Goal: Task Accomplishment & Management: Manage account settings

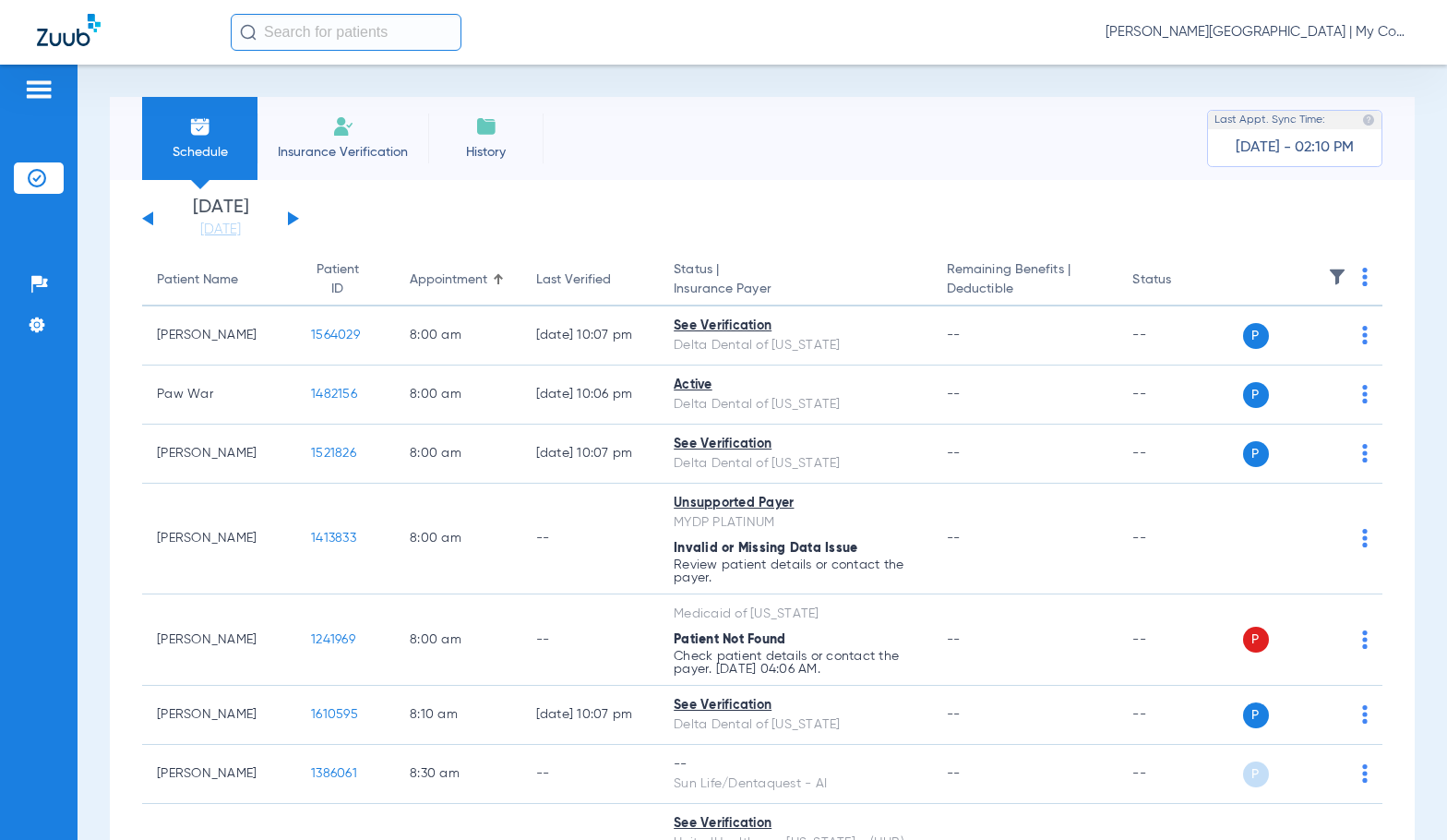
click at [1196, 35] on span "Sadie Gibbs - Kentwood | My Community Dental Centers" at bounding box center [1258, 32] width 305 height 19
click at [1286, 110] on button "Log out" at bounding box center [1340, 102] width 133 height 36
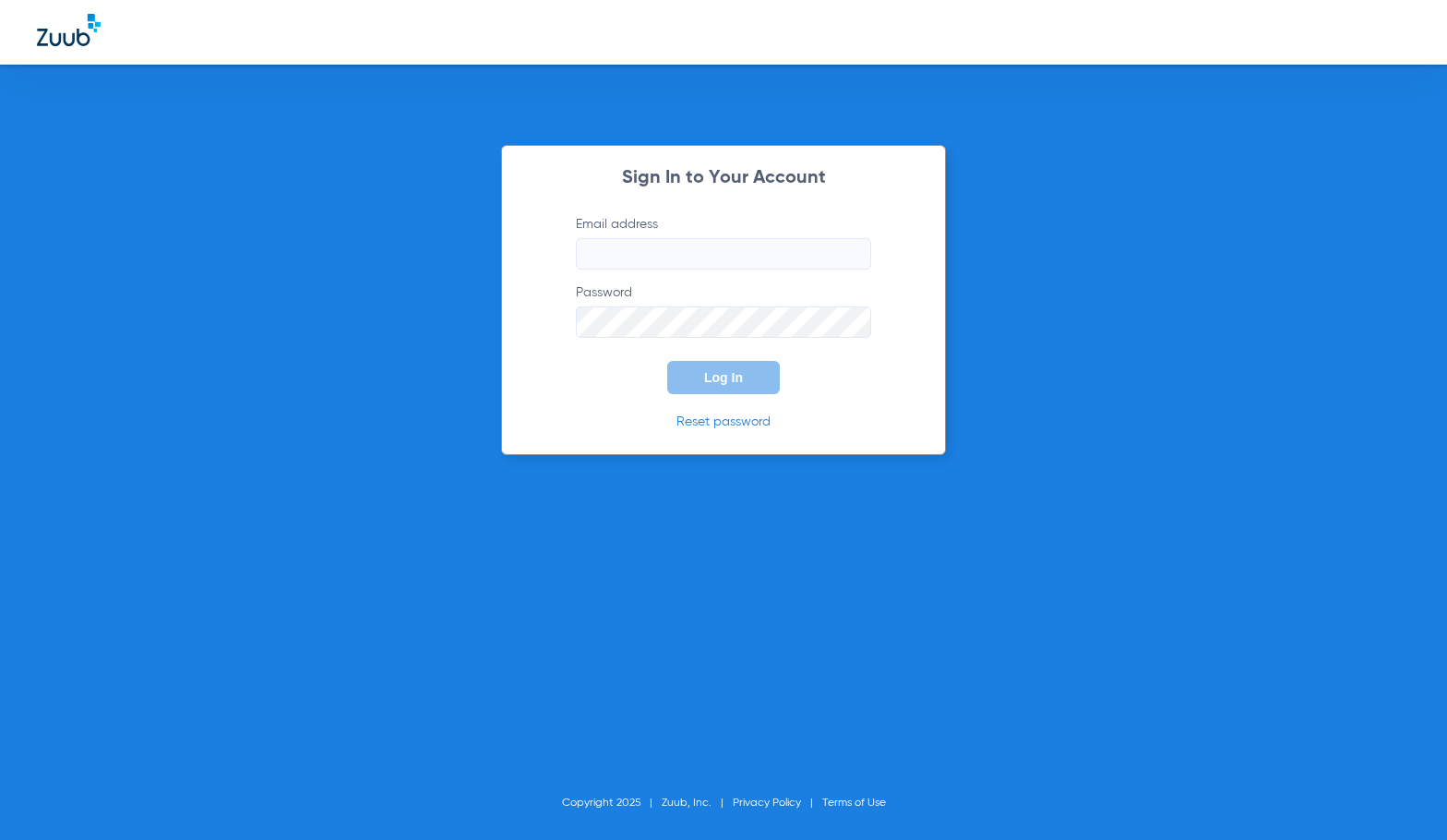
type input "[EMAIL_ADDRESS][DOMAIN_NAME]"
click at [707, 383] on span "Log In" at bounding box center [723, 377] width 38 height 15
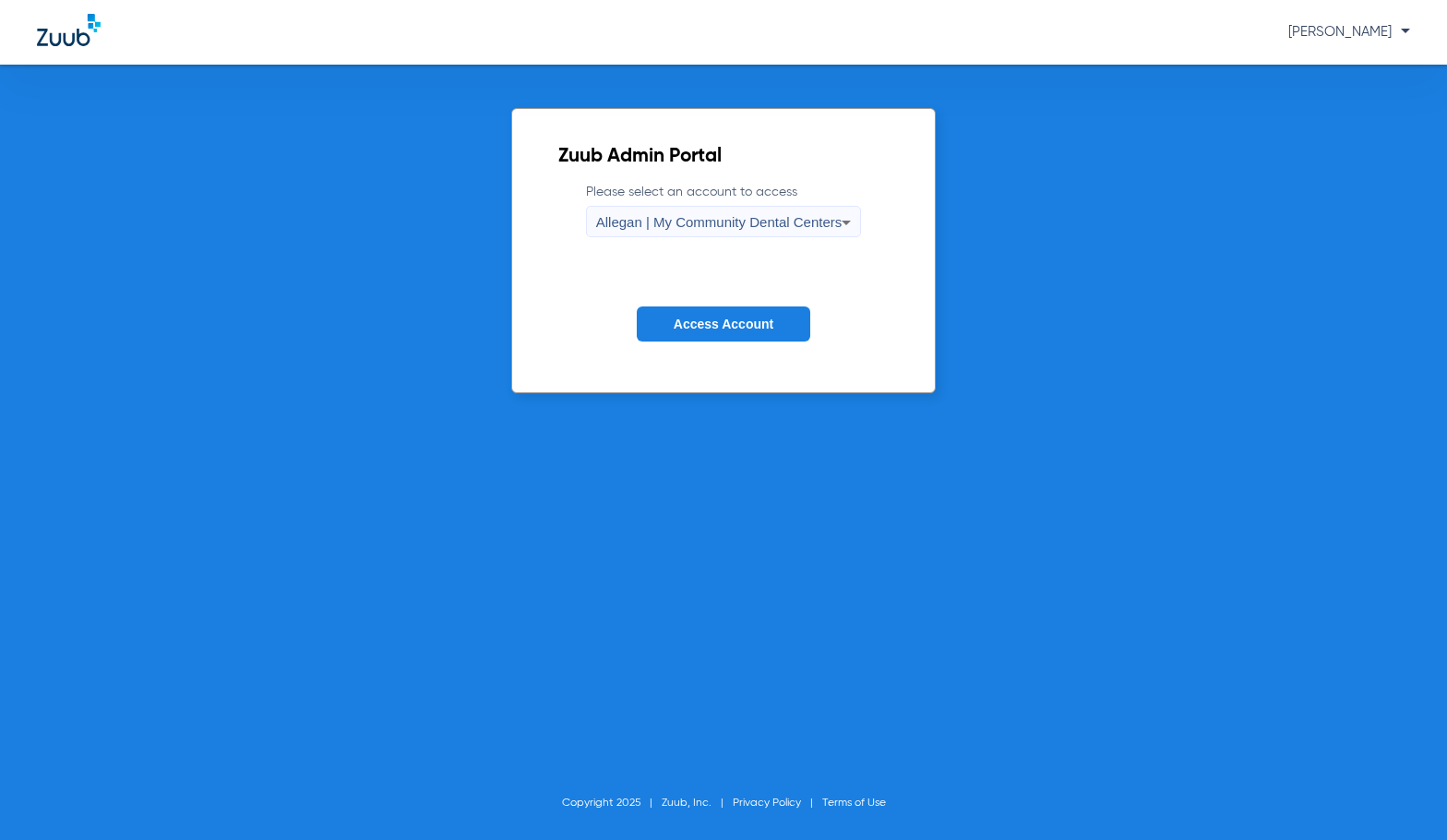
click at [735, 219] on span "Allegan | My Community Dental Centers" at bounding box center [719, 222] width 247 height 16
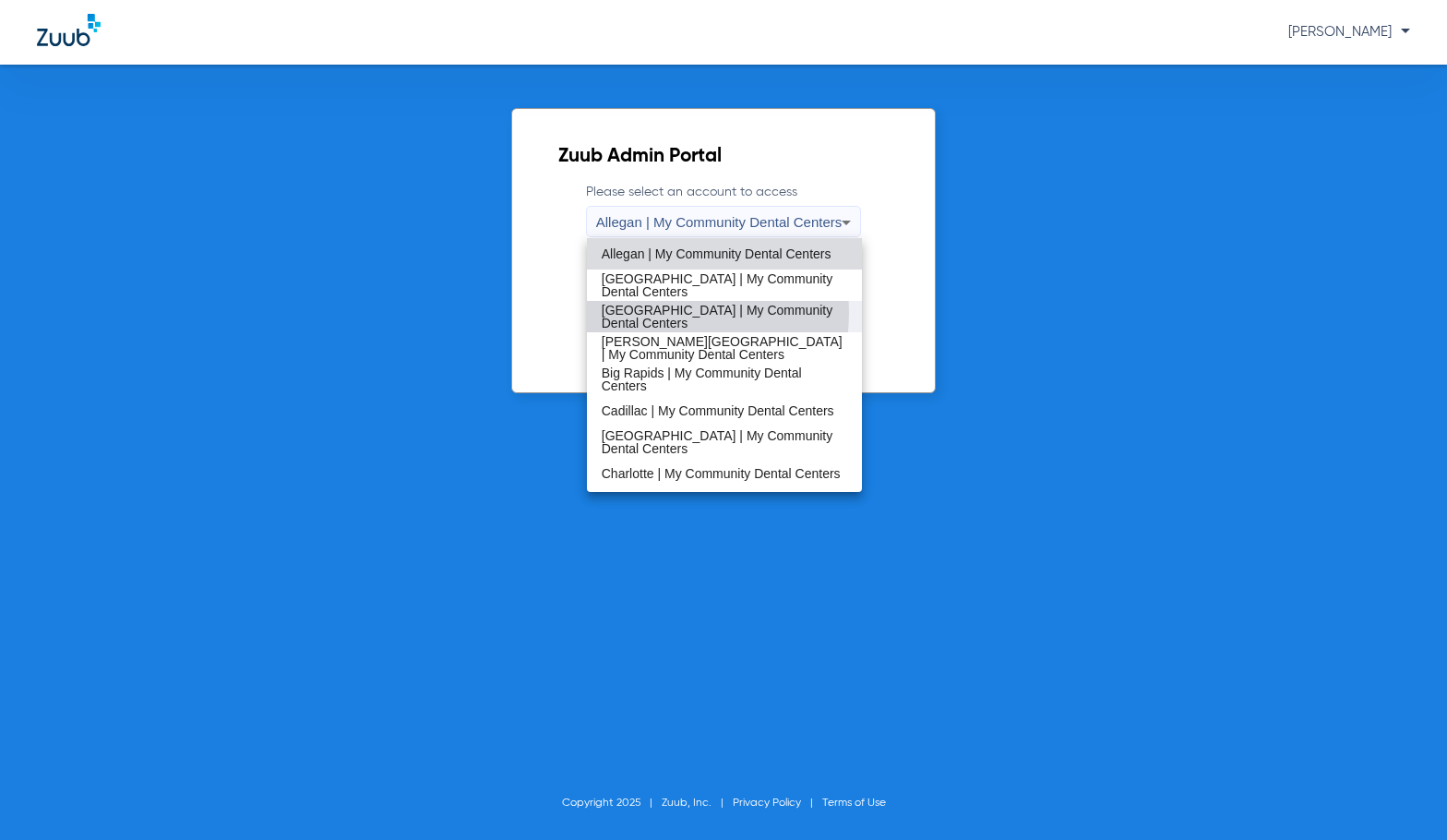
click at [650, 312] on span "[GEOGRAPHIC_DATA] | My Community Dental Centers" at bounding box center [725, 316] width 247 height 26
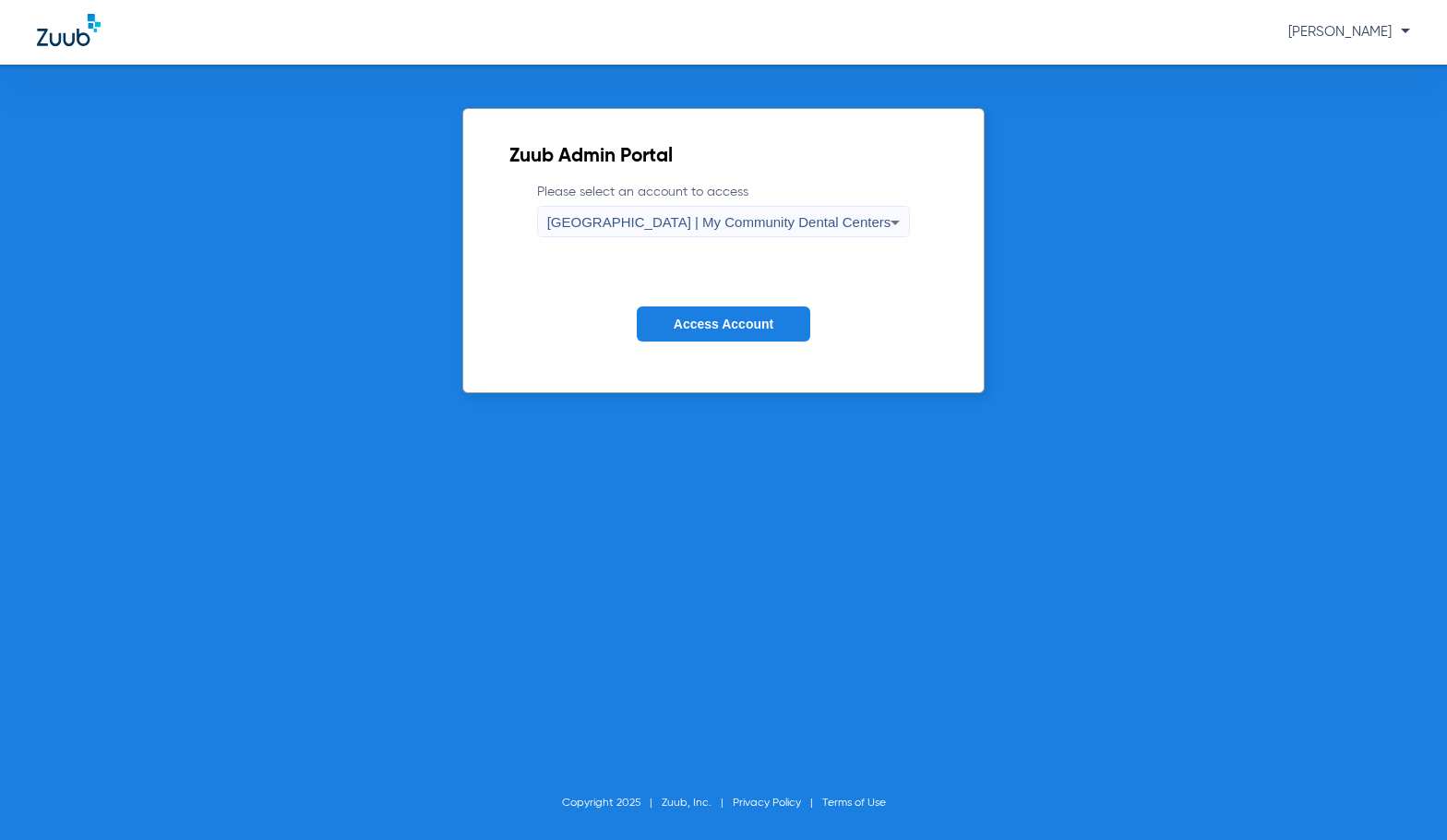
click at [721, 291] on form "Please select an account to access Bay City | My Community Dental Centers Acces…" at bounding box center [724, 276] width 429 height 187
click at [724, 322] on span "Access Account" at bounding box center [723, 323] width 100 height 15
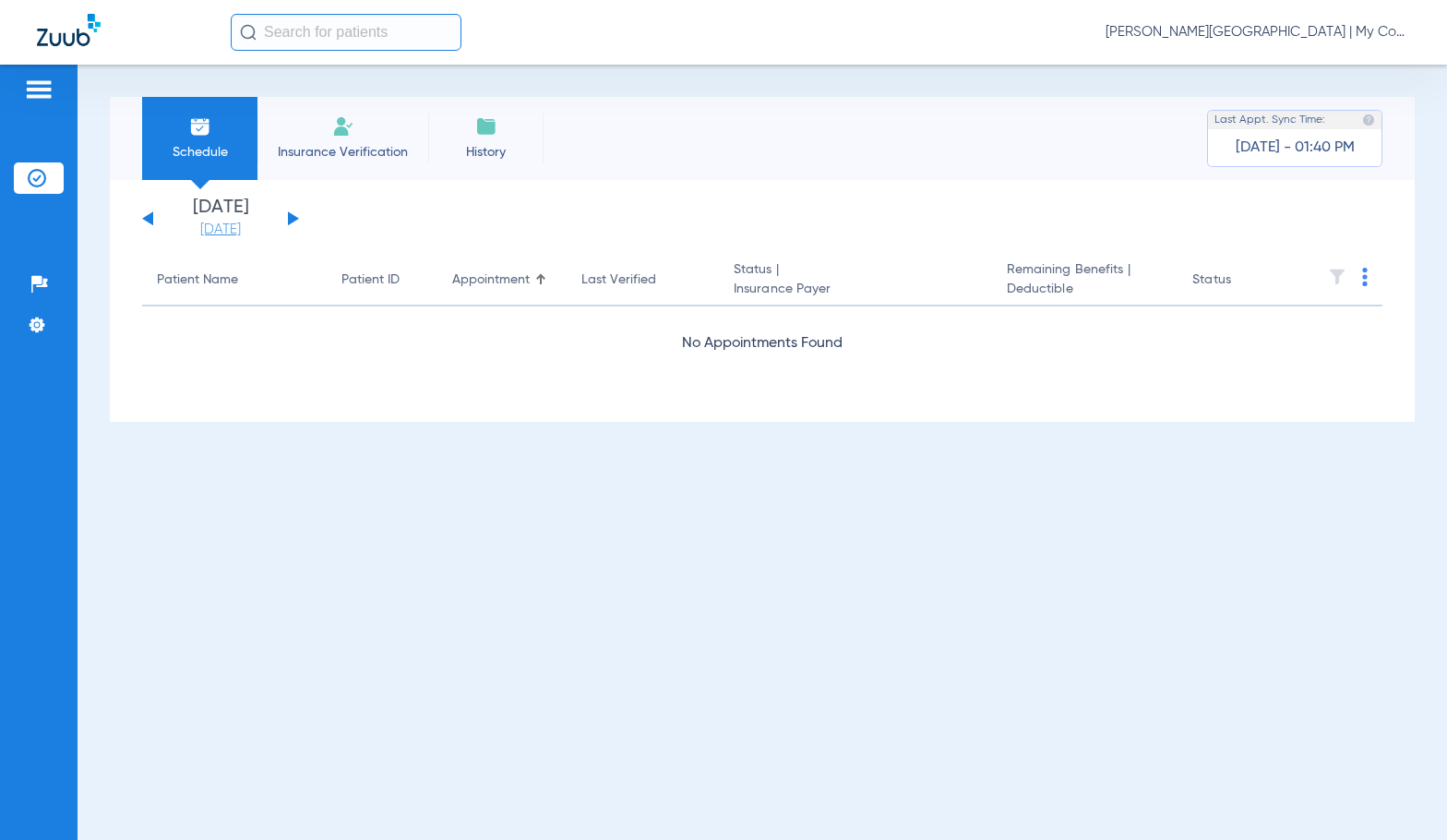
click at [231, 234] on link "[DATE]" at bounding box center [220, 230] width 110 height 19
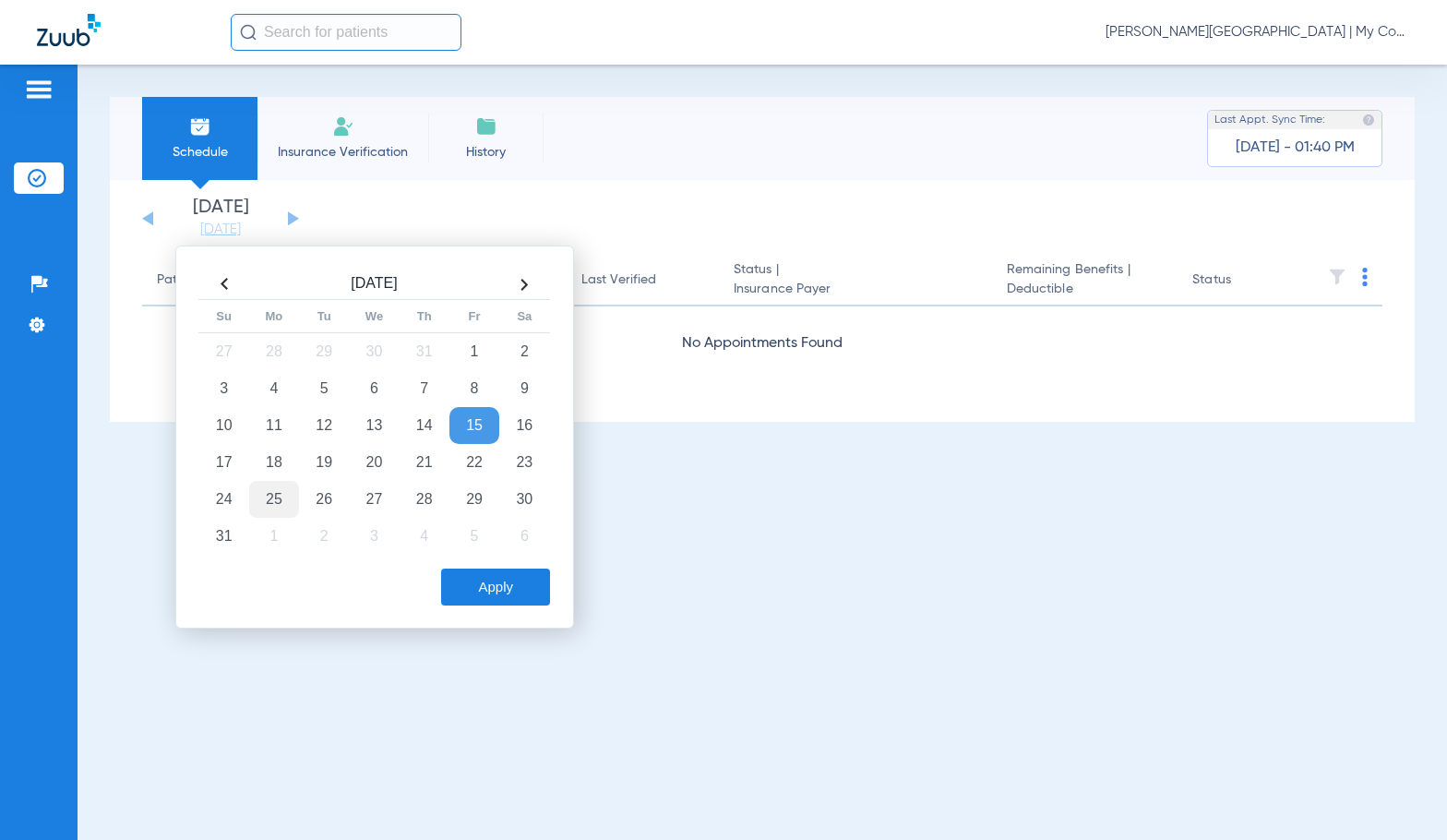
drag, startPoint x: 265, startPoint y: 506, endPoint x: 276, endPoint y: 510, distance: 11.7
click at [266, 506] on td "25" at bounding box center [274, 499] width 50 height 36
click at [486, 581] on button "Apply" at bounding box center [495, 586] width 109 height 36
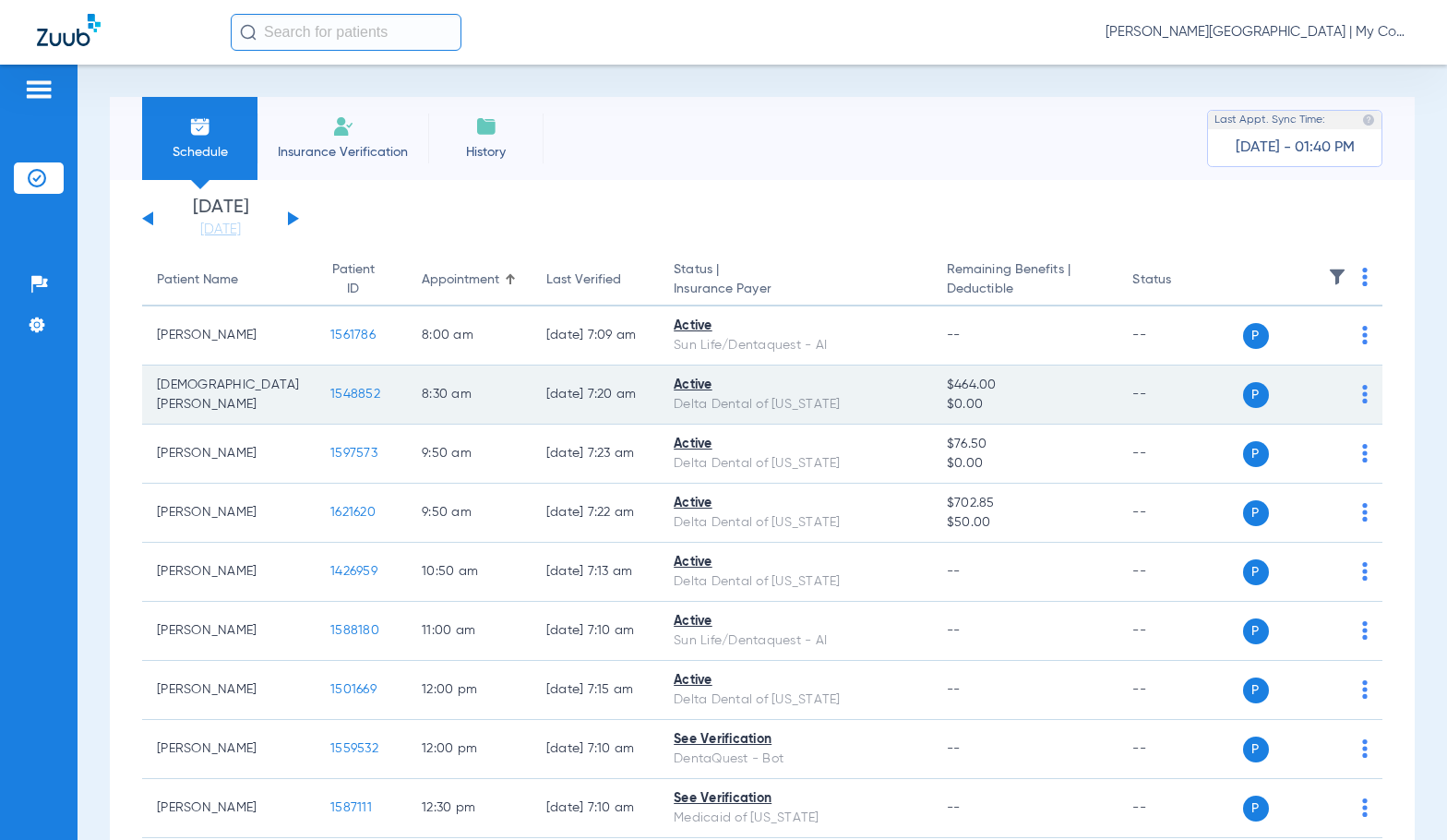
click at [330, 395] on span "1548852" at bounding box center [355, 393] width 50 height 13
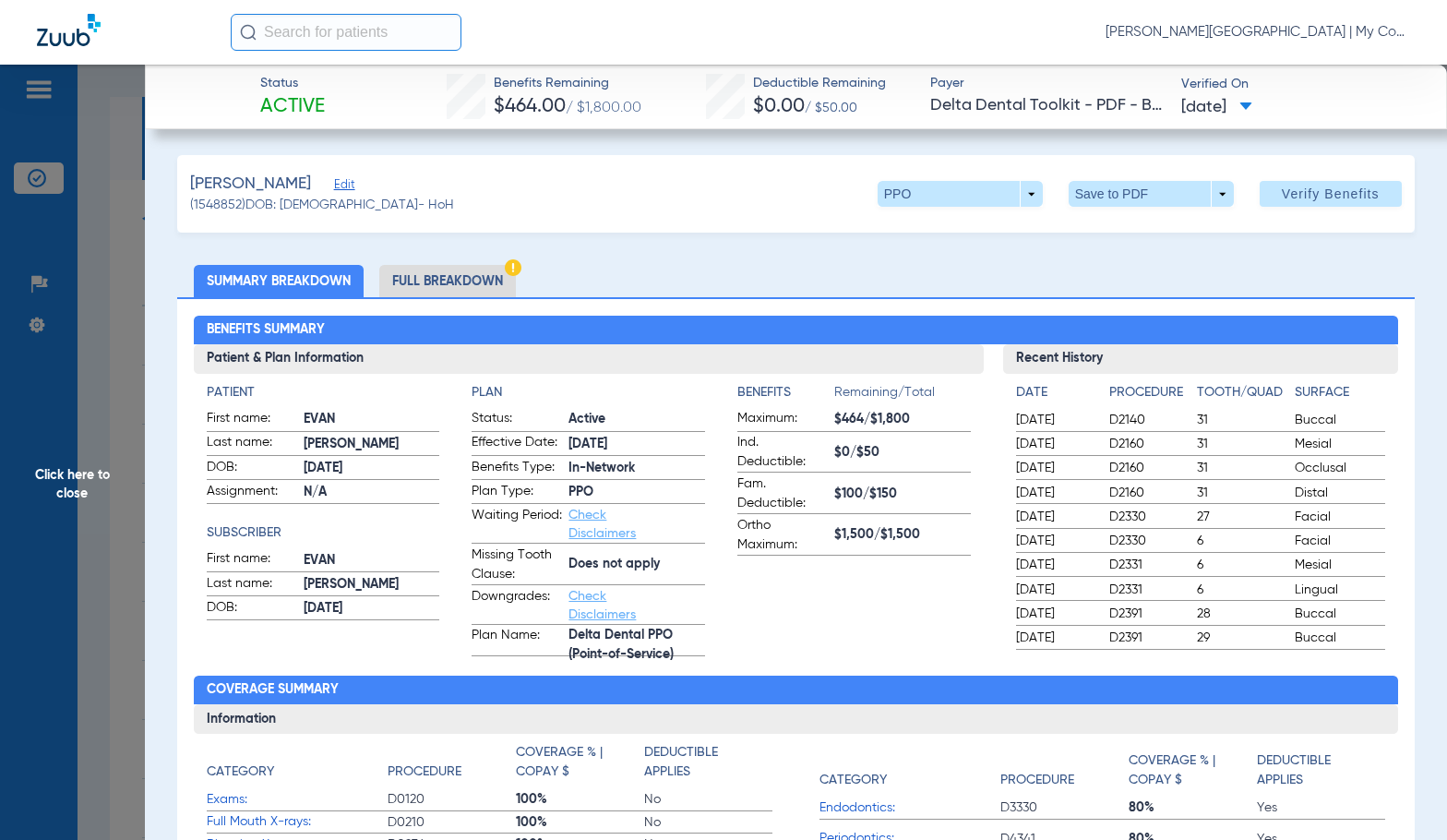
click at [477, 278] on li "Full Breakdown" at bounding box center [448, 281] width 136 height 33
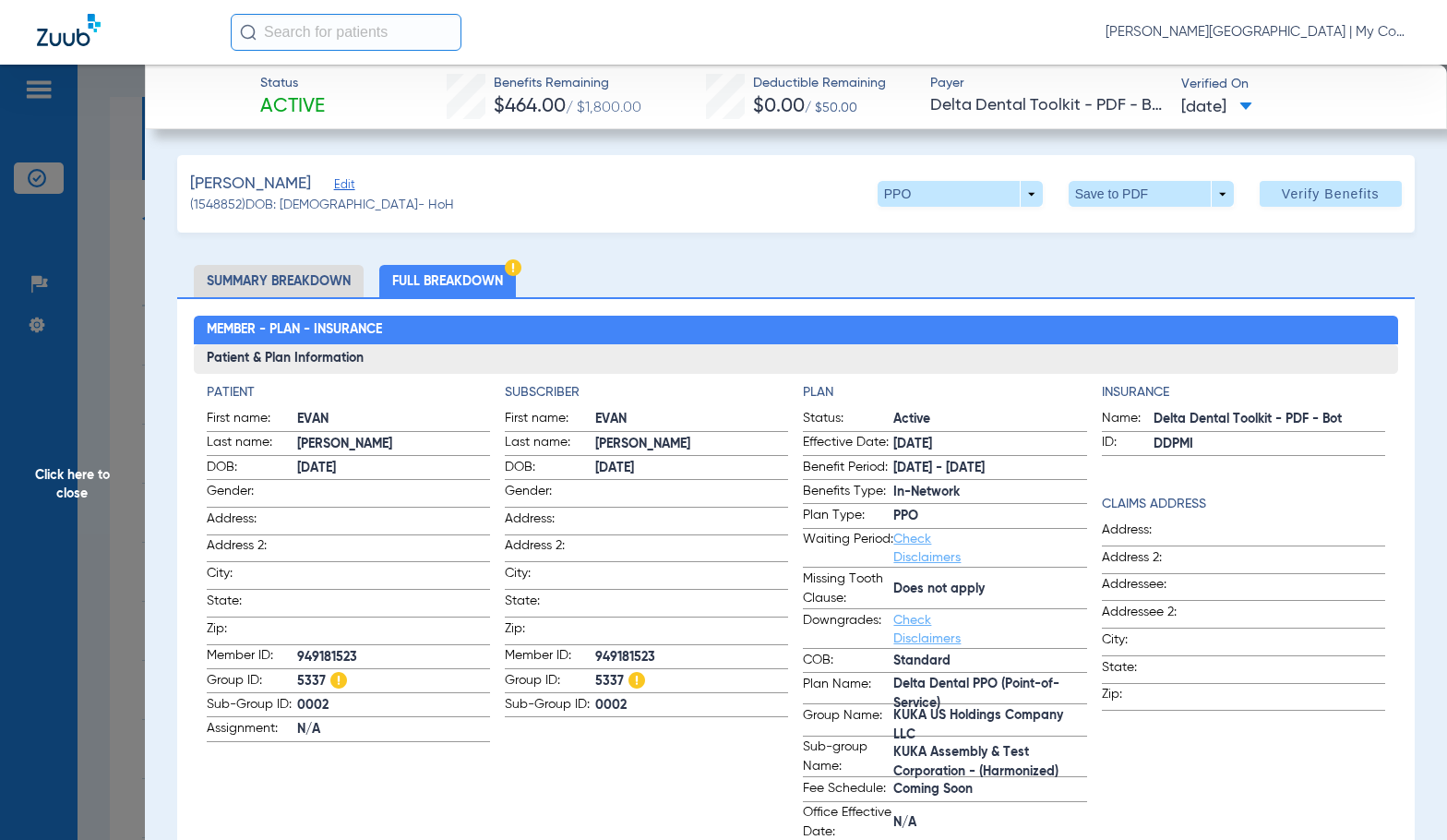
click at [93, 438] on span "Click here to close" at bounding box center [72, 485] width 145 height 840
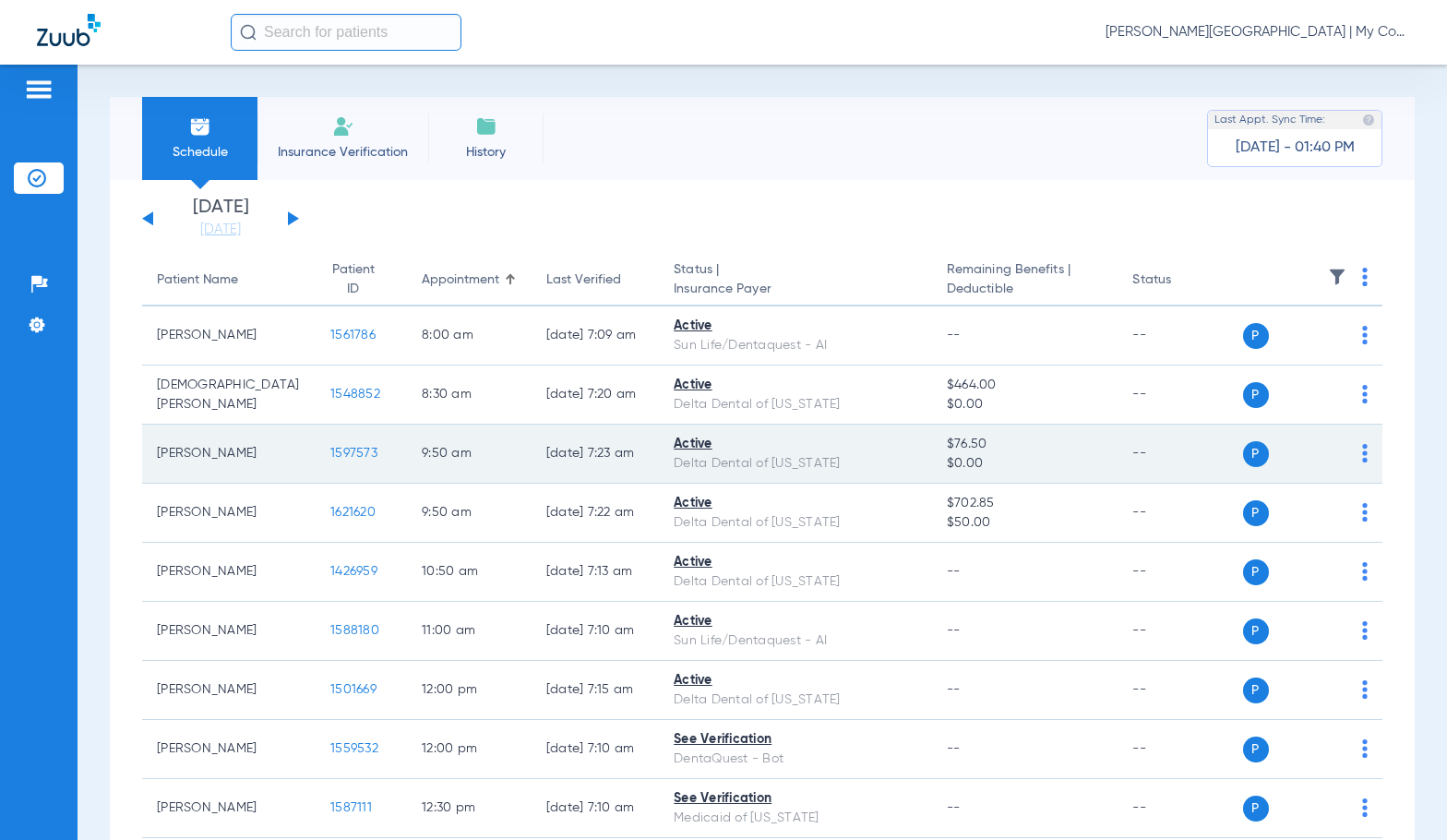
click at [331, 452] on span "1597573" at bounding box center [354, 453] width 47 height 13
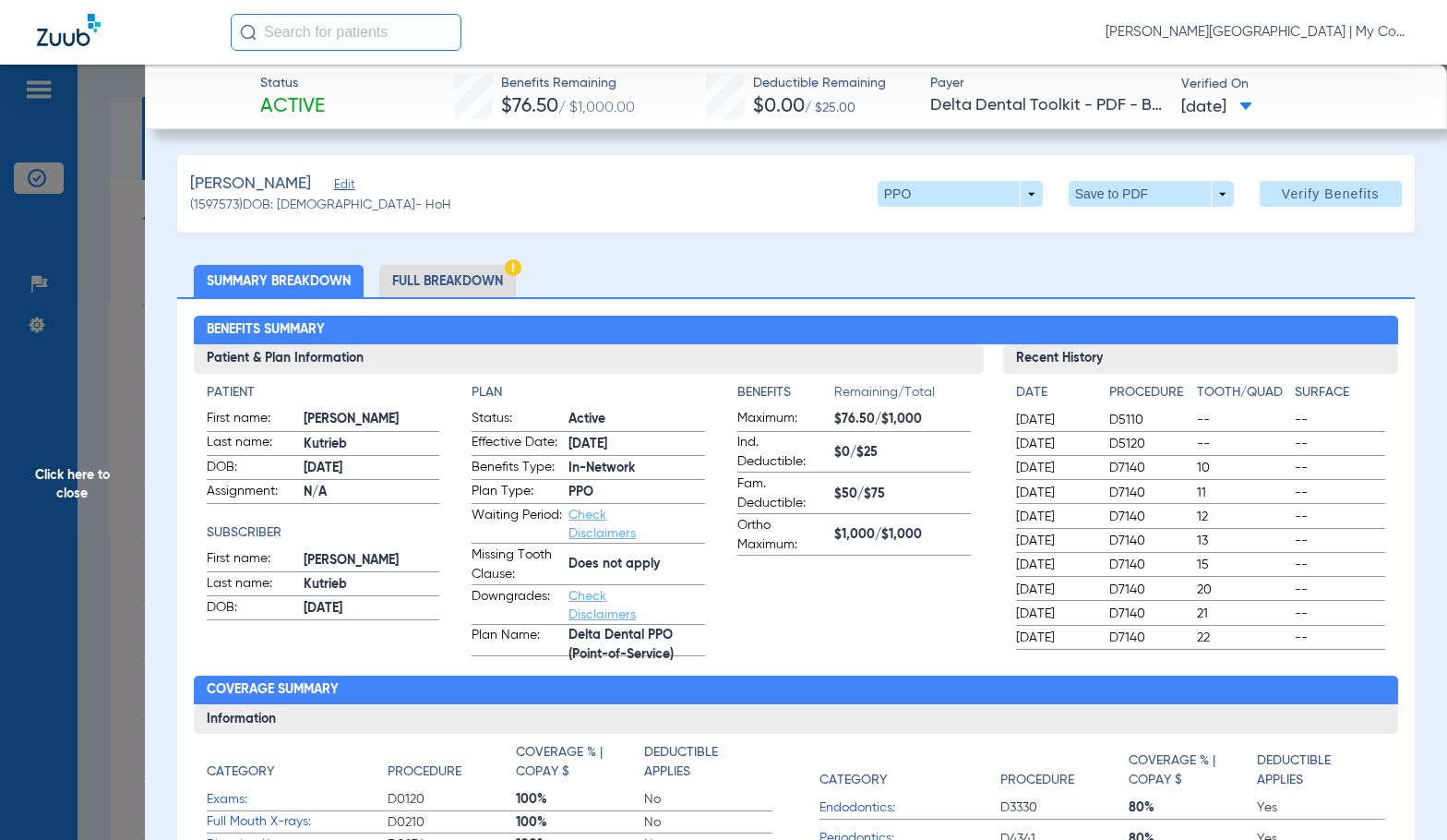
click at [456, 289] on li "Full Breakdown" at bounding box center [448, 281] width 136 height 33
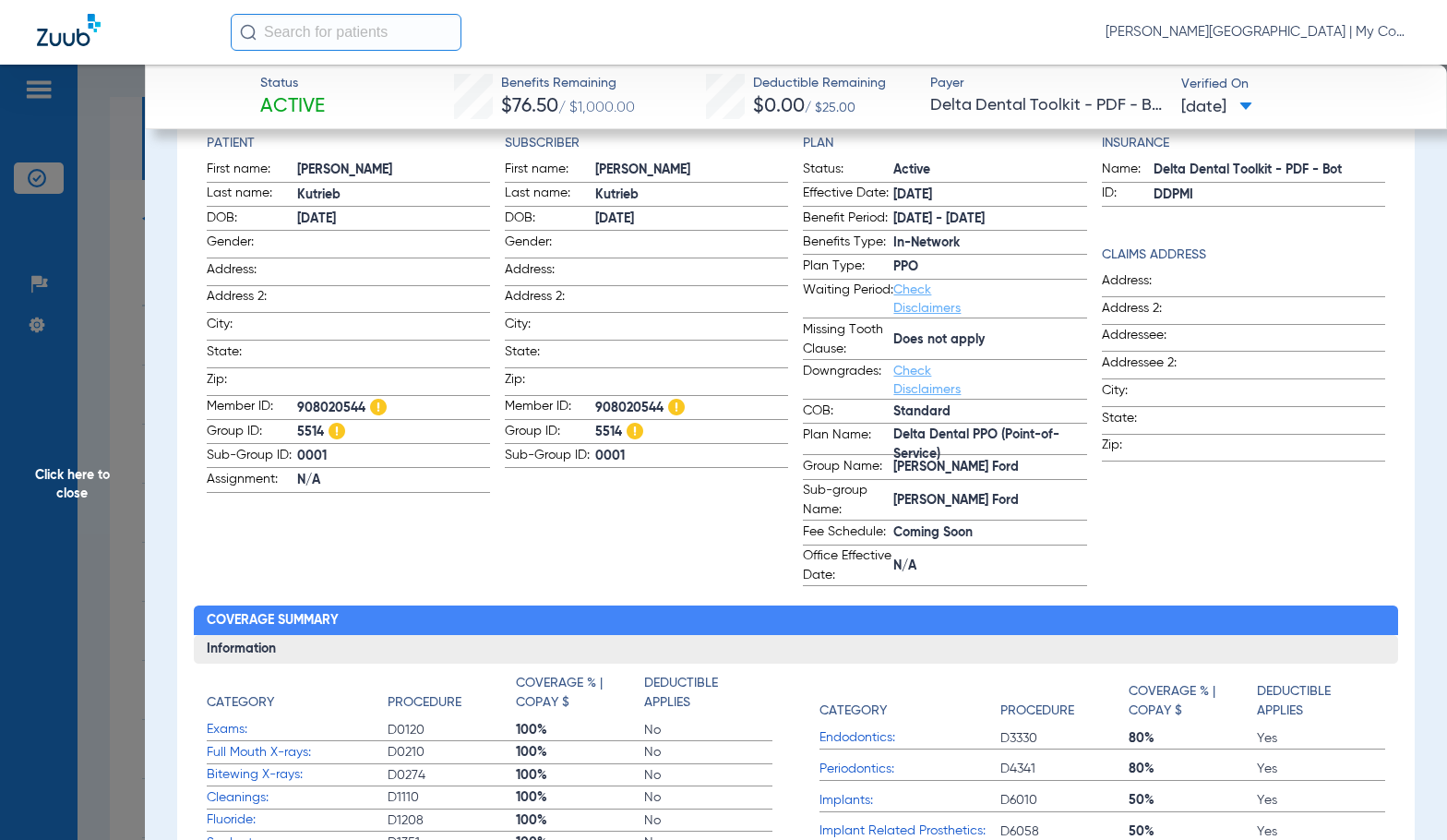
scroll to position [93, 0]
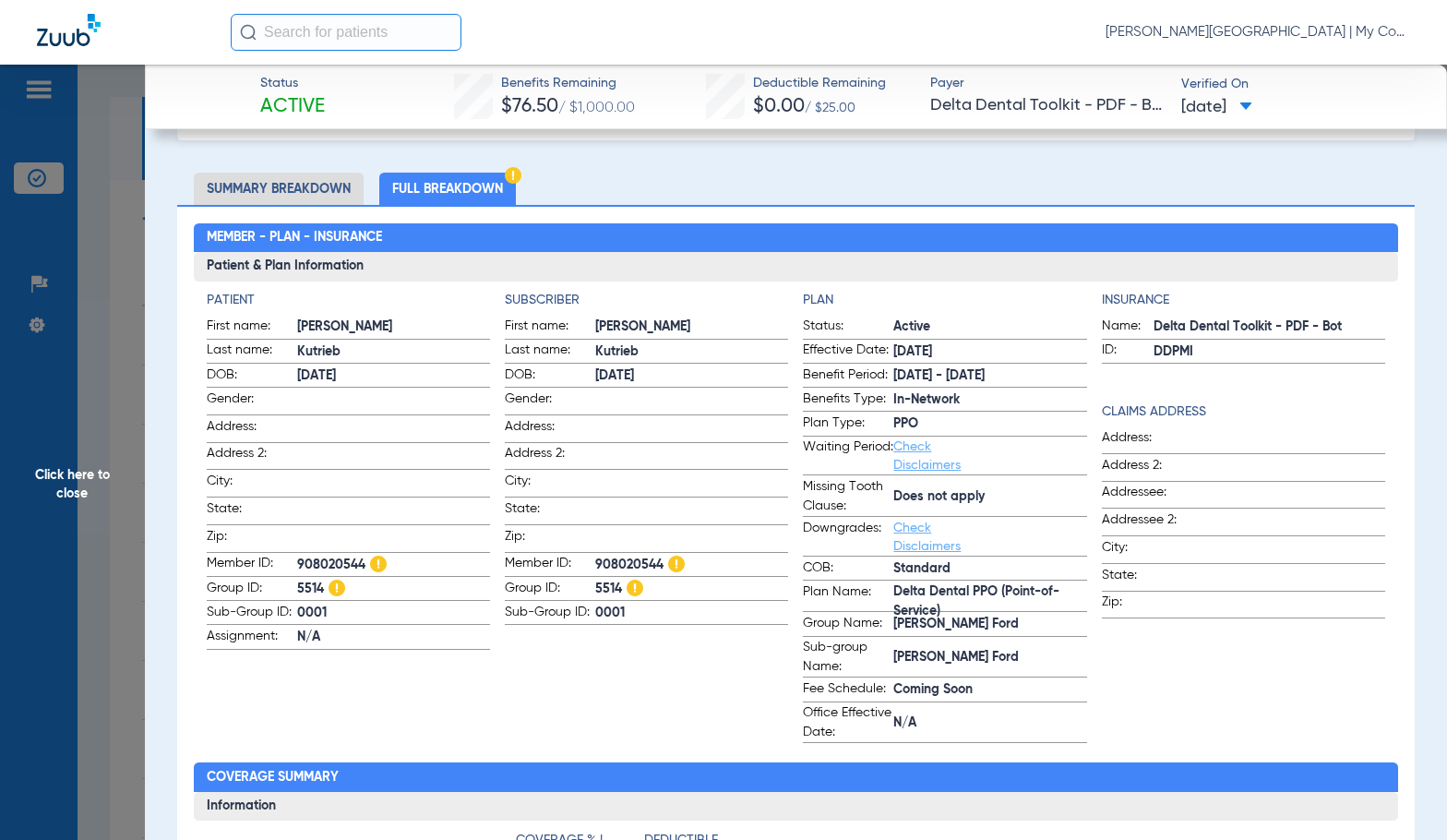
click at [57, 454] on span "Click here to close" at bounding box center [72, 485] width 145 height 840
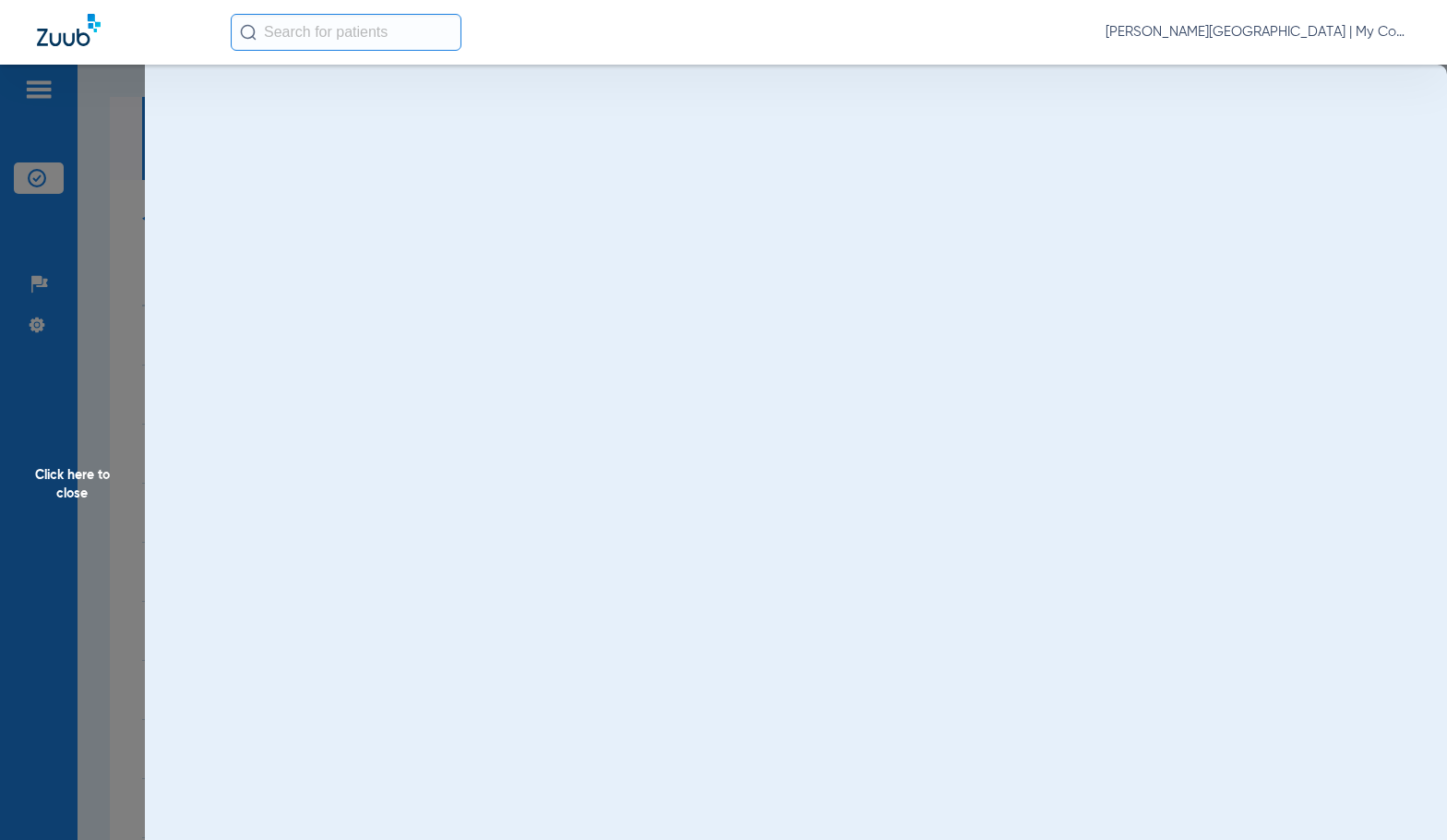
scroll to position [0, 0]
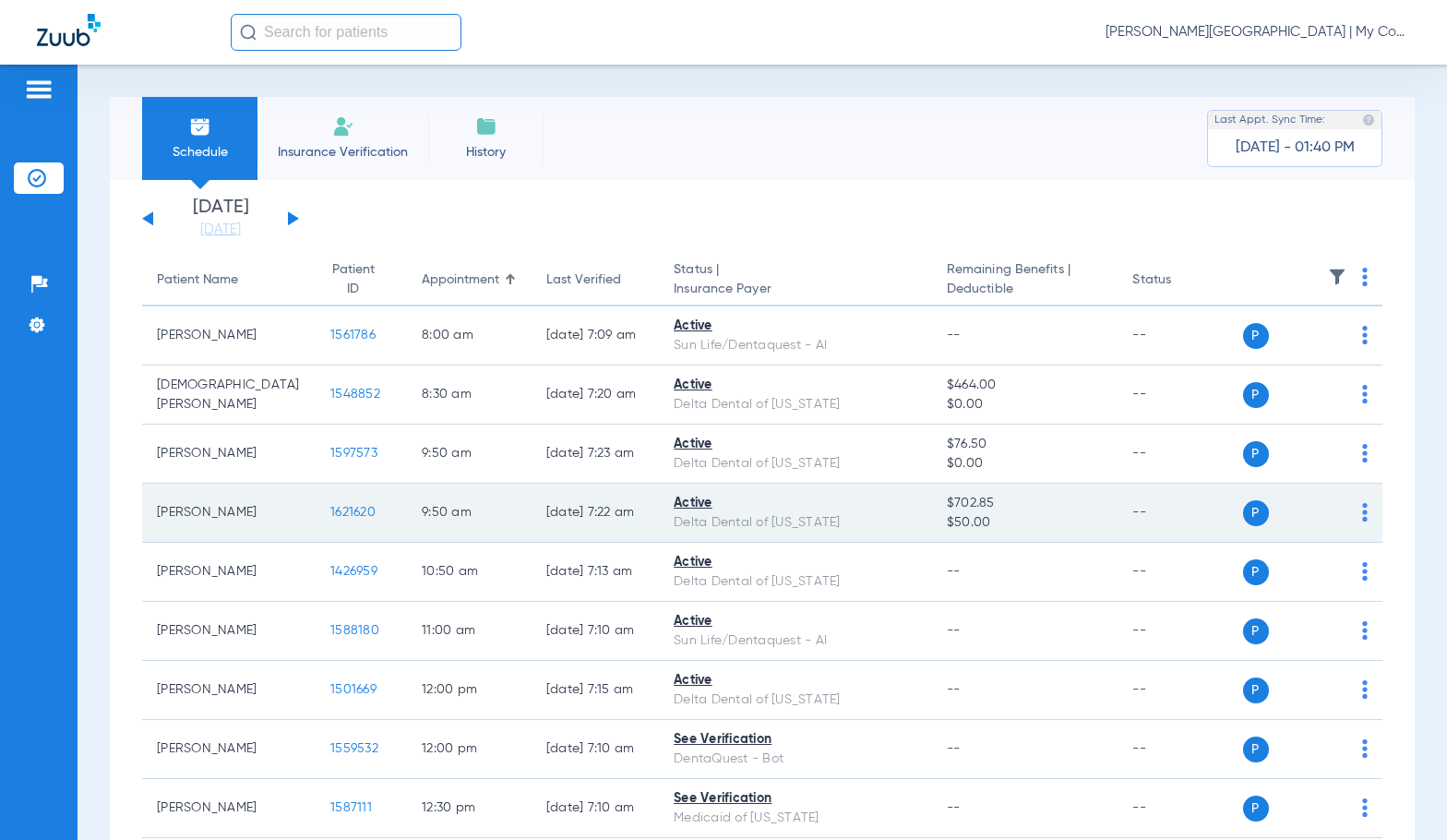
click at [330, 513] on span "1621620" at bounding box center [353, 512] width 45 height 13
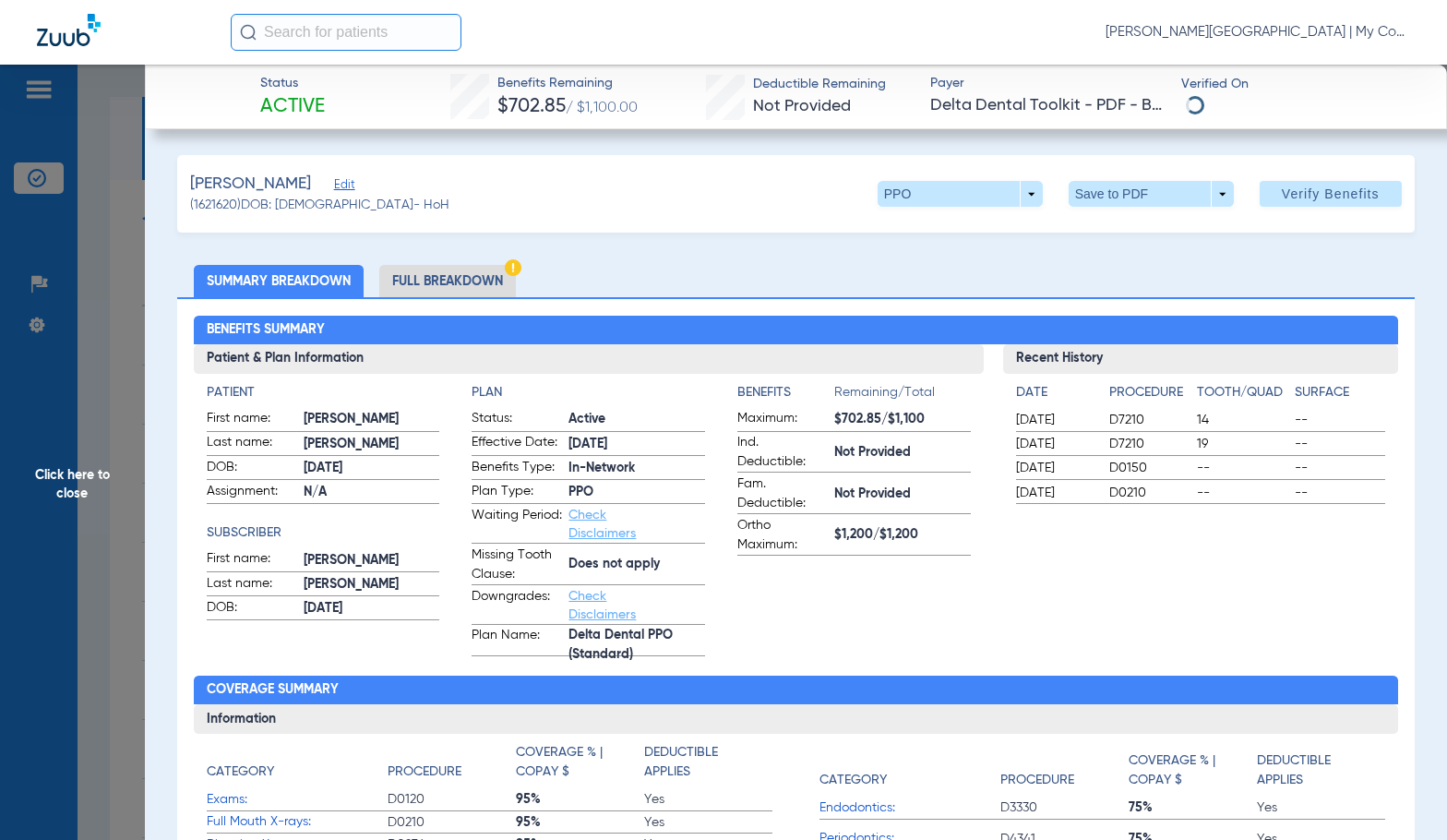
click at [468, 275] on li "Full Breakdown" at bounding box center [448, 281] width 136 height 33
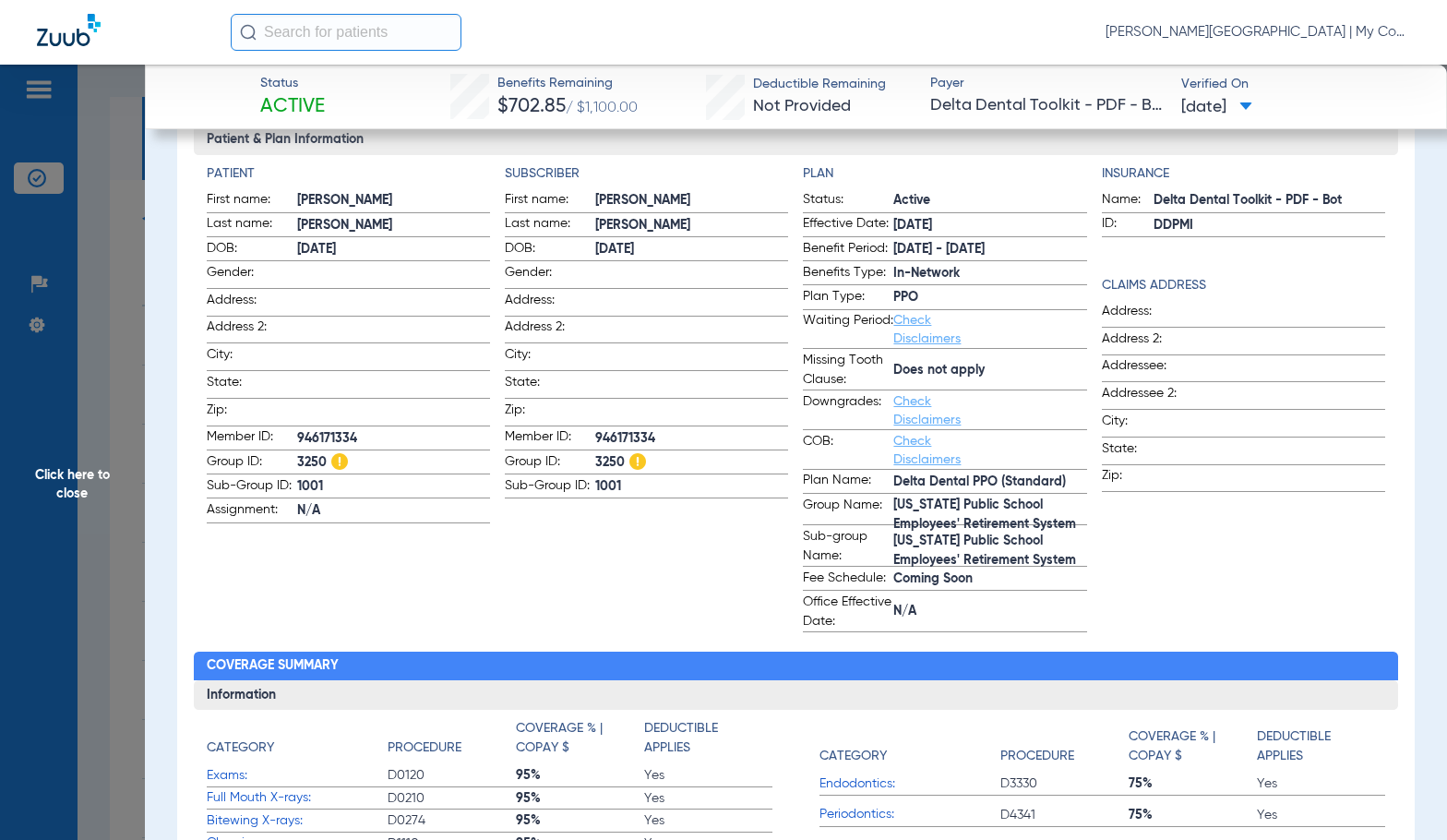
scroll to position [184, 0]
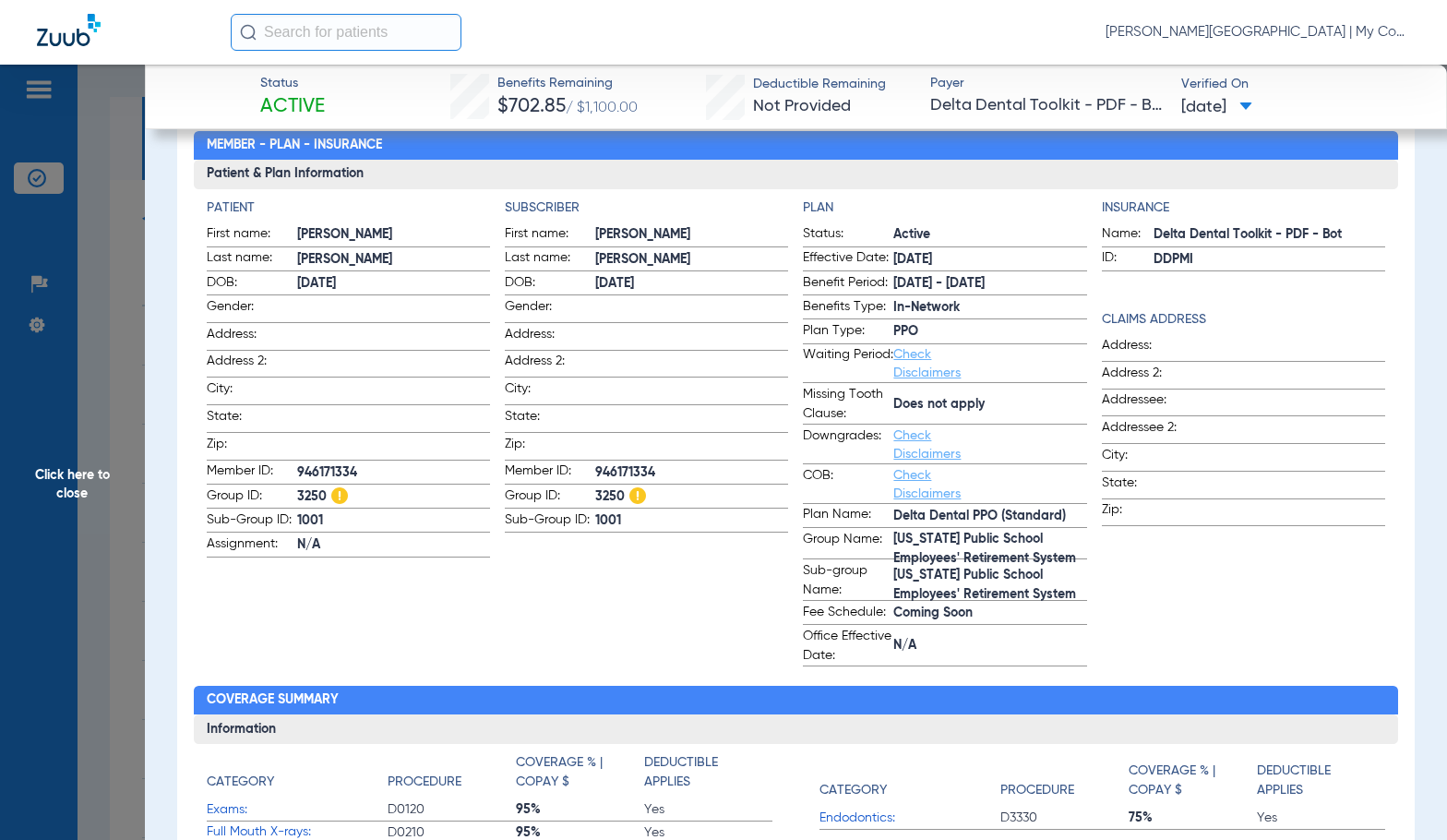
click at [119, 419] on span "Click here to close" at bounding box center [72, 485] width 145 height 840
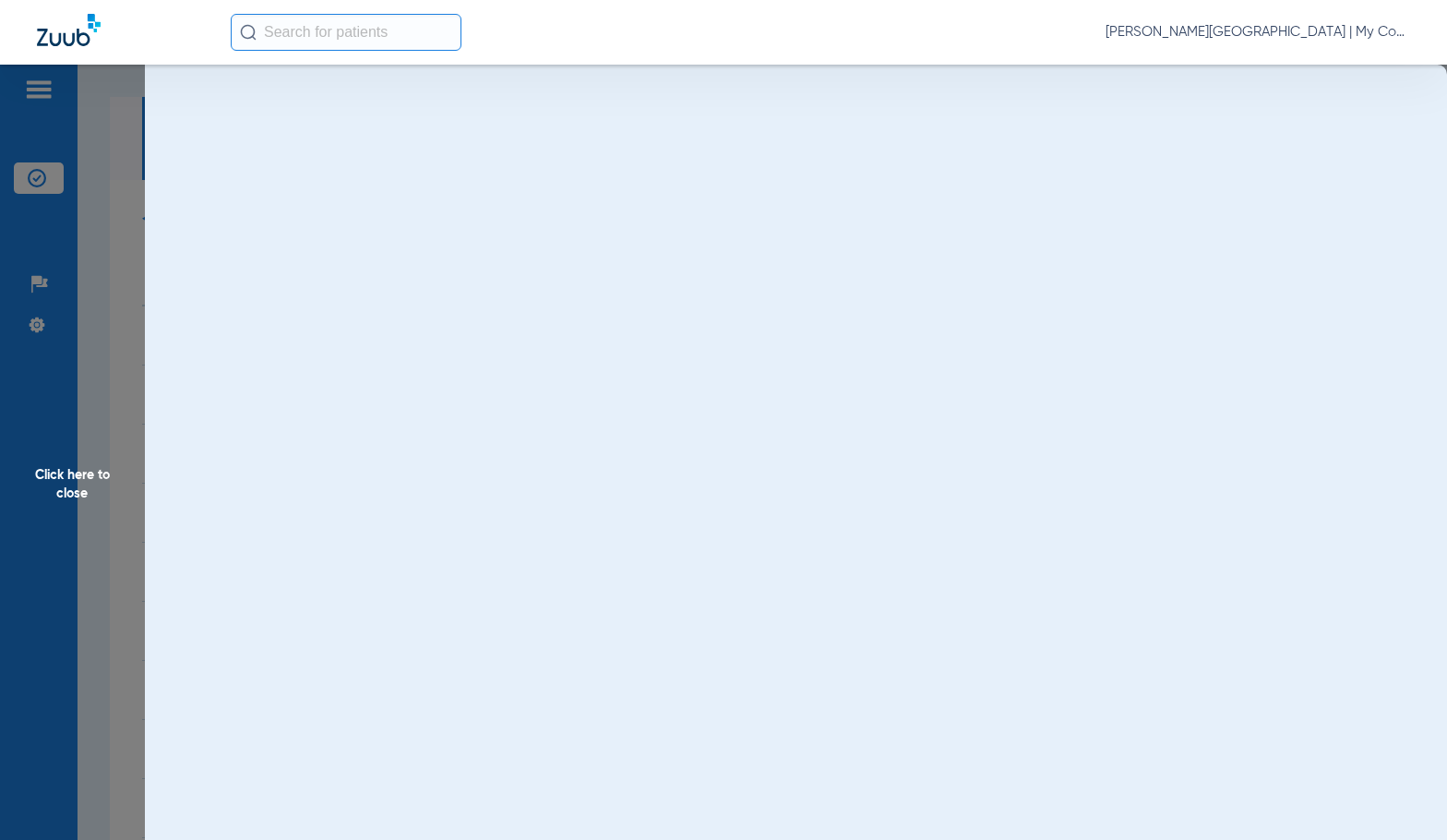
scroll to position [0, 0]
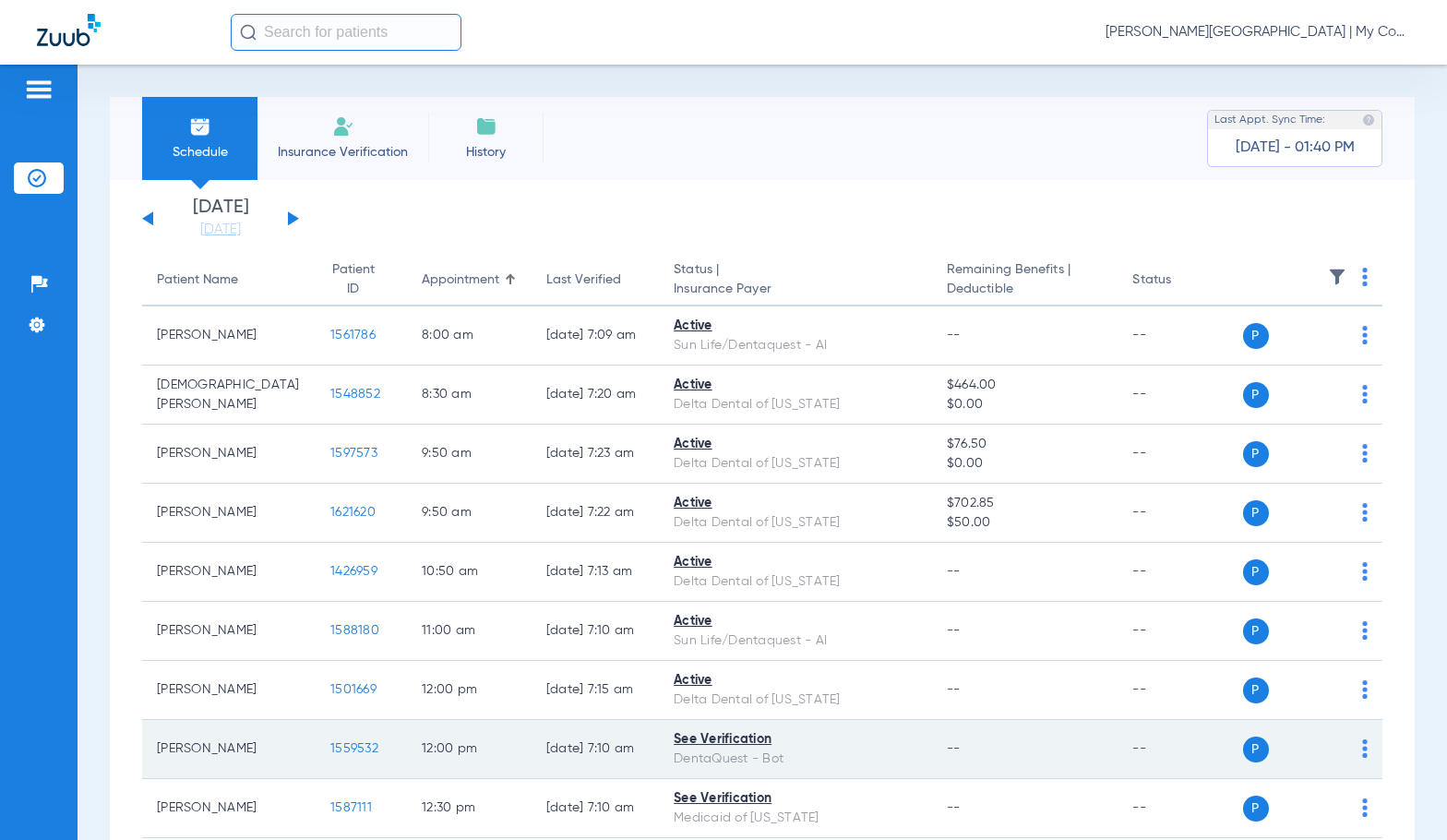
click at [330, 743] on span "1559532" at bounding box center [354, 747] width 48 height 13
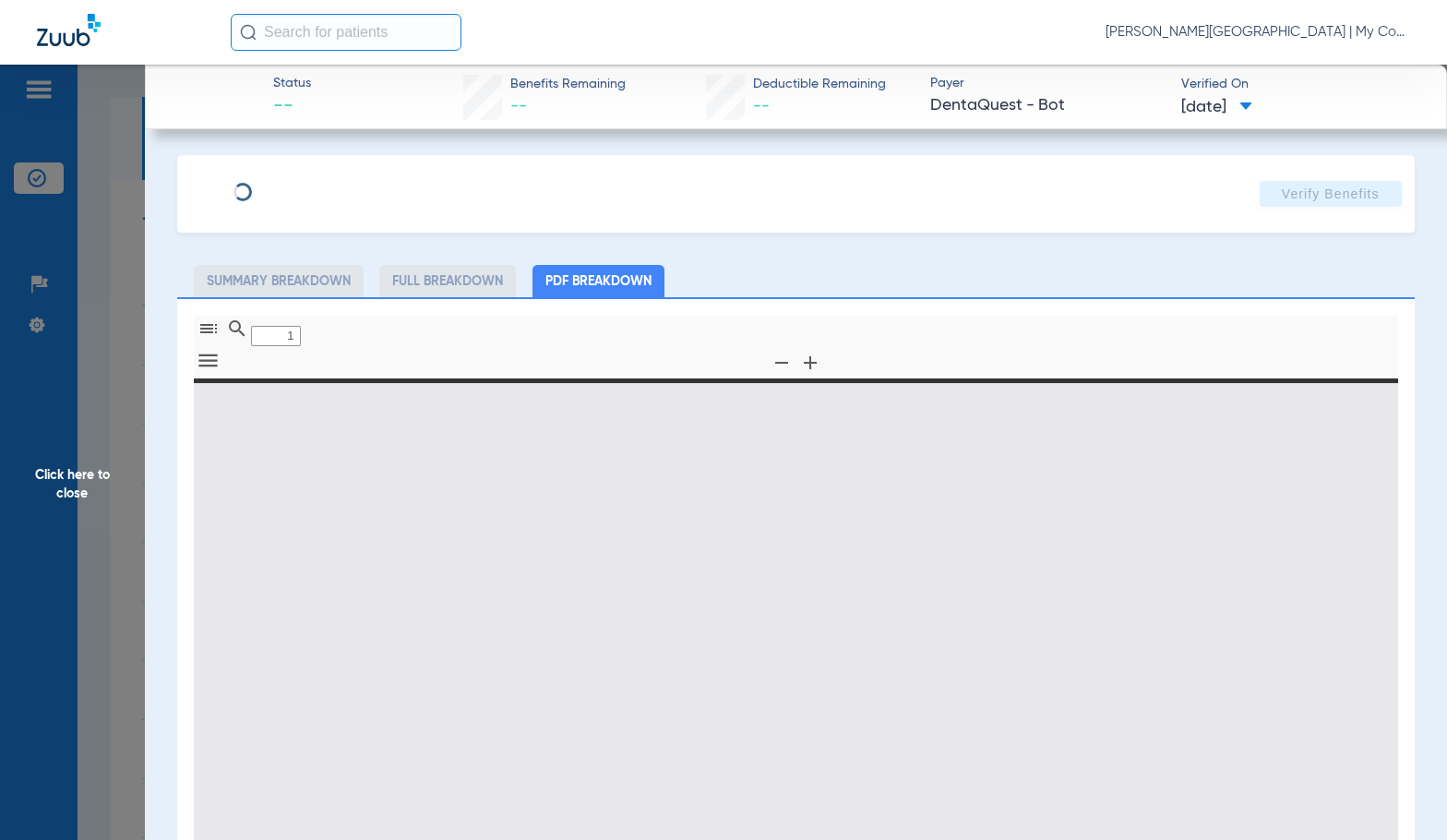
type input "0"
select select "page-width"
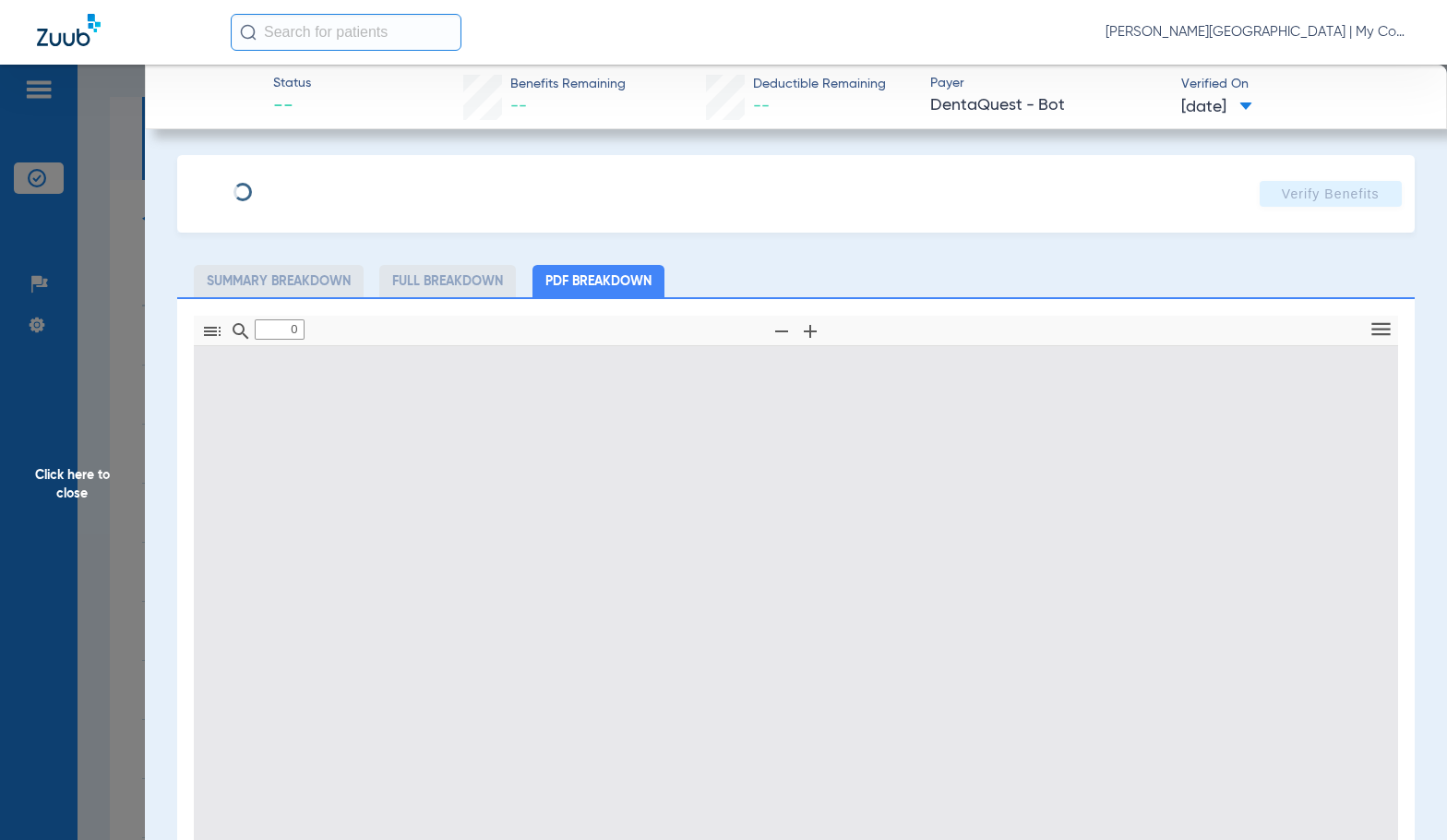
type input "1"
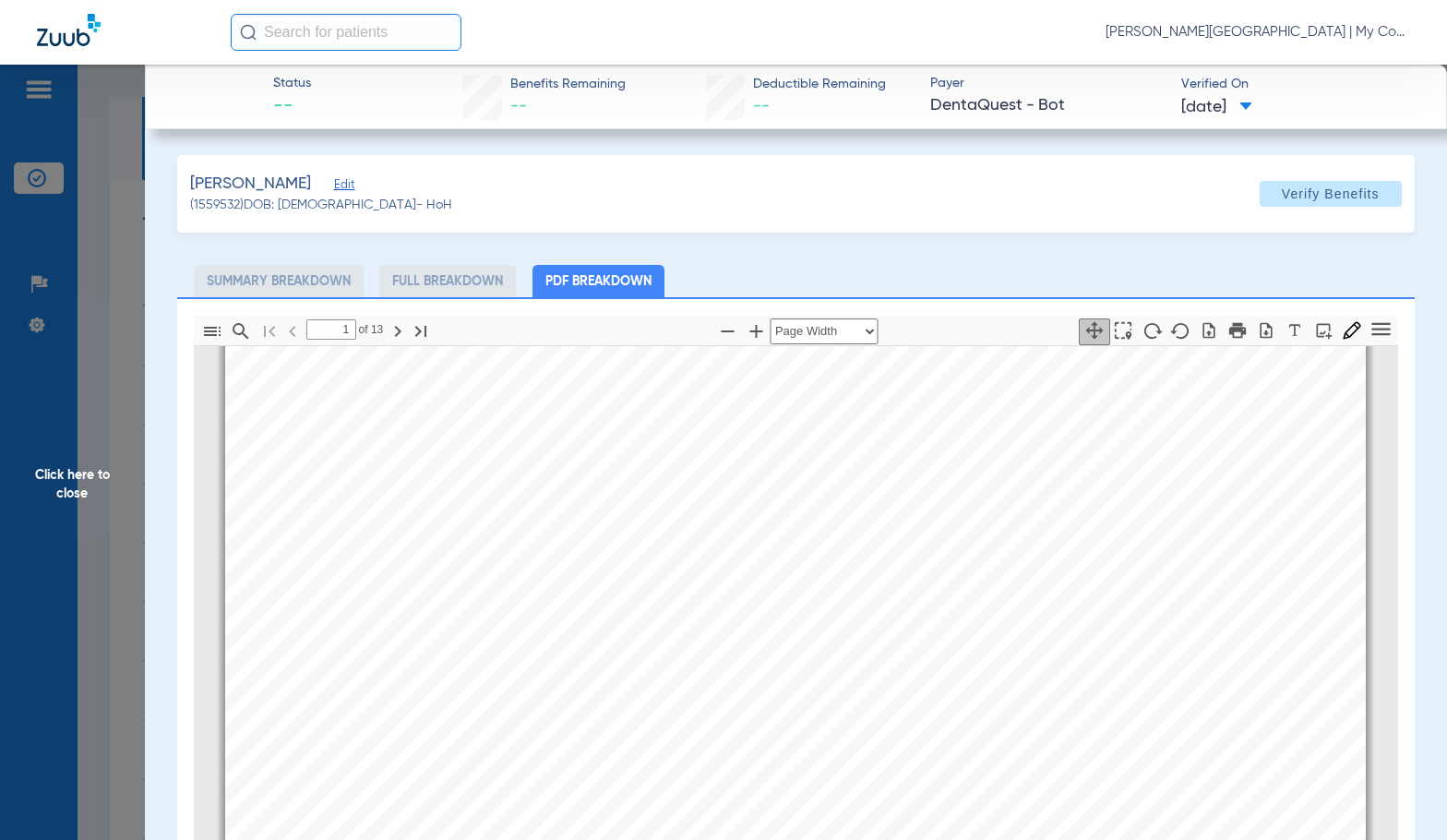
scroll to position [379, 0]
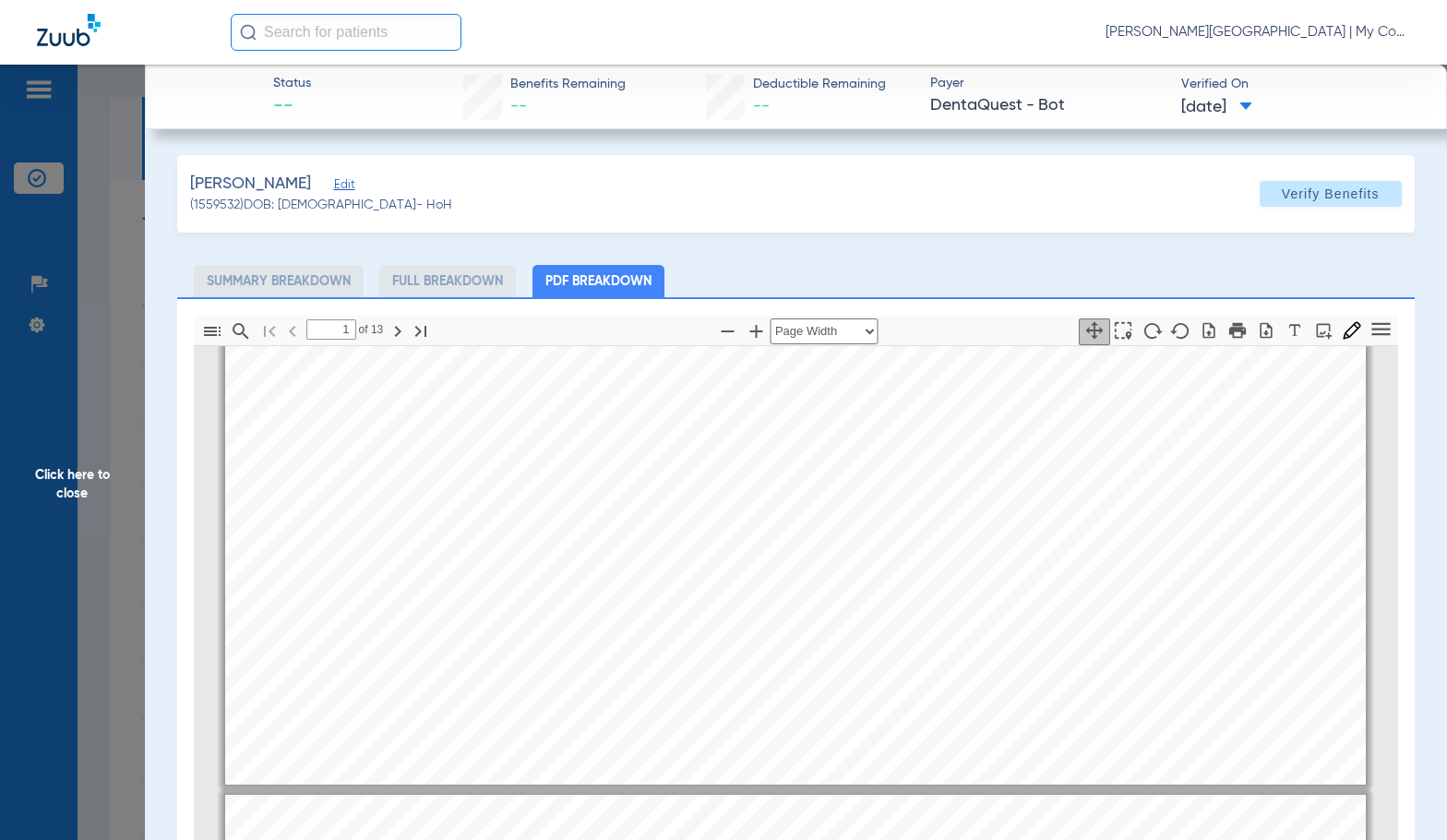
click at [86, 479] on span "Click here to close" at bounding box center [72, 485] width 145 height 840
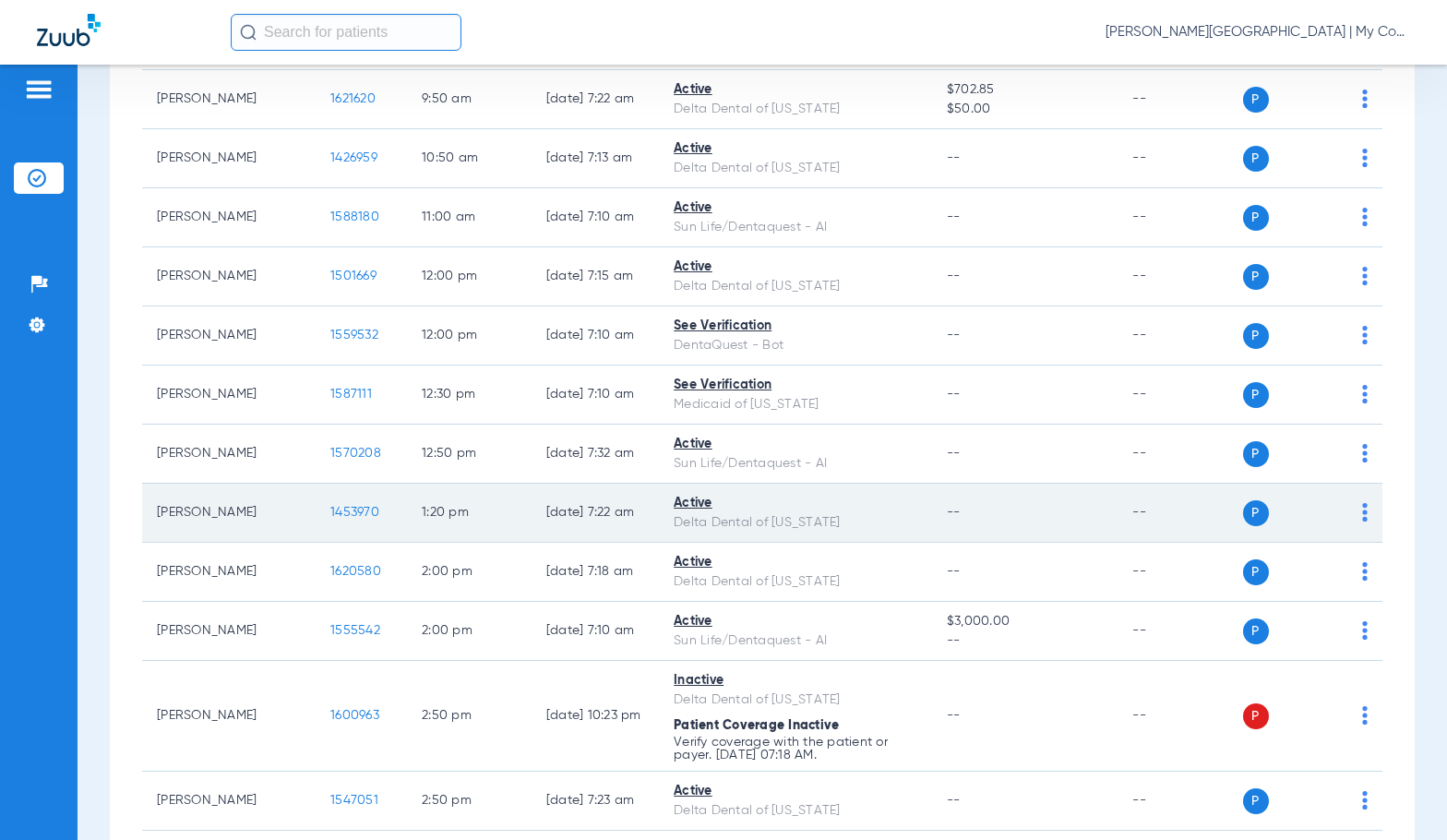
scroll to position [461, 0]
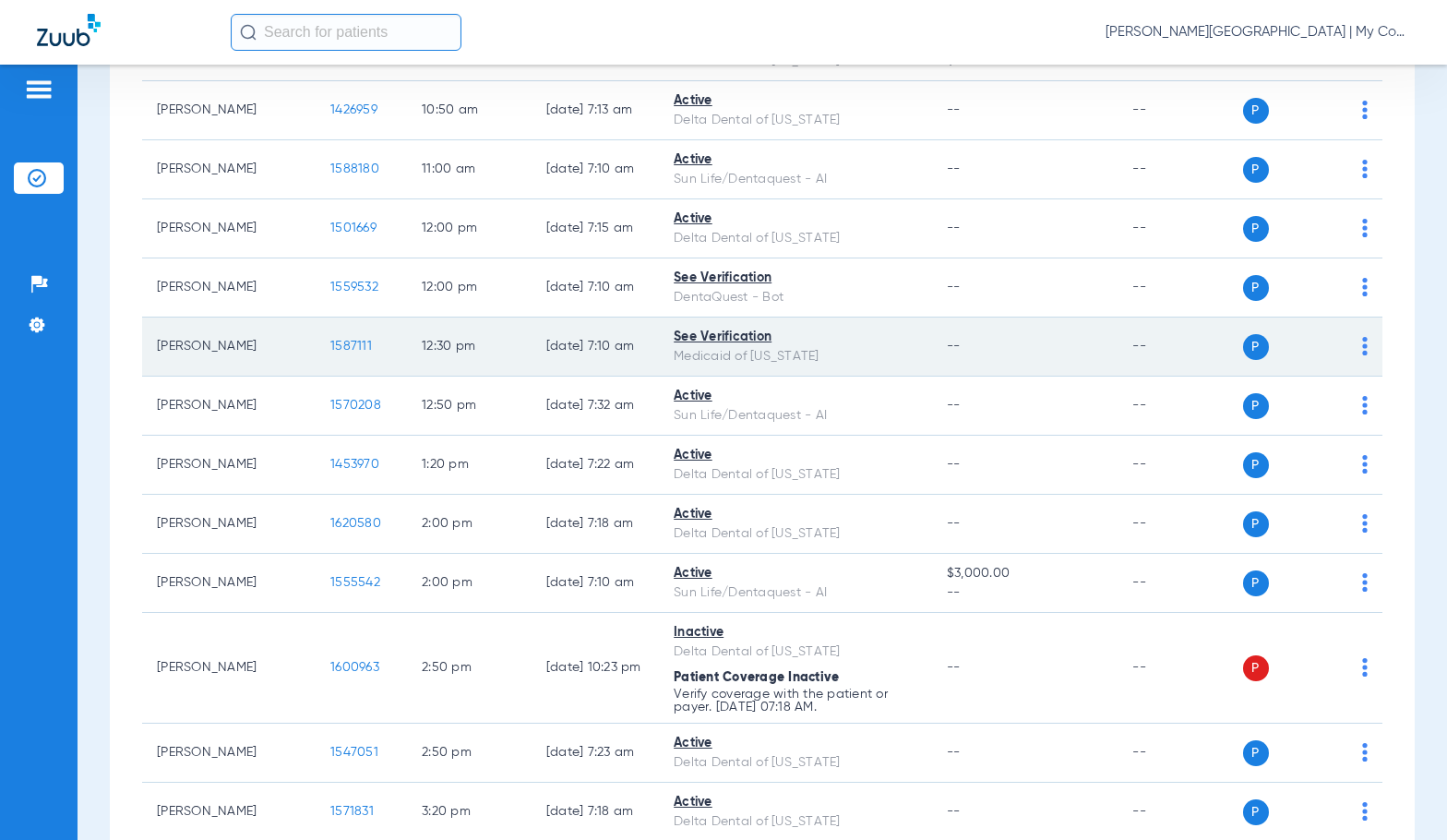
click at [330, 343] on span "1587111" at bounding box center [351, 345] width 41 height 13
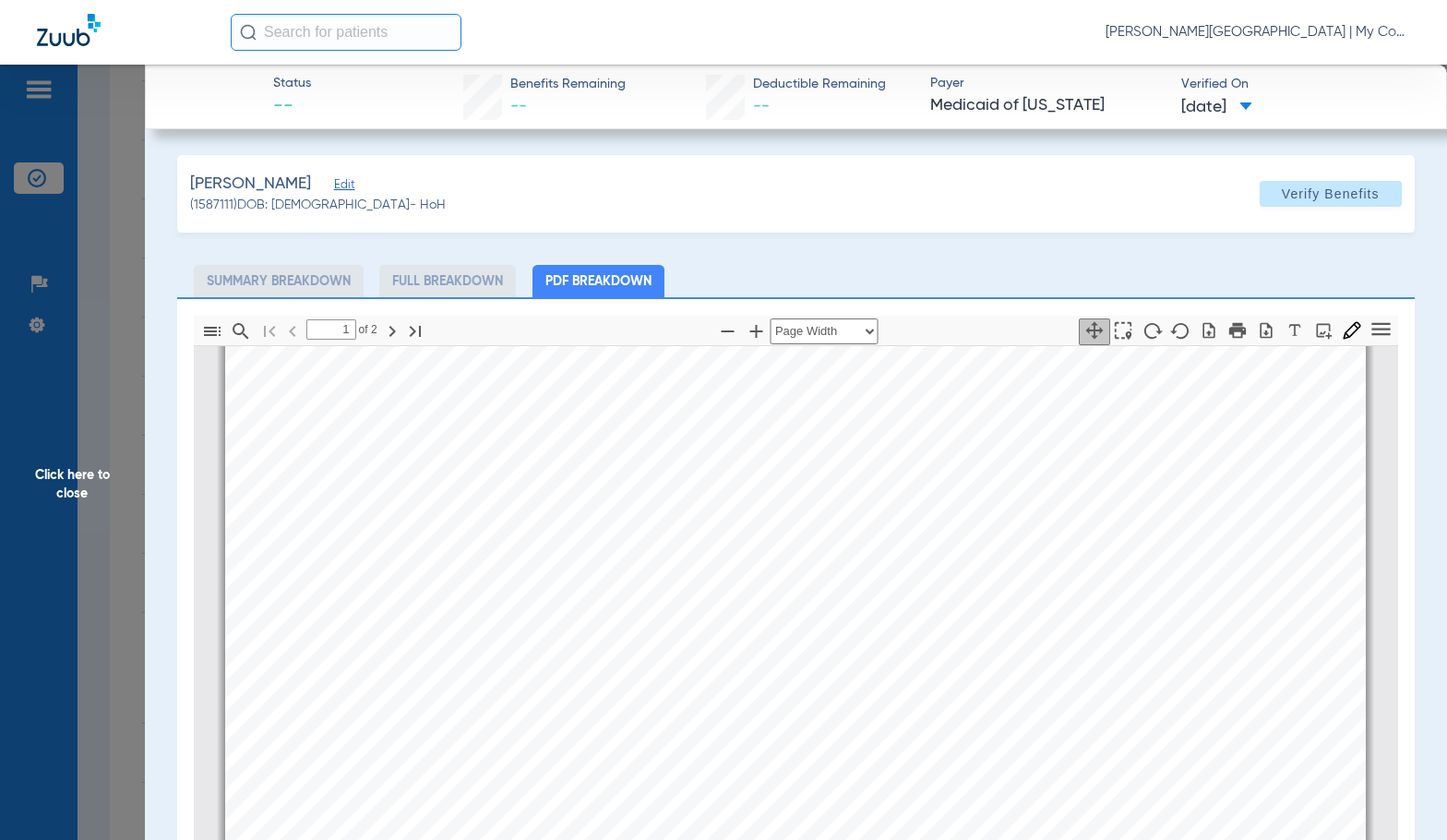
scroll to position [655, 0]
type input "2"
click at [116, 422] on span "Click here to close" at bounding box center [72, 485] width 145 height 840
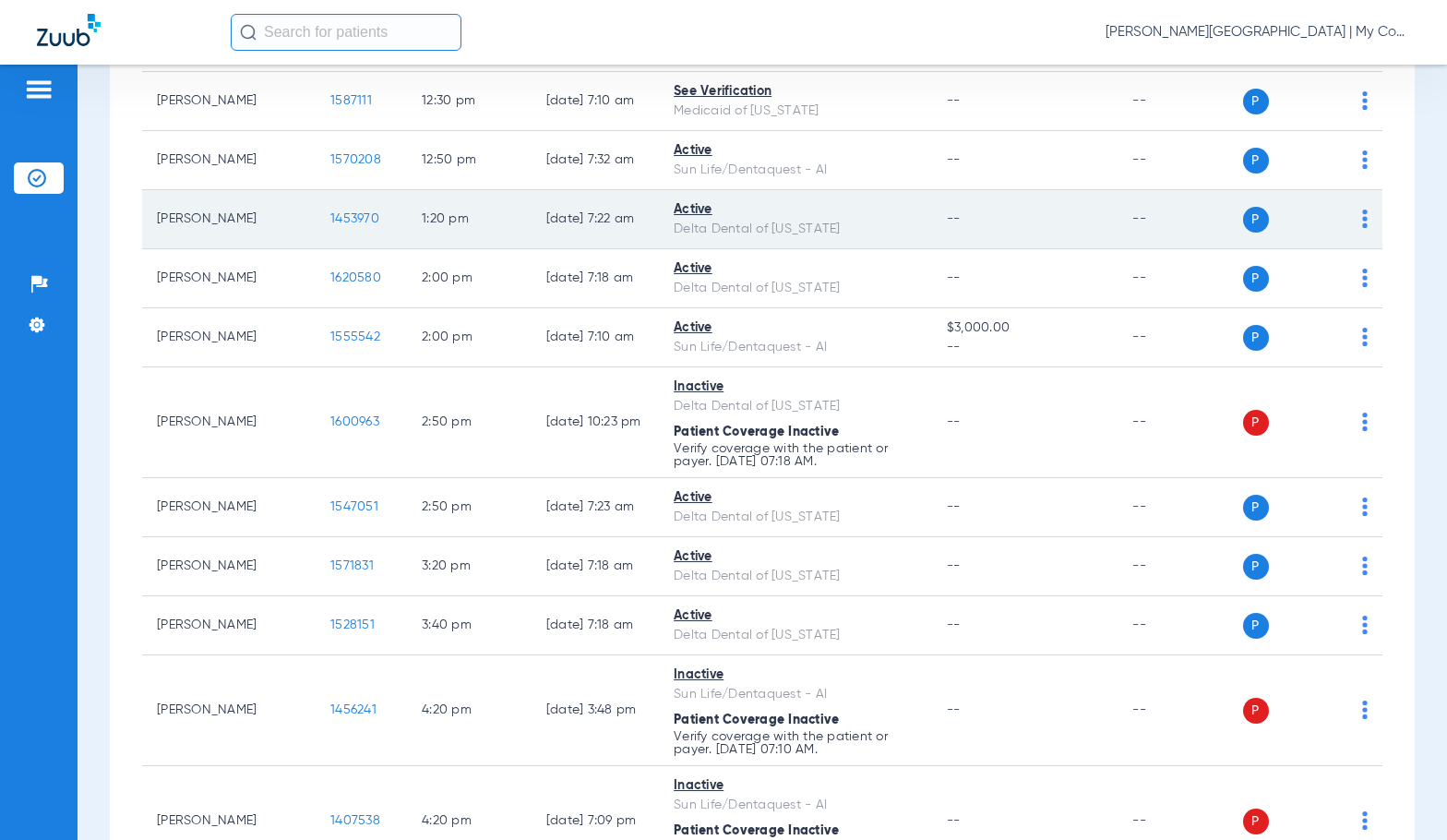
scroll to position [921, 0]
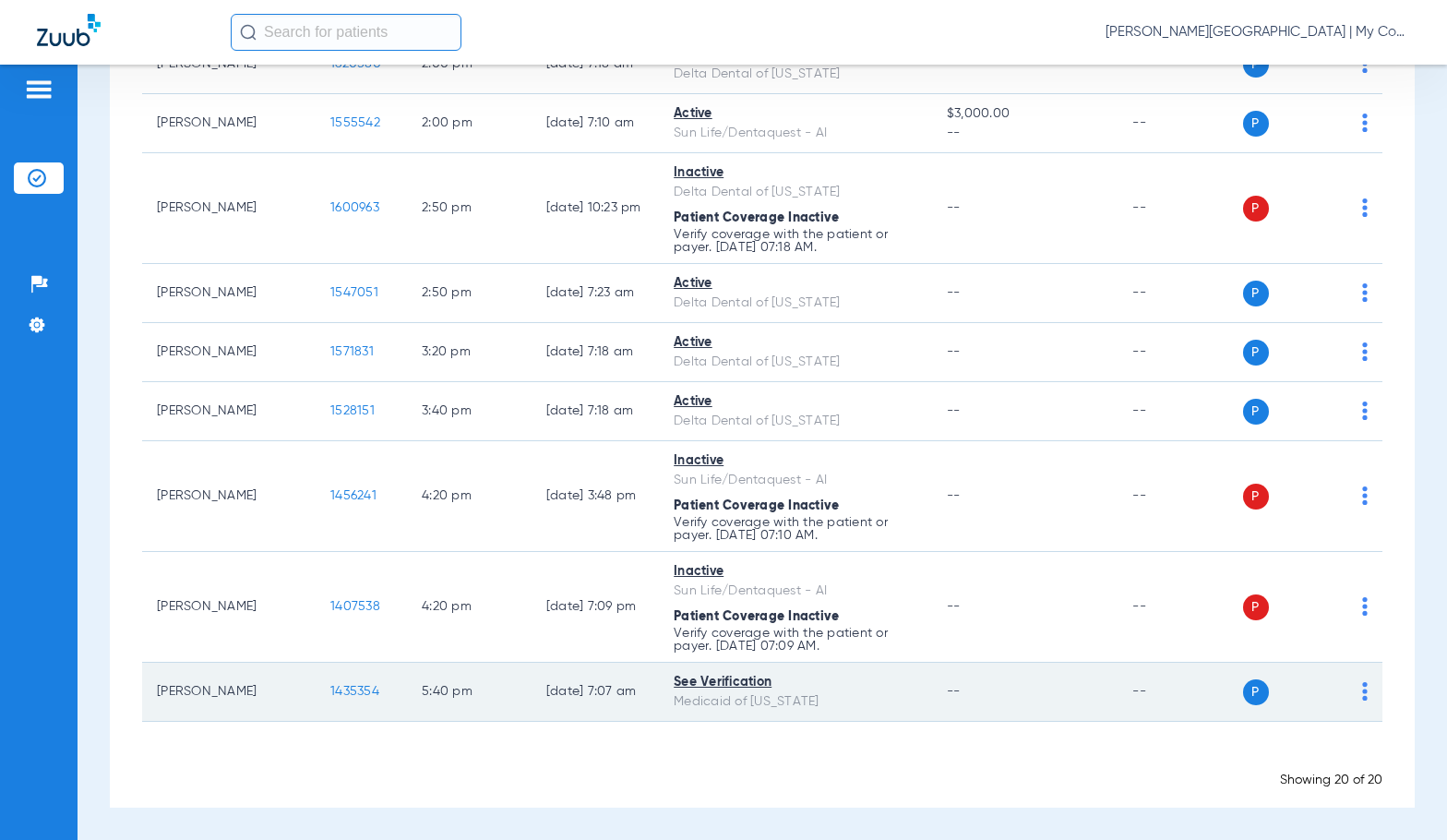
click at [330, 687] on span "1435354" at bounding box center [355, 690] width 49 height 13
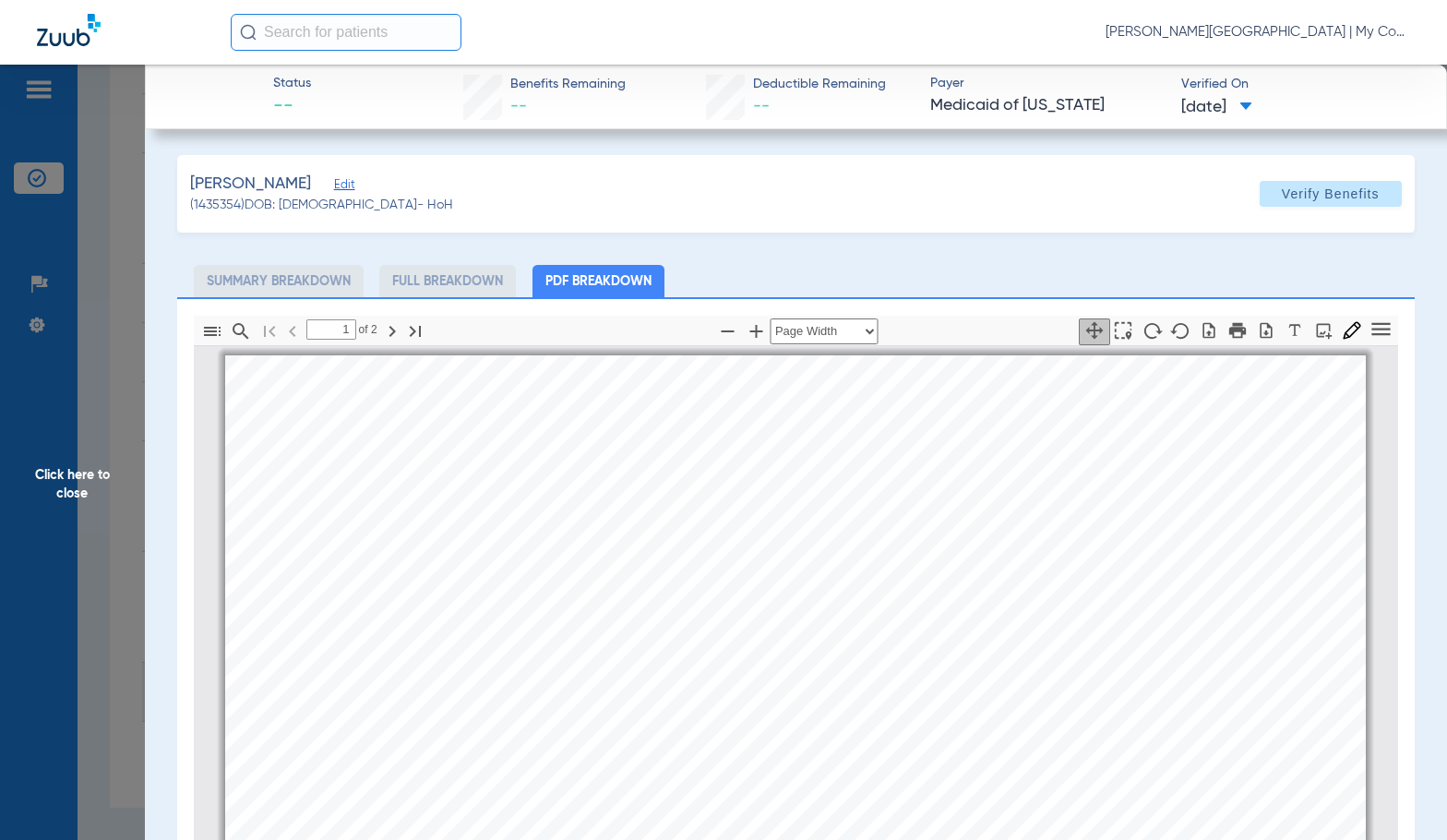
scroll to position [9, 0]
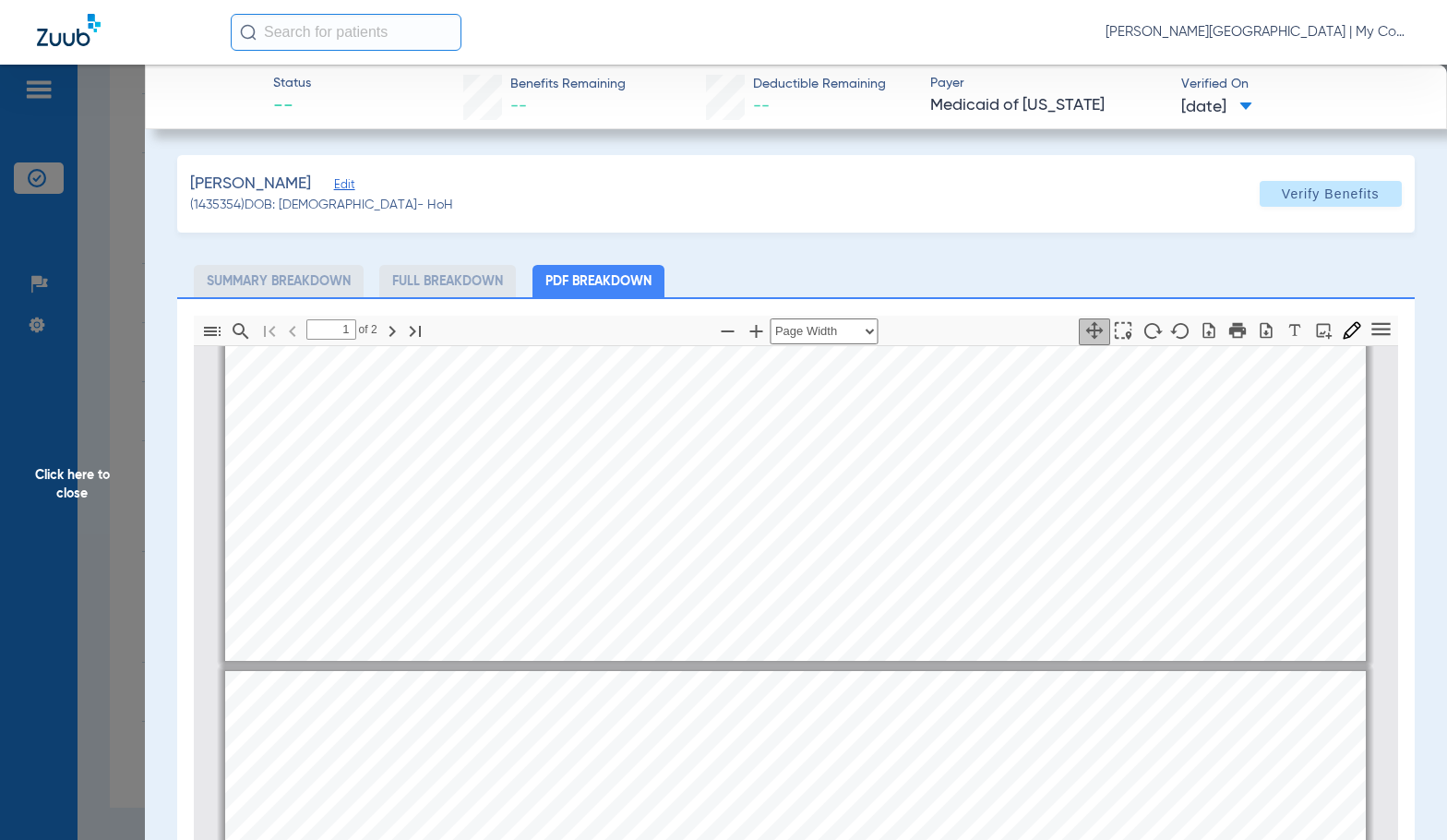
type input "2"
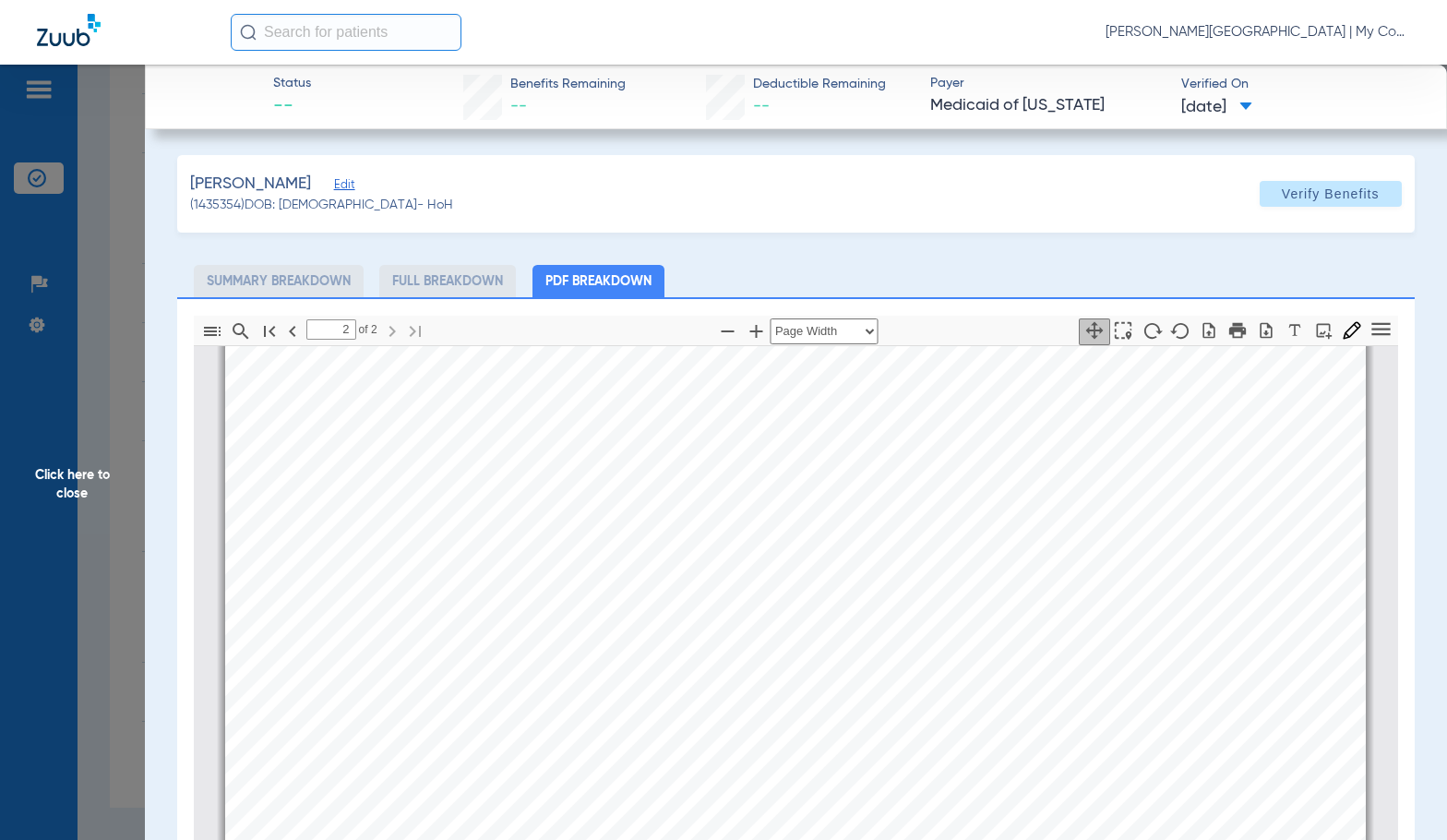
scroll to position [1946, 0]
click at [92, 455] on span "Click here to close" at bounding box center [72, 485] width 145 height 840
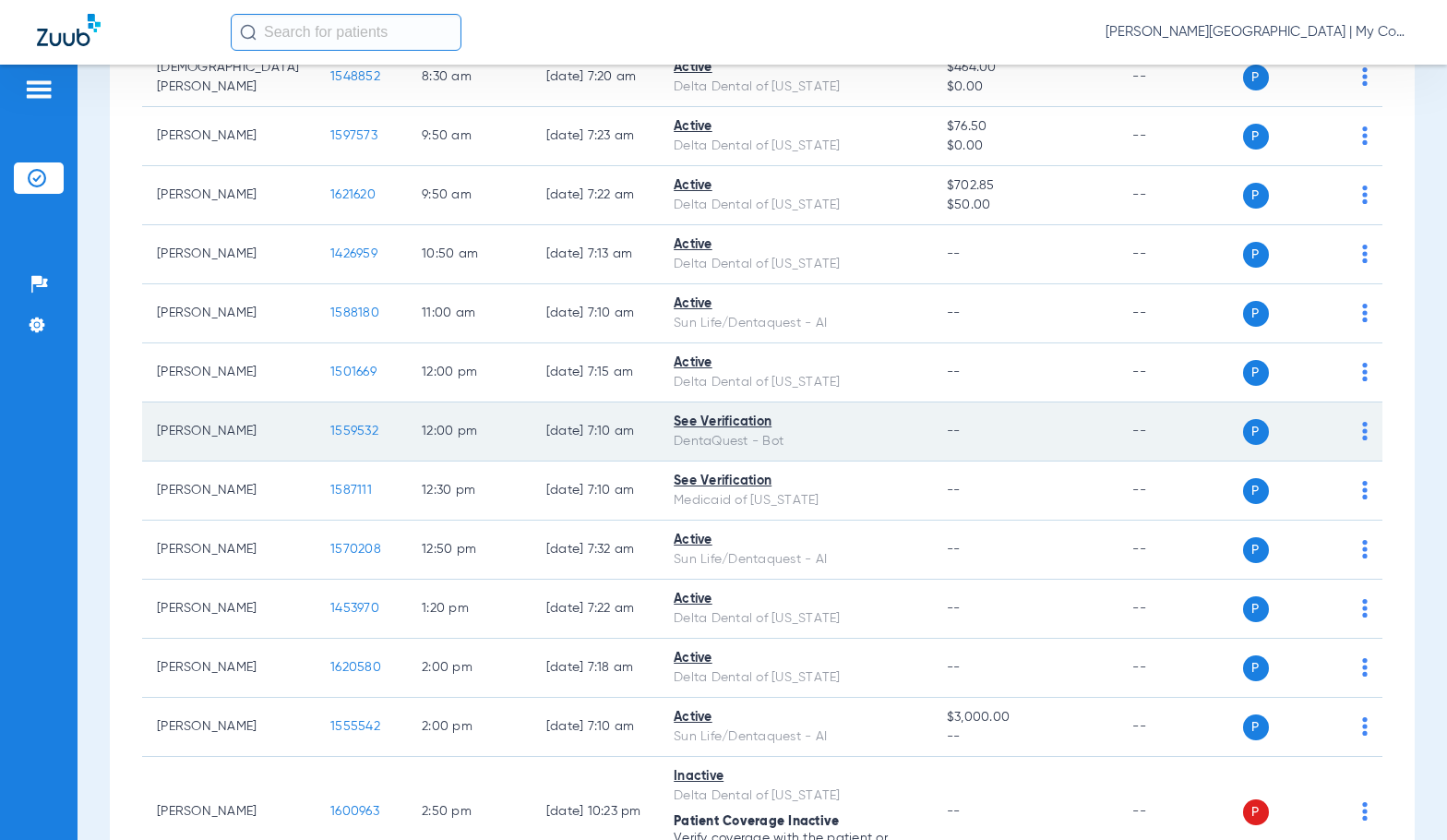
scroll to position [0, 0]
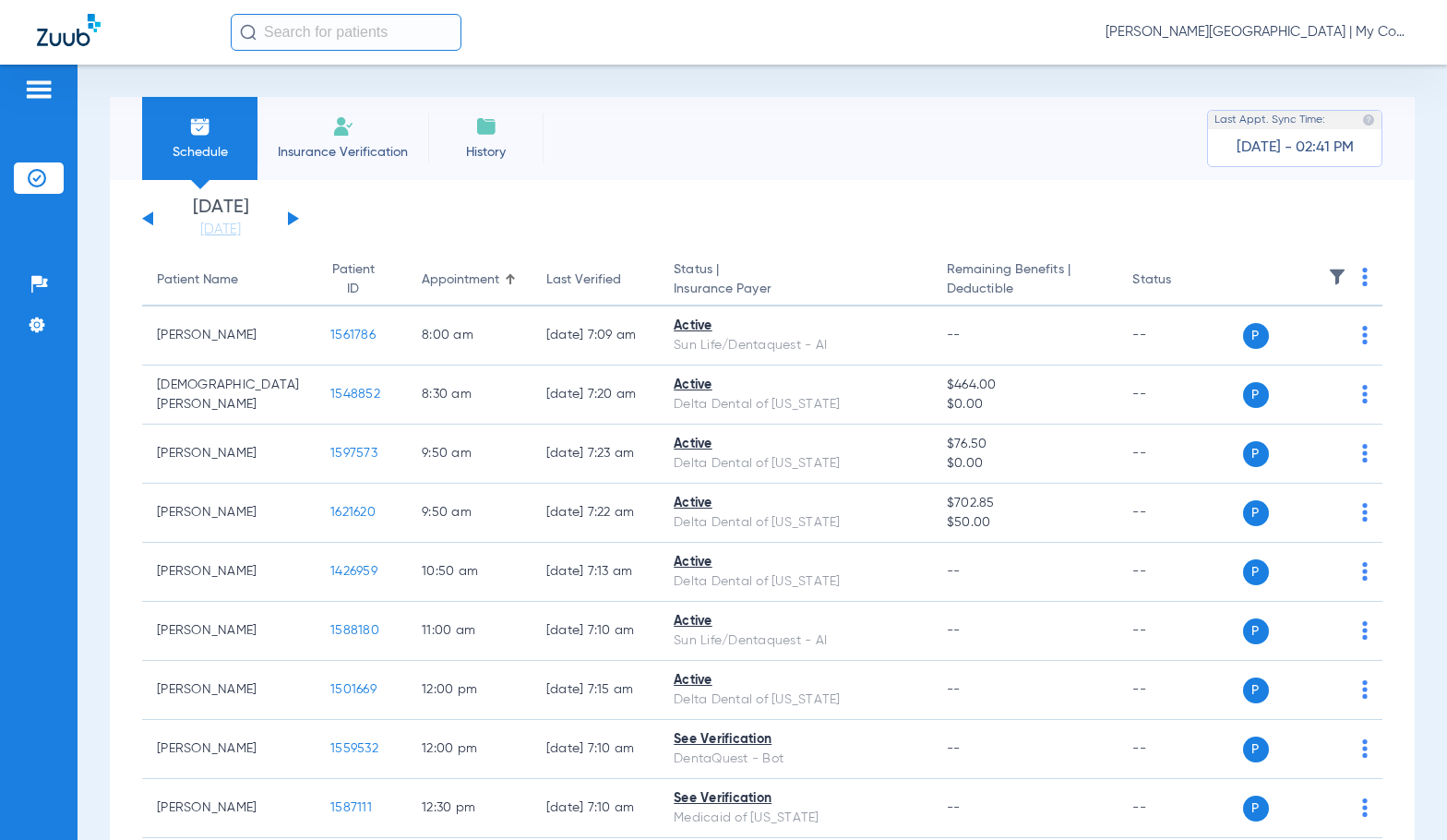
click at [291, 218] on button at bounding box center [293, 218] width 11 height 14
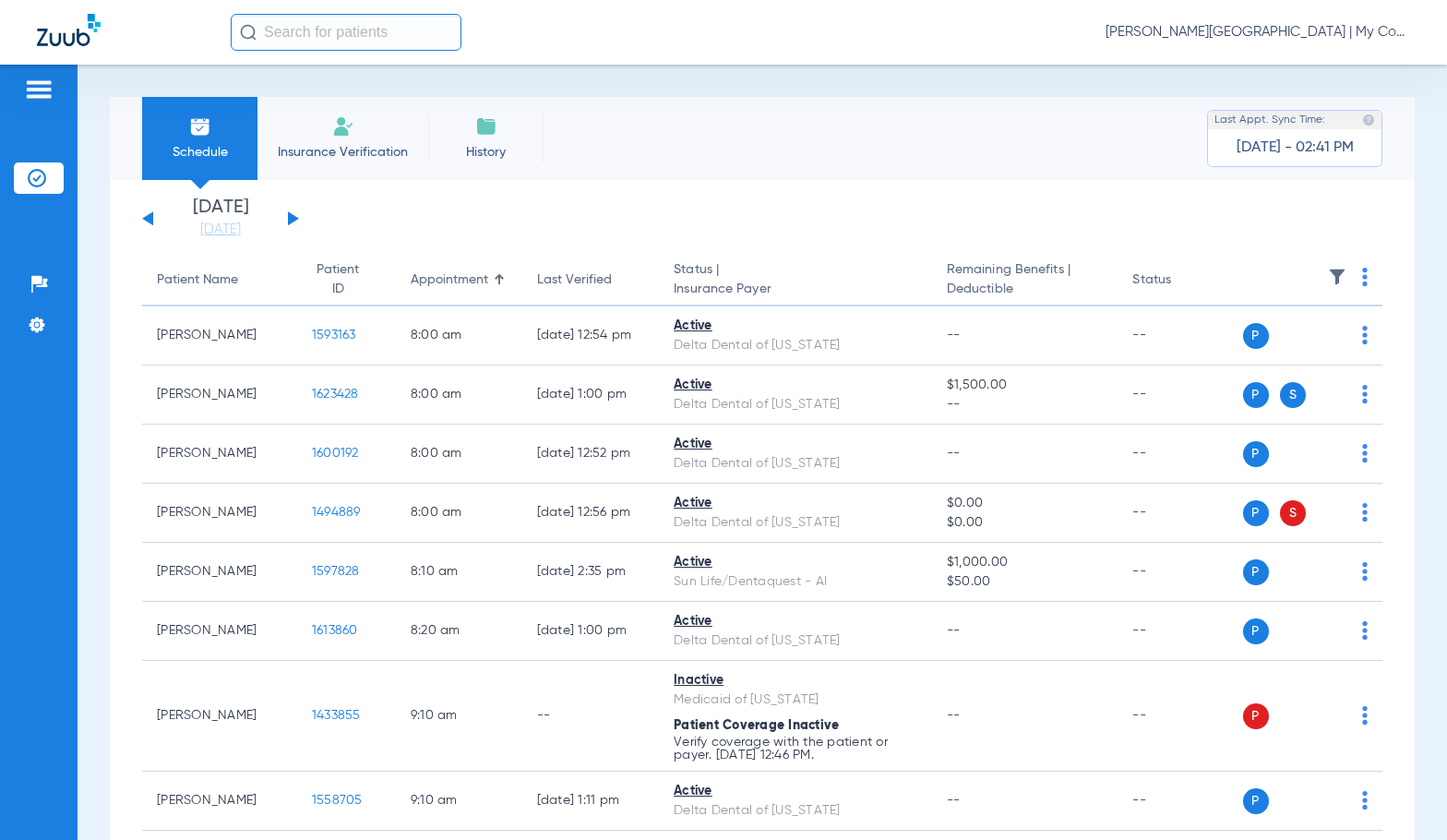
click at [1347, 275] on th at bounding box center [1313, 280] width 140 height 51
click at [1362, 279] on img at bounding box center [1365, 276] width 6 height 19
click at [1286, 345] on span "Verify All" at bounding box center [1280, 349] width 115 height 13
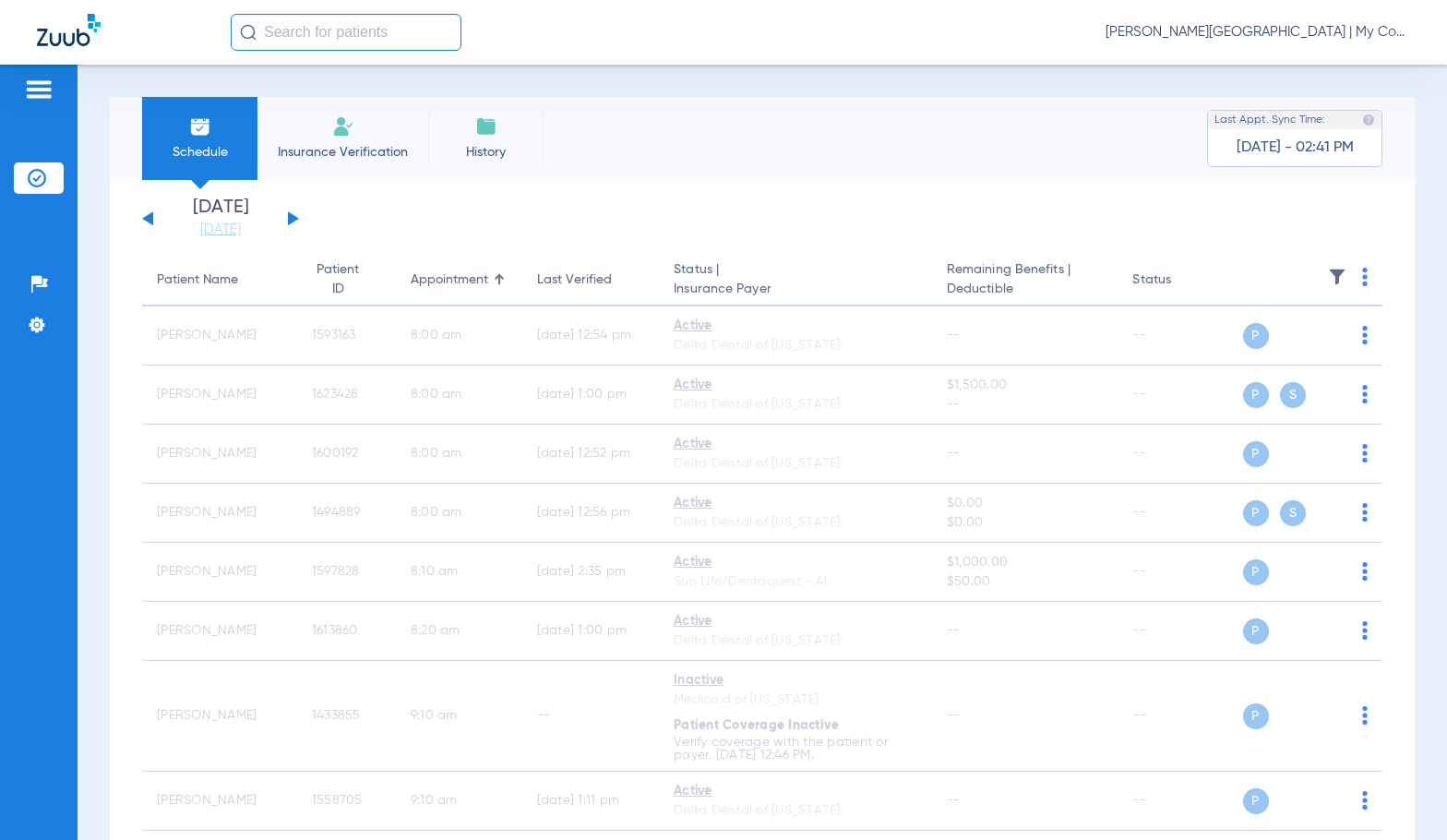
click at [1272, 39] on span "Sadie Gibbs - Bay City | My Community Dental Centers" at bounding box center [1258, 32] width 305 height 19
click at [1331, 74] on button "Account Selection" at bounding box center [1340, 65] width 133 height 36
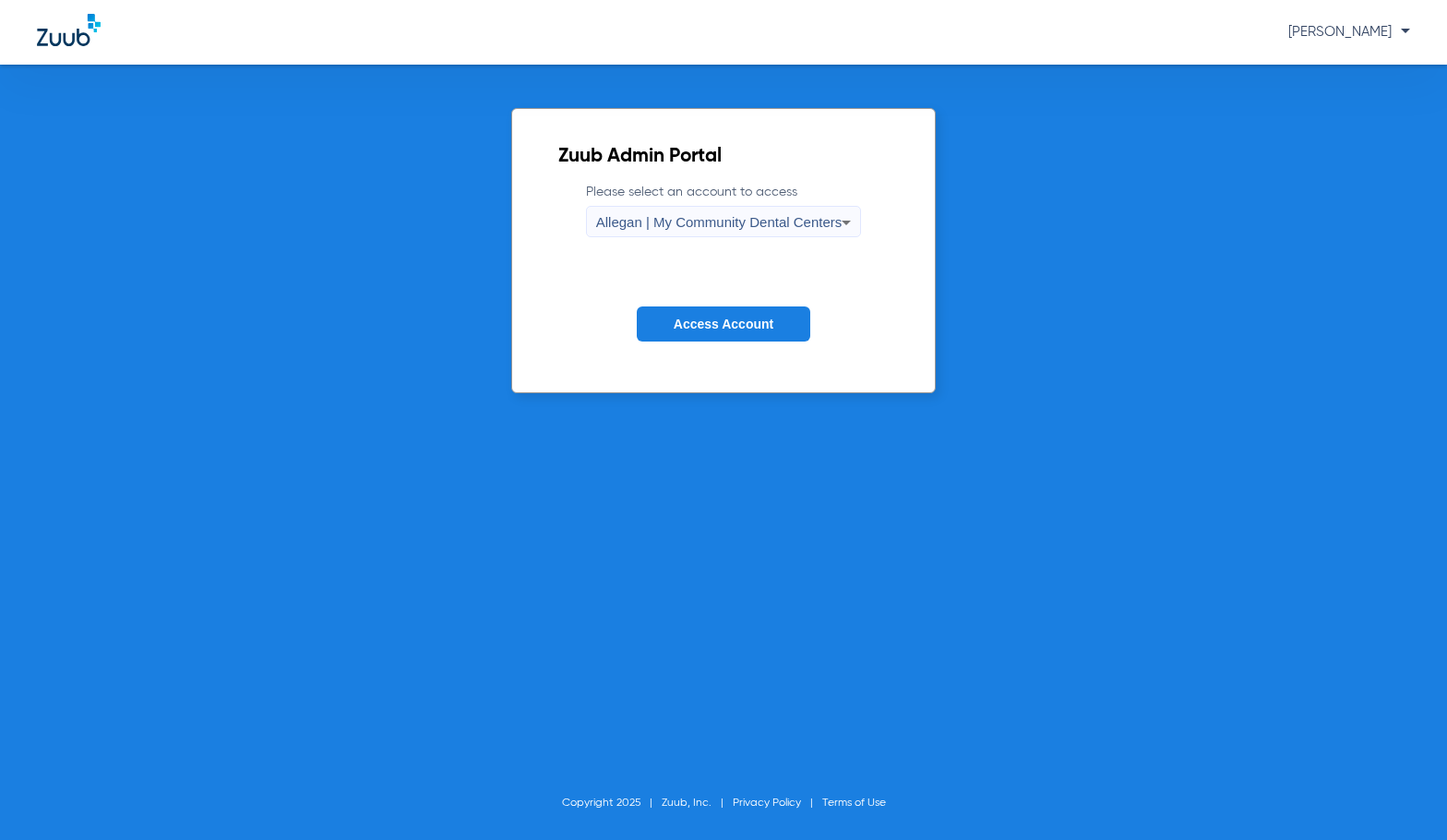
click at [796, 214] on span "Allegan | My Community Dental Centers" at bounding box center [719, 222] width 247 height 16
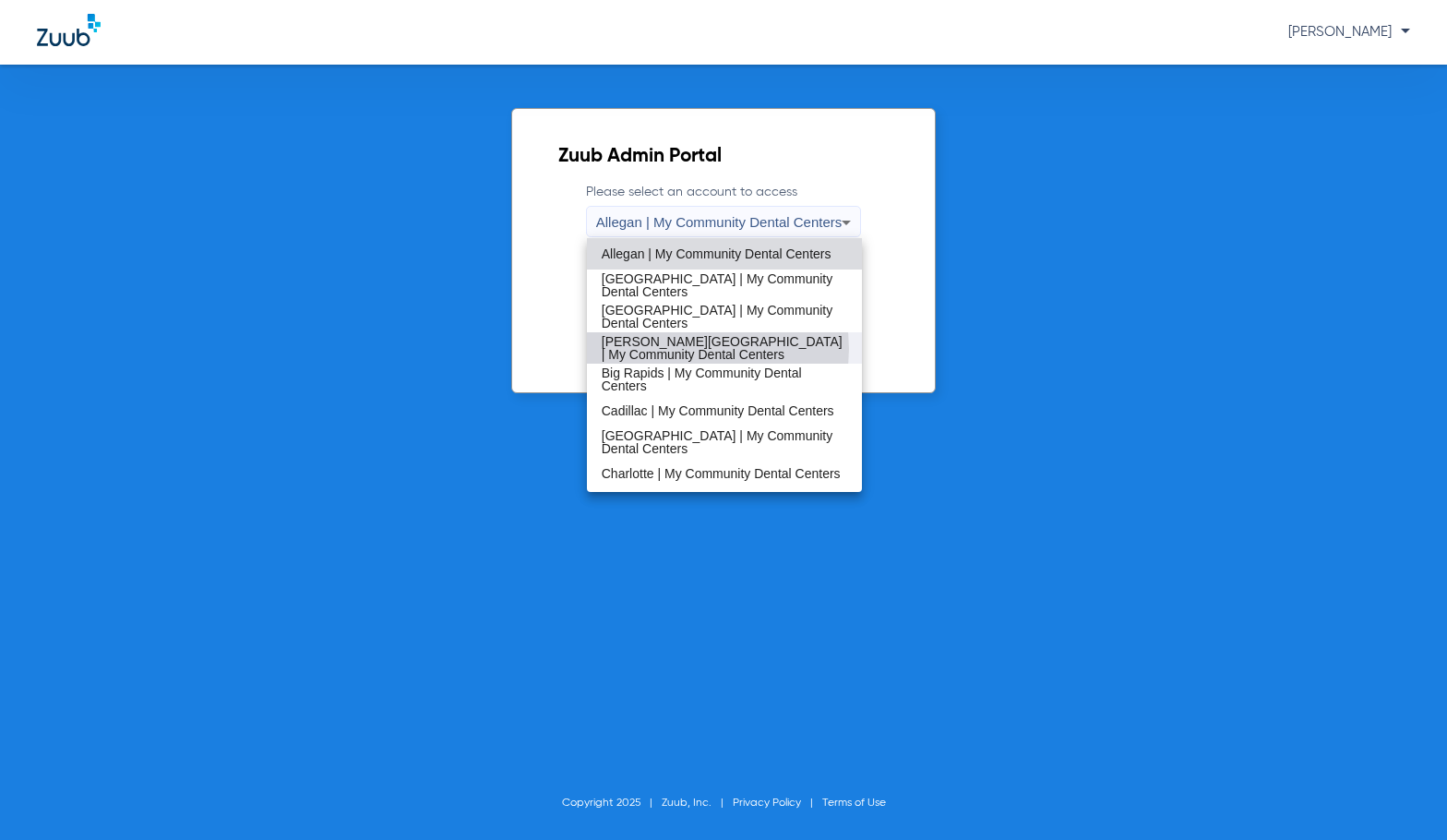
click at [697, 349] on span "[PERSON_NAME][GEOGRAPHIC_DATA] | My Community Dental Centers" at bounding box center [725, 348] width 247 height 26
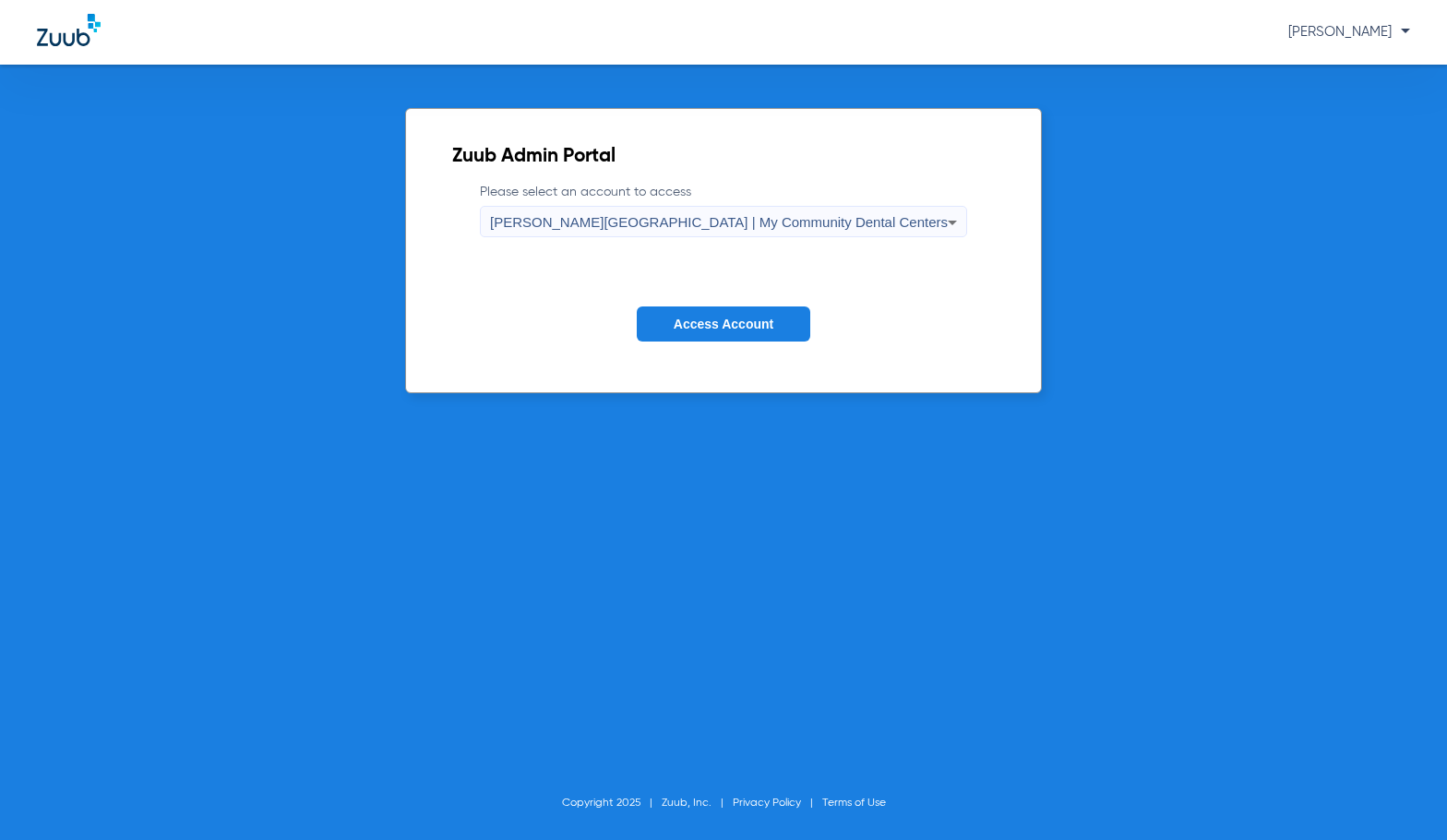
click at [696, 316] on span "Access Account" at bounding box center [723, 323] width 100 height 15
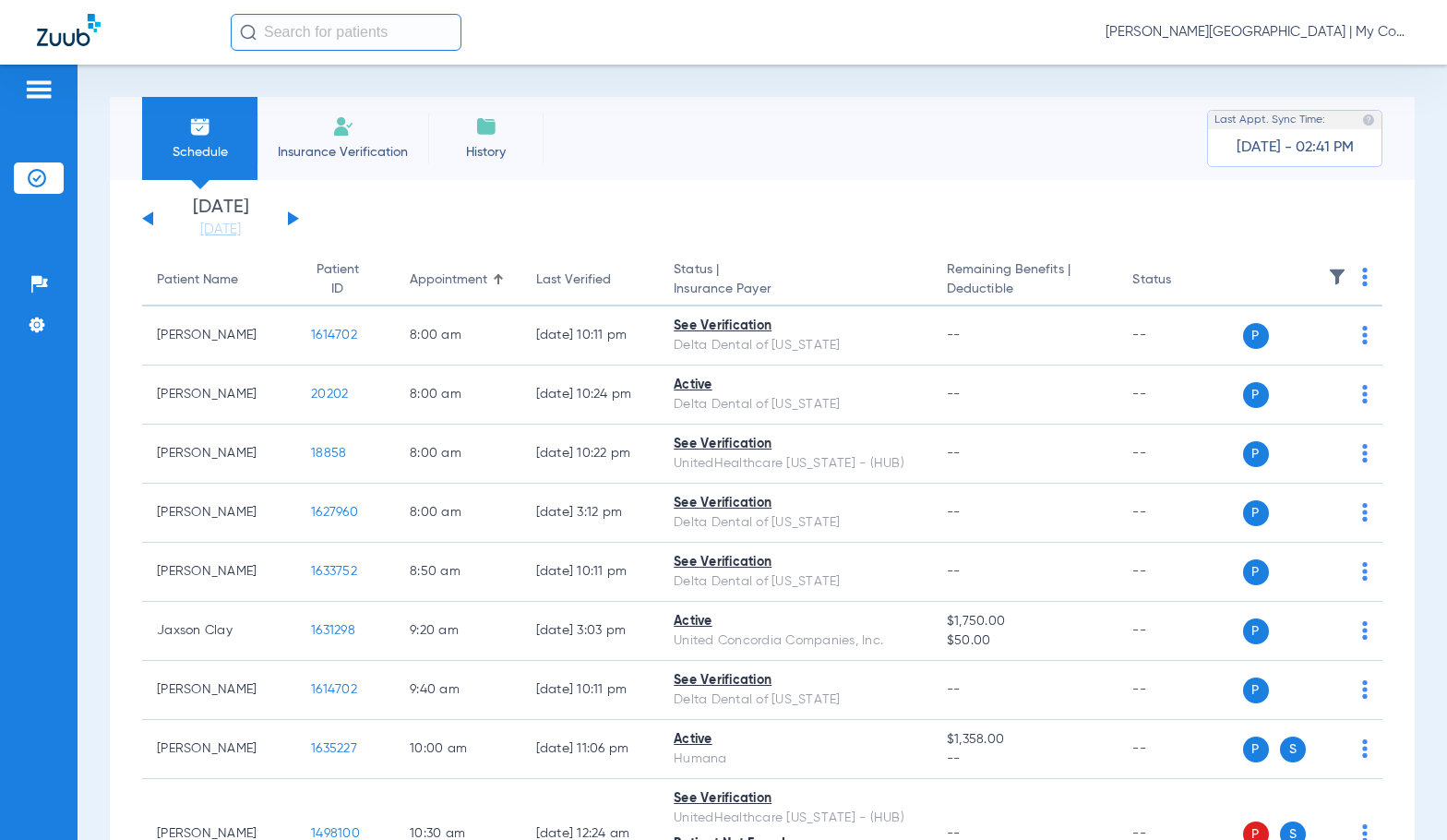
drag, startPoint x: 220, startPoint y: 229, endPoint x: 205, endPoint y: 382, distance: 153.7
click at [221, 232] on link "[DATE]" at bounding box center [220, 230] width 110 height 19
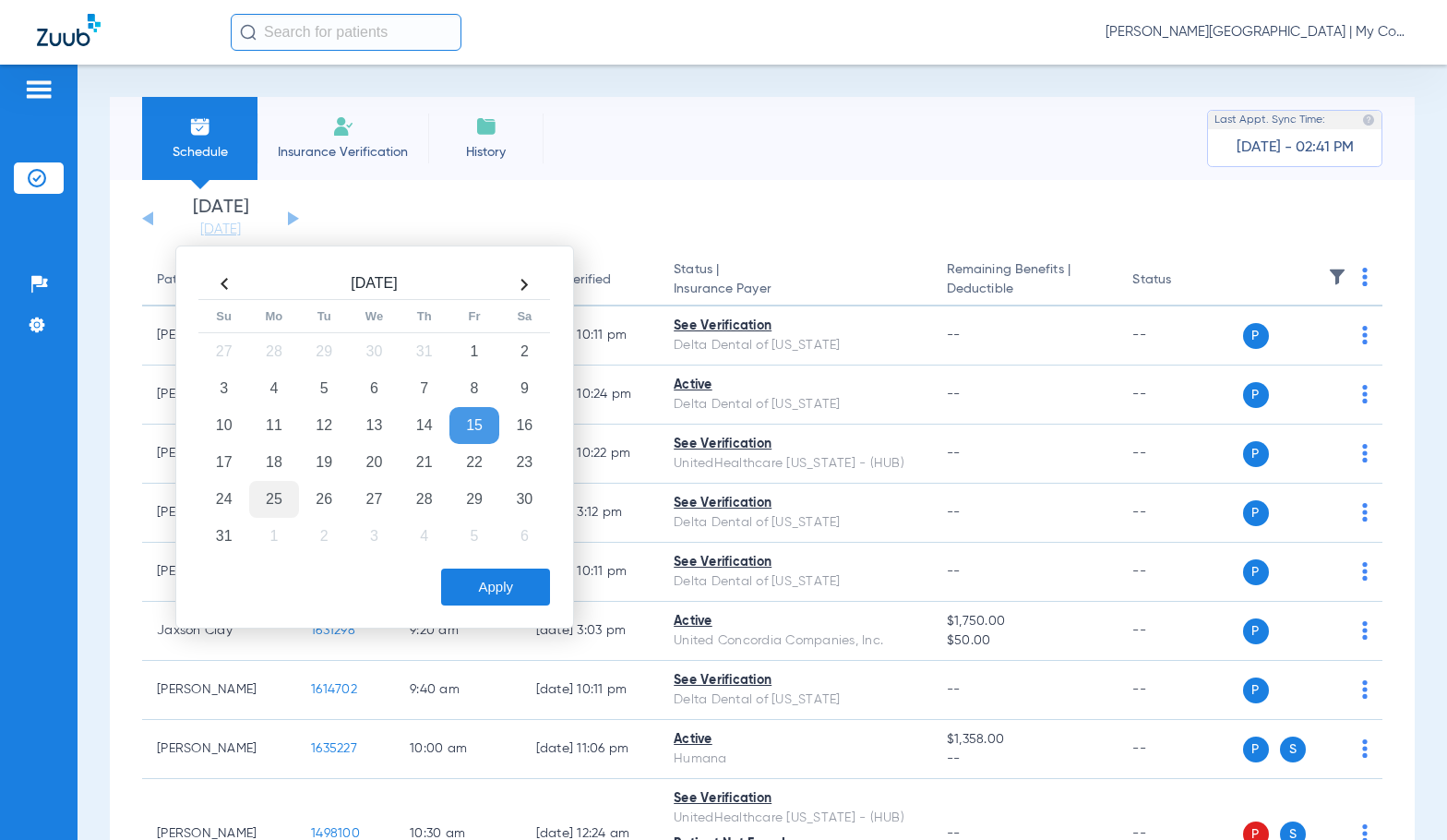
click at [276, 506] on td "25" at bounding box center [274, 499] width 50 height 36
click at [503, 589] on button "Apply" at bounding box center [495, 586] width 109 height 36
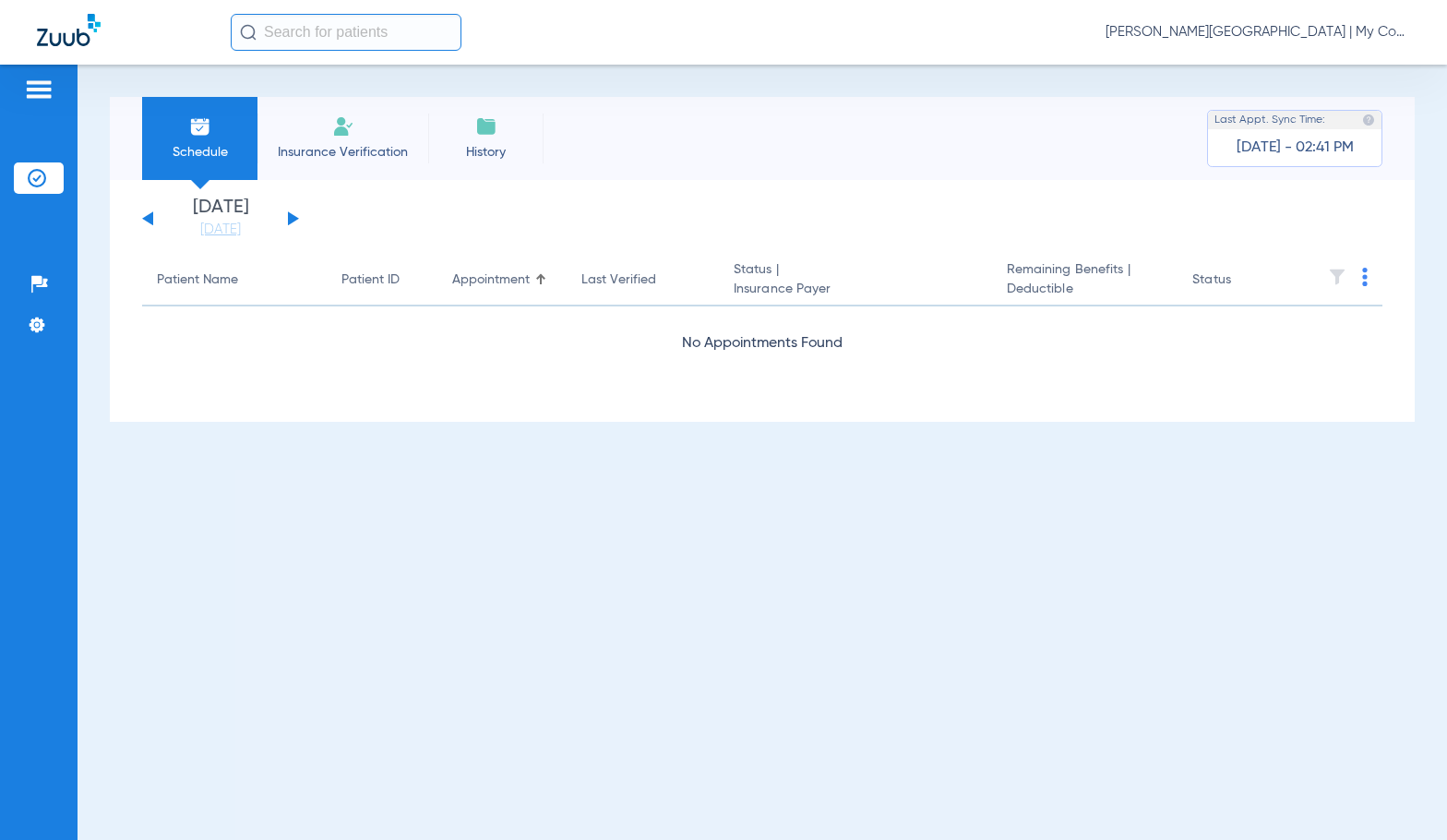
click at [296, 219] on button at bounding box center [293, 218] width 11 height 14
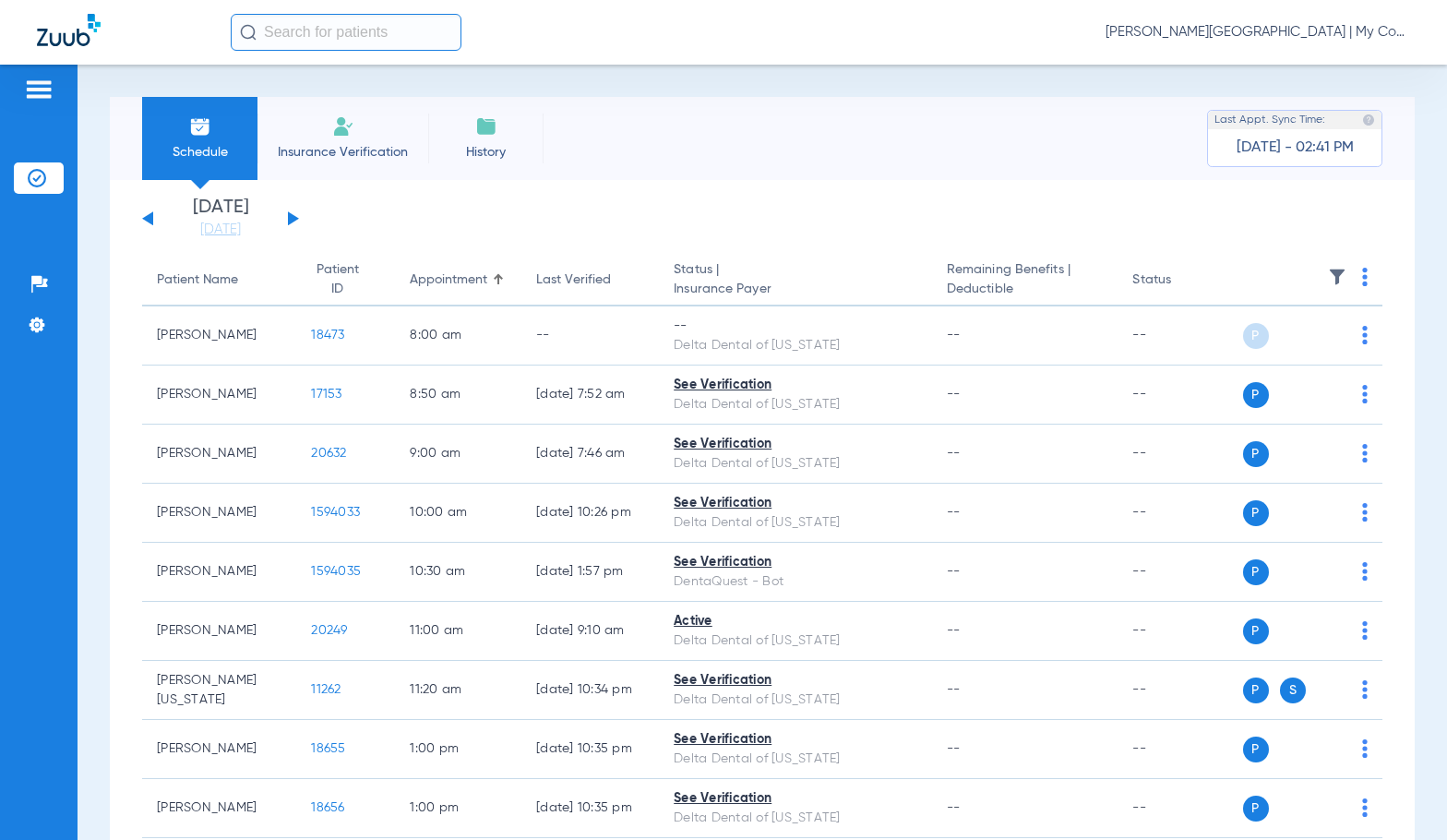
click at [1362, 278] on img at bounding box center [1365, 276] width 6 height 19
click at [1300, 352] on span "Verify All" at bounding box center [1280, 349] width 115 height 13
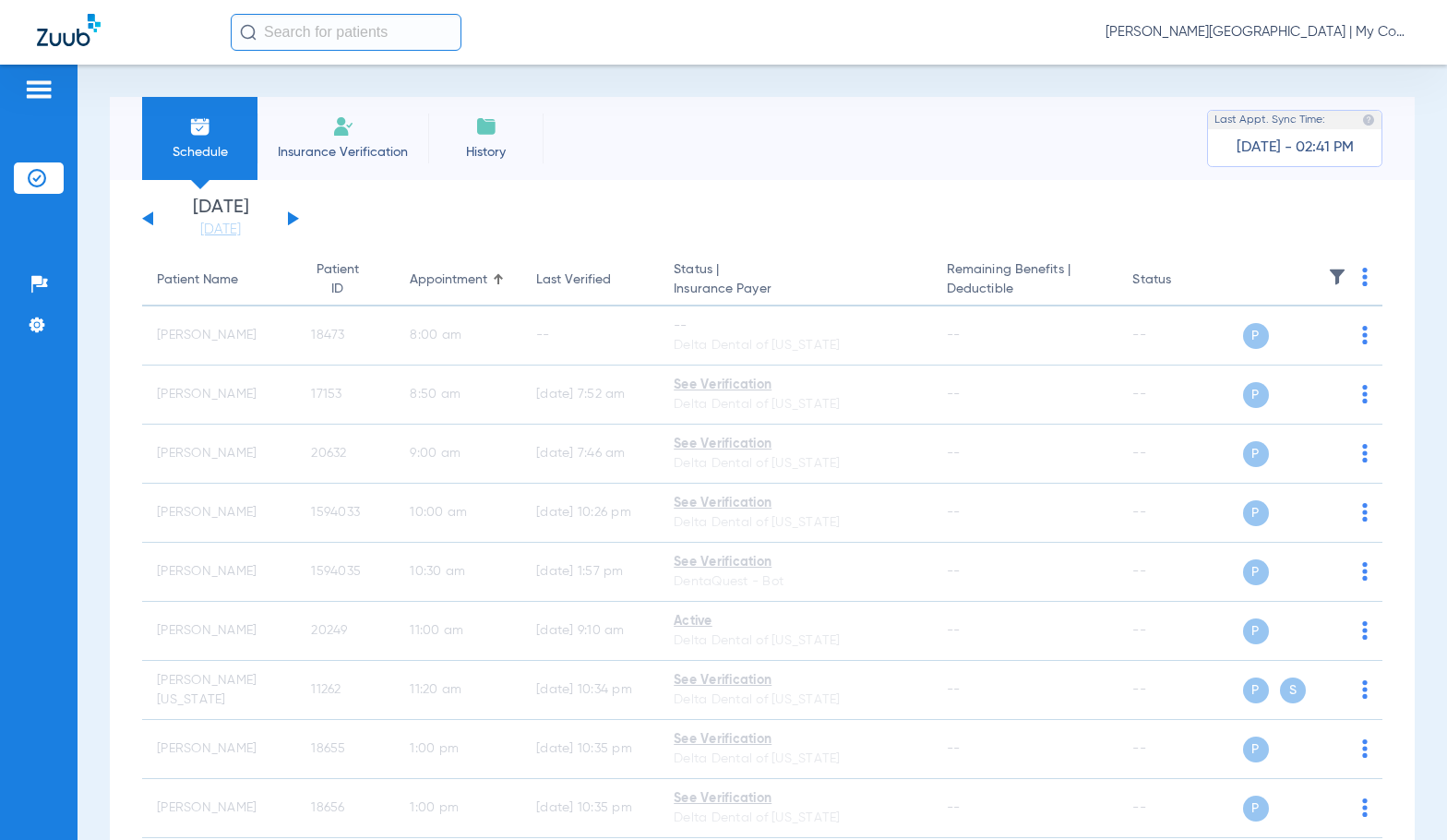
click at [1258, 29] on span "Sadie Gibbs - Benton Harbor | My Community Dental Centers" at bounding box center [1258, 32] width 305 height 19
click at [1298, 51] on button "Account Selection" at bounding box center [1340, 65] width 133 height 36
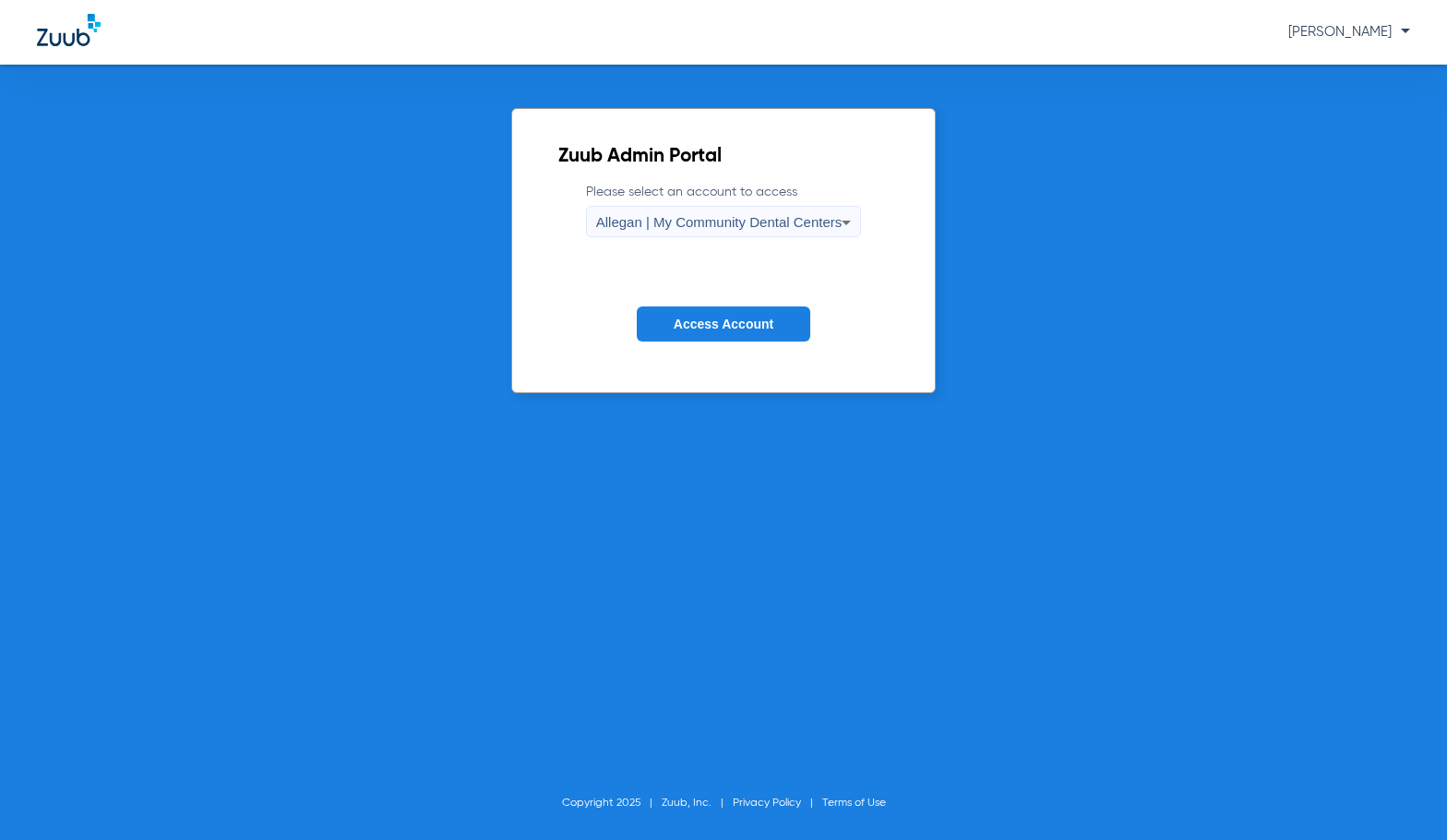
click at [681, 219] on span "Allegan | My Community Dental Centers" at bounding box center [719, 222] width 247 height 16
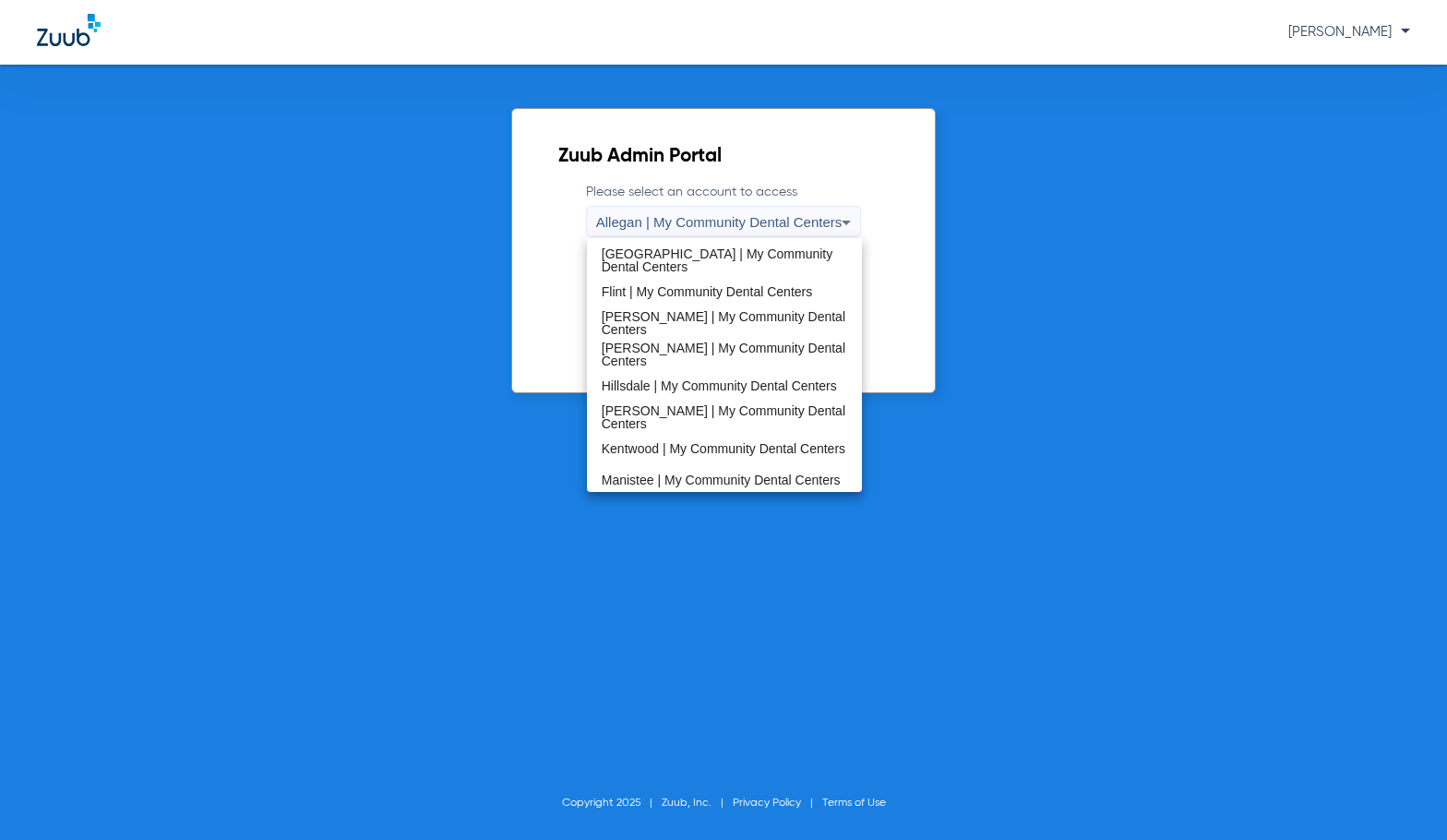
scroll to position [277, 0]
click at [676, 316] on span "[PERSON_NAME] | My Community Dental Centers" at bounding box center [725, 321] width 247 height 26
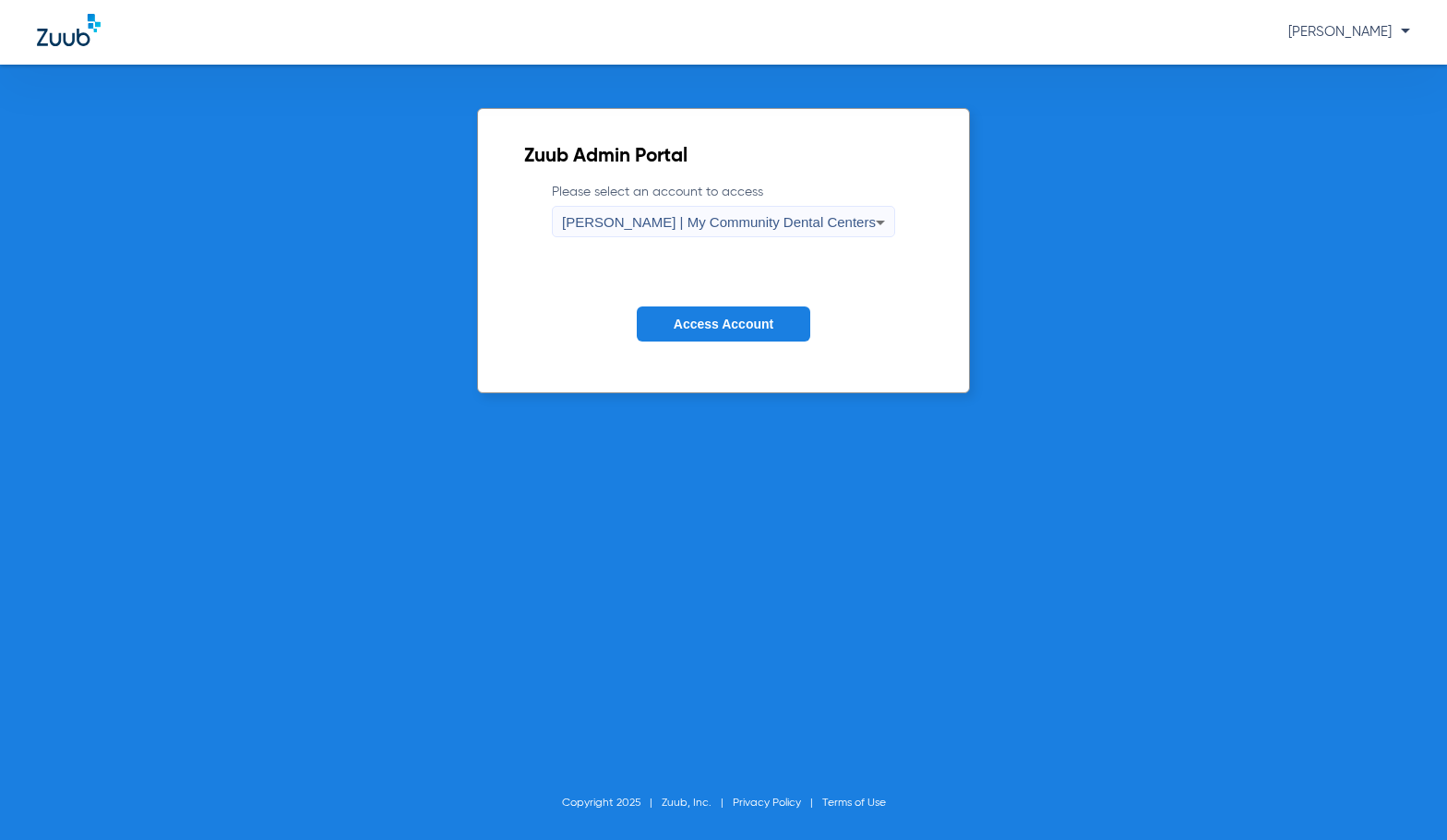
click at [684, 323] on span "Access Account" at bounding box center [723, 323] width 100 height 15
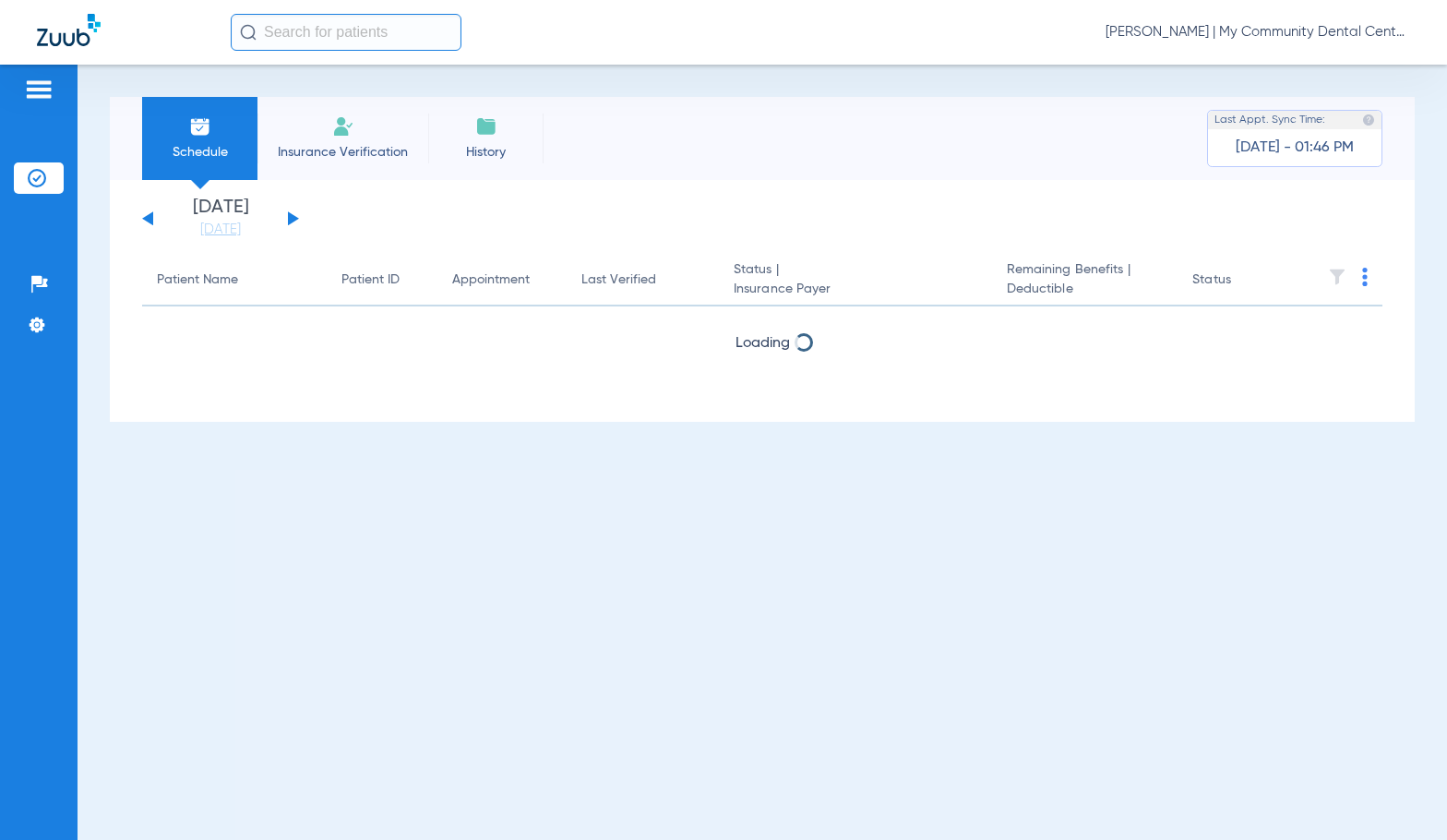
drag, startPoint x: 237, startPoint y: 228, endPoint x: 248, endPoint y: 251, distance: 25.5
click at [237, 228] on link "[DATE]" at bounding box center [220, 230] width 110 height 19
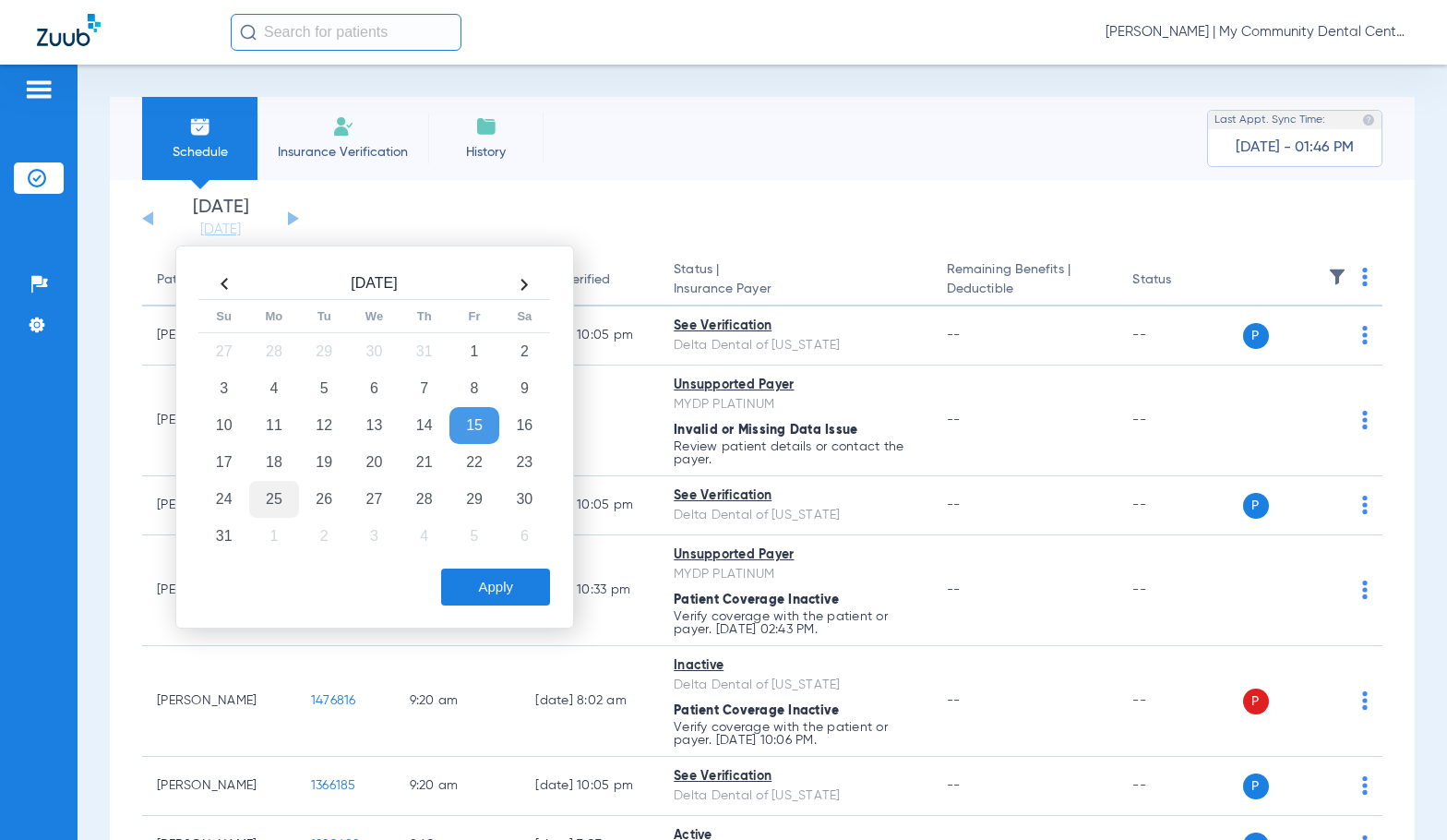
click at [285, 507] on td "25" at bounding box center [274, 499] width 50 height 36
click at [472, 589] on button "Apply" at bounding box center [495, 586] width 109 height 36
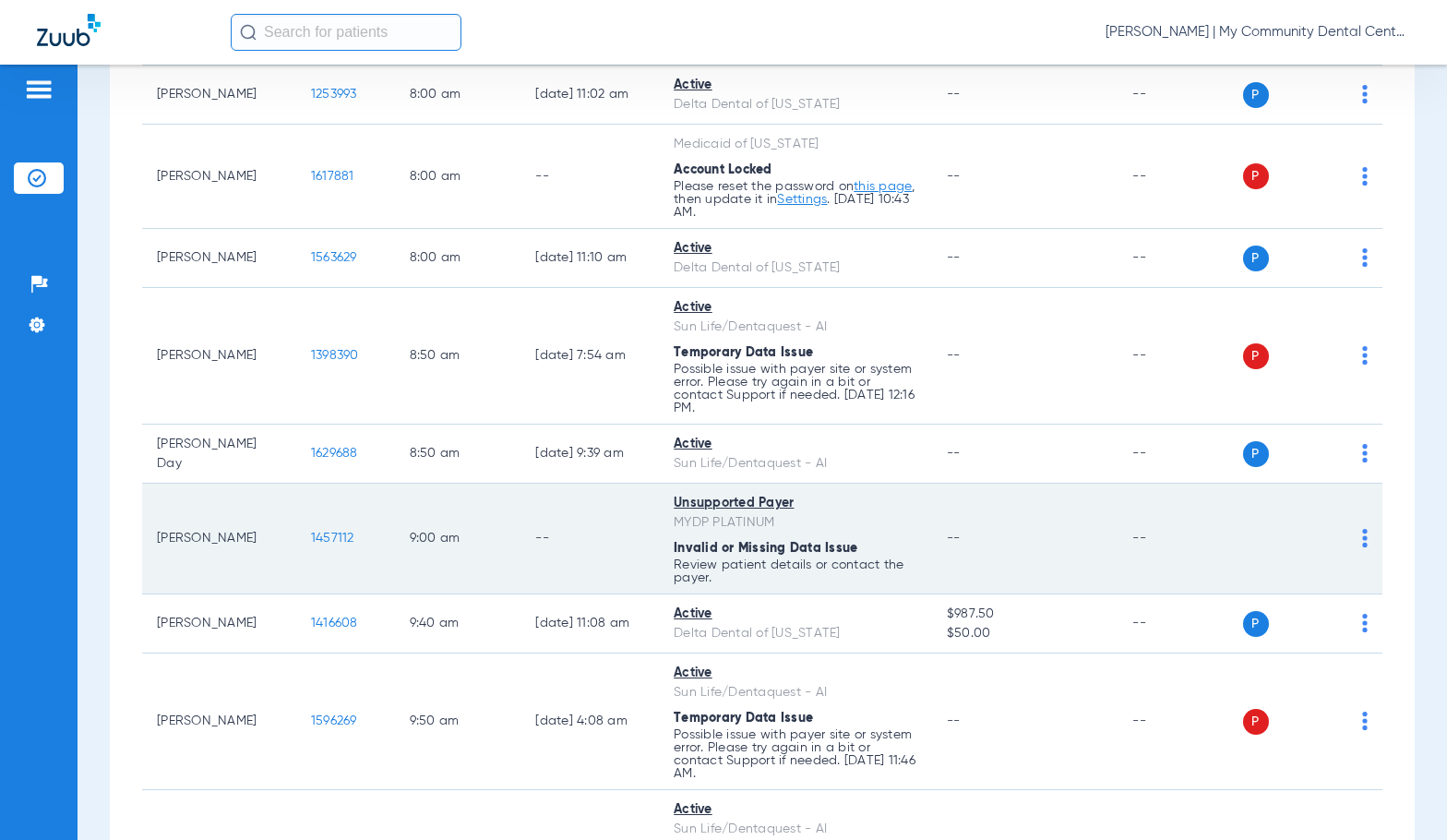
scroll to position [369, 0]
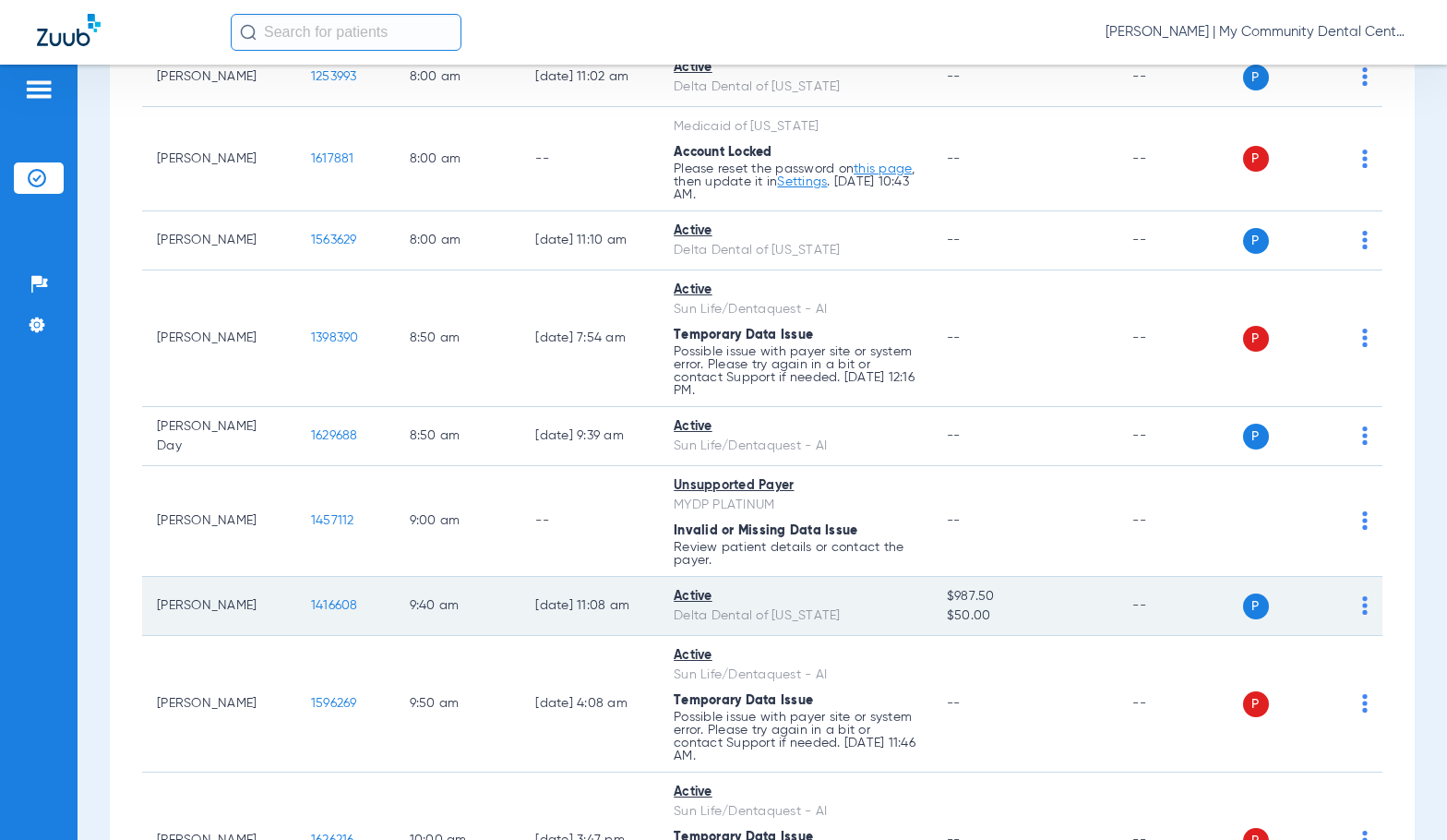
click at [321, 610] on span "1416608" at bounding box center [334, 604] width 47 height 13
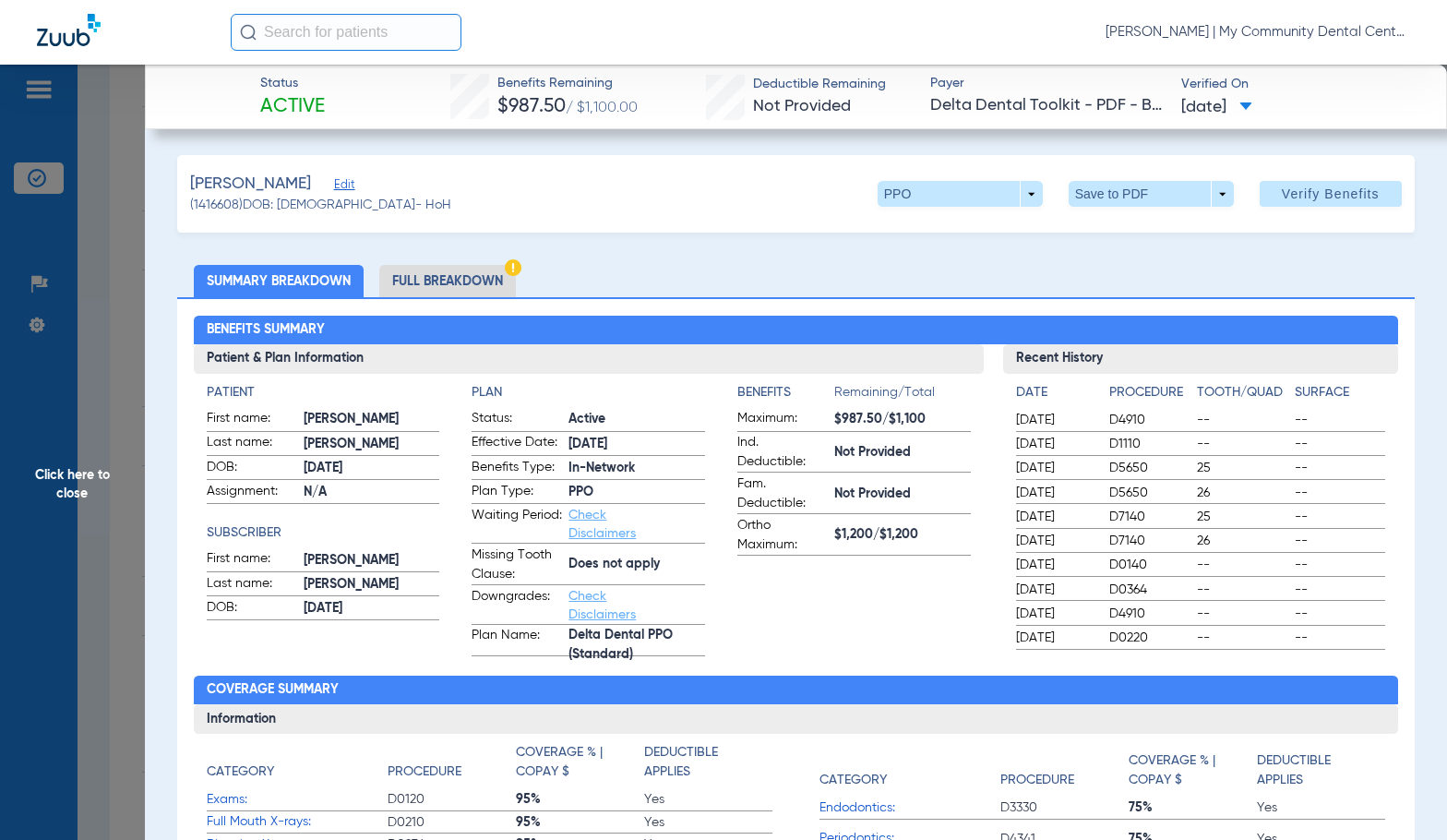
click at [485, 276] on li "Full Breakdown" at bounding box center [448, 281] width 136 height 33
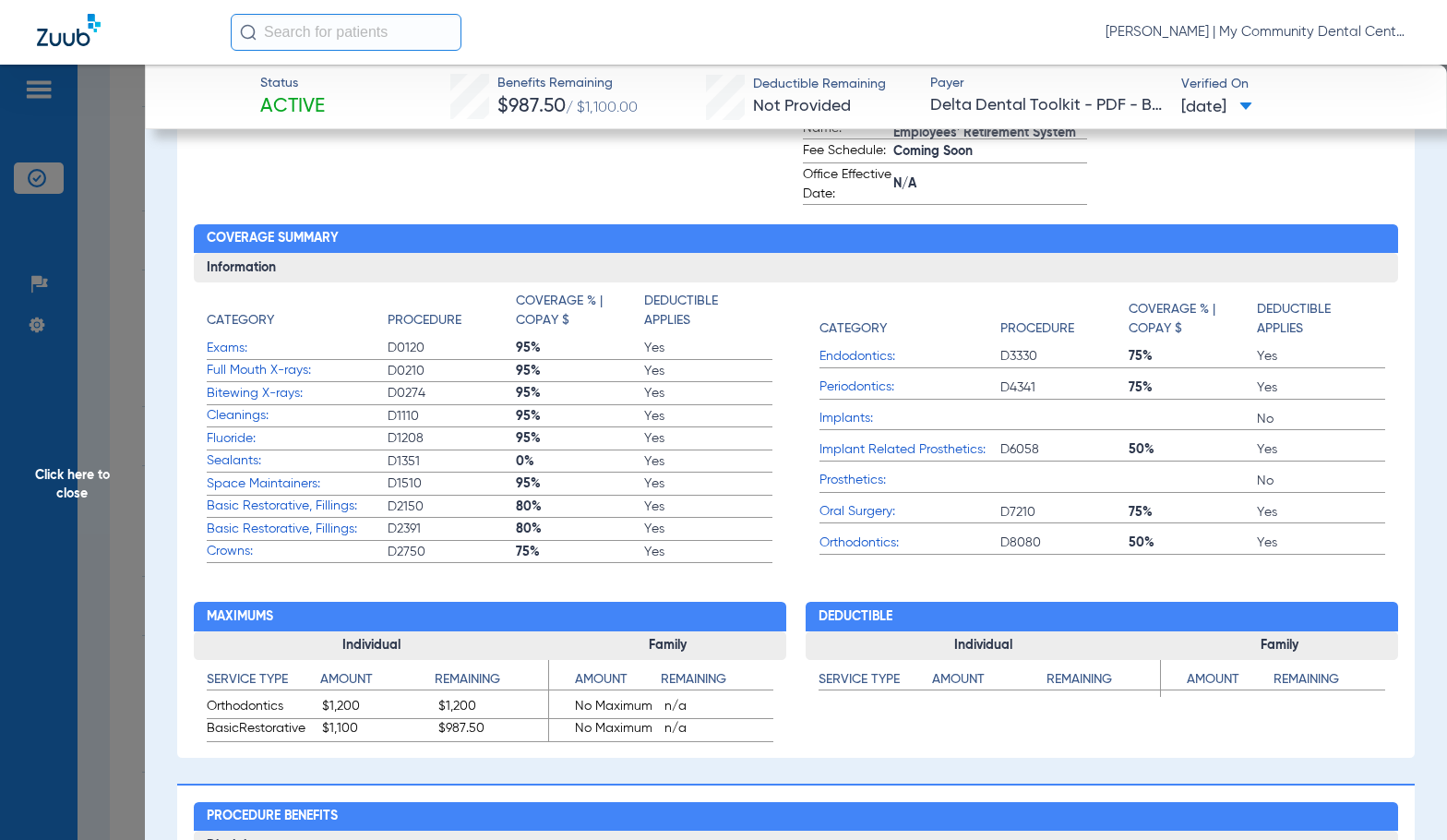
scroll to position [738, 0]
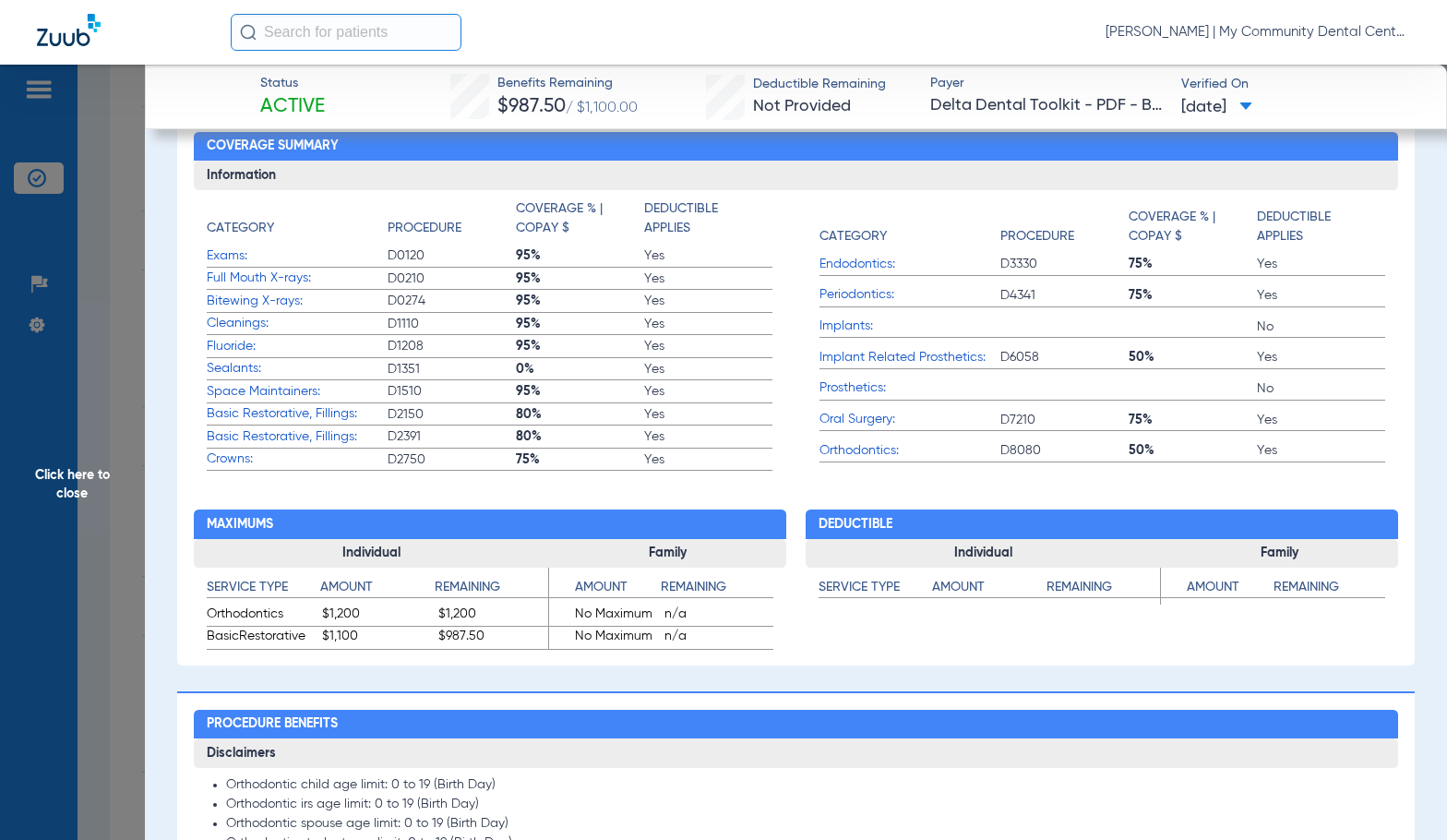
drag, startPoint x: 107, startPoint y: 489, endPoint x: 366, endPoint y: 521, distance: 261.0
click at [106, 488] on span "Click here to close" at bounding box center [72, 485] width 145 height 840
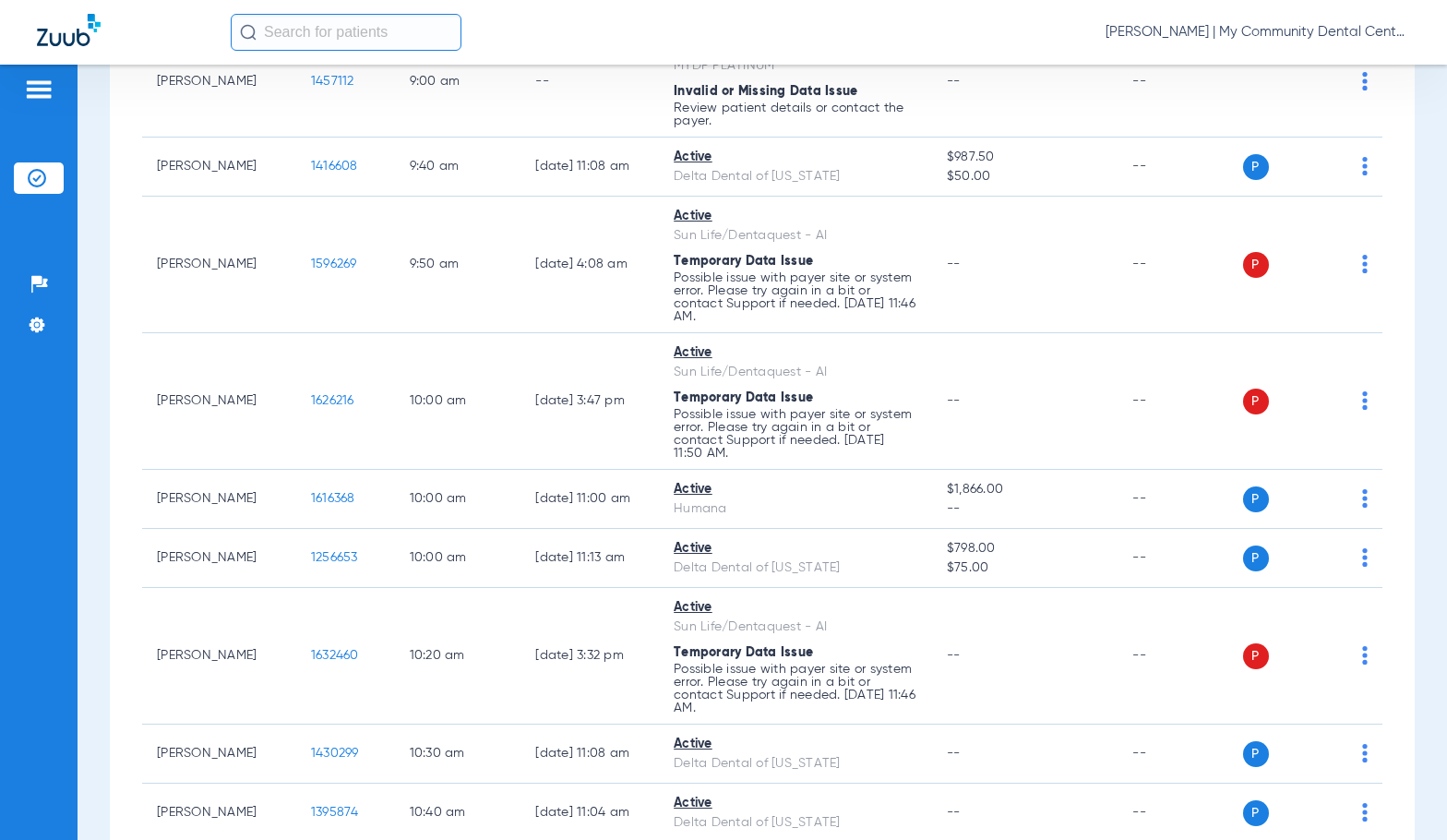
scroll to position [923, 0]
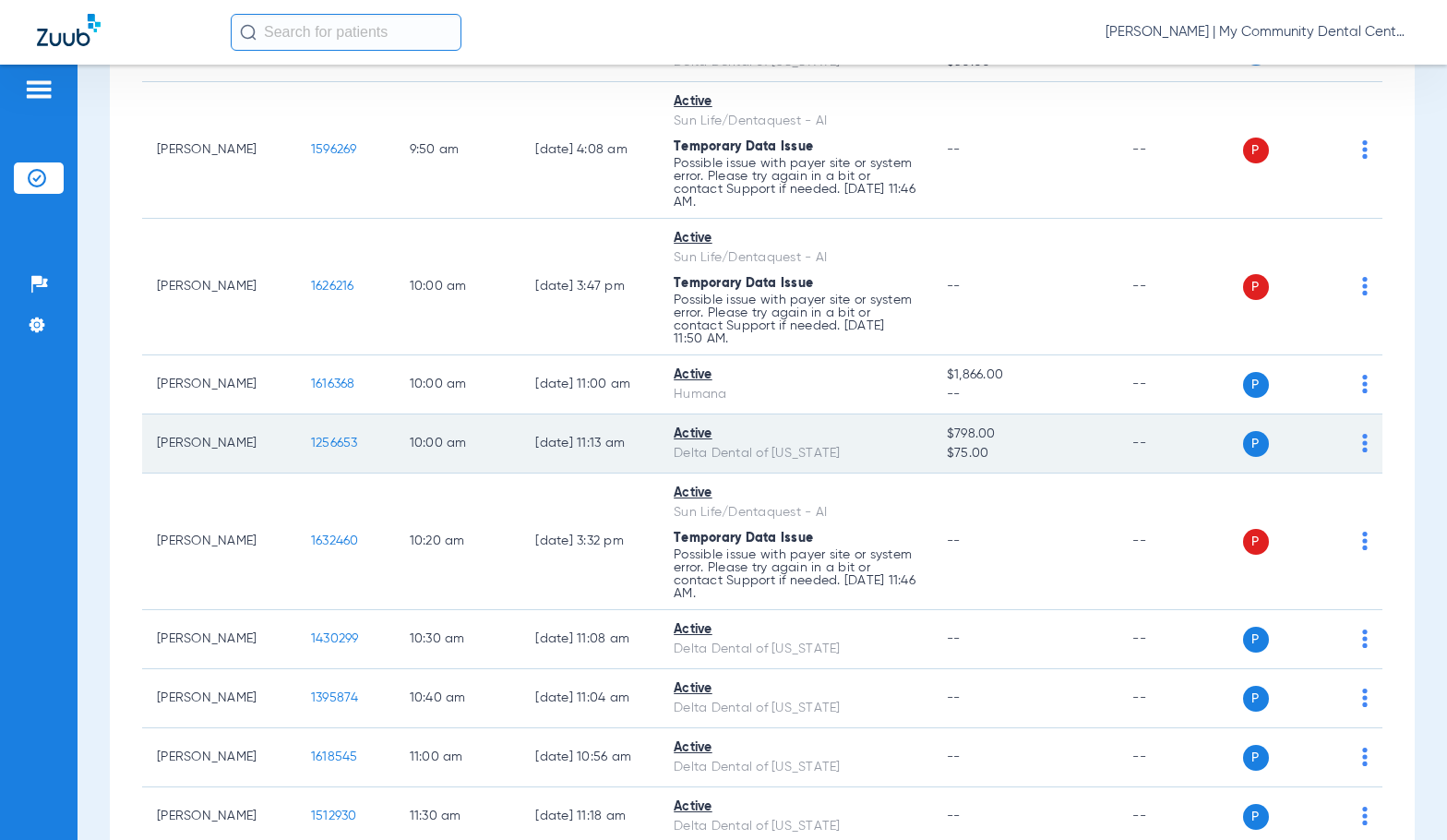
click at [314, 449] on span "1256653" at bounding box center [334, 443] width 47 height 13
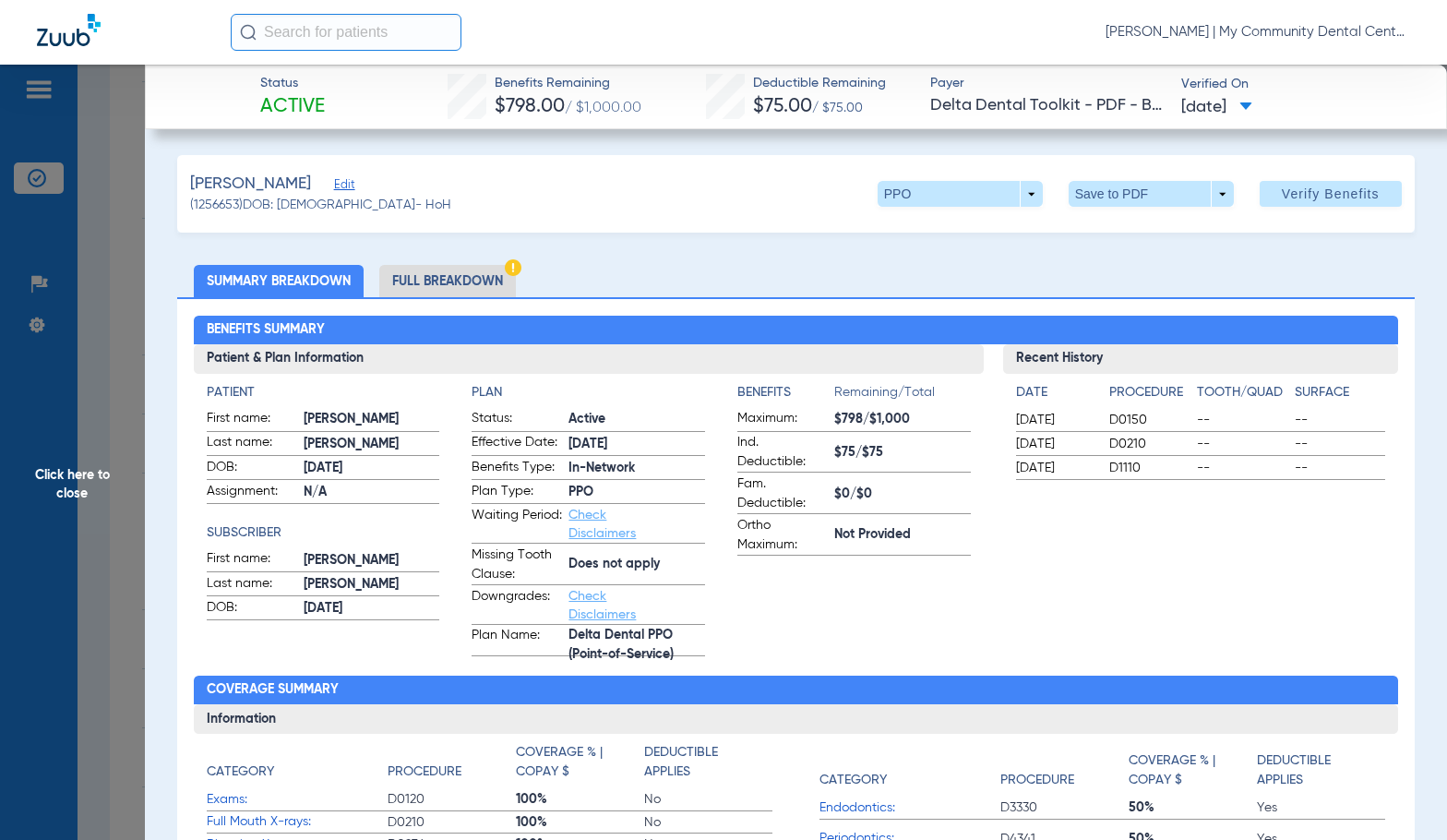
click at [472, 282] on li "Full Breakdown" at bounding box center [448, 281] width 136 height 33
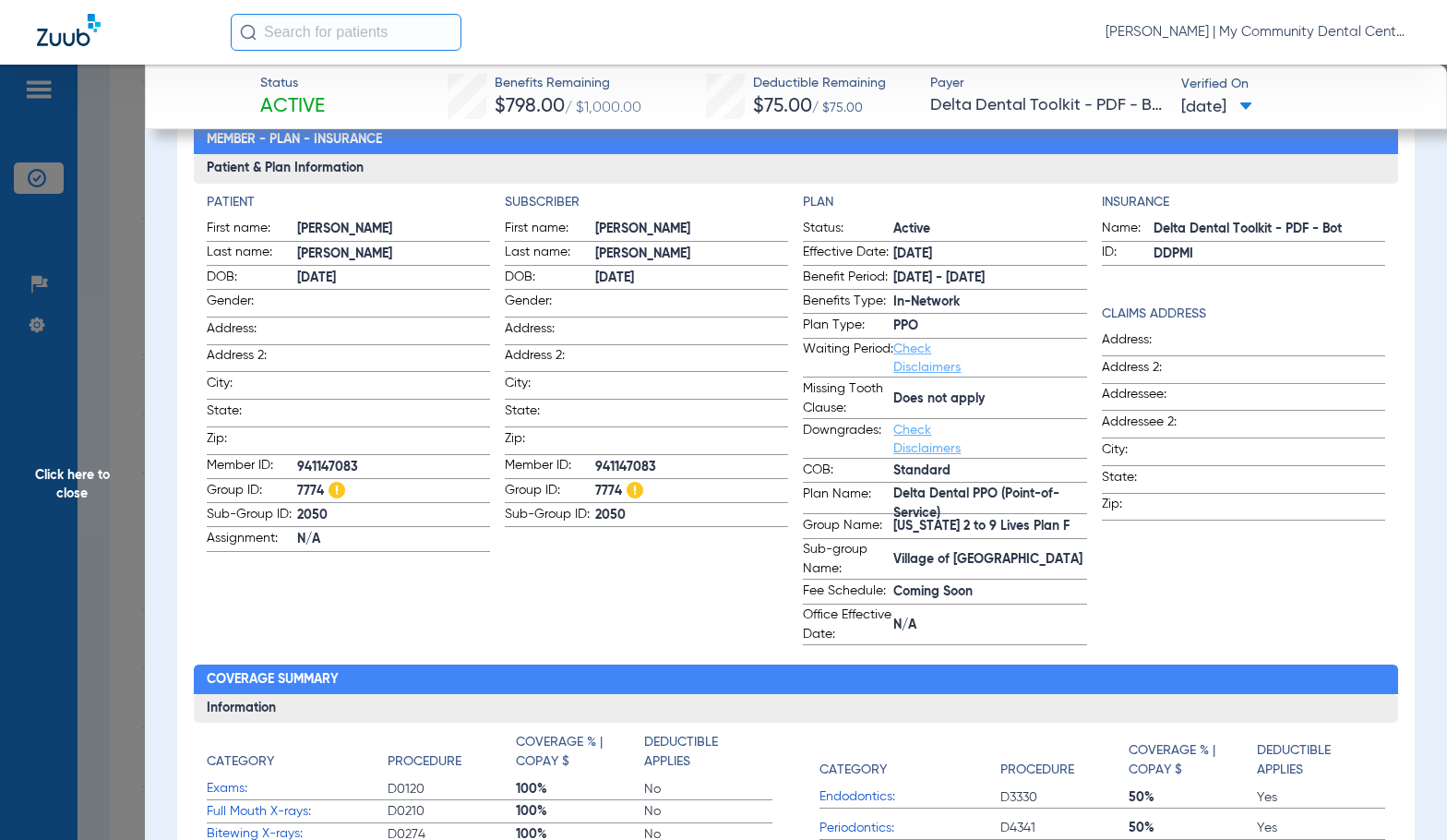
scroll to position [0, 0]
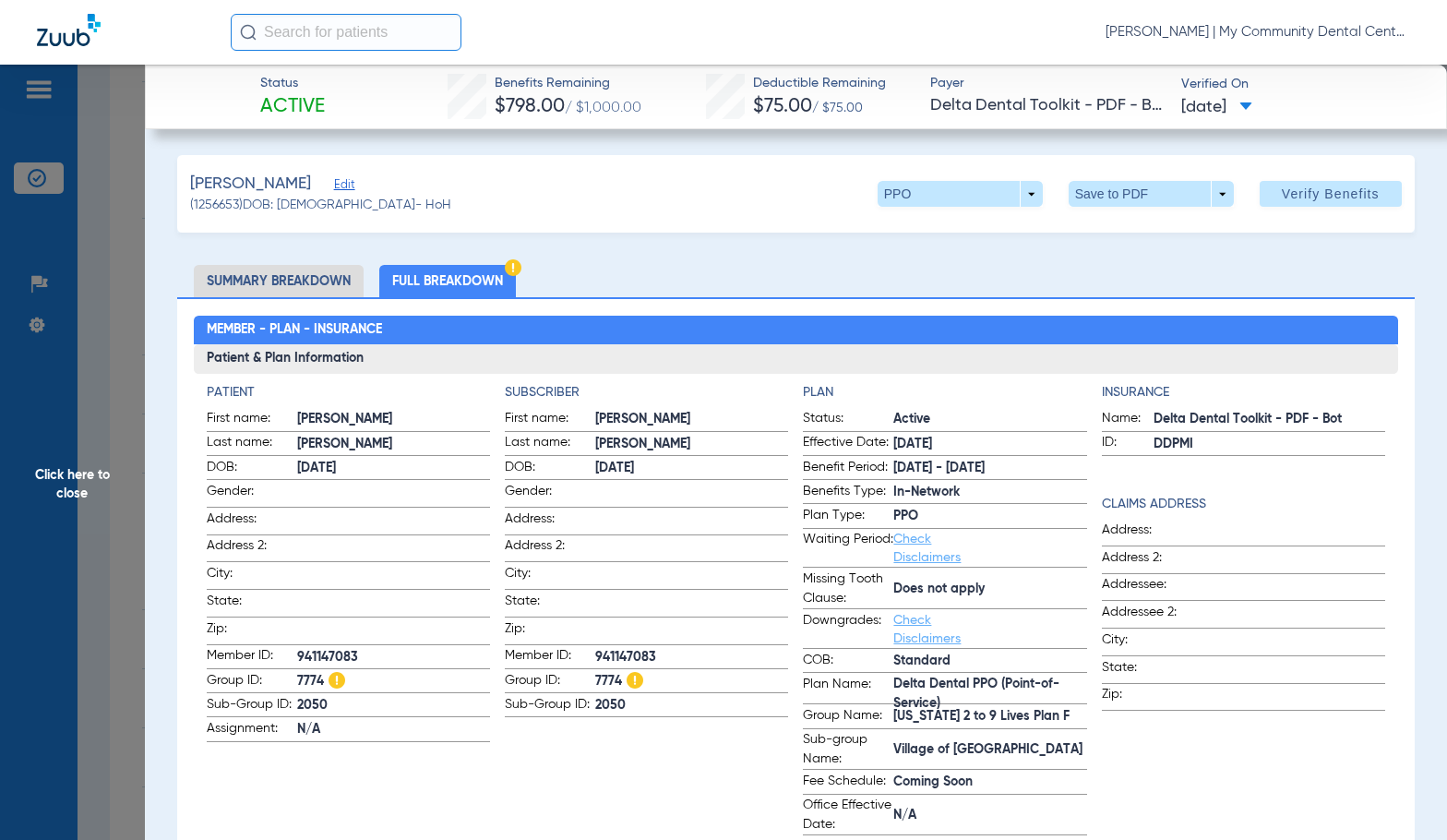
click at [124, 456] on span "Click here to close" at bounding box center [72, 485] width 145 height 840
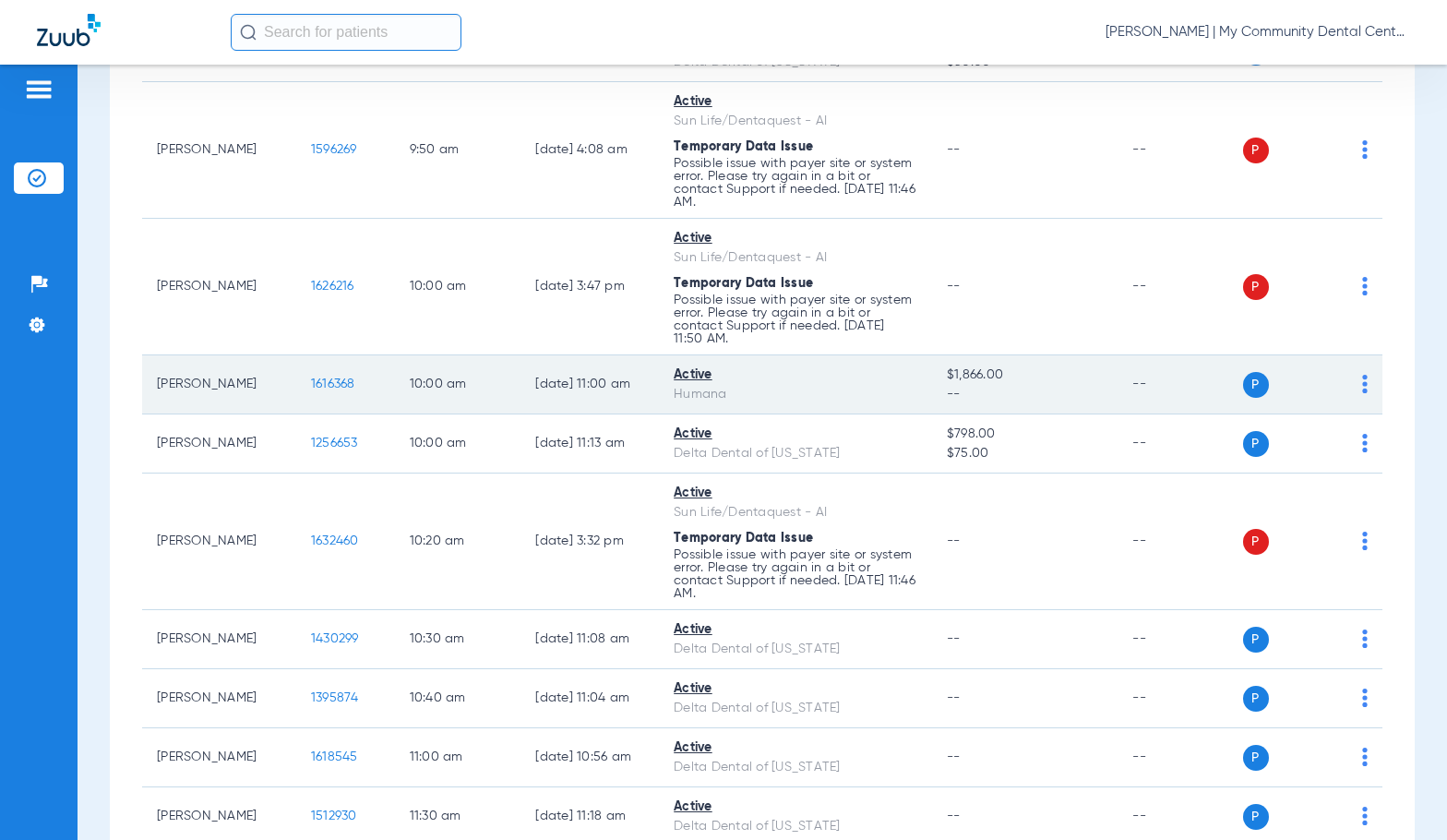
click at [315, 385] on span "1616368" at bounding box center [332, 384] width 44 height 13
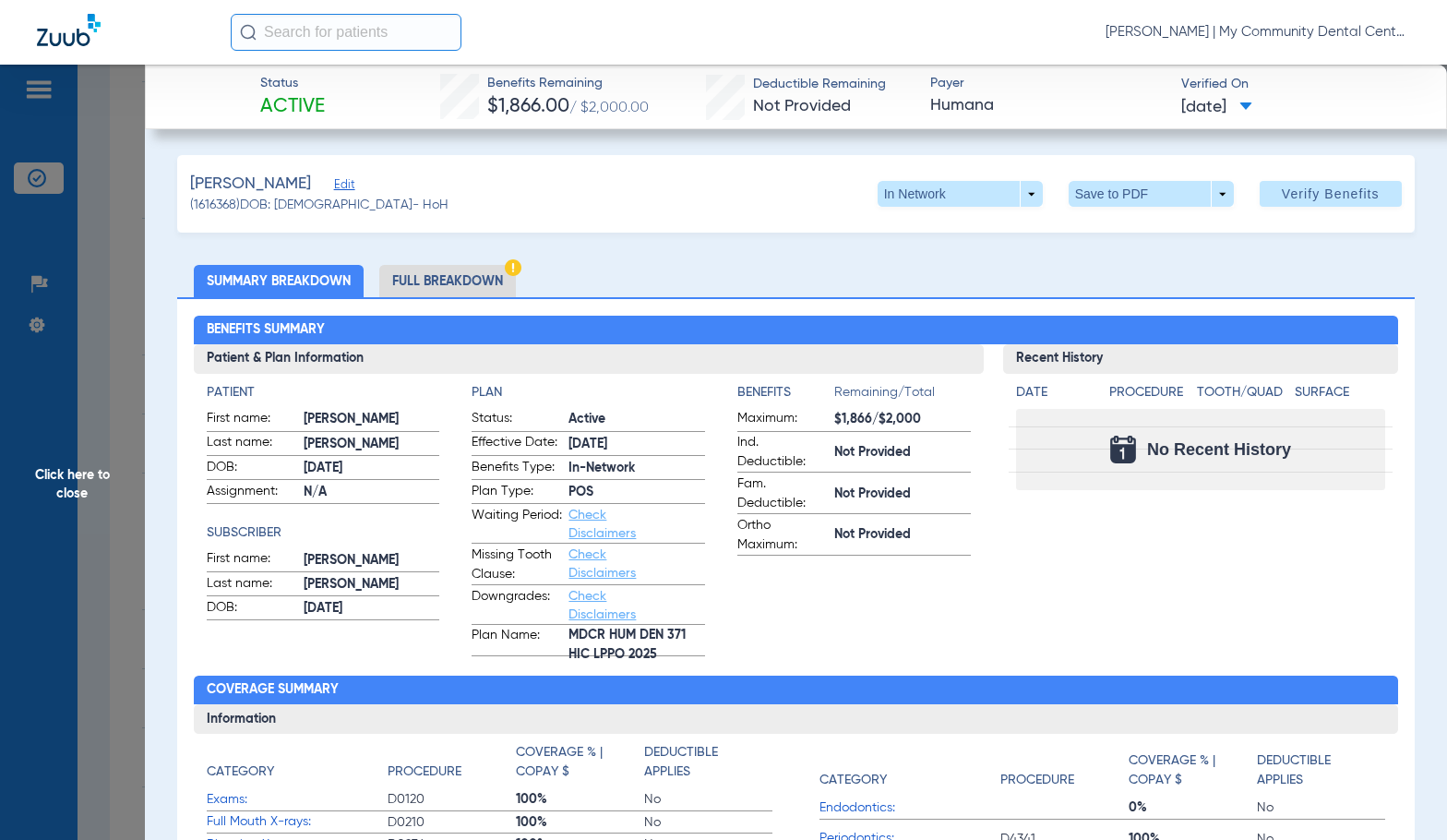
drag, startPoint x: 466, startPoint y: 281, endPoint x: 1429, endPoint y: 206, distance: 965.9
click at [466, 281] on li "Full Breakdown" at bounding box center [448, 281] width 136 height 33
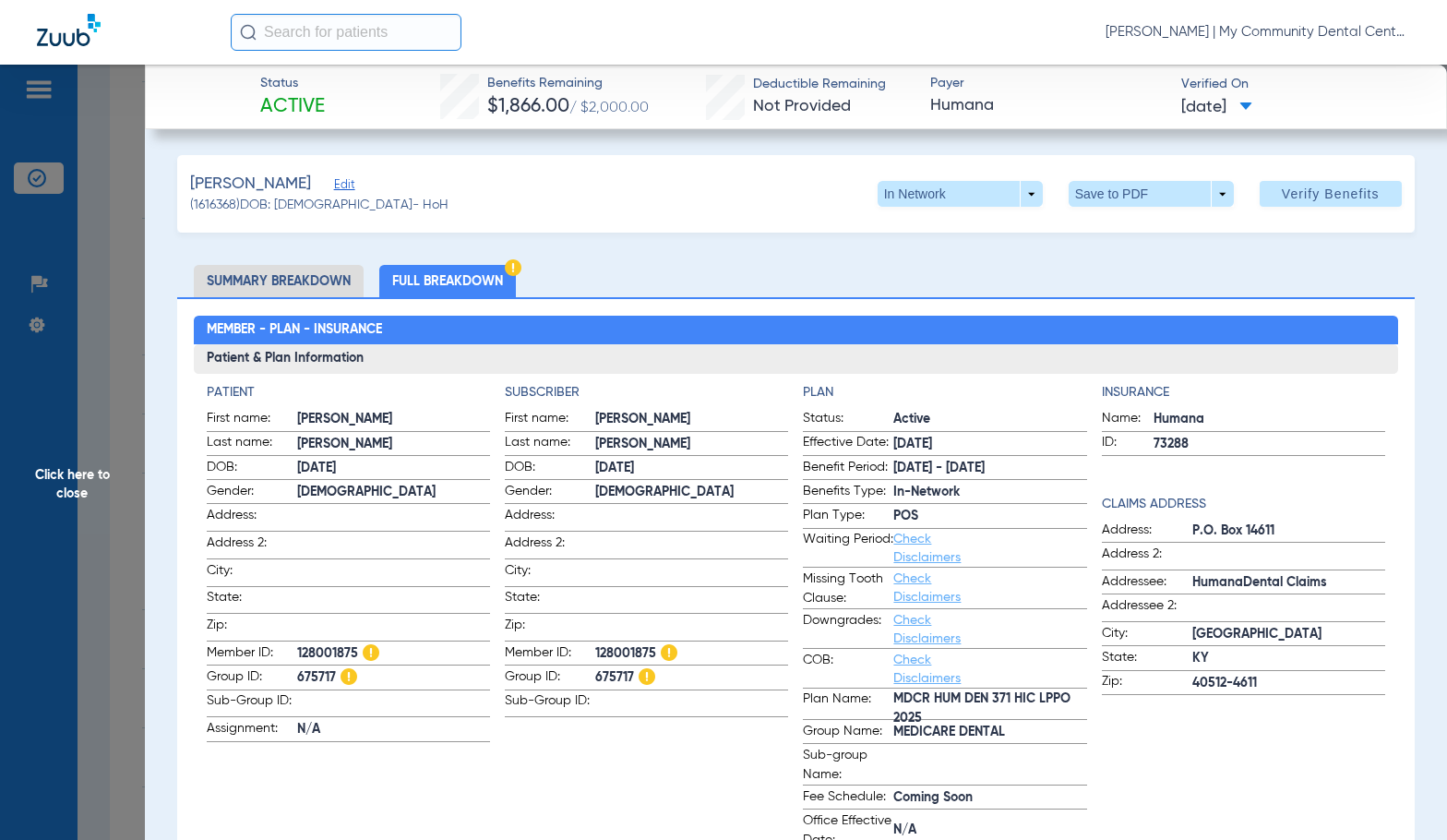
click at [475, 464] on span "12/21/1959" at bounding box center [394, 468] width 193 height 20
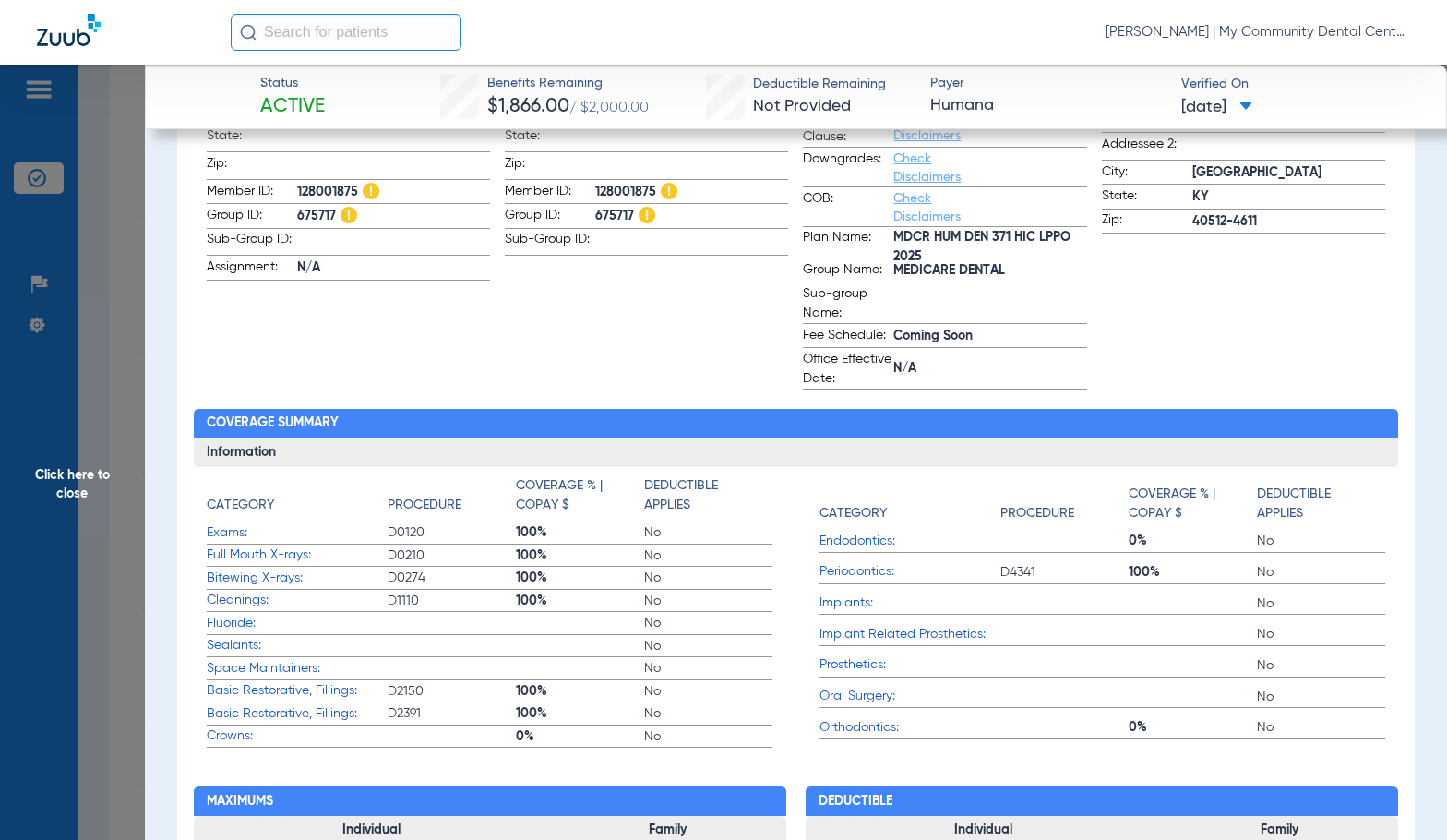
scroll to position [93, 0]
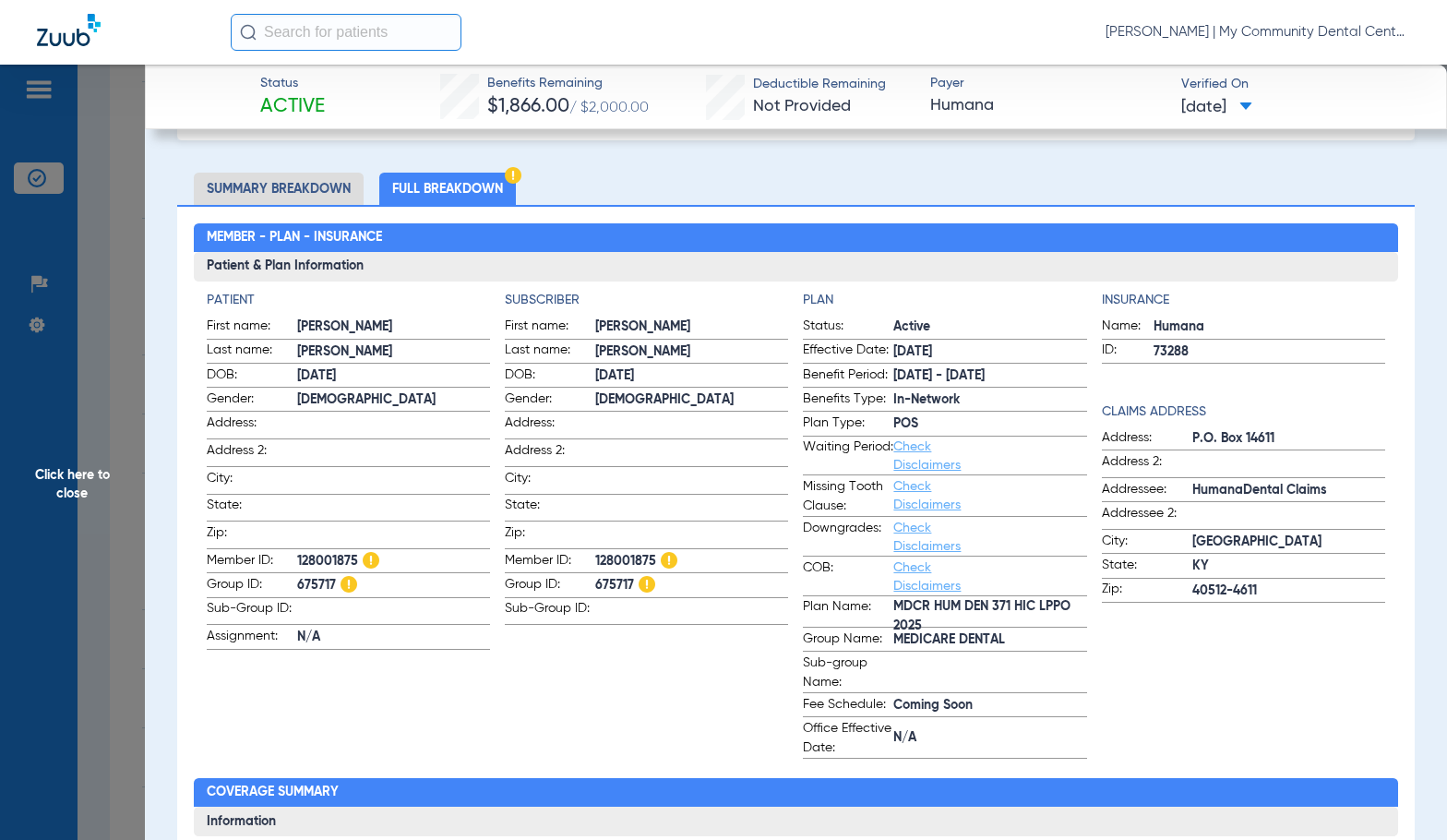
click at [87, 512] on span "Click here to close" at bounding box center [72, 485] width 145 height 840
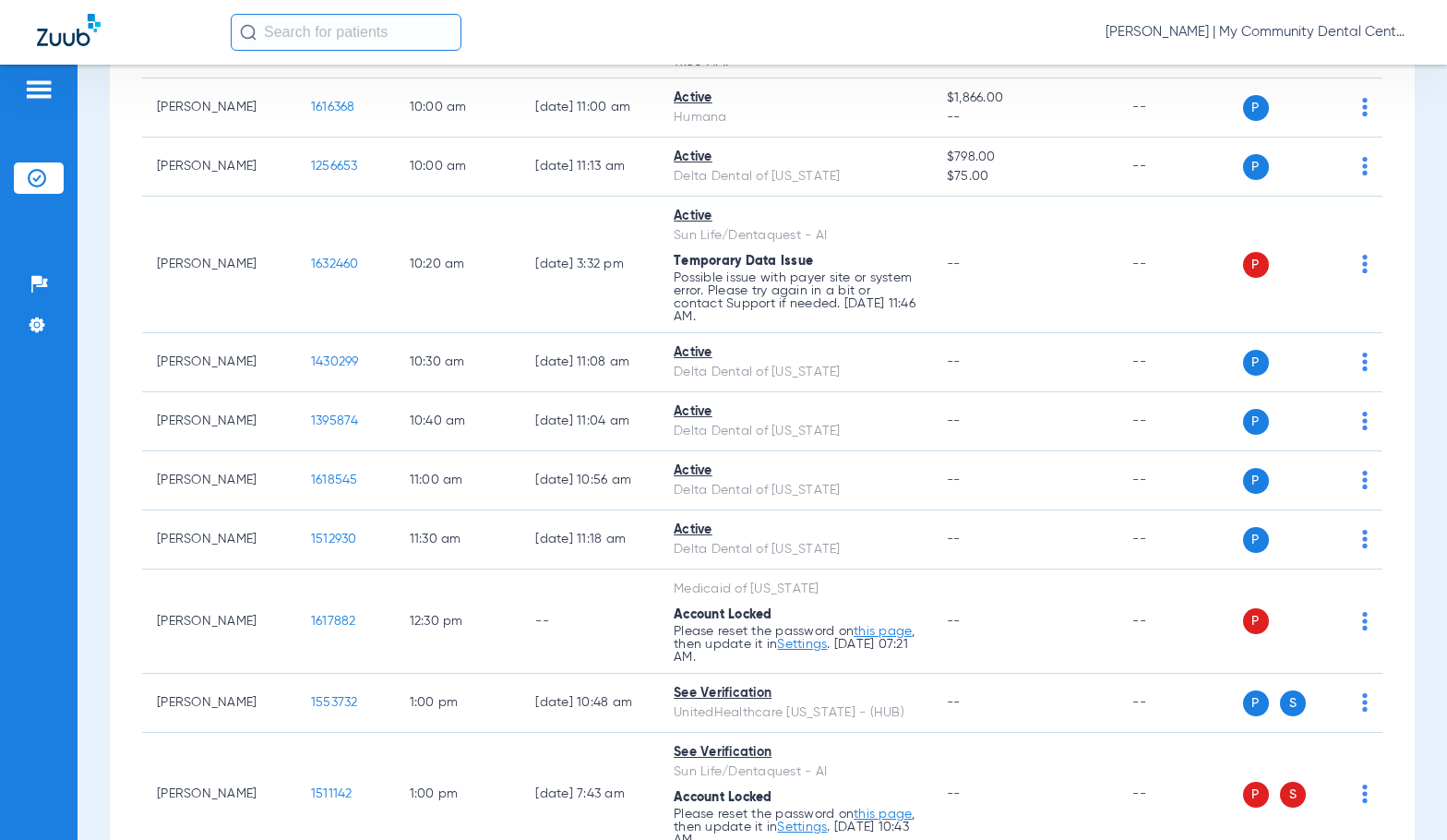
scroll to position [1292, 0]
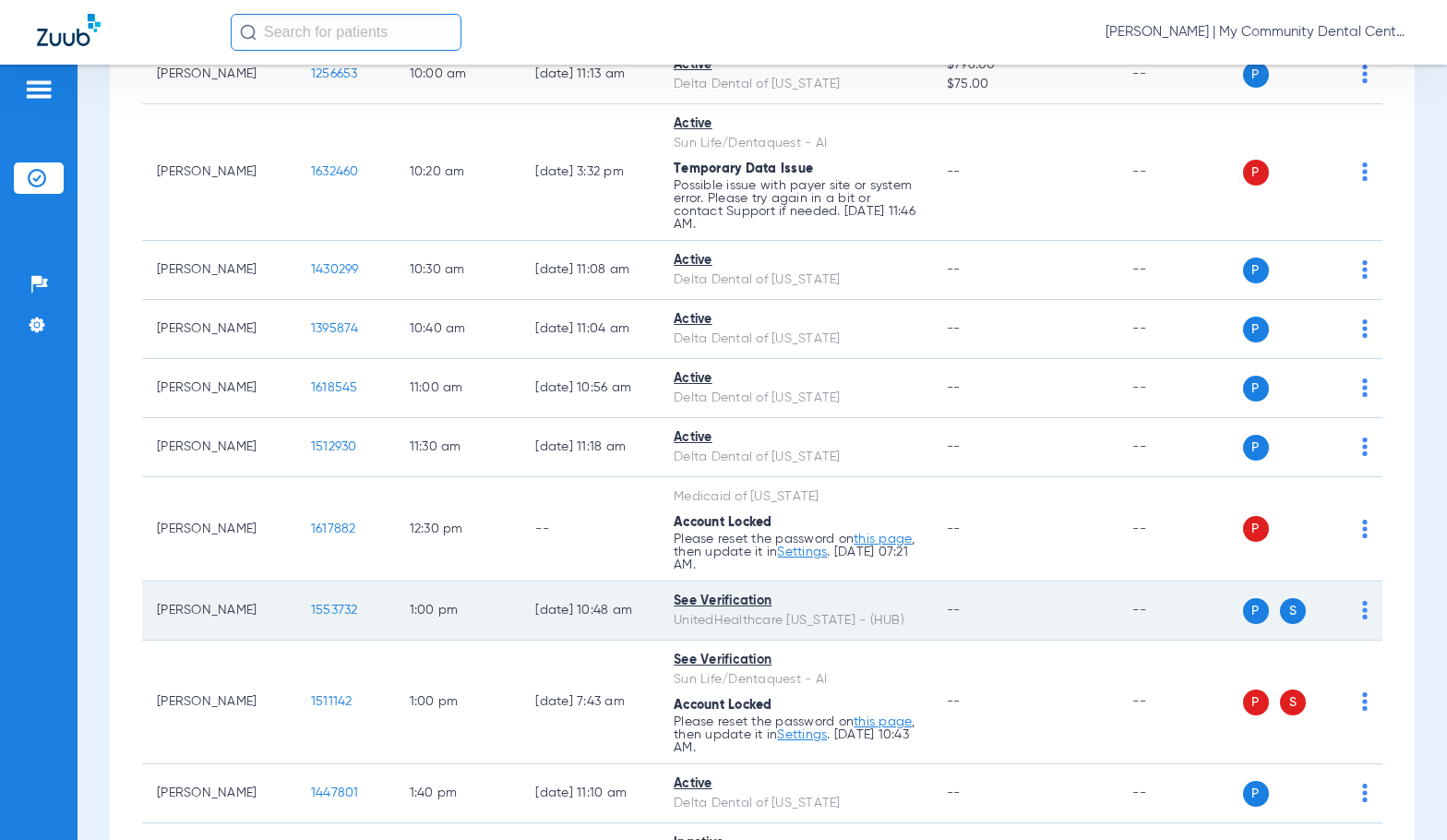
click at [317, 608] on span "1553732" at bounding box center [334, 609] width 47 height 13
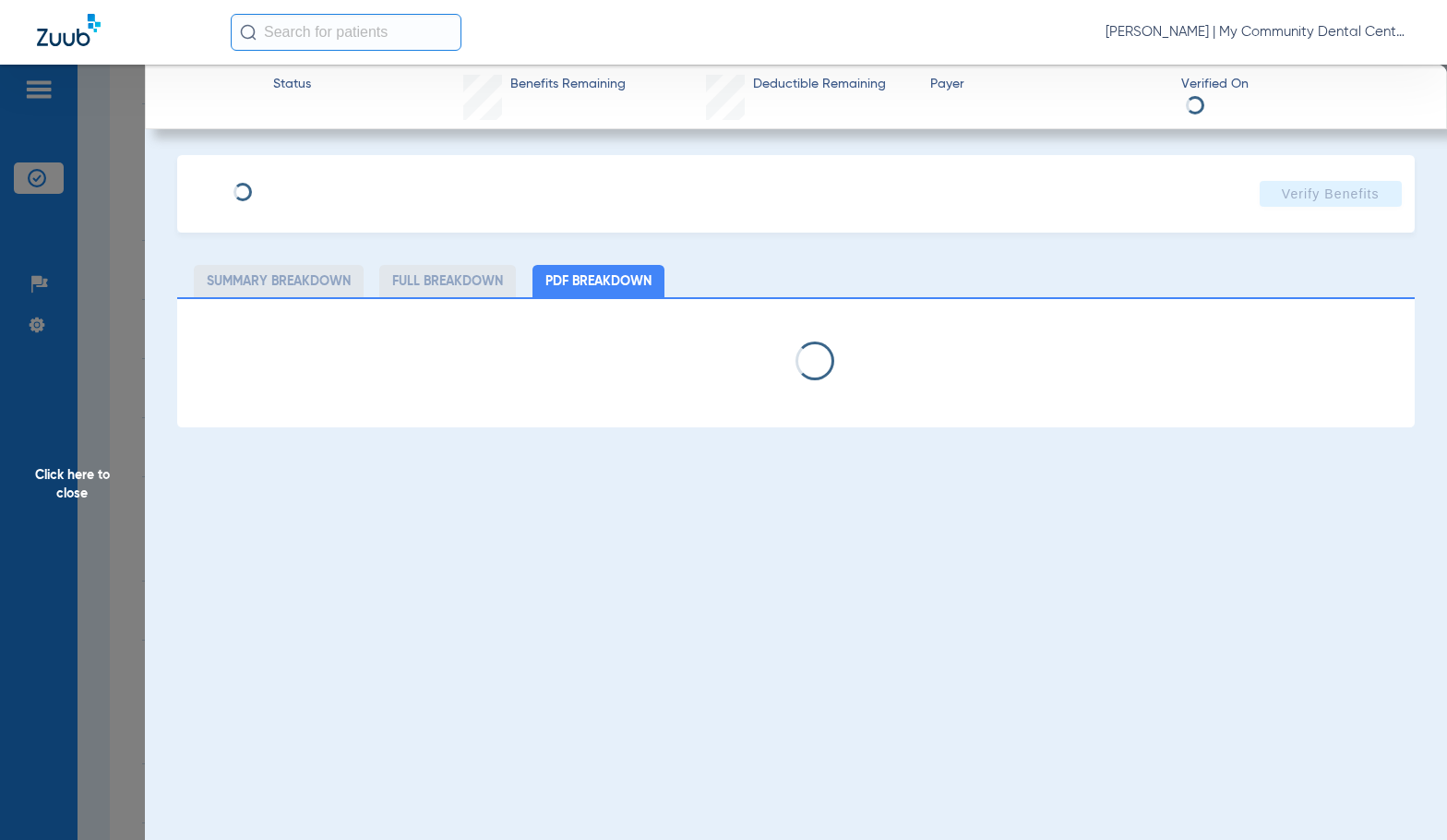
select select "page-width"
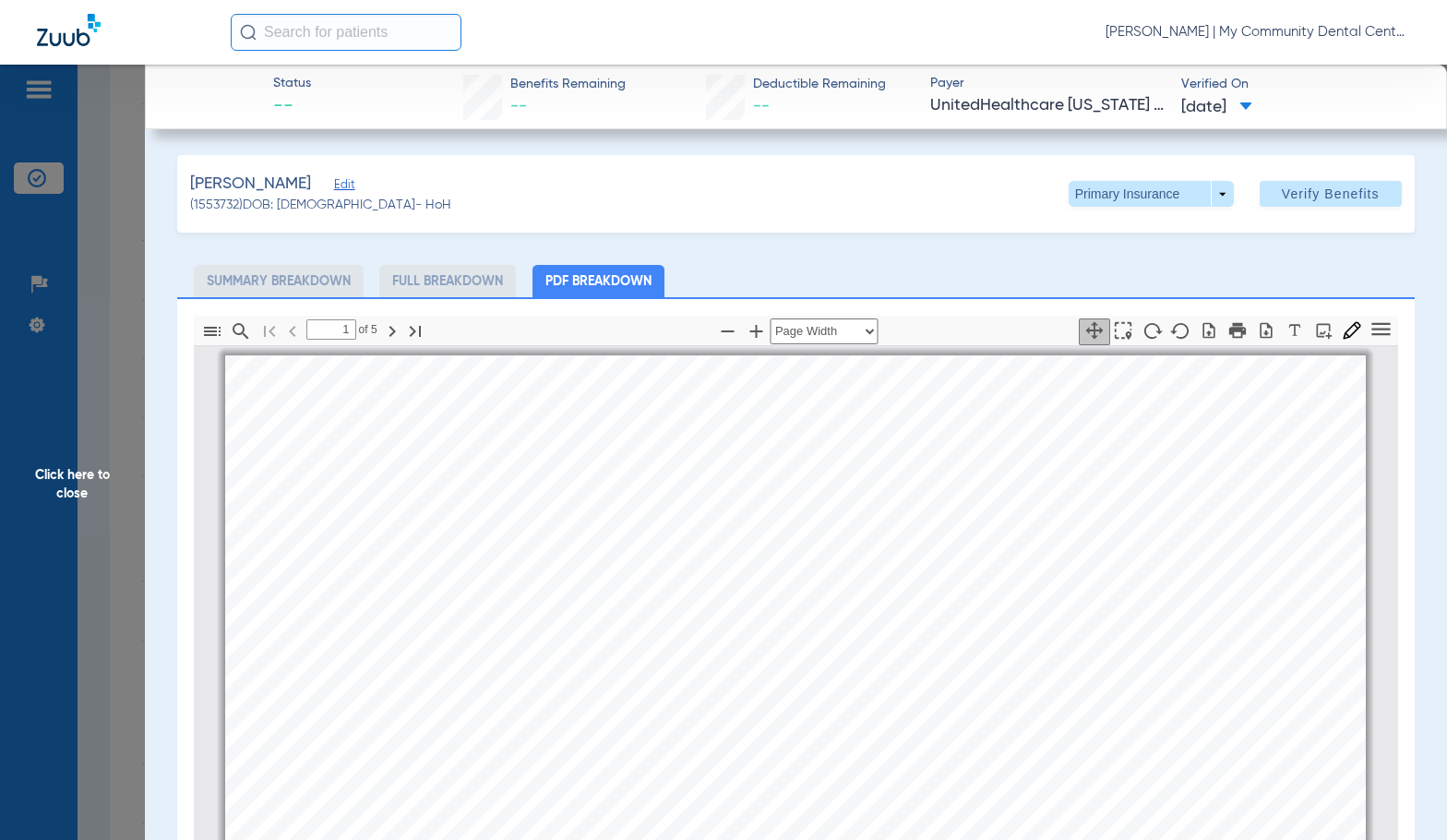
scroll to position [9, 0]
type input "2"
click at [56, 486] on span "Click here to close" at bounding box center [72, 485] width 145 height 840
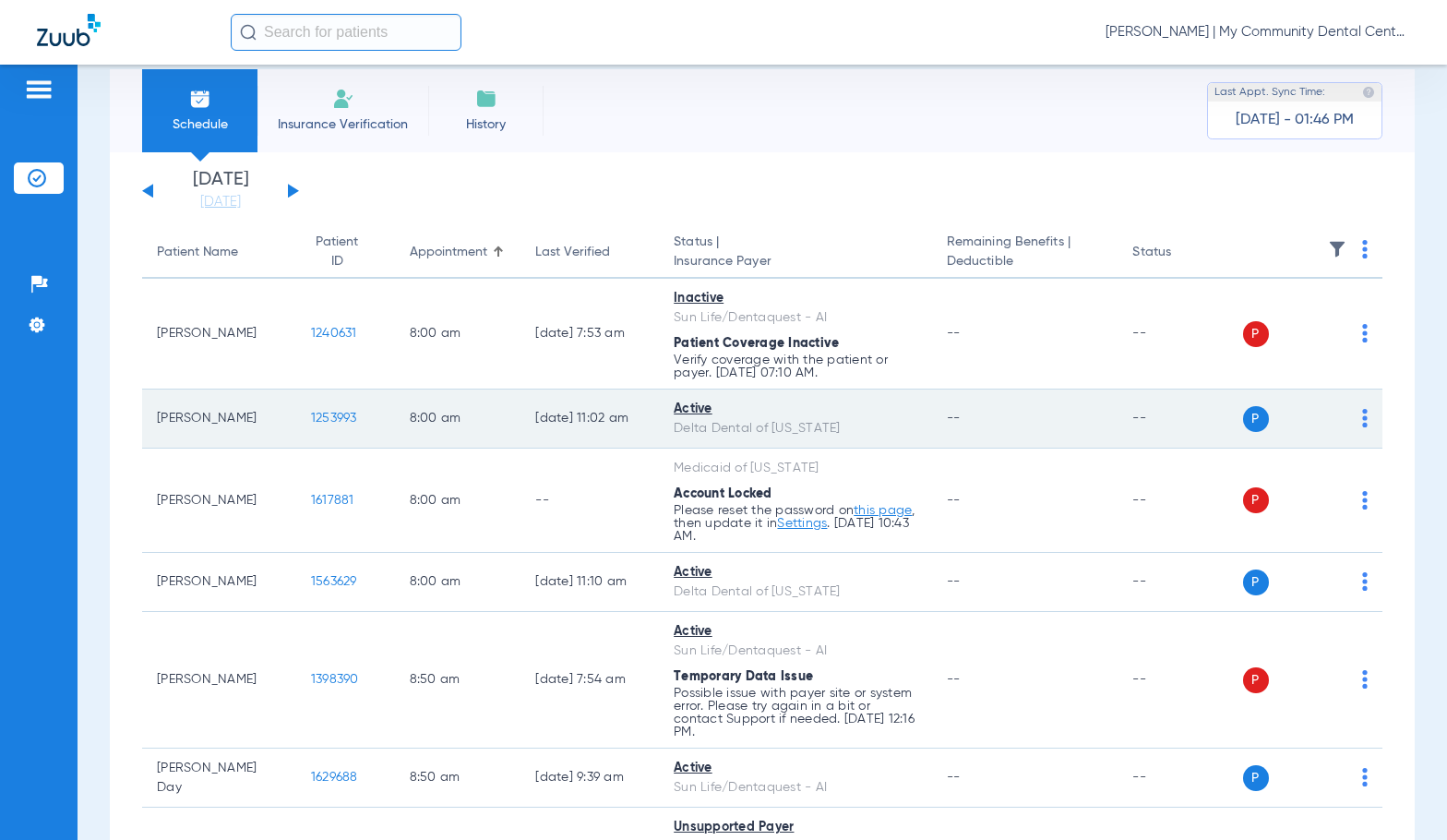
scroll to position [0, 0]
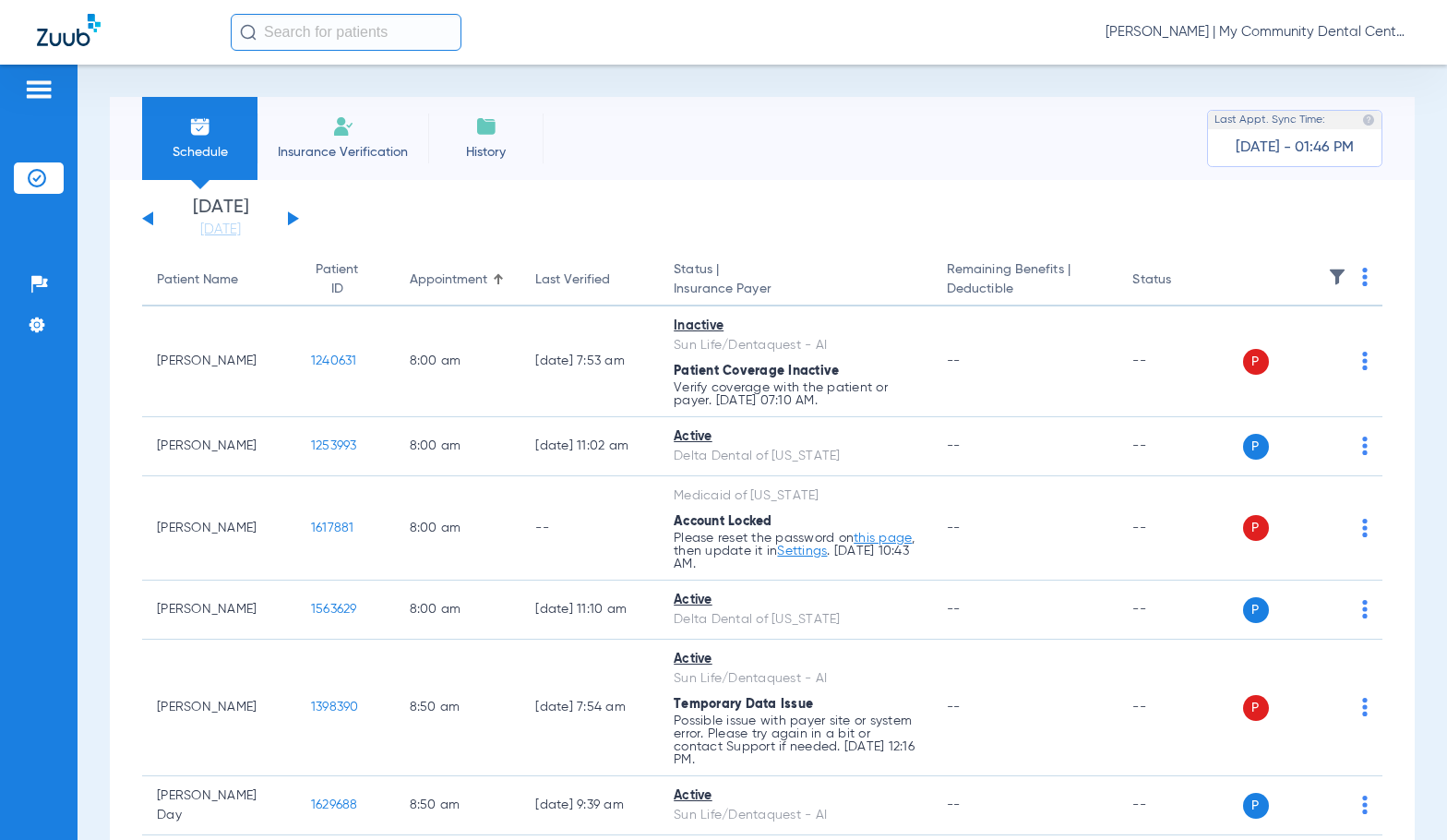
click at [293, 215] on button at bounding box center [293, 218] width 11 height 14
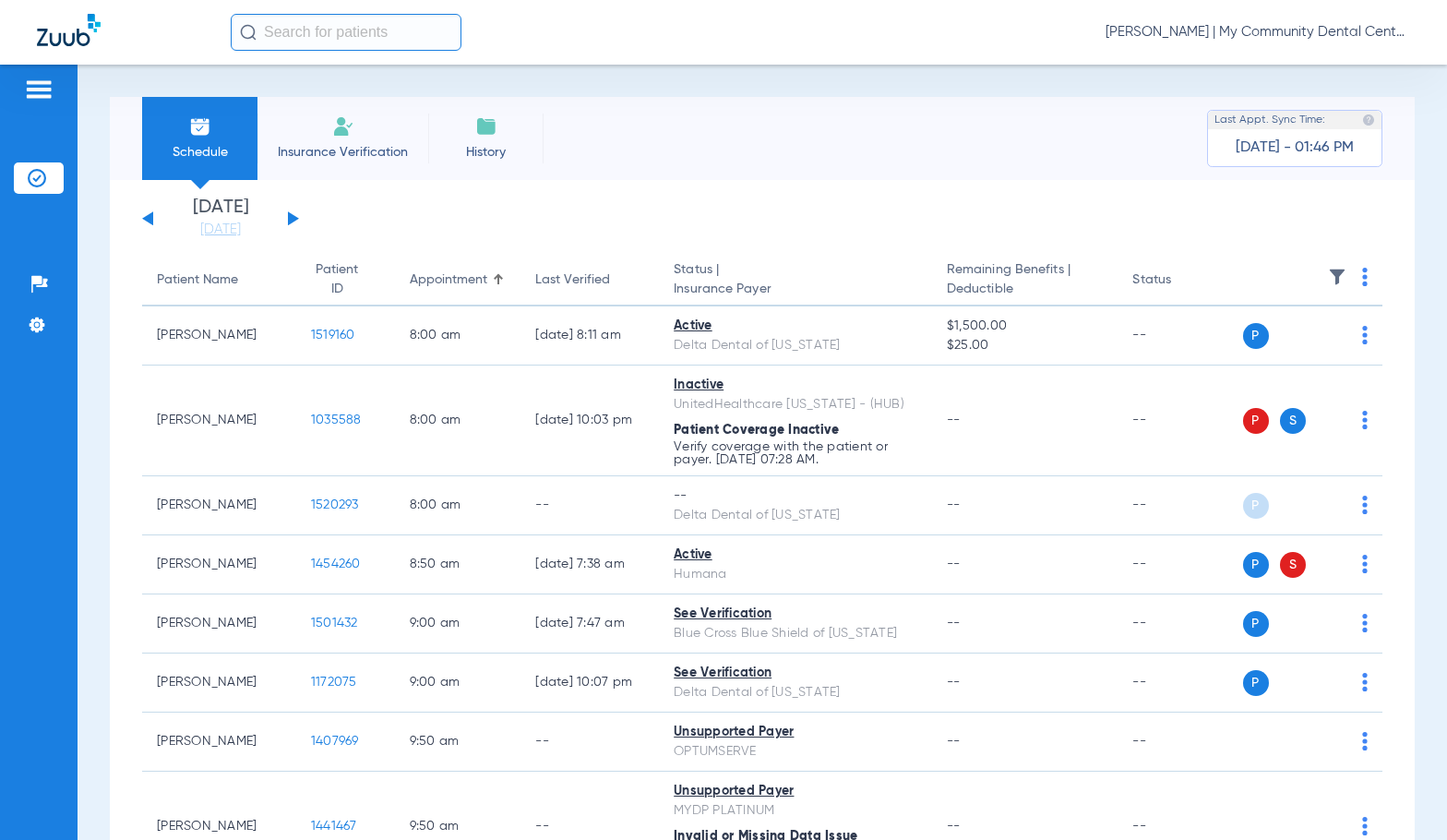
click at [1362, 280] on img at bounding box center [1365, 276] width 6 height 19
click at [1281, 352] on span "Verify All" at bounding box center [1280, 349] width 115 height 13
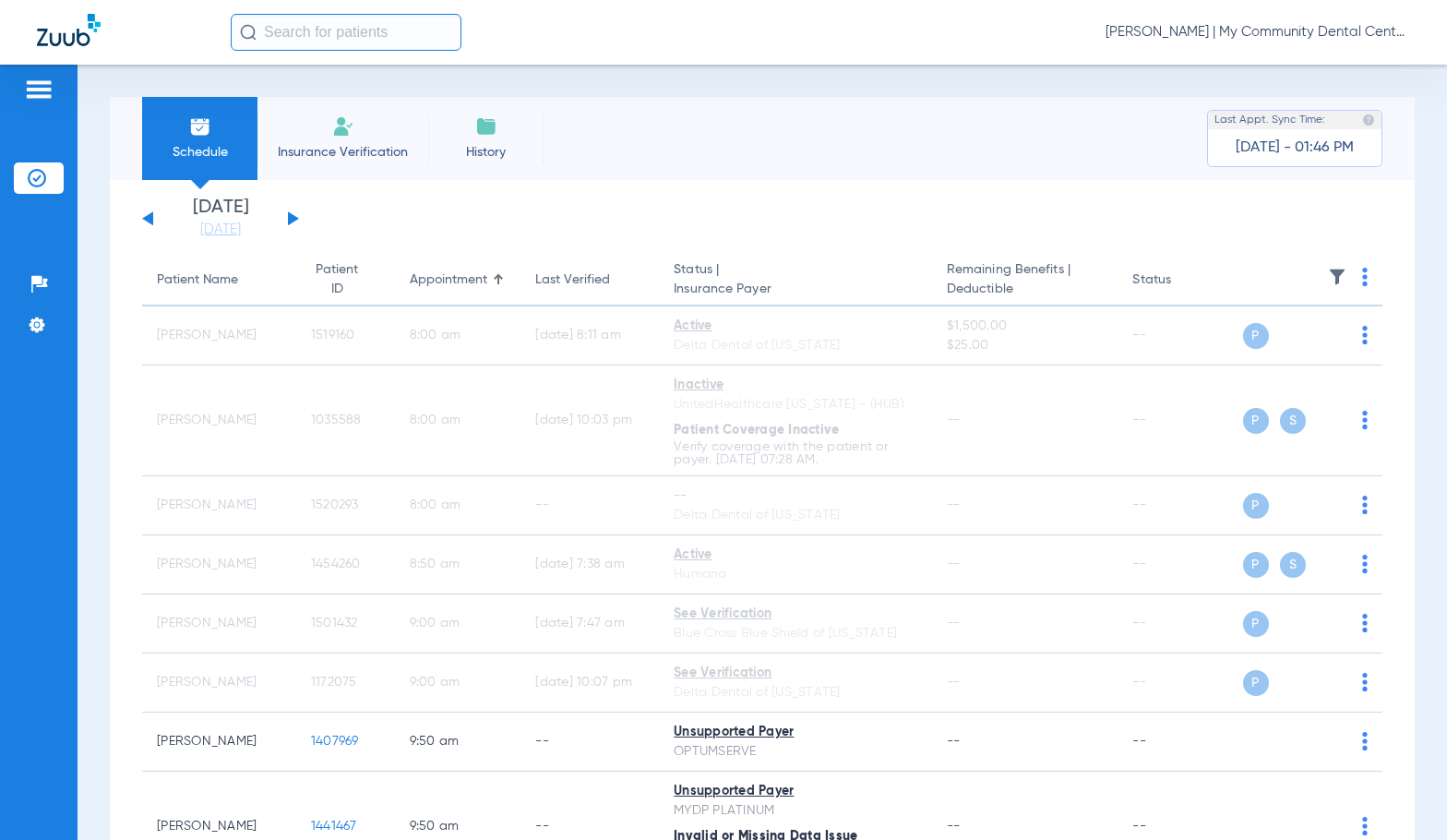
click at [1257, 31] on span "Sadie Gibbs - Harrison | My Community Dental Centers" at bounding box center [1258, 32] width 305 height 19
click at [1307, 68] on span "Account Selection" at bounding box center [1340, 65] width 104 height 13
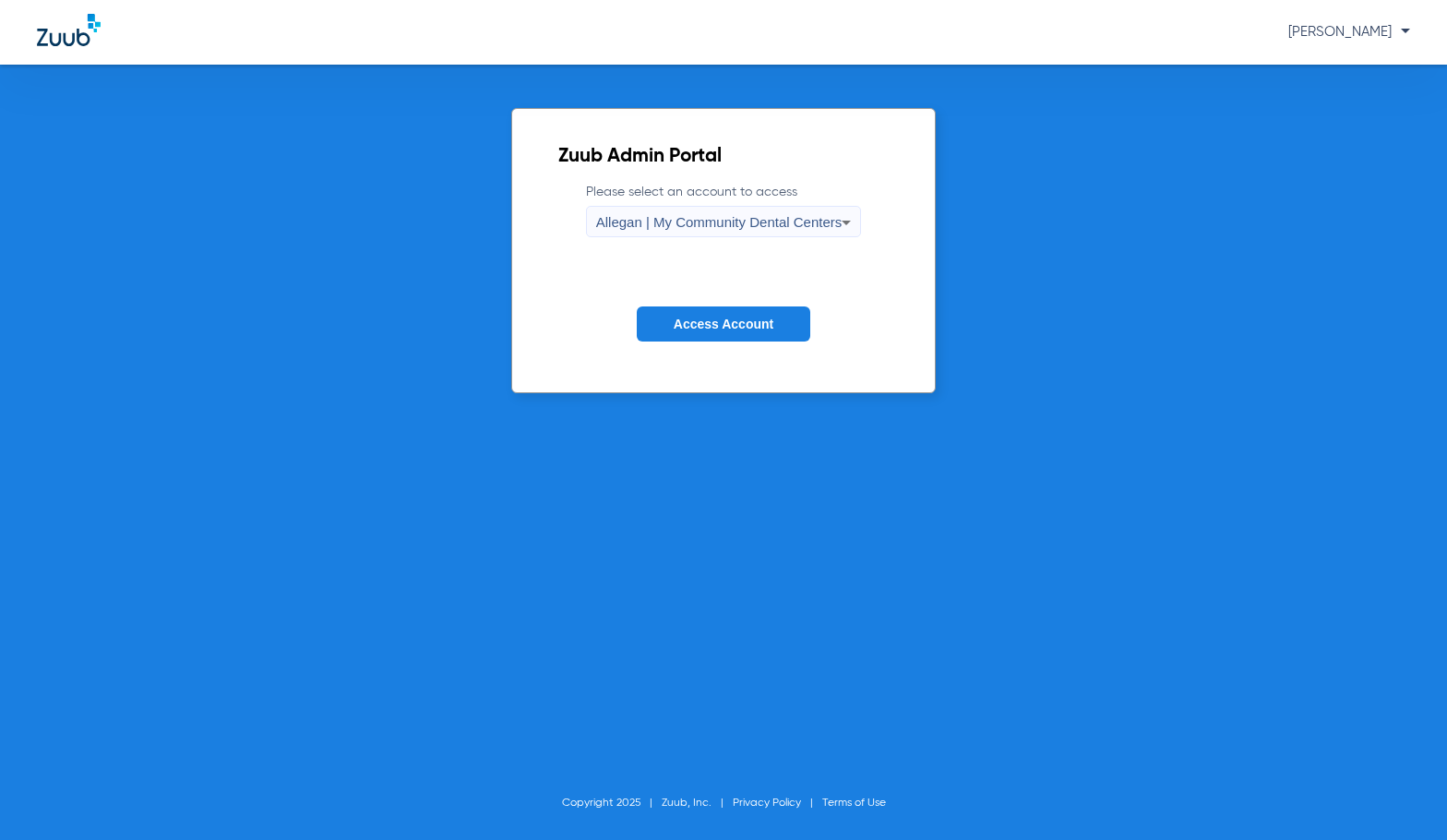
click at [677, 215] on span "Allegan | My Community Dental Centers" at bounding box center [719, 222] width 247 height 16
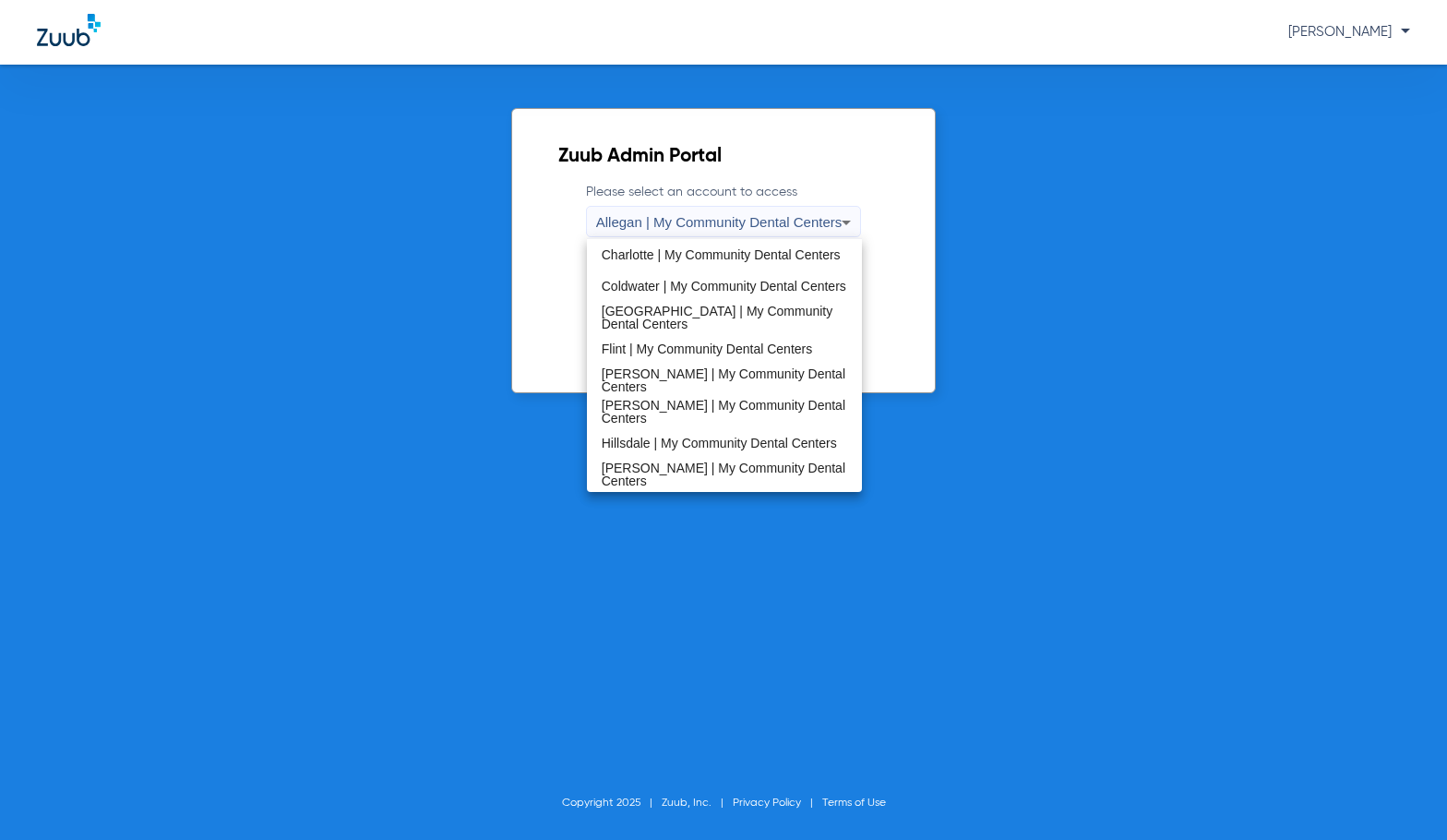
scroll to position [277, 0]
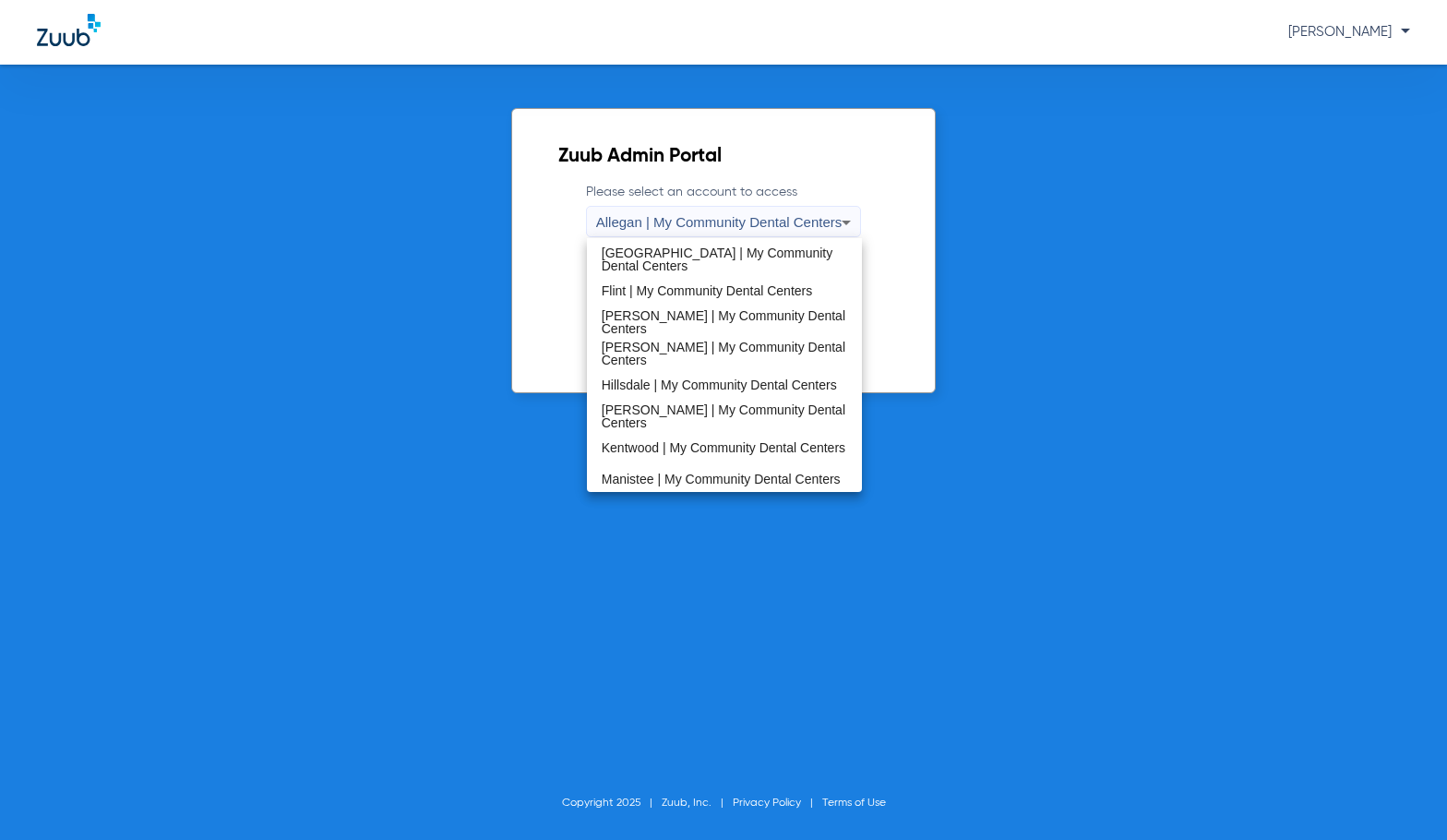
drag, startPoint x: 686, startPoint y: 413, endPoint x: 682, endPoint y: 393, distance: 20.4
click at [685, 413] on span "[PERSON_NAME] | My Community Dental Centers" at bounding box center [725, 416] width 247 height 26
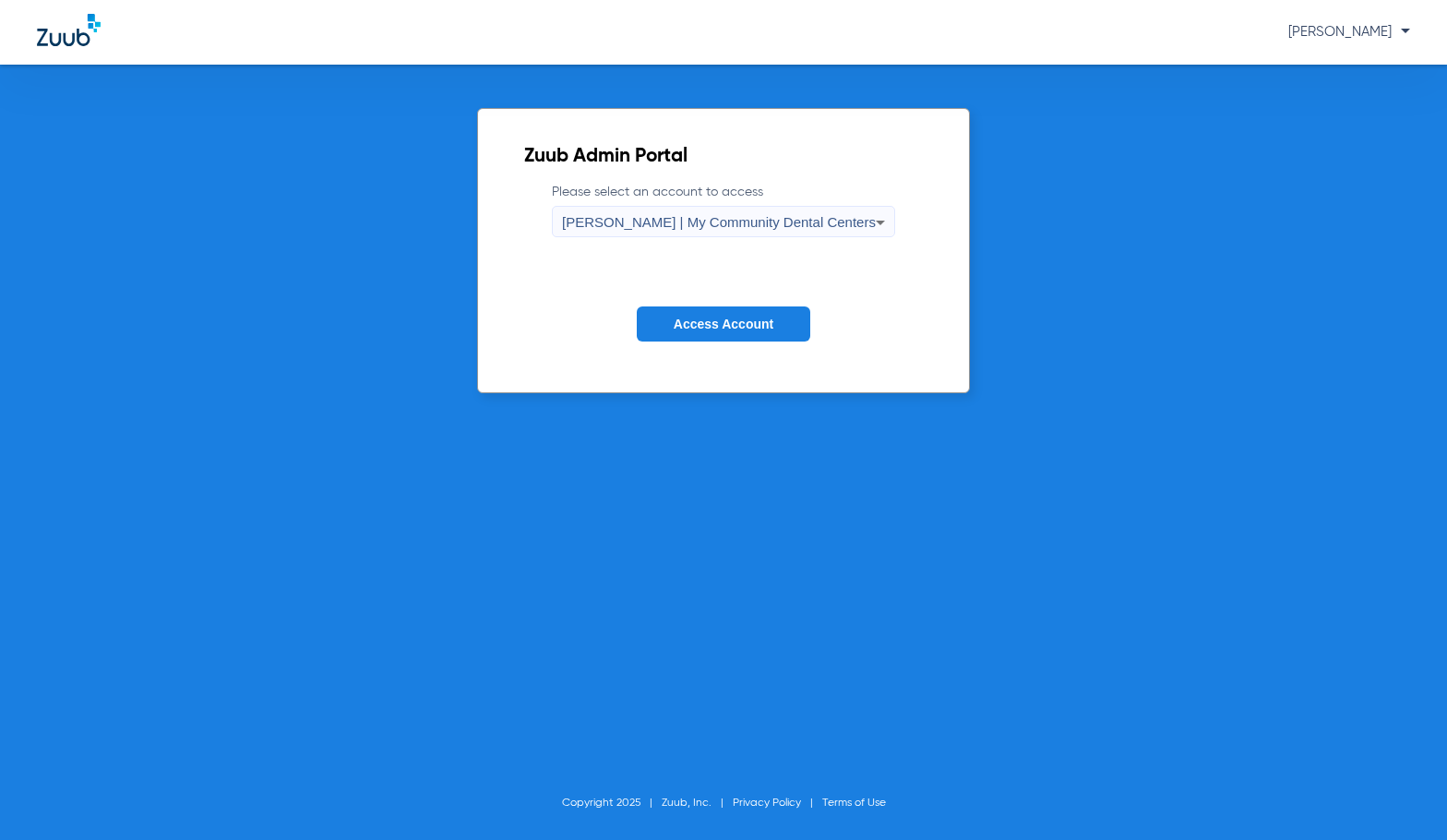
click at [697, 328] on span "Access Account" at bounding box center [723, 323] width 100 height 15
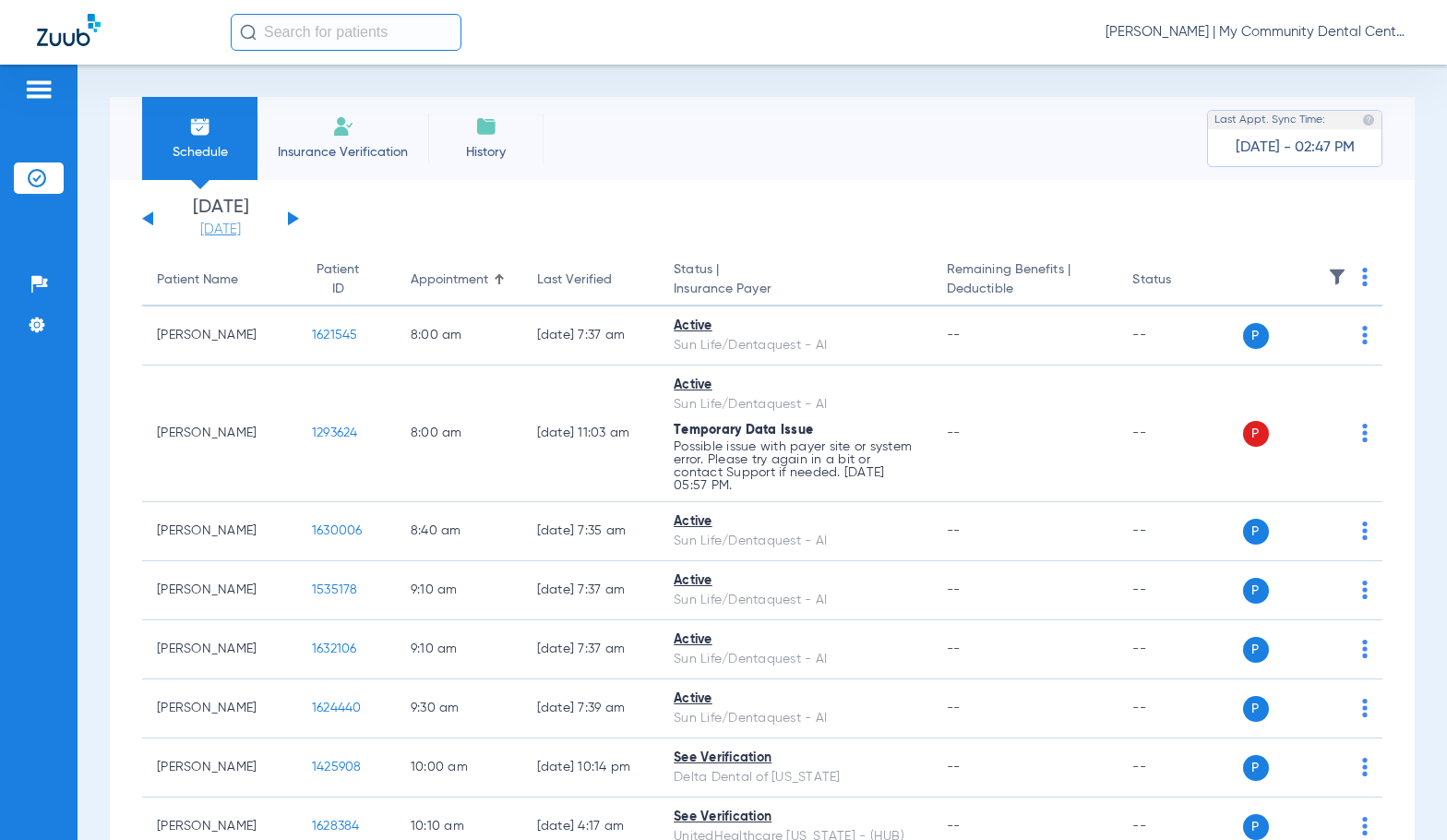
click at [215, 235] on link "[DATE]" at bounding box center [220, 230] width 110 height 19
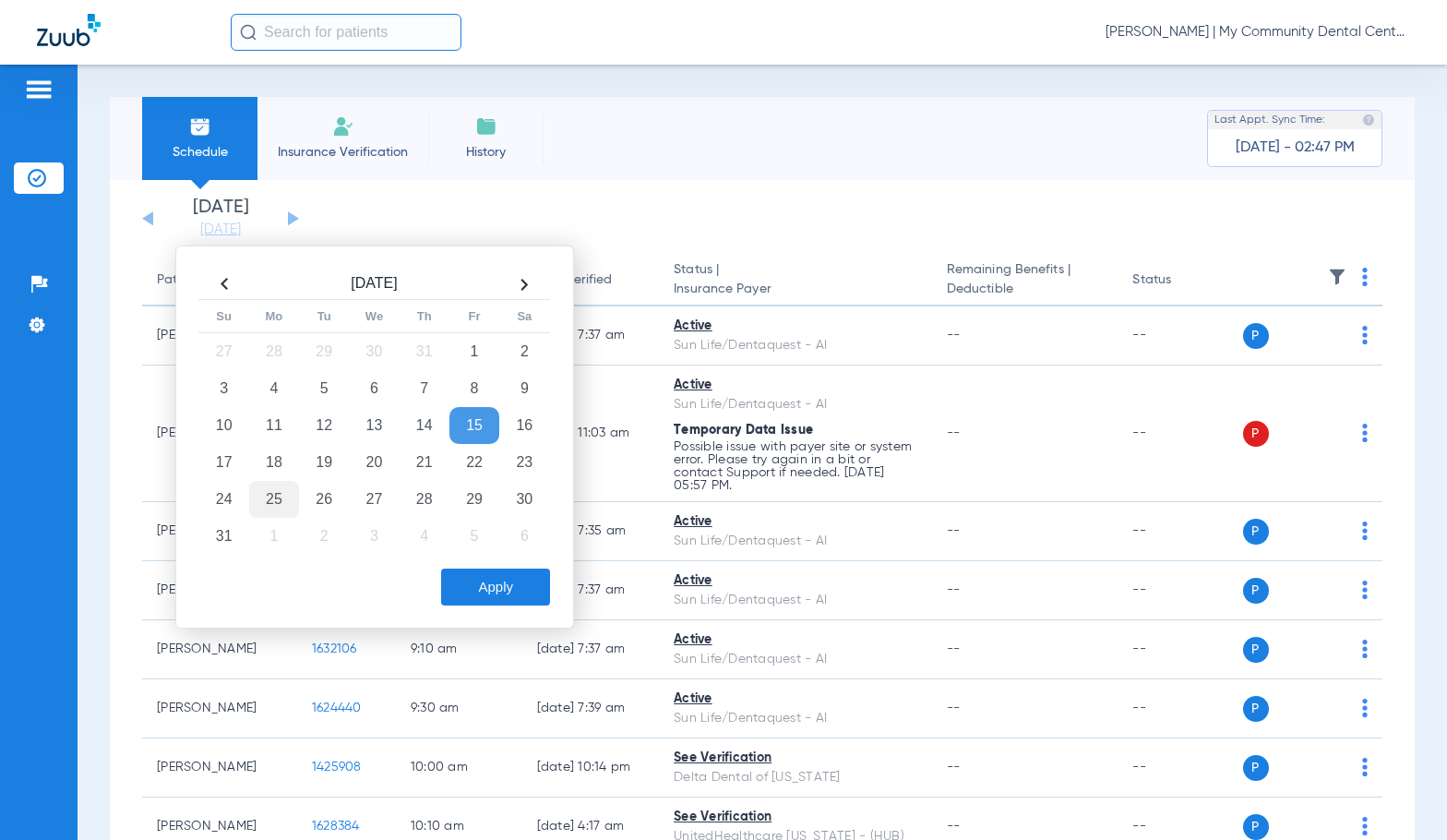
click at [273, 504] on td "25" at bounding box center [274, 499] width 50 height 36
click at [504, 581] on button "Apply" at bounding box center [495, 586] width 109 height 36
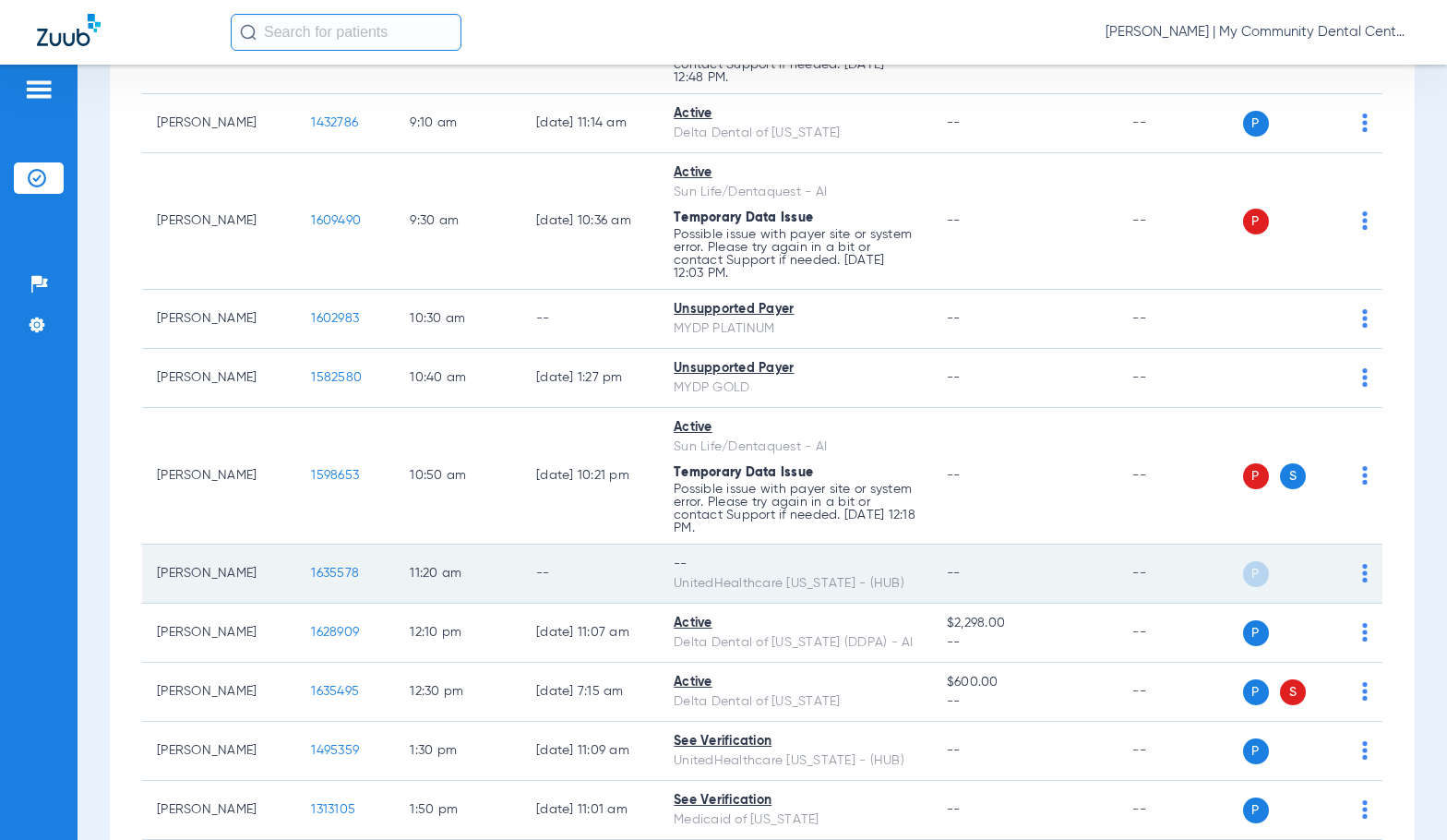
scroll to position [553, 0]
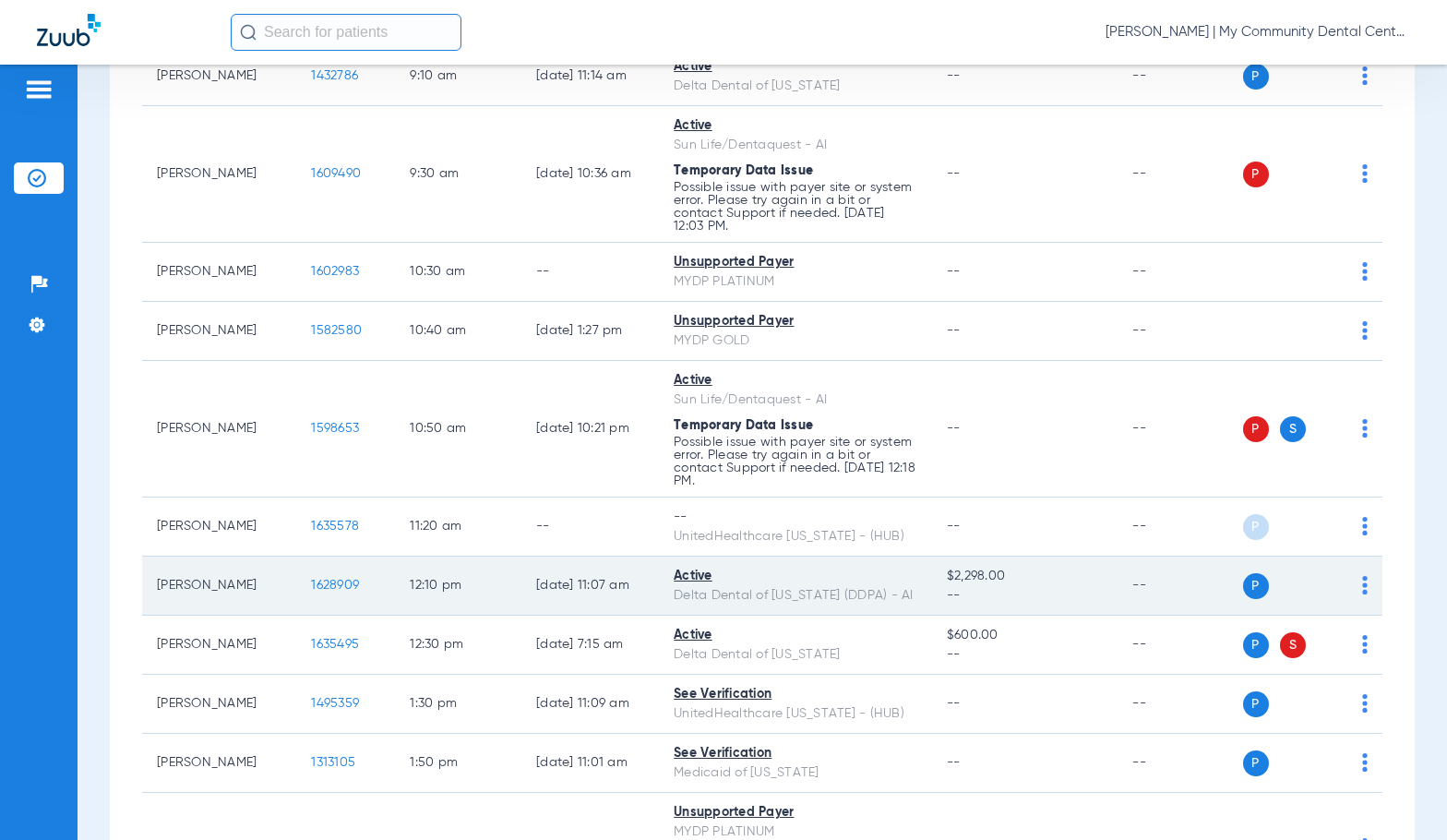
click at [320, 581] on span "1628909" at bounding box center [334, 585] width 48 height 13
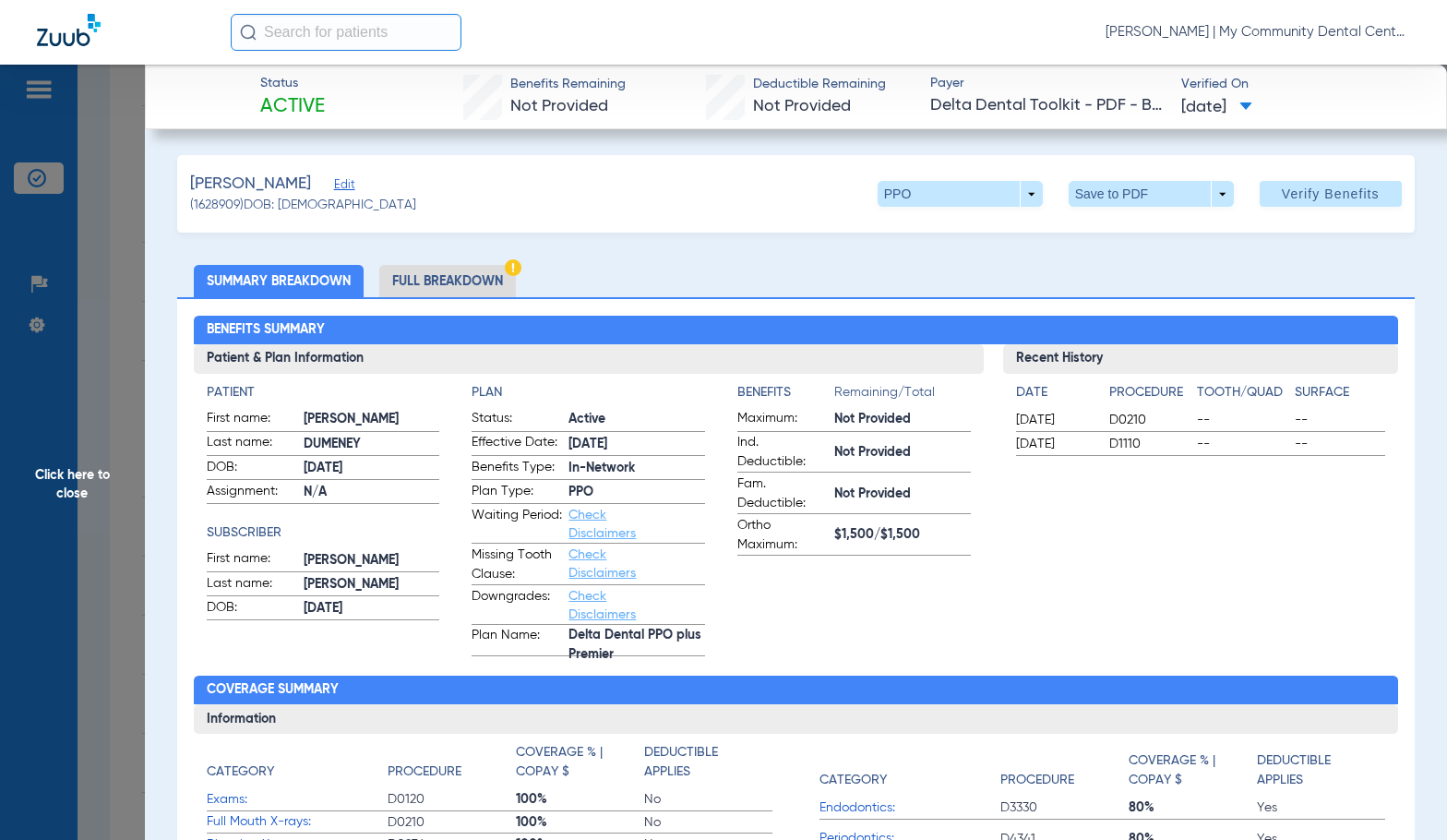
click at [420, 288] on li "Full Breakdown" at bounding box center [448, 281] width 136 height 33
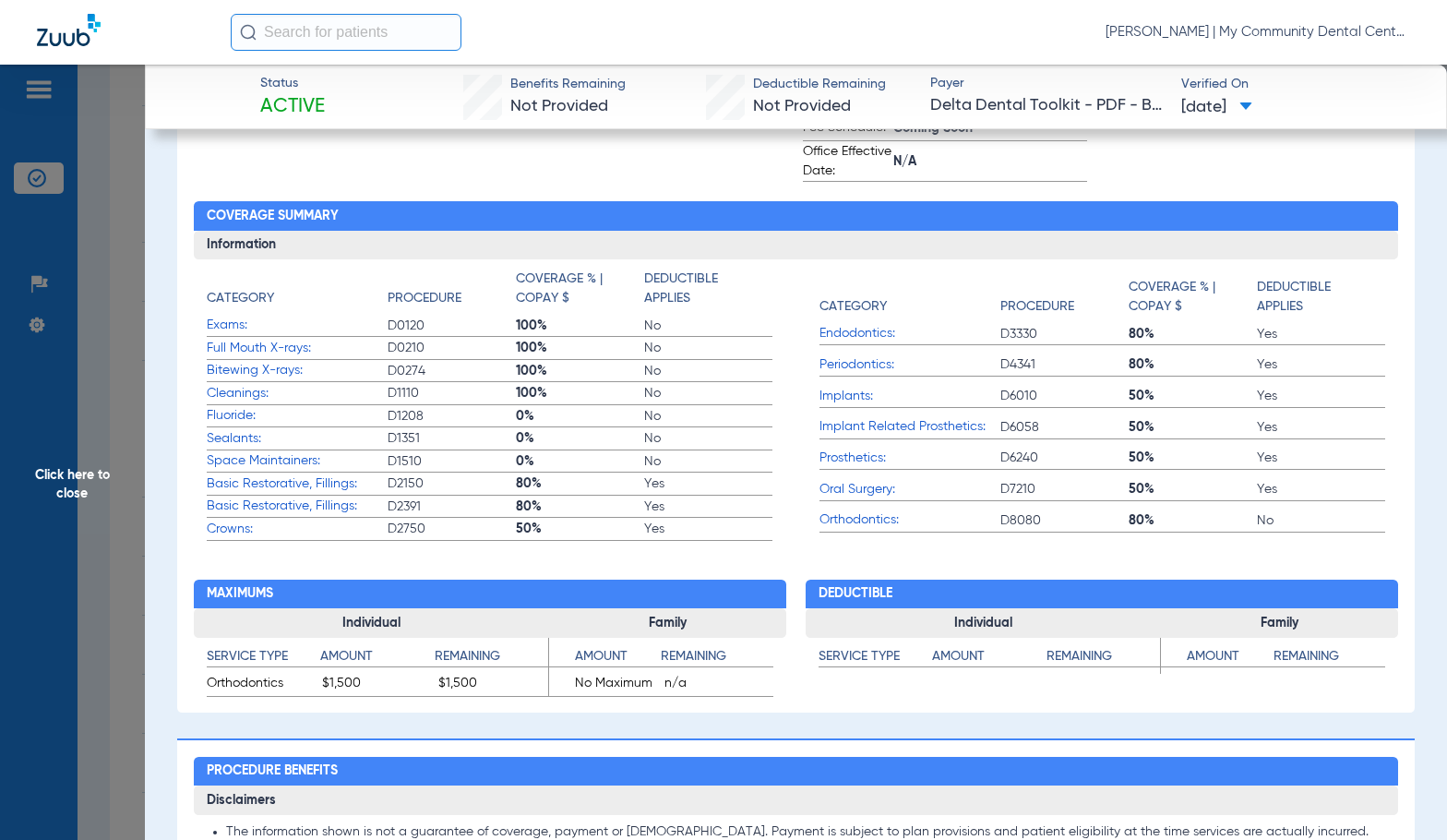
scroll to position [0, 0]
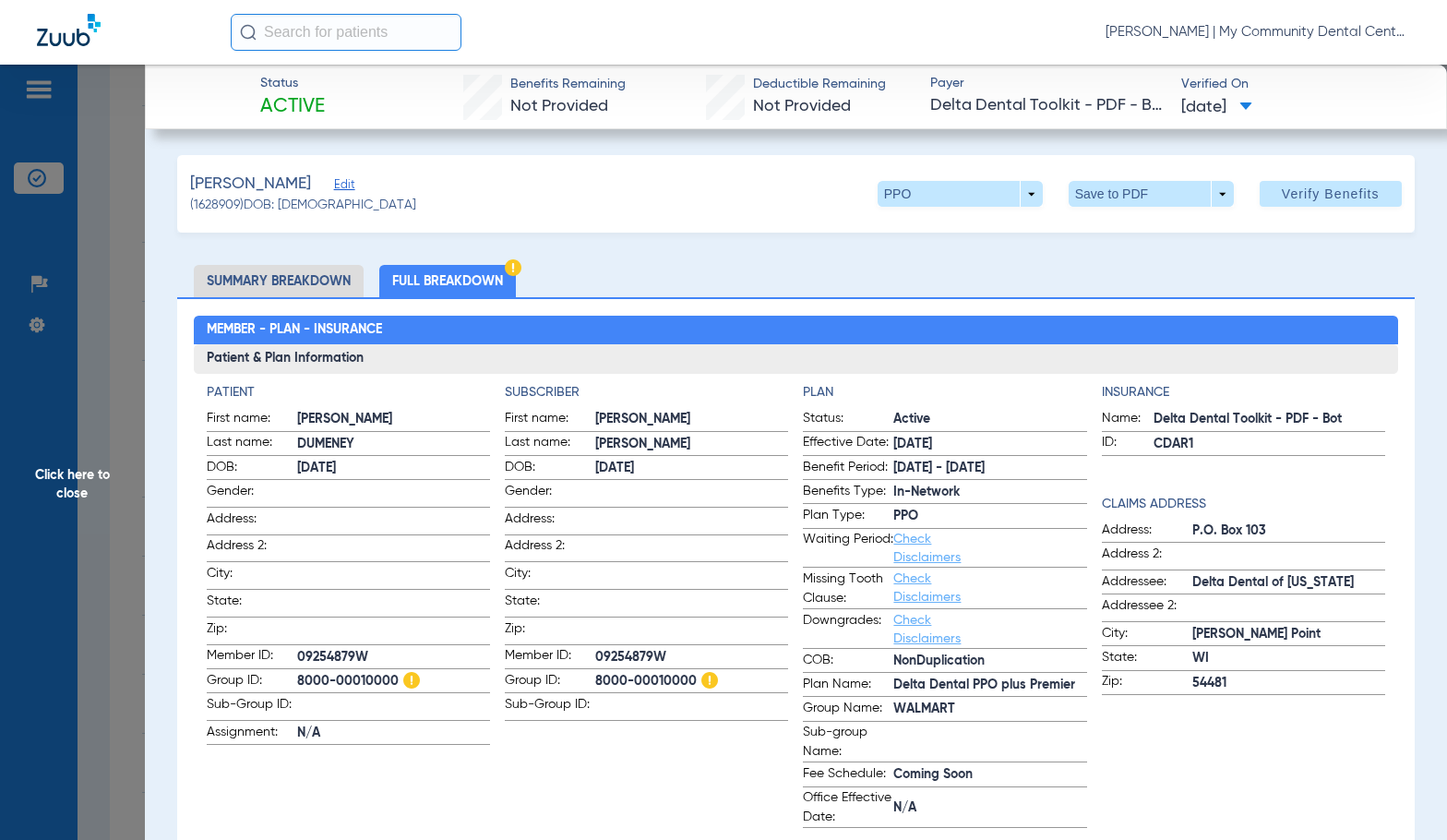
click at [97, 495] on span "Click here to close" at bounding box center [72, 485] width 145 height 840
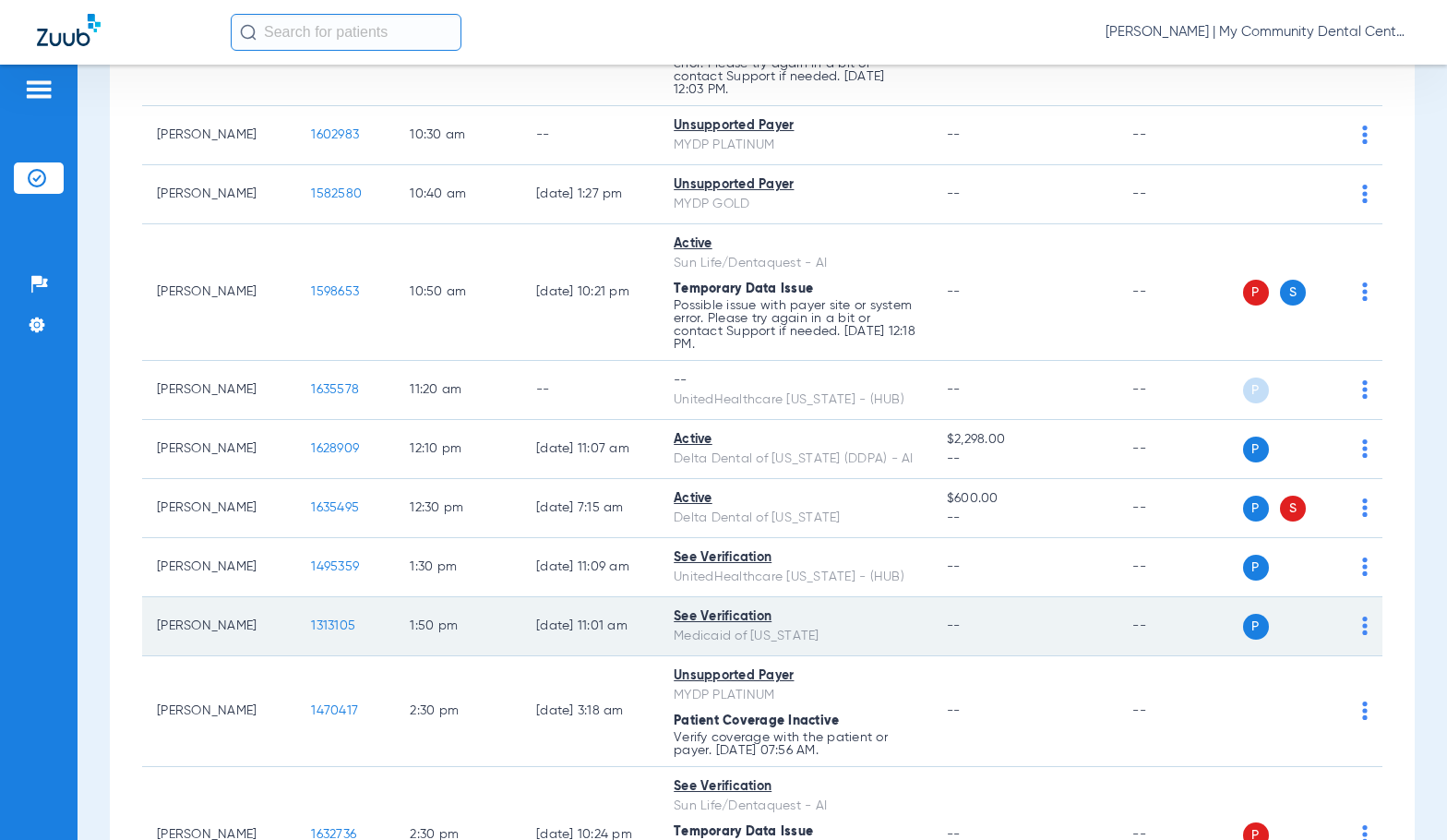
scroll to position [738, 0]
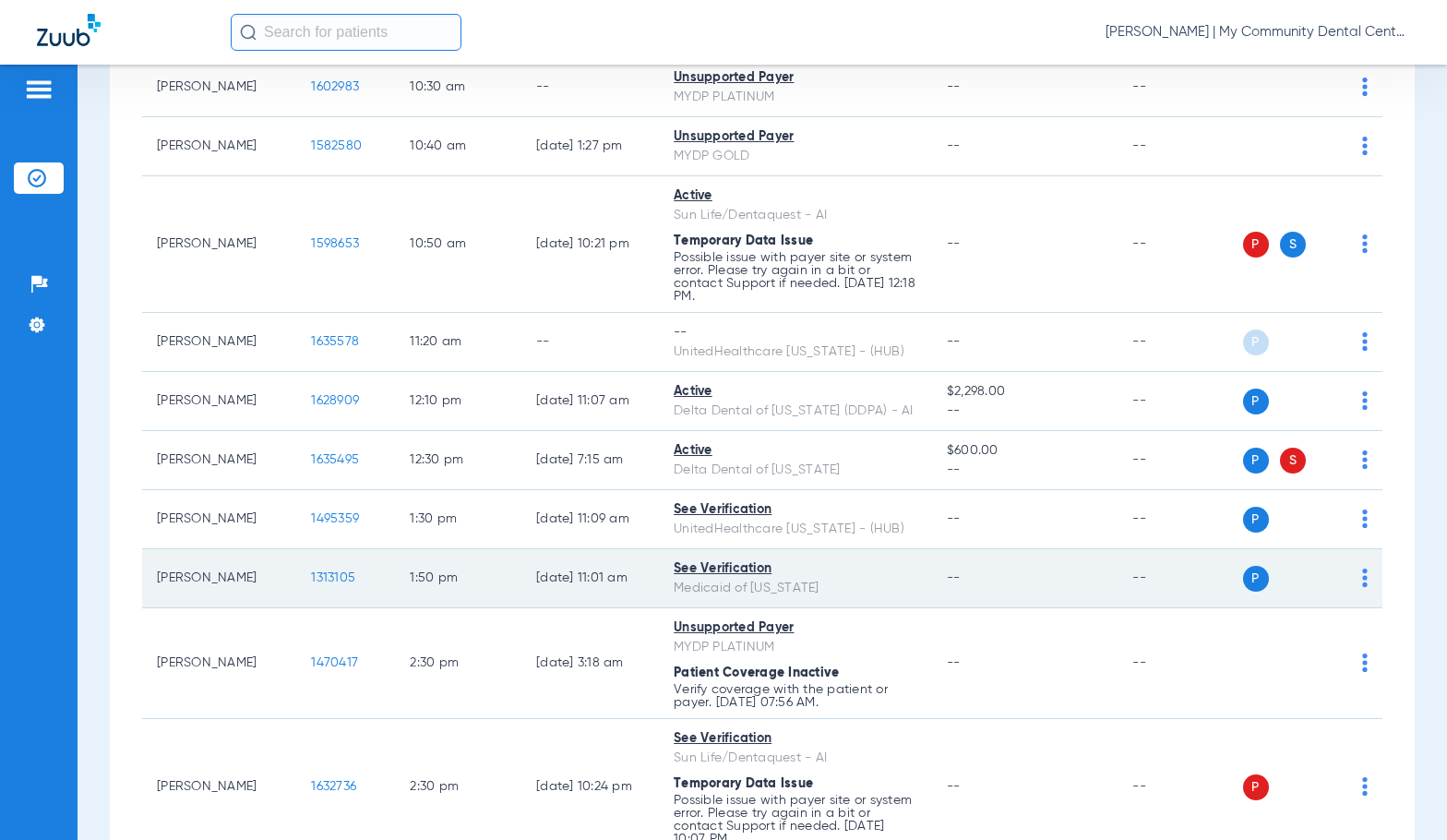
click at [312, 578] on span "1313105" at bounding box center [332, 577] width 44 height 13
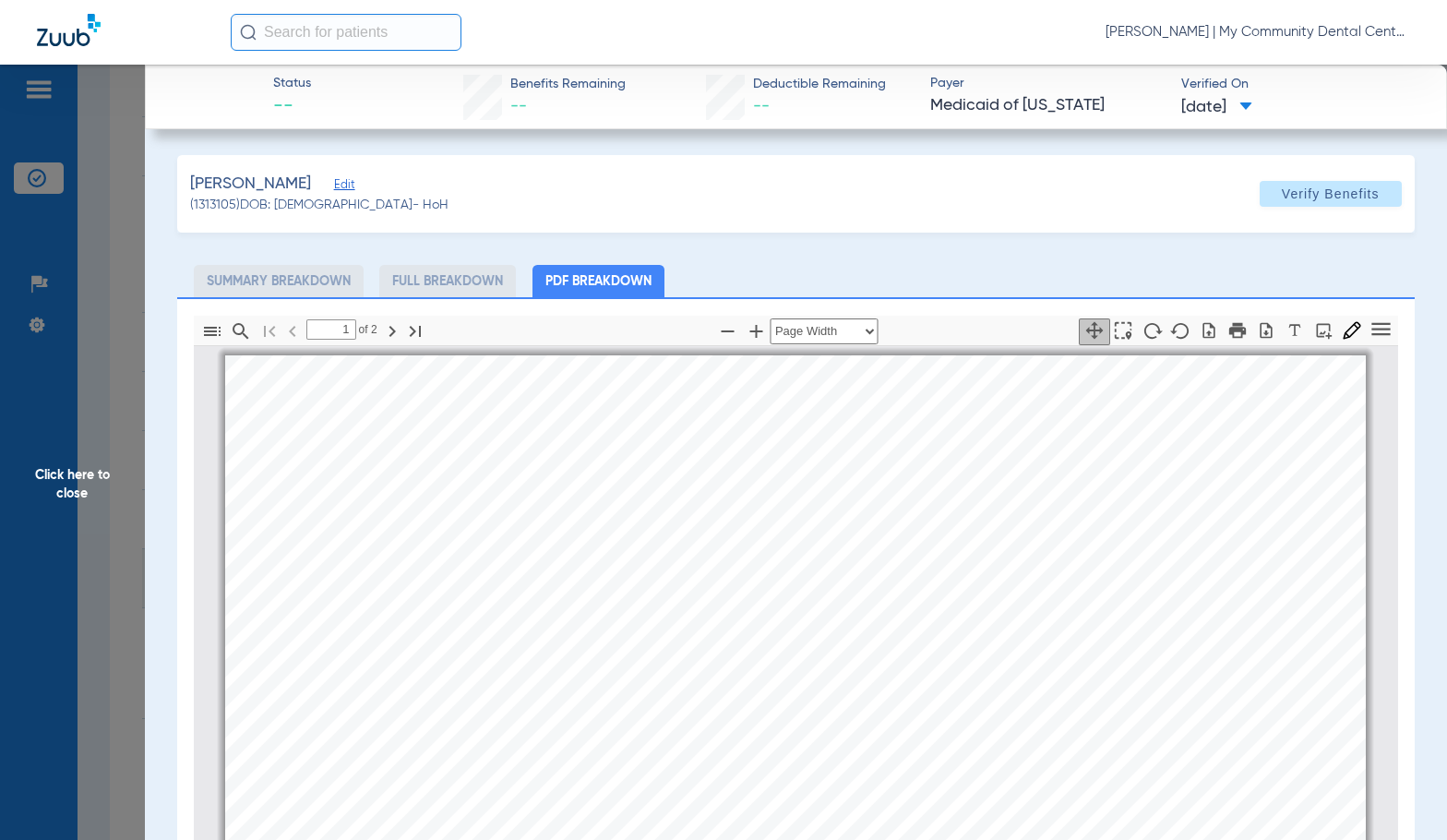
scroll to position [9, 0]
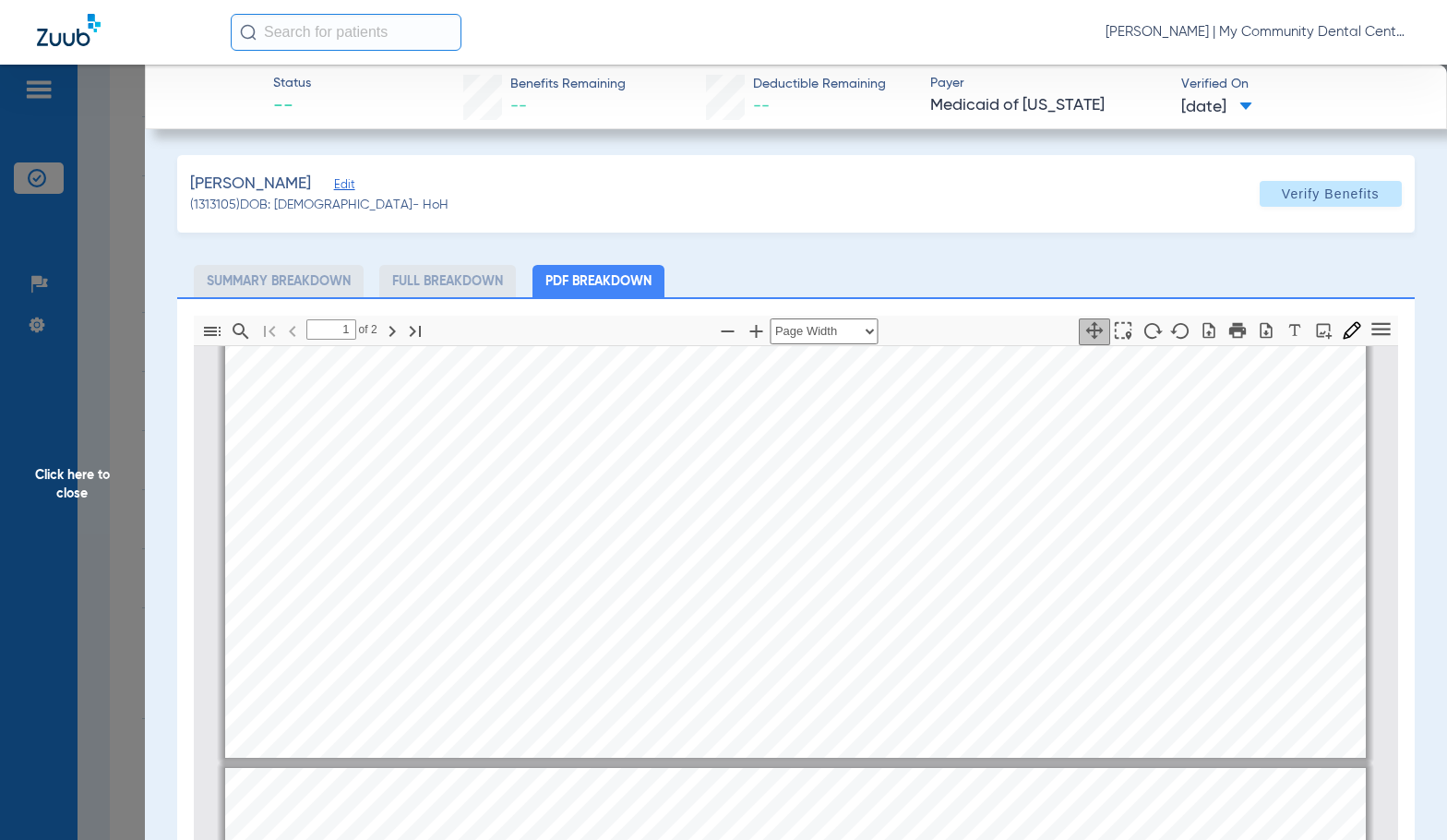
type input "2"
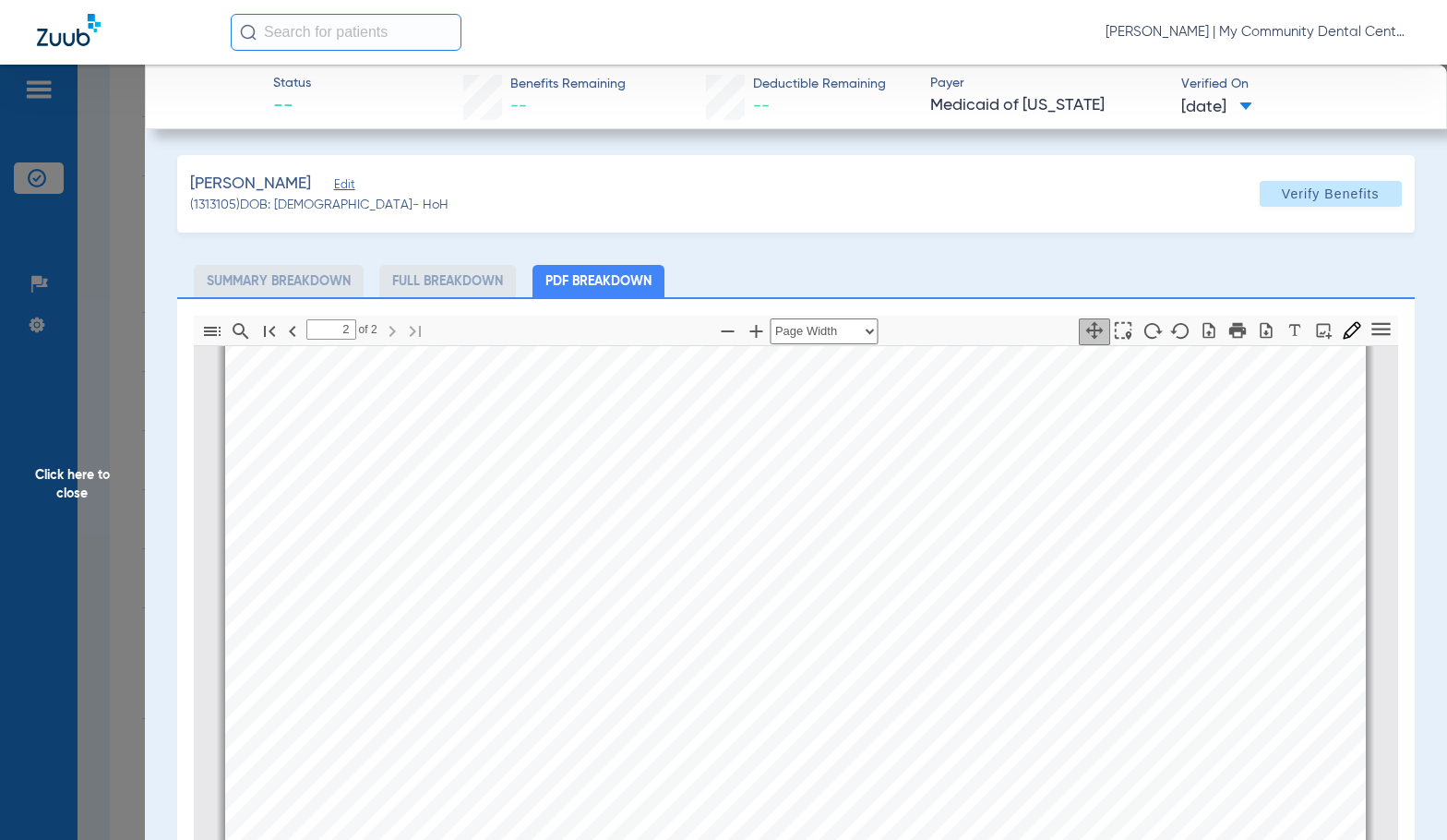
scroll to position [1855, 0]
click at [111, 537] on span "Click here to close" at bounding box center [72, 485] width 145 height 840
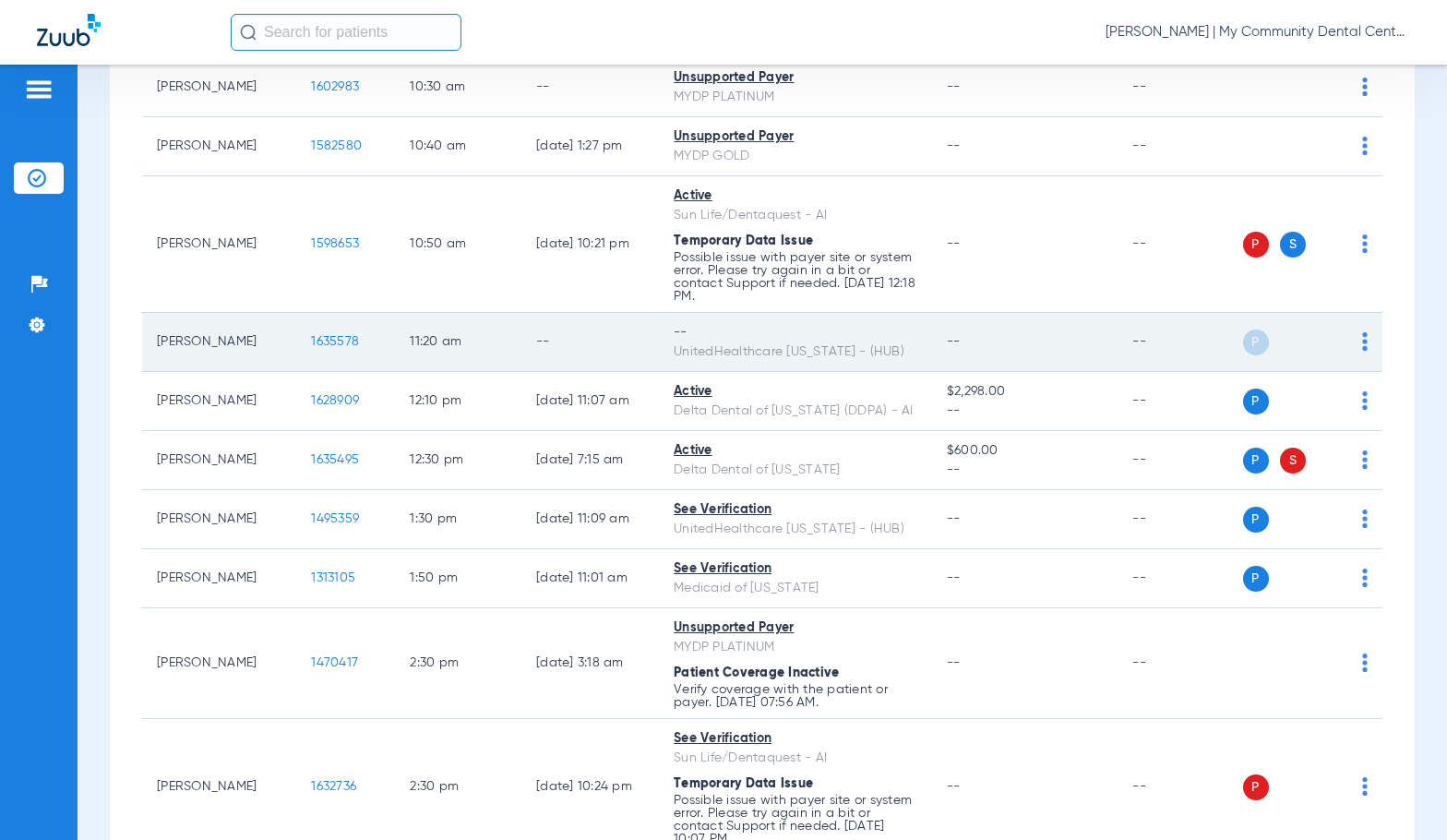
click at [1362, 350] on img at bounding box center [1365, 341] width 6 height 19
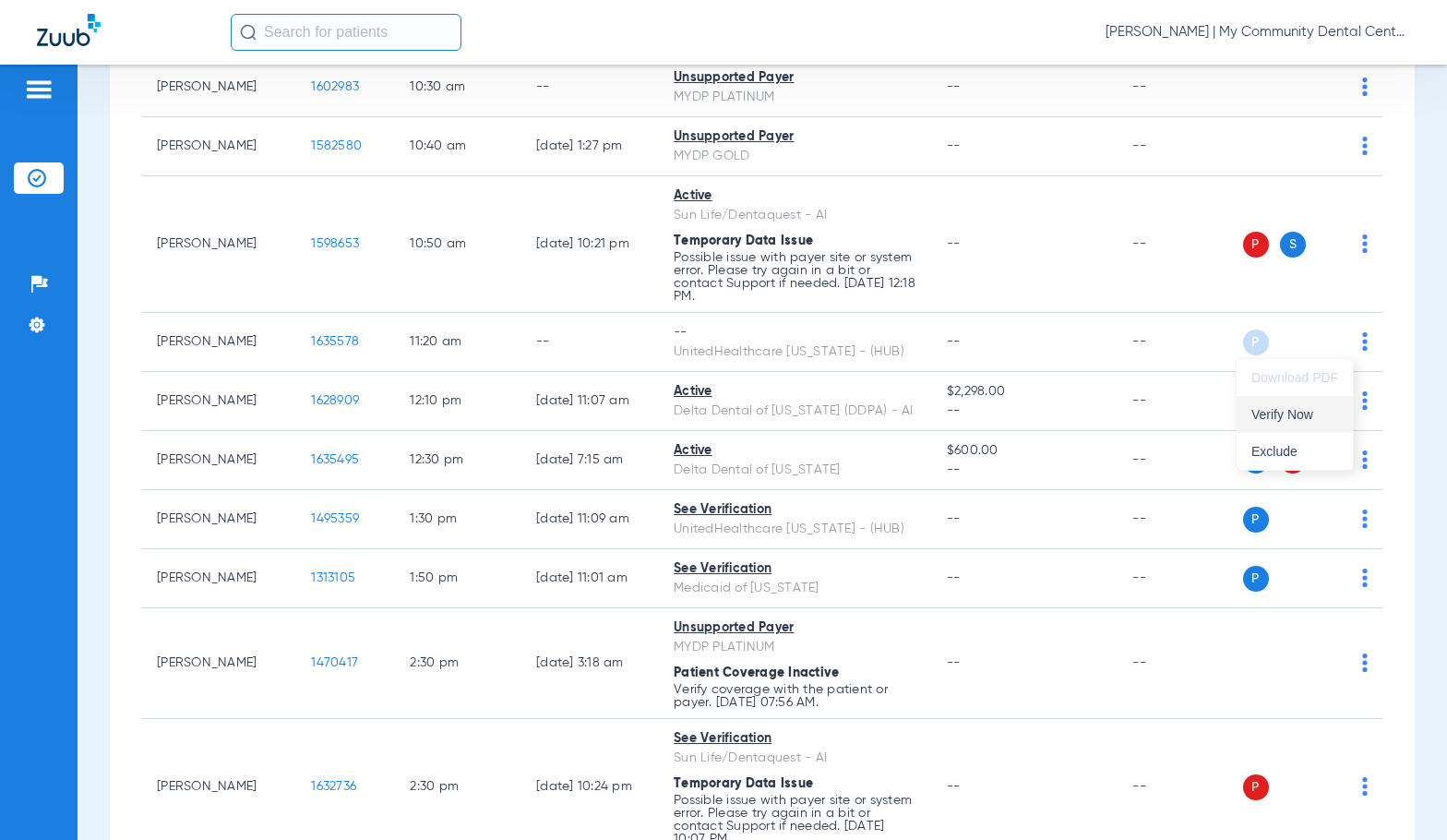
click at [1290, 419] on span "Verify Now" at bounding box center [1295, 414] width 87 height 13
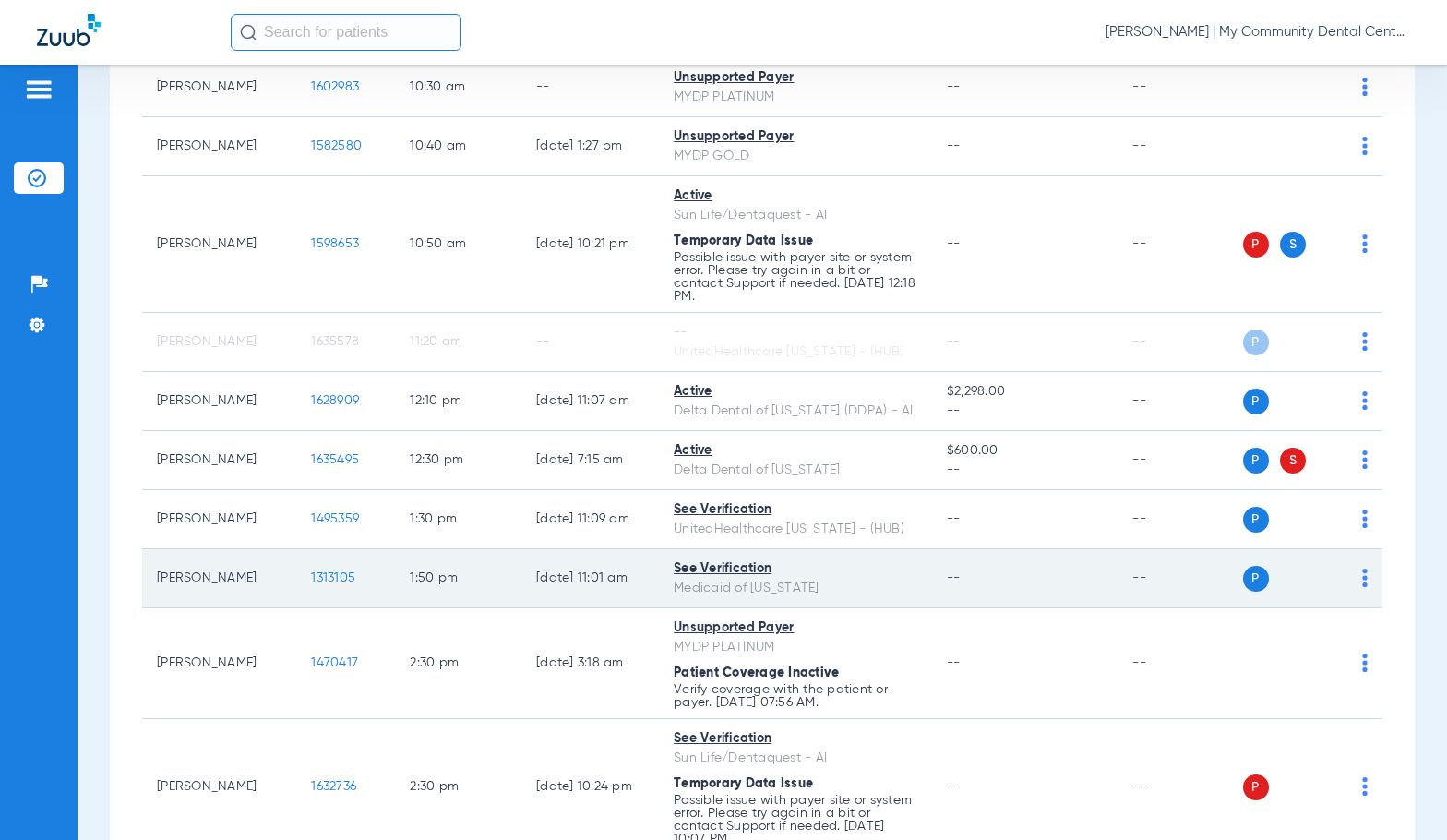
click at [151, 571] on td "Lisa Brunette" at bounding box center [219, 579] width 154 height 59
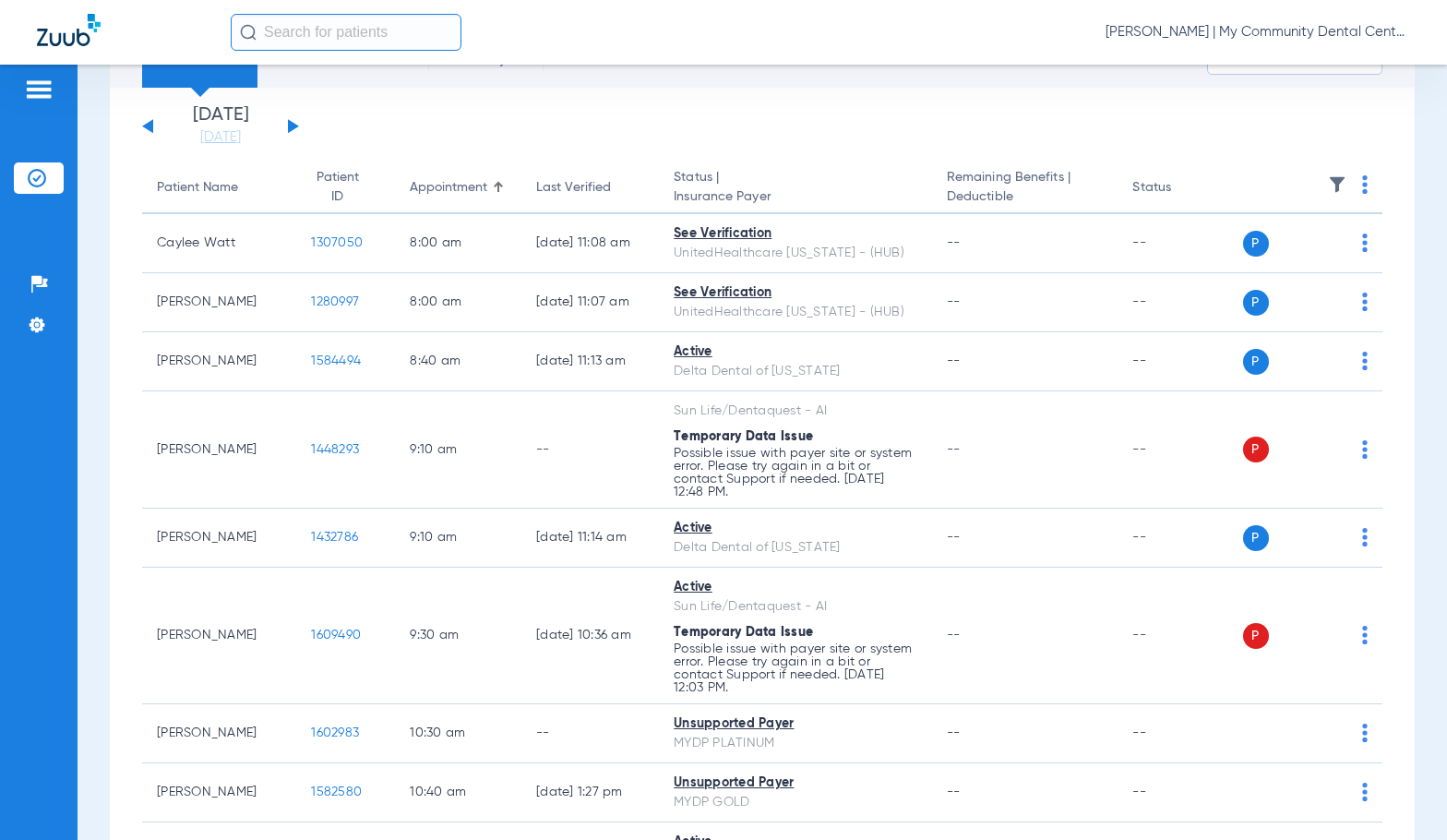
scroll to position [0, 0]
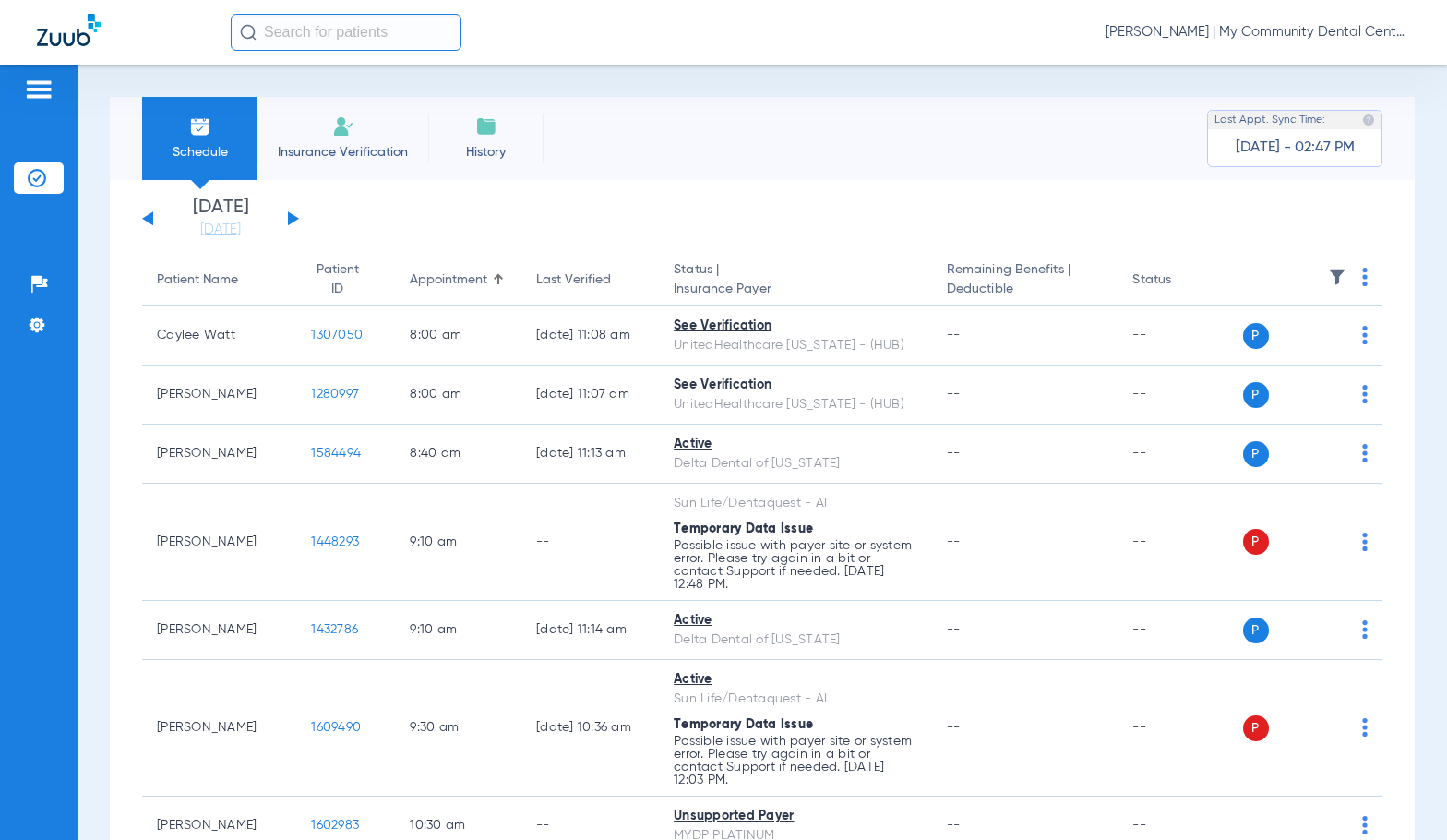
click at [291, 219] on button at bounding box center [293, 218] width 11 height 14
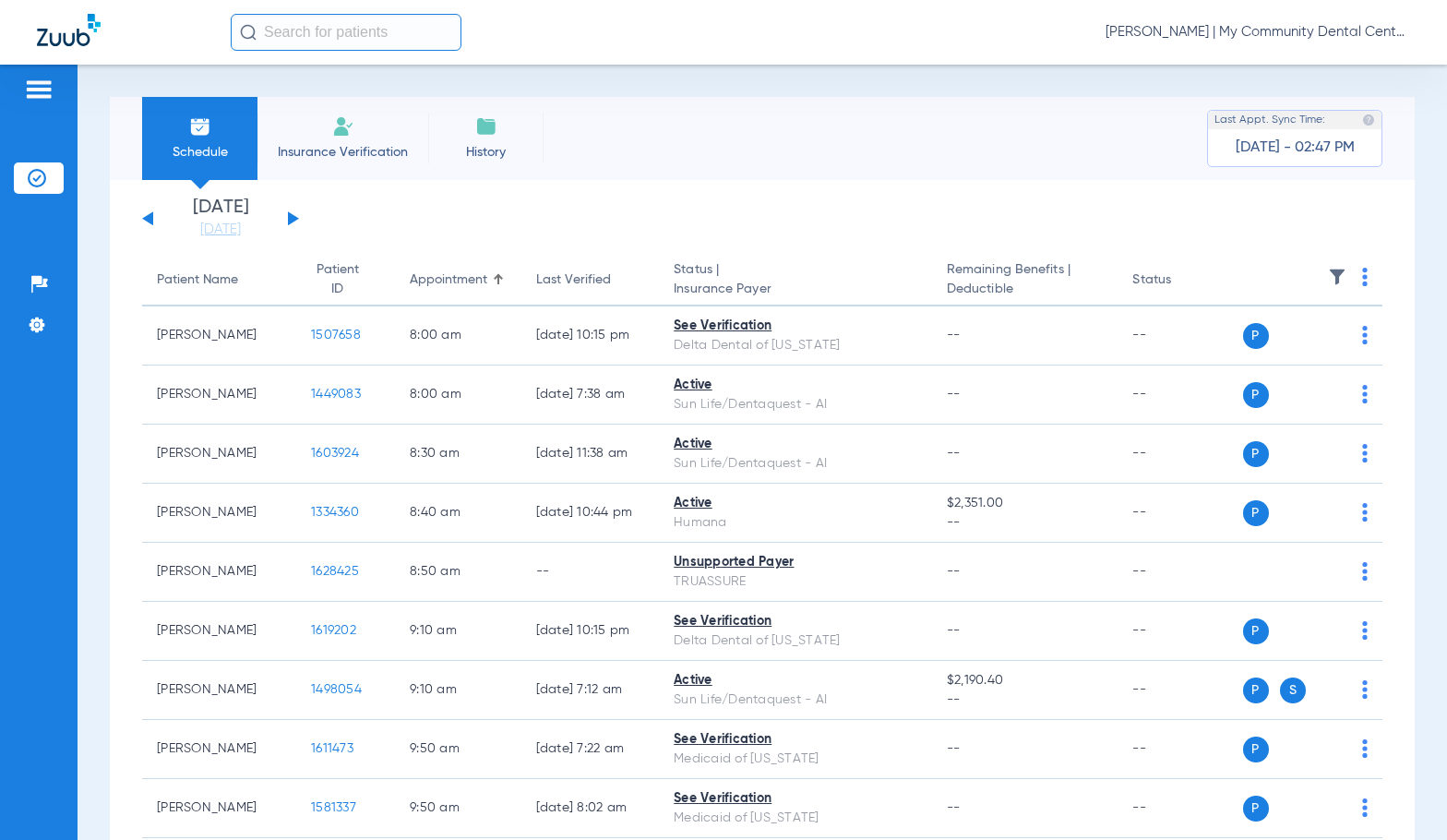
click at [1347, 282] on th at bounding box center [1313, 280] width 140 height 51
click at [1362, 277] on img at bounding box center [1365, 276] width 6 height 19
click at [1295, 341] on button "Verify All" at bounding box center [1280, 349] width 145 height 36
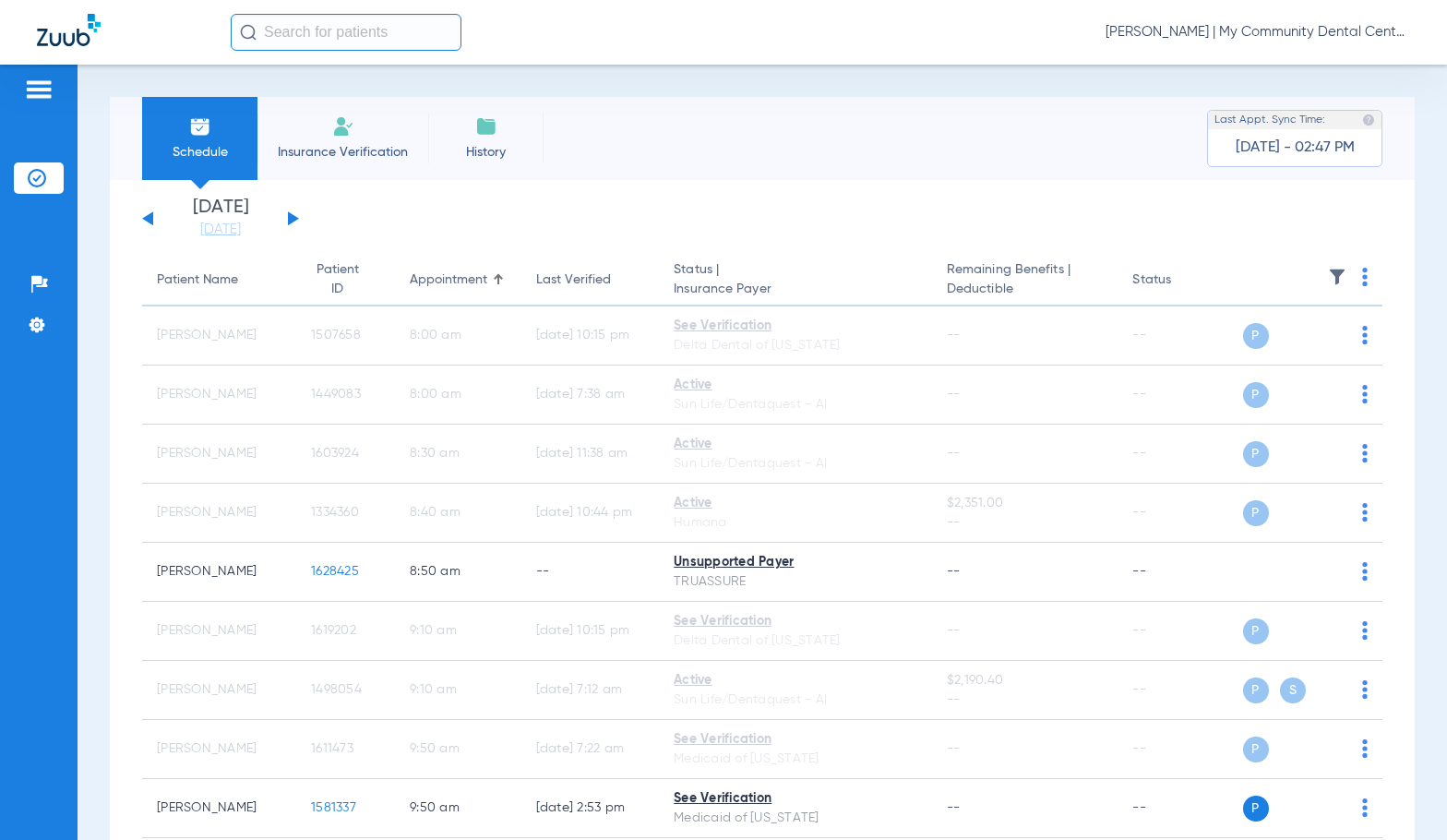
click at [1314, 28] on span "Sadie Gibbs - Howell | My Community Dental Centers" at bounding box center [1258, 32] width 305 height 19
click at [1320, 57] on button "Account Selection" at bounding box center [1340, 65] width 133 height 36
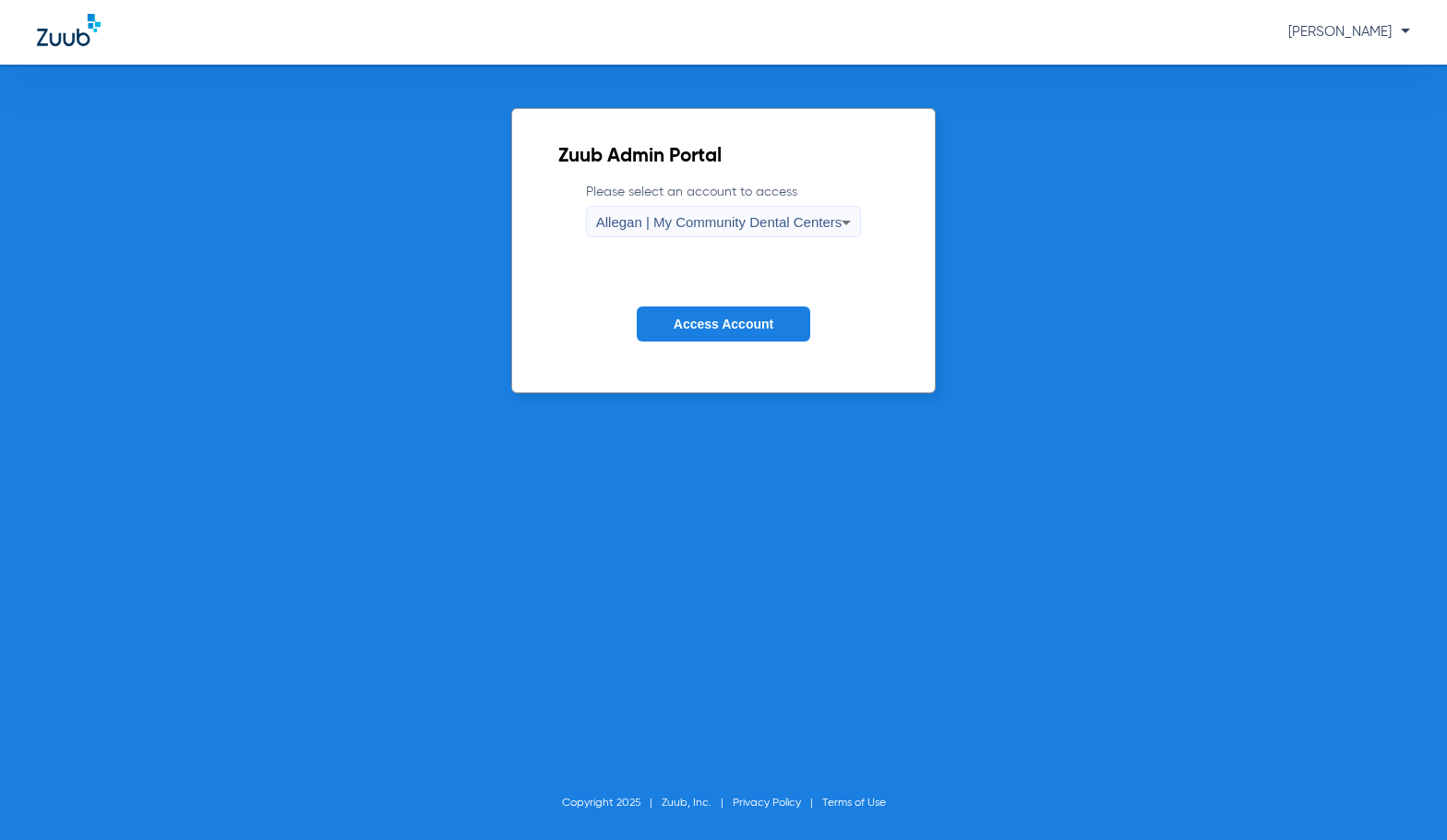
click at [772, 221] on span "Allegan | My Community Dental Centers" at bounding box center [719, 222] width 247 height 16
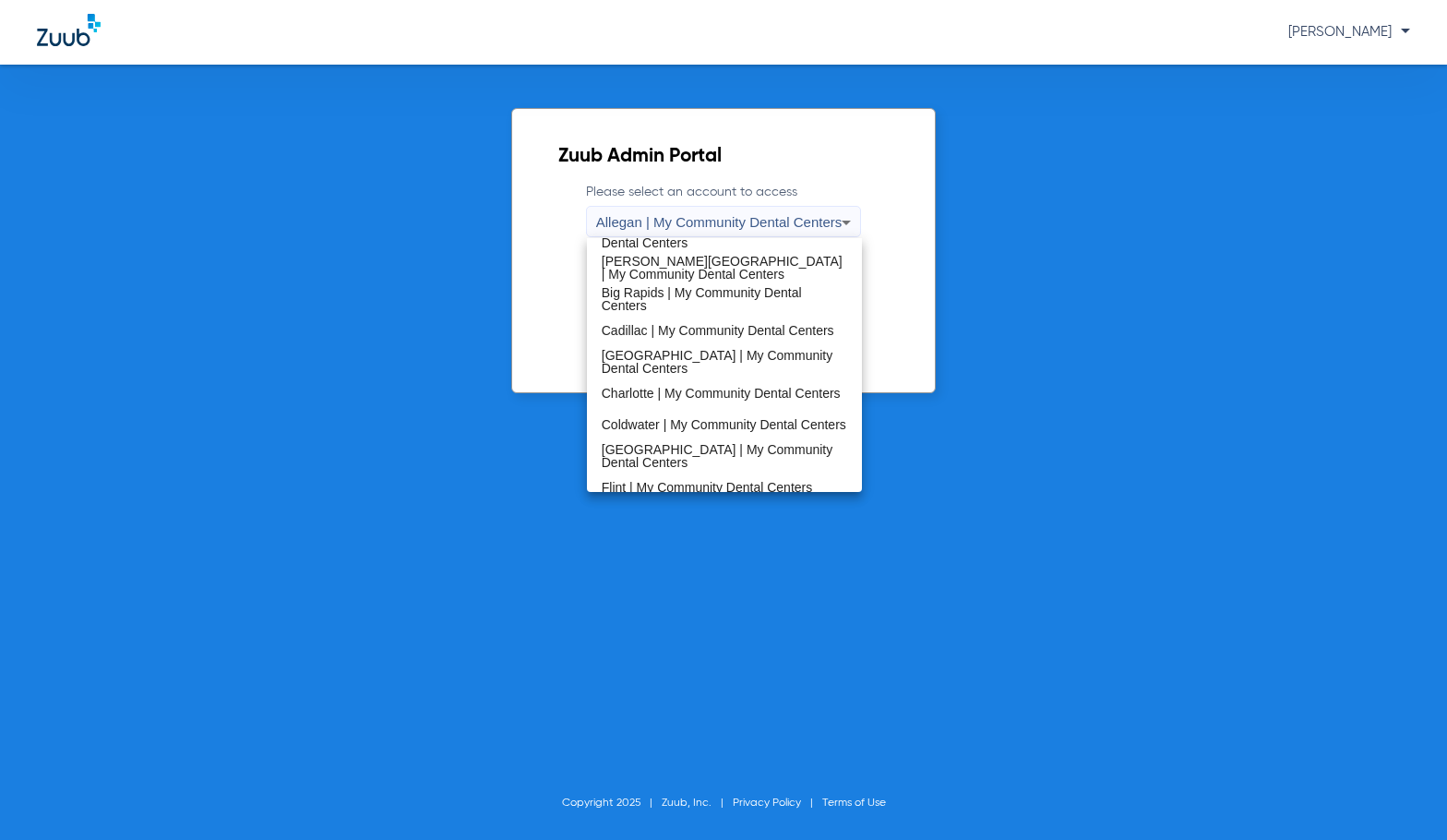
scroll to position [277, 0]
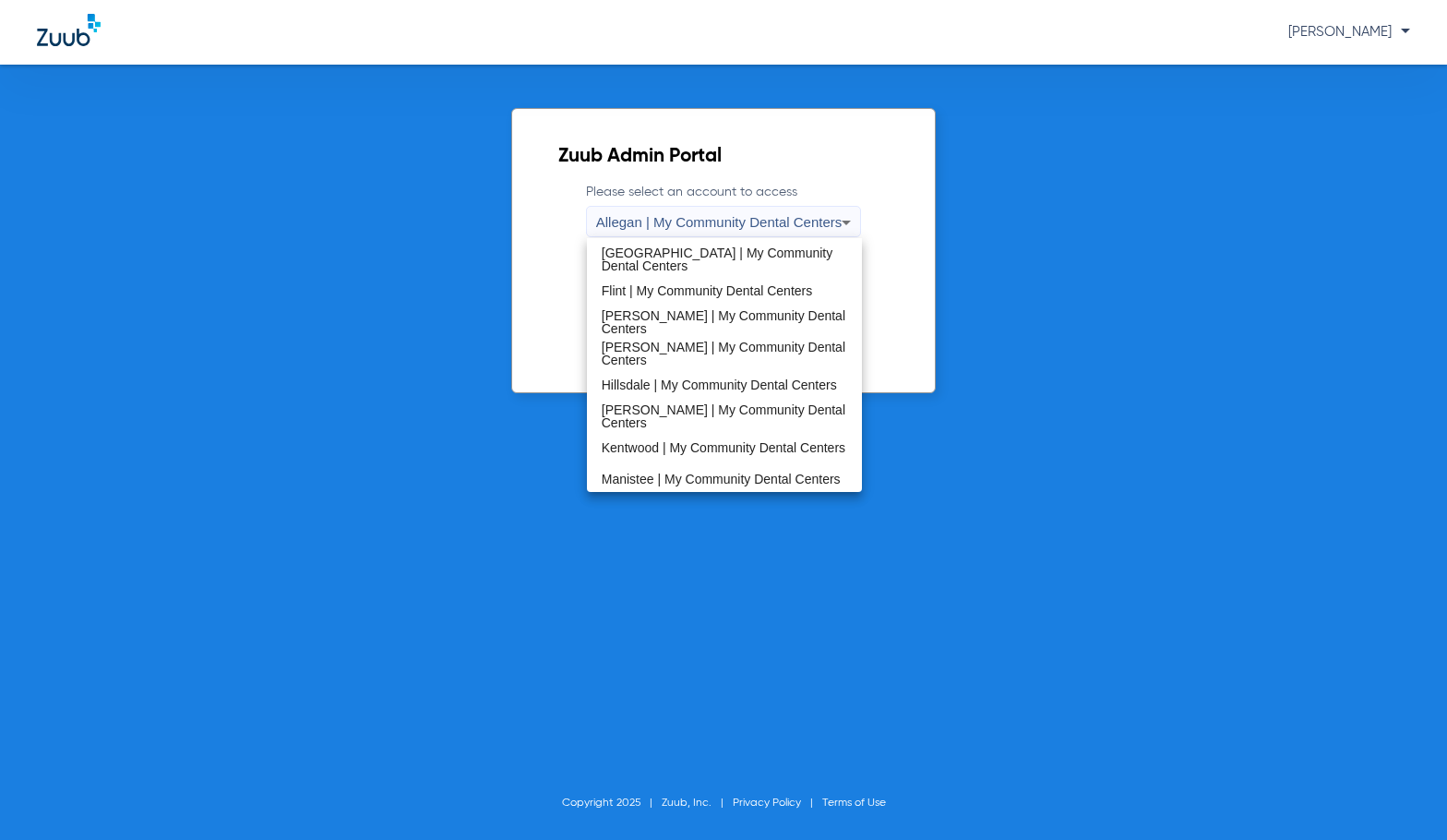
click at [671, 442] on span "Kentwood | My Community Dental Centers" at bounding box center [723, 447] width 244 height 13
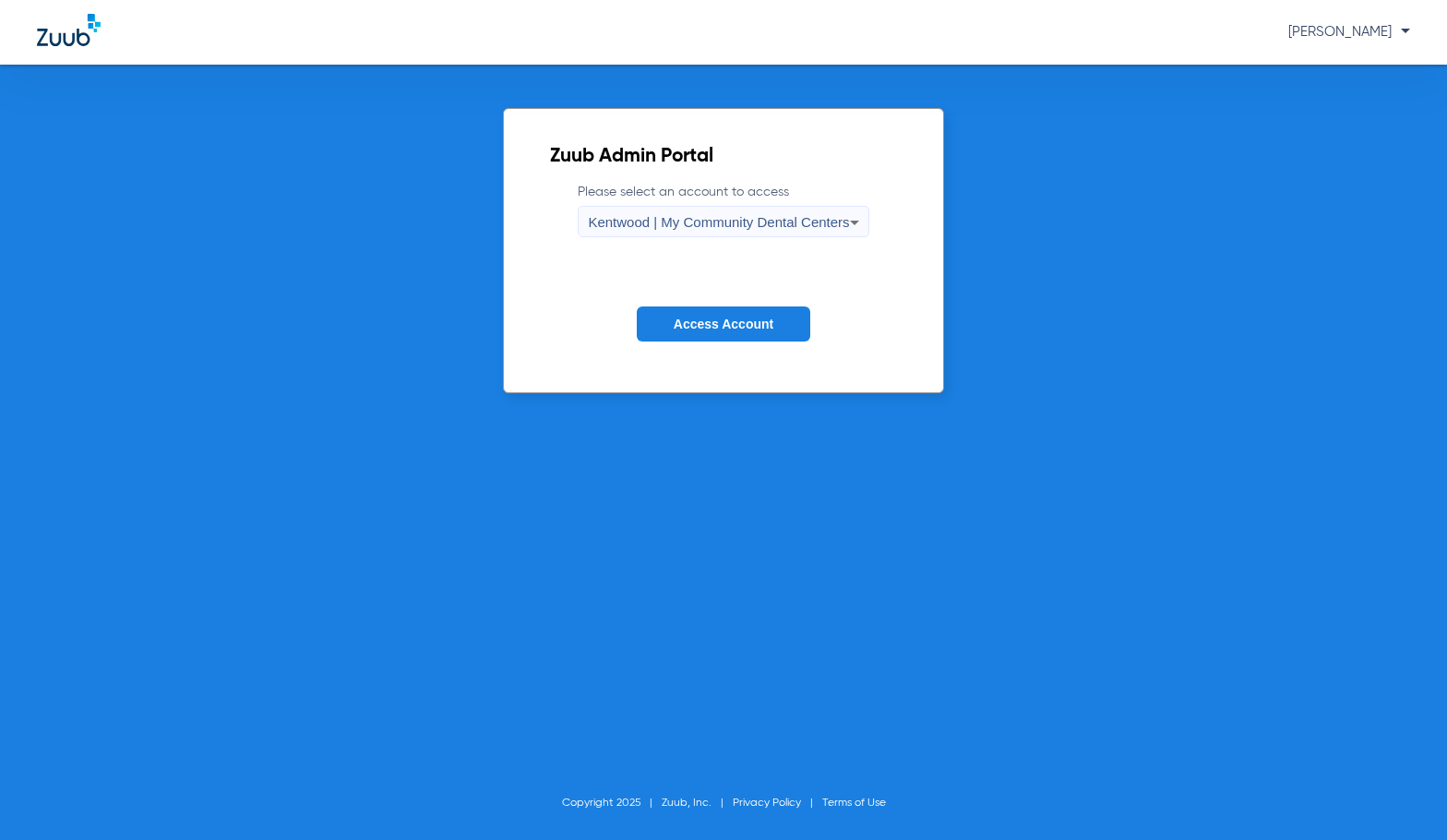
click at [683, 324] on span "Access Account" at bounding box center [723, 323] width 100 height 15
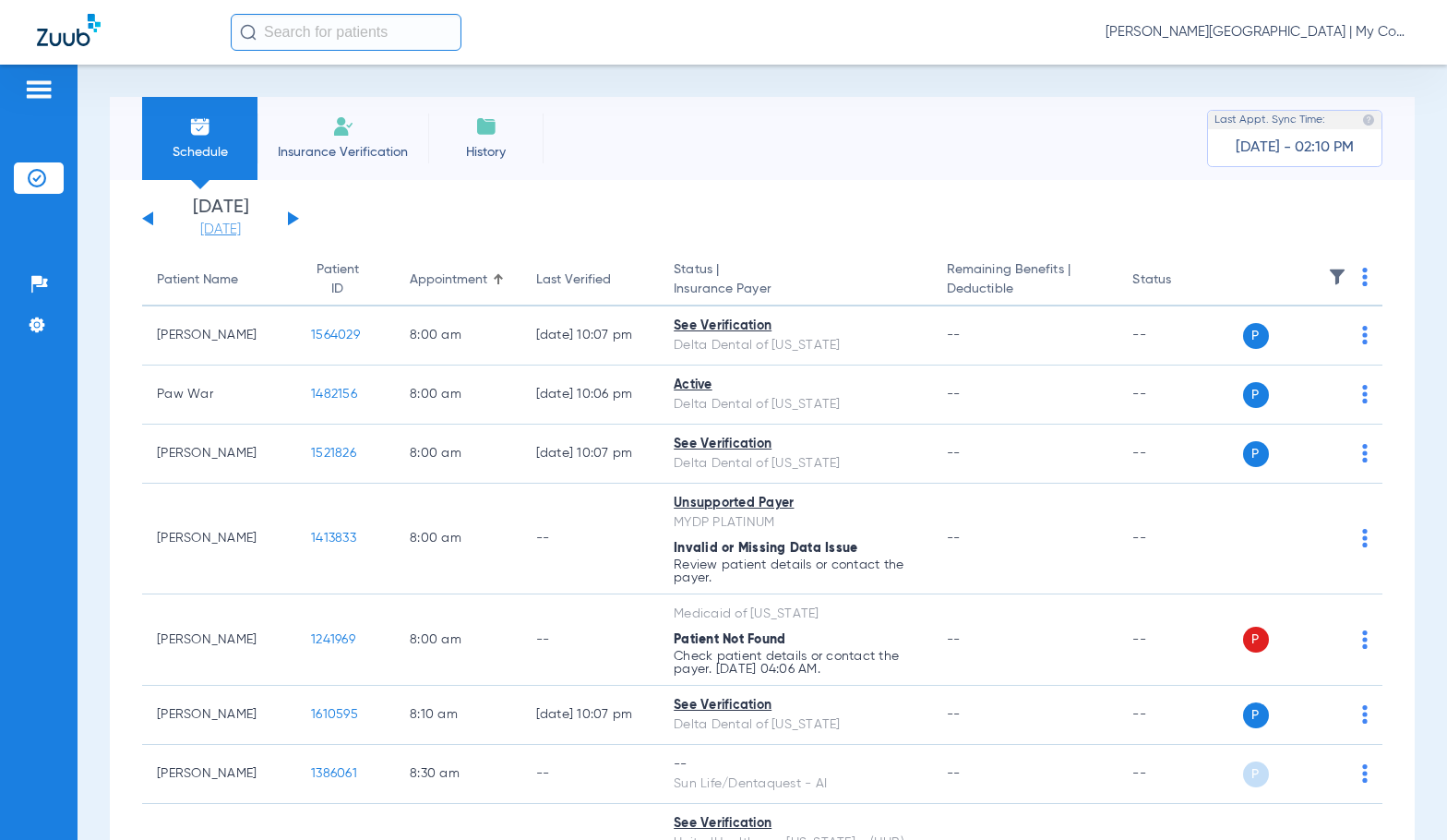
click at [235, 223] on link "[DATE]" at bounding box center [220, 230] width 110 height 19
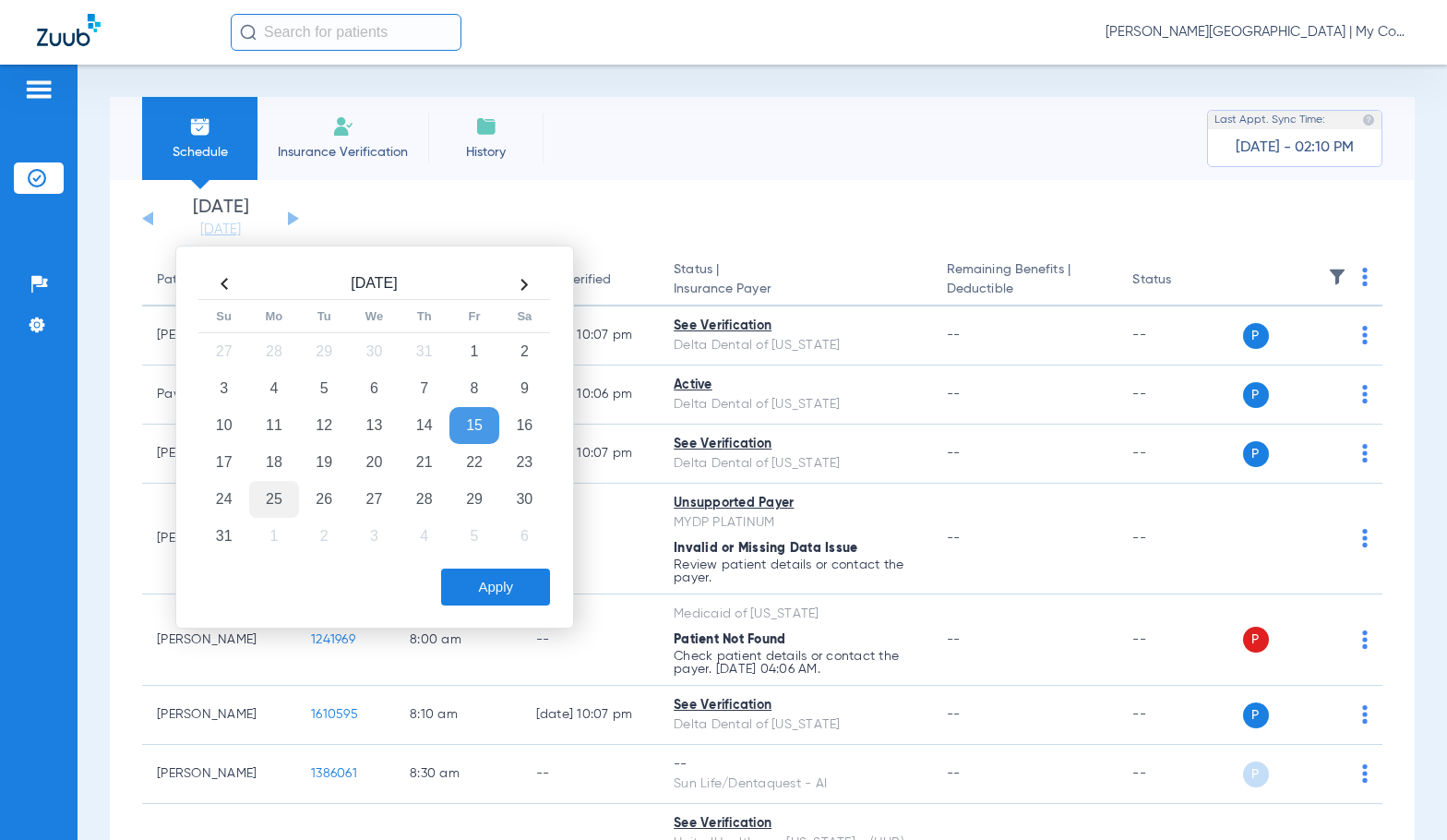
click at [274, 493] on td "25" at bounding box center [274, 499] width 50 height 36
click at [506, 593] on button "Apply" at bounding box center [495, 586] width 109 height 36
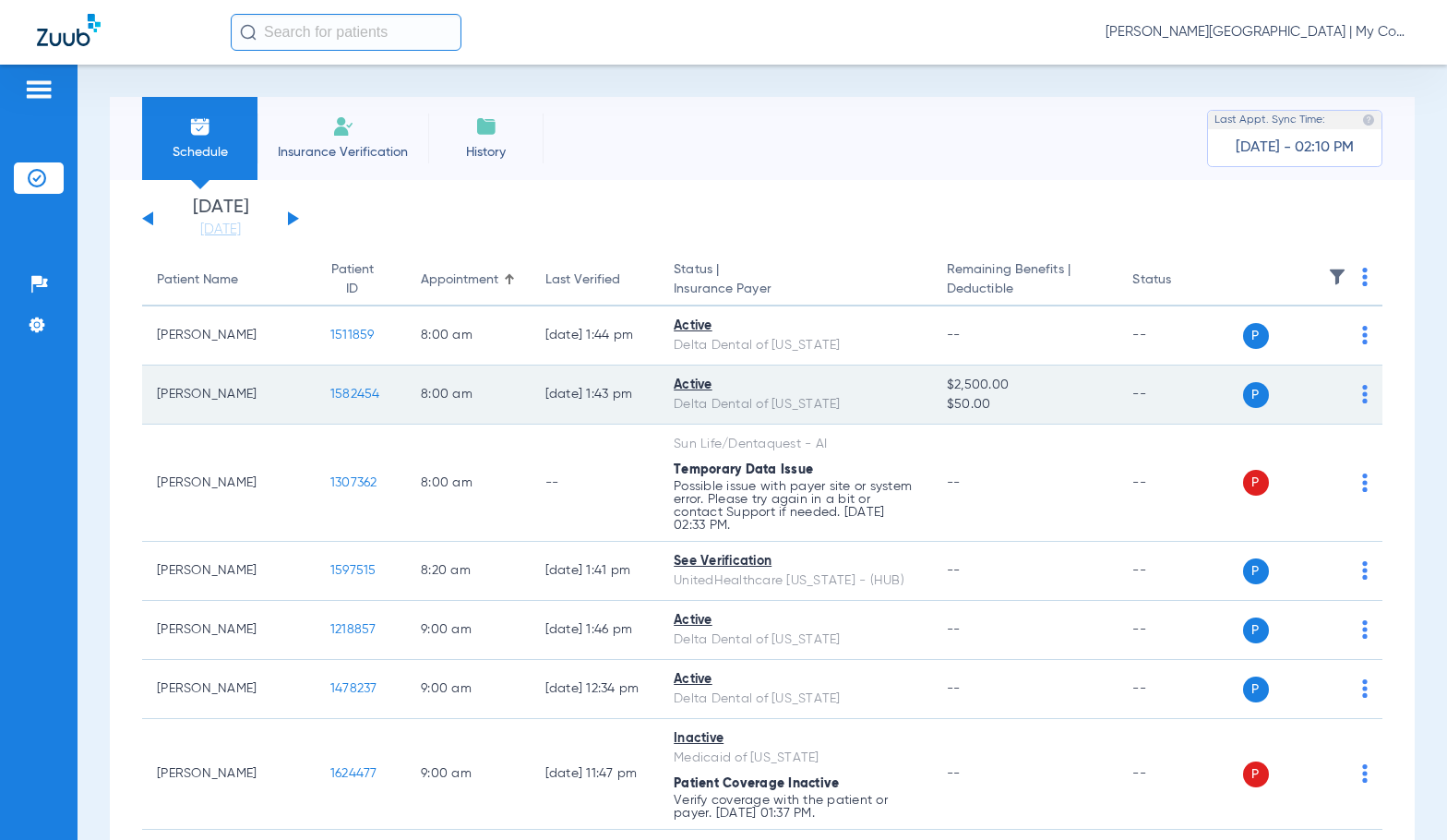
click at [330, 393] on span "1582454" at bounding box center [355, 393] width 50 height 13
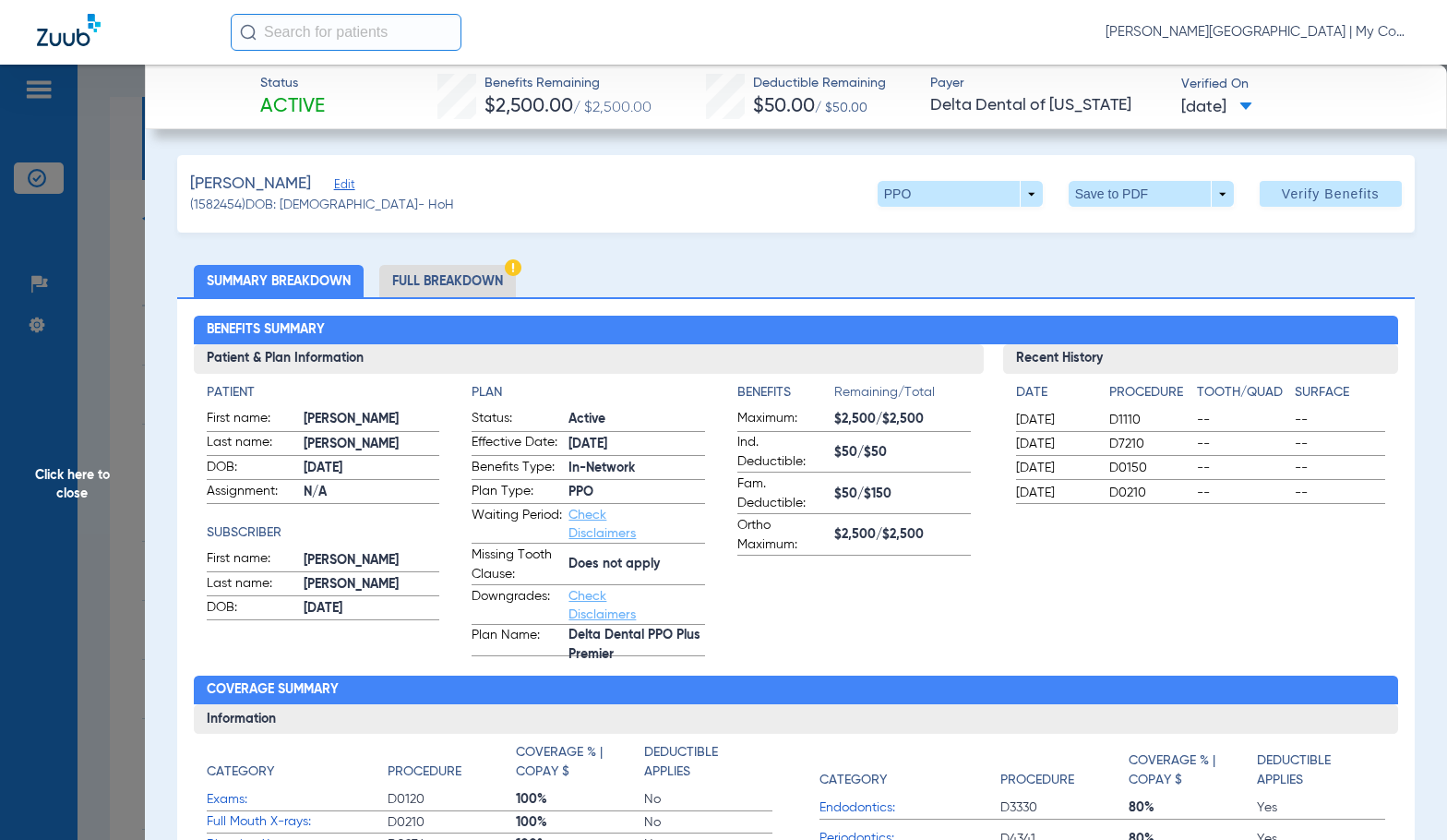
click at [484, 279] on li "Full Breakdown" at bounding box center [448, 281] width 136 height 33
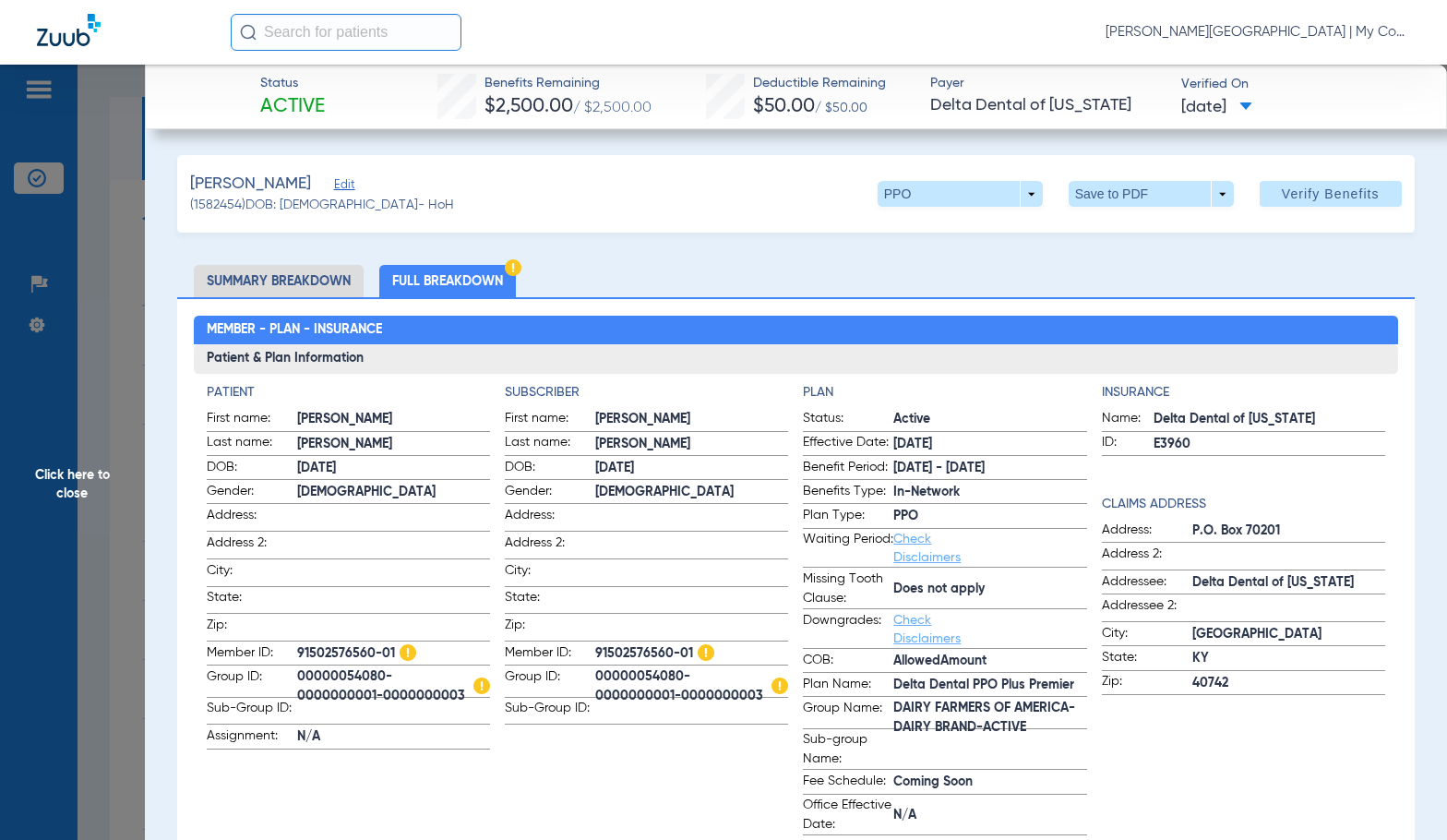
click at [611, 304] on div "Member - Plan - Insurance Patient & Plan Information Patient First name: JERRY …" at bounding box center [796, 842] width 1238 height 1091
drag, startPoint x: 58, startPoint y: 446, endPoint x: 397, endPoint y: 441, distance: 339.0
click at [58, 447] on span "Click here to close" at bounding box center [72, 485] width 145 height 840
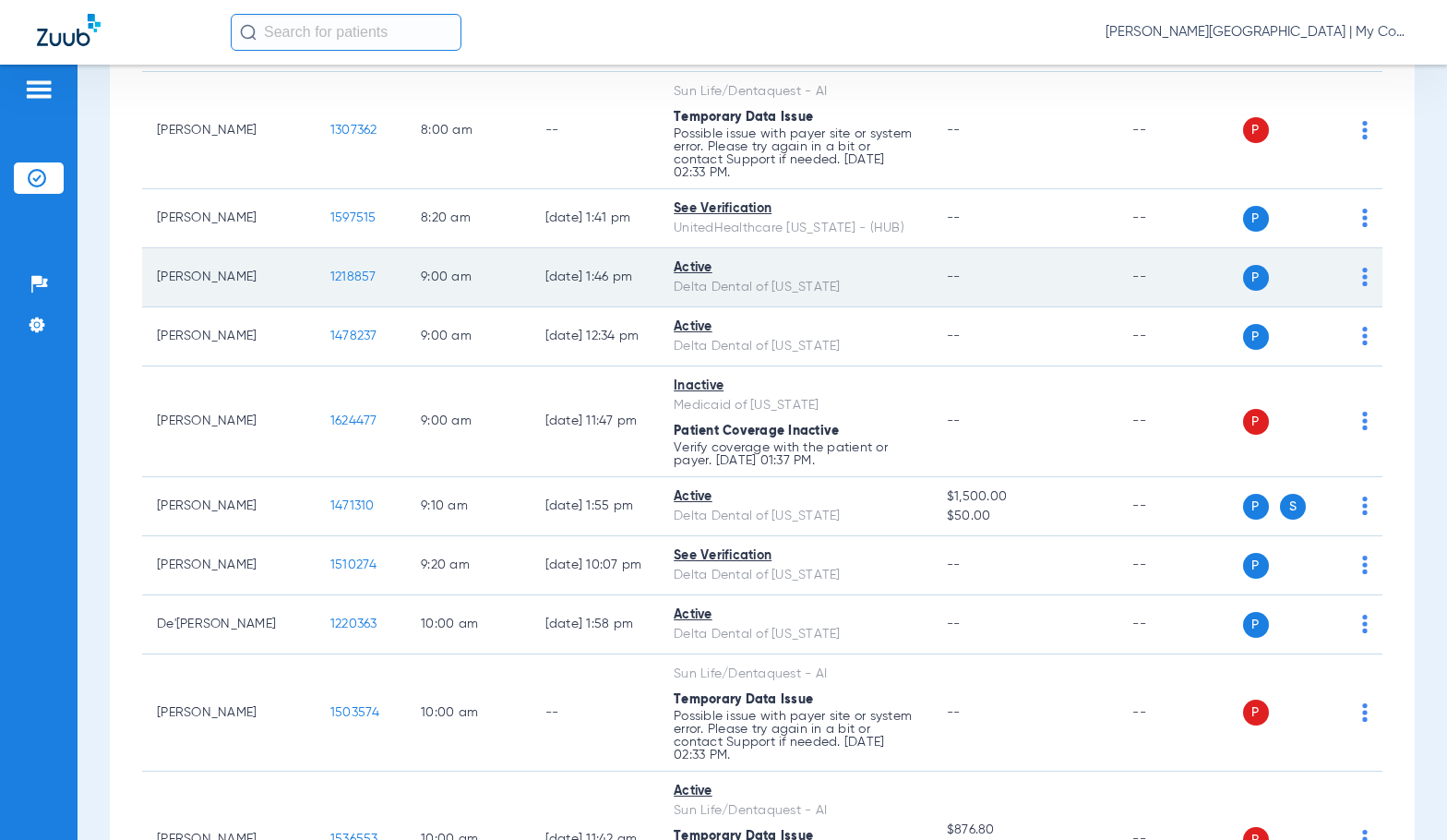
scroll to position [369, 0]
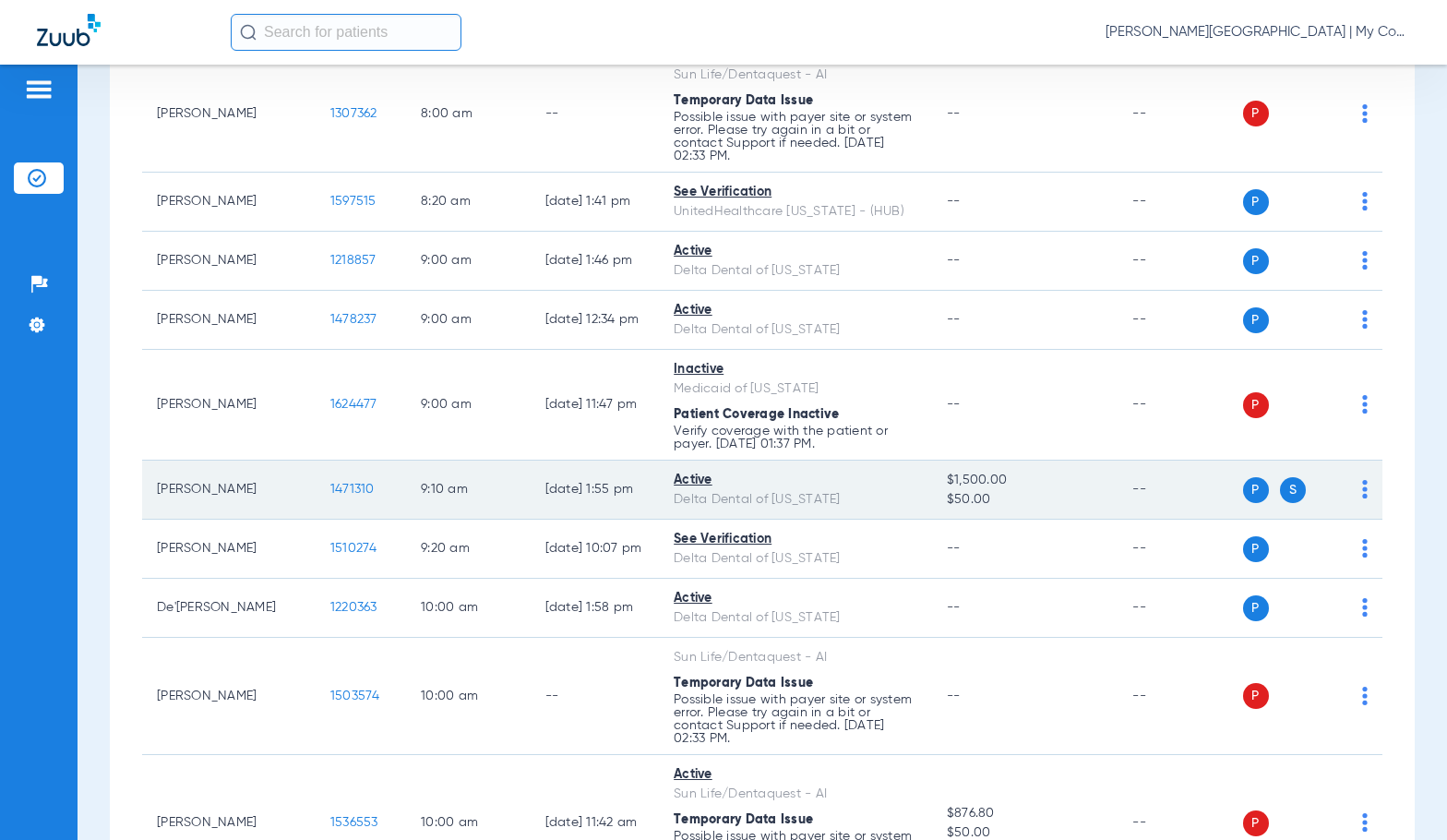
click at [330, 489] on span "1471310" at bounding box center [352, 488] width 44 height 13
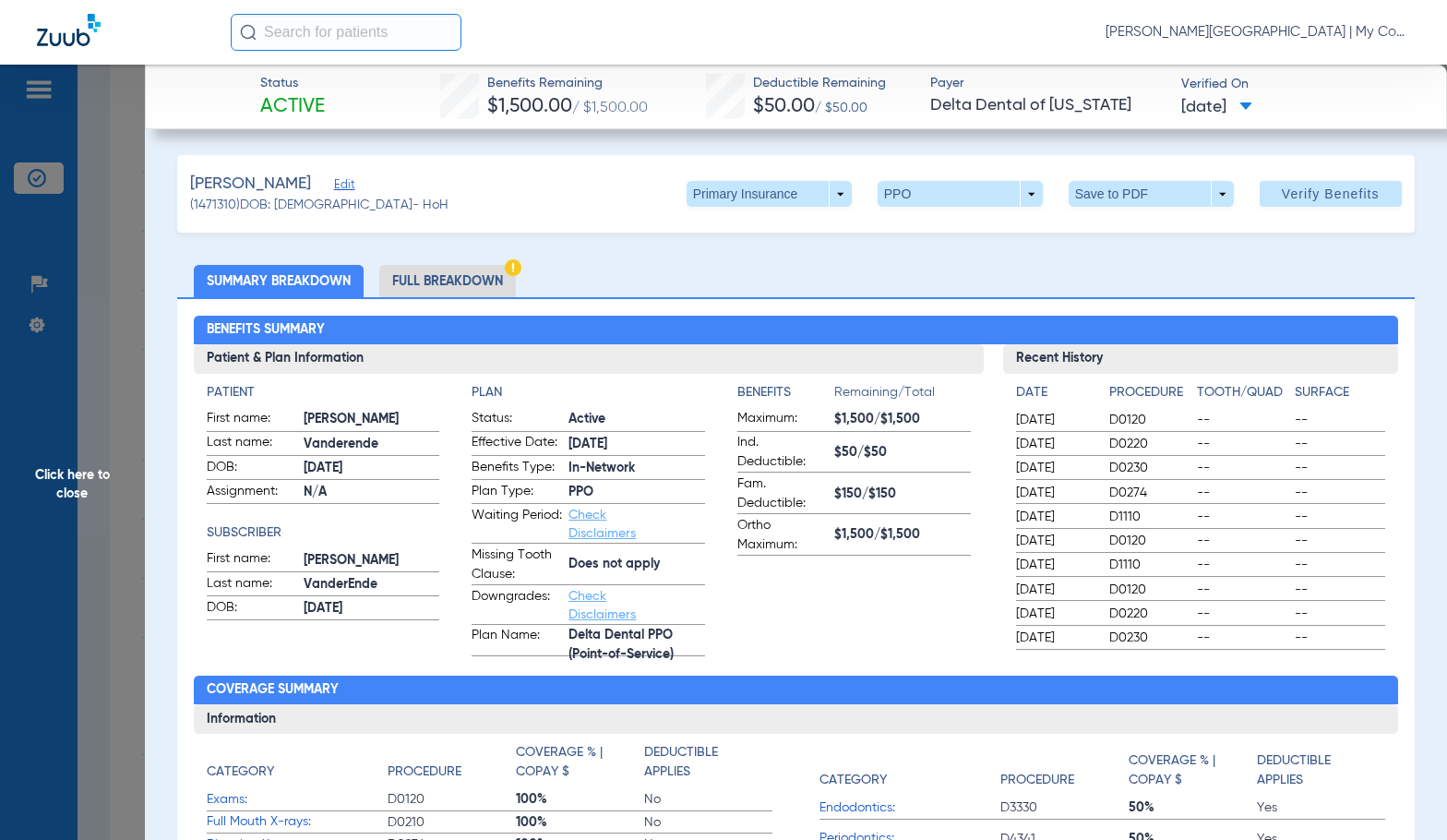
click at [504, 275] on li "Full Breakdown" at bounding box center [448, 281] width 136 height 33
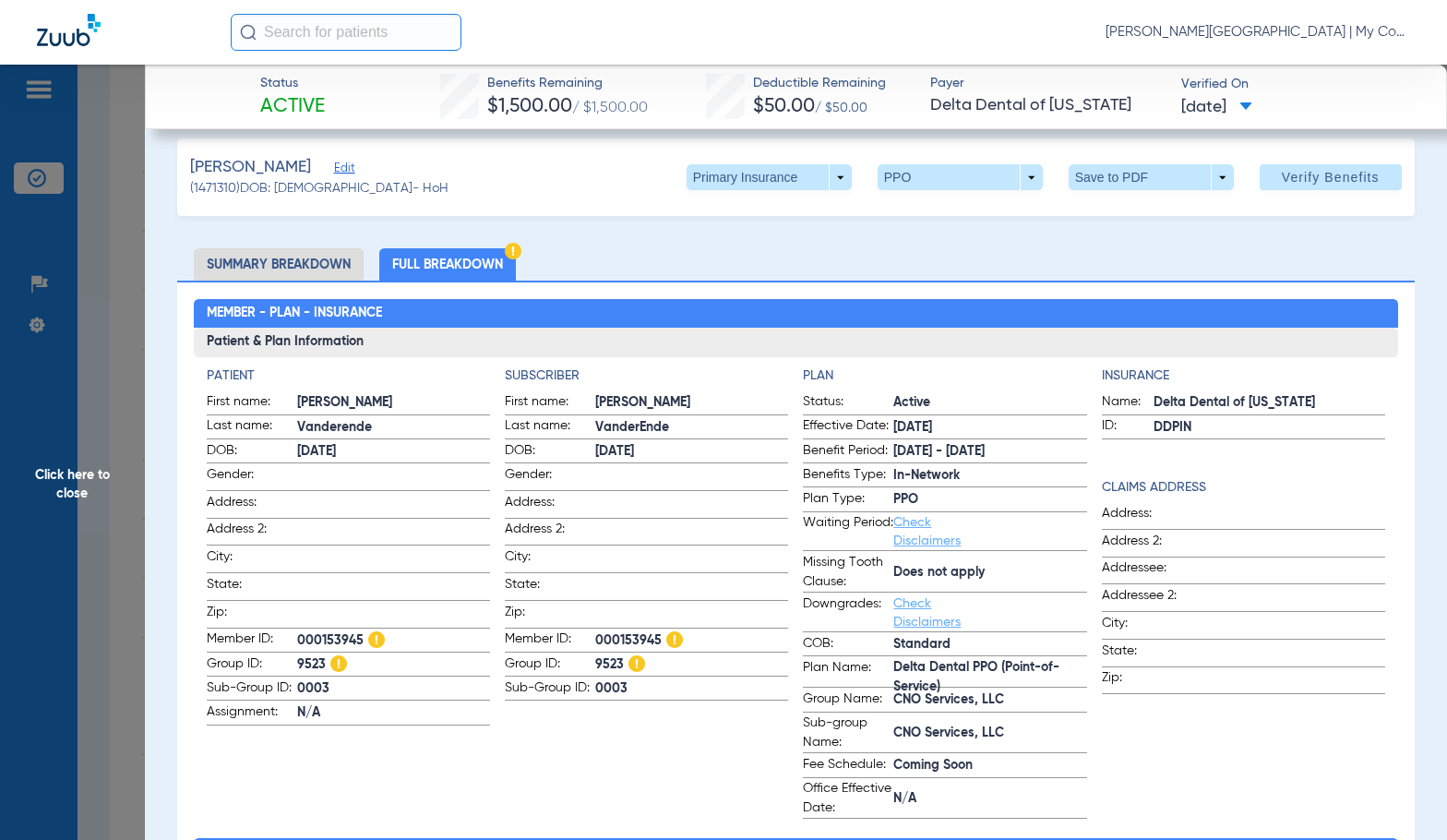
scroll to position [0, 0]
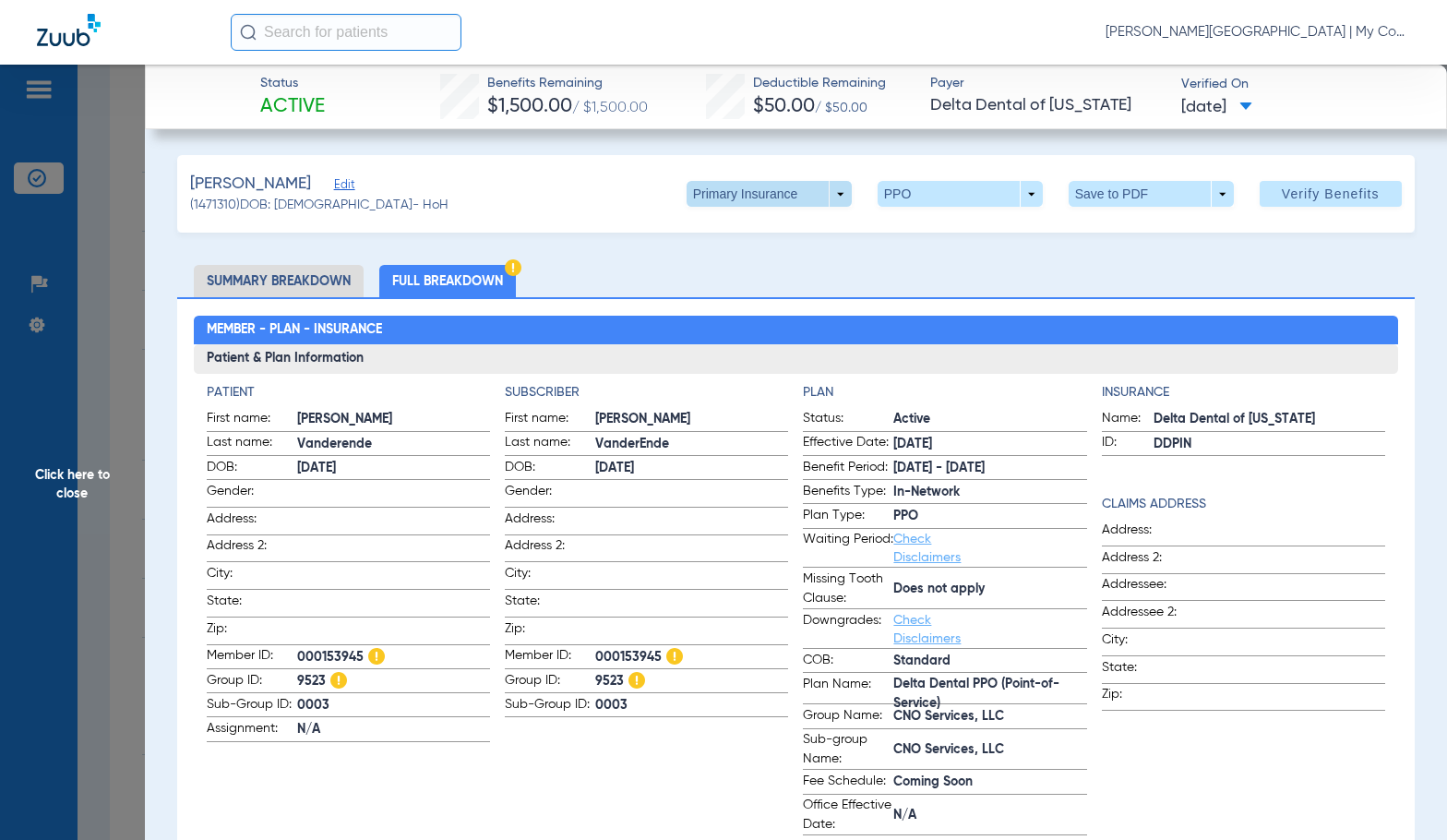
click at [749, 207] on span at bounding box center [768, 193] width 44 height 44
click at [742, 277] on button "Secondary Insurance" at bounding box center [749, 267] width 151 height 36
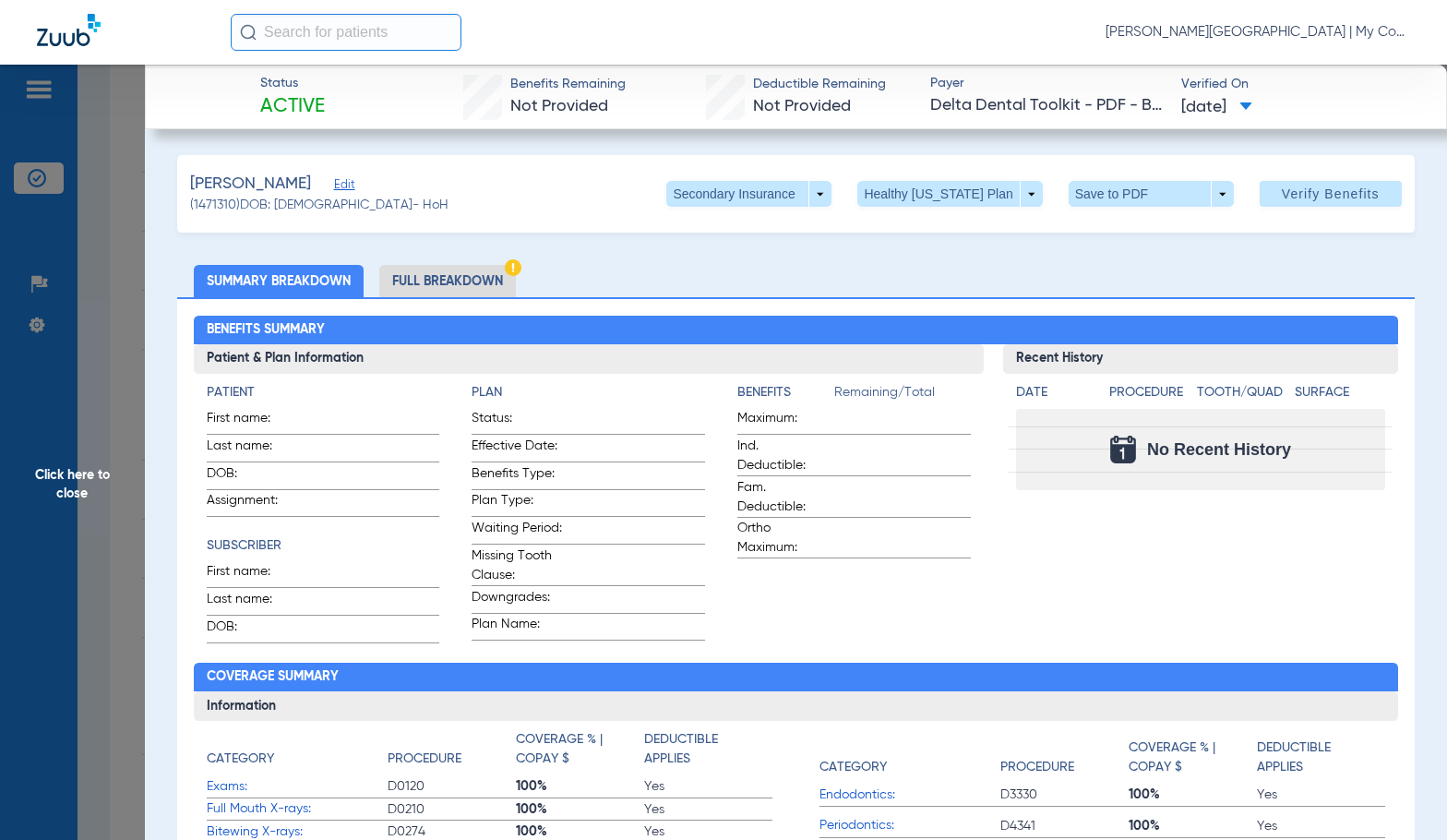
click at [464, 269] on li "Full Breakdown" at bounding box center [448, 281] width 136 height 33
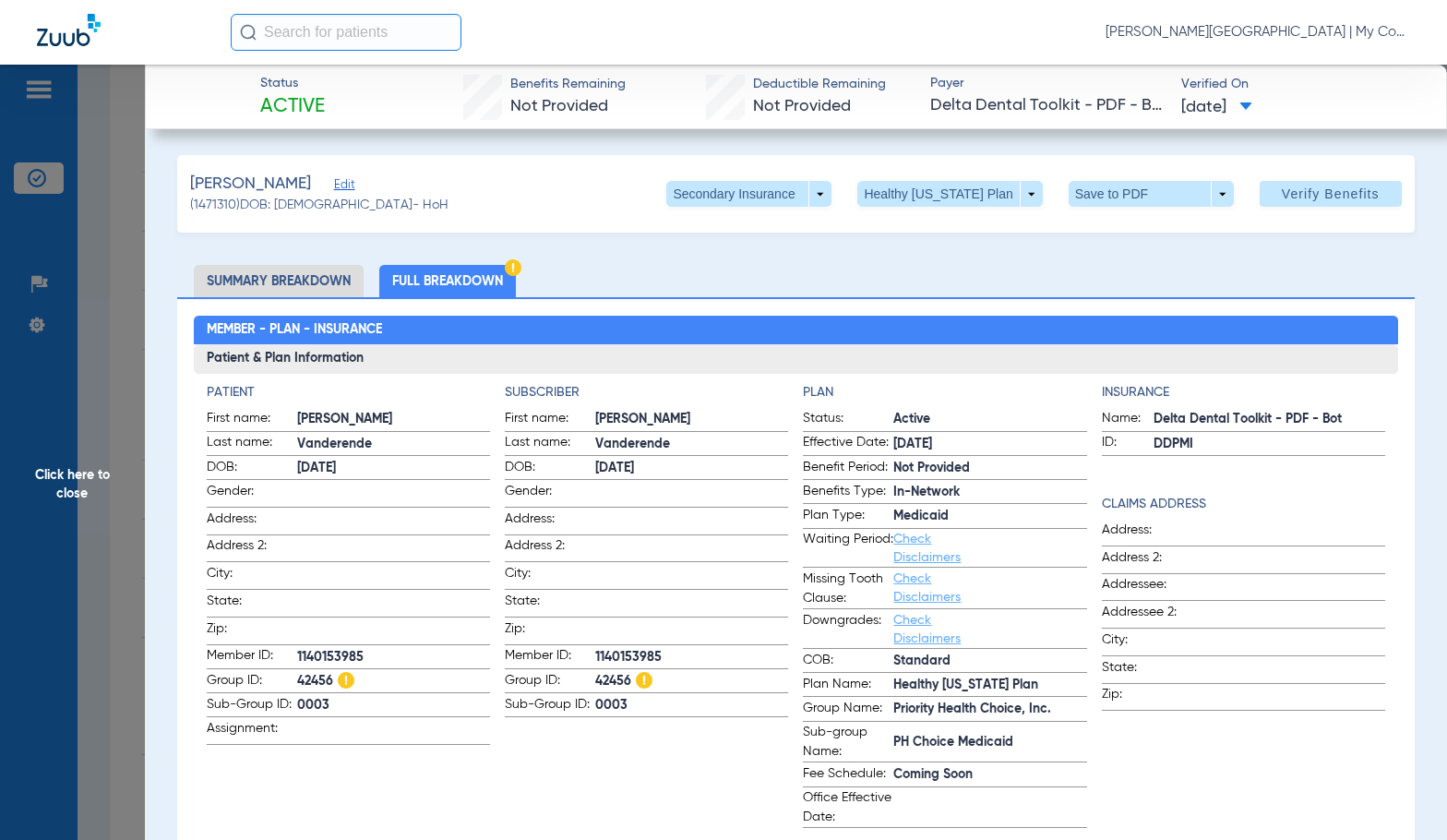
click at [29, 628] on span "Click here to close" at bounding box center [72, 485] width 145 height 840
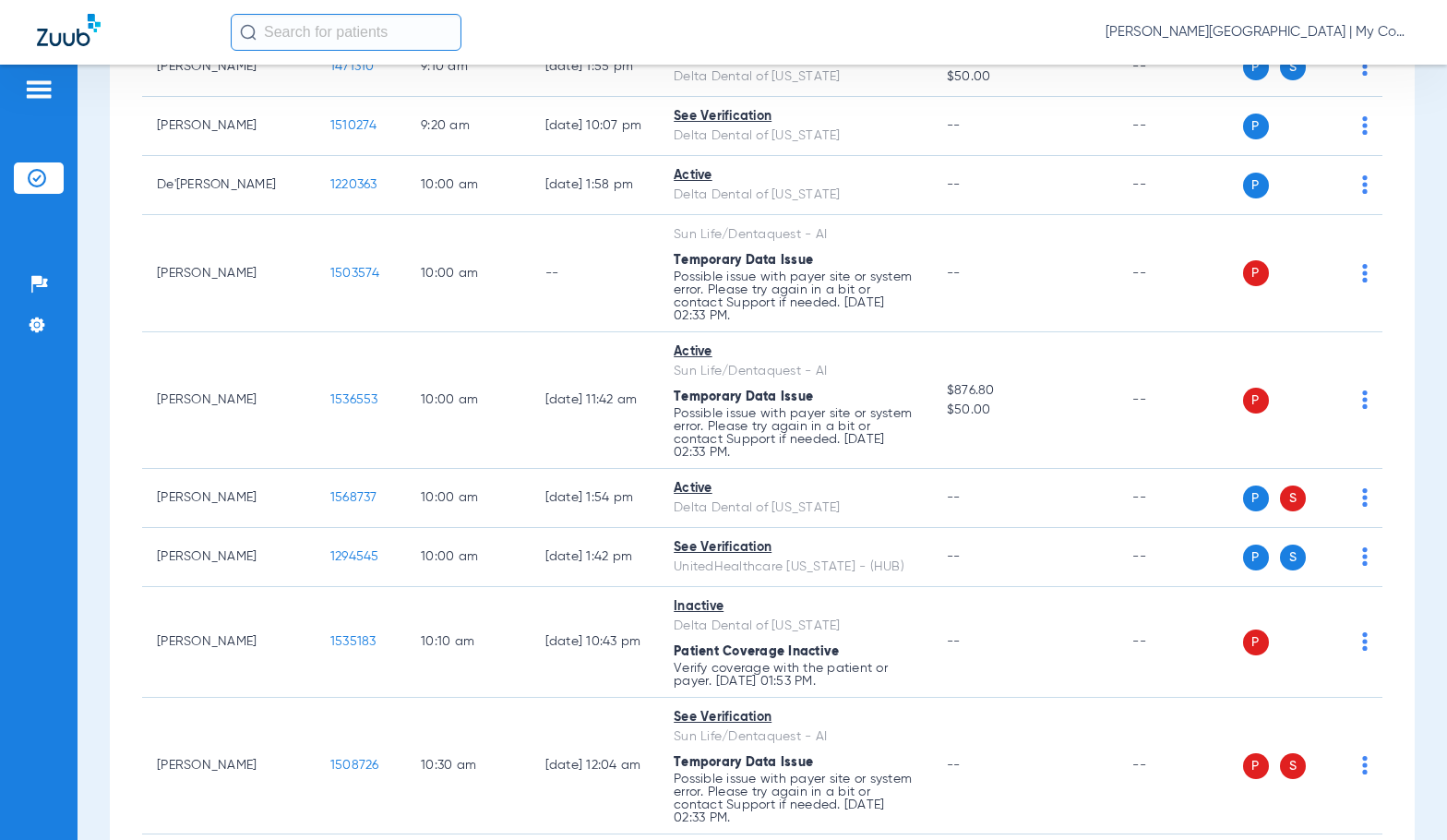
scroll to position [830, 0]
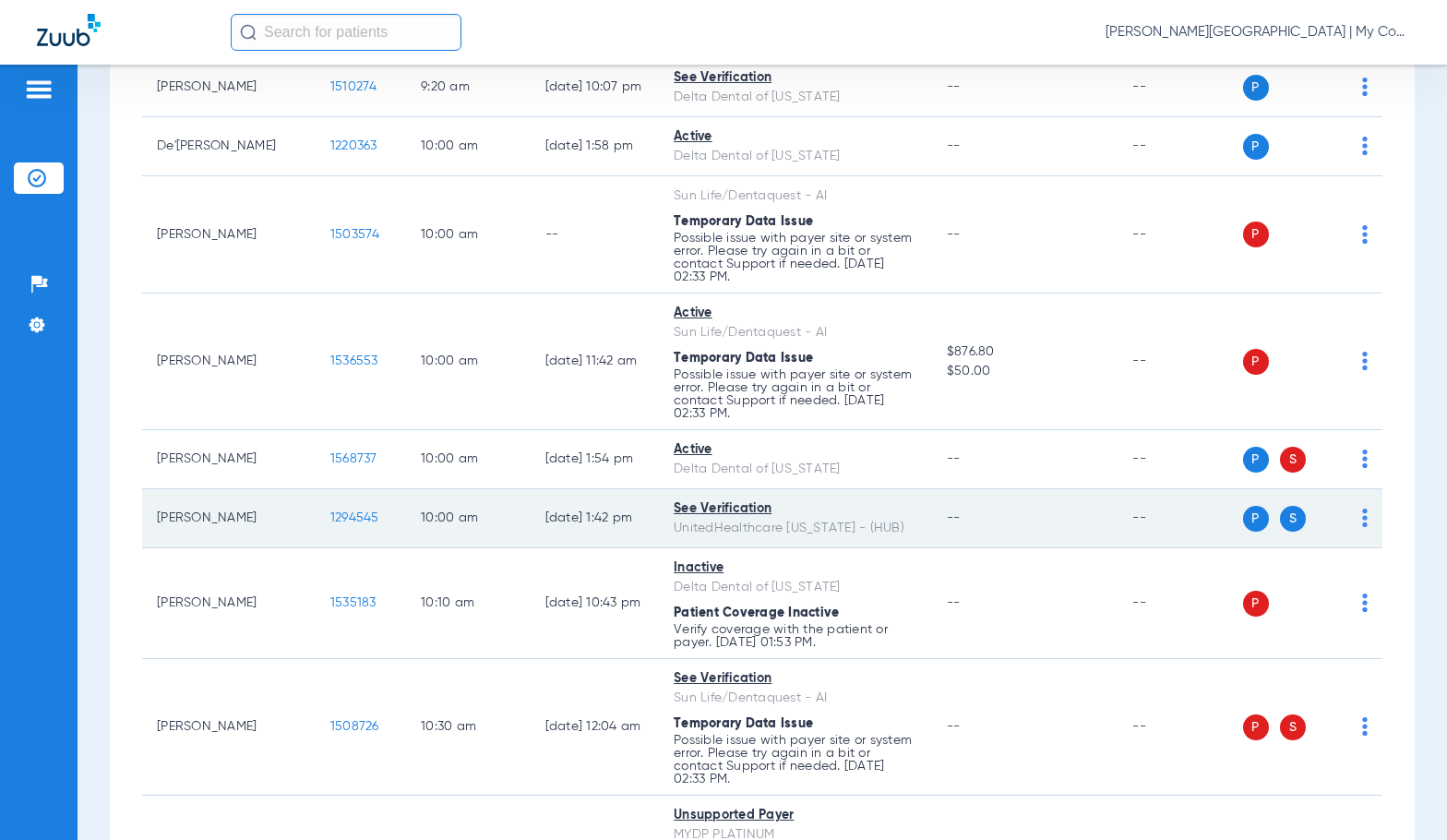
click at [336, 513] on span "1294545" at bounding box center [355, 517] width 49 height 13
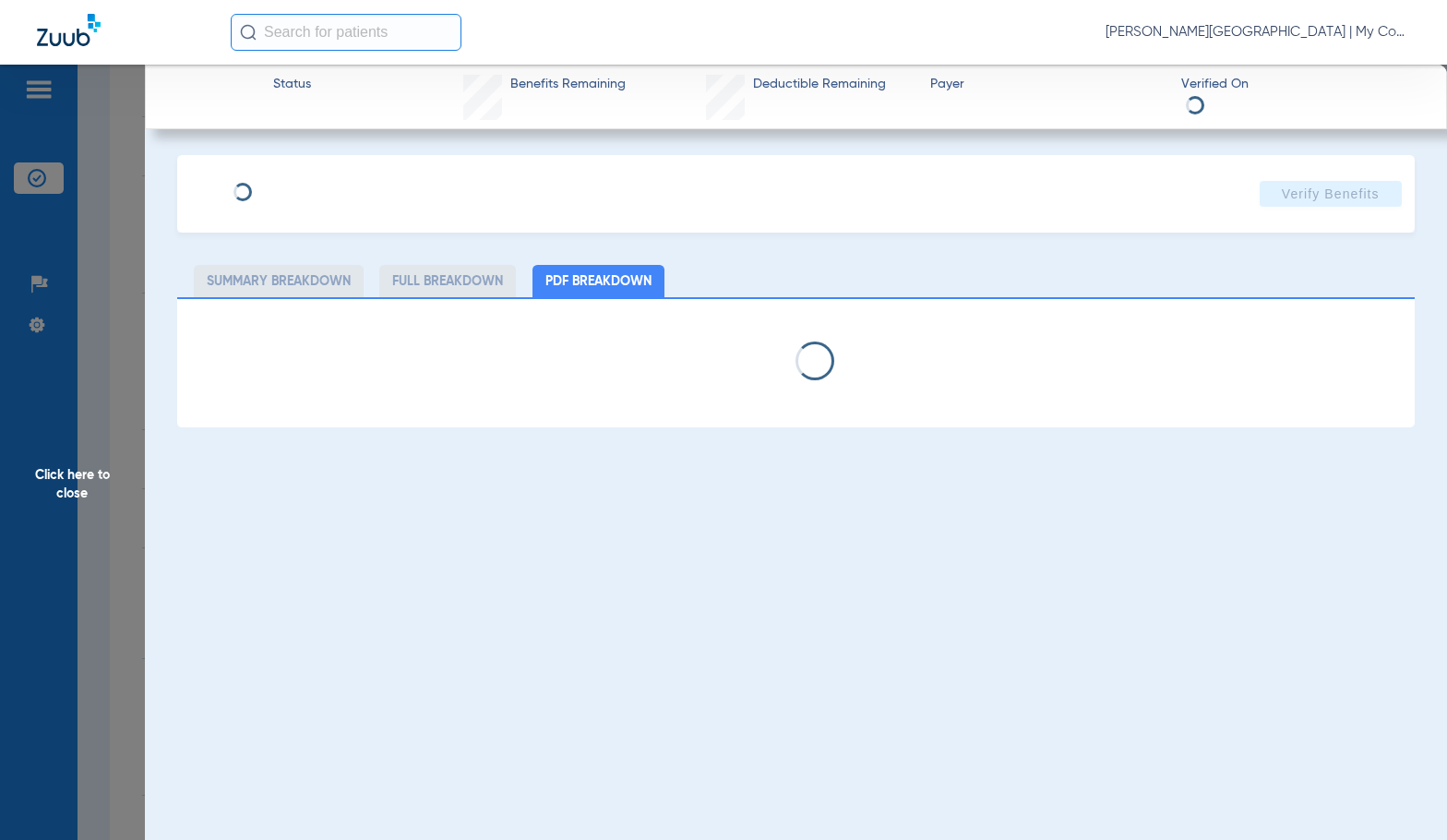
select select "page-width"
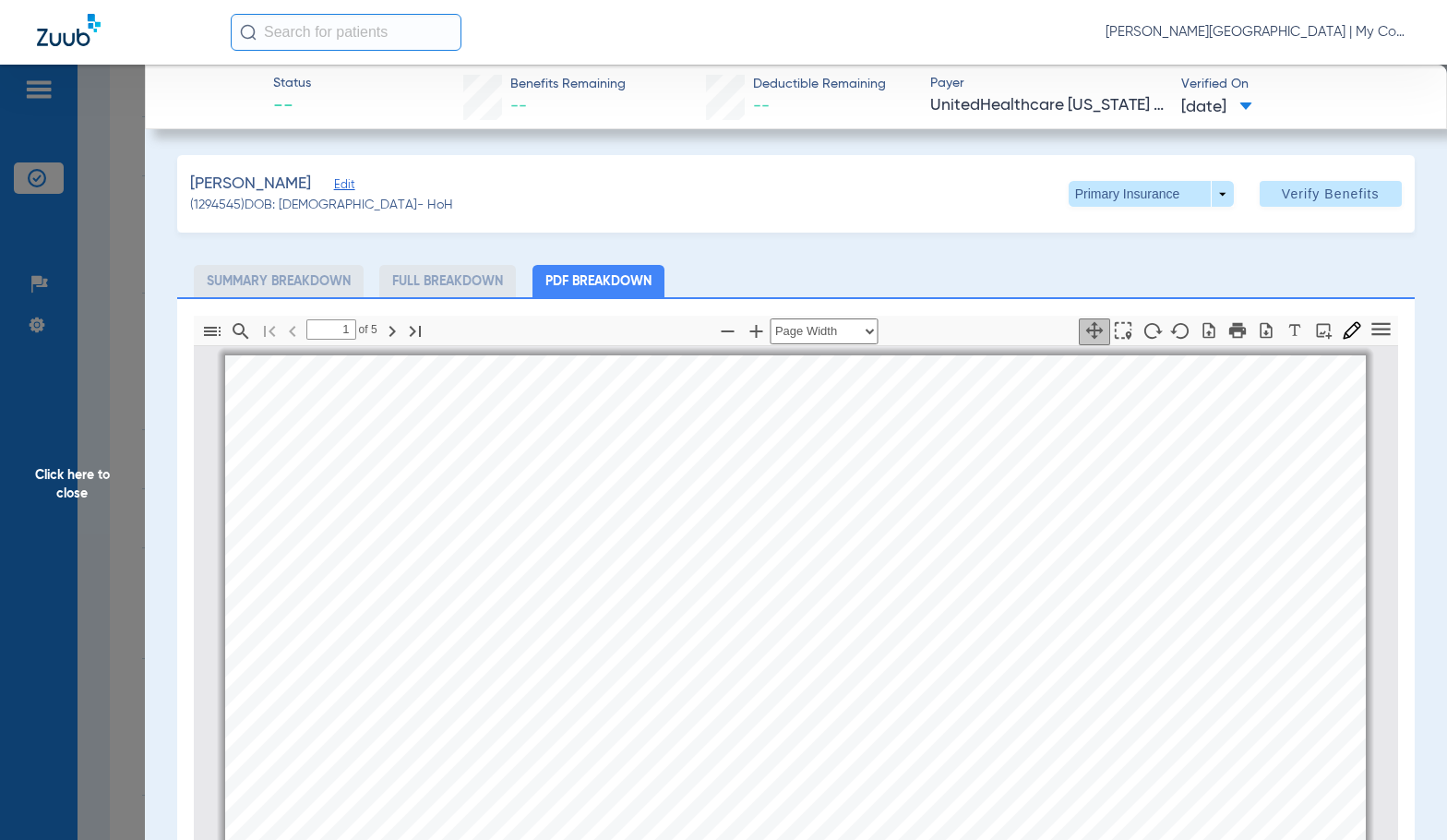
scroll to position [9, 0]
drag, startPoint x: 621, startPoint y: 428, endPoint x: 728, endPoint y: 403, distance: 109.9
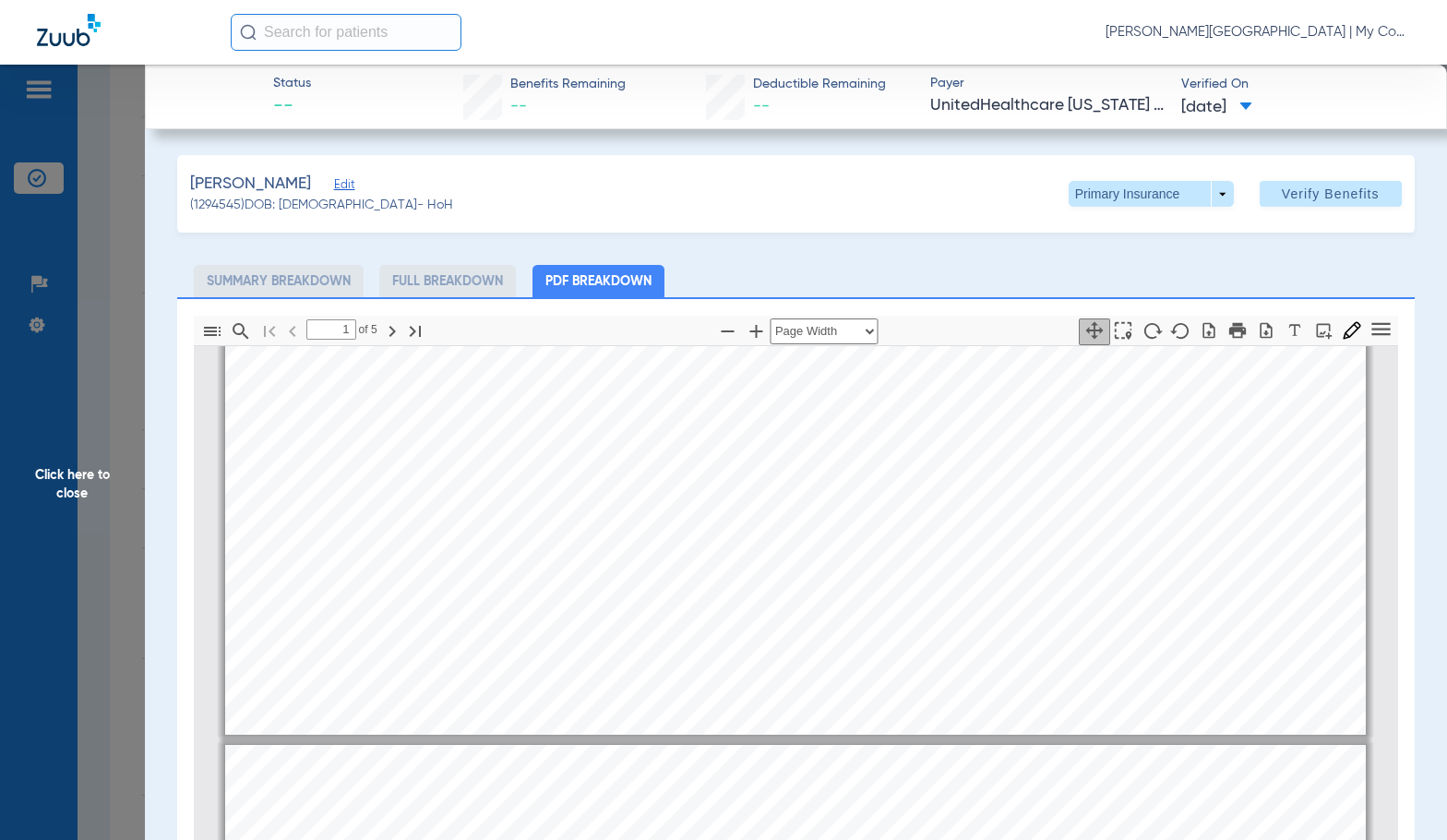
type input "2"
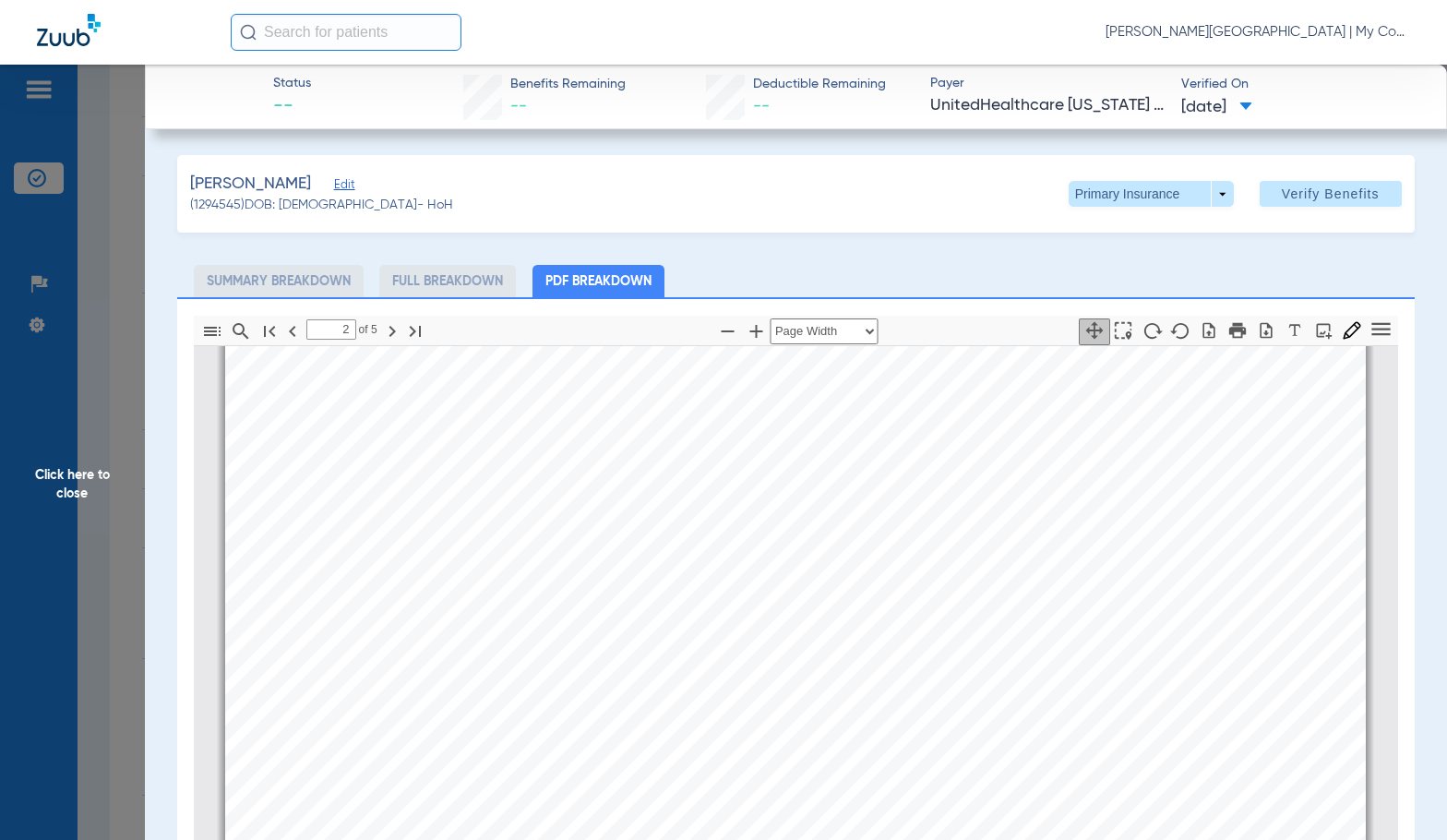
scroll to position [2133, 0]
click at [1132, 198] on span at bounding box center [1150, 193] width 44 height 44
click at [1125, 273] on span "Secondary Insurance" at bounding box center [1131, 267] width 122 height 13
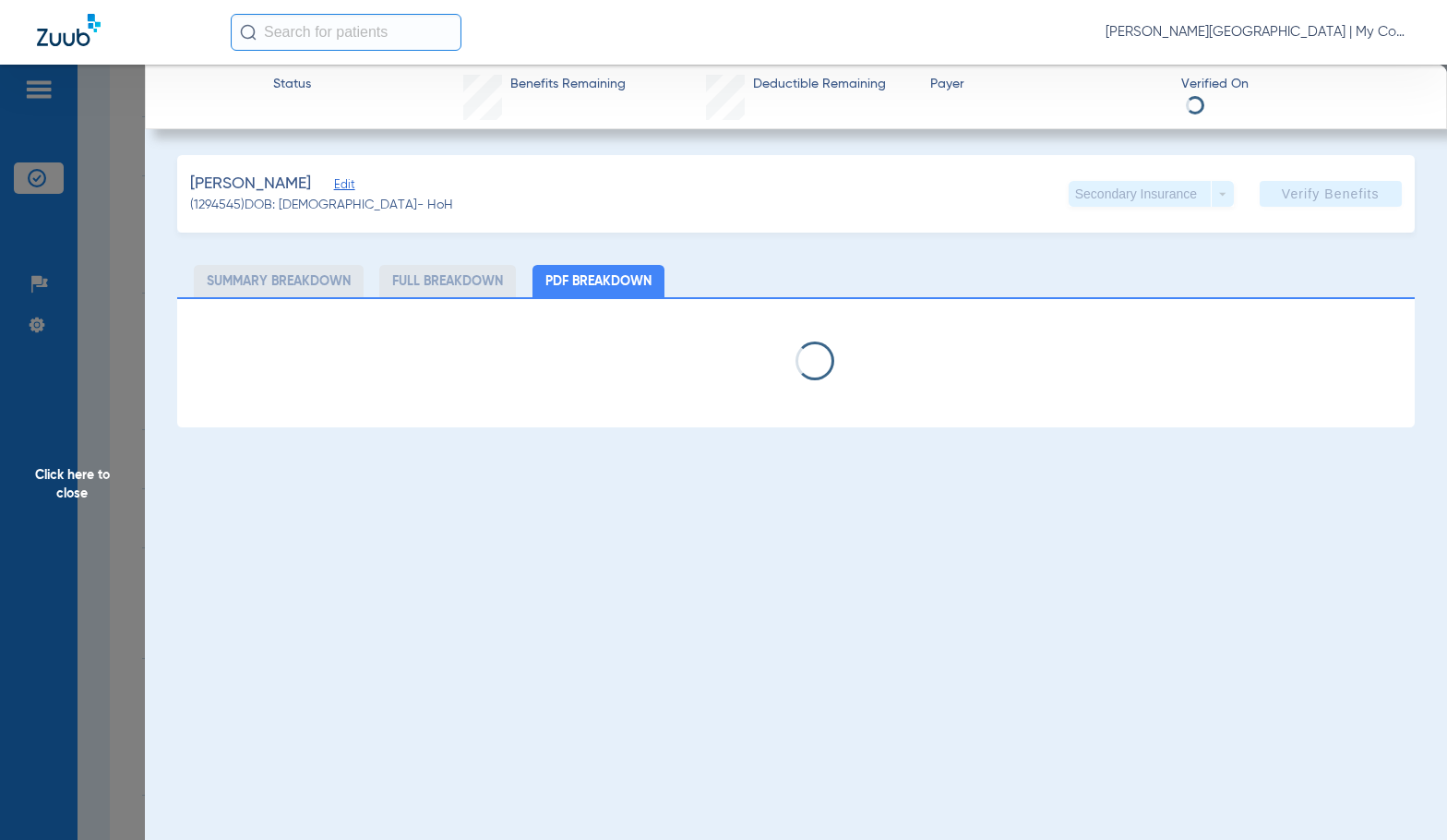
select select "page-width"
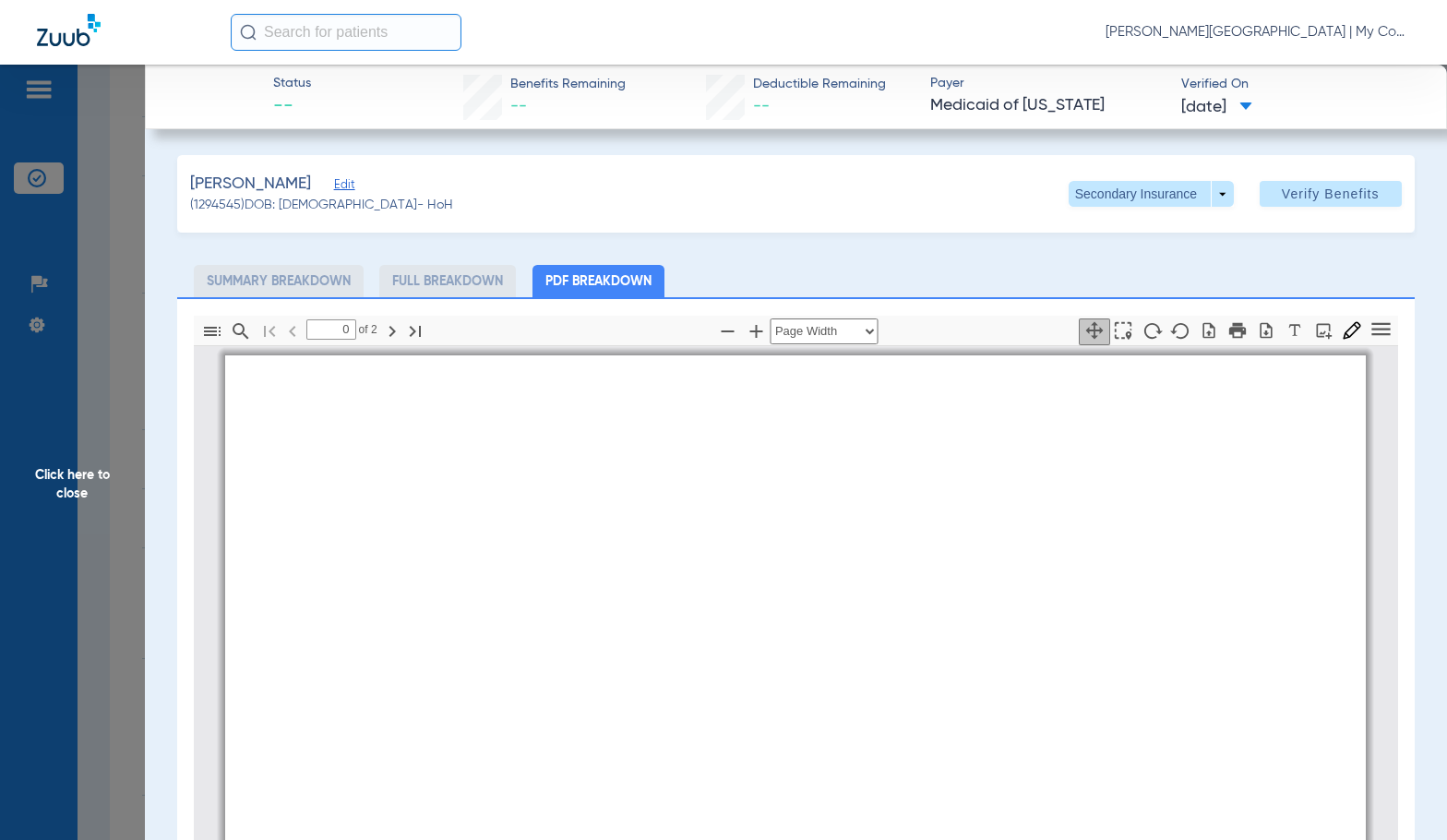
type input "1"
click at [104, 514] on span "Click here to close" at bounding box center [72, 485] width 145 height 840
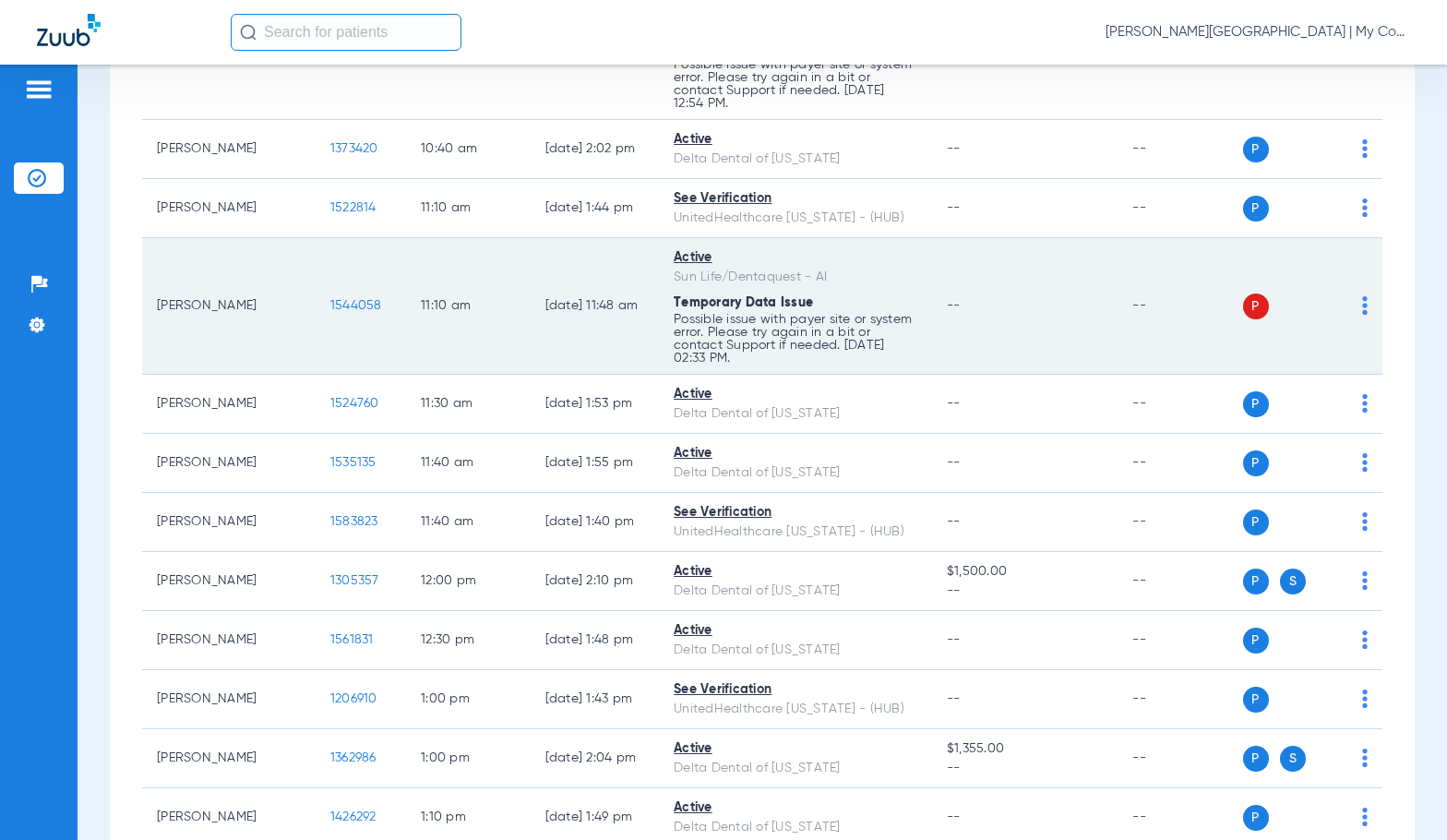
scroll to position [1660, 0]
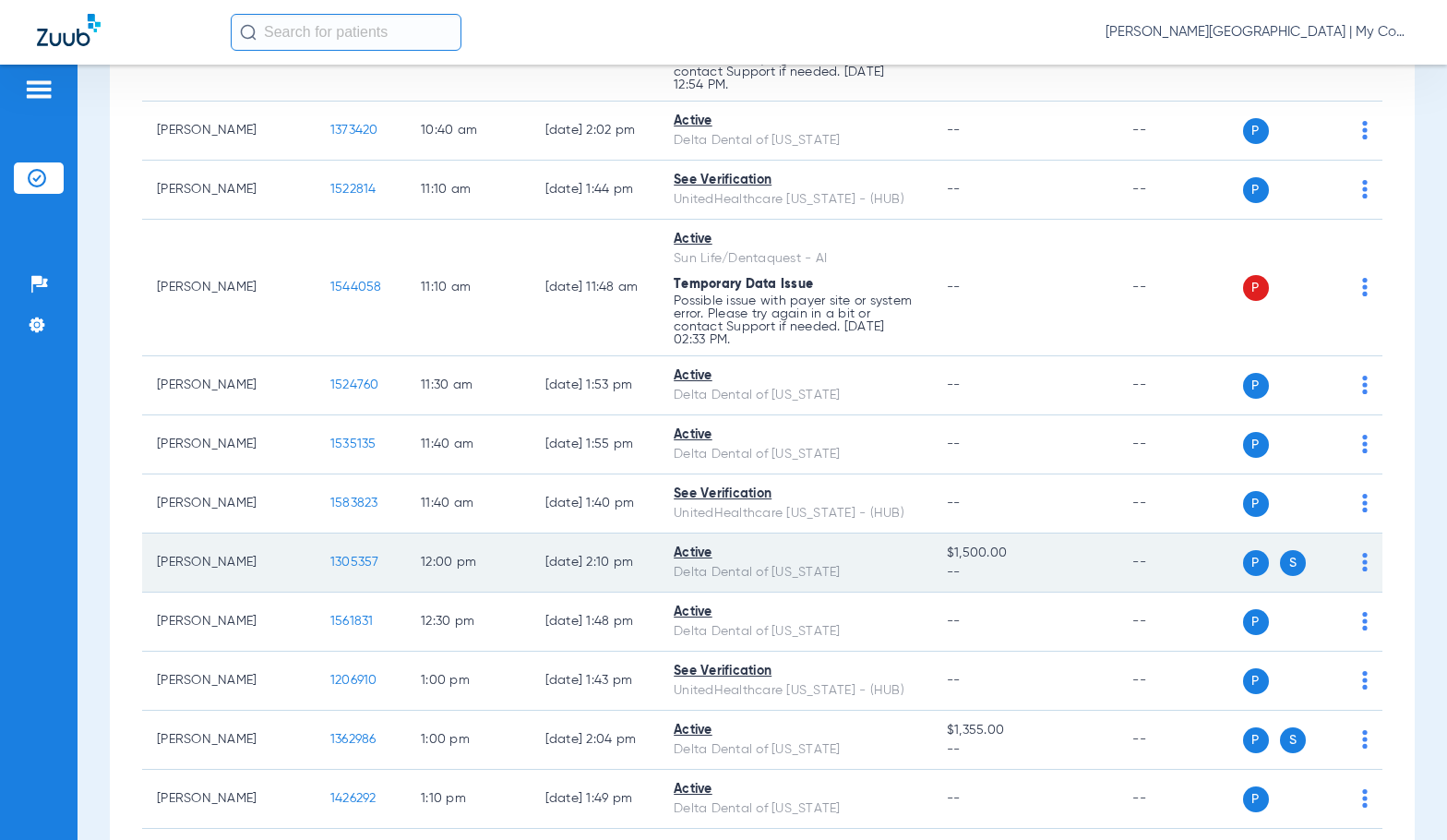
click at [330, 558] on span "1305357" at bounding box center [355, 561] width 49 height 13
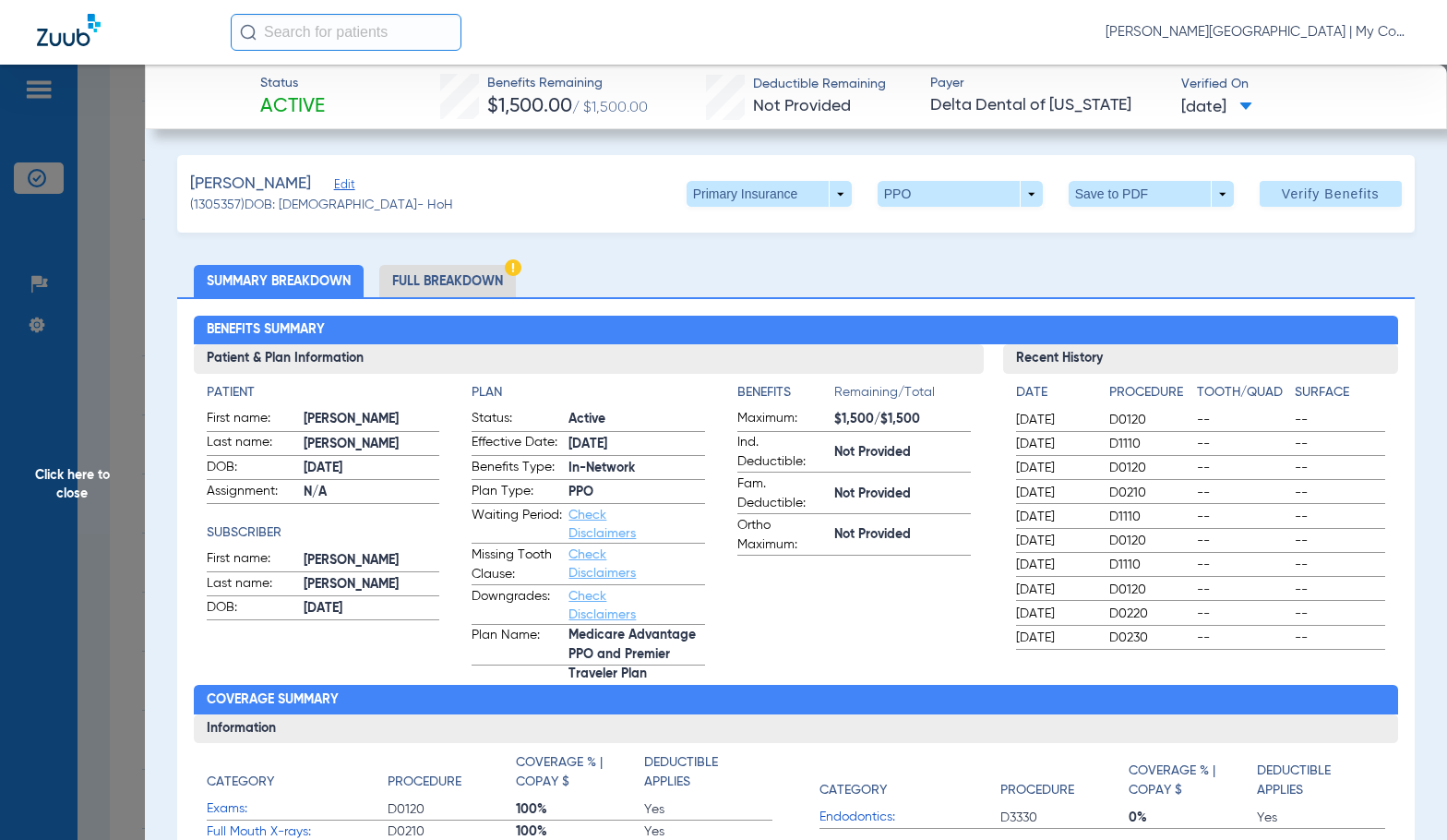
click at [463, 271] on li "Full Breakdown" at bounding box center [448, 281] width 136 height 33
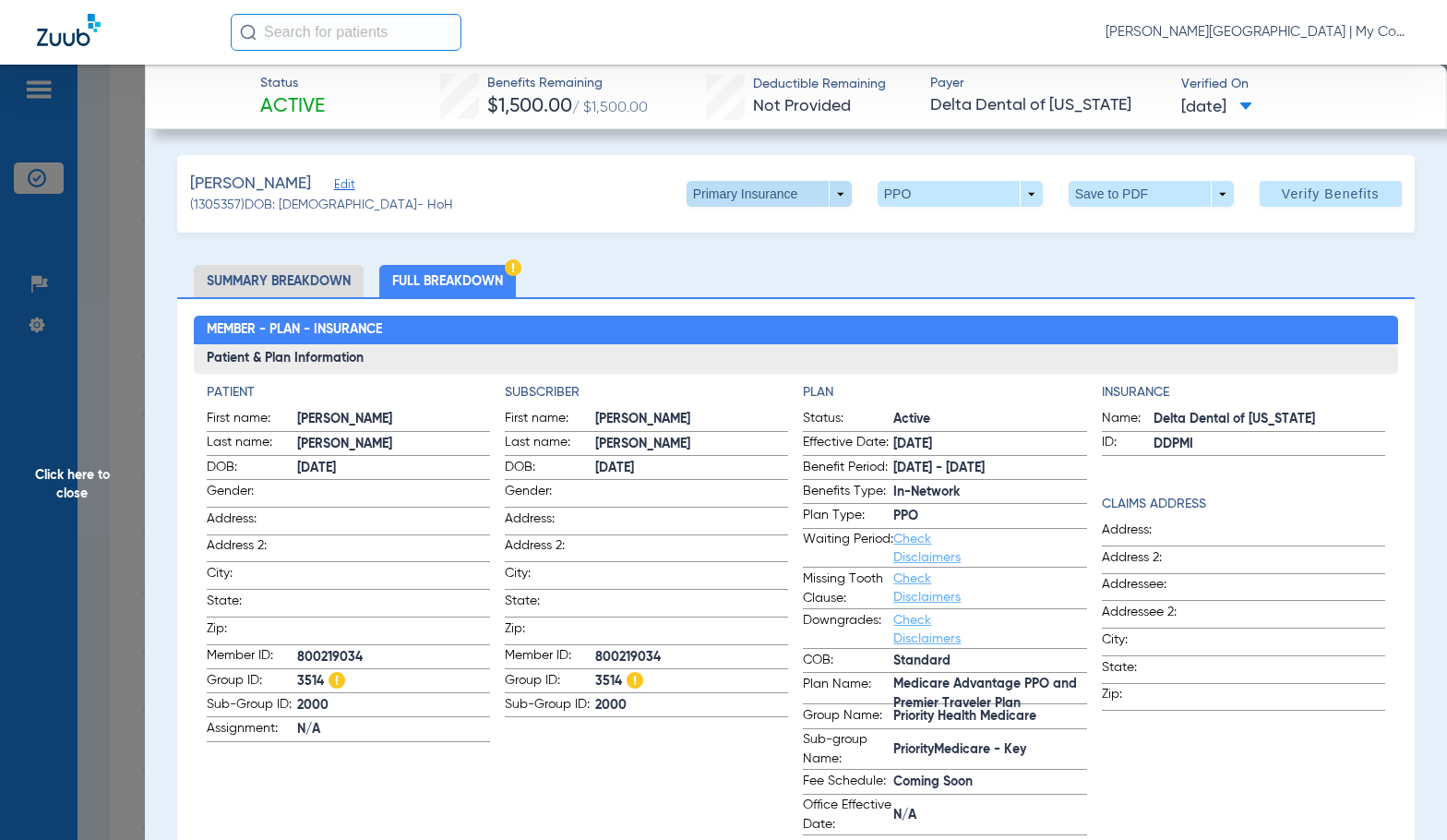
click at [726, 192] on span at bounding box center [768, 193] width 165 height 26
click at [710, 265] on span "Secondary Insurance" at bounding box center [750, 267] width 122 height 13
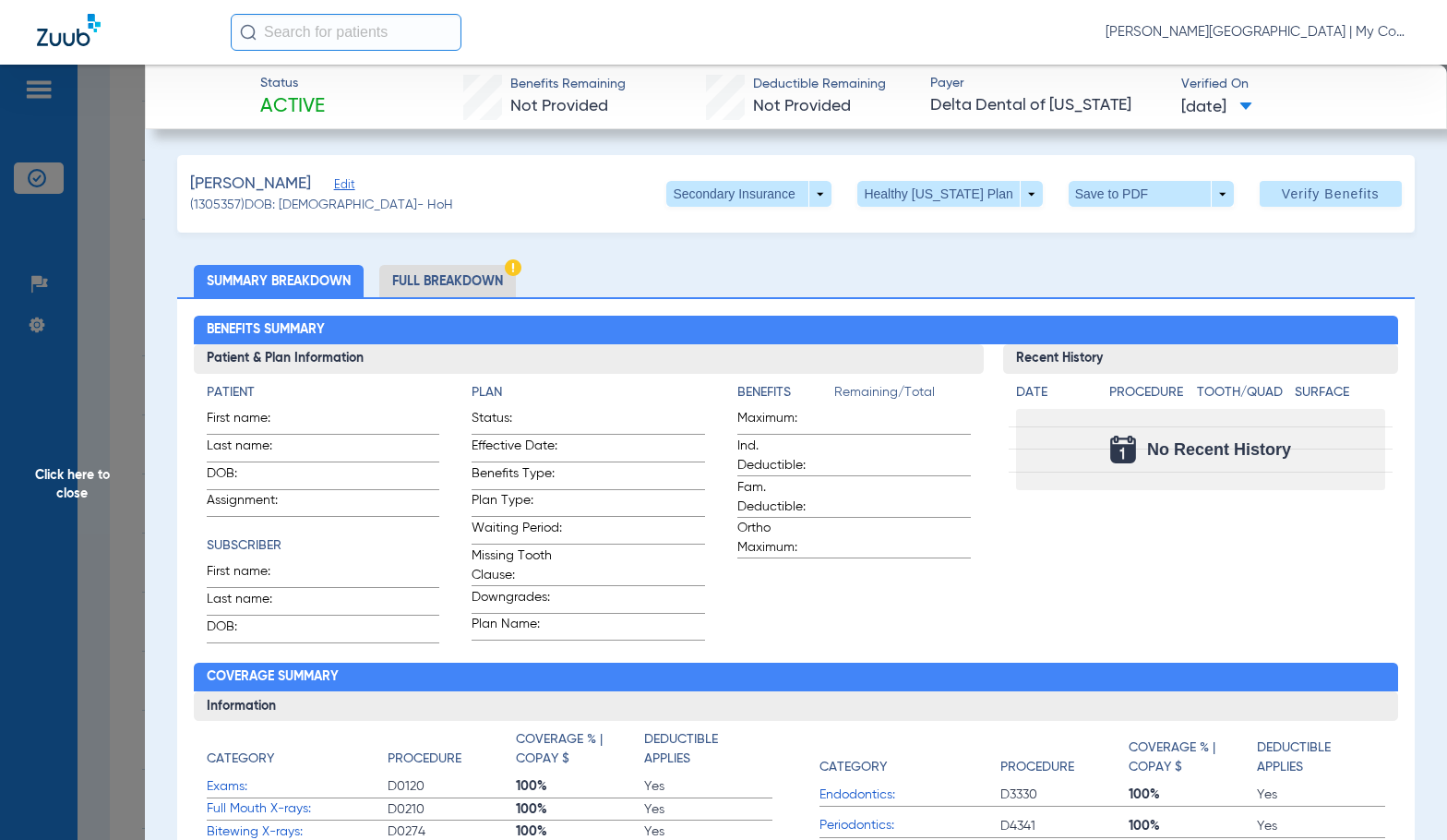
click at [406, 283] on li "Full Breakdown" at bounding box center [448, 281] width 136 height 33
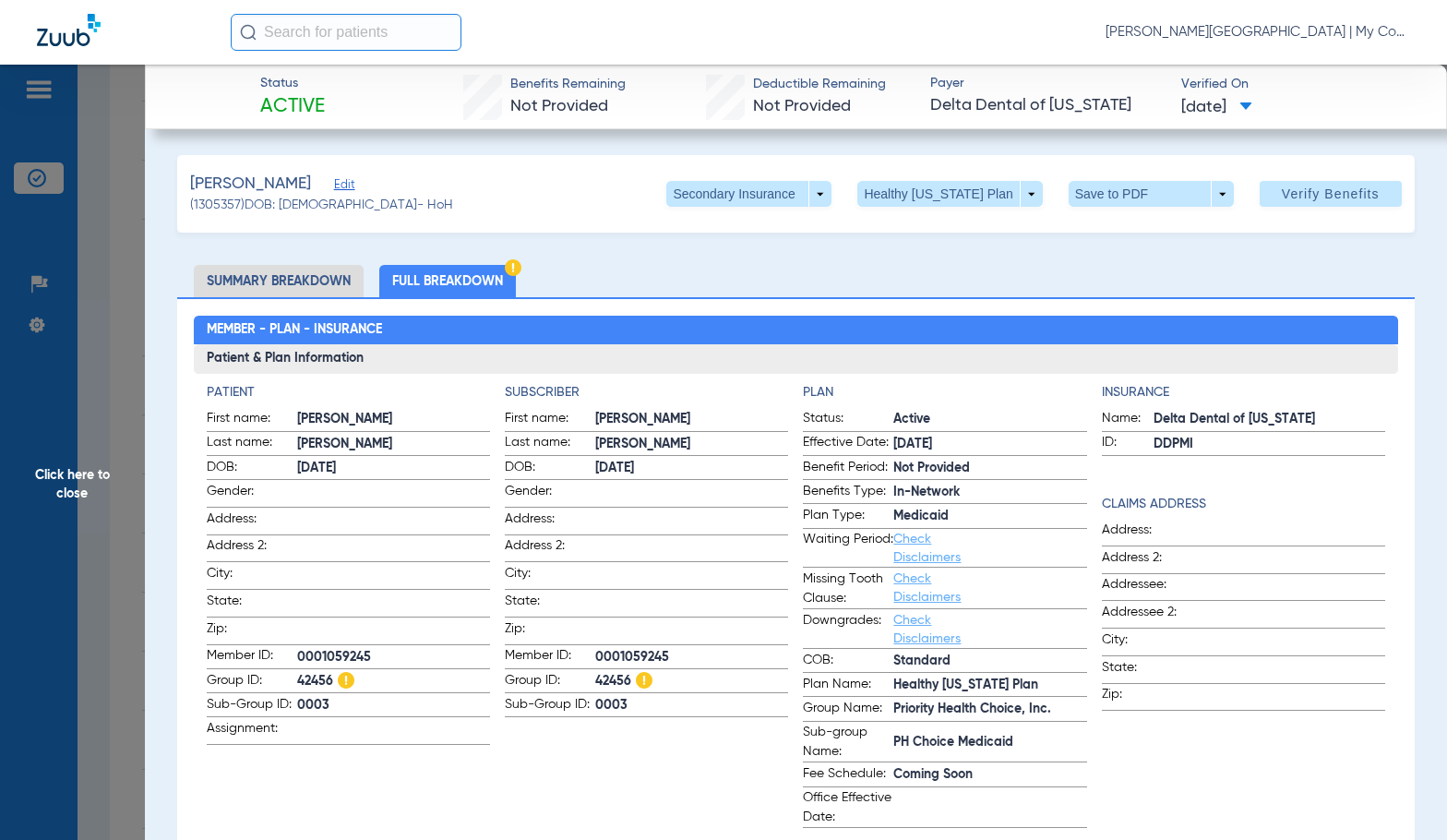
click at [130, 633] on span "Click here to close" at bounding box center [72, 485] width 145 height 840
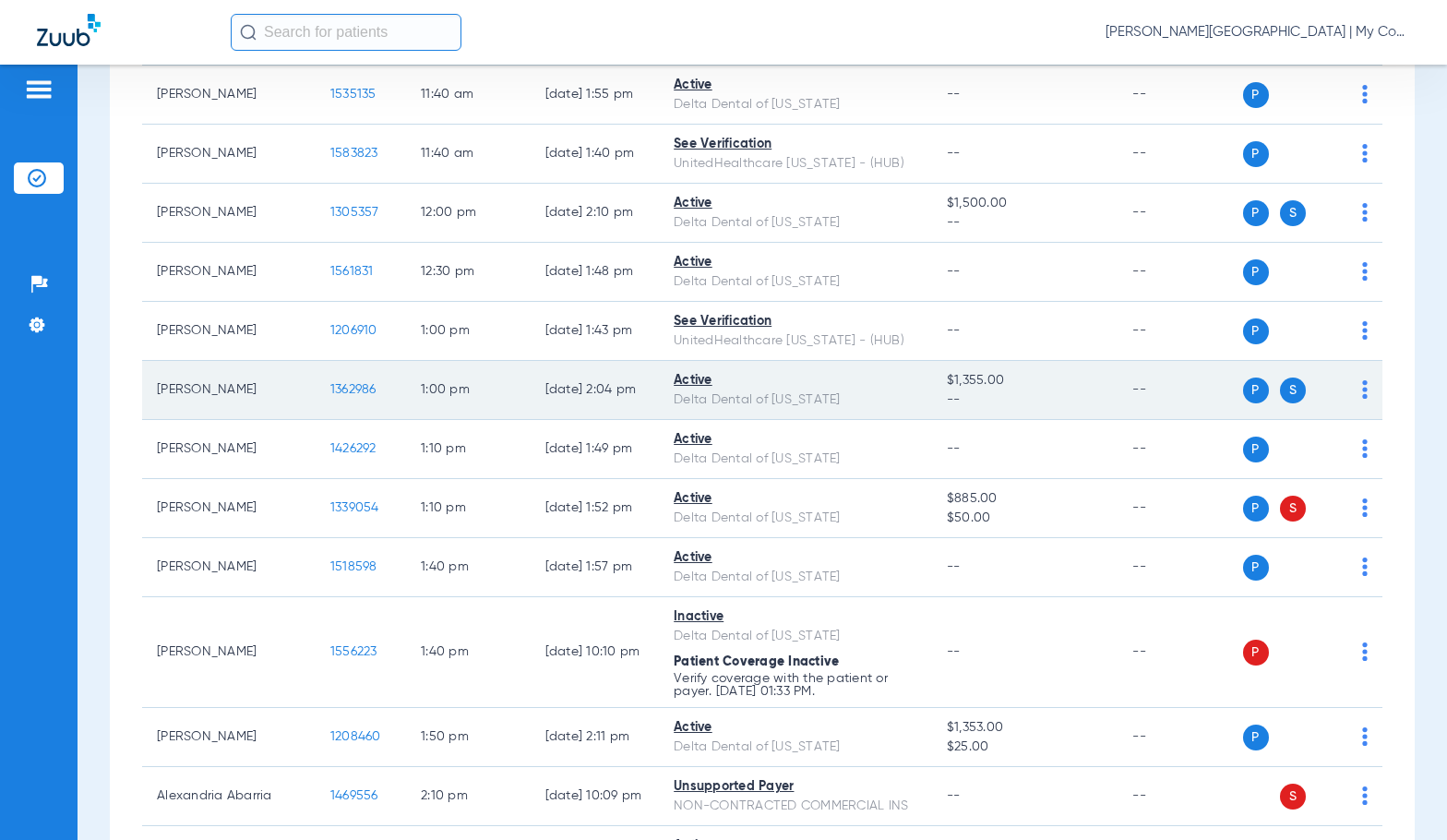
scroll to position [2030, 0]
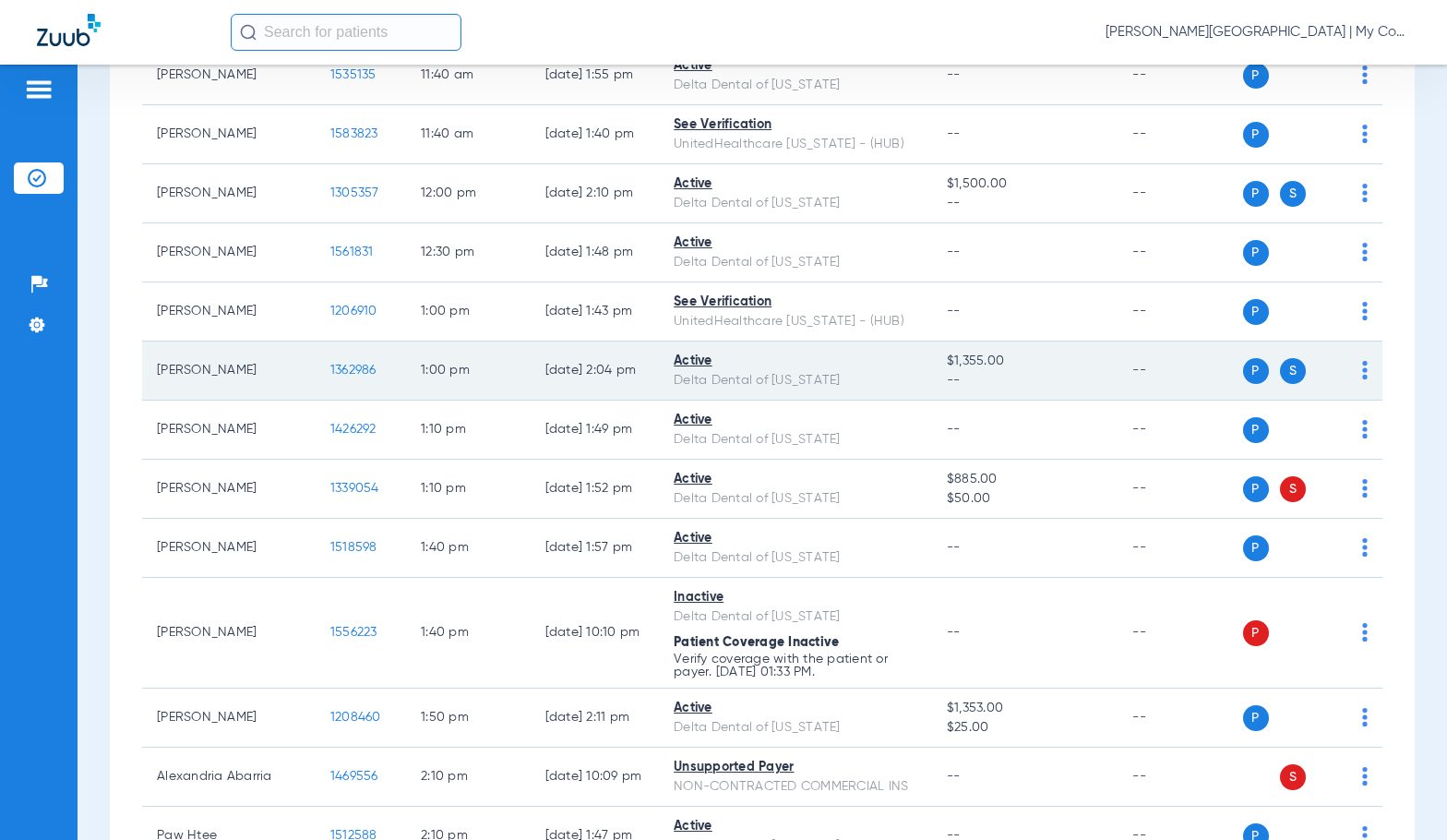
click at [330, 373] on span "1362986" at bounding box center [353, 370] width 46 height 13
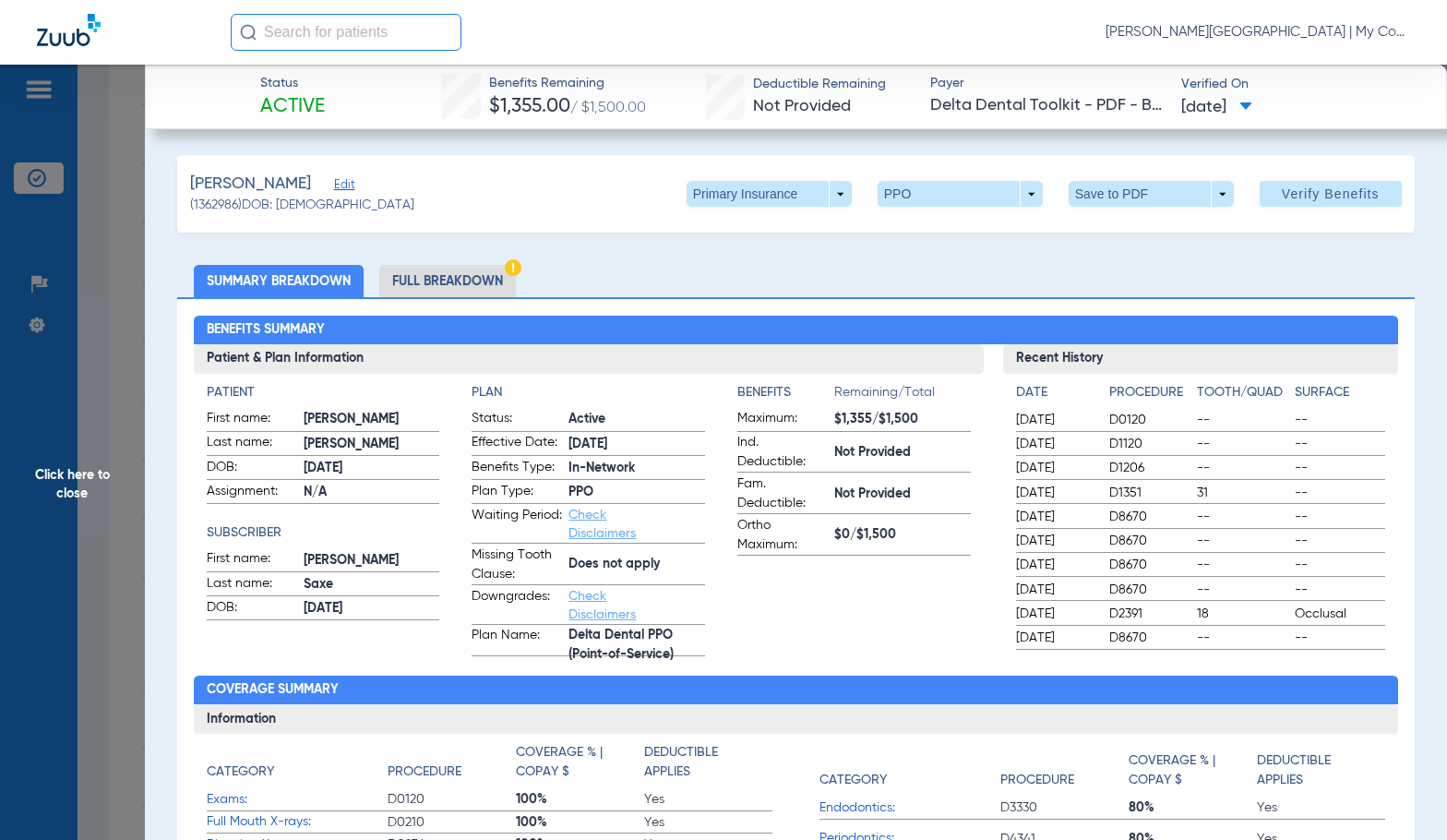
click at [505, 294] on li "Full Breakdown" at bounding box center [448, 281] width 136 height 33
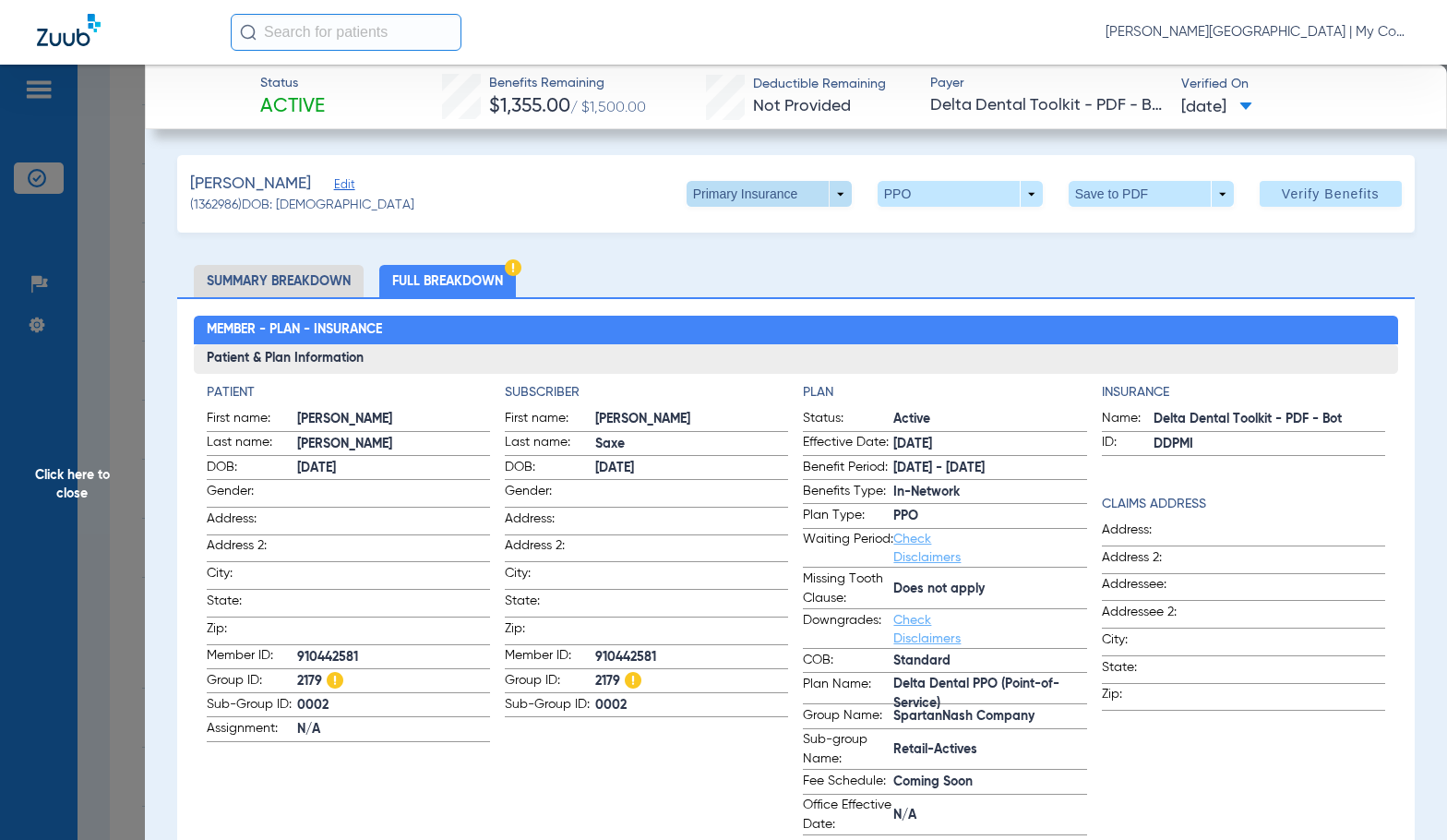
click at [774, 203] on span at bounding box center [768, 193] width 44 height 44
click at [763, 262] on span "Secondary Insurance" at bounding box center [750, 267] width 122 height 13
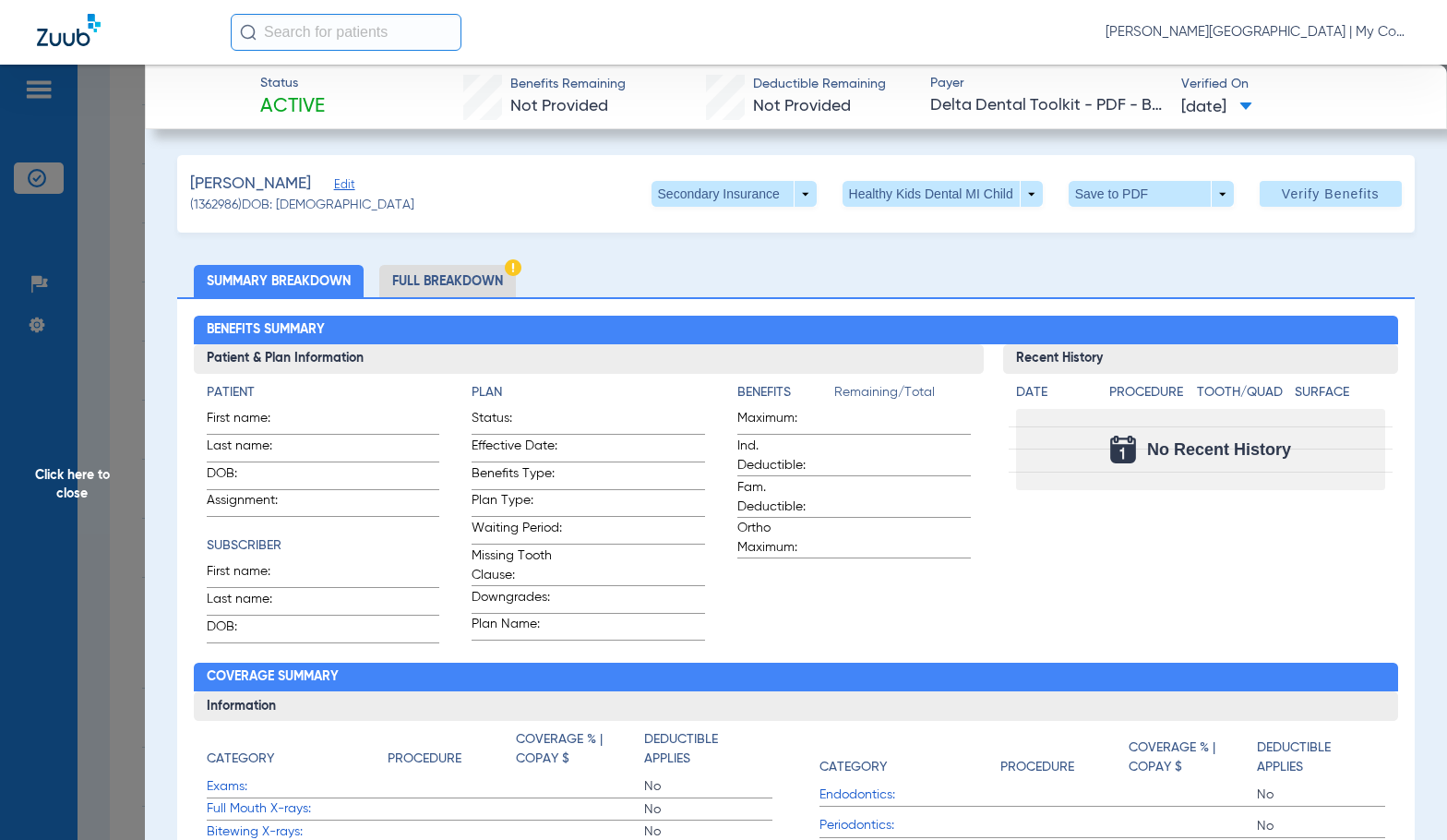
click at [506, 275] on app-member-coverage-mismatch-badge at bounding box center [513, 269] width 17 height 20
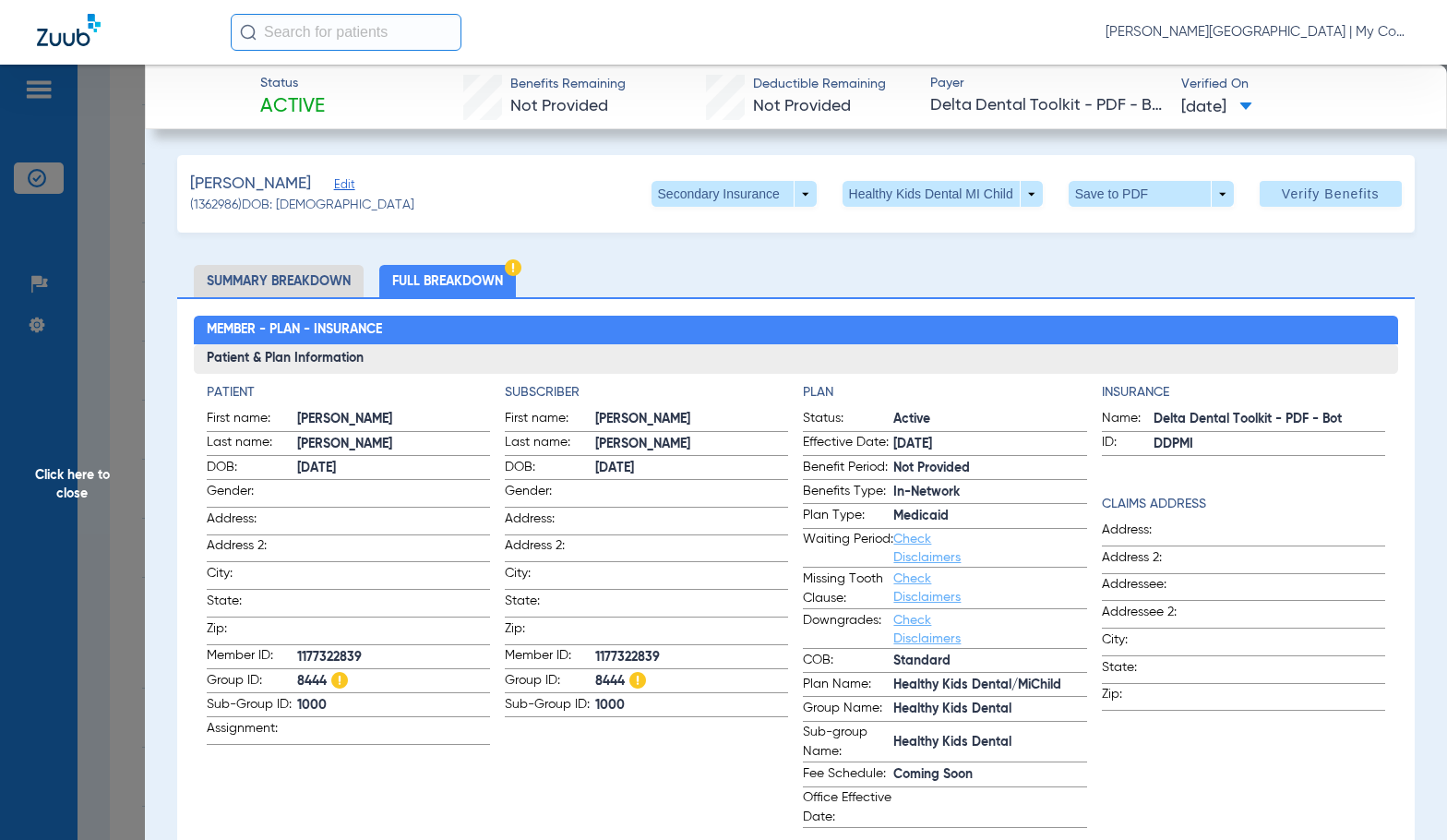
click at [80, 476] on span "Click here to close" at bounding box center [72, 485] width 145 height 840
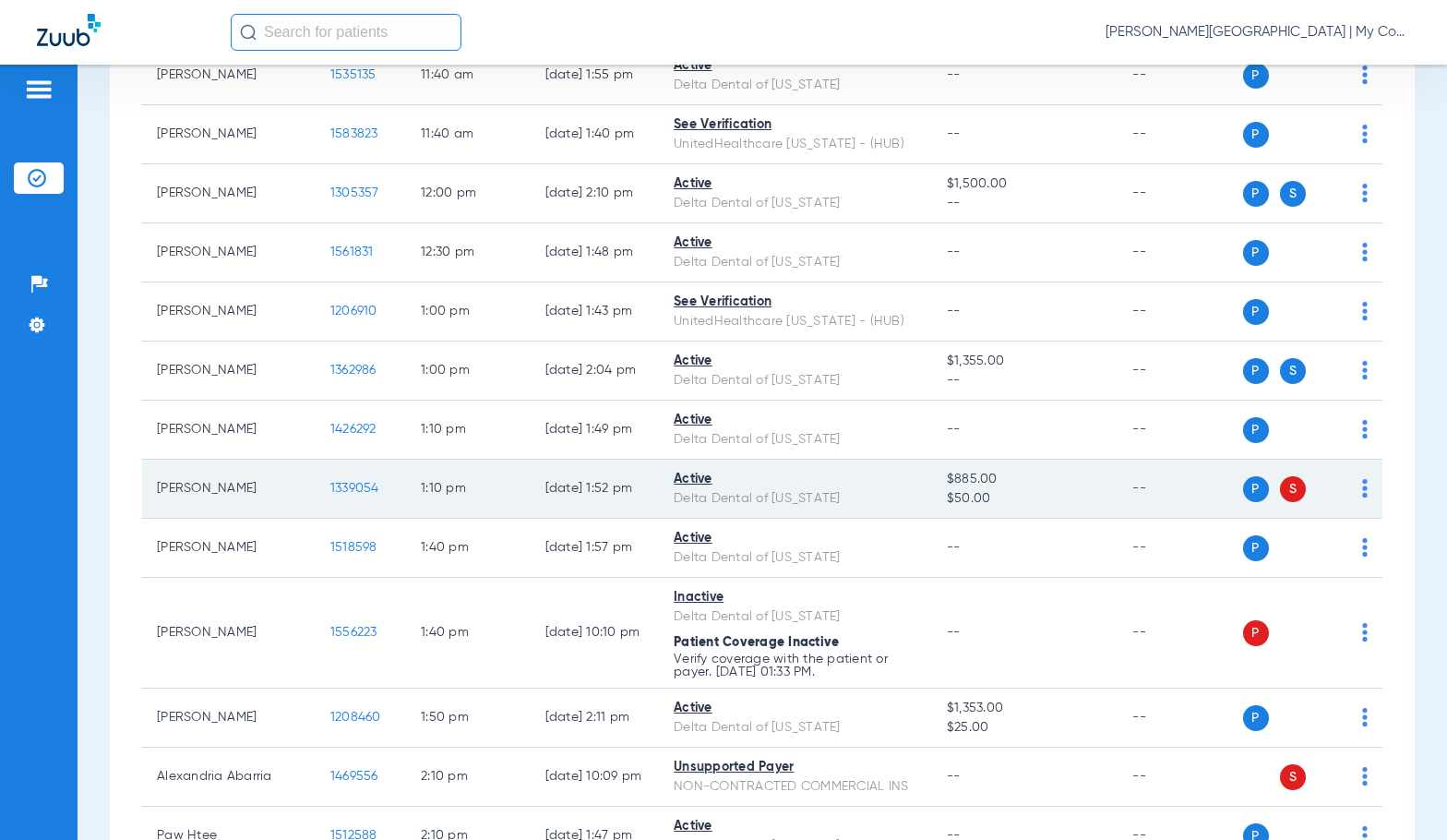
click at [330, 487] on span "1339054" at bounding box center [355, 487] width 49 height 13
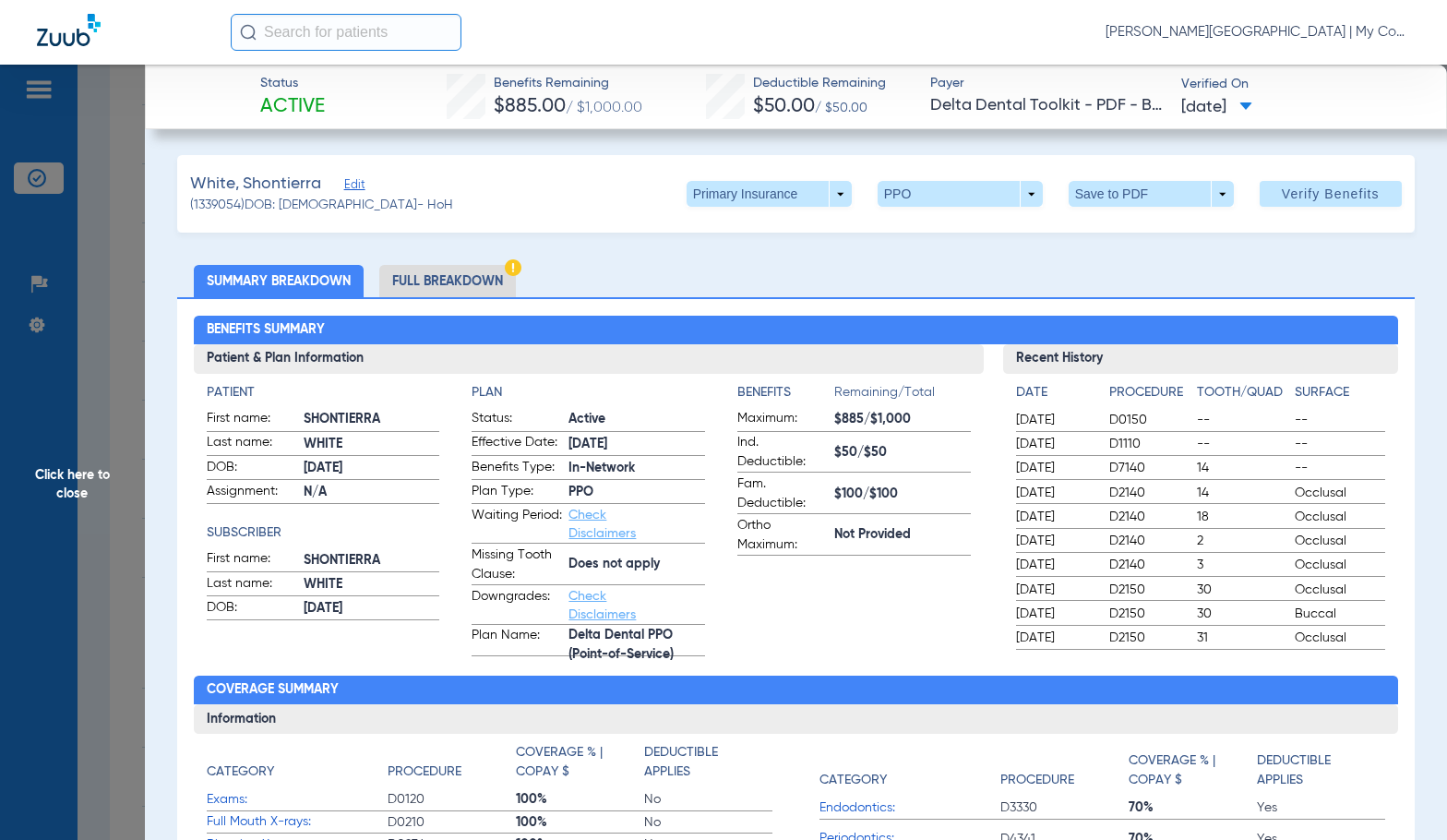
click at [481, 279] on li "Full Breakdown" at bounding box center [448, 281] width 136 height 33
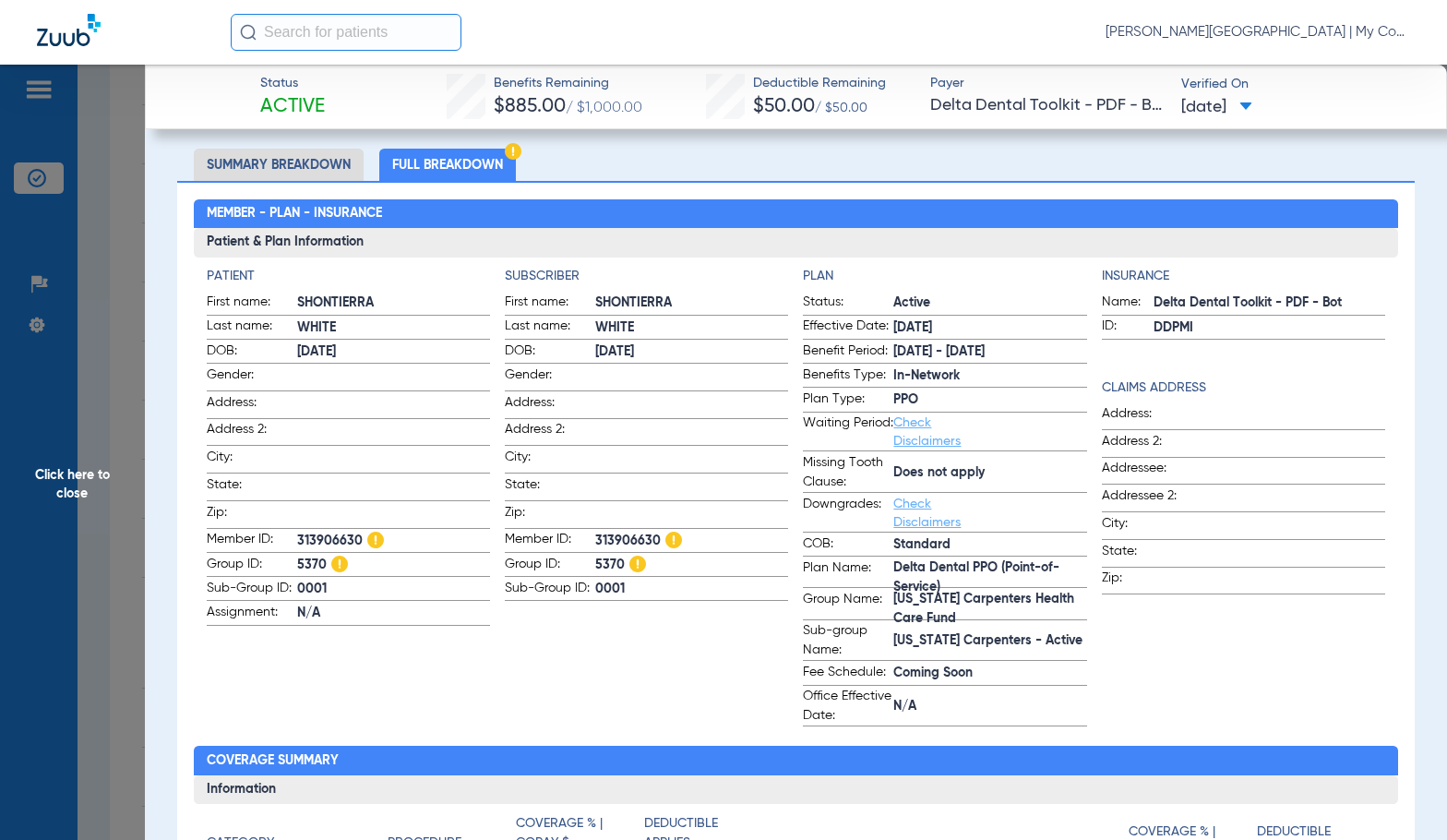
scroll to position [0, 0]
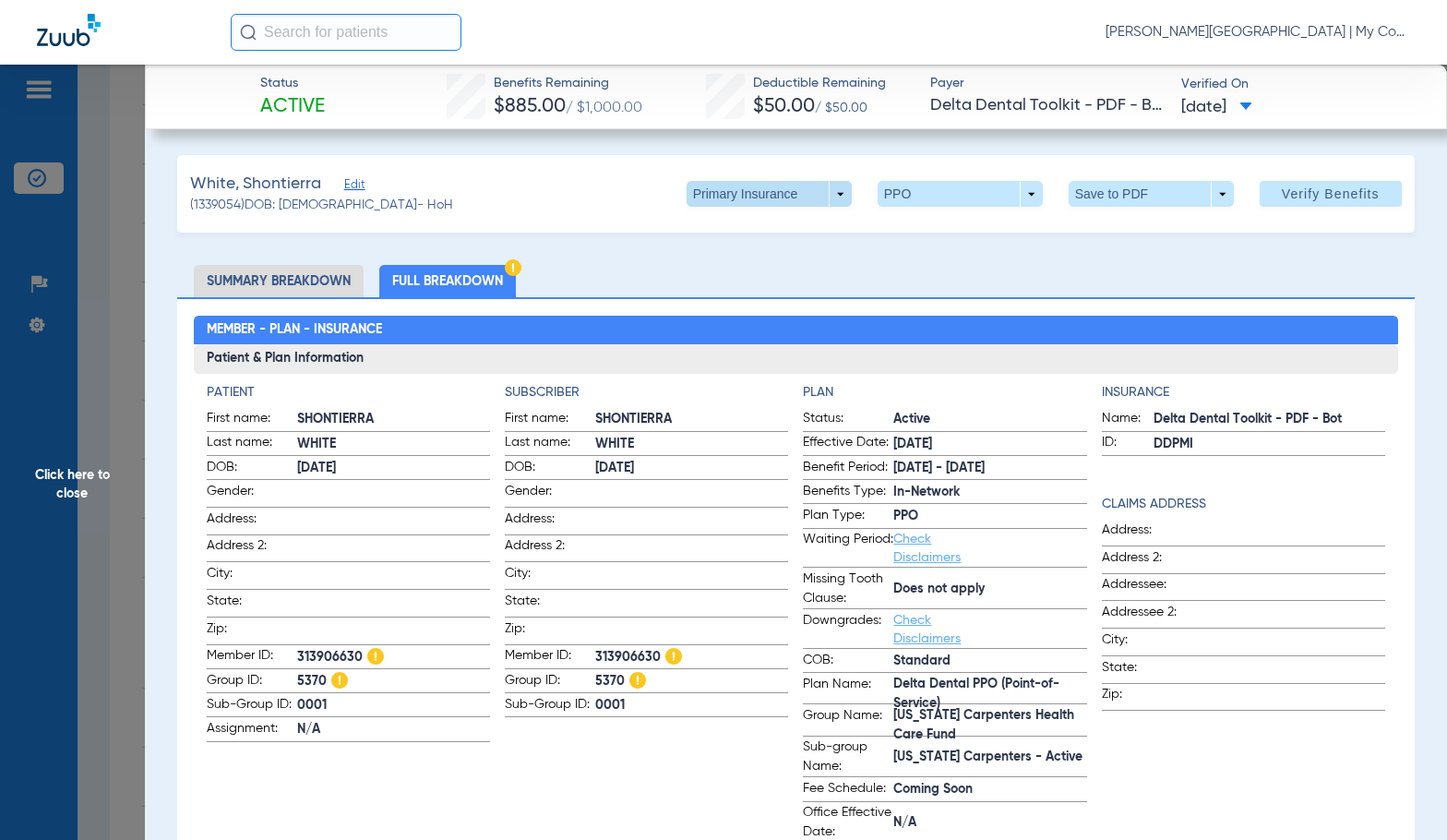
click at [770, 187] on span at bounding box center [768, 193] width 44 height 44
click at [790, 268] on span "Secondary Insurance" at bounding box center [750, 267] width 122 height 13
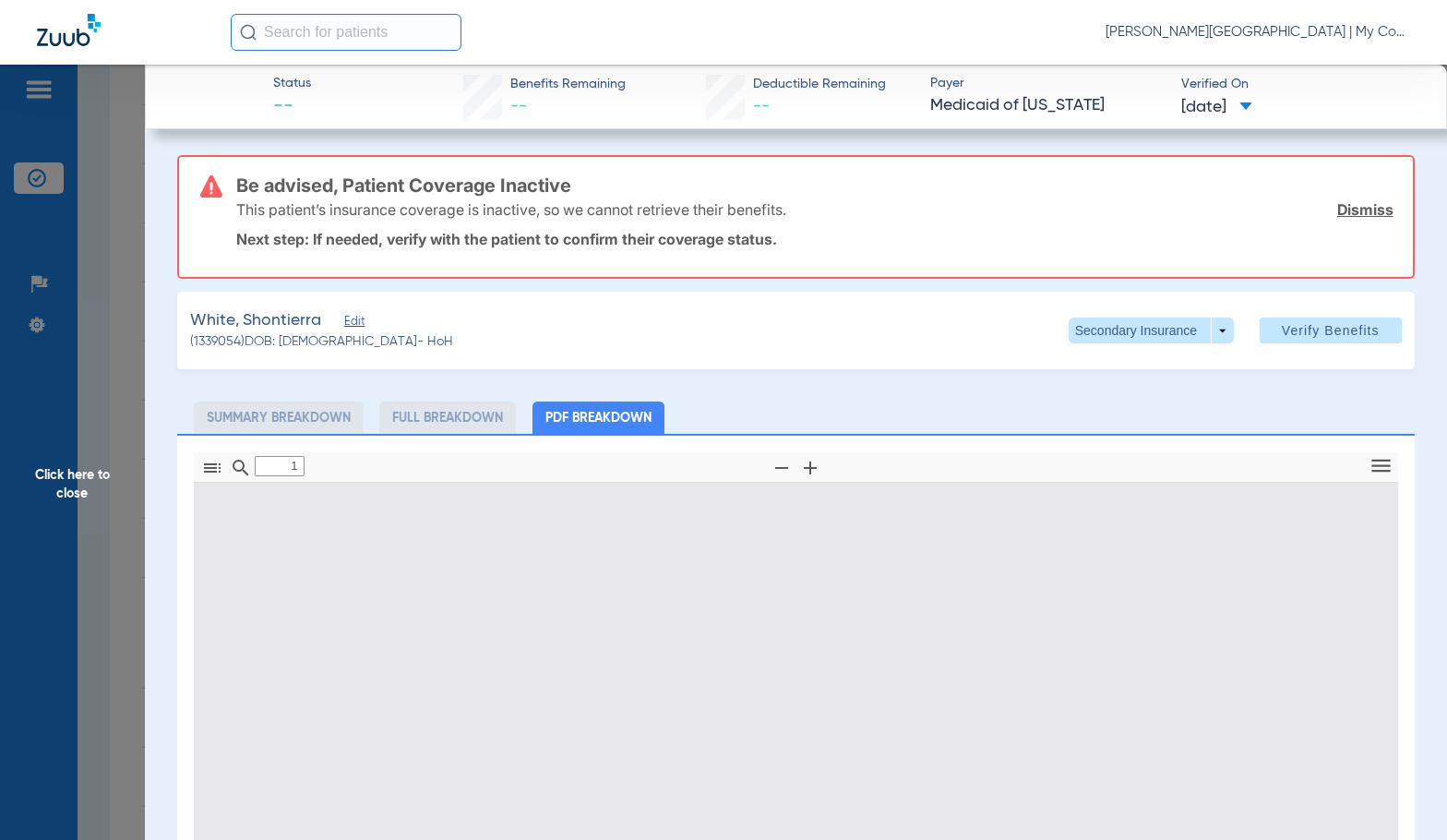
type input "0"
select select "page-width"
type input "1"
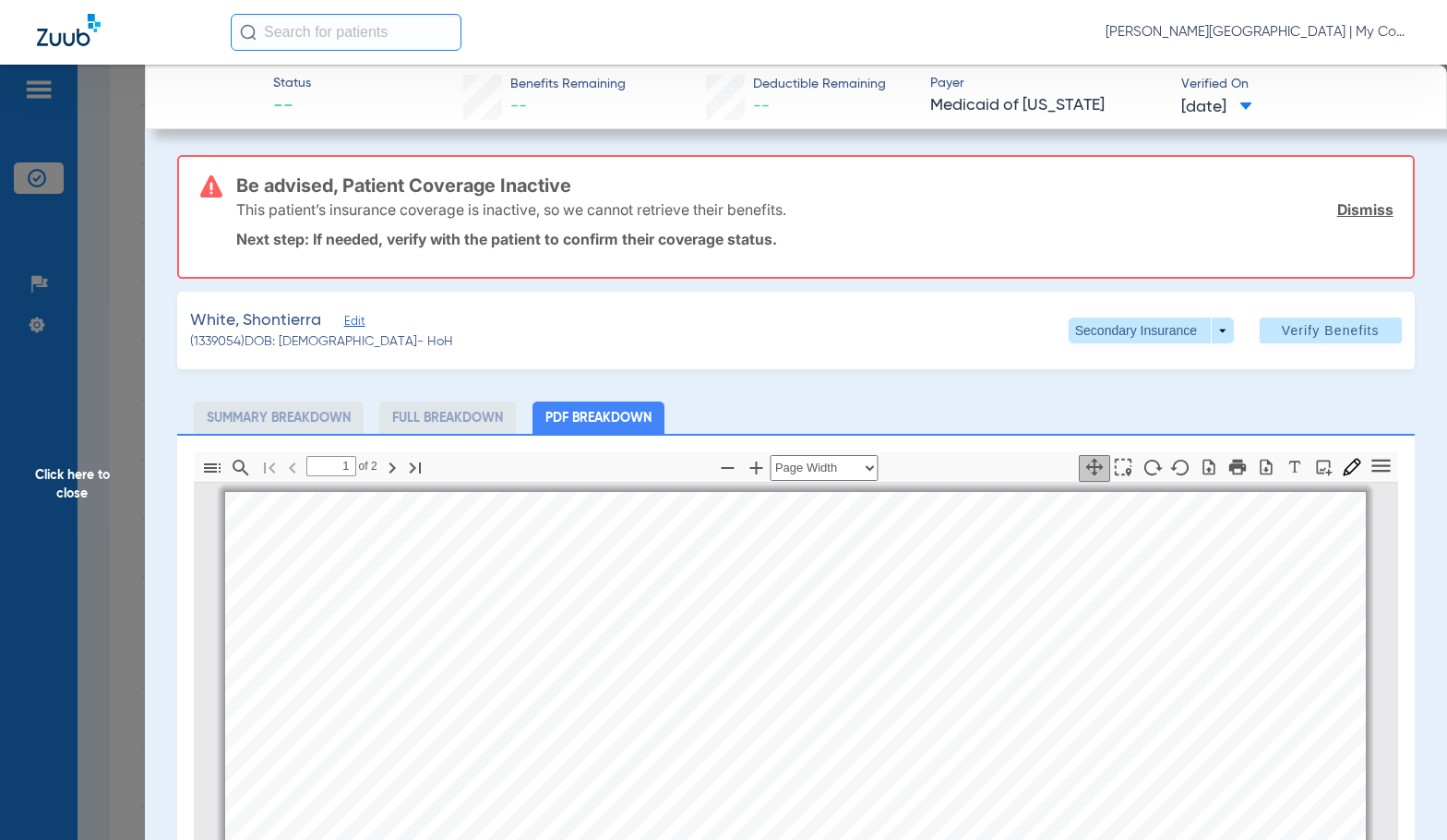
scroll to position [9, 0]
click at [84, 484] on span "Click here to close" at bounding box center [72, 485] width 145 height 840
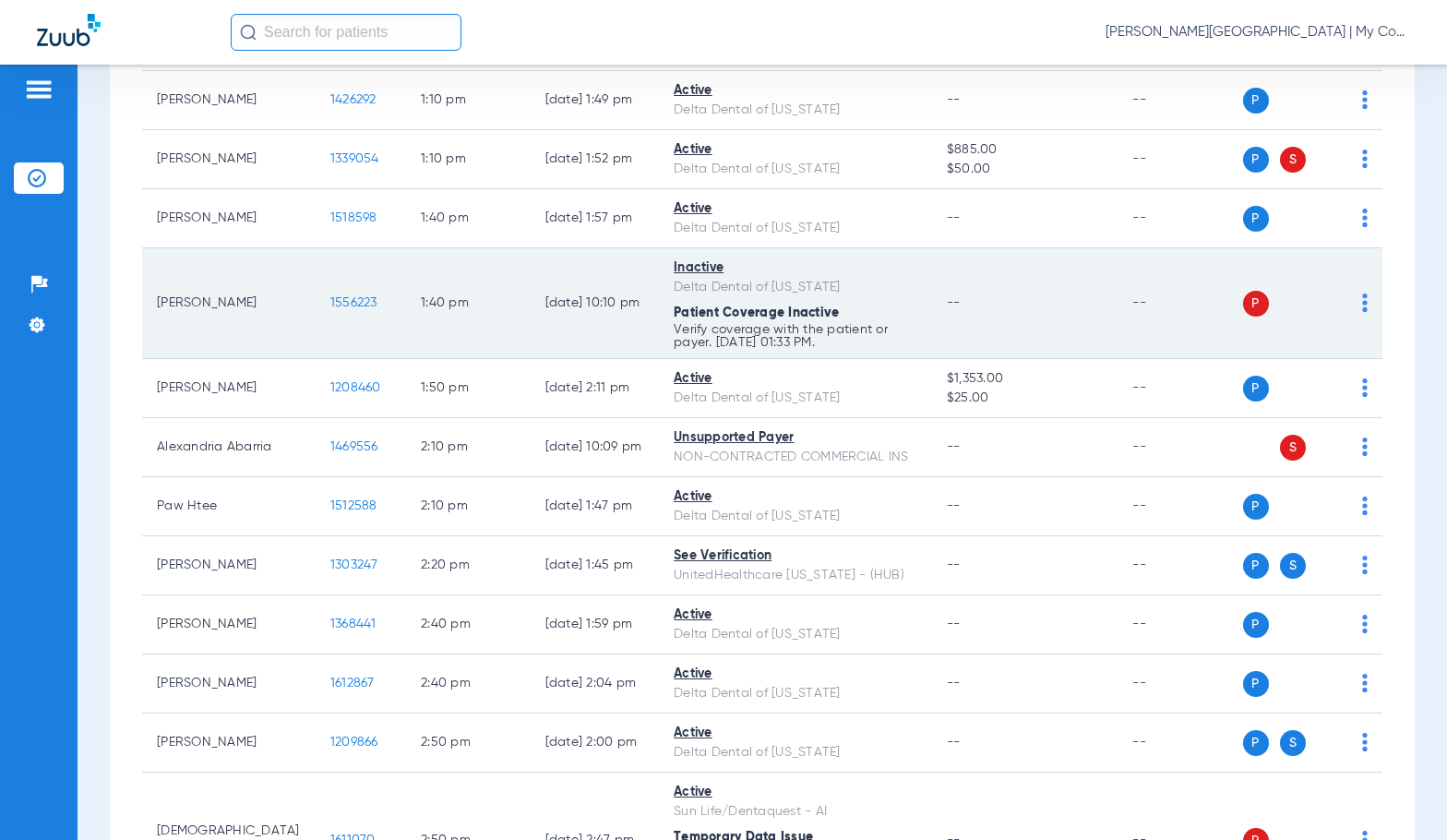
scroll to position [2399, 0]
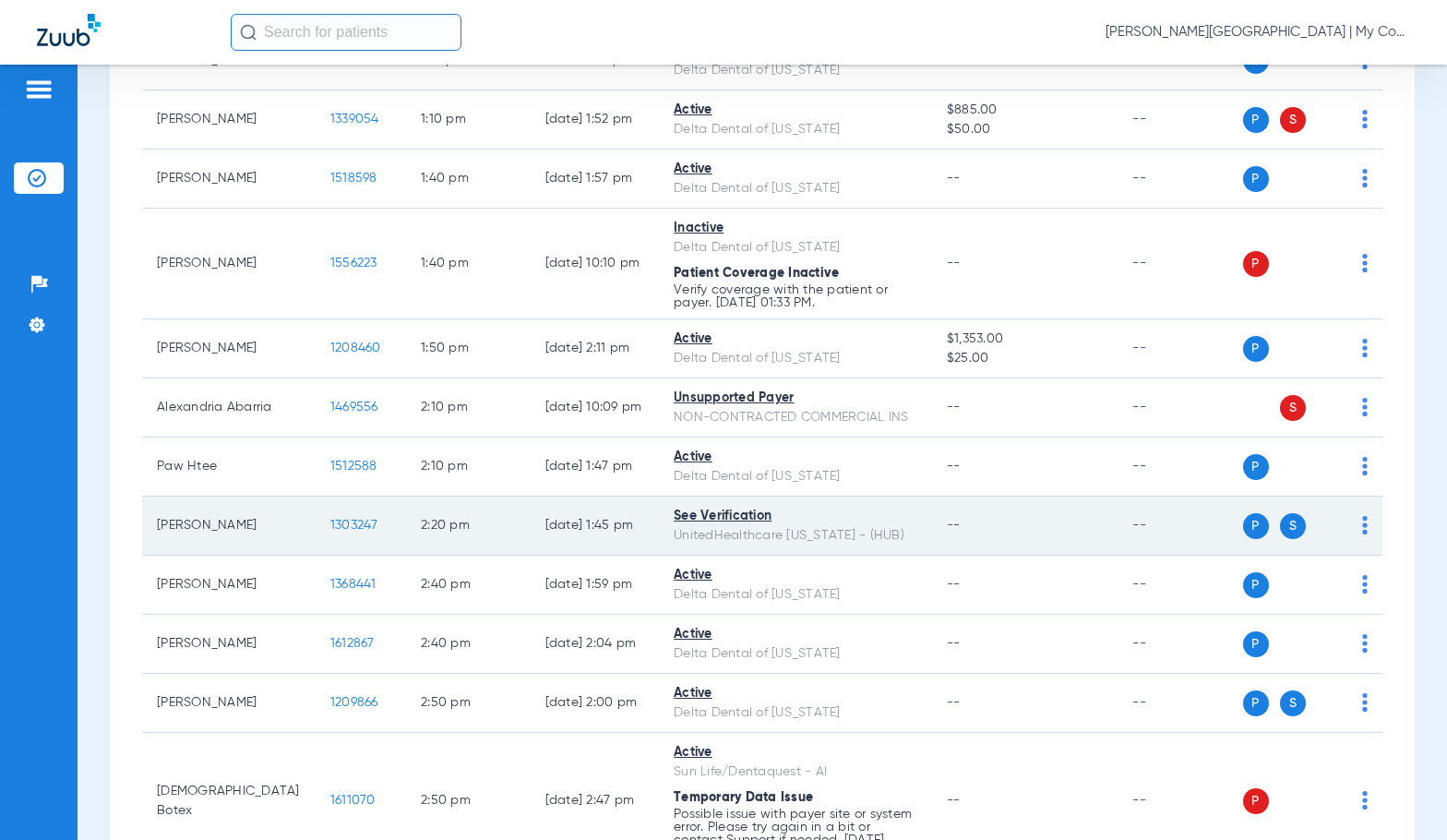
click at [330, 520] on span "1303247" at bounding box center [354, 525] width 48 height 13
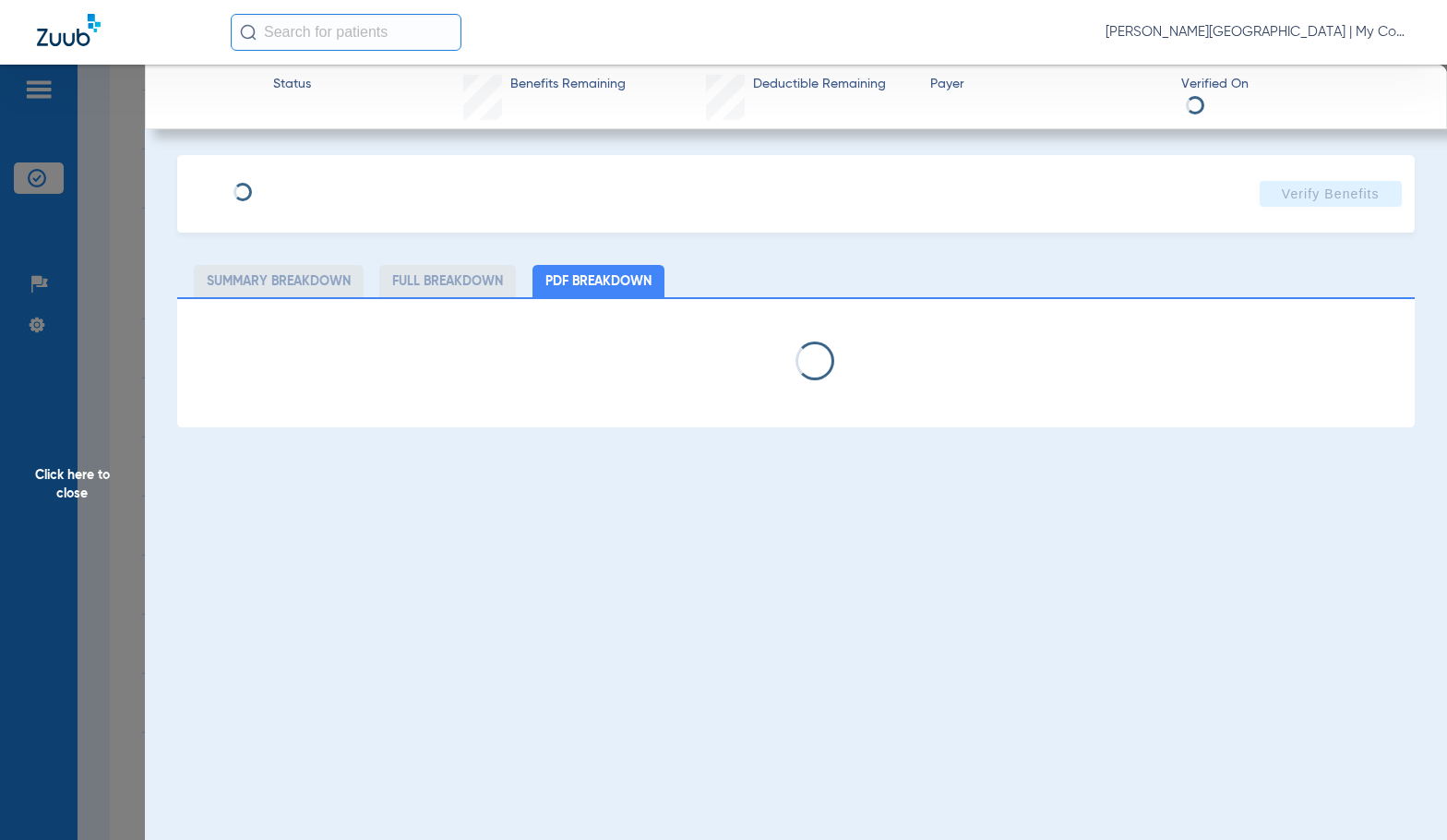
select select "page-width"
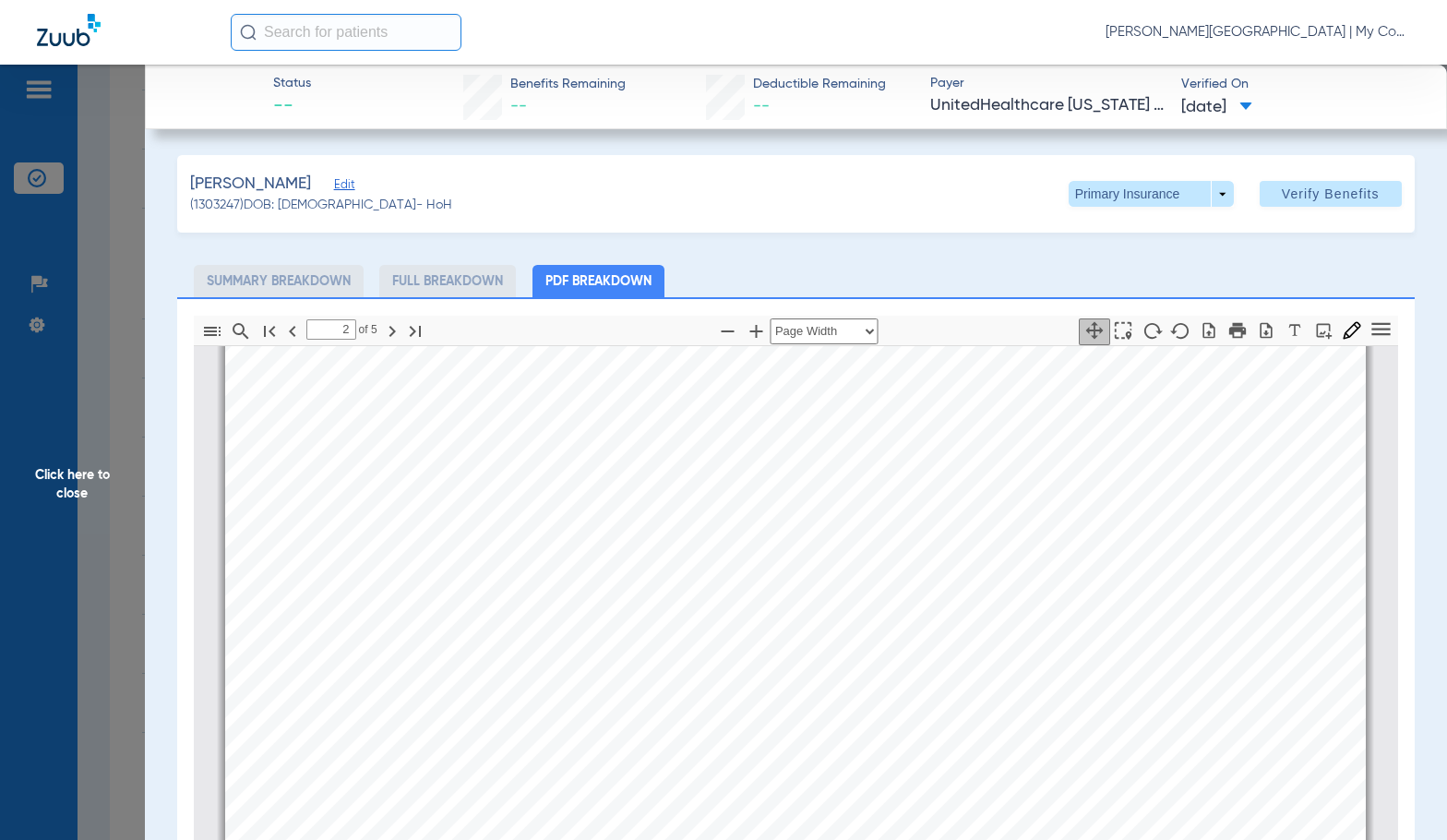
scroll to position [2316, 0]
type input "3"
click at [120, 561] on span "Click here to close" at bounding box center [72, 485] width 145 height 840
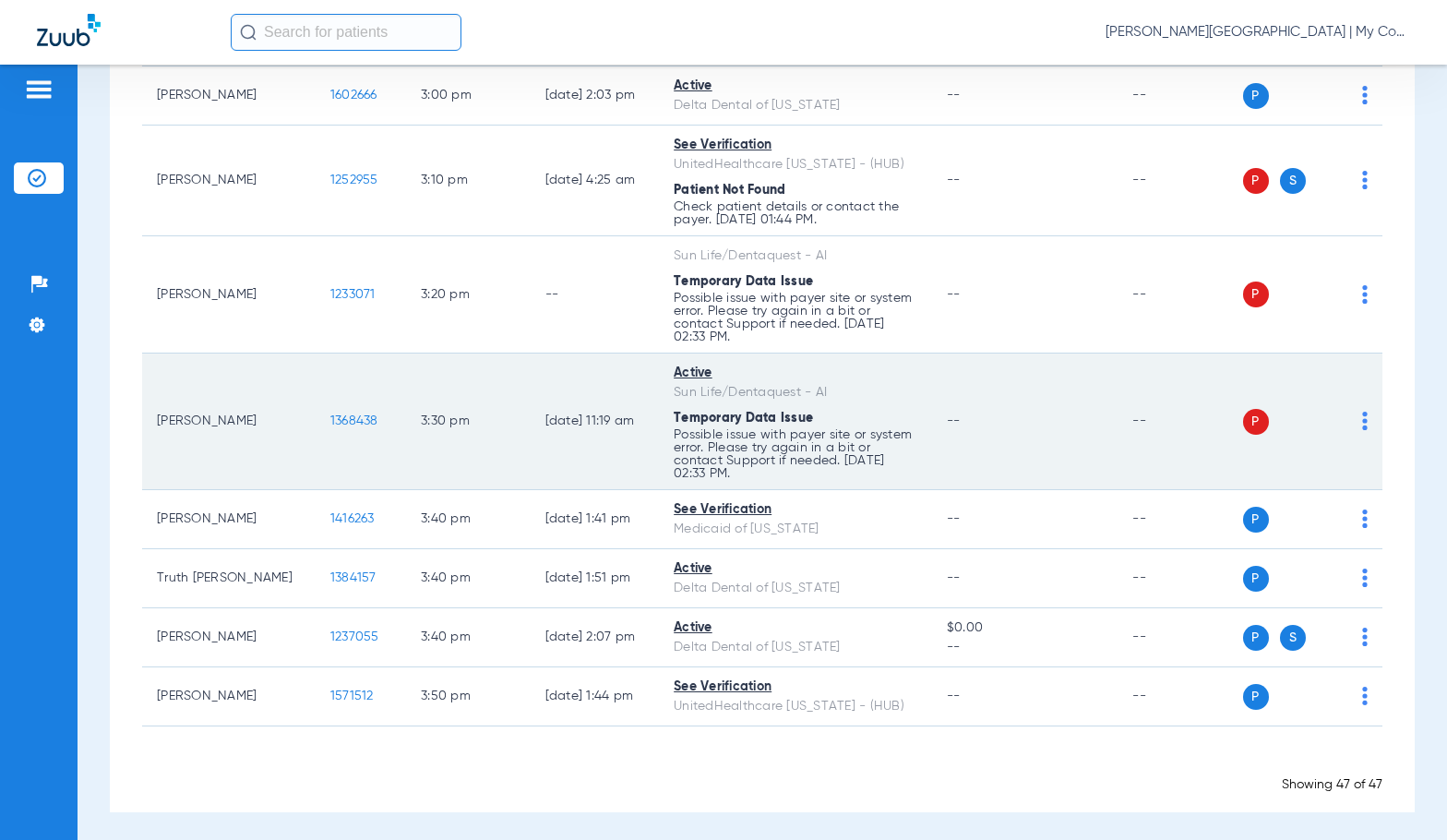
scroll to position [3206, 0]
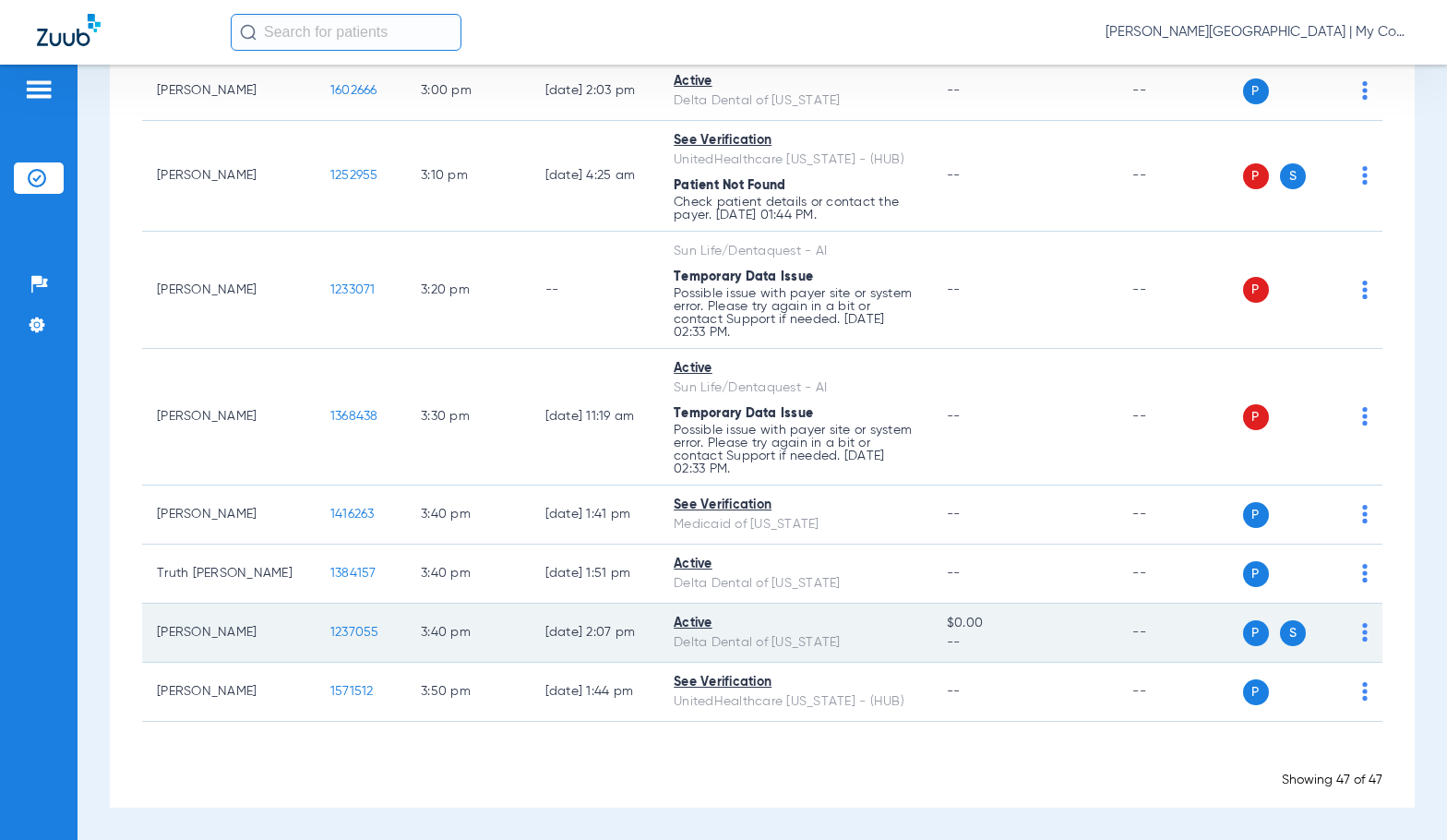
click at [331, 627] on span "1237055" at bounding box center [355, 631] width 49 height 13
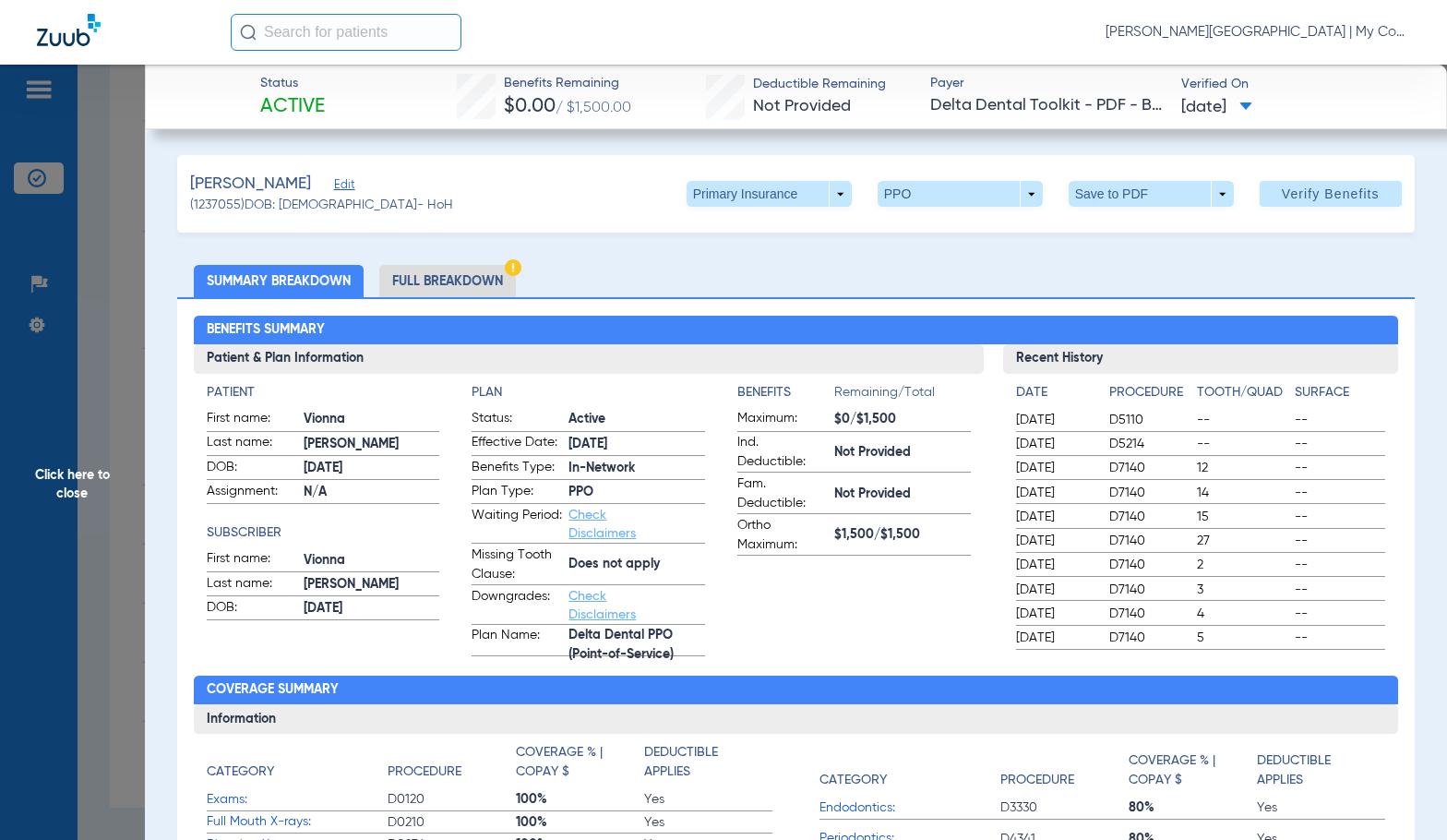
click at [479, 281] on li "Full Breakdown" at bounding box center [448, 281] width 136 height 33
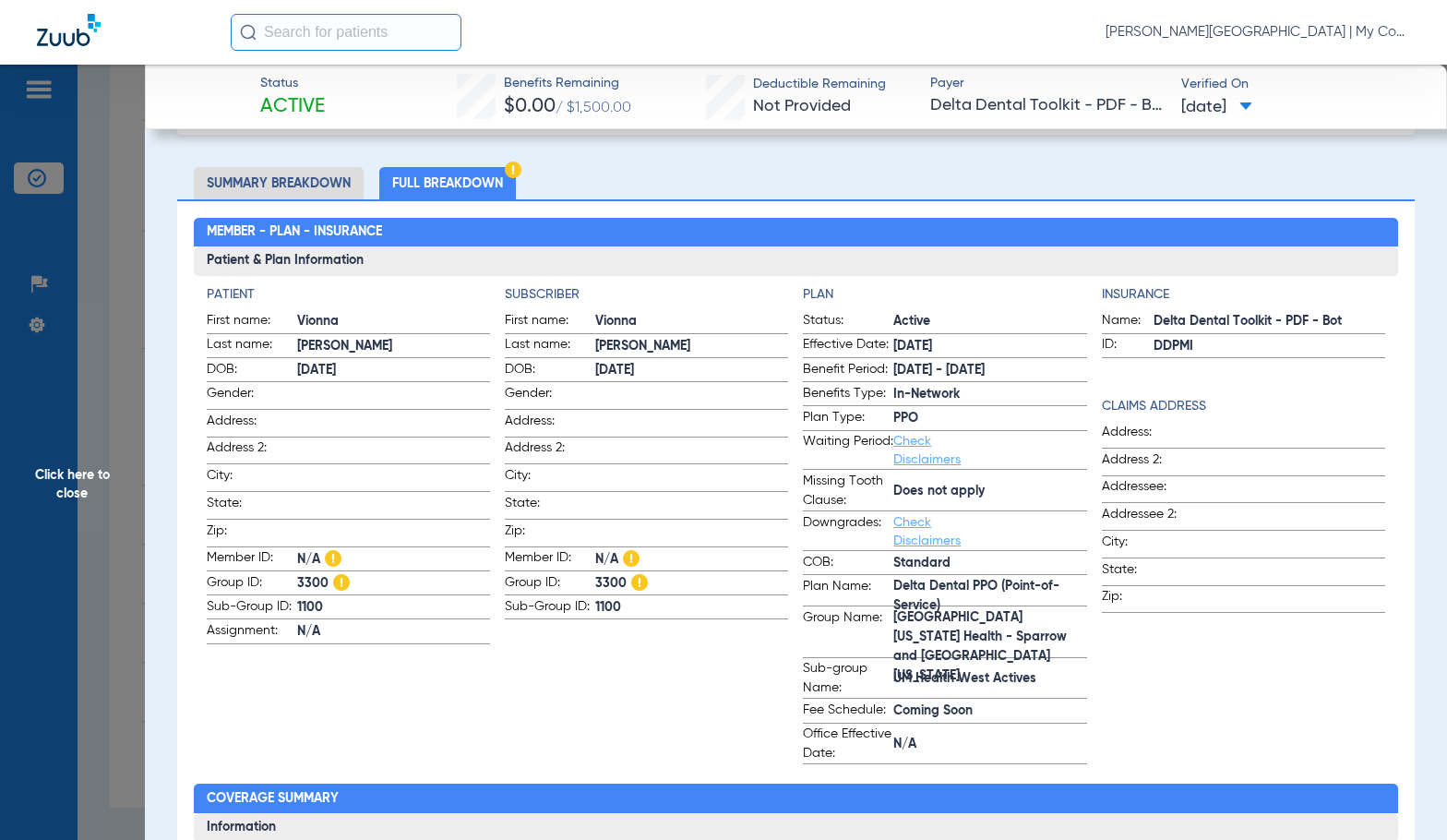
scroll to position [0, 0]
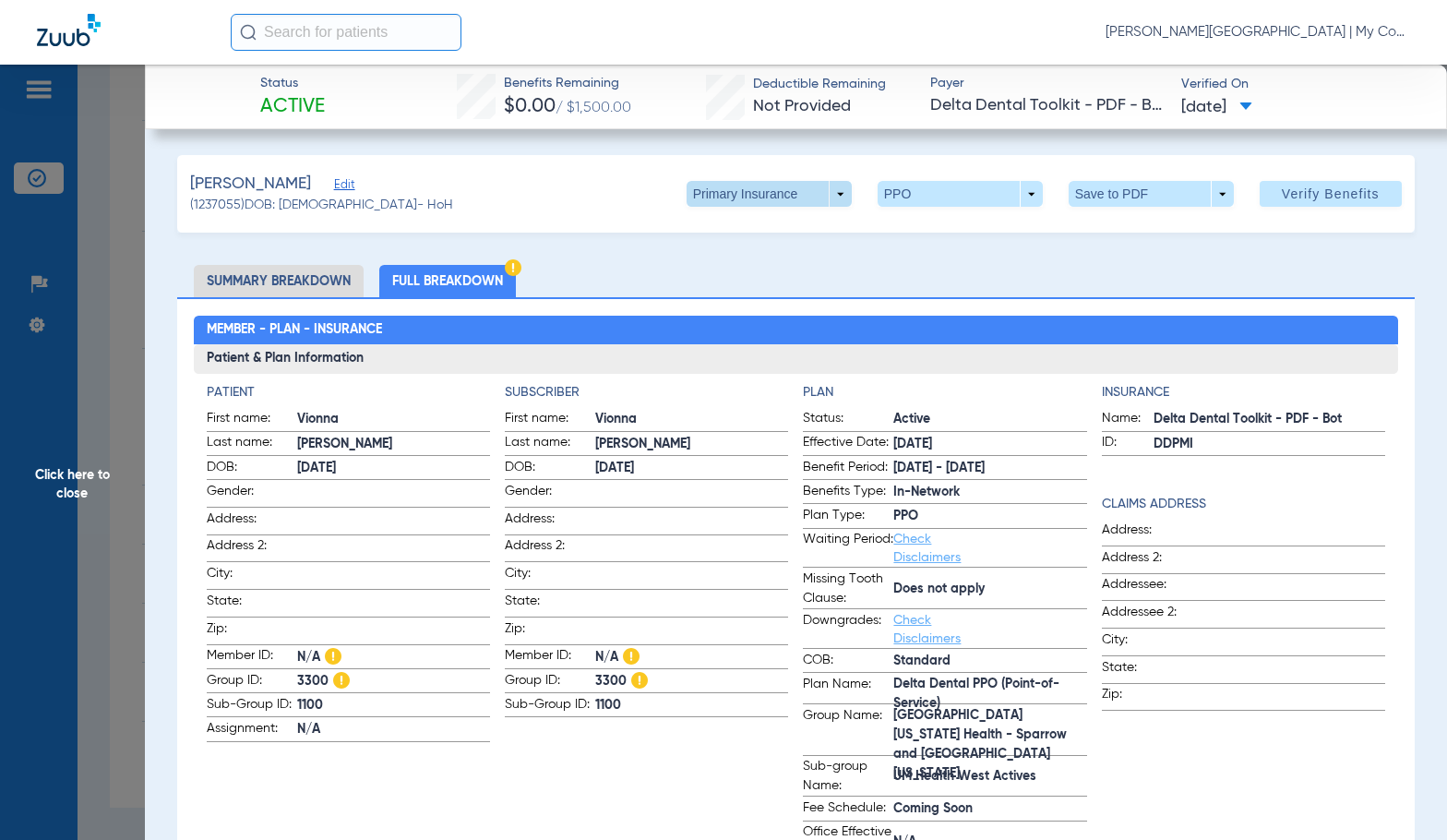
click at [825, 198] on span at bounding box center [768, 193] width 165 height 26
click at [753, 265] on span "Secondary Insurance" at bounding box center [750, 267] width 122 height 13
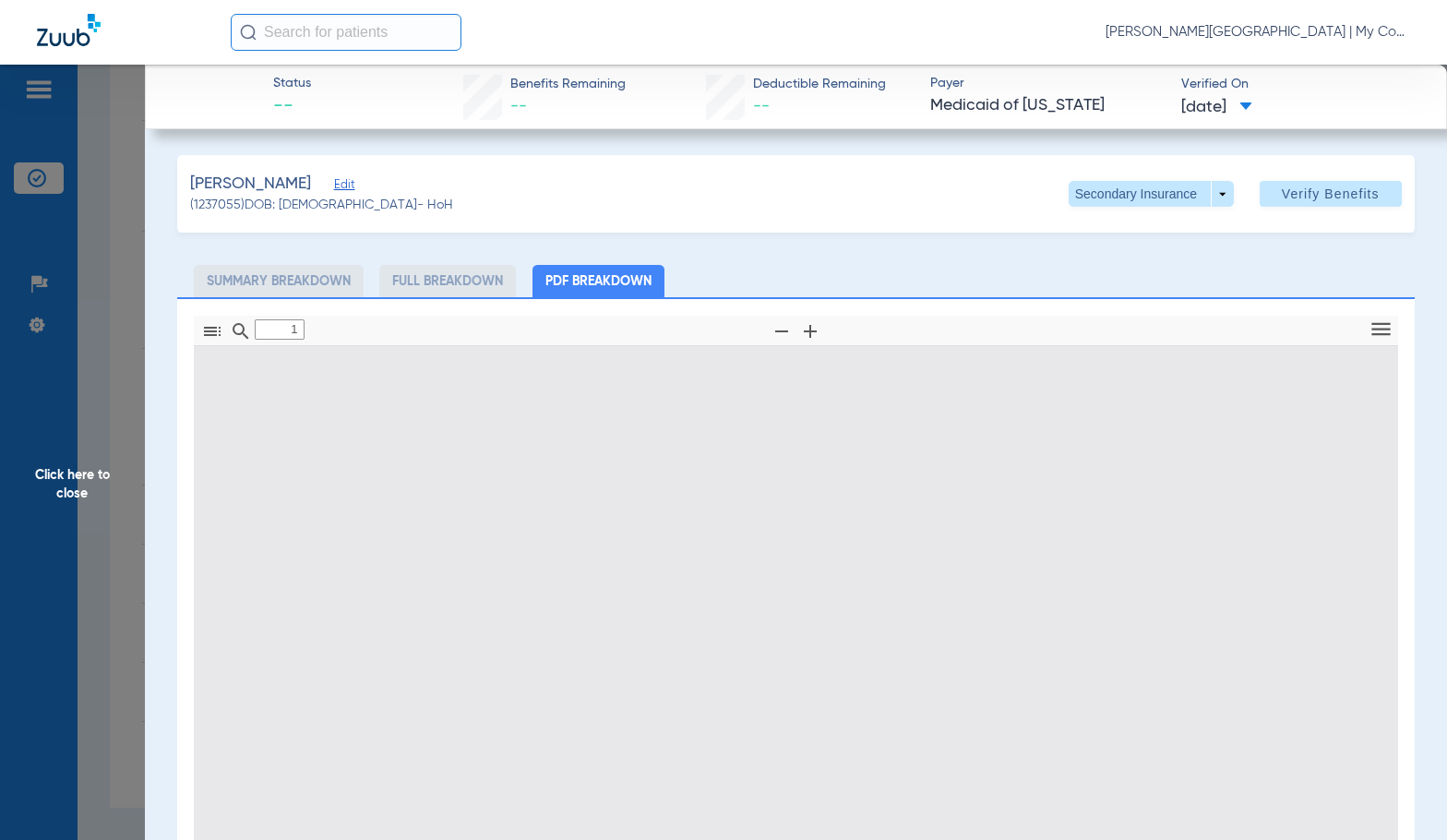
type input "0"
select select "page-width"
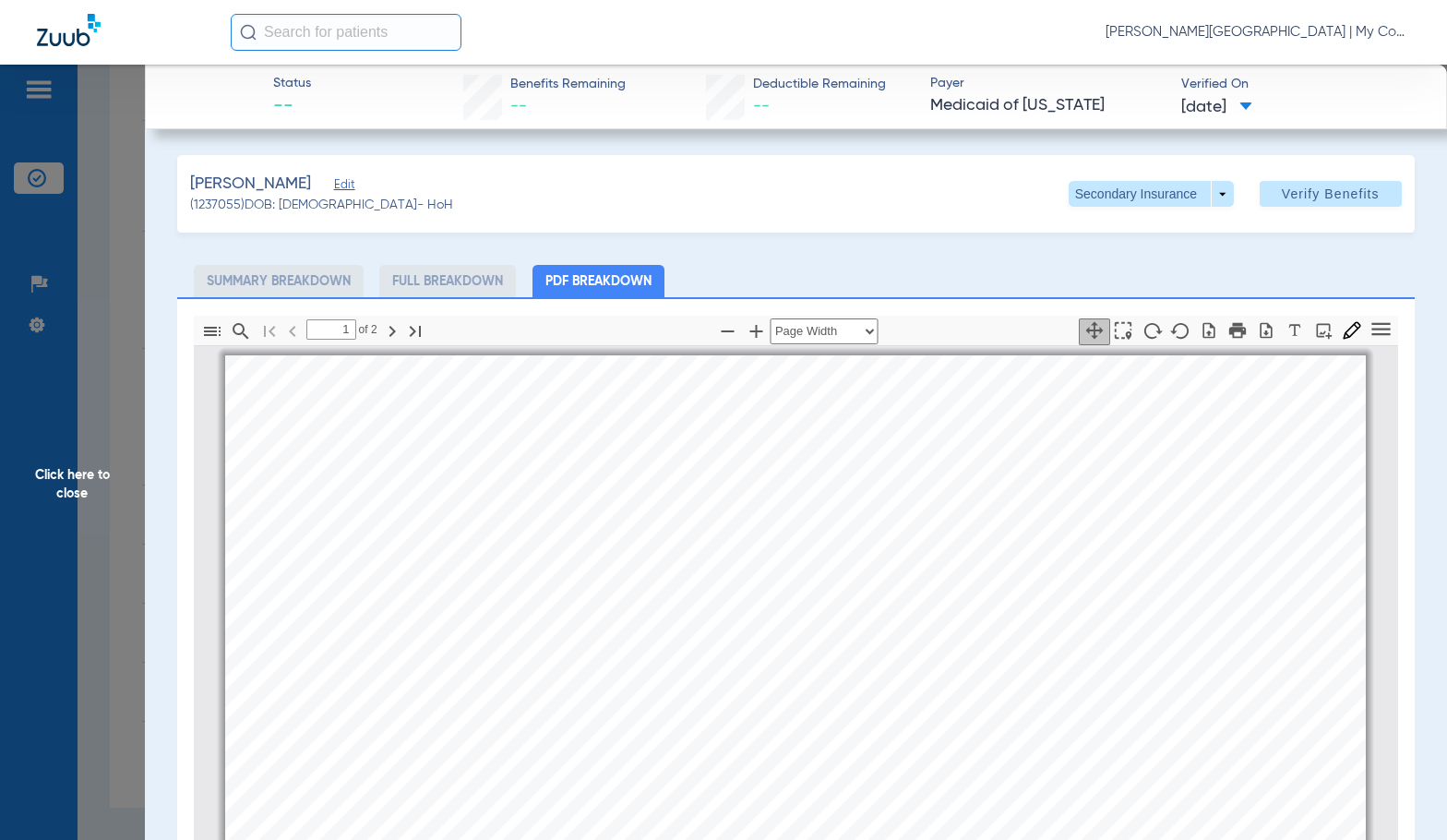
scroll to position [9, 0]
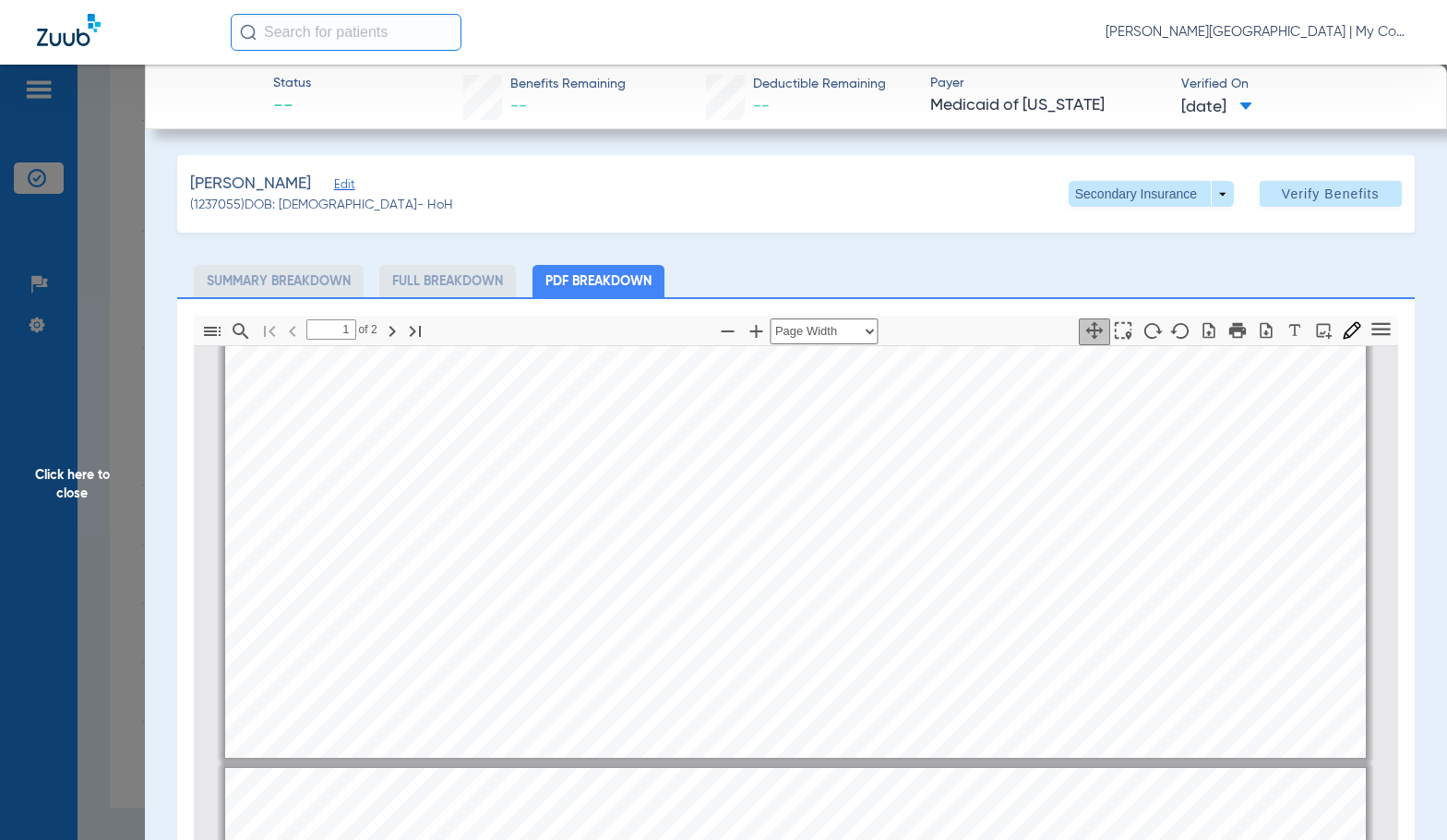
type input "2"
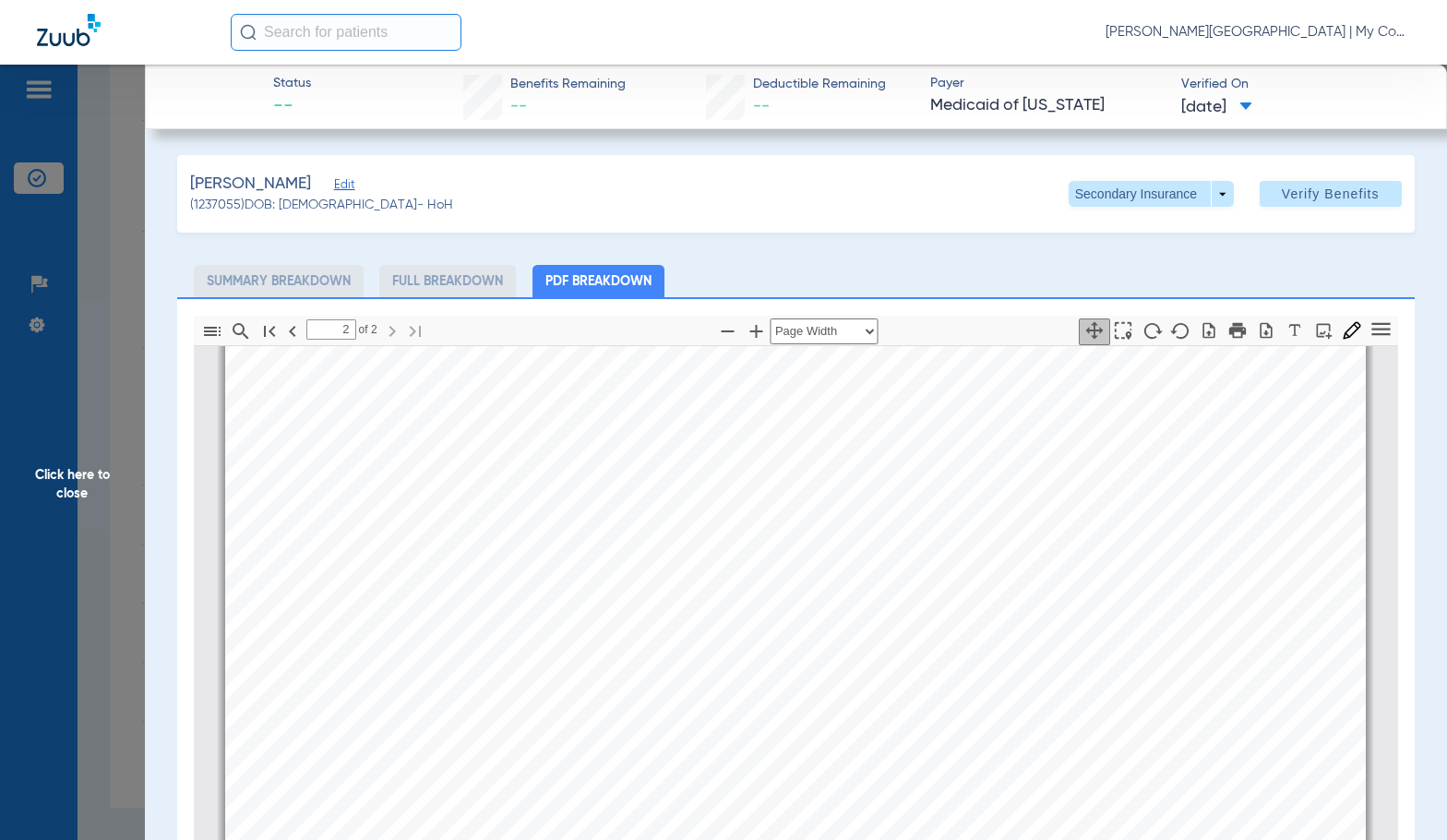
click at [132, 497] on span "Click here to close" at bounding box center [72, 485] width 145 height 840
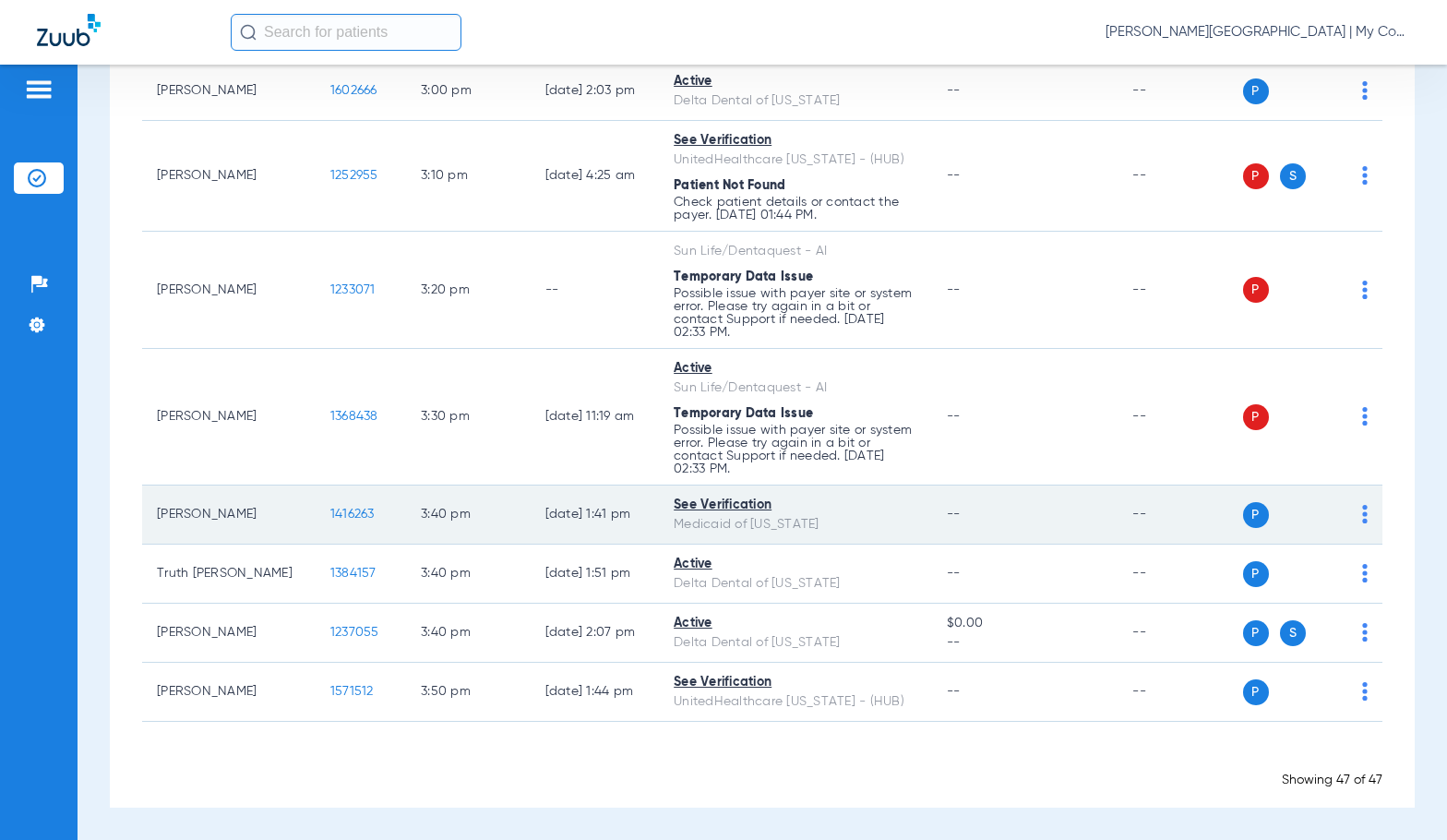
click at [330, 512] on span "1416263" at bounding box center [352, 514] width 44 height 13
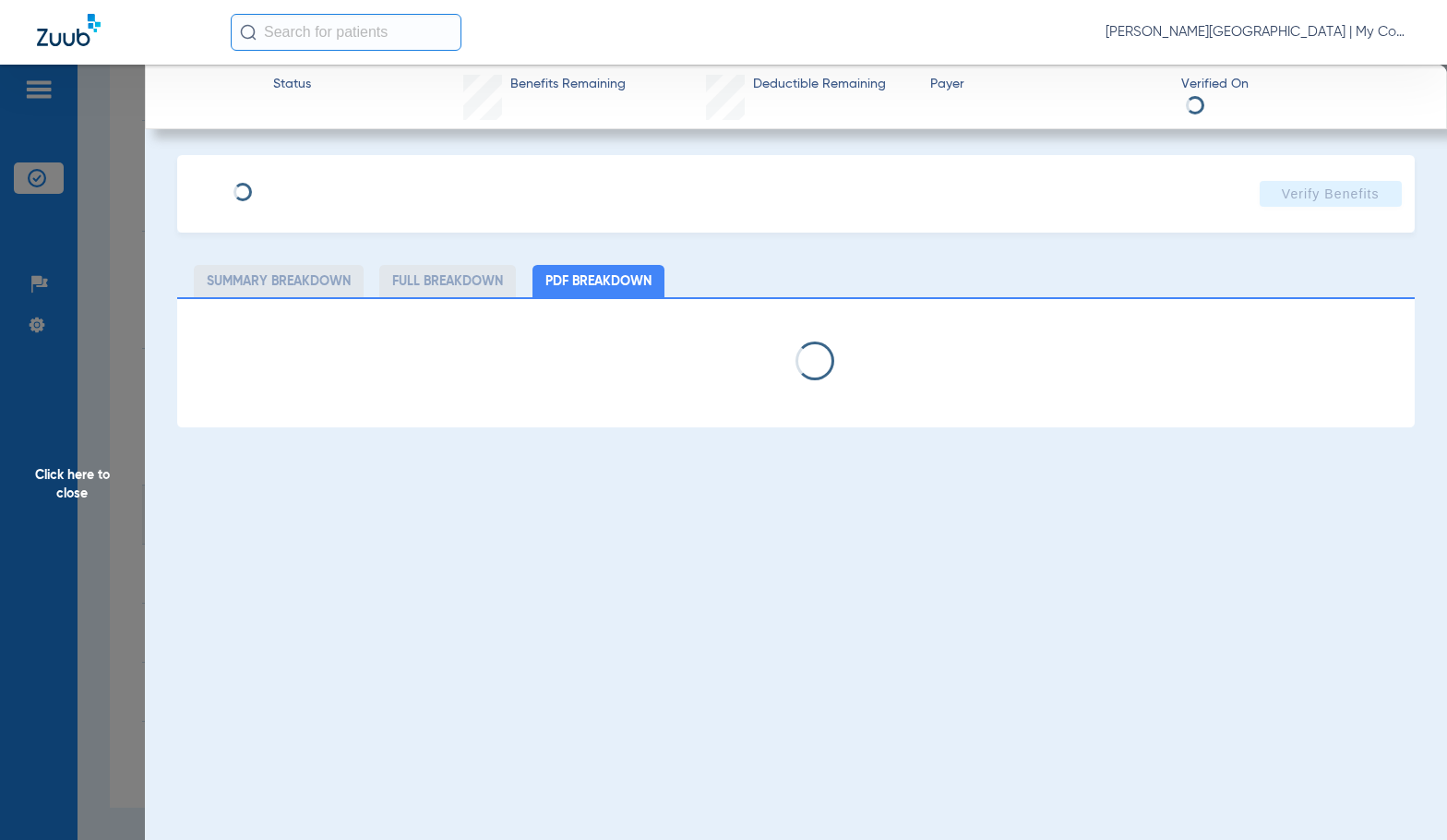
select select "page-width"
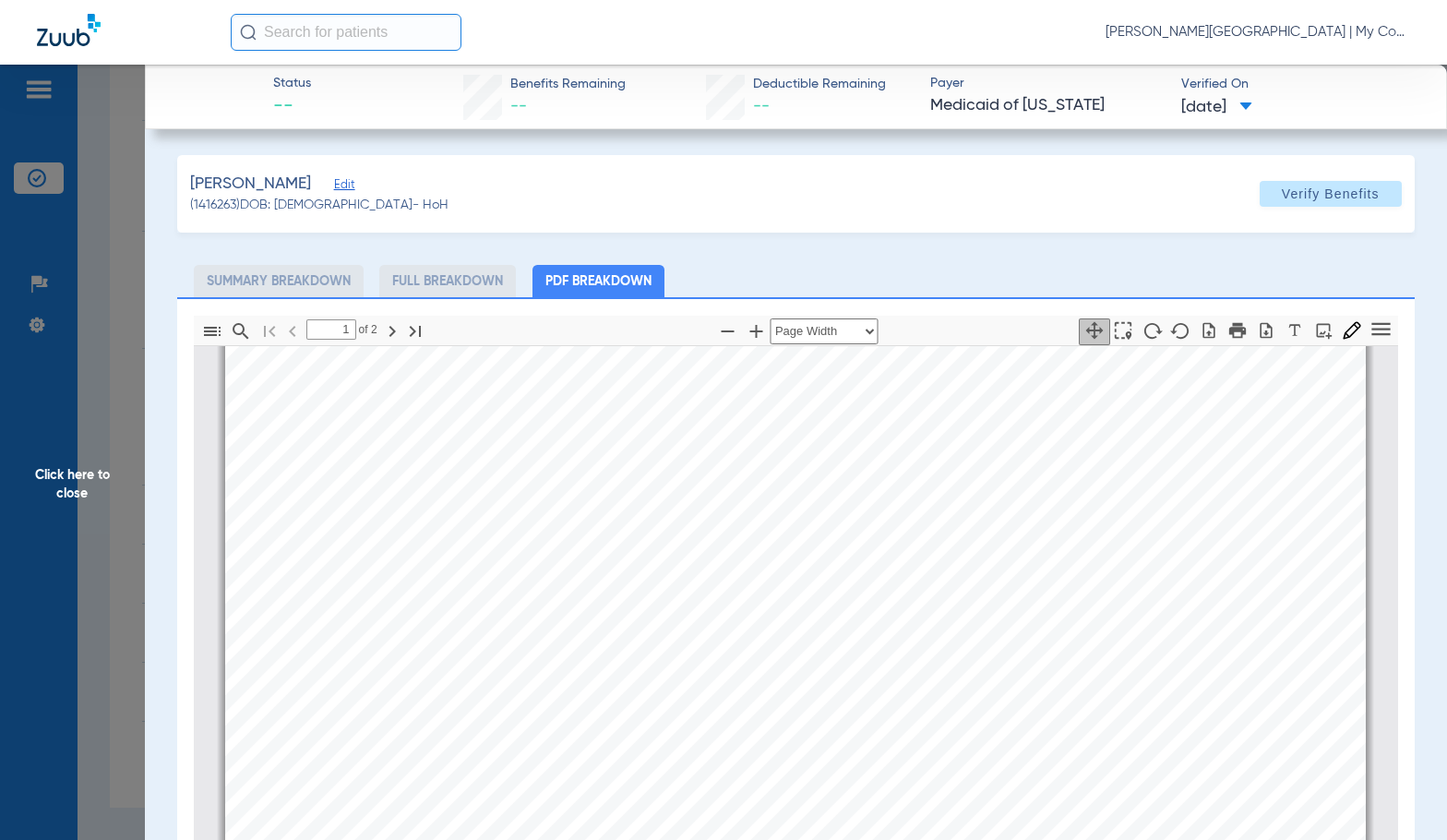
scroll to position [655, 0]
type input "2"
click at [101, 503] on span "Click here to close" at bounding box center [72, 485] width 145 height 840
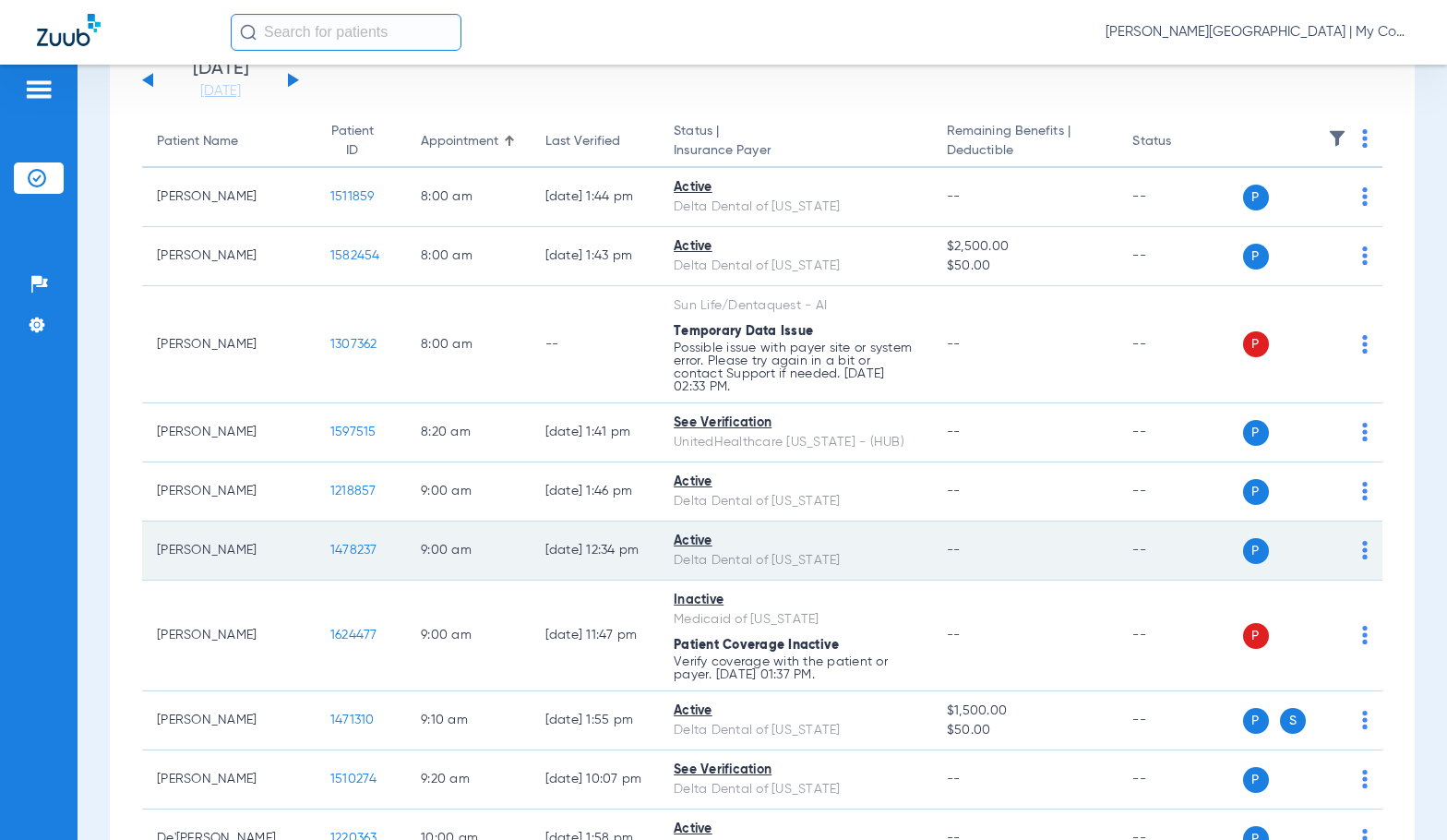
scroll to position [0, 0]
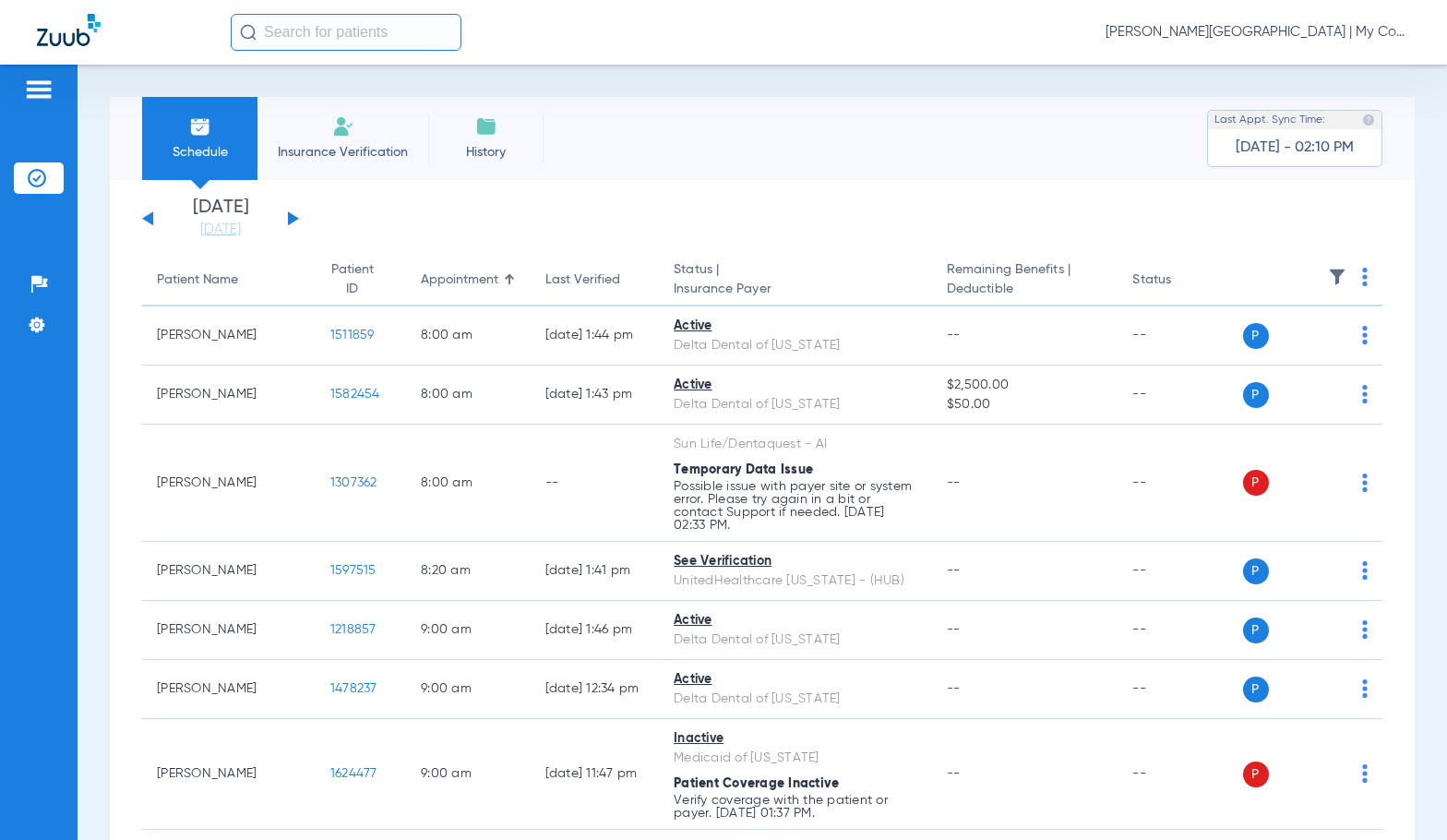
click at [288, 219] on button at bounding box center [293, 218] width 11 height 14
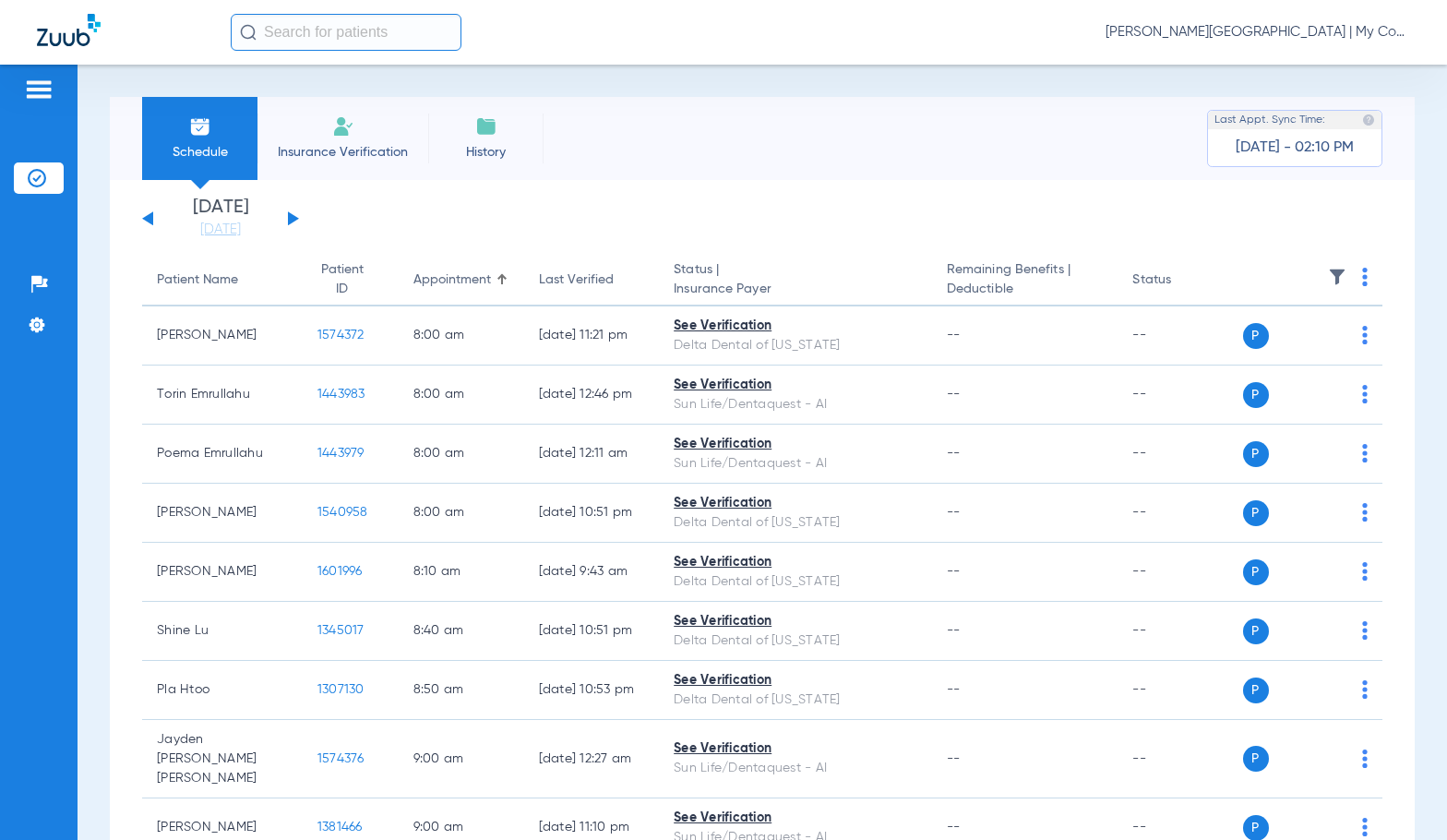
click at [1362, 274] on img at bounding box center [1365, 276] width 6 height 19
drag, startPoint x: 1255, startPoint y: 339, endPoint x: 1330, endPoint y: 299, distance: 85.0
click at [1255, 340] on button "Verify All" at bounding box center [1280, 349] width 145 height 36
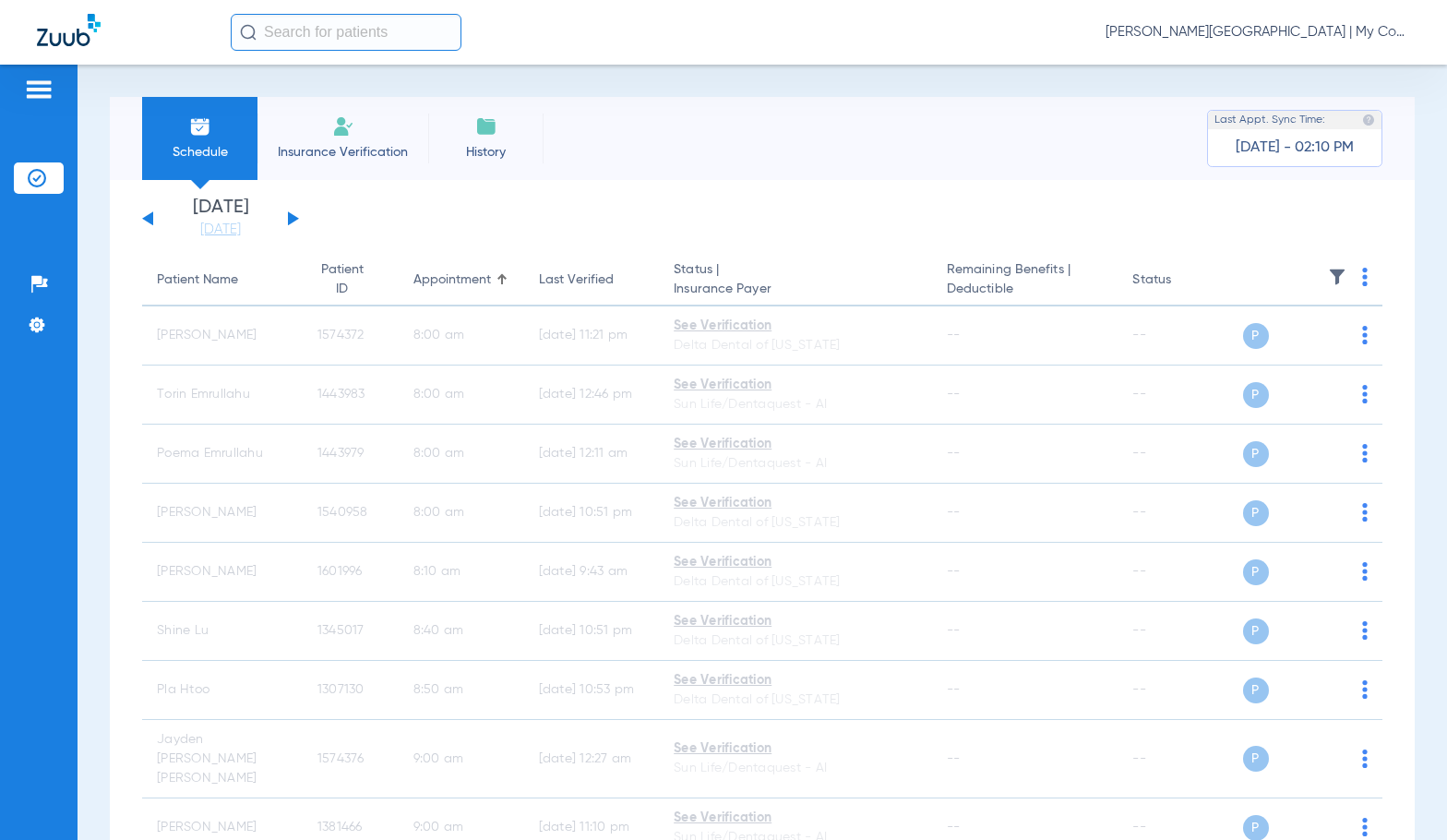
click at [1148, 33] on span "Sadie Gibbs - Kentwood | My Community Dental Centers" at bounding box center [1258, 32] width 305 height 19
click at [1333, 64] on span "Account Selection" at bounding box center [1340, 65] width 104 height 13
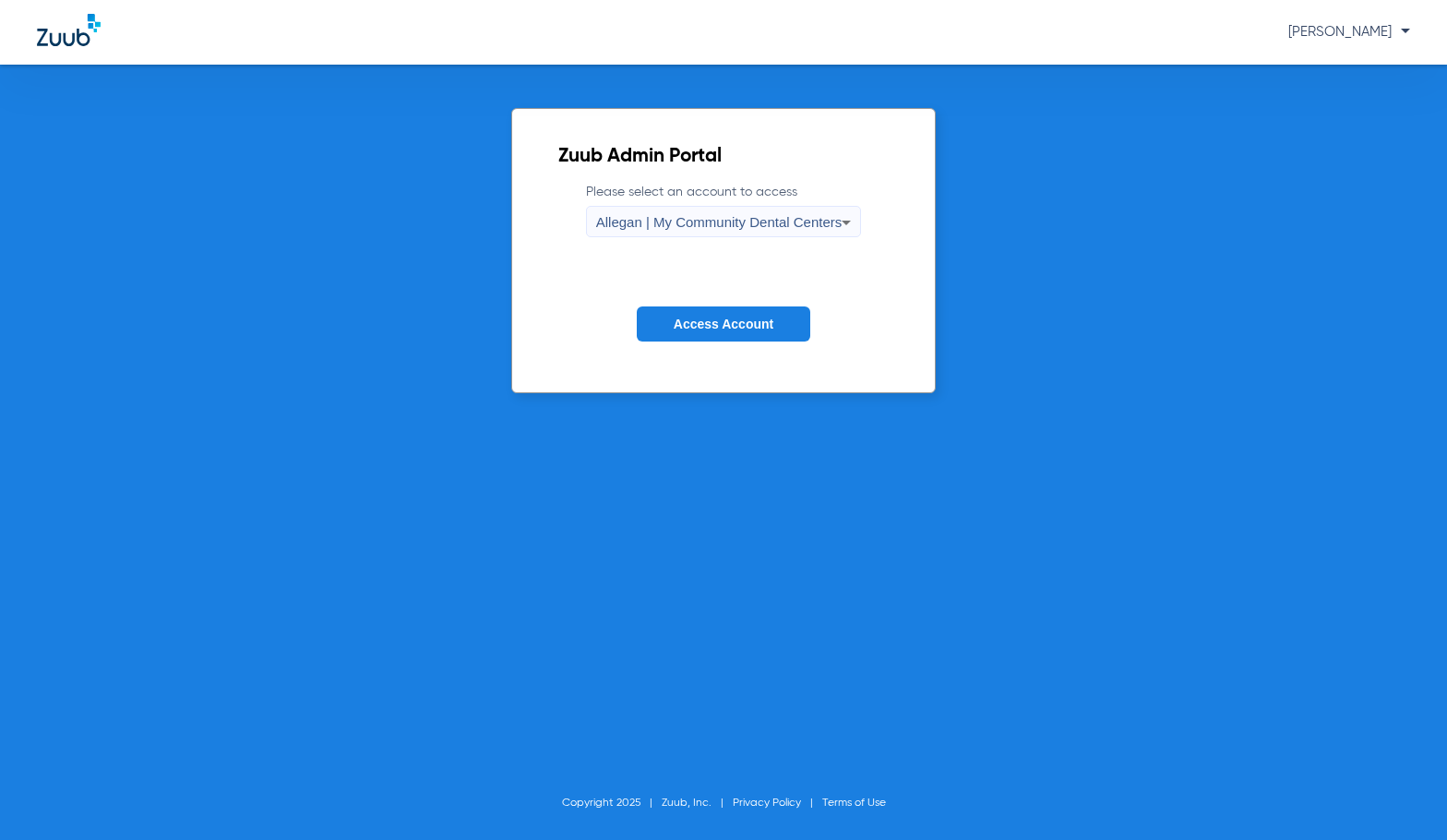
click at [737, 229] on span "Allegan | My Community Dental Centers" at bounding box center [719, 222] width 247 height 16
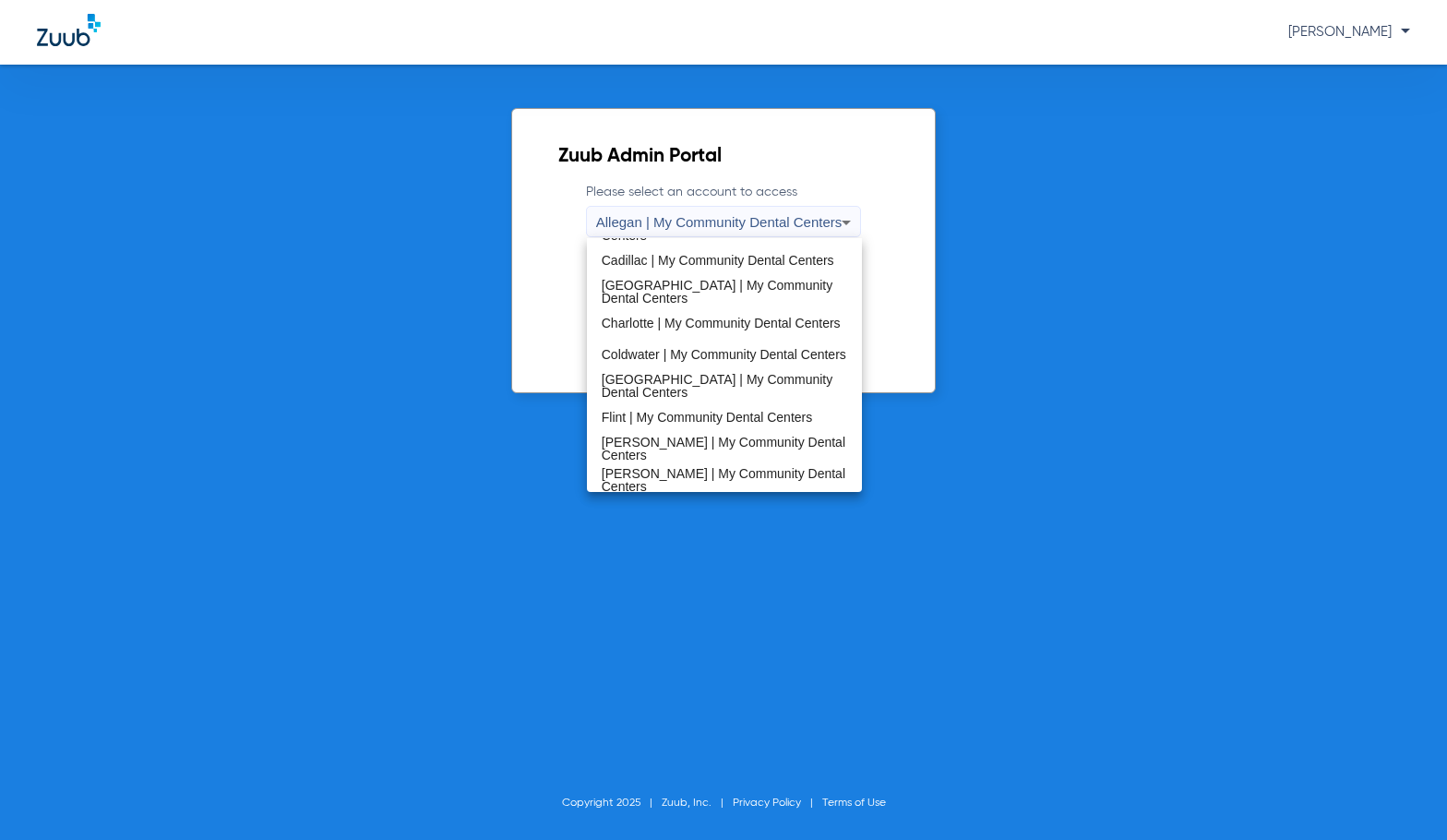
scroll to position [369, 0]
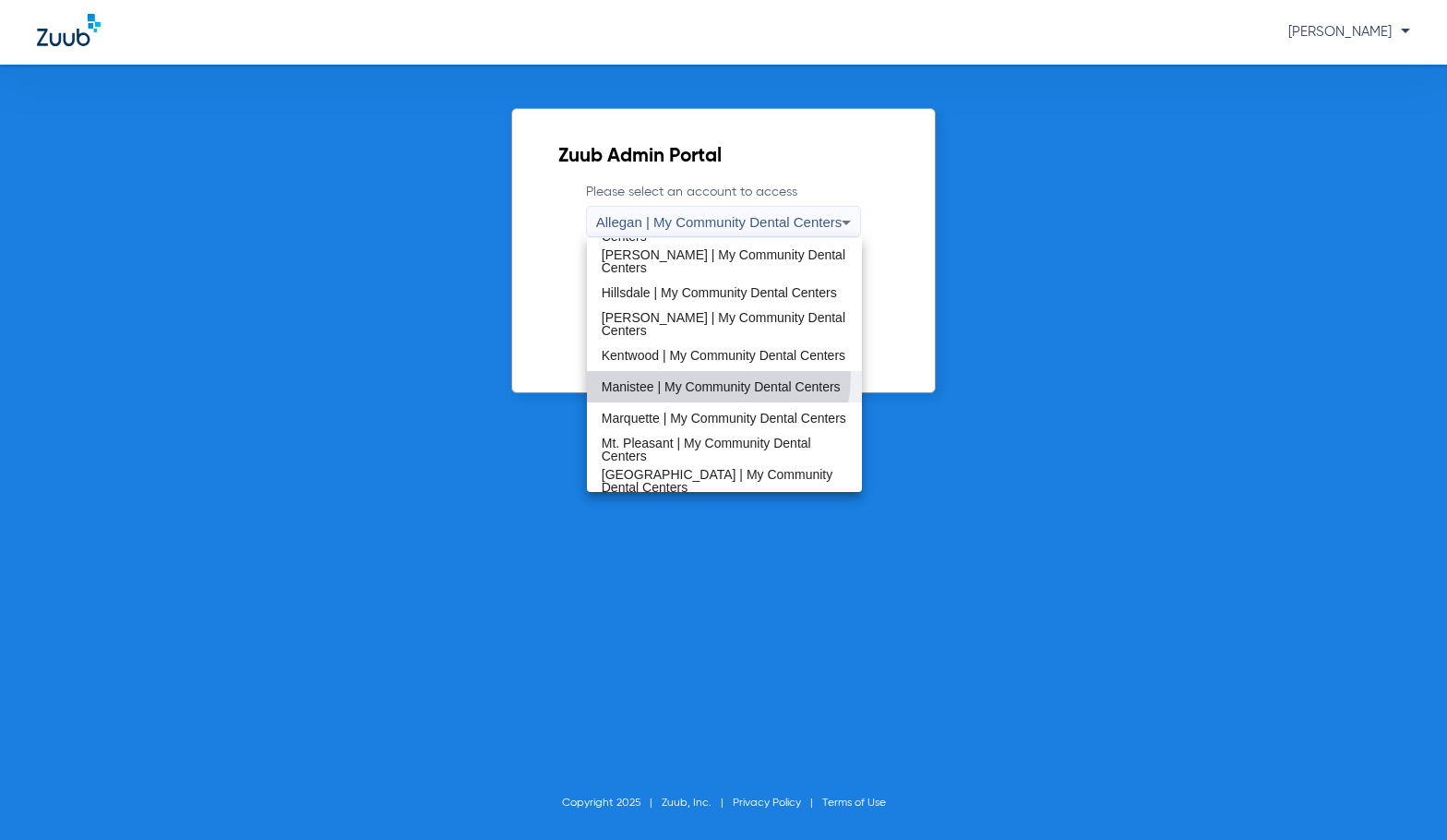
click at [713, 381] on span "Manistee | My Community Dental Centers" at bounding box center [721, 386] width 239 height 13
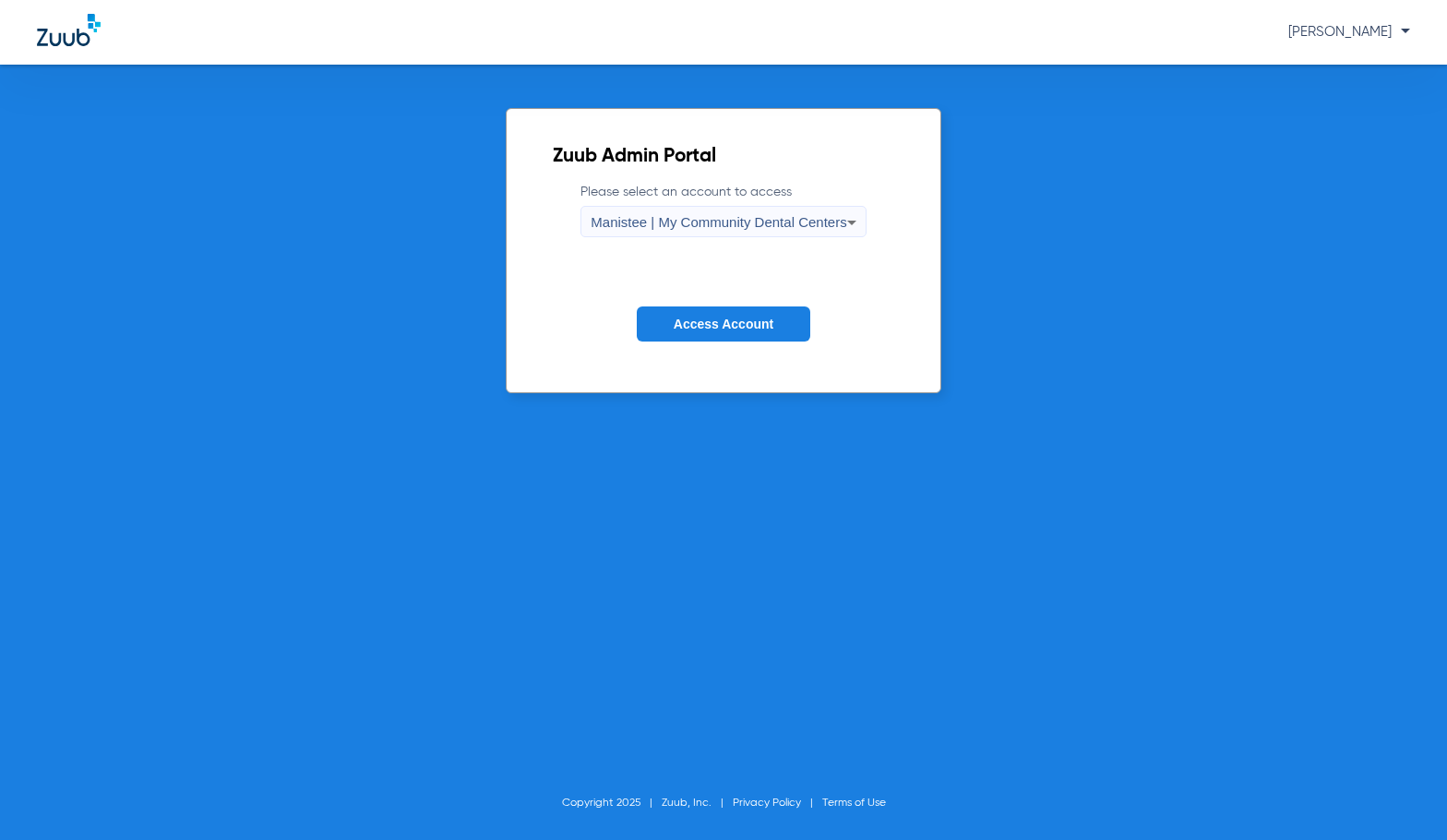
click at [732, 332] on button "Access Account" at bounding box center [724, 324] width 174 height 35
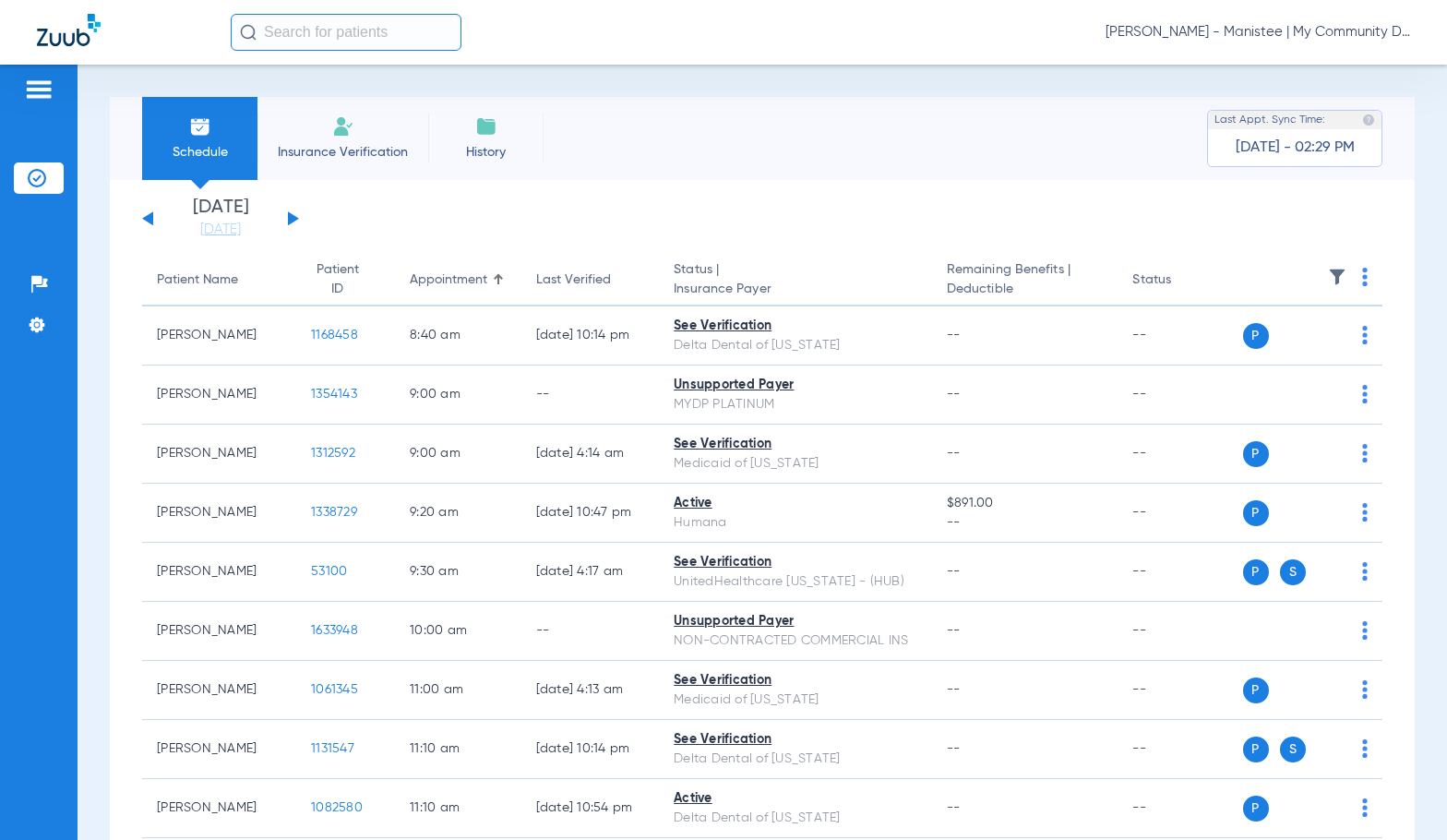
click at [234, 230] on link "[DATE]" at bounding box center [220, 230] width 110 height 19
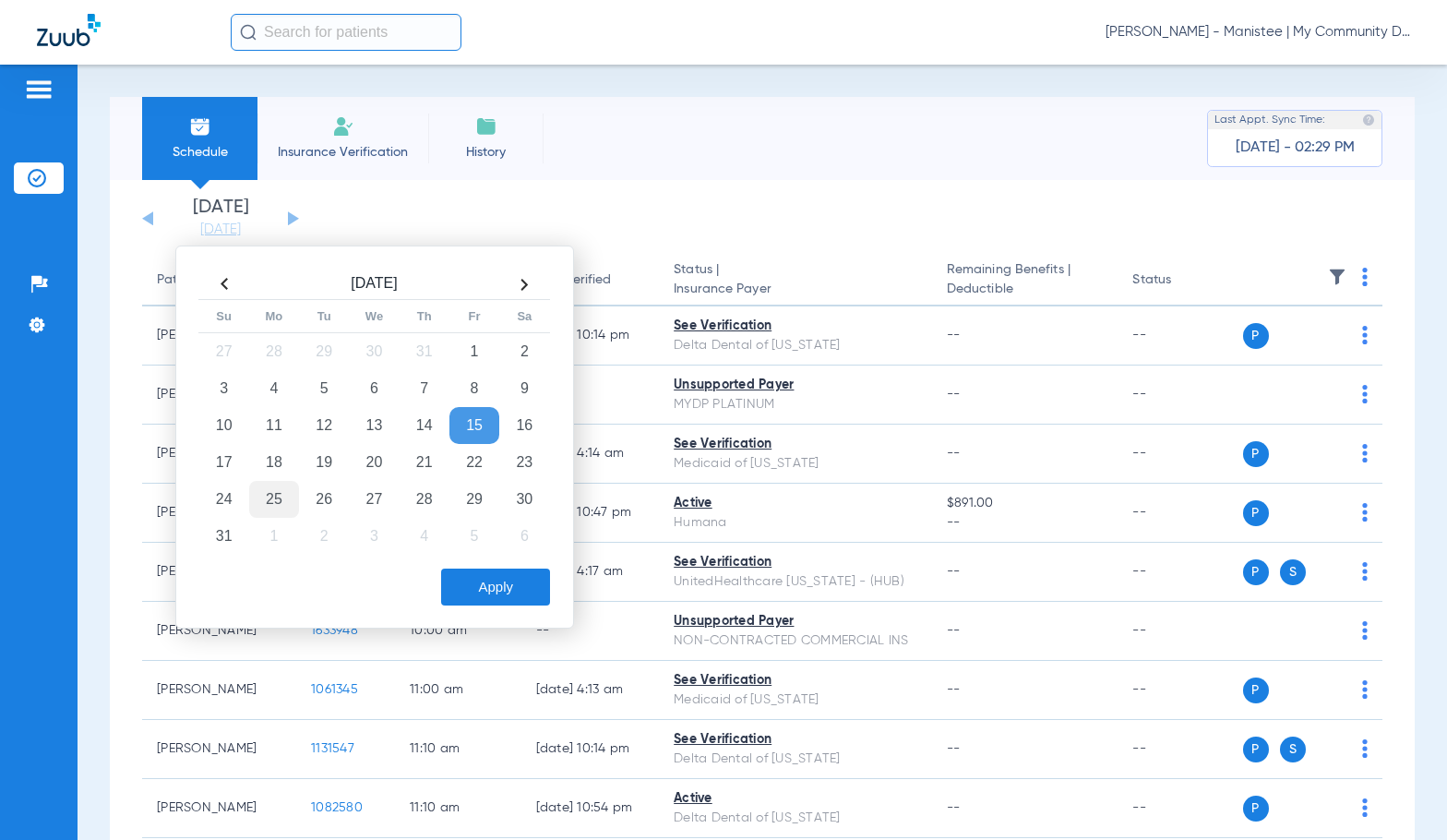
click at [272, 509] on td "25" at bounding box center [274, 499] width 50 height 36
click at [527, 591] on button "Apply" at bounding box center [495, 586] width 109 height 36
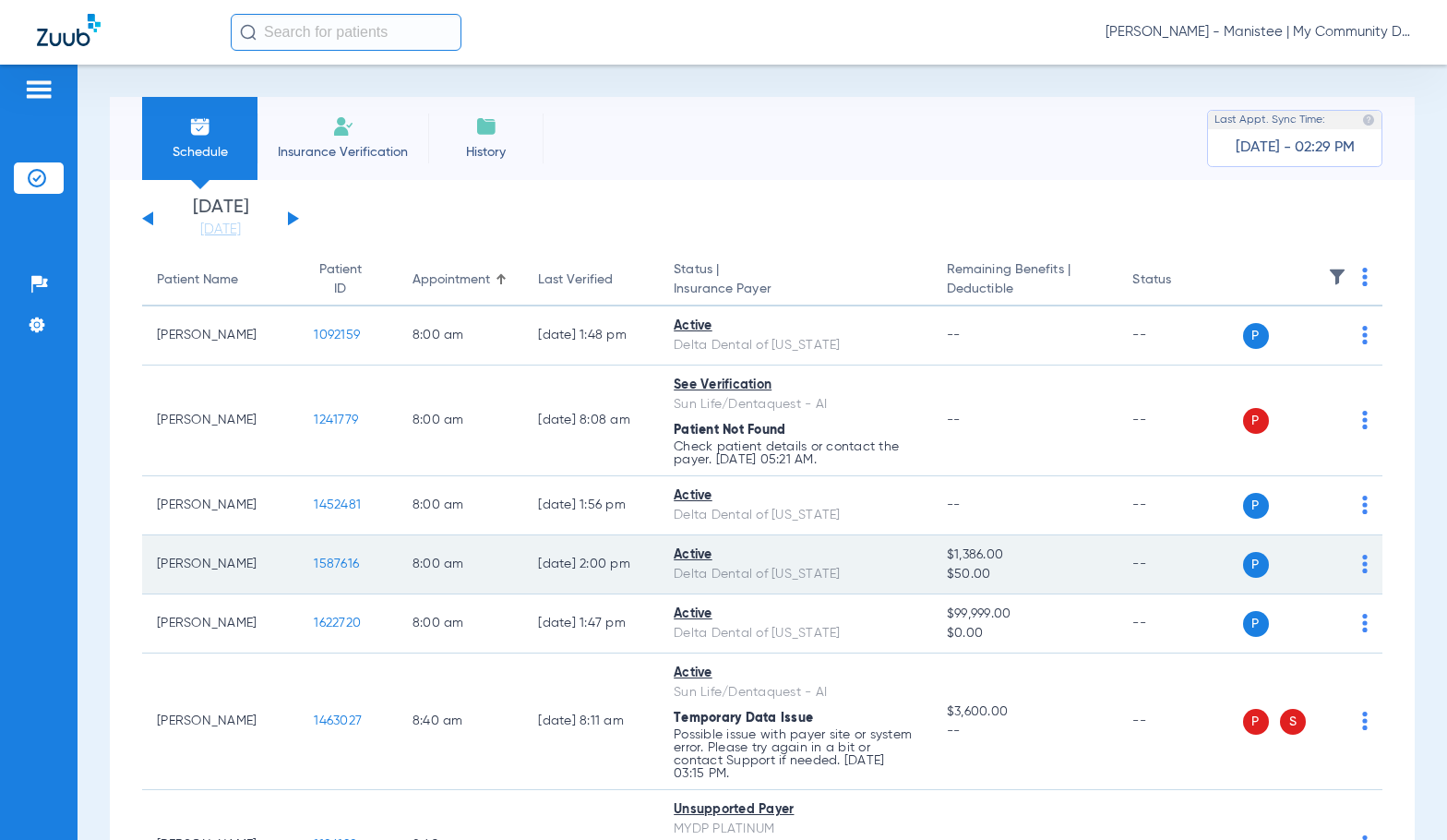
click at [314, 564] on span "1587616" at bounding box center [336, 563] width 45 height 13
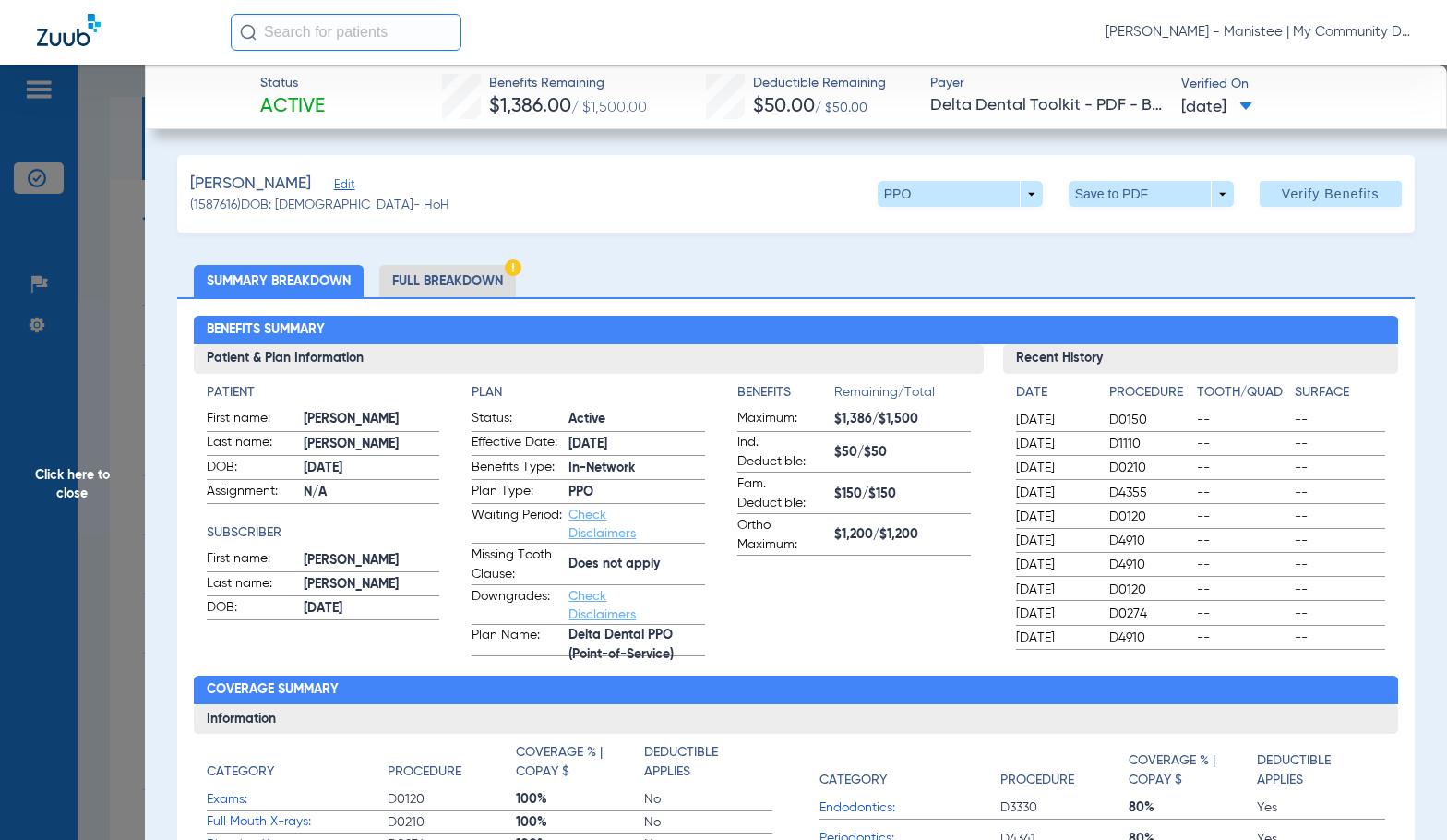
drag, startPoint x: 471, startPoint y: 279, endPoint x: 1445, endPoint y: 263, distance: 974.1
click at [471, 279] on li "Full Breakdown" at bounding box center [448, 281] width 136 height 33
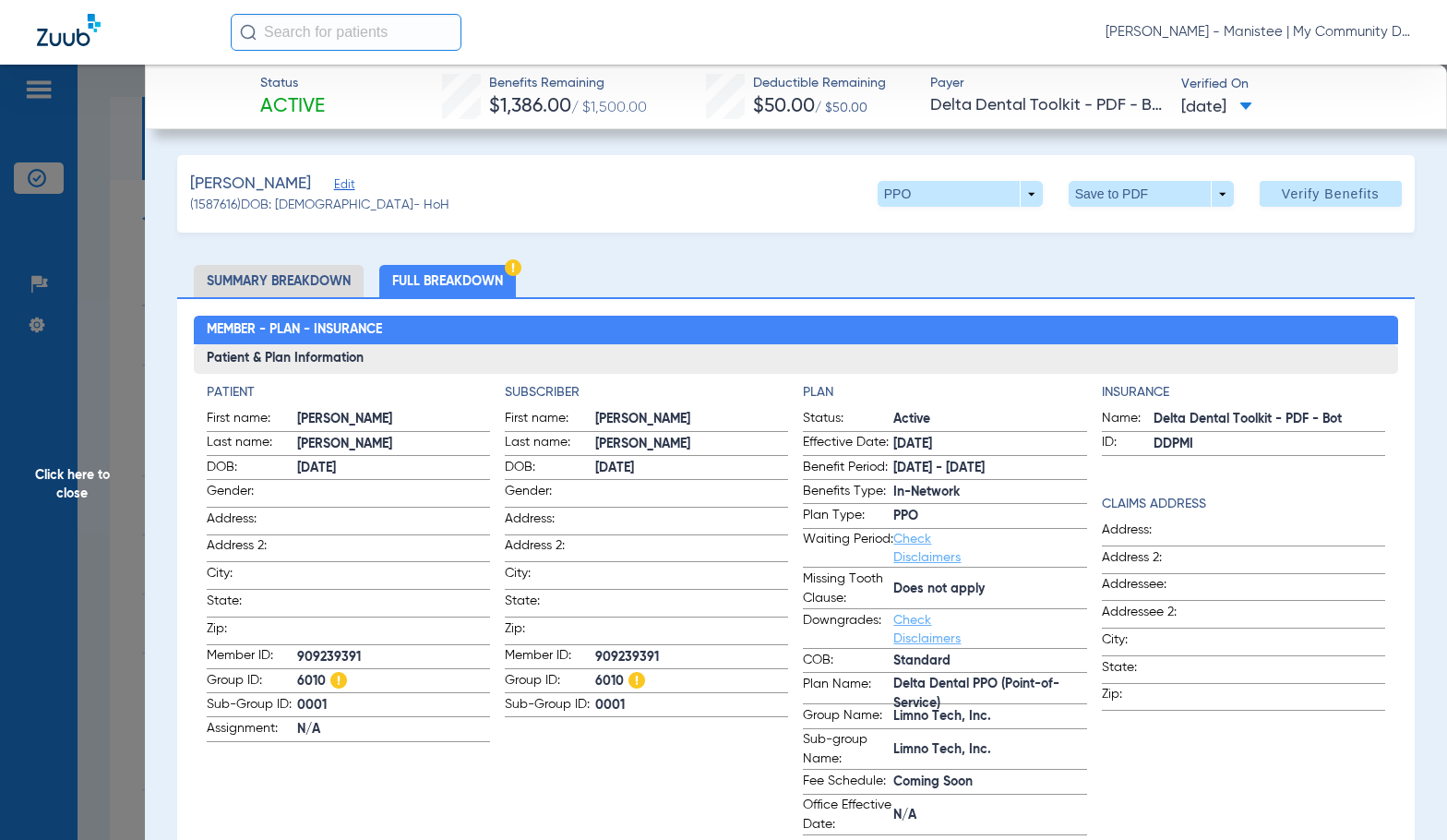
click at [608, 605] on span at bounding box center [692, 601] width 193 height 20
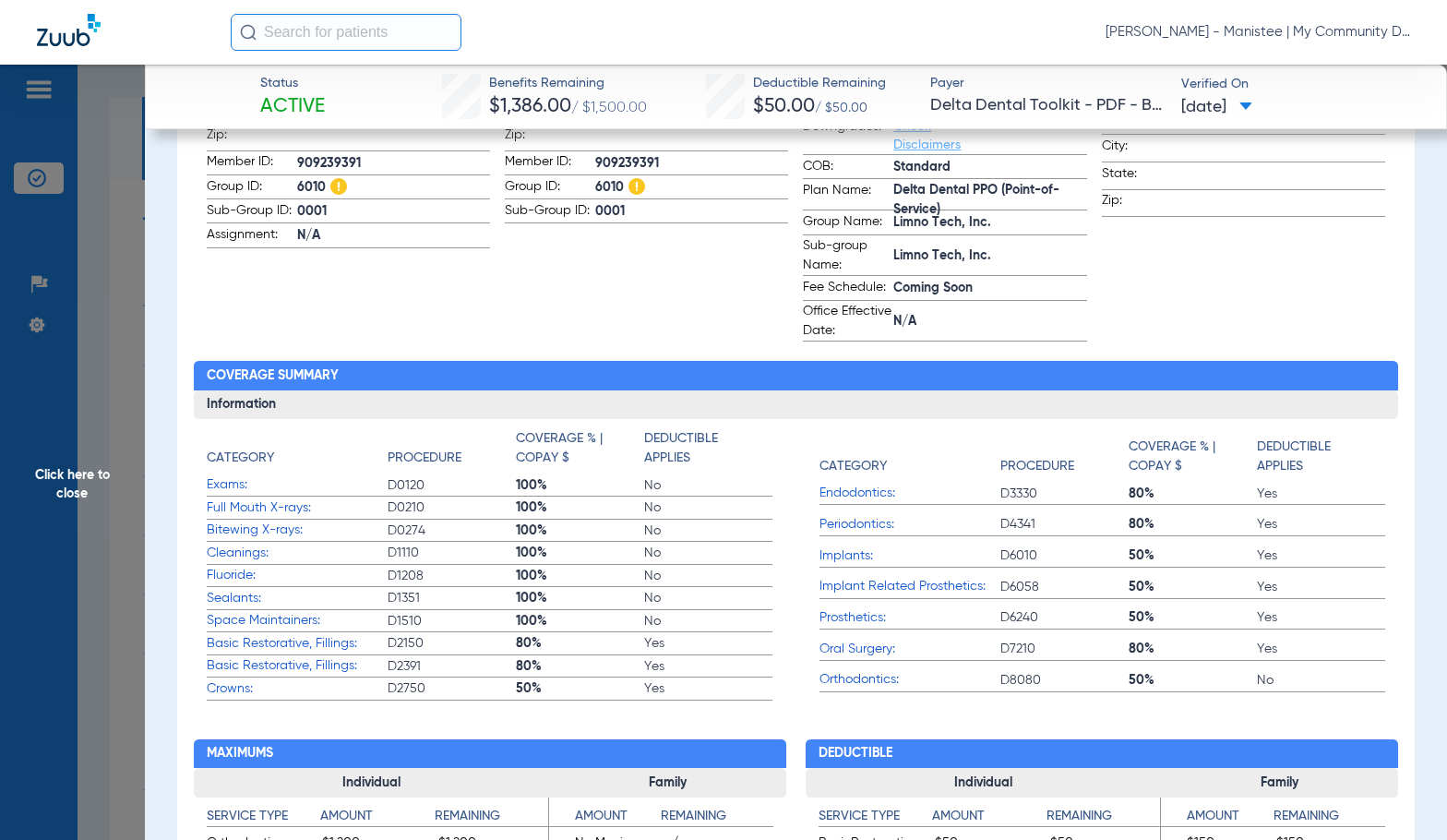
scroll to position [646, 0]
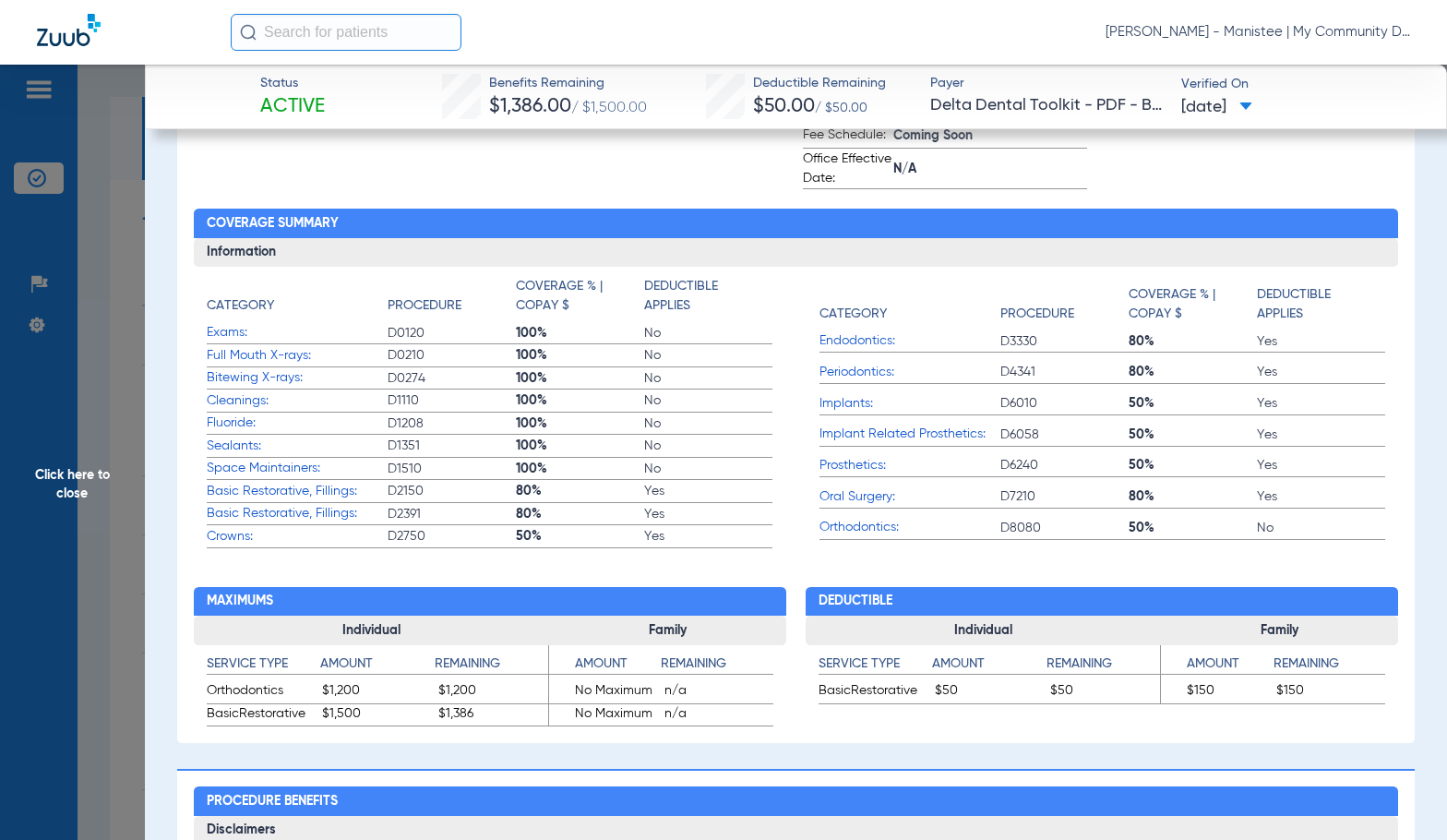
drag, startPoint x: 122, startPoint y: 480, endPoint x: 171, endPoint y: 465, distance: 51.2
click at [120, 478] on span "Click here to close" at bounding box center [72, 485] width 145 height 840
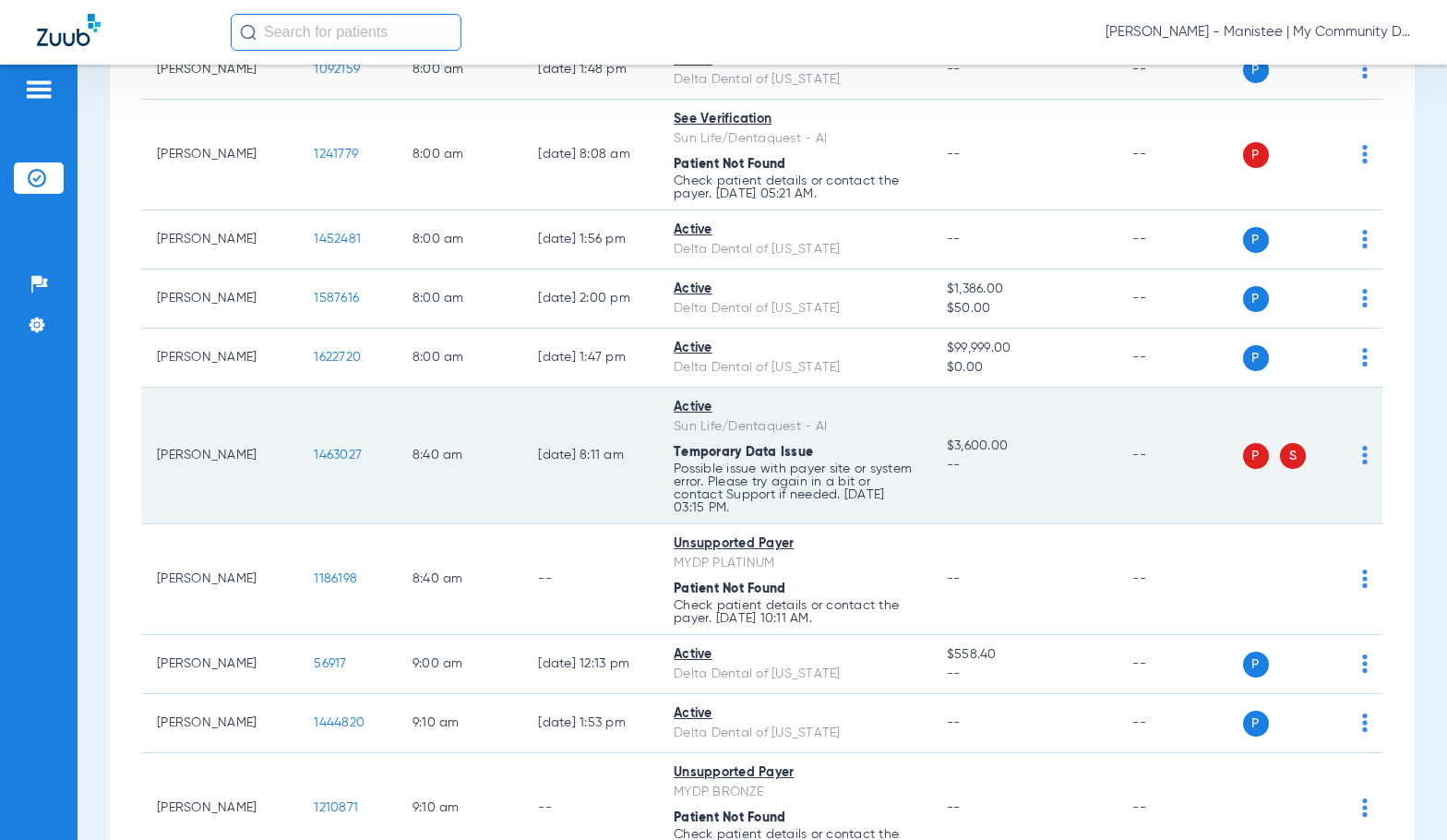
scroll to position [277, 0]
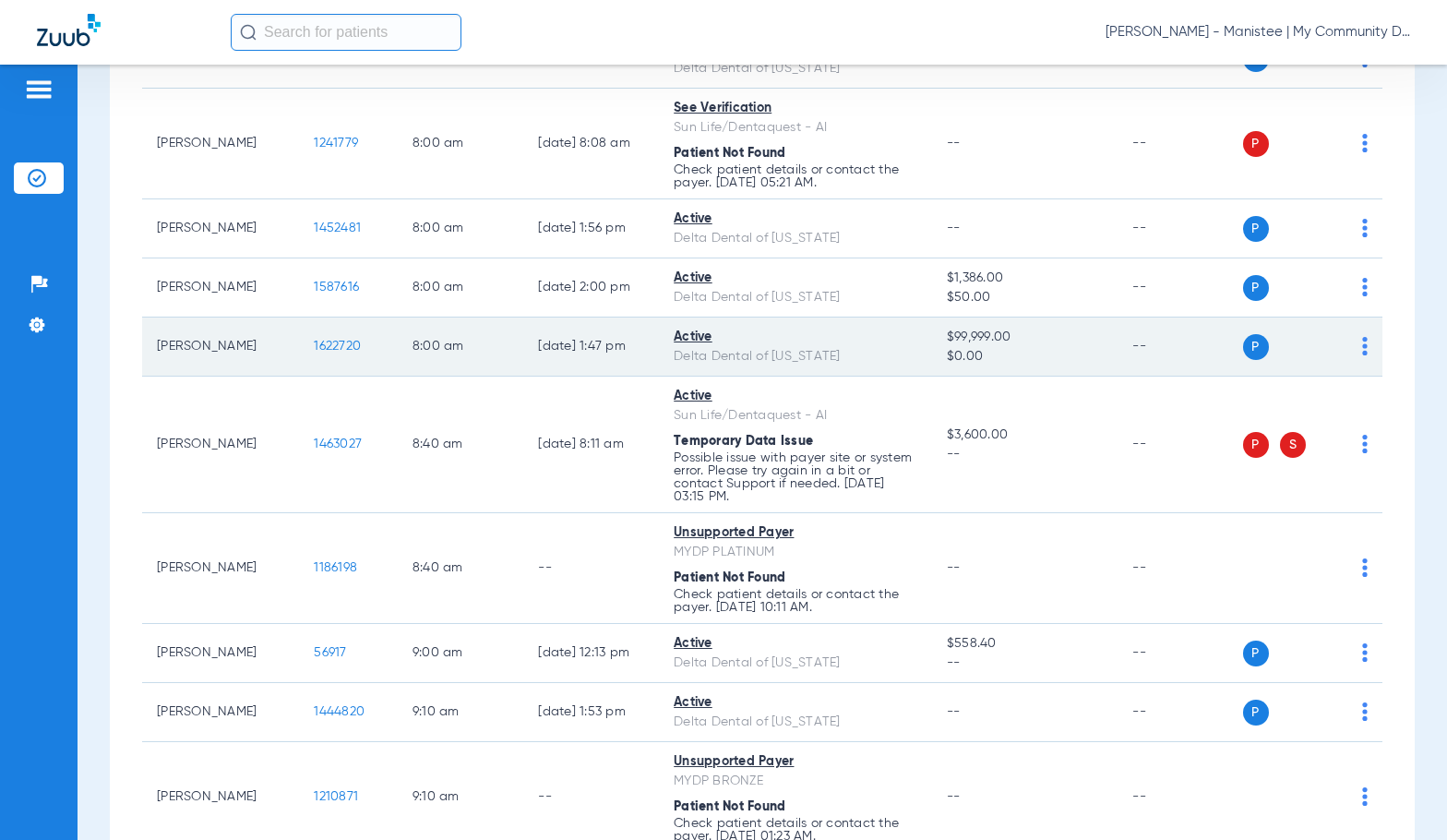
click at [314, 348] on span "1622720" at bounding box center [337, 345] width 47 height 13
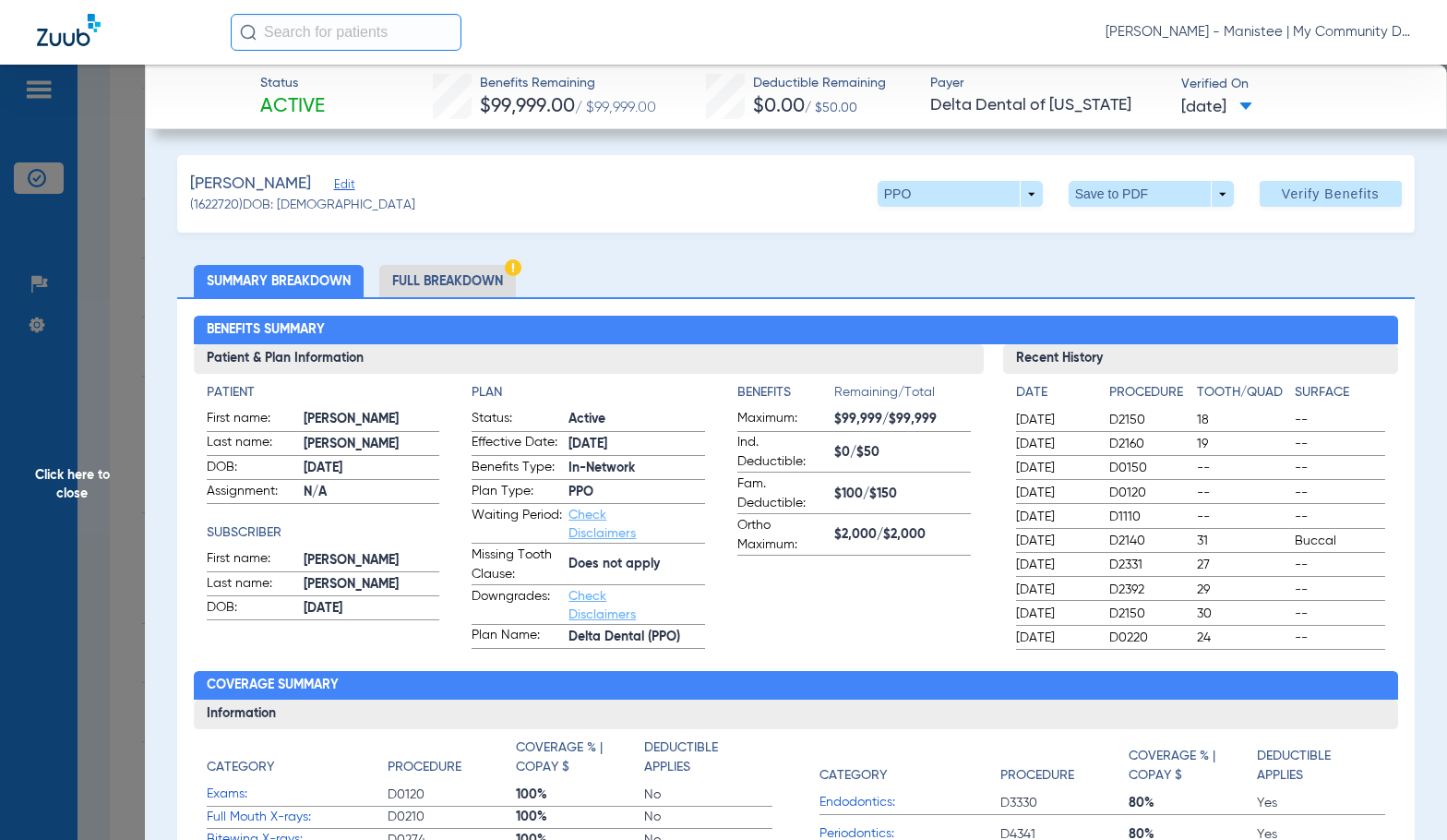
click at [448, 280] on li "Full Breakdown" at bounding box center [448, 281] width 136 height 33
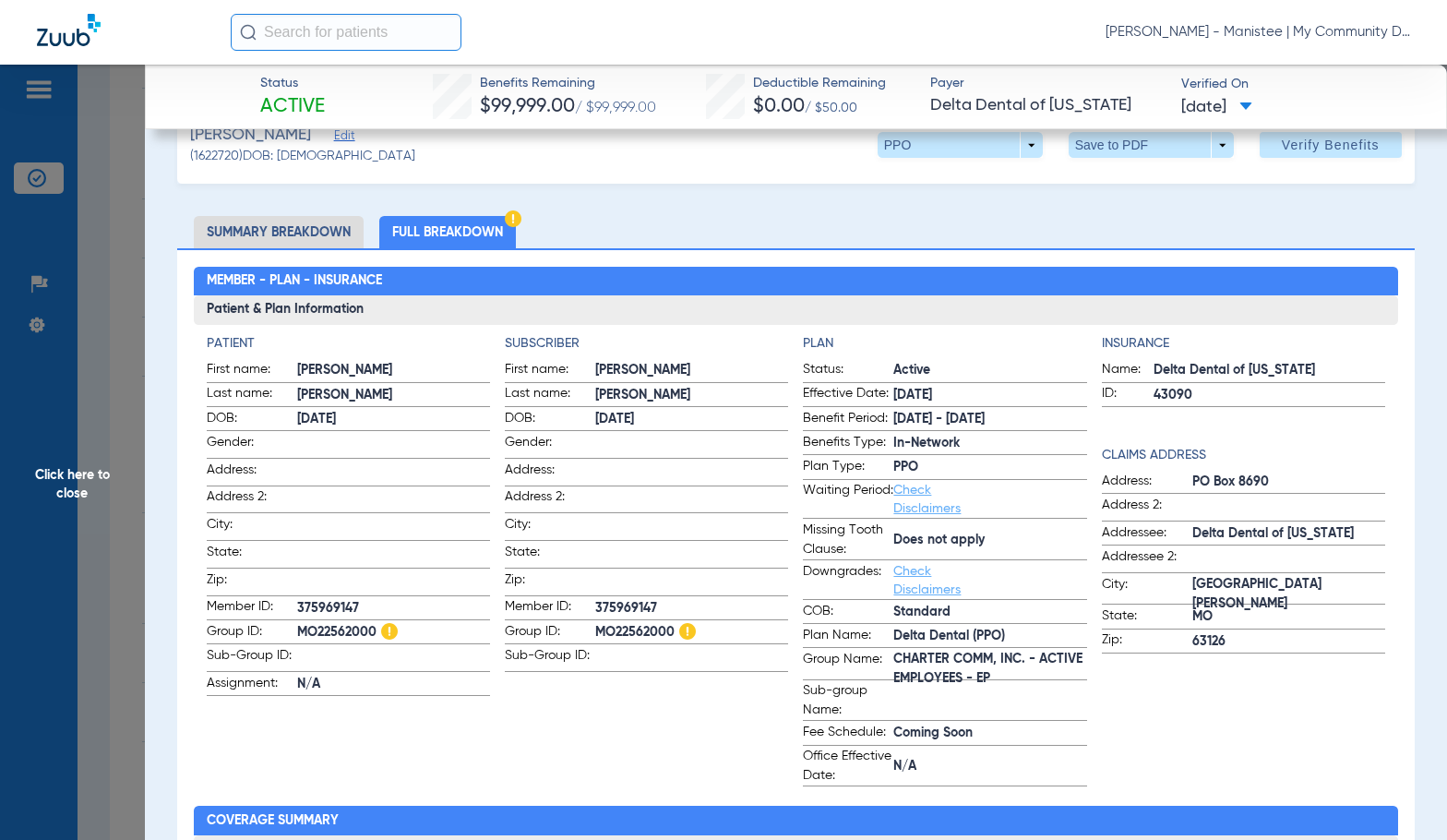
scroll to position [0, 0]
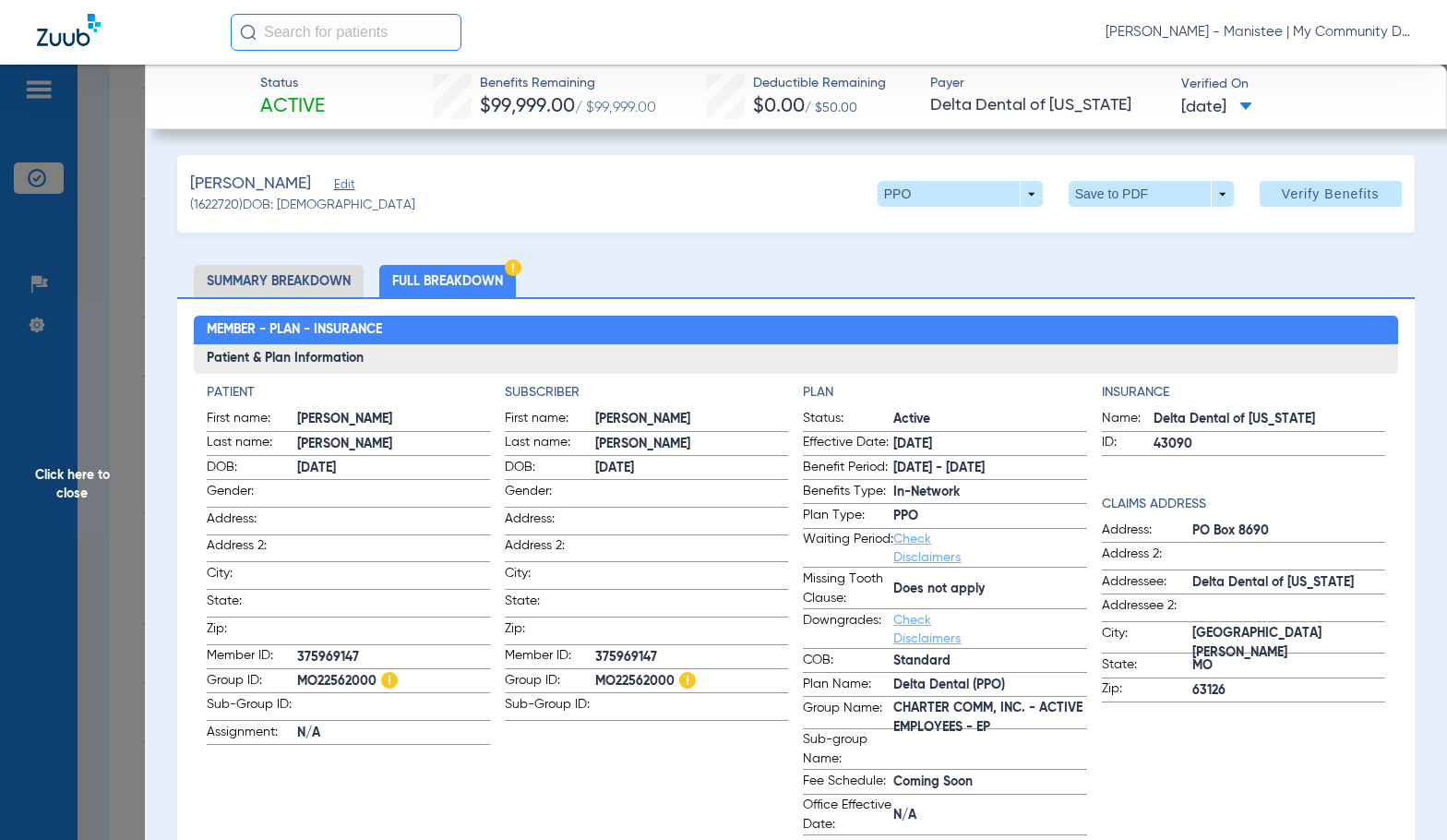
drag, startPoint x: 78, startPoint y: 530, endPoint x: 344, endPoint y: 411, distance: 291.4
click at [79, 529] on span "Click here to close" at bounding box center [72, 485] width 145 height 840
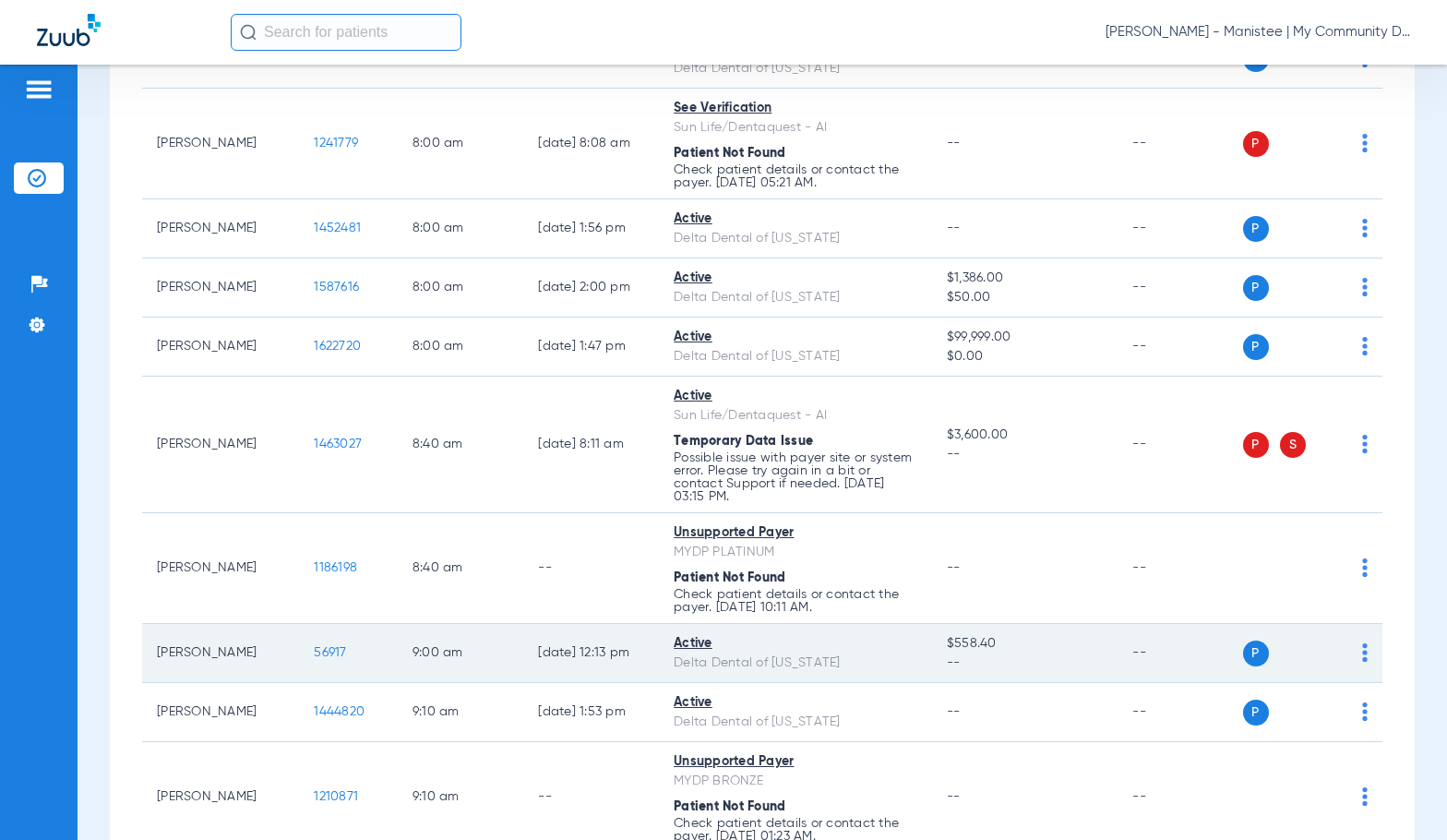
click at [314, 650] on span "56917" at bounding box center [329, 652] width 33 height 13
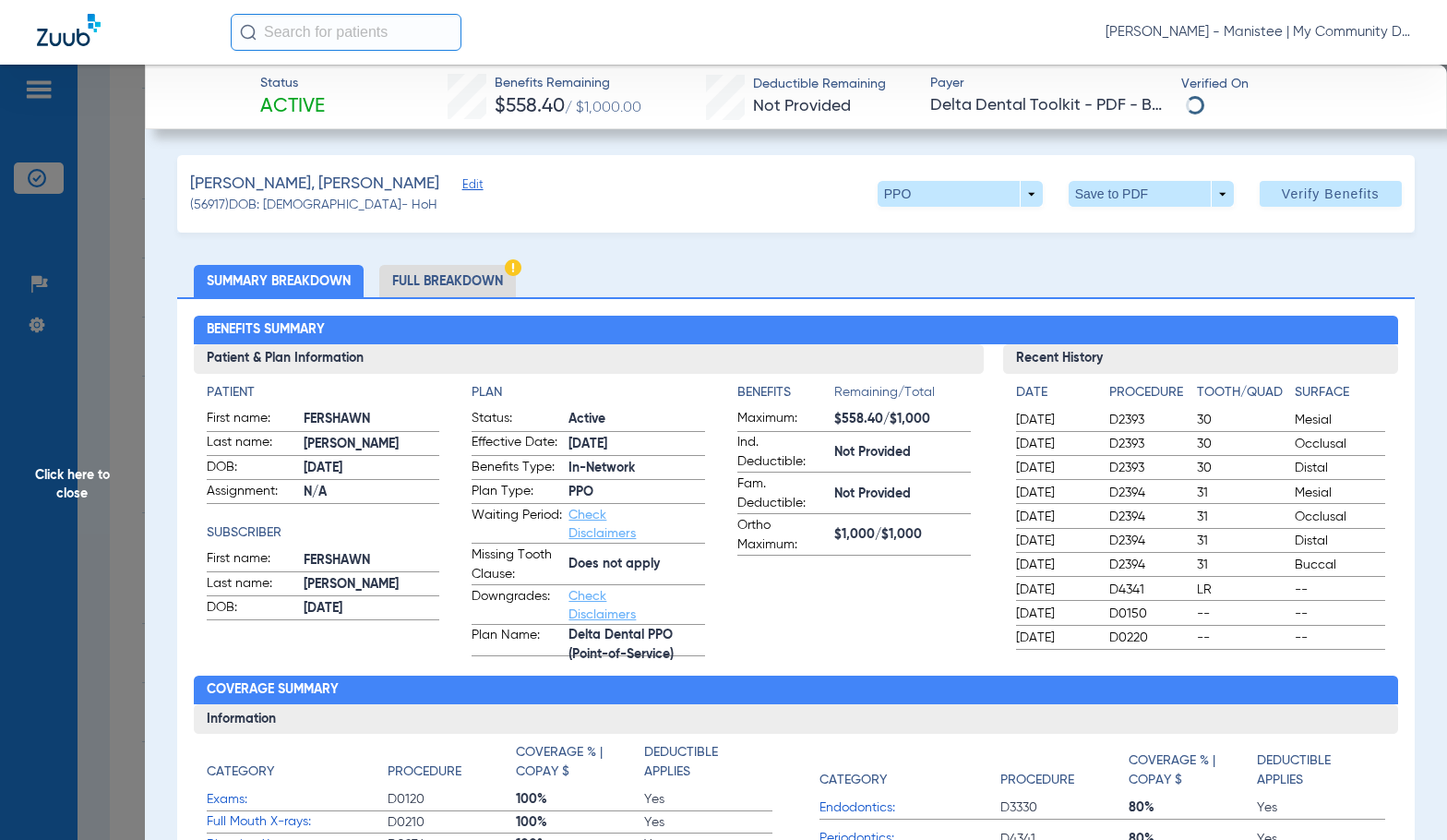
click at [417, 297] on div "Benefits Summary Patient & Plan Information Patient First name: FERSHAWN Last n…" at bounding box center [796, 664] width 1238 height 734
click at [424, 278] on li "Full Breakdown" at bounding box center [448, 281] width 136 height 33
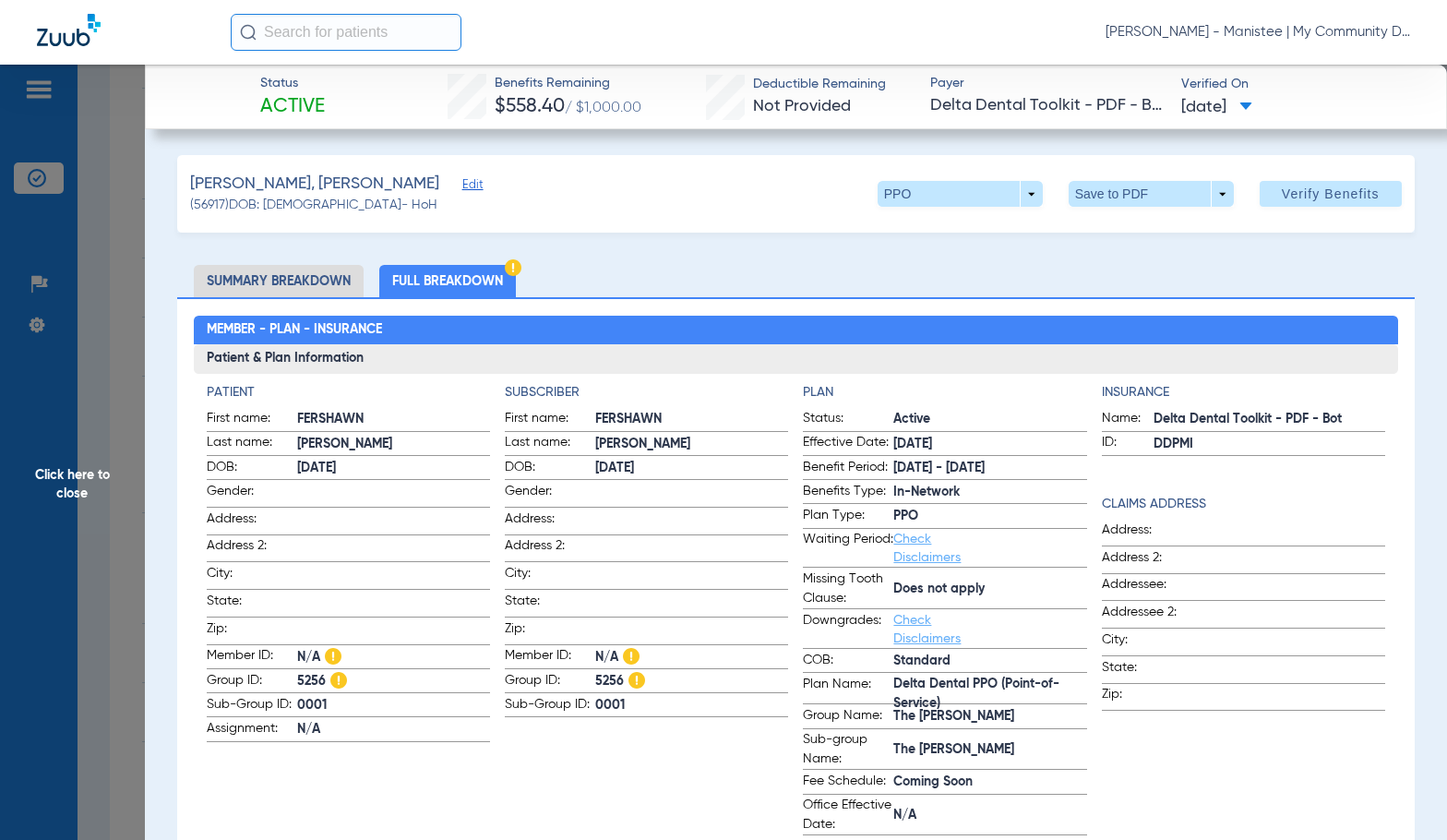
click at [638, 746] on app-subscriber-information "Subscriber First name: FERSHAWN Last name: PYNE DOB: 09/26/1992 Gender: Address…" at bounding box center [646, 608] width 283 height 453
click at [78, 483] on span "Click here to close" at bounding box center [72, 485] width 145 height 840
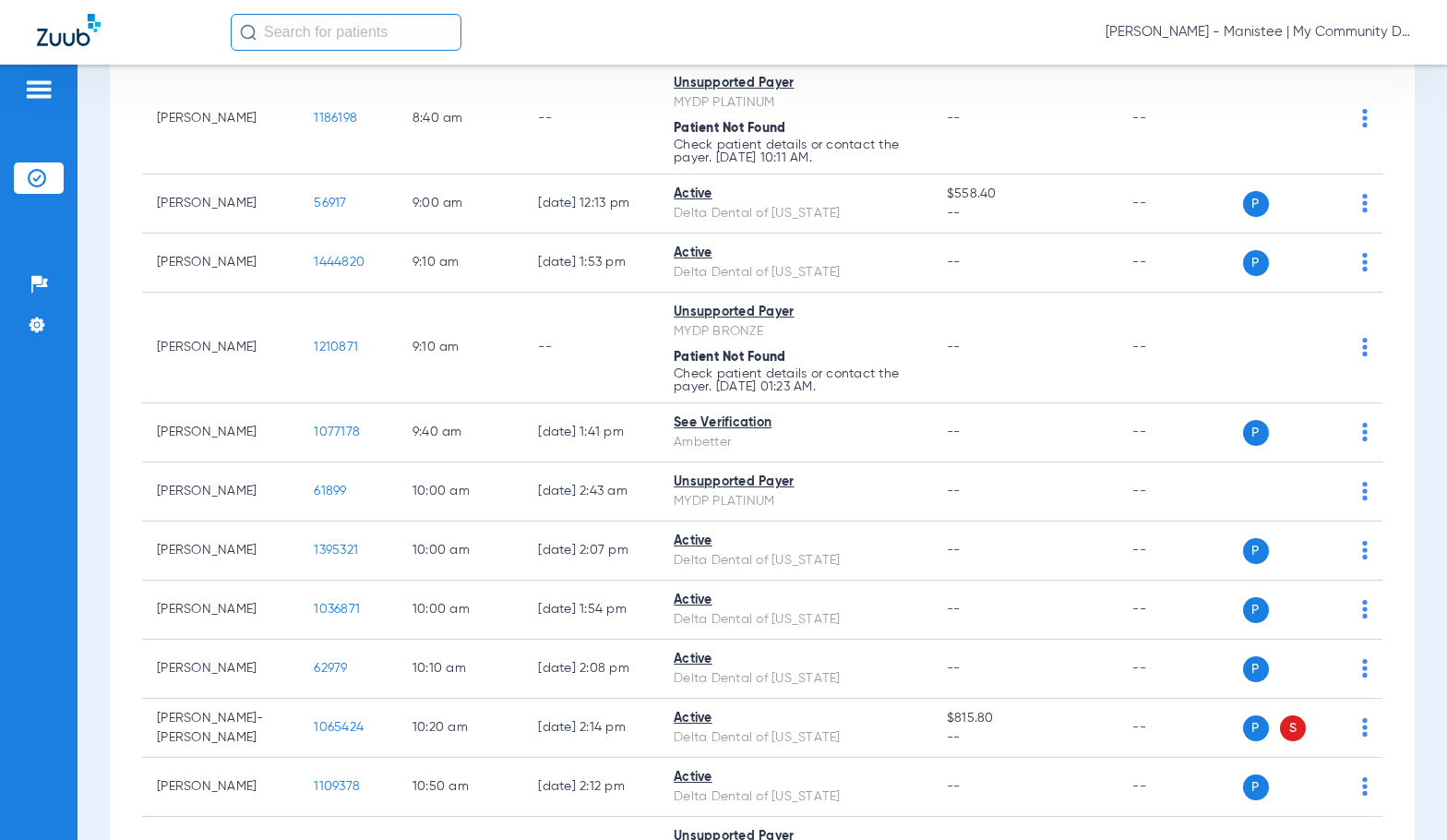
scroll to position [738, 0]
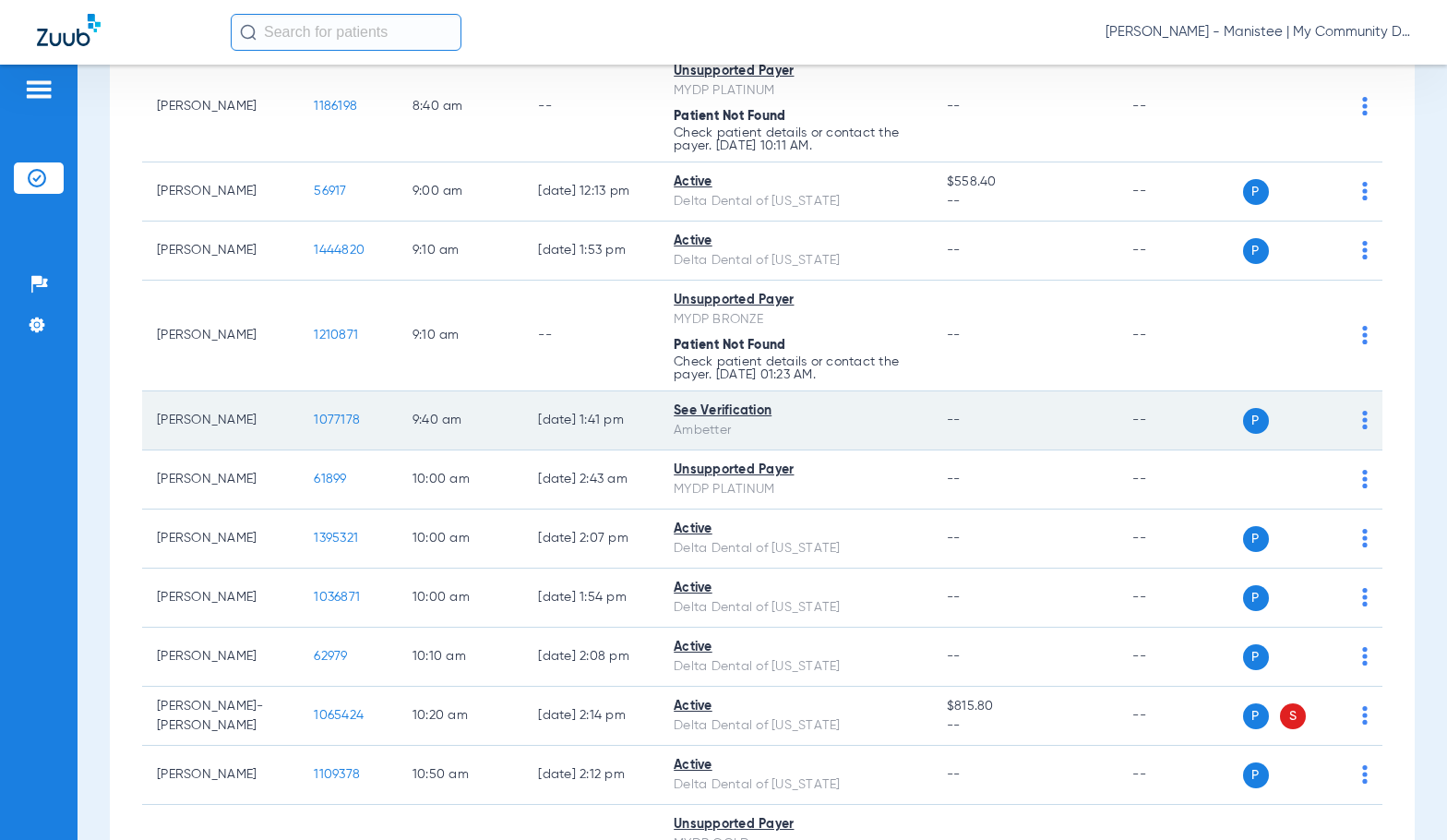
click at [309, 433] on td "1077178" at bounding box center [347, 421] width 98 height 59
click at [317, 421] on span "1077178" at bounding box center [336, 419] width 46 height 13
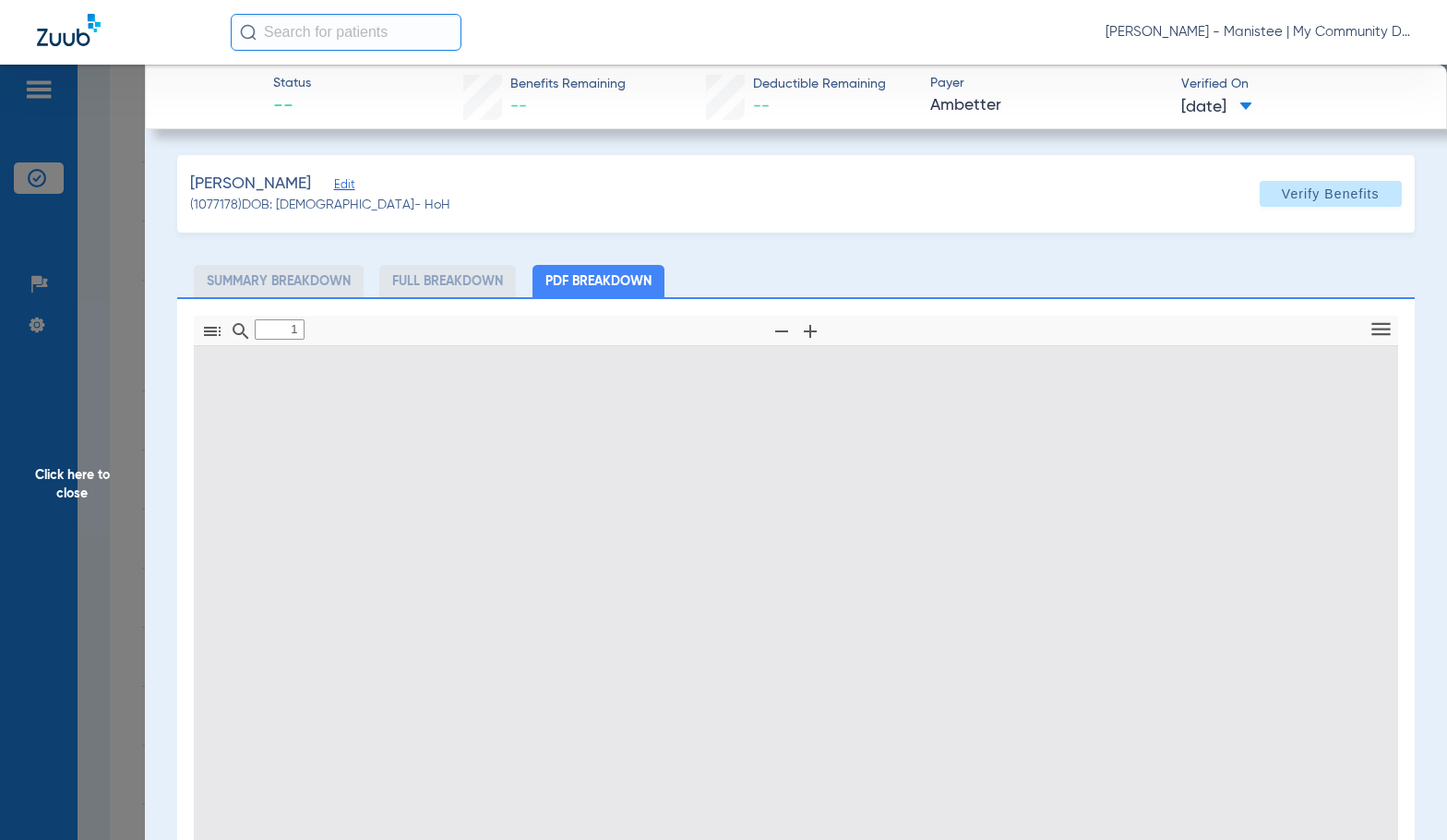
type input "0"
select select "page-width"
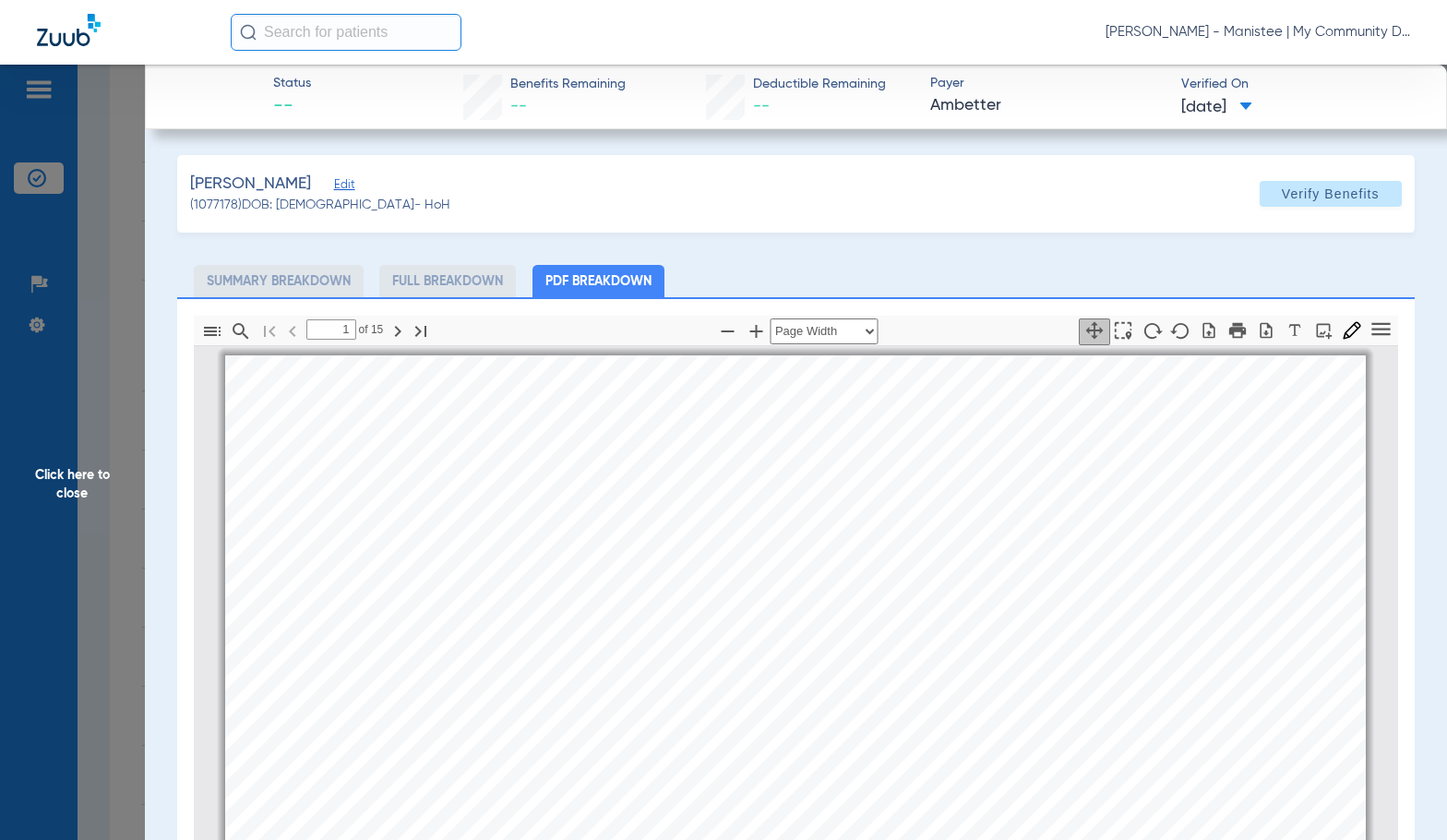
scroll to position [9, 0]
click at [553, 539] on span "This patient is eligible for services on 08/14/2025 from SCOTT R GILLILAND at M…" at bounding box center [761, 542] width 827 height 19
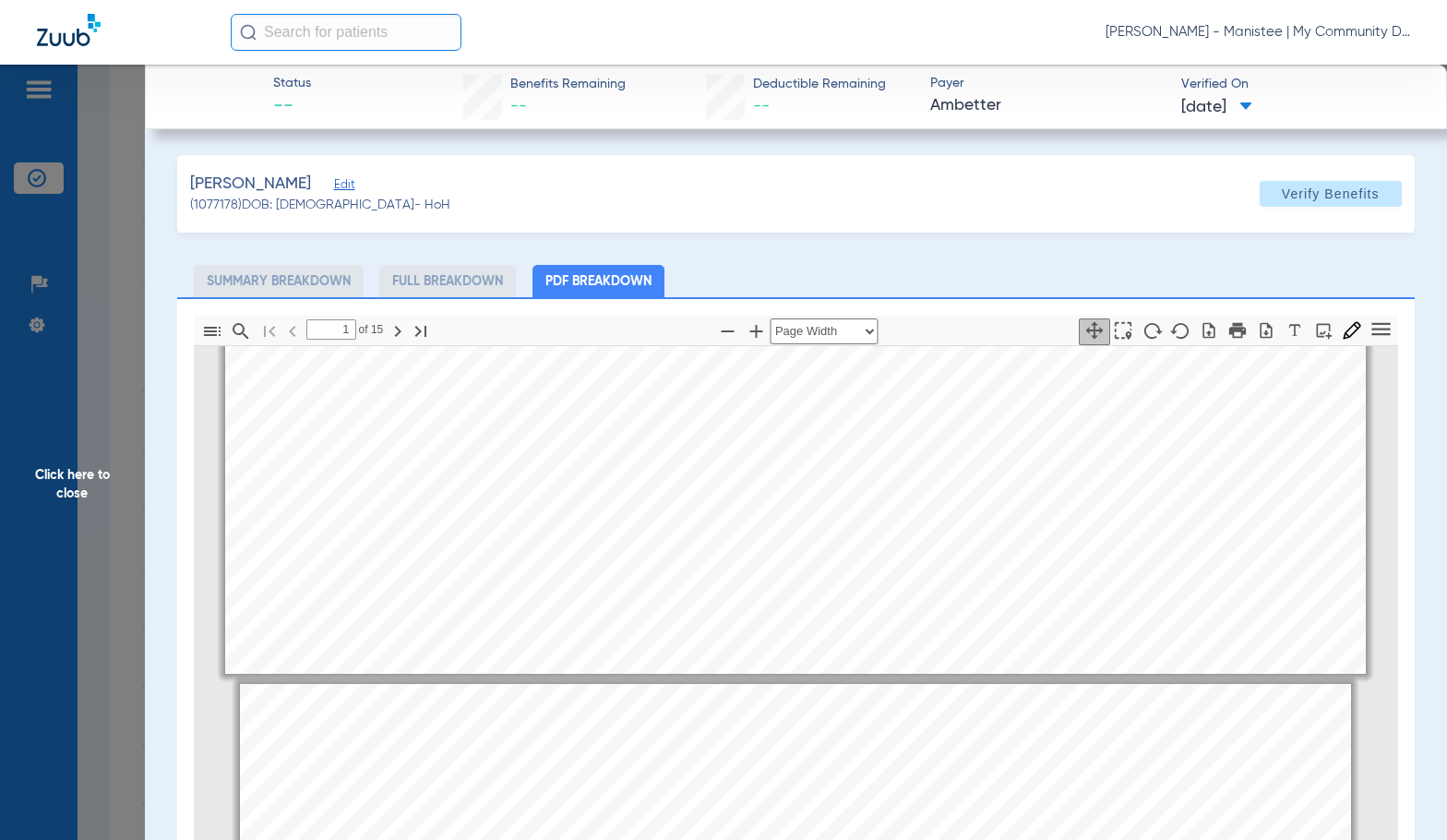
type input "2"
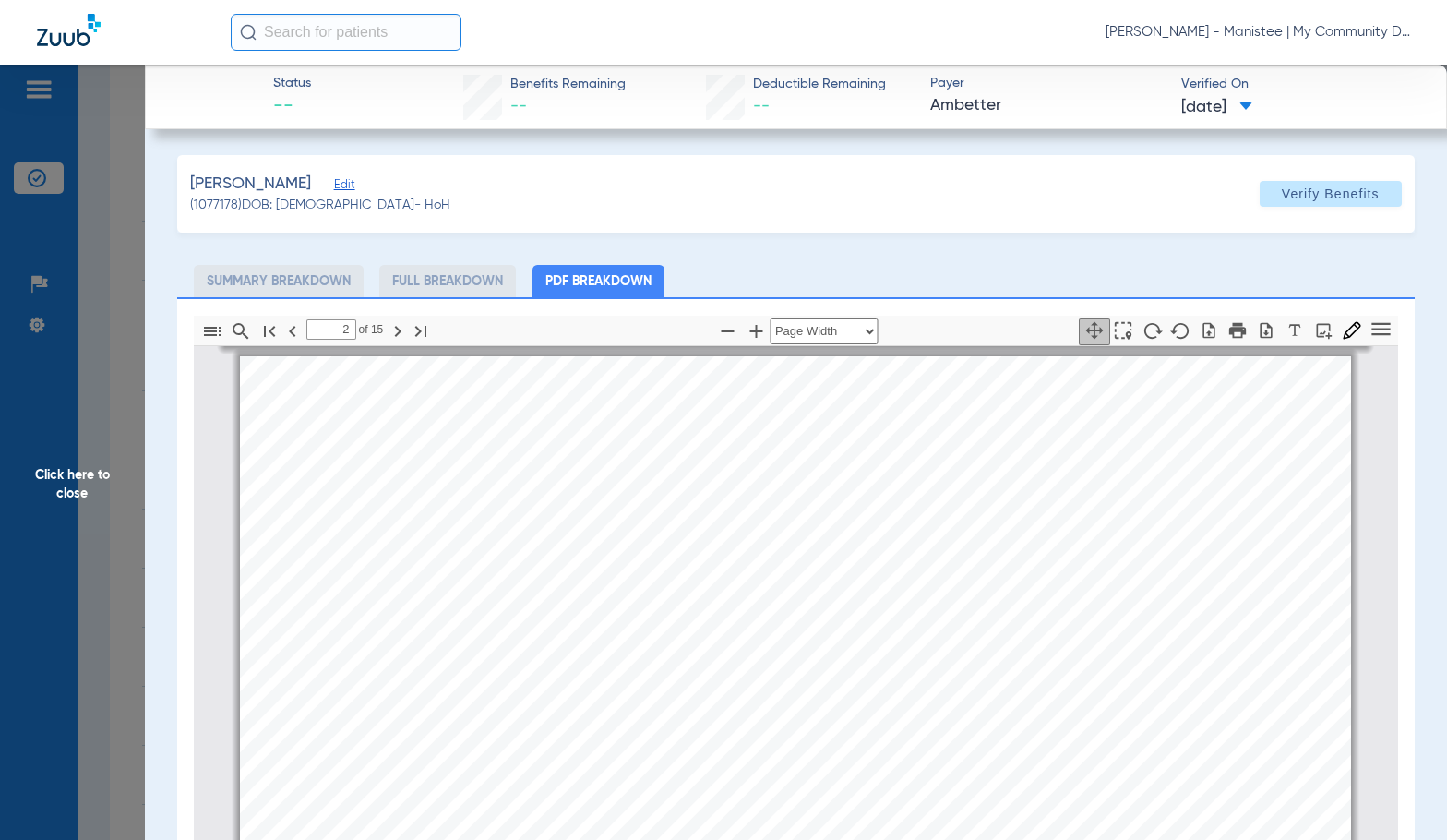
click at [103, 424] on span "Click here to close" at bounding box center [72, 485] width 145 height 840
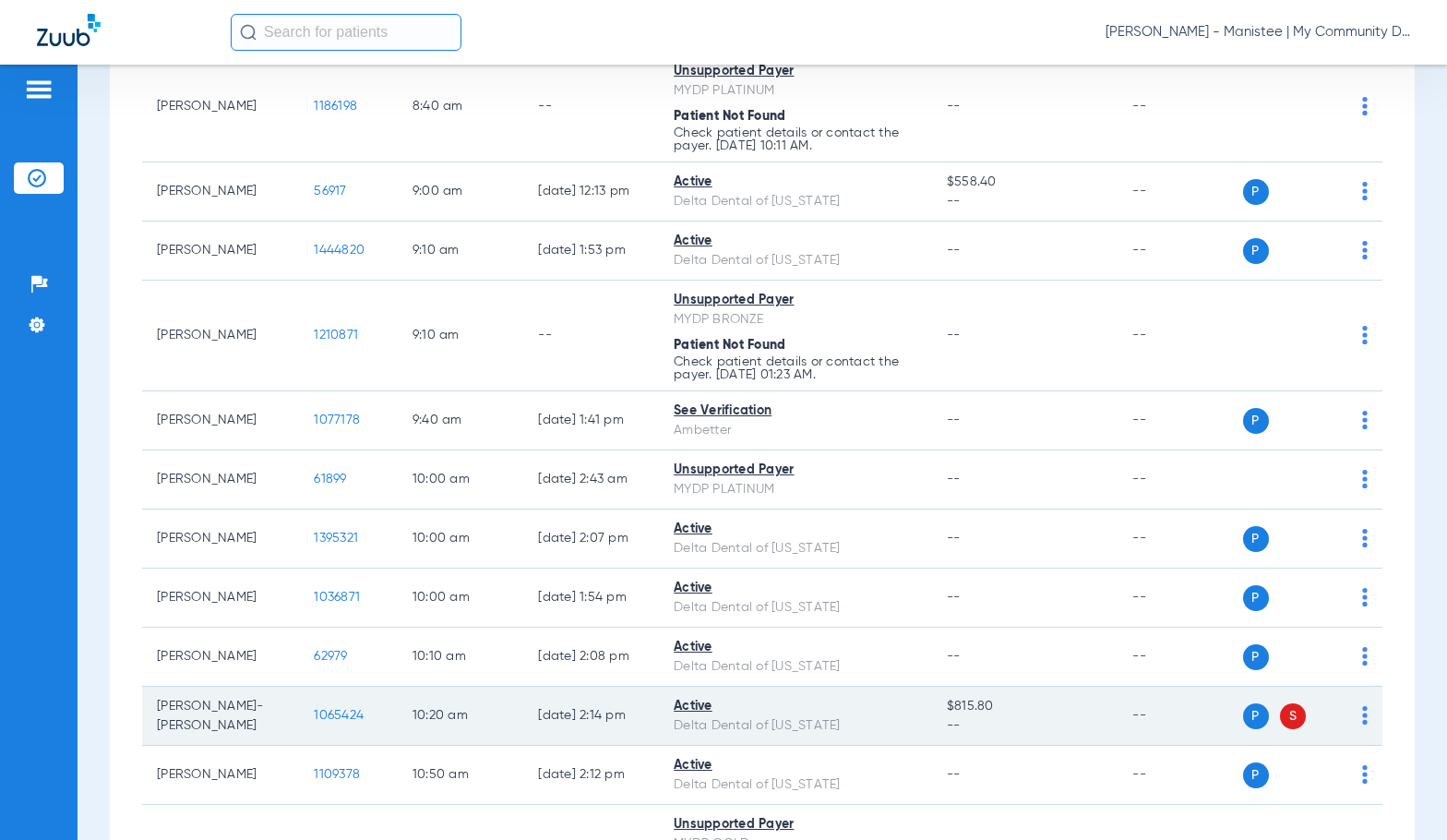
click at [323, 722] on span "1065424" at bounding box center [338, 715] width 50 height 13
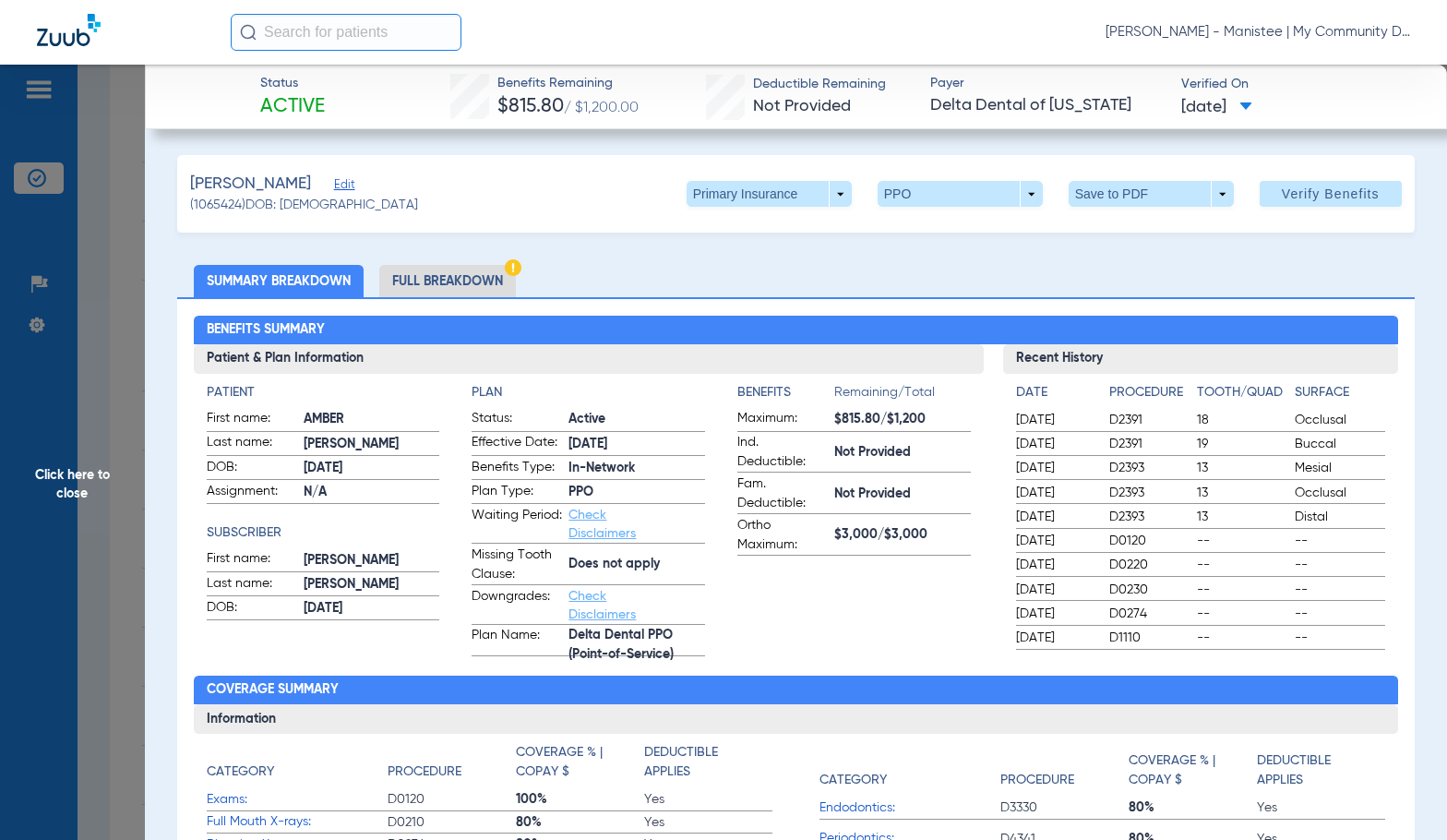
click at [467, 280] on li "Full Breakdown" at bounding box center [448, 281] width 136 height 33
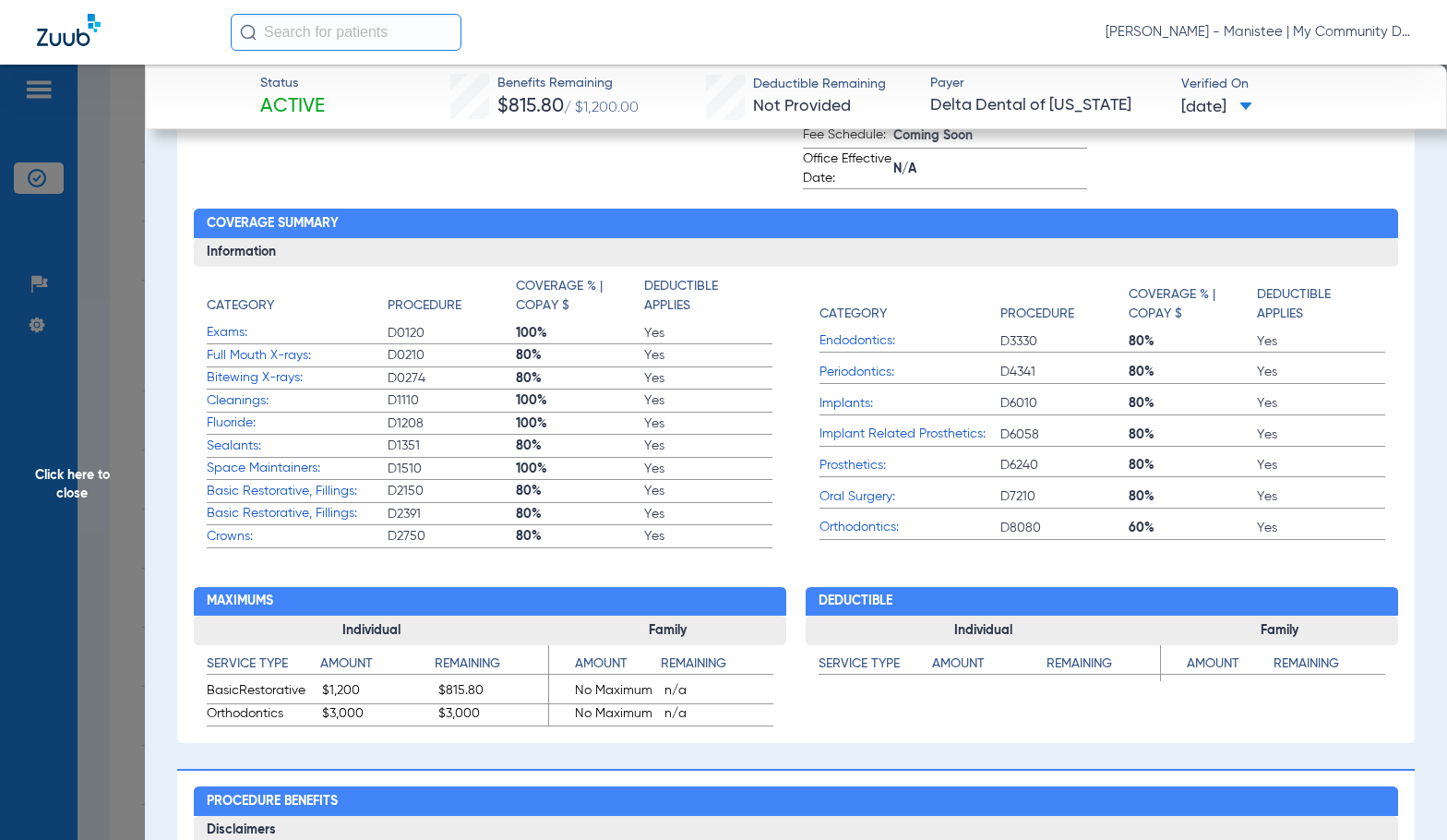
scroll to position [0, 0]
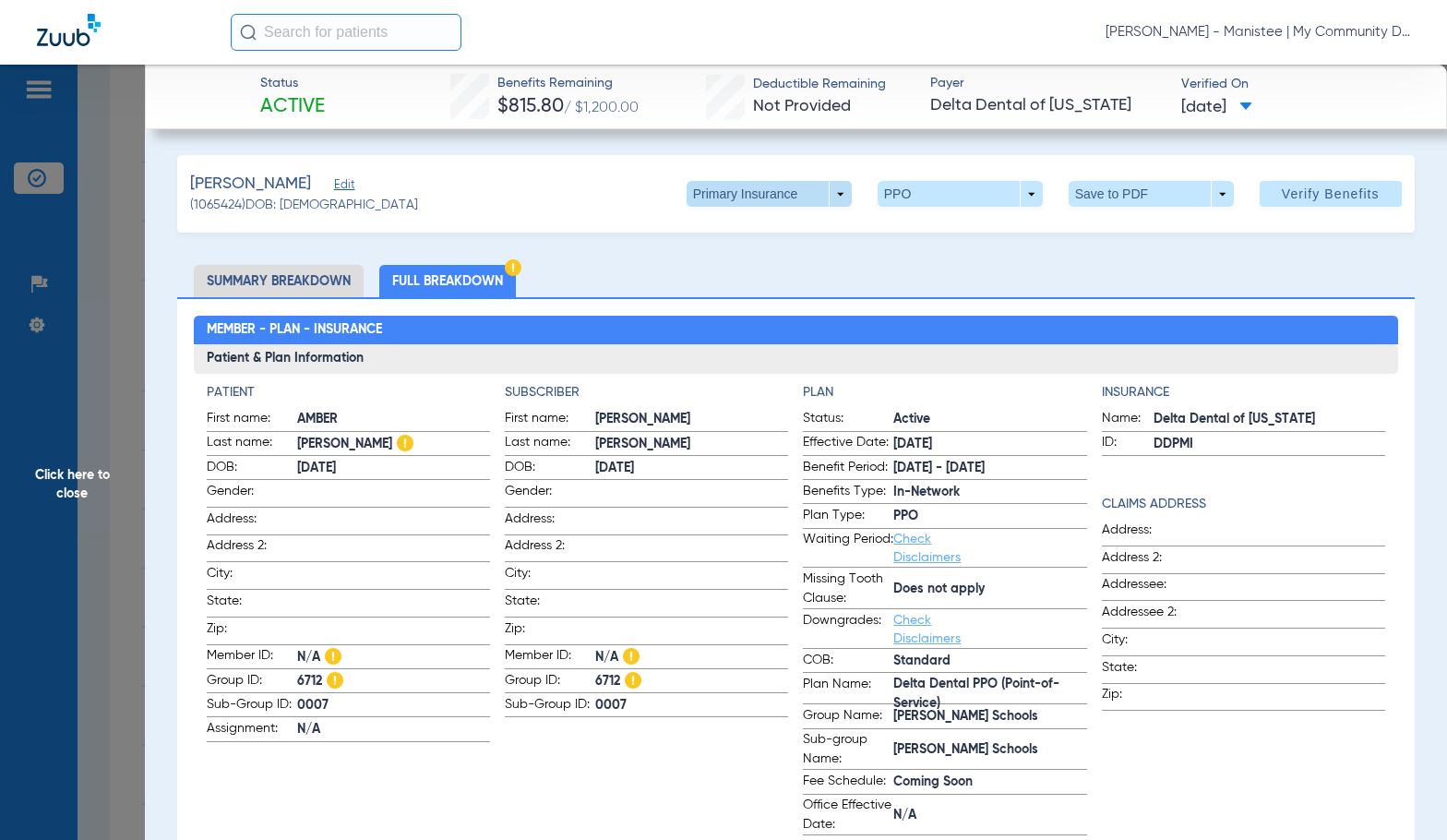
click at [800, 194] on span at bounding box center [768, 193] width 165 height 26
click at [785, 271] on span "Secondary Insurance" at bounding box center [750, 267] width 122 height 13
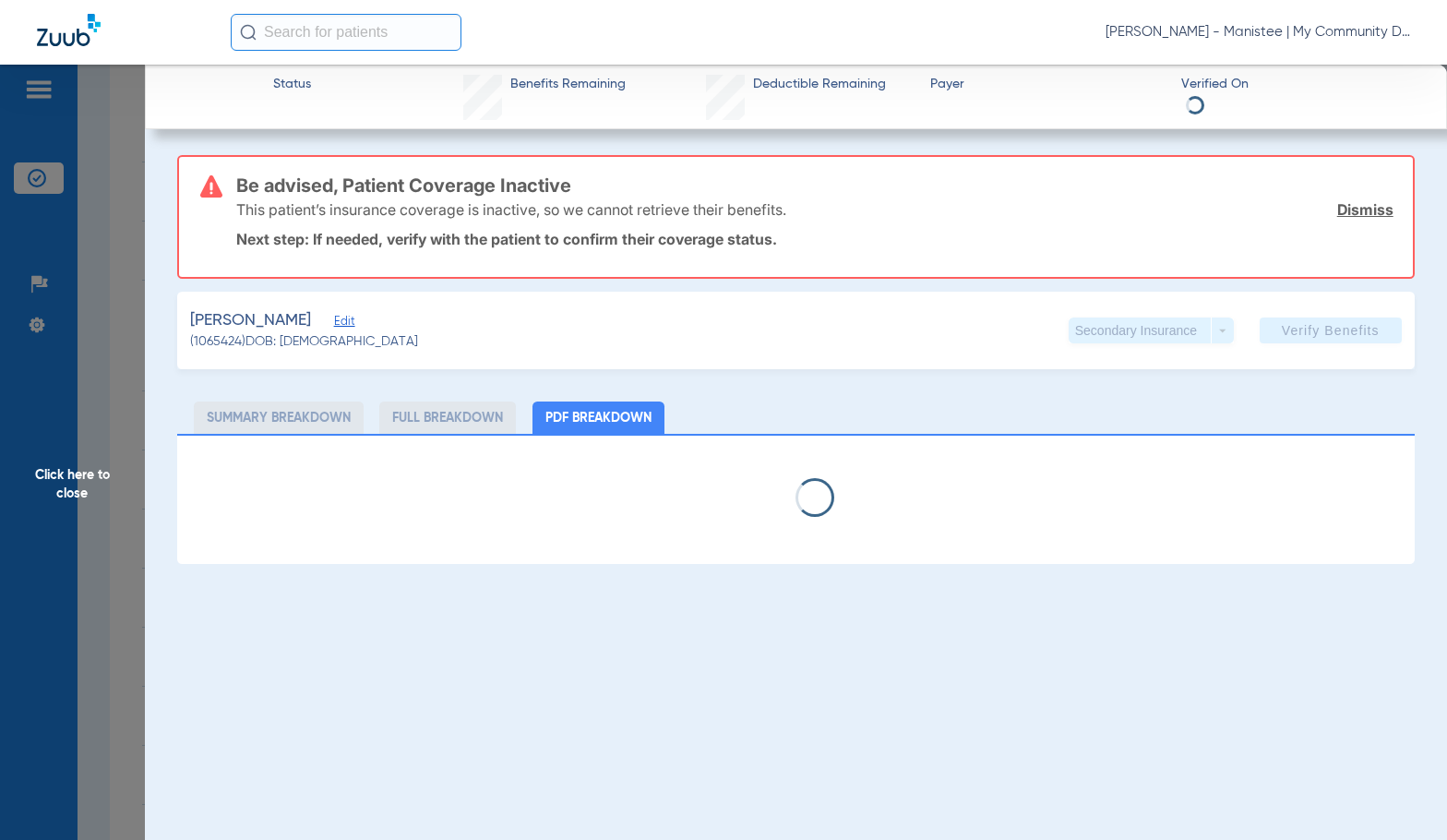
select select "page-width"
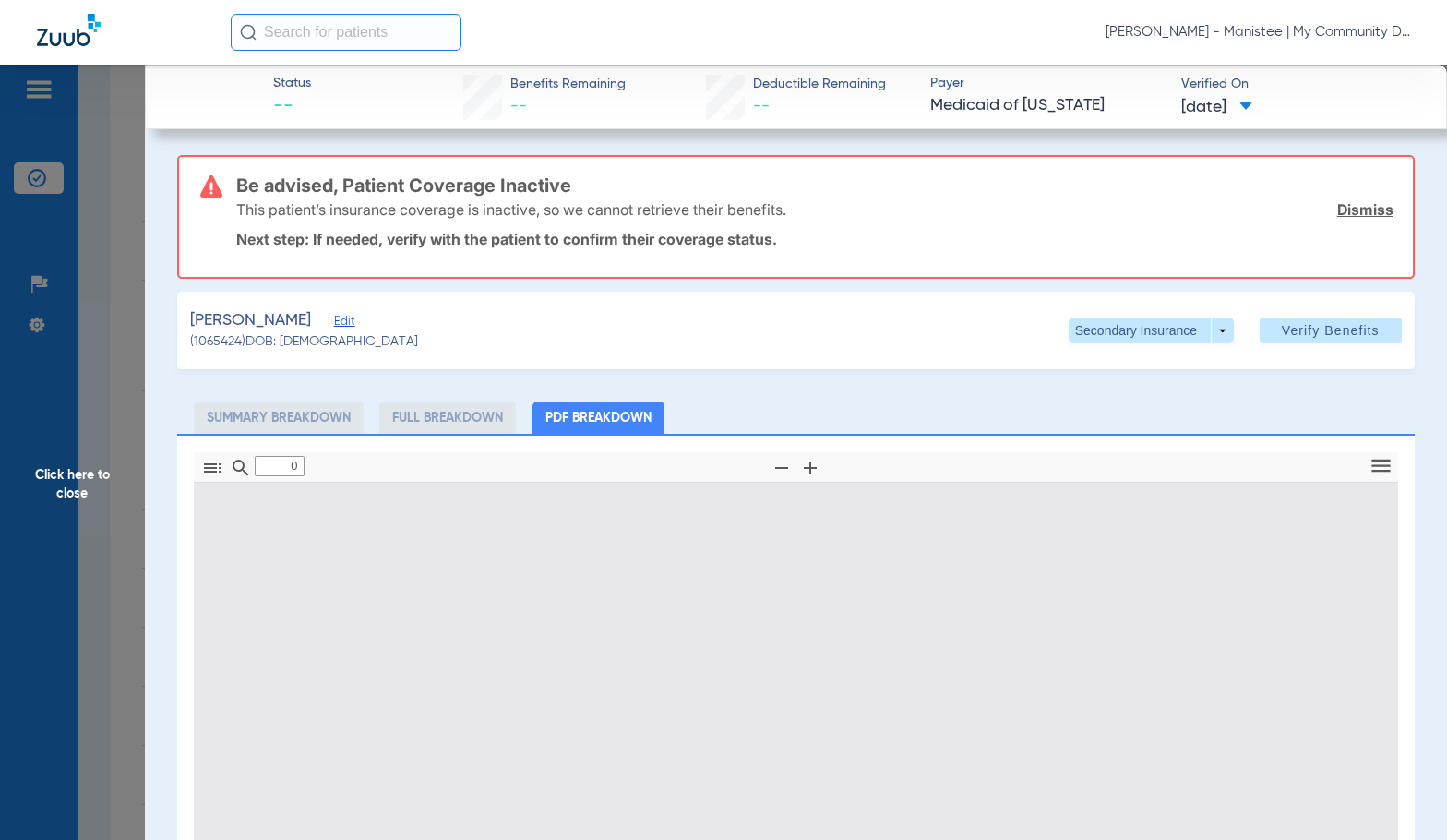
type input "1"
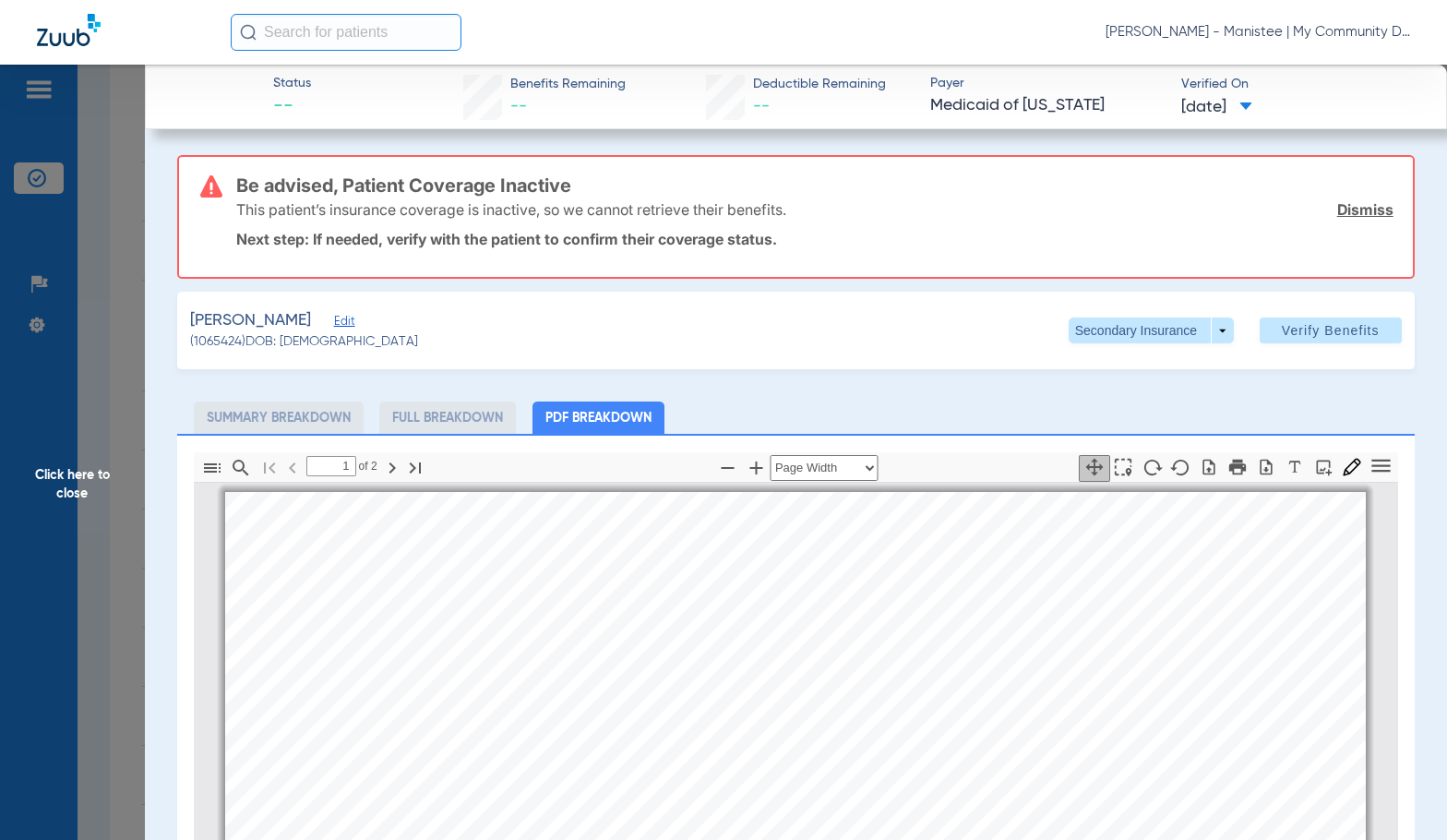
scroll to position [9, 0]
select select "page-width"
drag, startPoint x: 483, startPoint y: 556, endPoint x: 708, endPoint y: 368, distance: 293.2
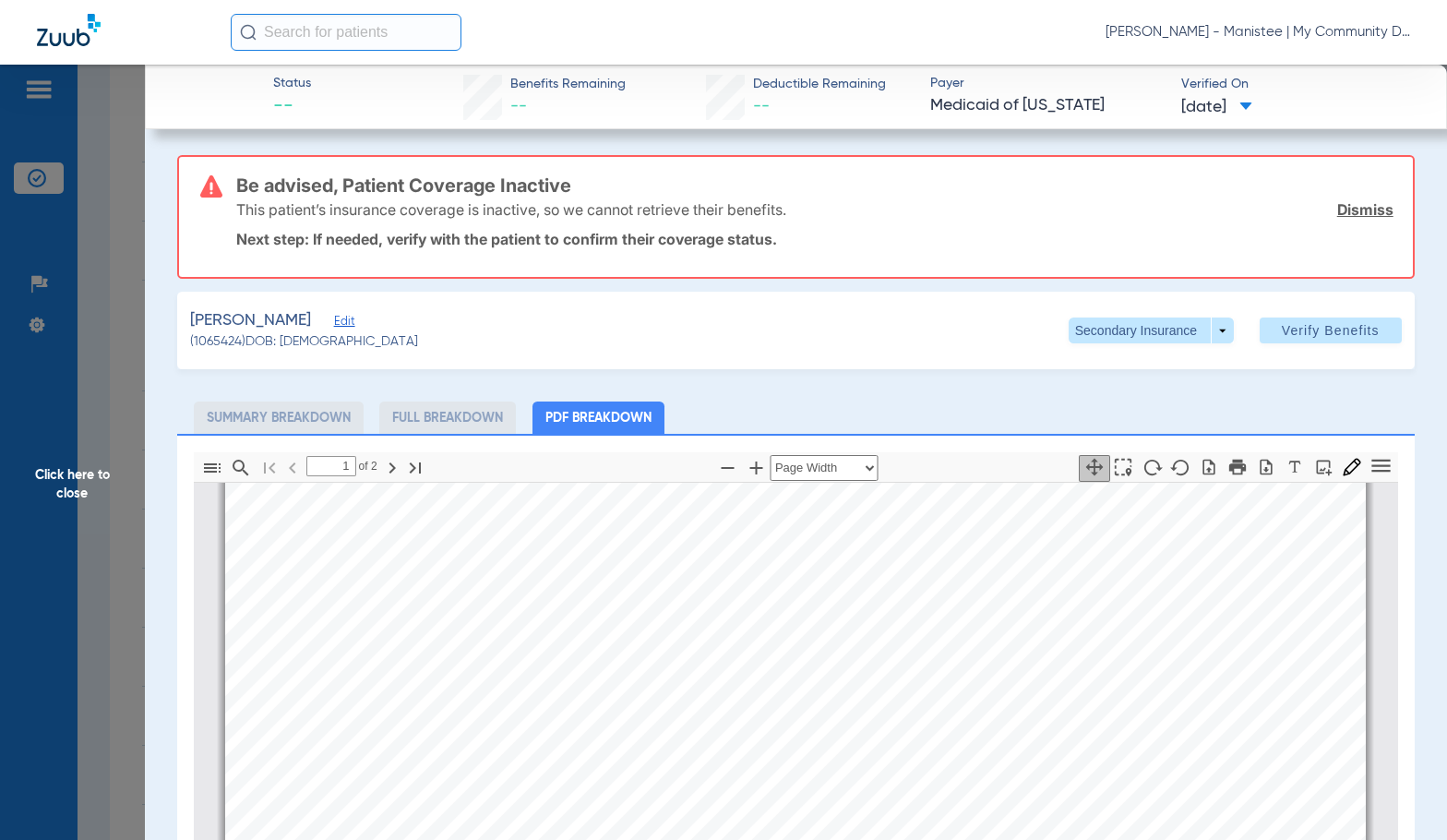
scroll to position [12, 0]
click at [1133, 335] on span at bounding box center [1150, 330] width 44 height 44
click at [1142, 363] on span "Primary Insurance" at bounding box center [1131, 367] width 122 height 13
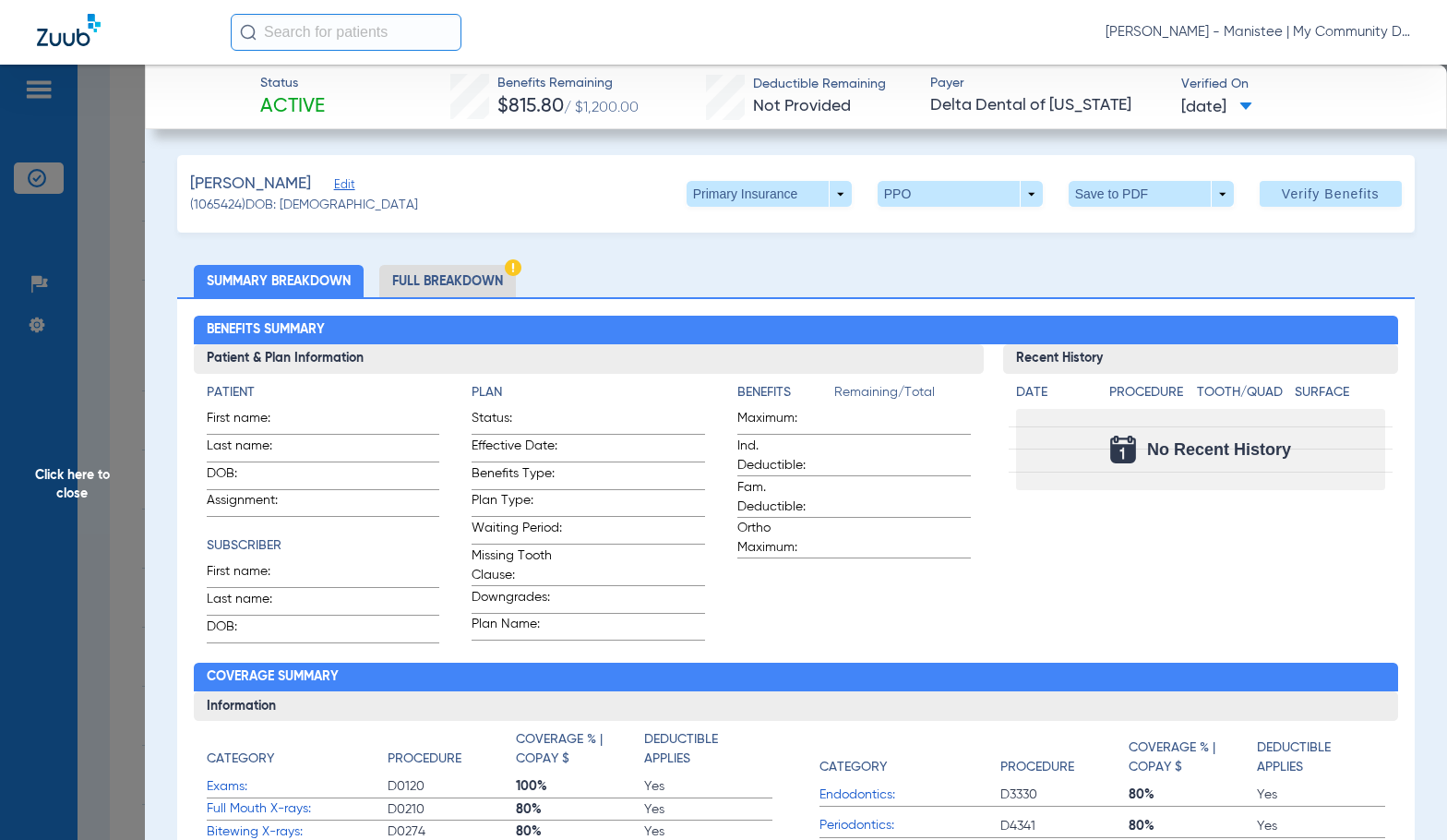
click at [477, 284] on li "Full Breakdown" at bounding box center [448, 281] width 136 height 33
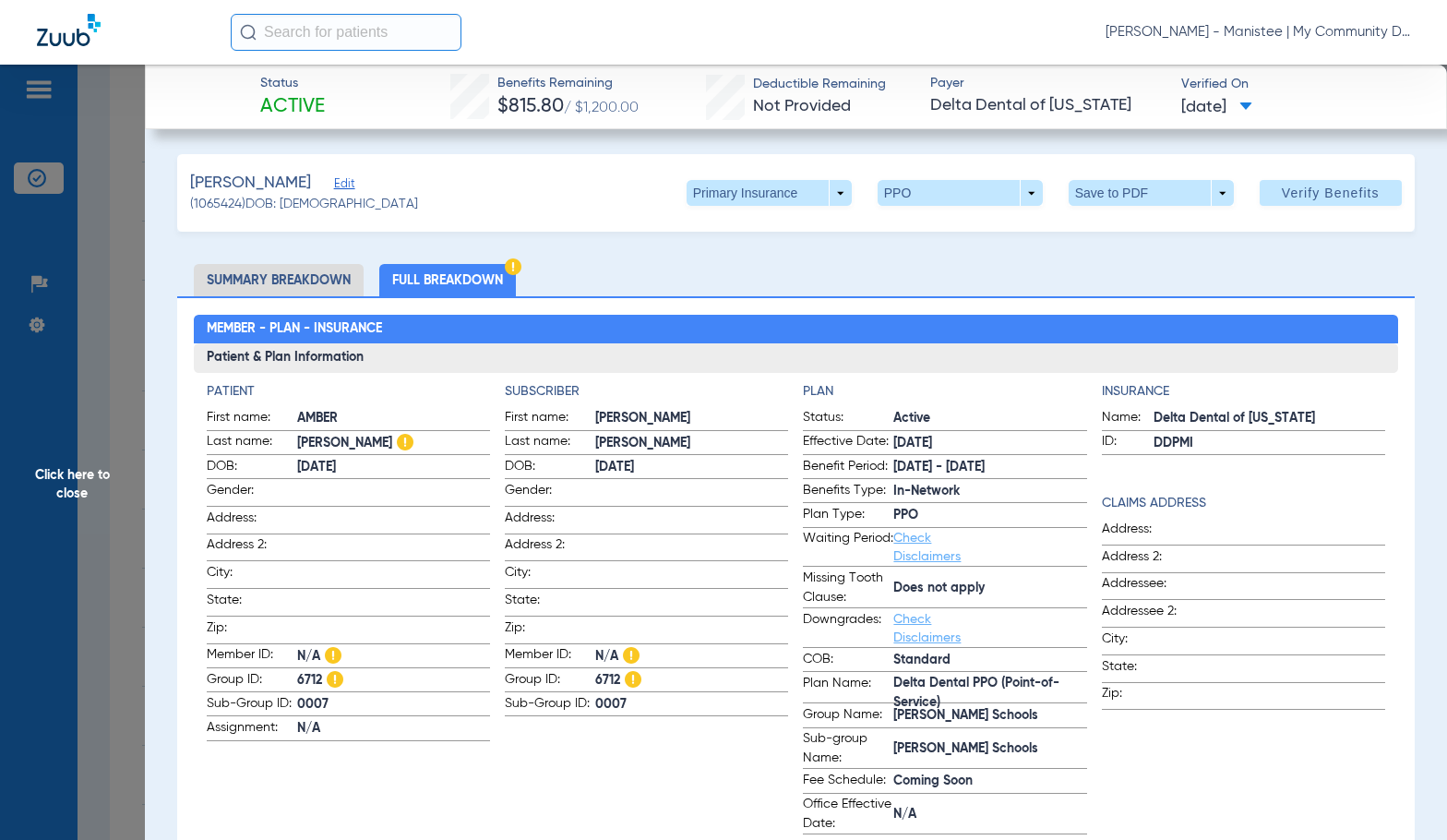
scroll to position [0, 0]
click at [94, 523] on span "Click here to close" at bounding box center [72, 485] width 145 height 840
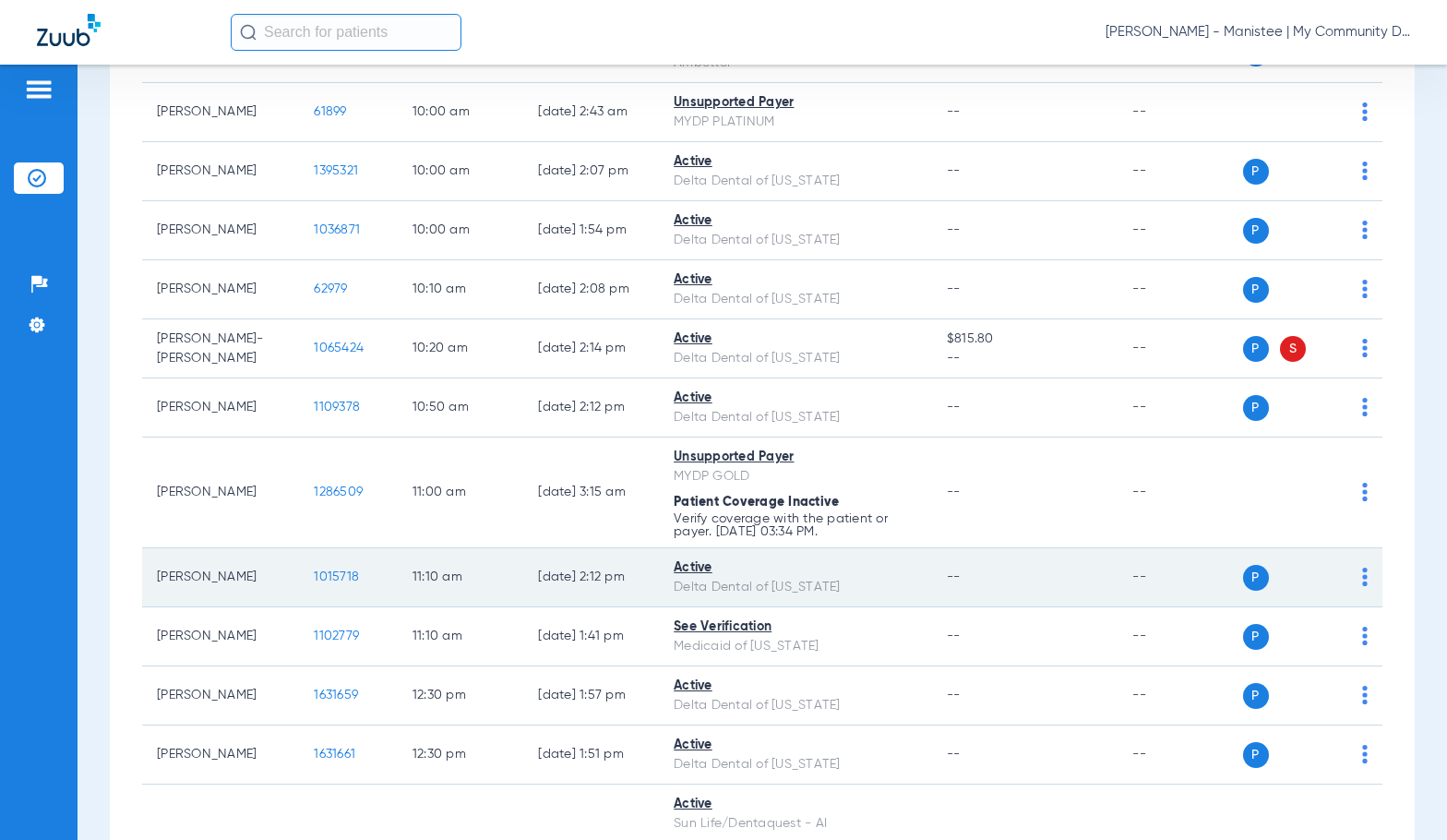
scroll to position [1107, 0]
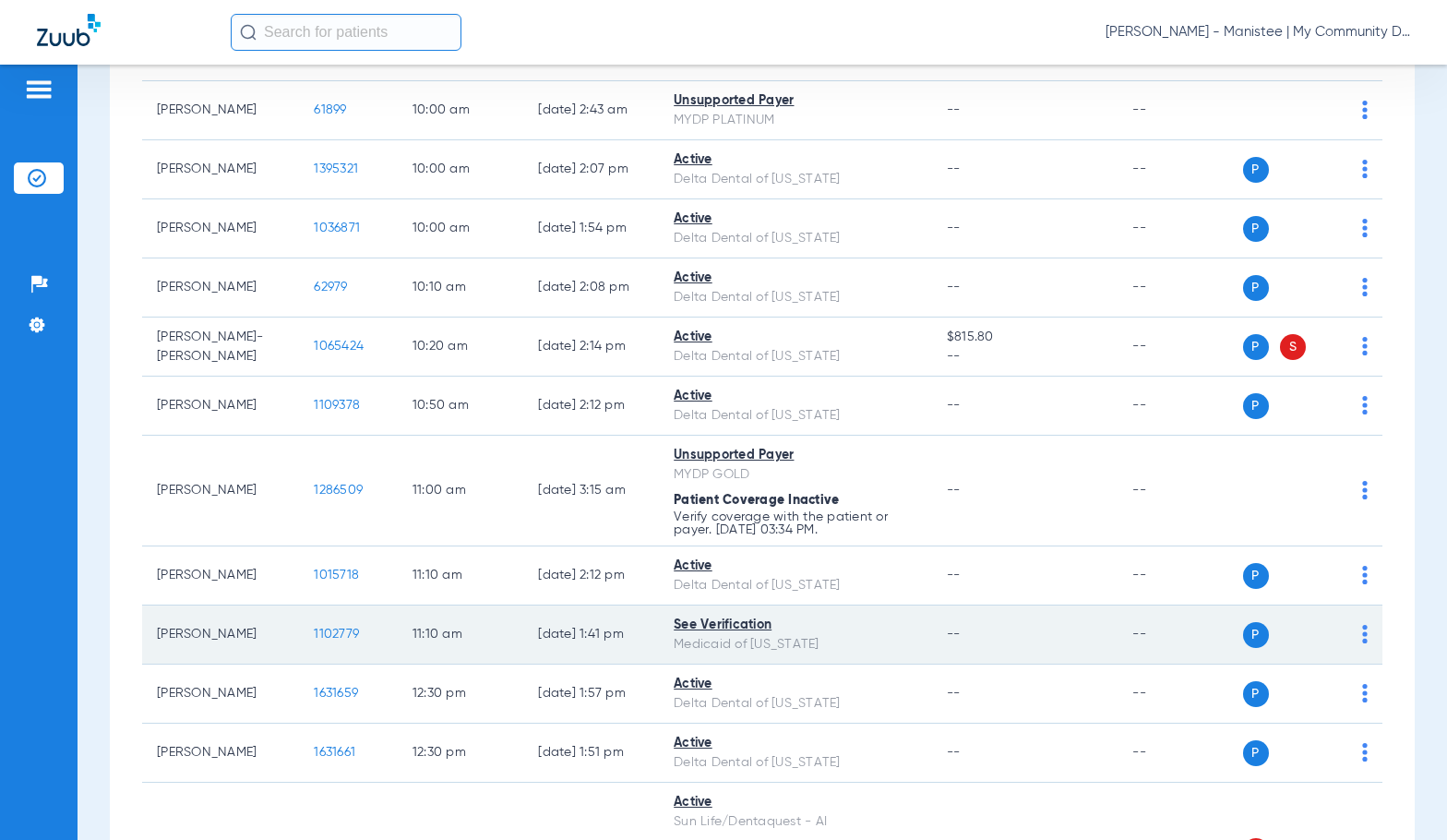
click at [314, 640] on span "1102779" at bounding box center [336, 633] width 45 height 13
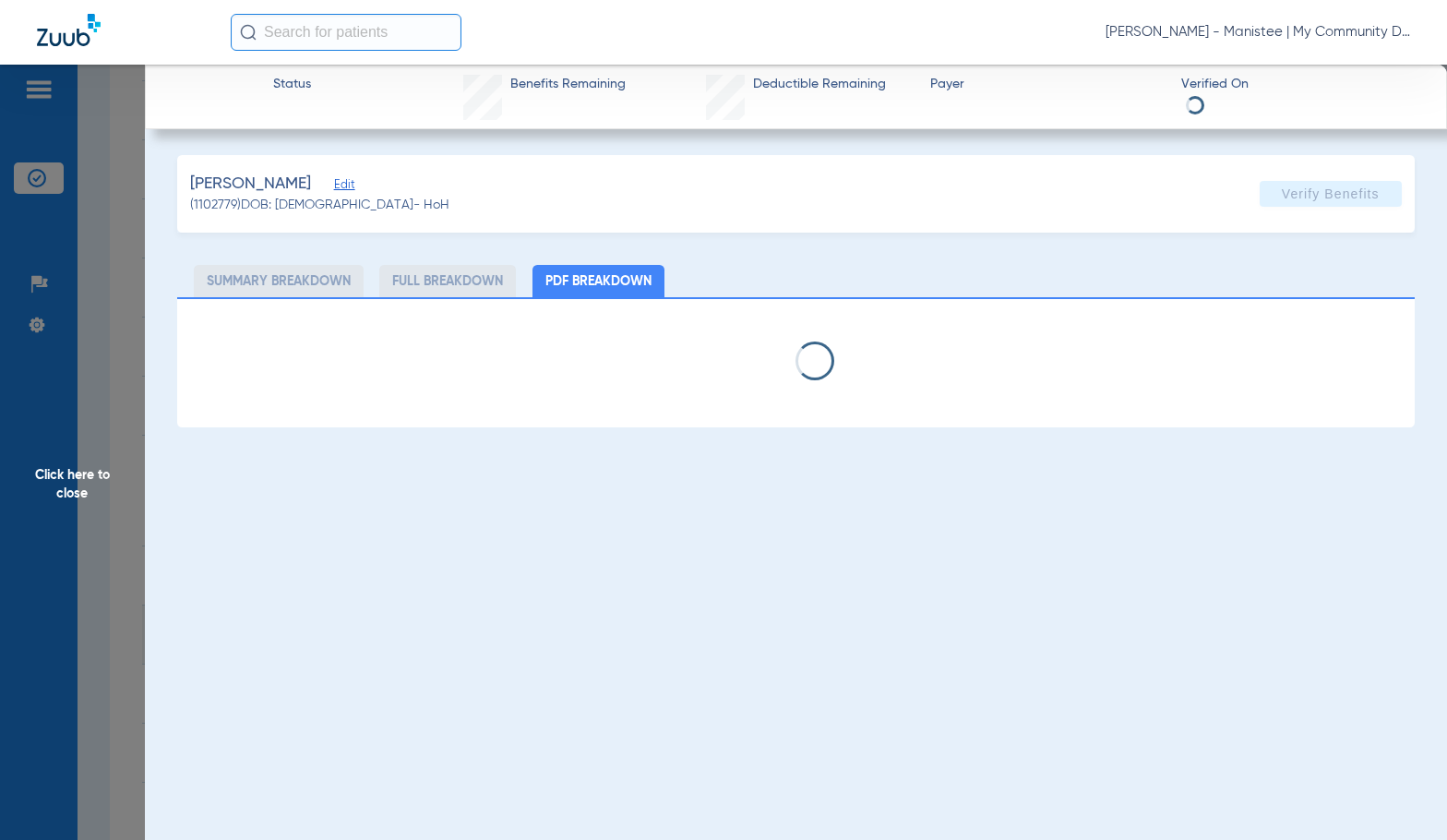
select select "page-width"
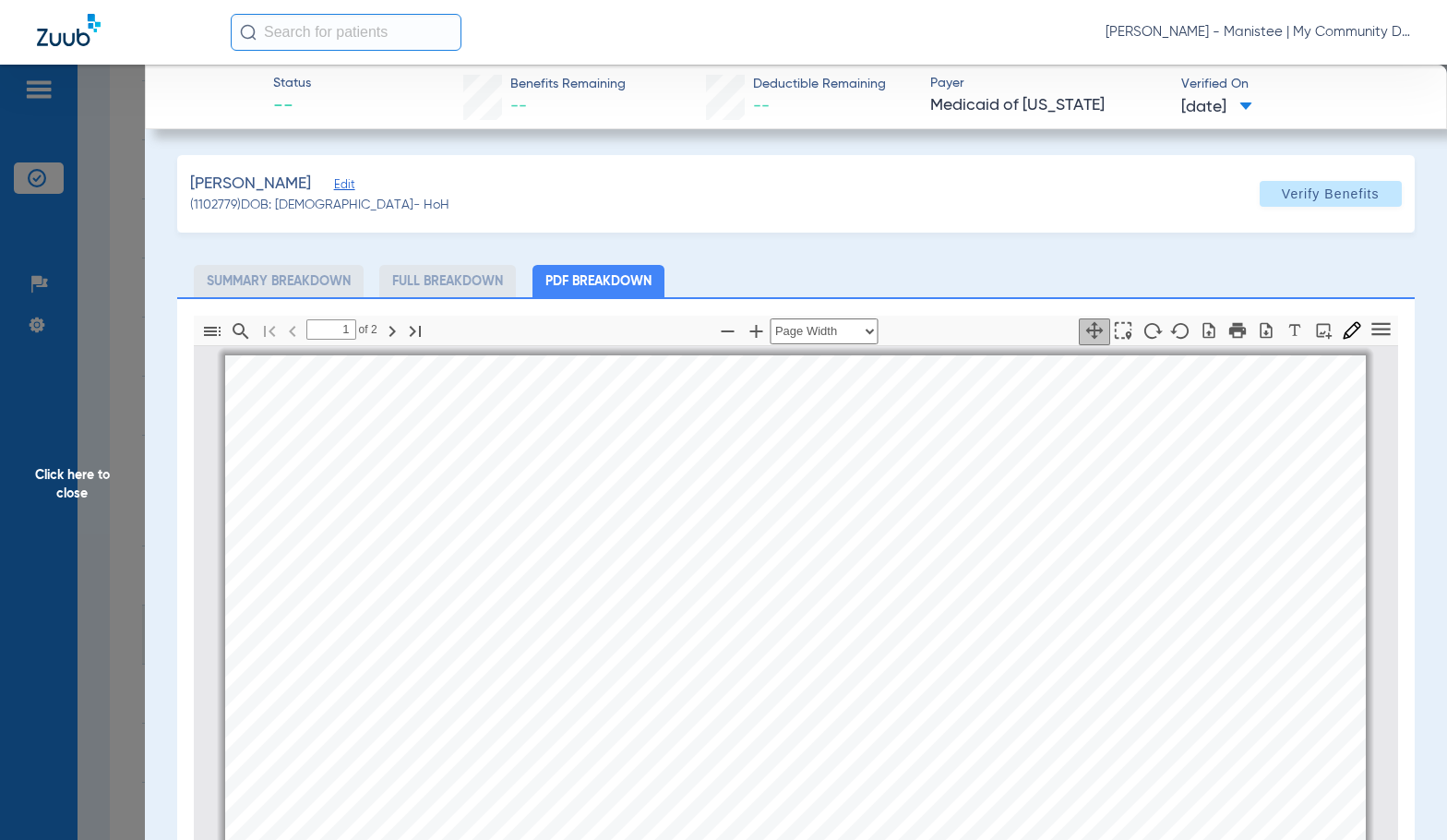
scroll to position [9, 0]
type input "2"
click at [26, 482] on span "Click here to close" at bounding box center [72, 485] width 145 height 840
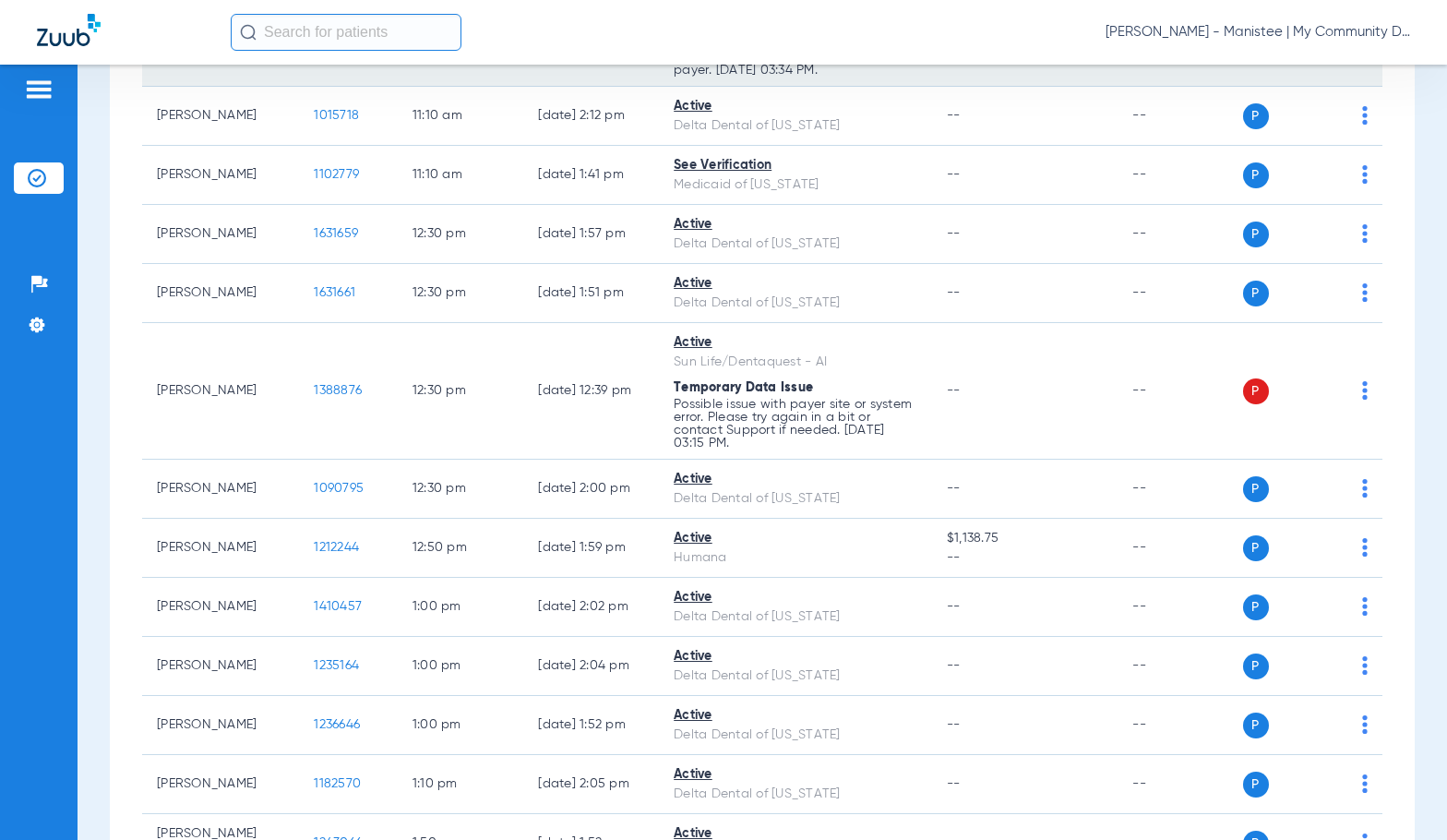
scroll to position [1569, 0]
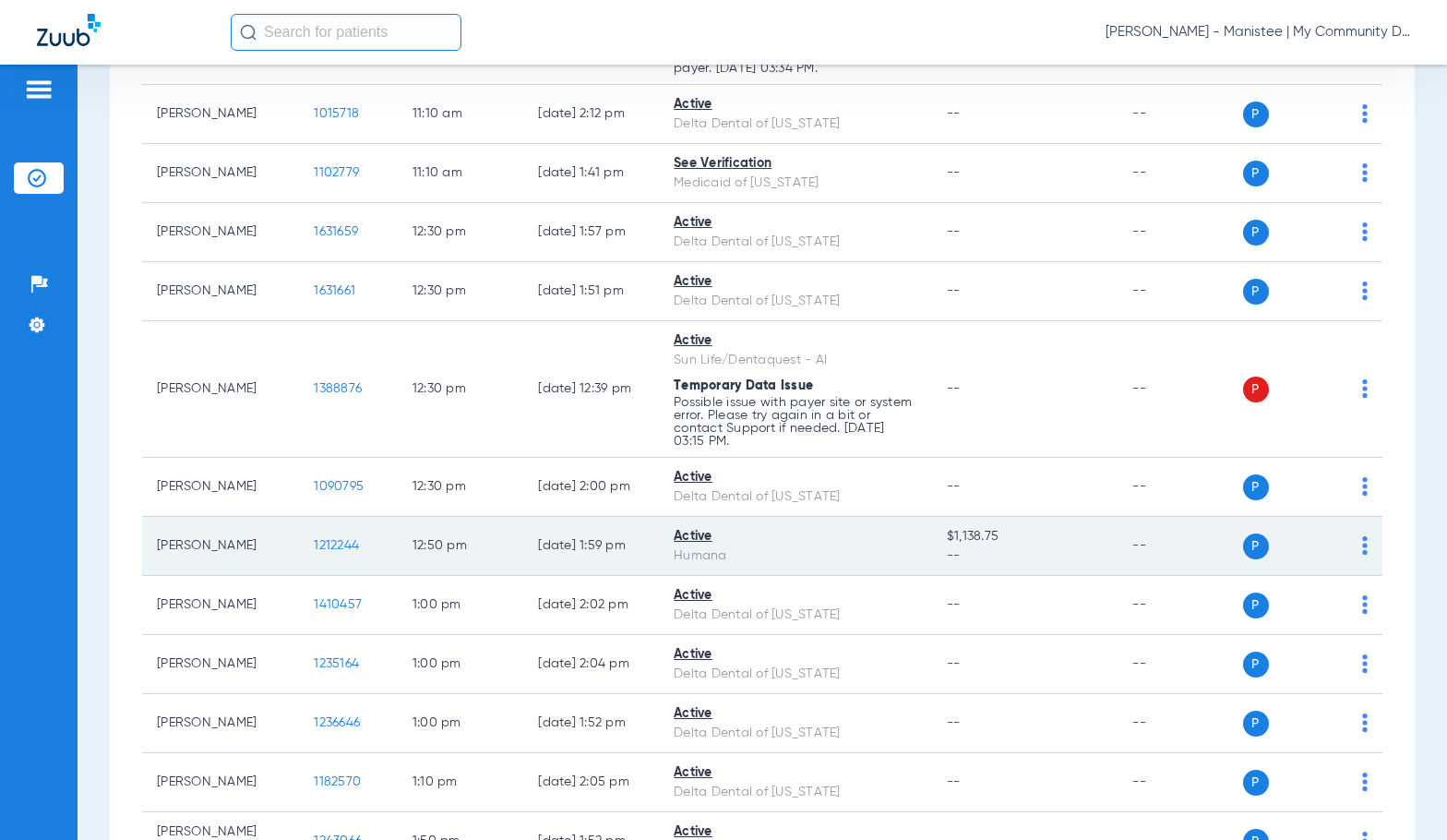
click at [326, 552] on span "1212244" at bounding box center [336, 544] width 45 height 13
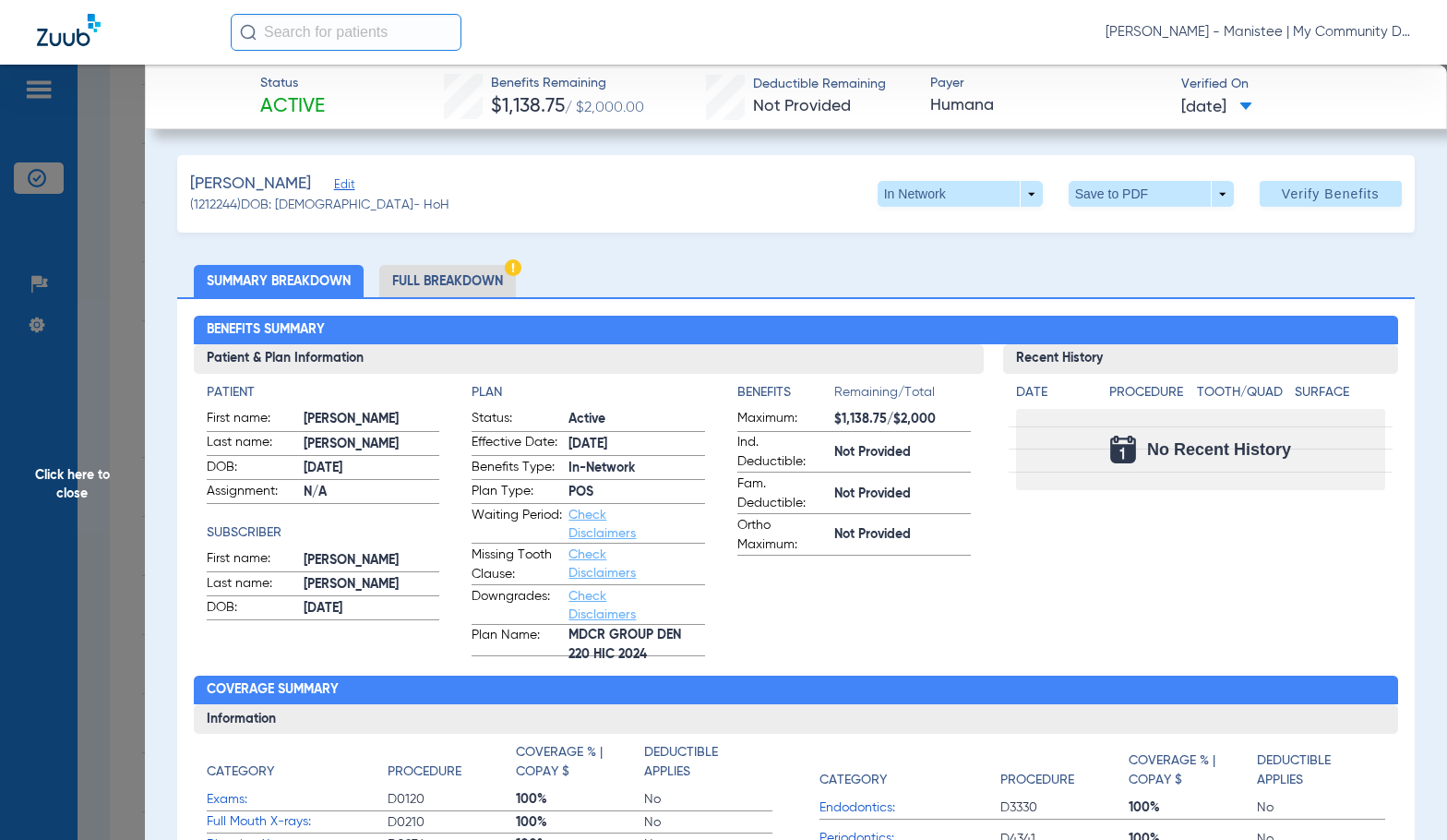
drag, startPoint x: 466, startPoint y: 281, endPoint x: 1379, endPoint y: 257, distance: 913.3
click at [466, 281] on li "Full Breakdown" at bounding box center [448, 281] width 136 height 33
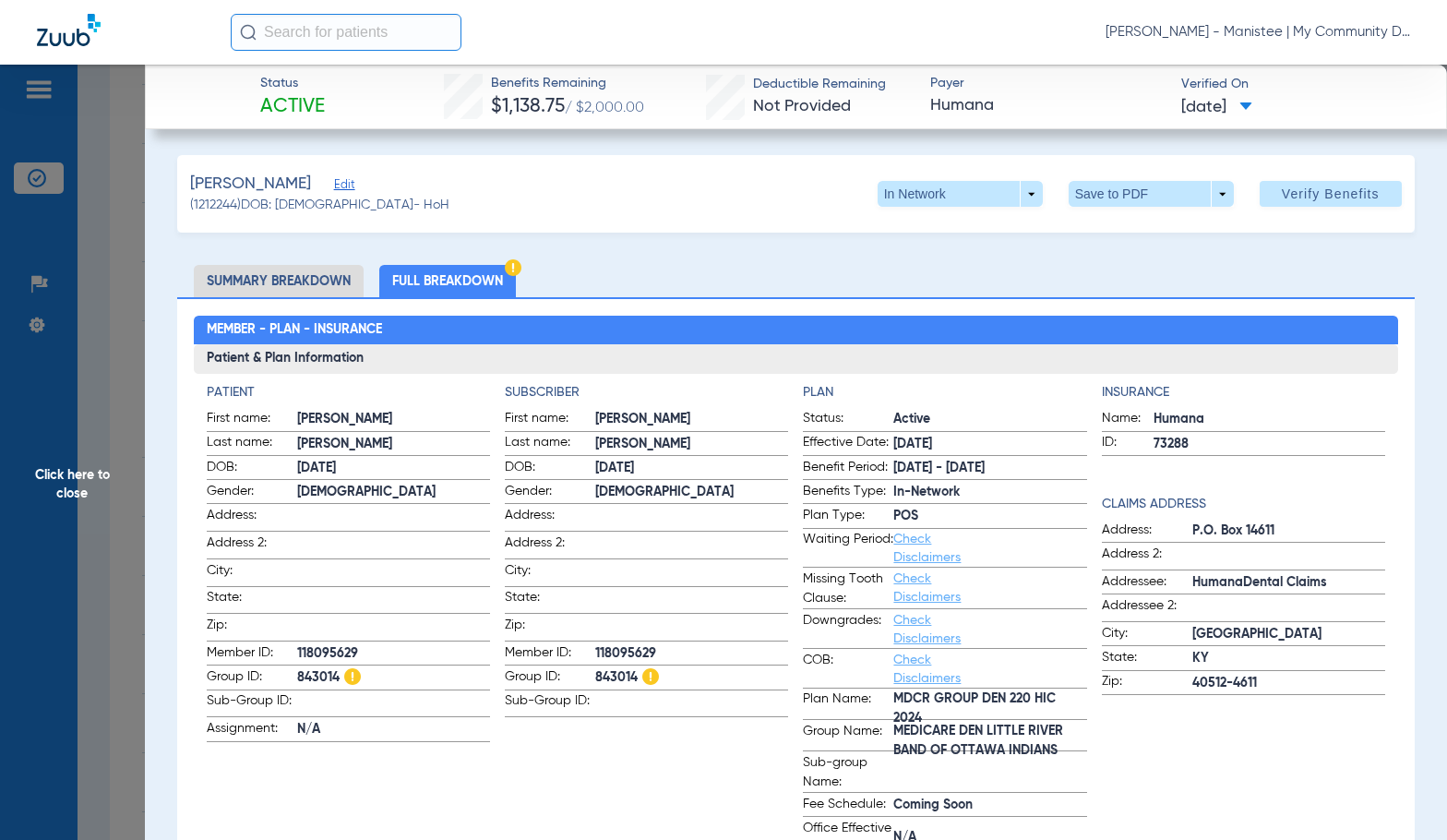
click at [652, 779] on app-subscriber-information "Subscriber First name: [PERSON_NAME] Last name: [PERSON_NAME]: [DEMOGRAPHIC_DAT…" at bounding box center [646, 620] width 283 height 475
click at [98, 495] on span "Click here to close" at bounding box center [72, 485] width 145 height 840
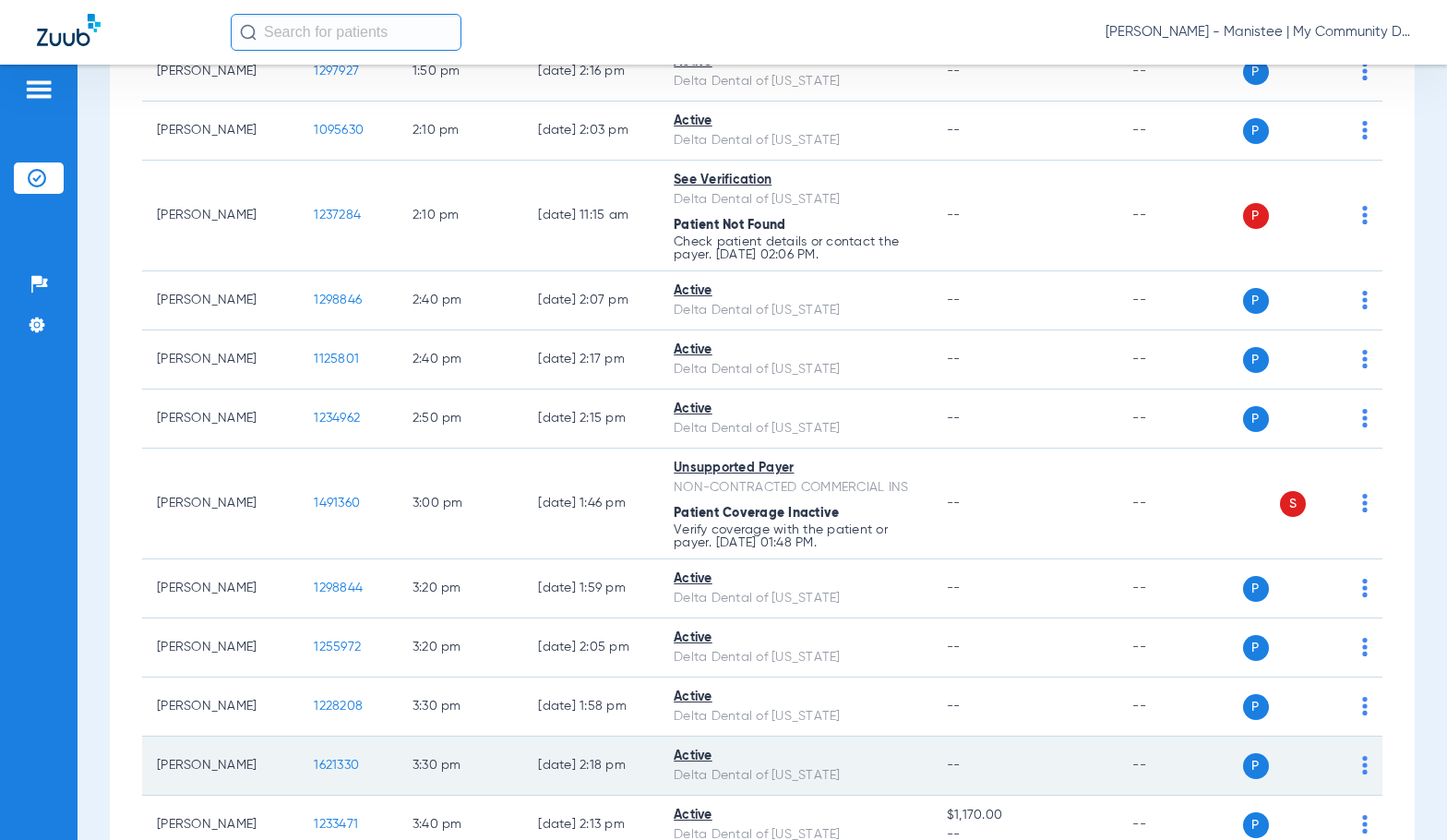
scroll to position [2804, 0]
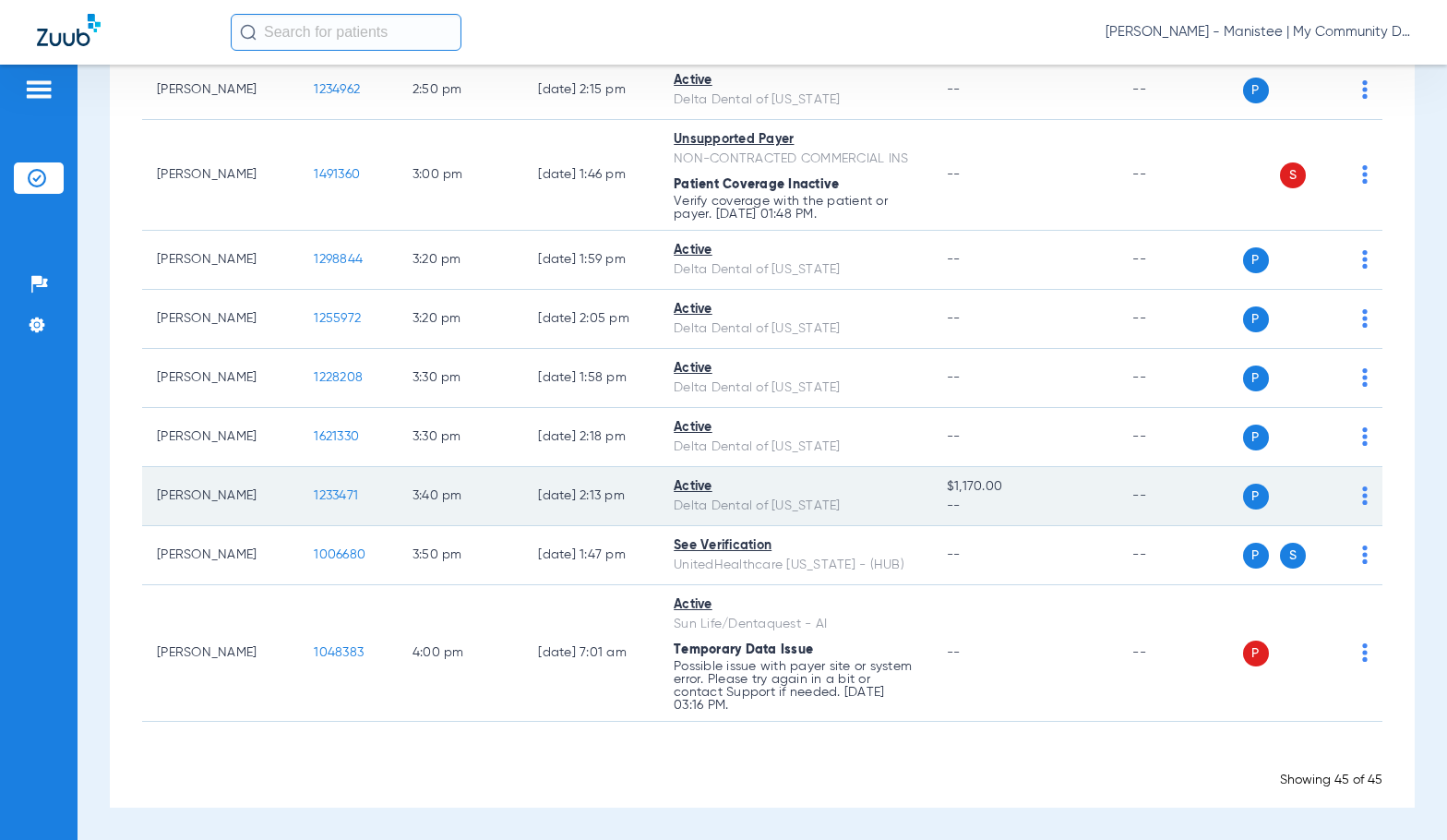
click at [326, 494] on span "1233471" at bounding box center [335, 495] width 44 height 13
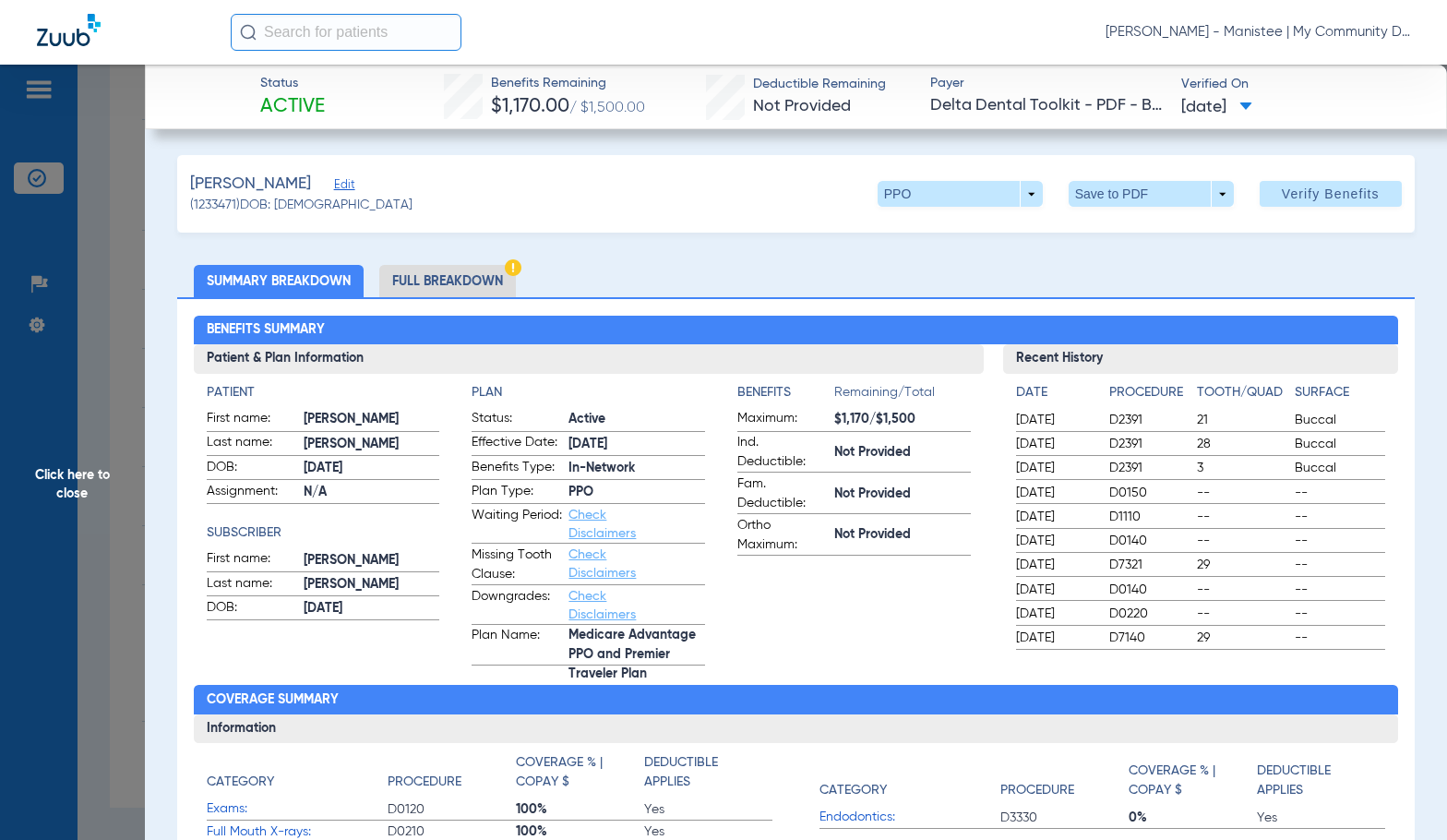
click at [394, 283] on li "Full Breakdown" at bounding box center [448, 281] width 136 height 33
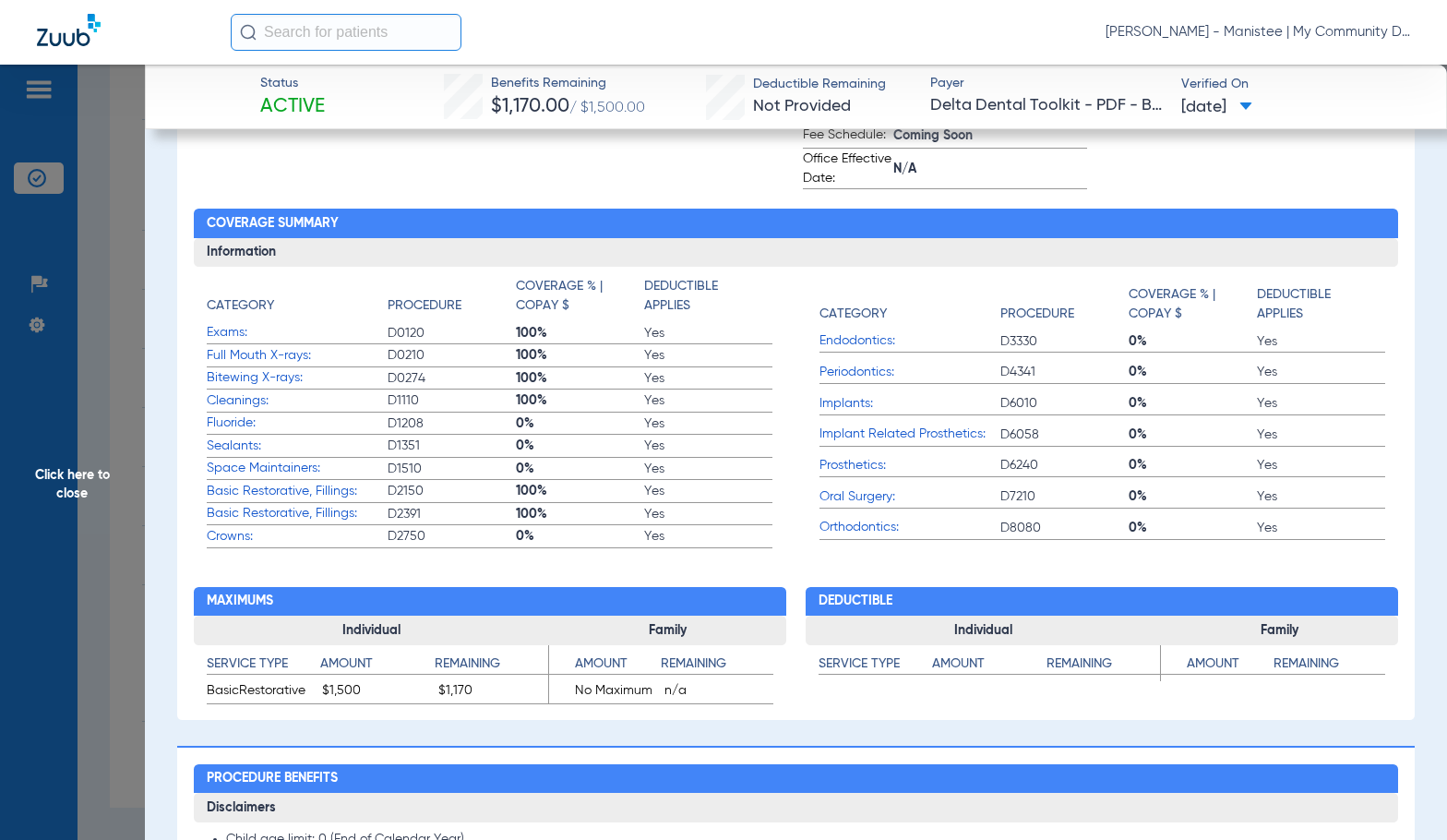
scroll to position [0, 0]
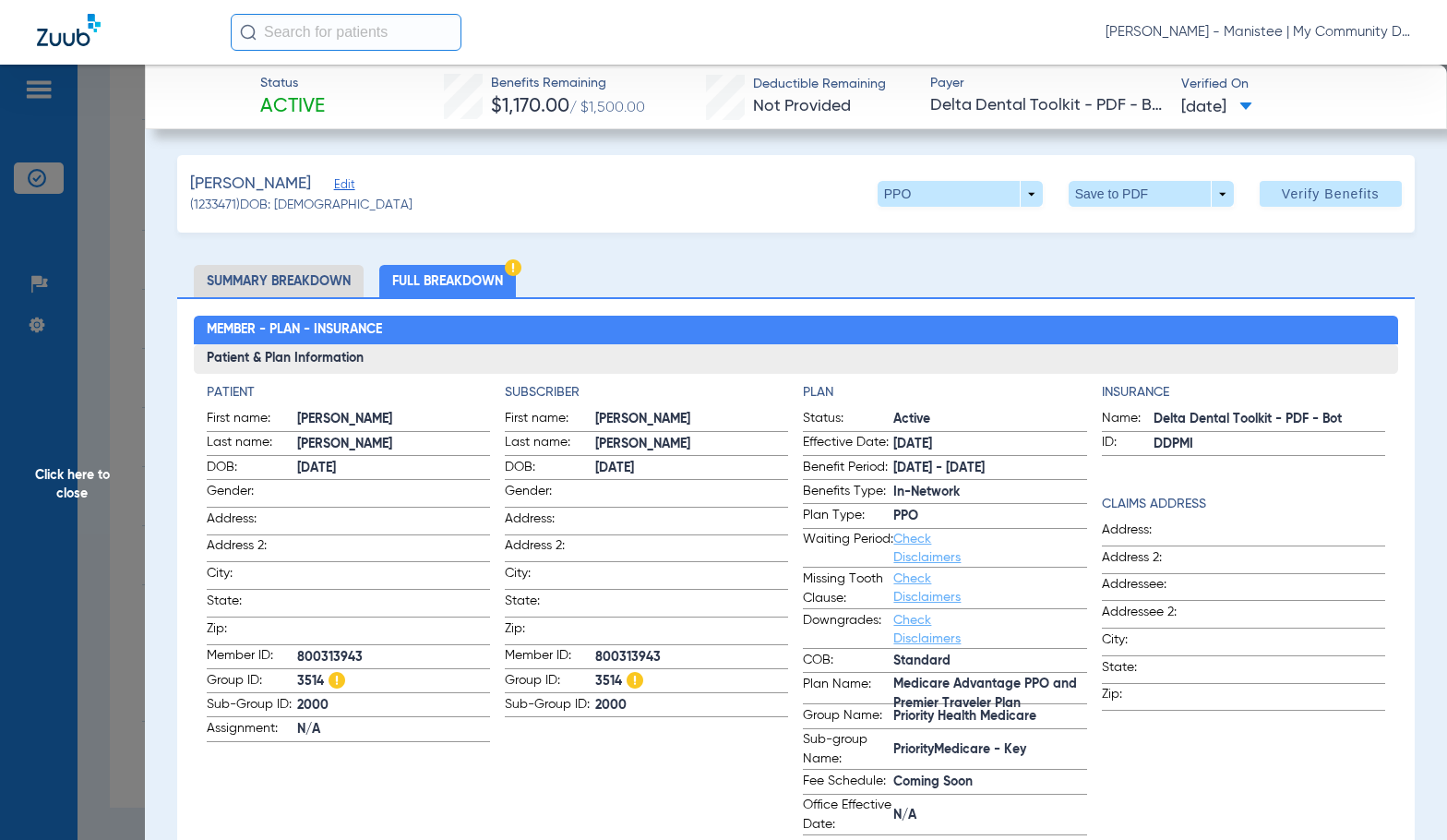
click at [660, 266] on ul "Summary Breakdown Full Breakdown" at bounding box center [796, 281] width 1238 height 33
click at [73, 650] on span "Click here to close" at bounding box center [72, 485] width 145 height 840
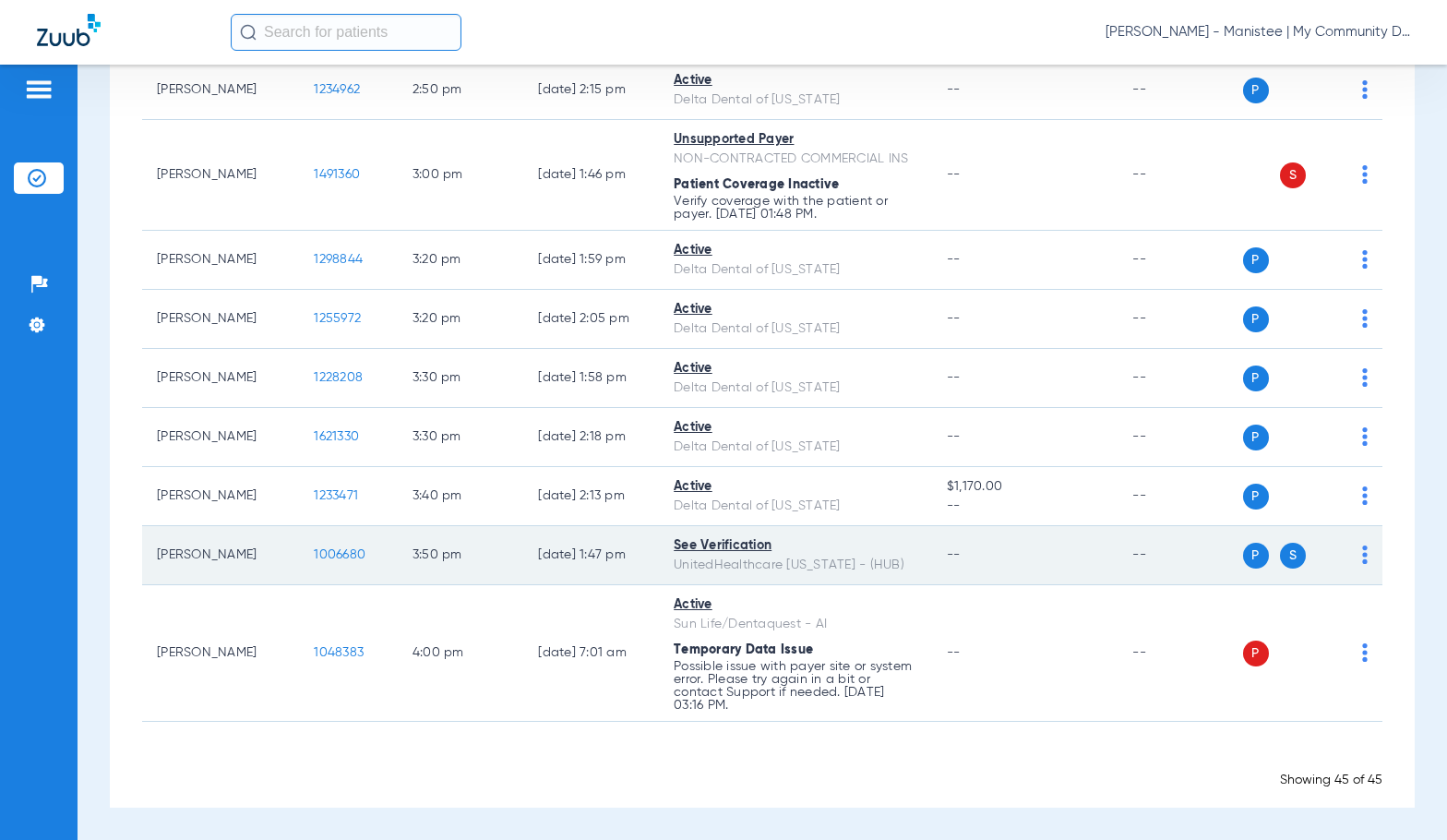
click at [322, 552] on span "1006680" at bounding box center [339, 554] width 51 height 13
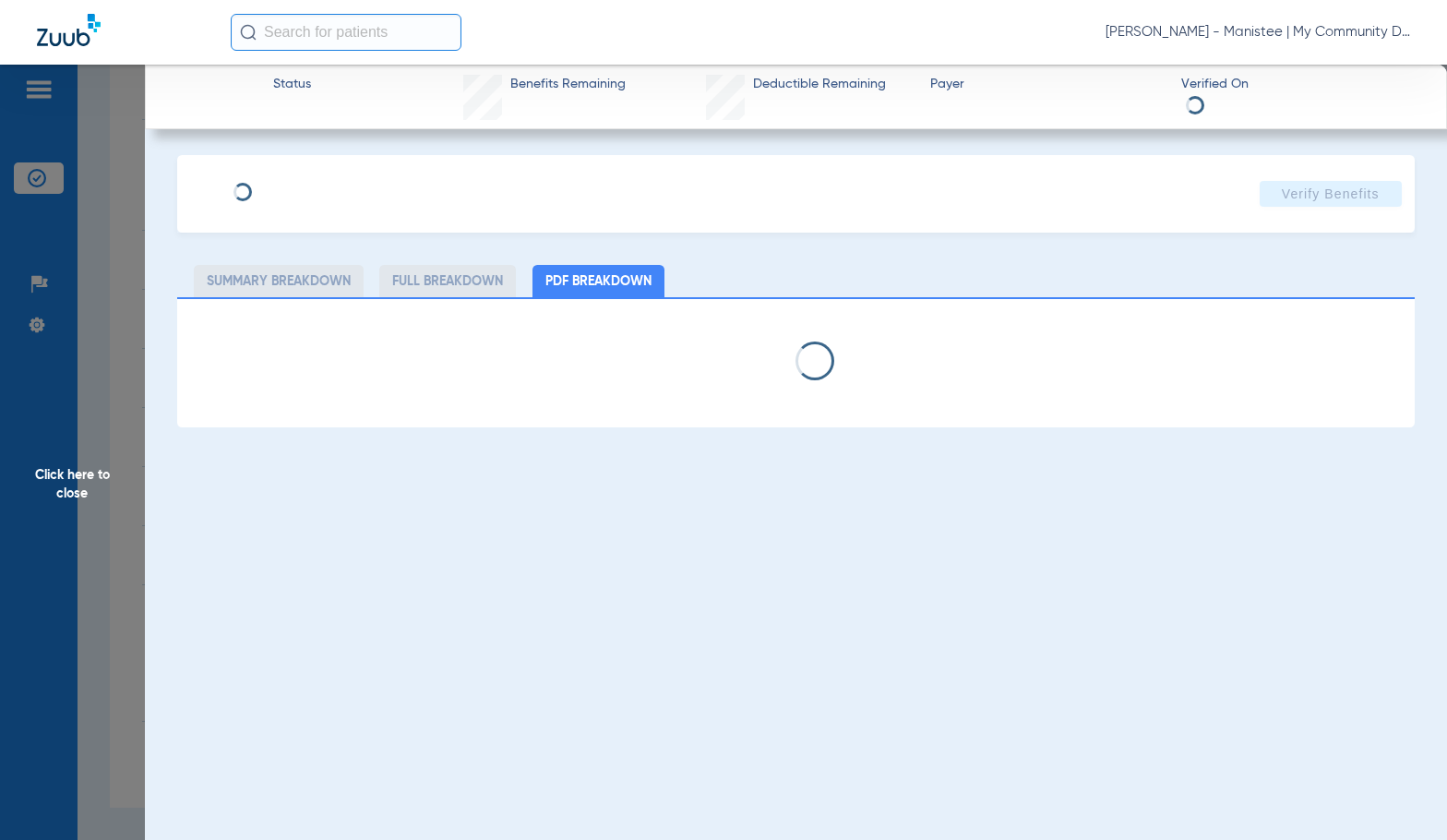
select select "page-width"
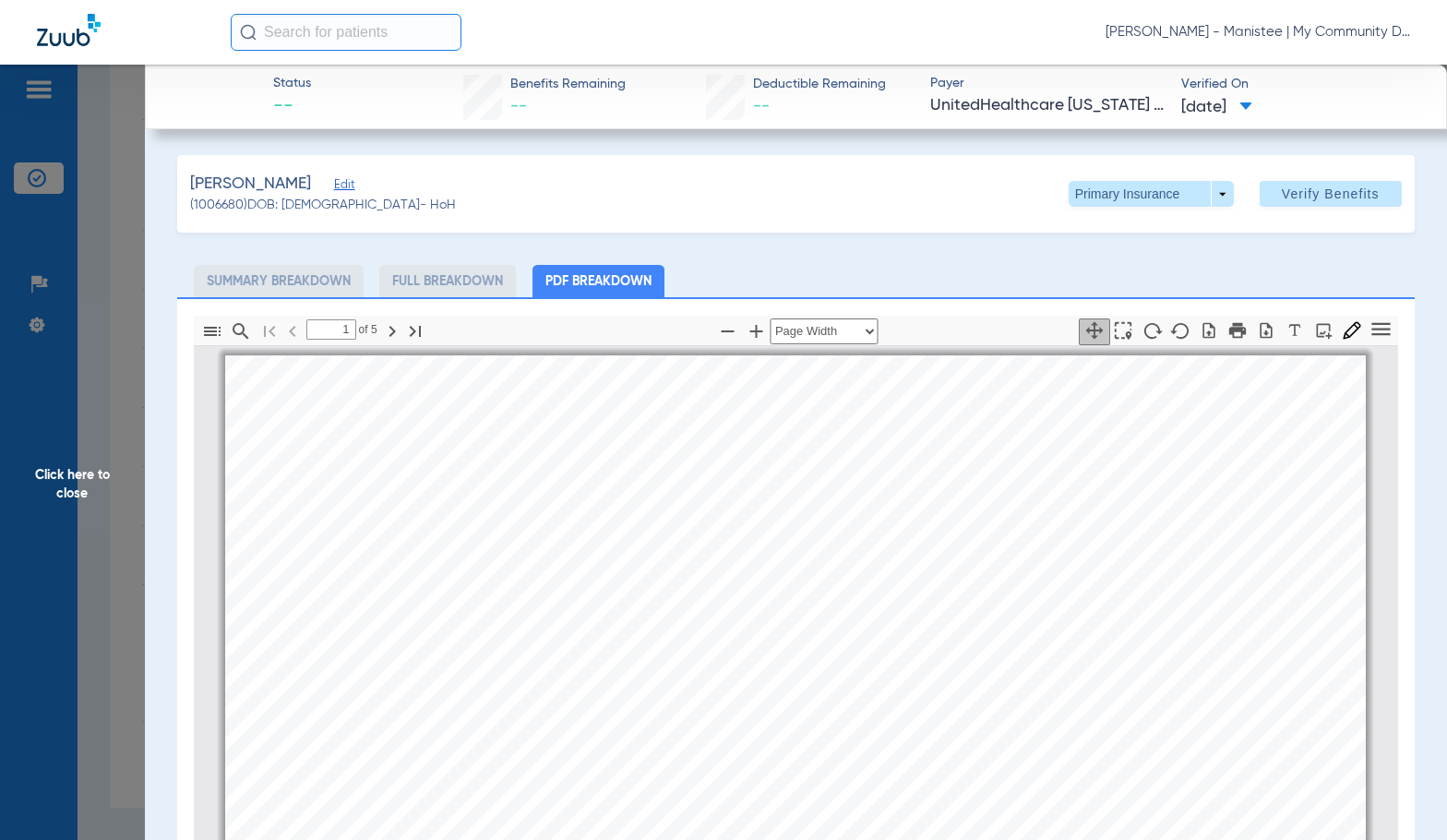
scroll to position [9, 0]
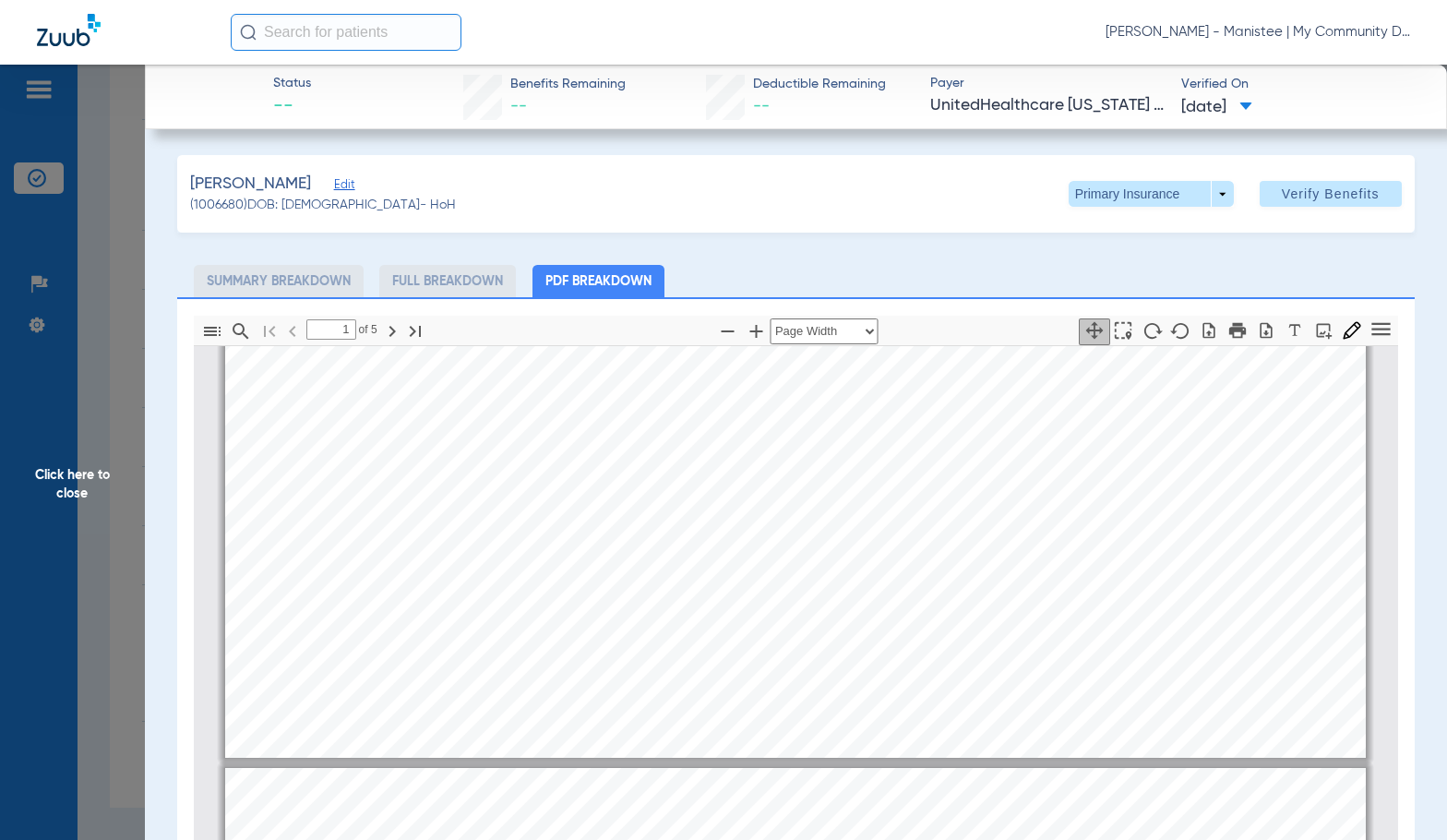
type input "2"
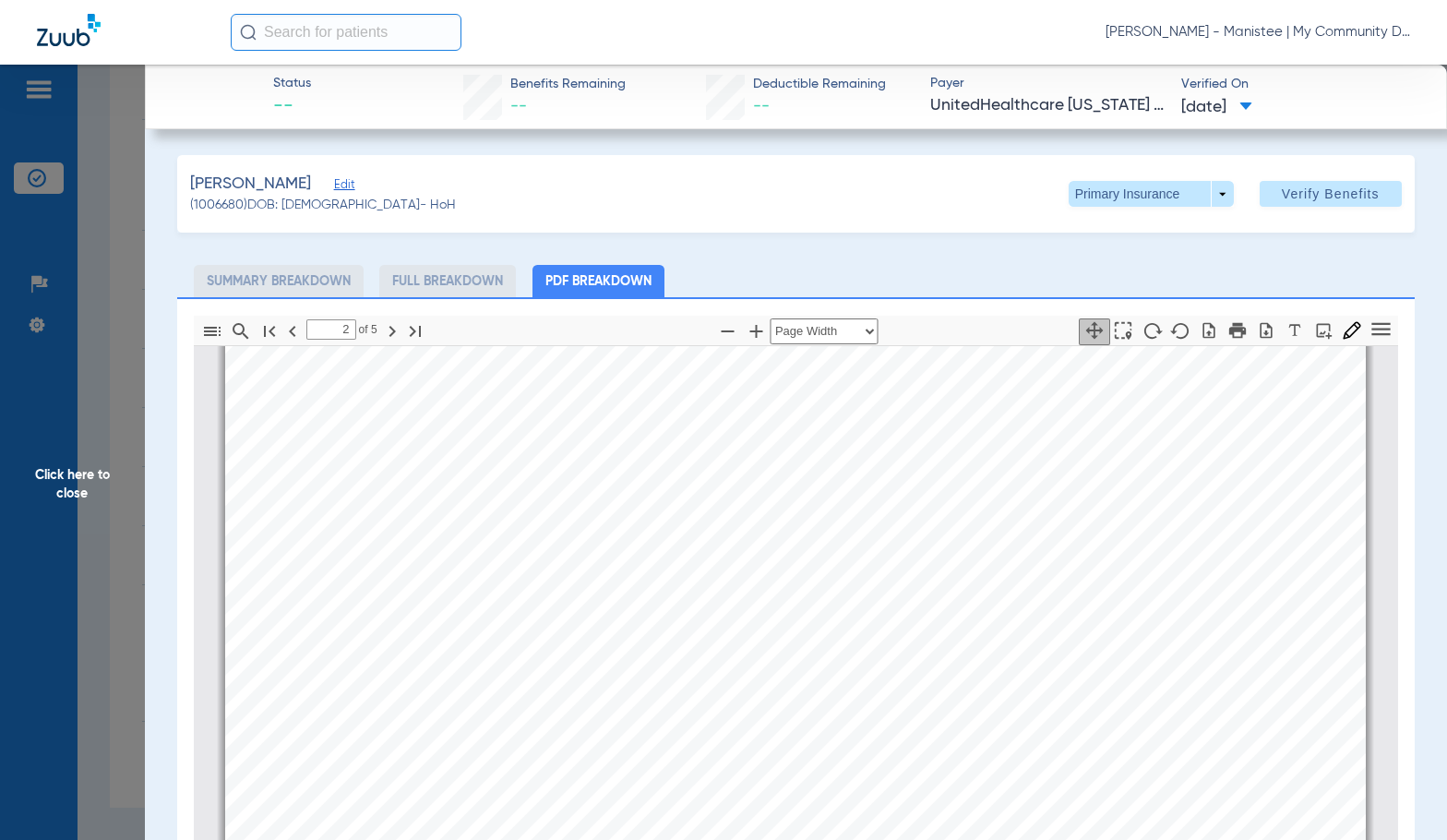
scroll to position [2039, 0]
click at [1166, 195] on span at bounding box center [1151, 193] width 165 height 26
click at [1144, 269] on span "Secondary Insurance" at bounding box center [1131, 267] width 122 height 13
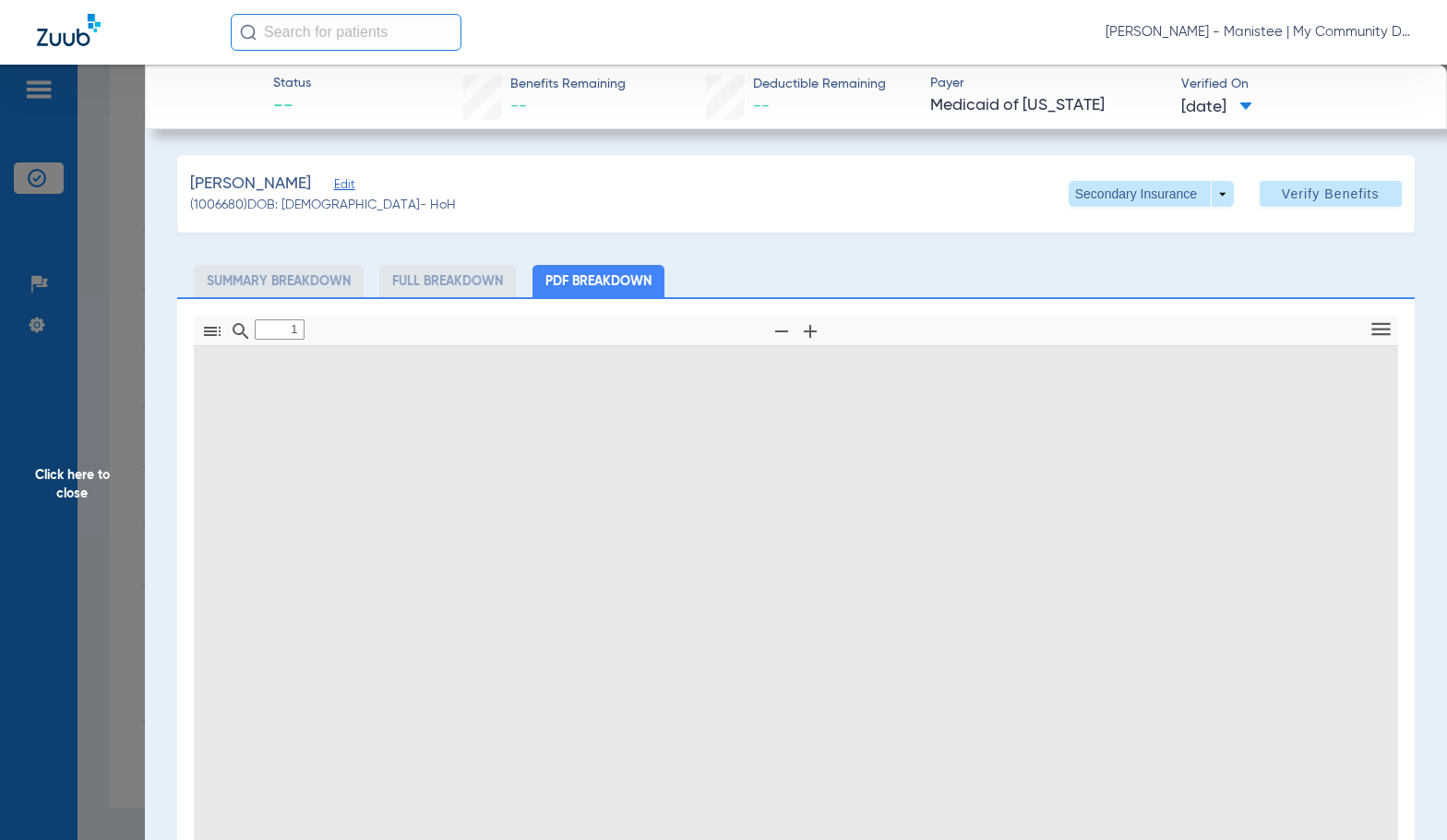
type input "0"
select select "page-width"
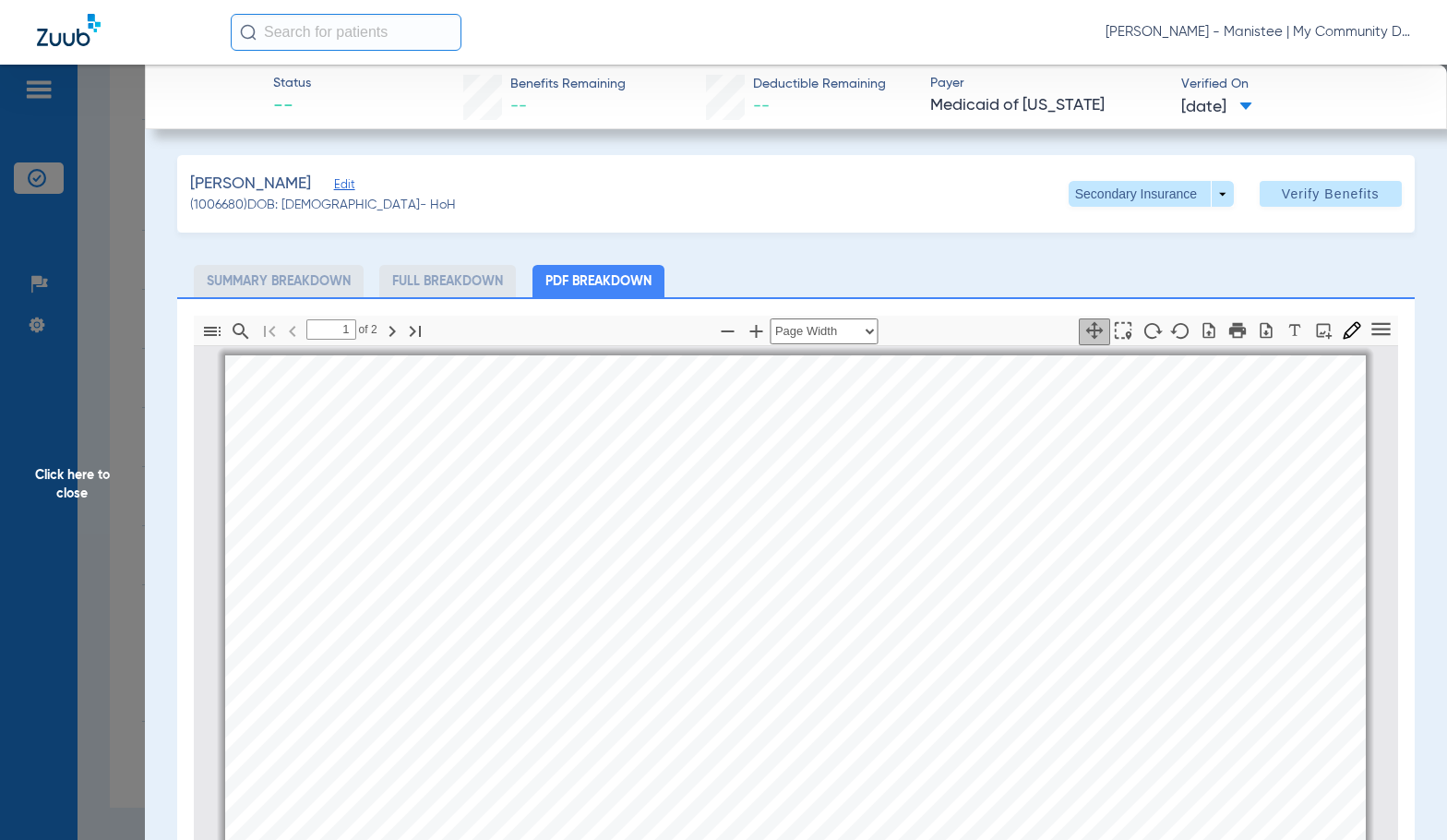
scroll to position [9, 0]
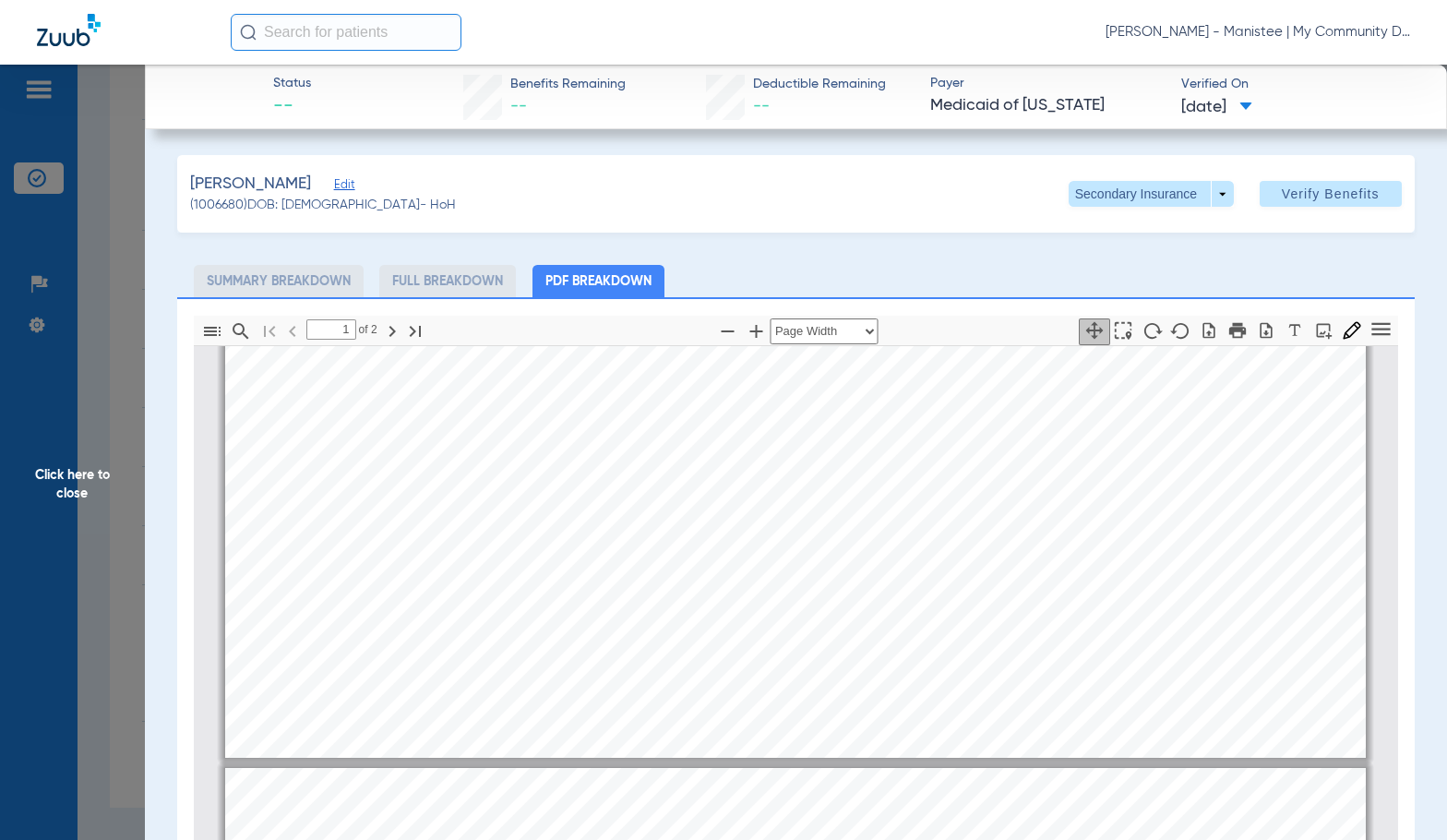
type input "2"
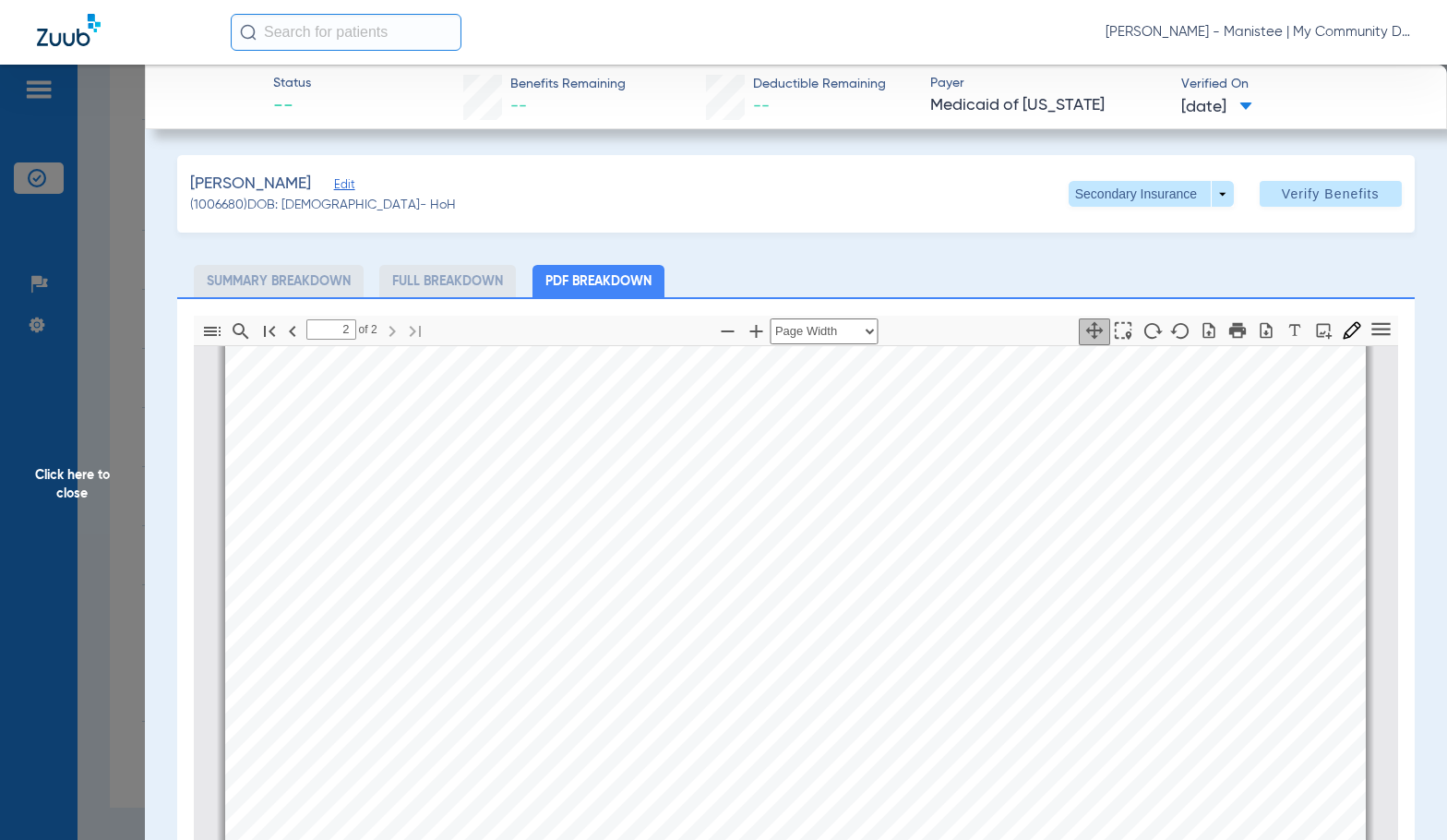
scroll to position [1762, 0]
click at [106, 561] on span "Click here to close" at bounding box center [72, 485] width 145 height 840
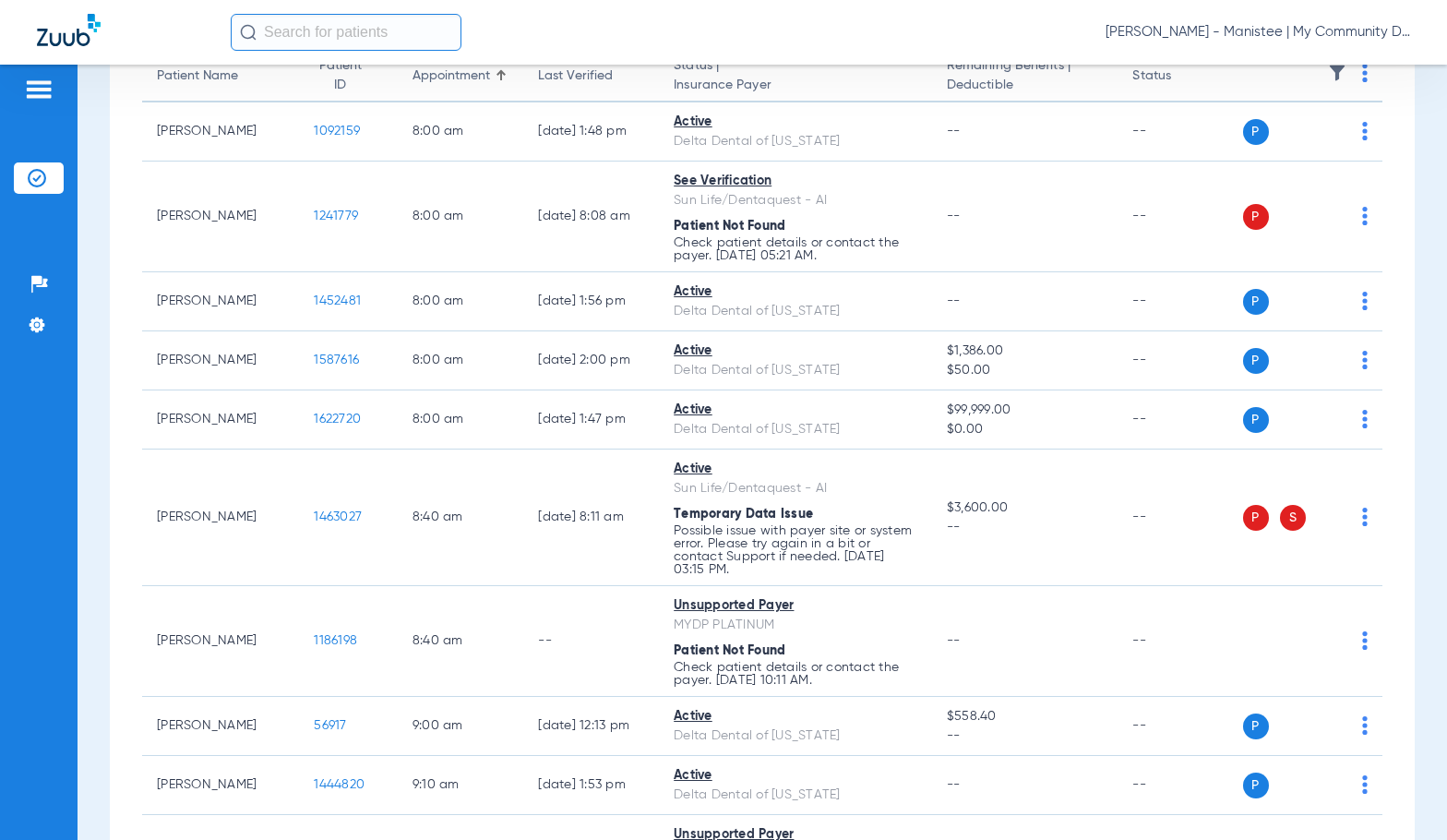
scroll to position [0, 0]
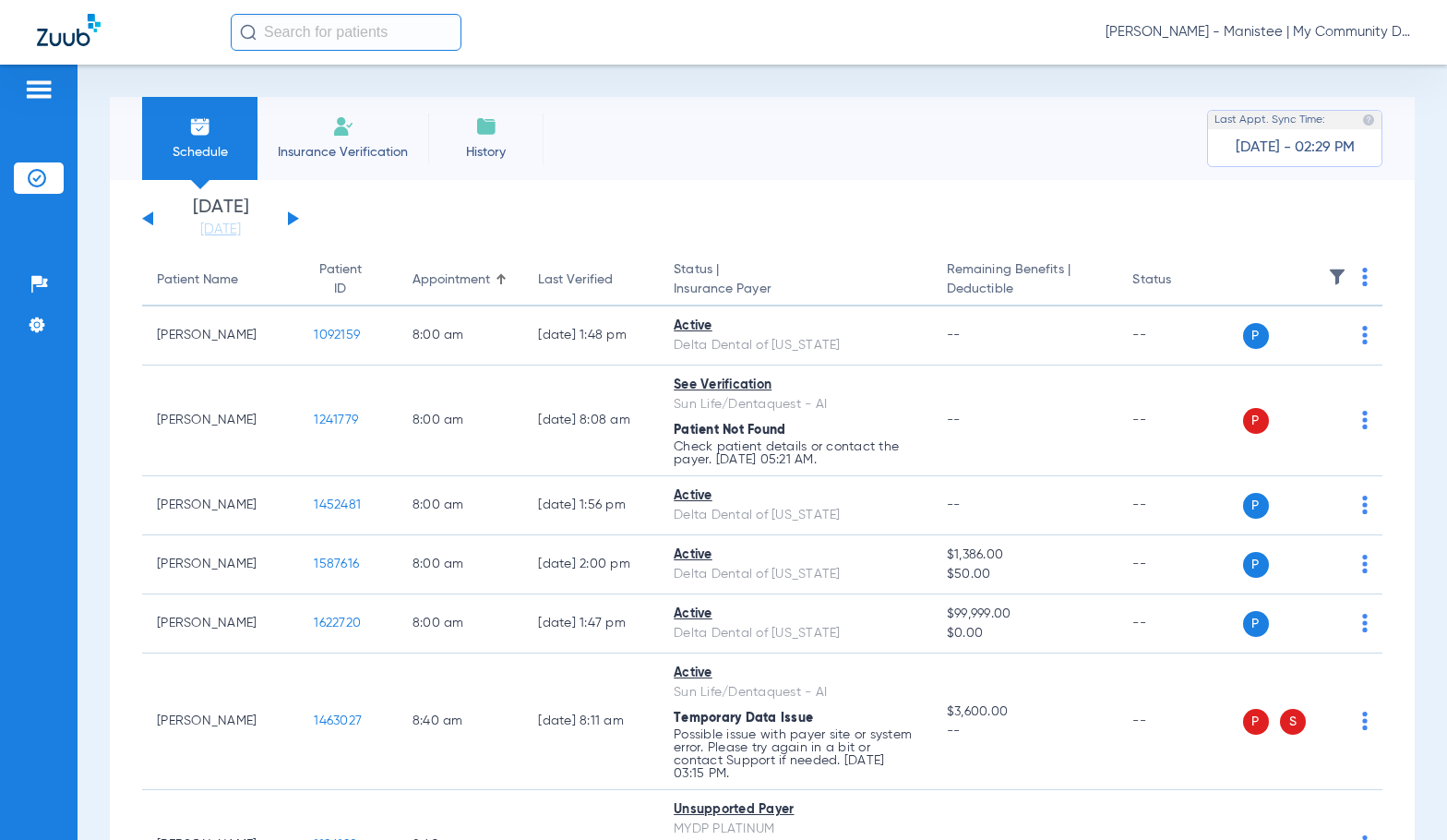
click at [291, 217] on button at bounding box center [293, 218] width 11 height 14
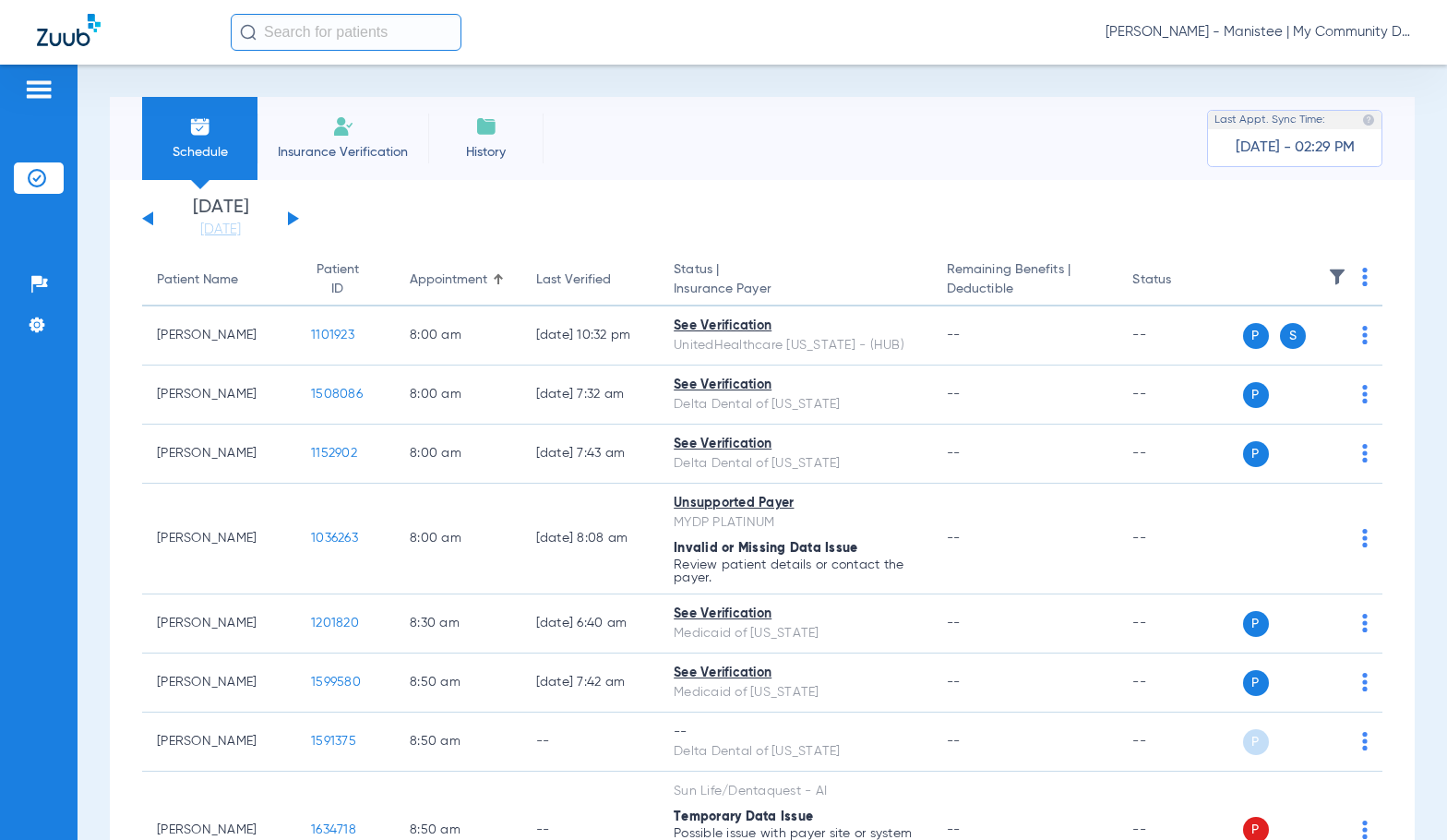
click at [1362, 275] on img at bounding box center [1365, 276] width 6 height 19
click at [1300, 347] on span "Verify All" at bounding box center [1280, 349] width 115 height 13
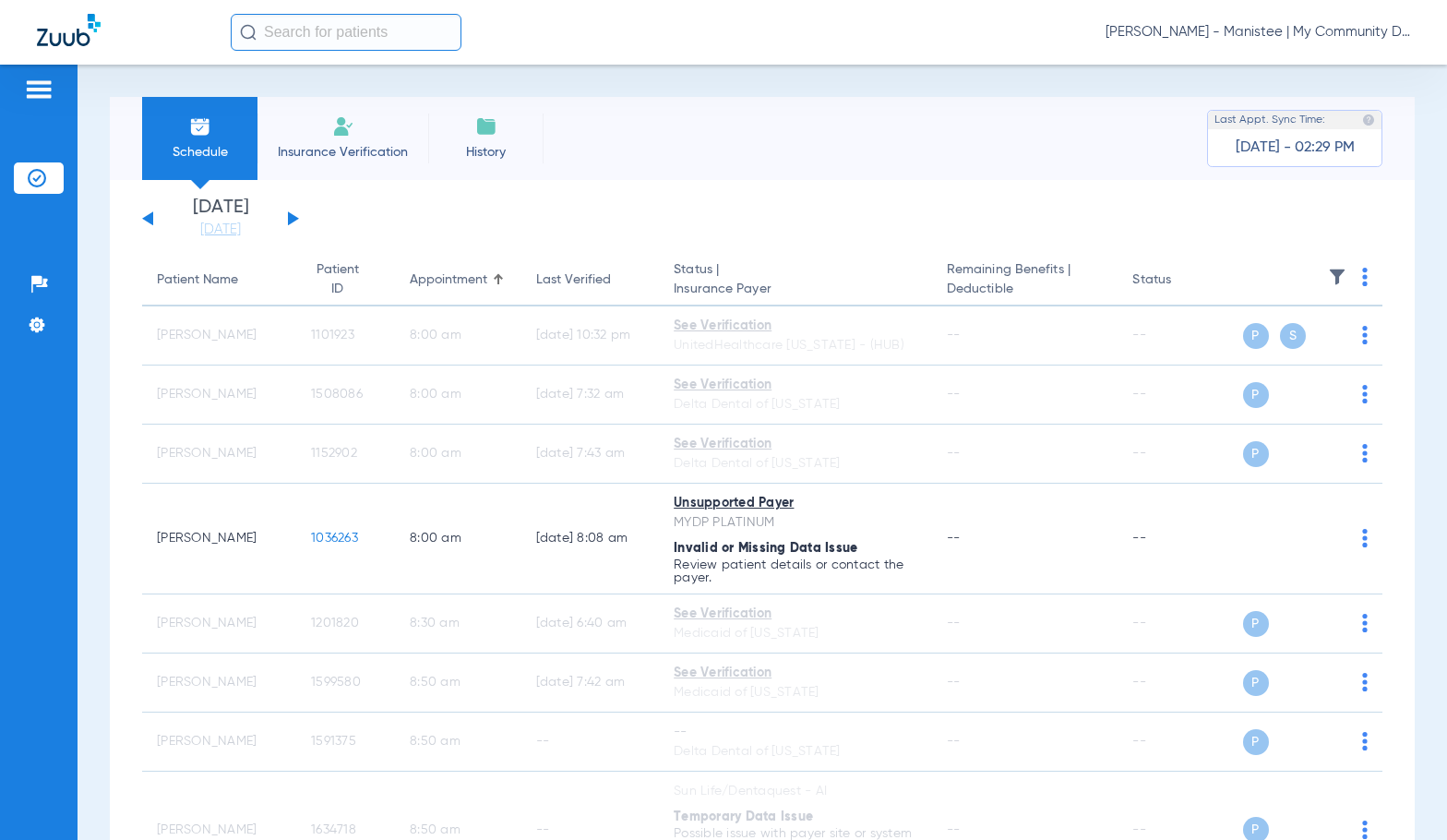
click at [1151, 34] on span "[PERSON_NAME] - Manistee | My Community Dental Centers" at bounding box center [1258, 32] width 305 height 19
click at [1298, 59] on span "Account Selection" at bounding box center [1340, 65] width 104 height 13
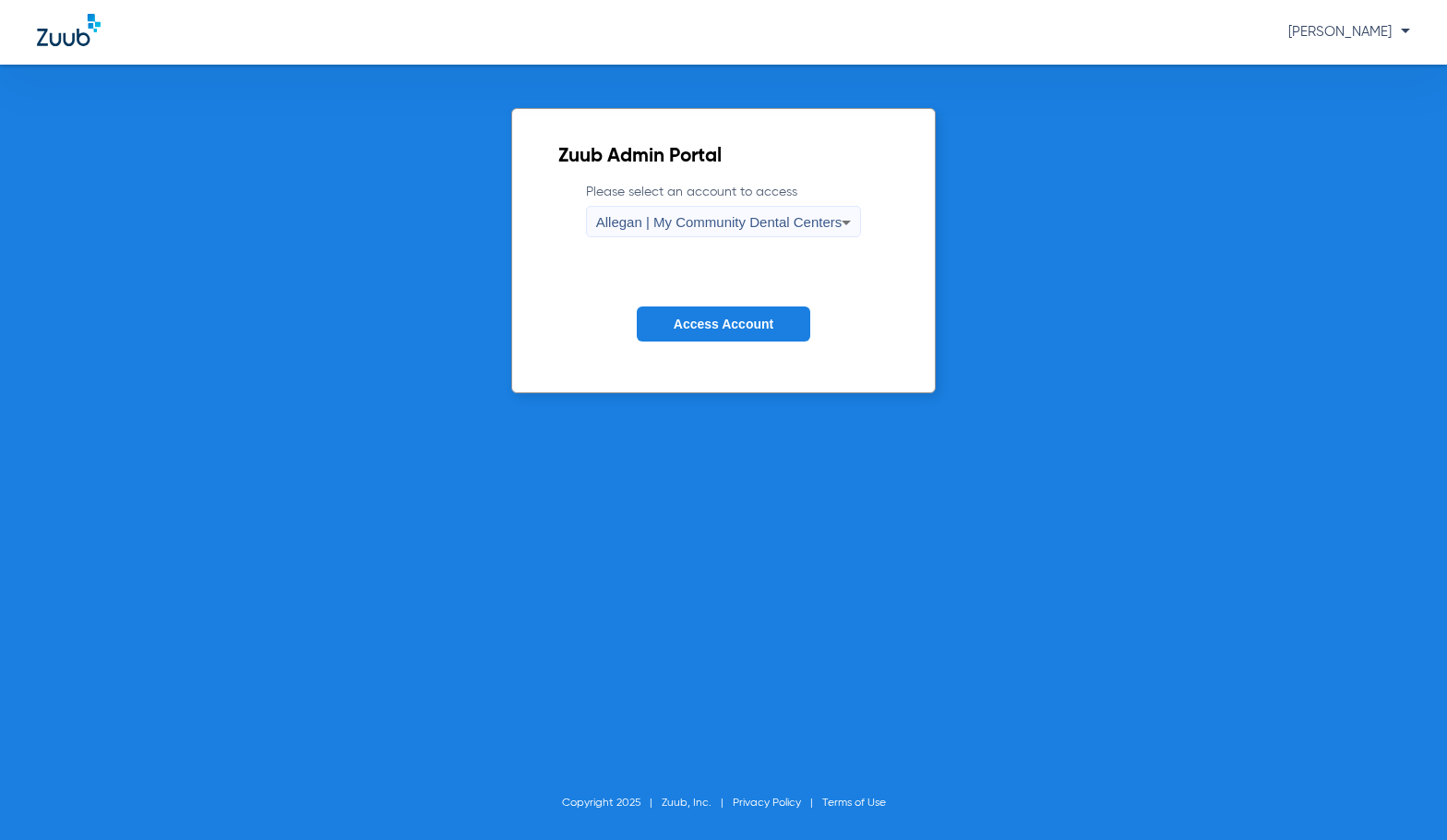
drag, startPoint x: 728, startPoint y: 246, endPoint x: 724, endPoint y: 229, distance: 17.5
click at [726, 245] on form "Please select an account to access Allegan | My Community Dental Centers Access…" at bounding box center [724, 276] width 331 height 187
click at [726, 224] on span "Allegan | My Community Dental Centers" at bounding box center [719, 222] width 247 height 16
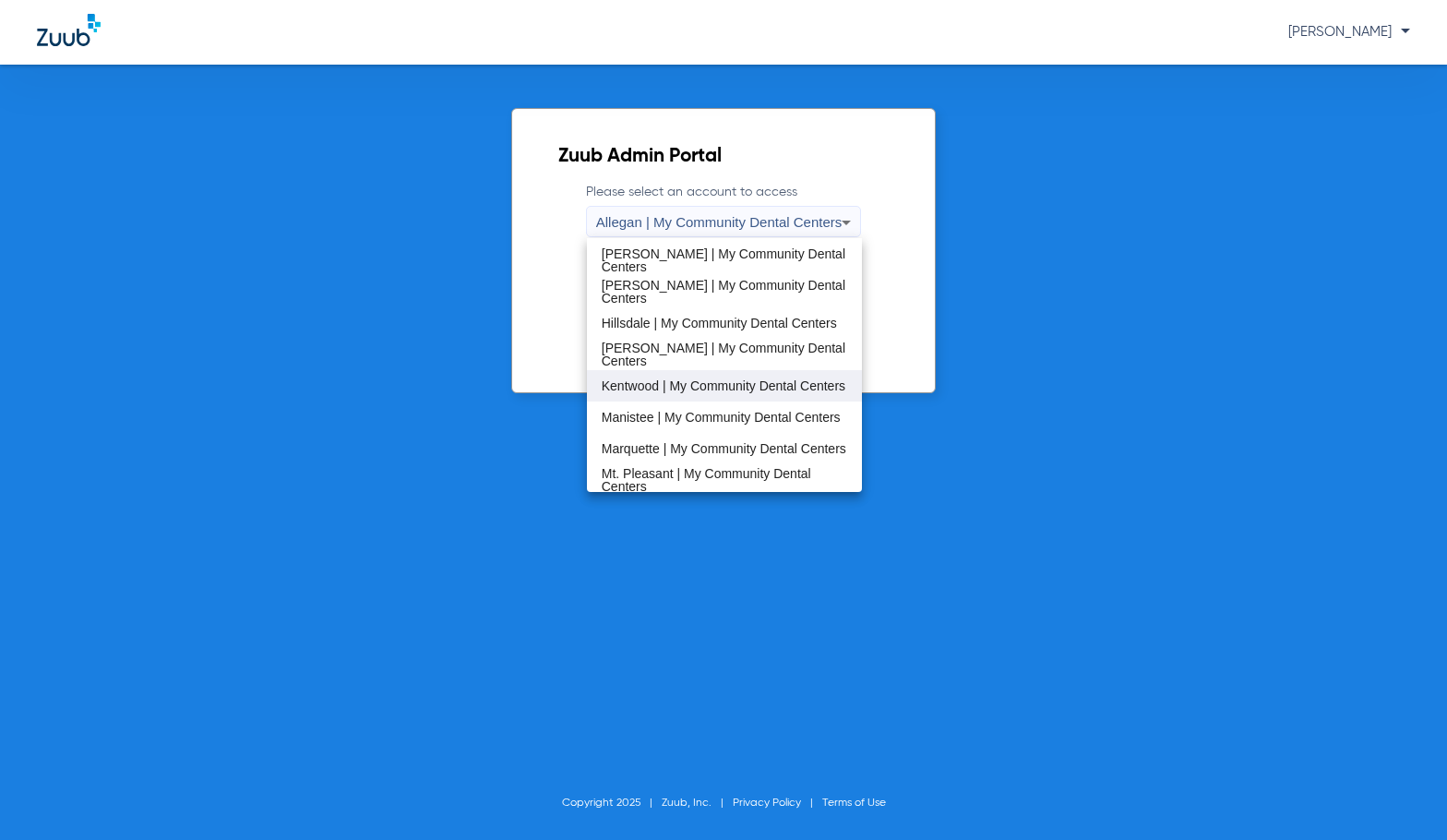
scroll to position [369, 0]
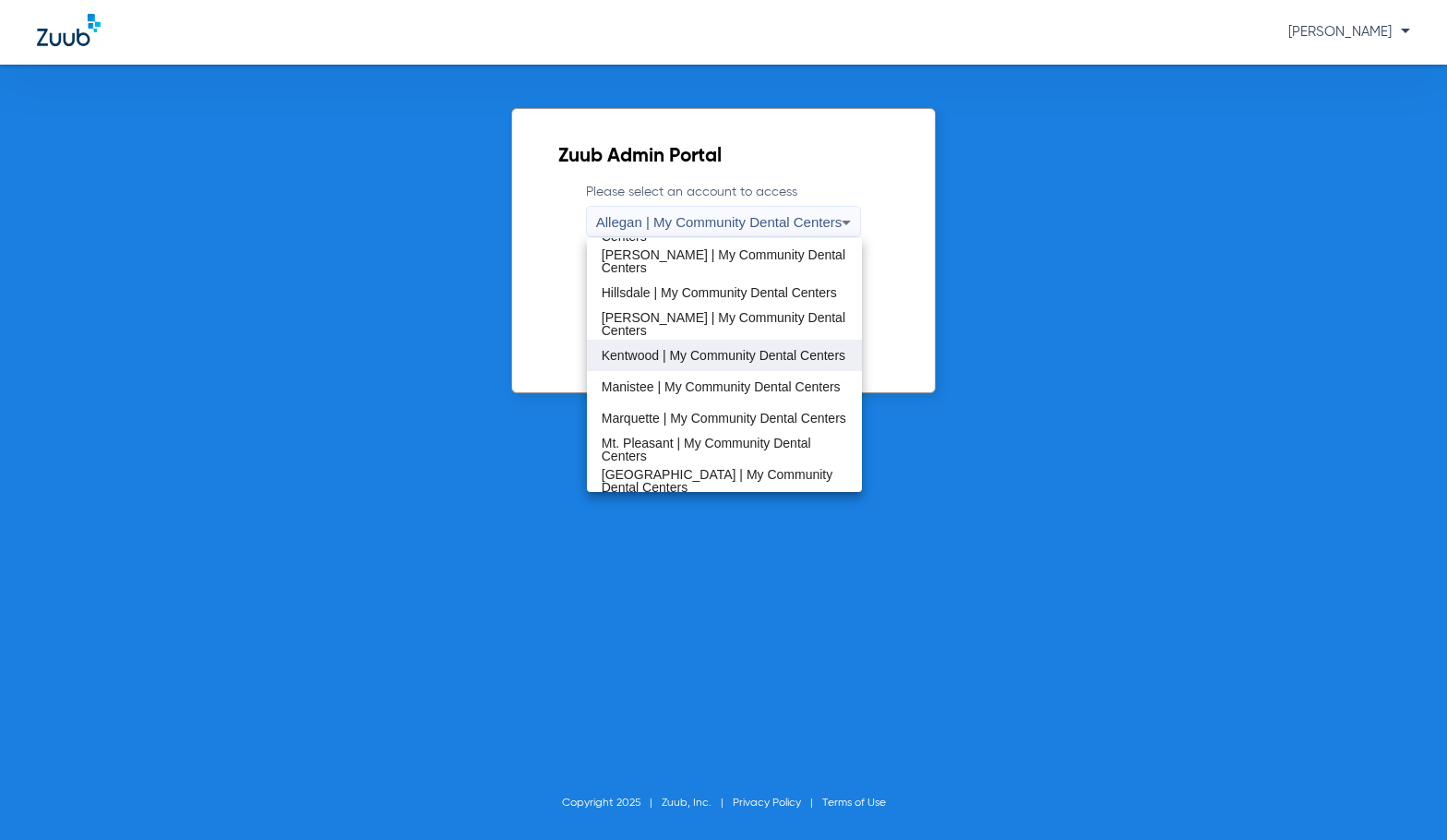
click at [750, 418] on span "Marquette | My Community Dental Centers" at bounding box center [724, 417] width 245 height 13
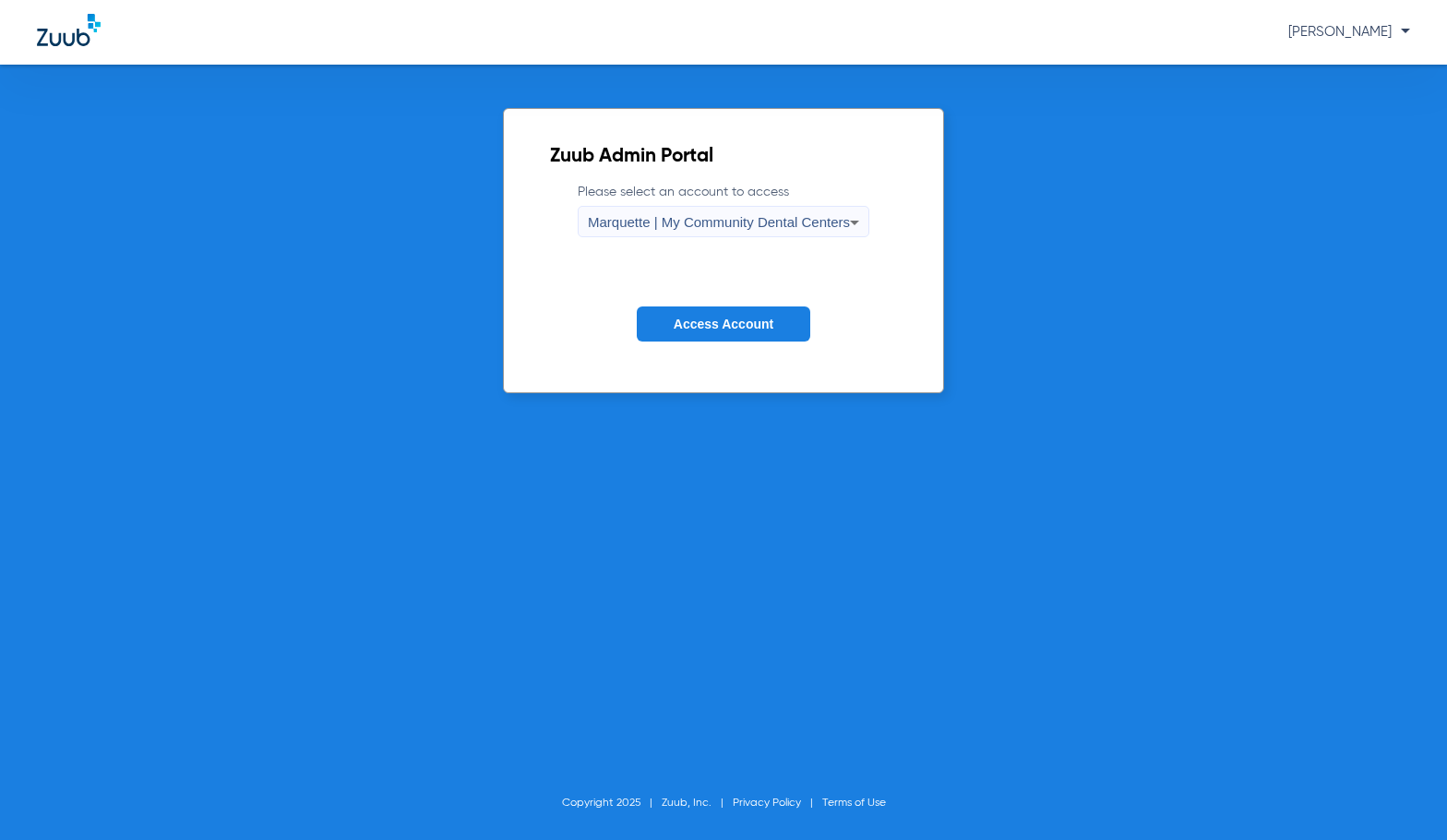
click at [732, 328] on span "Access Account" at bounding box center [723, 323] width 100 height 15
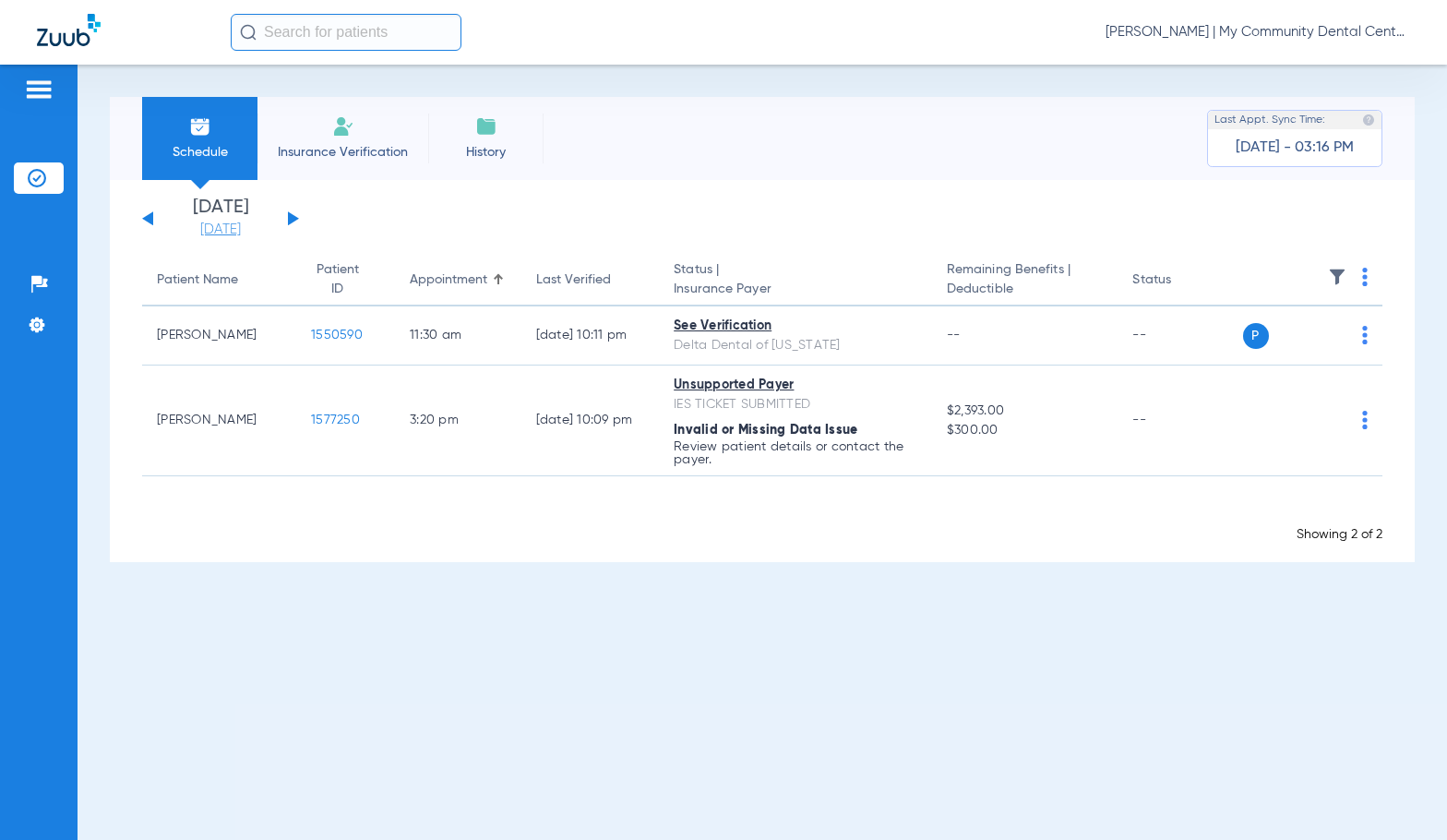
click at [229, 231] on link "[DATE]" at bounding box center [220, 230] width 110 height 19
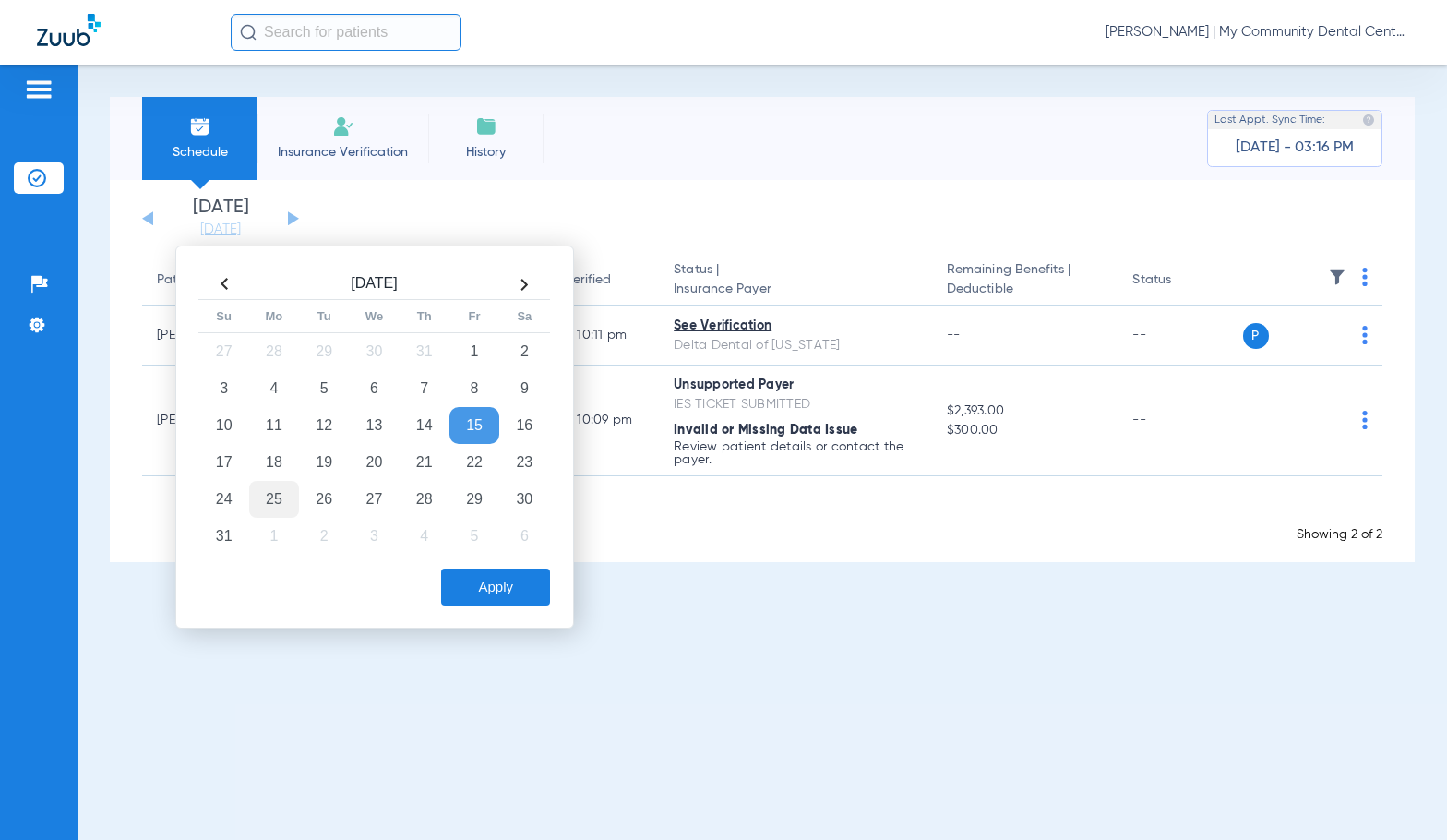
click at [268, 510] on td "25" at bounding box center [274, 499] width 50 height 36
click at [485, 595] on button "Apply" at bounding box center [495, 586] width 109 height 36
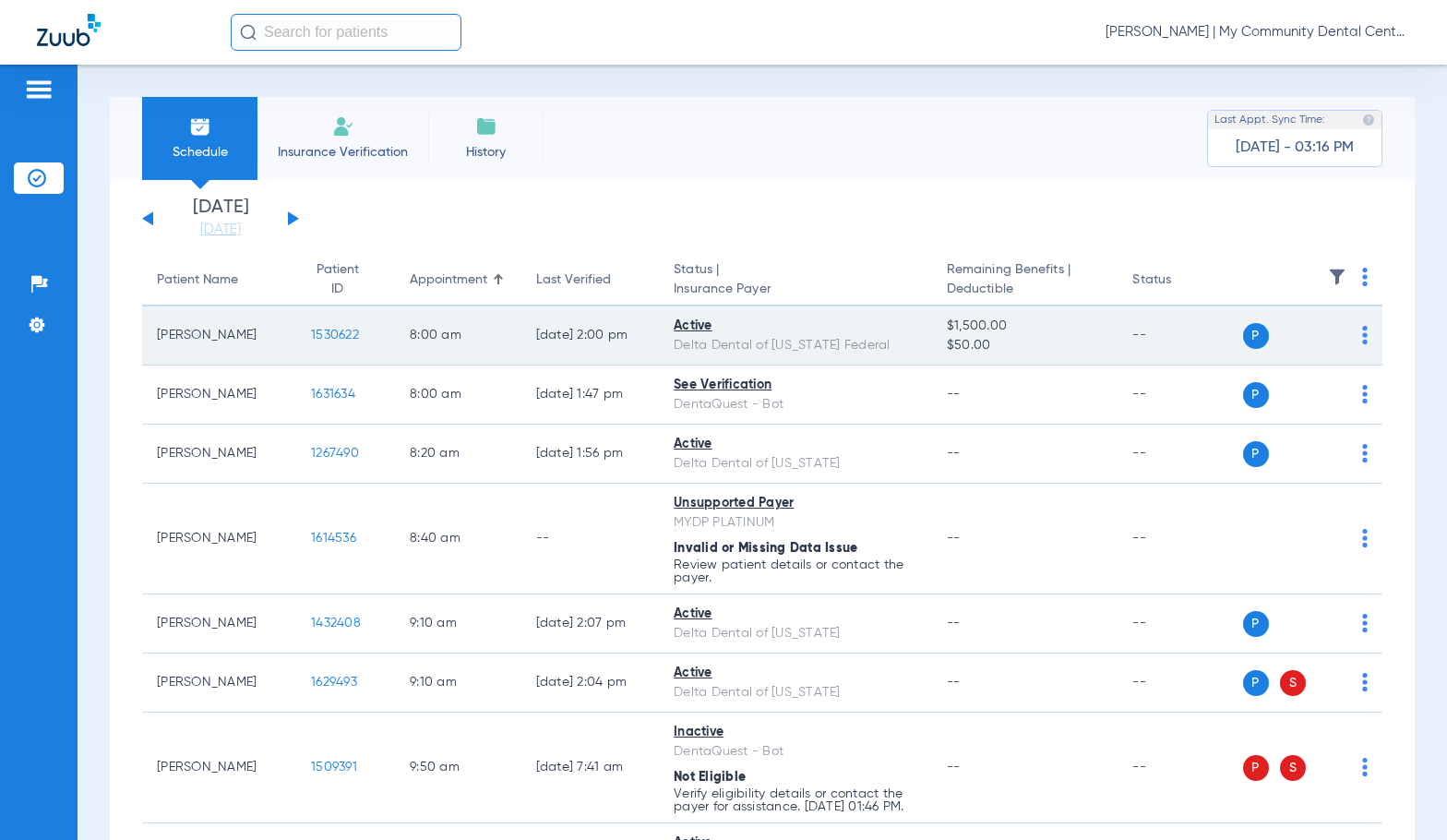
click at [317, 336] on span "1530622" at bounding box center [334, 334] width 48 height 13
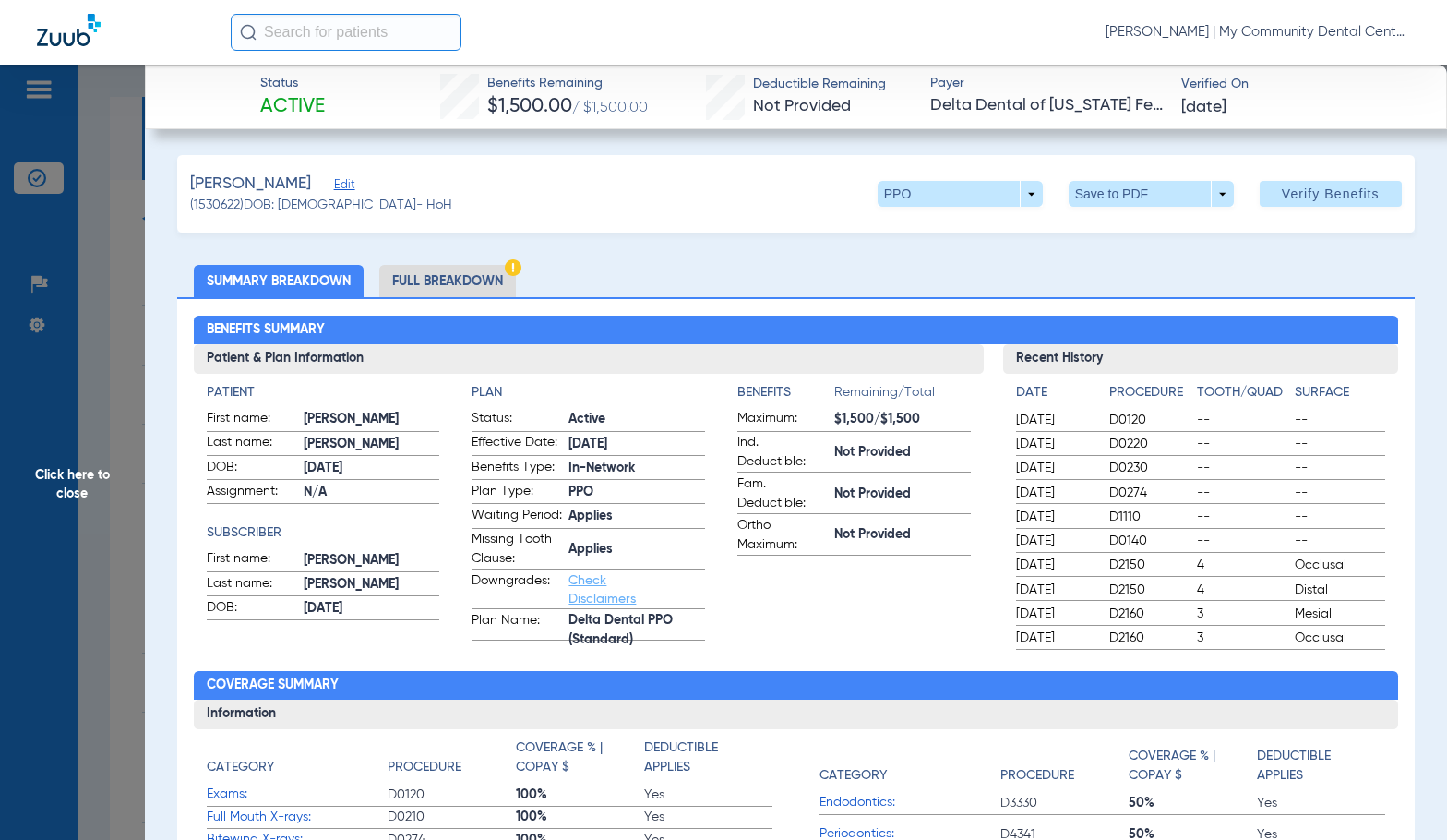
click at [471, 285] on li "Full Breakdown" at bounding box center [448, 281] width 136 height 33
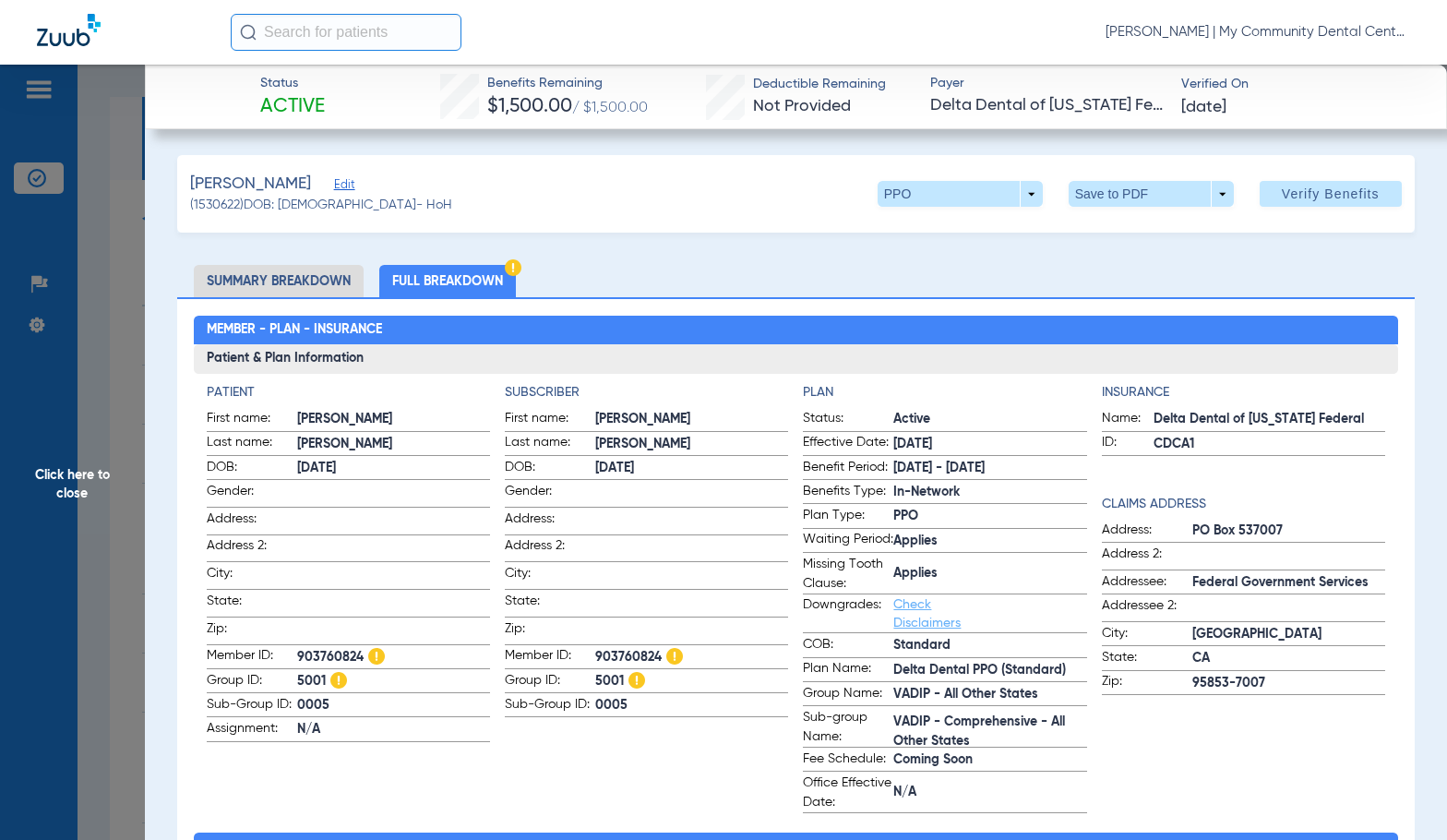
click at [110, 450] on span "Click here to close" at bounding box center [72, 485] width 145 height 840
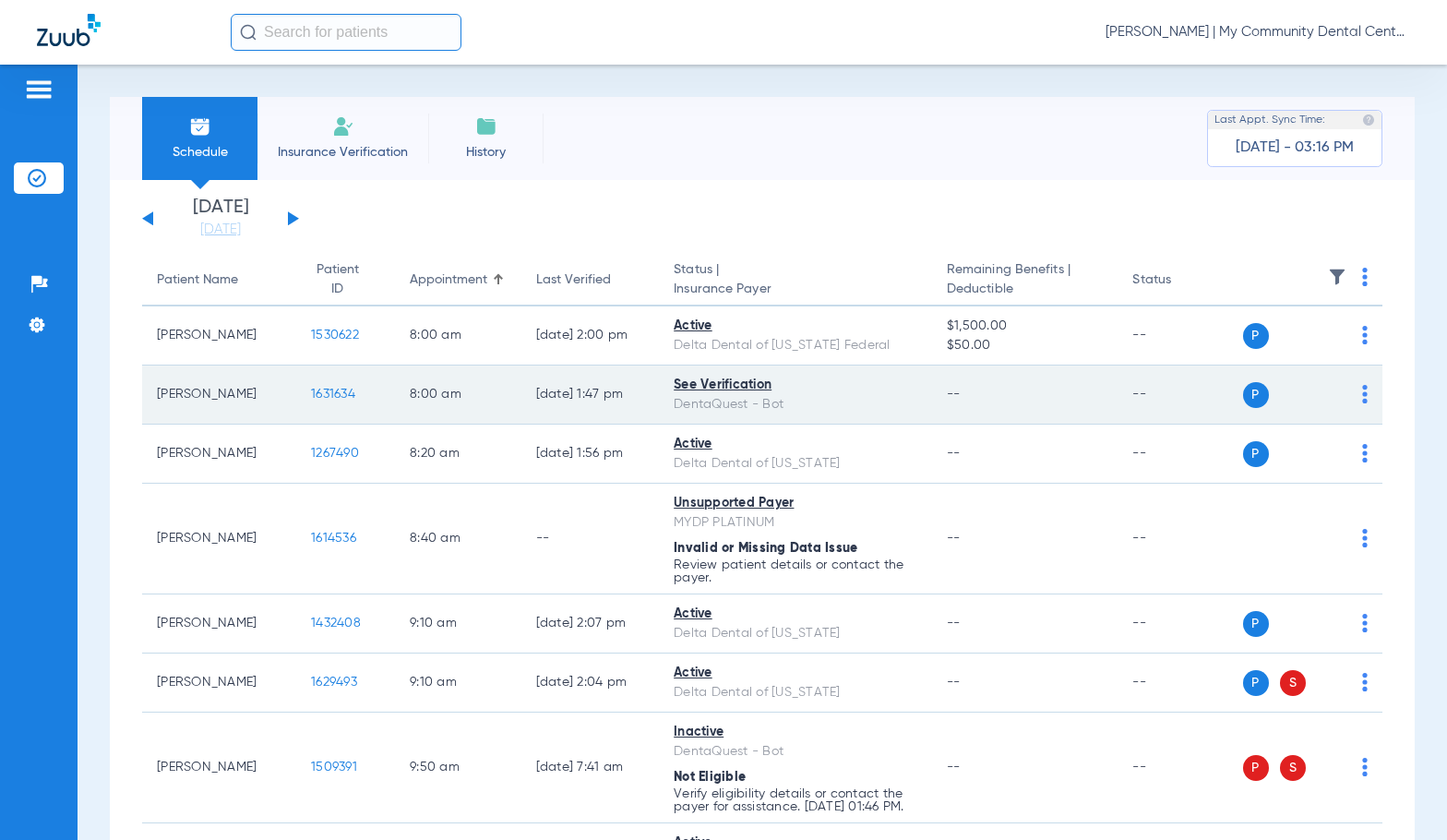
click at [318, 396] on span "1631634" at bounding box center [332, 393] width 44 height 13
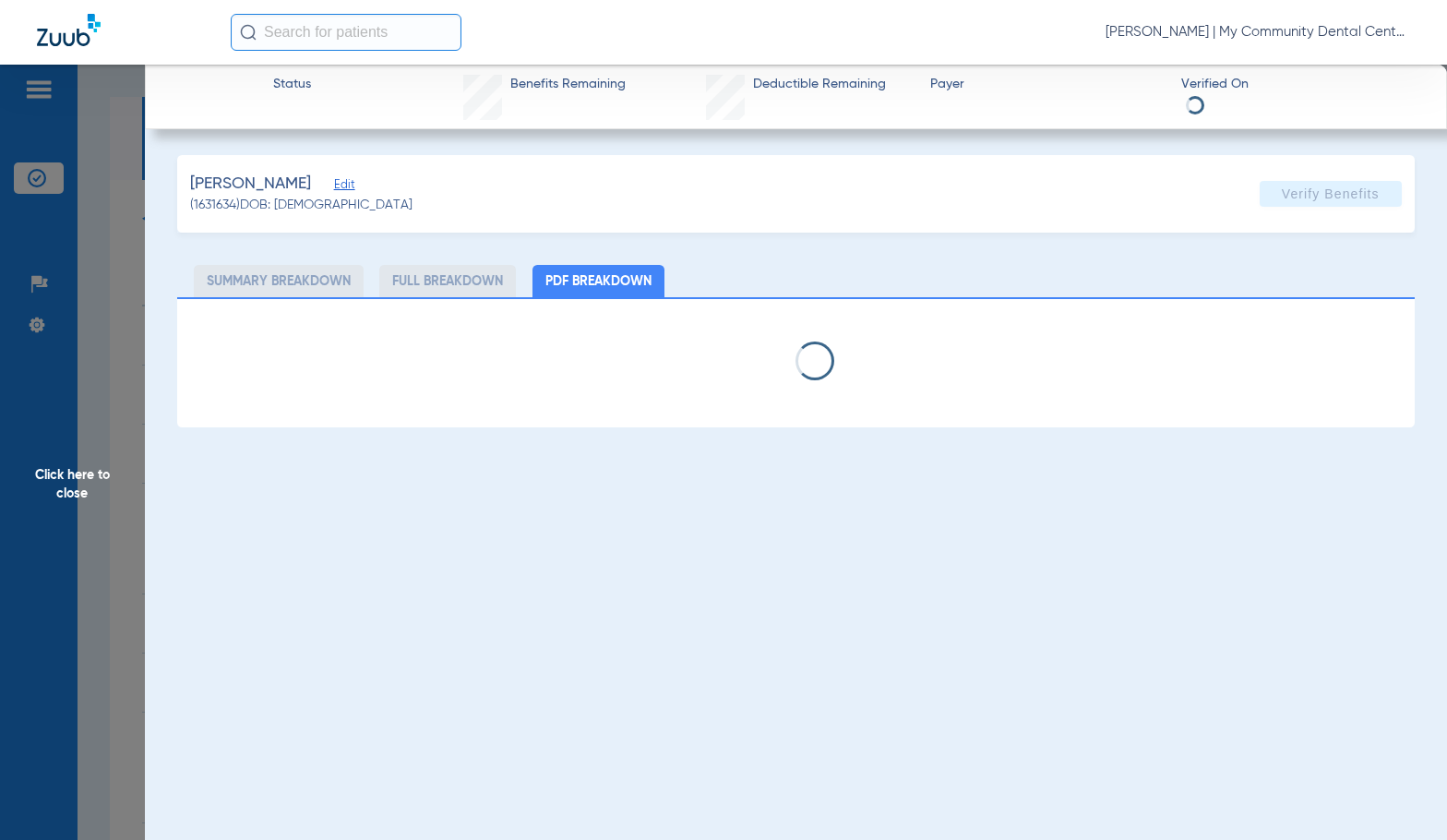
select select "page-width"
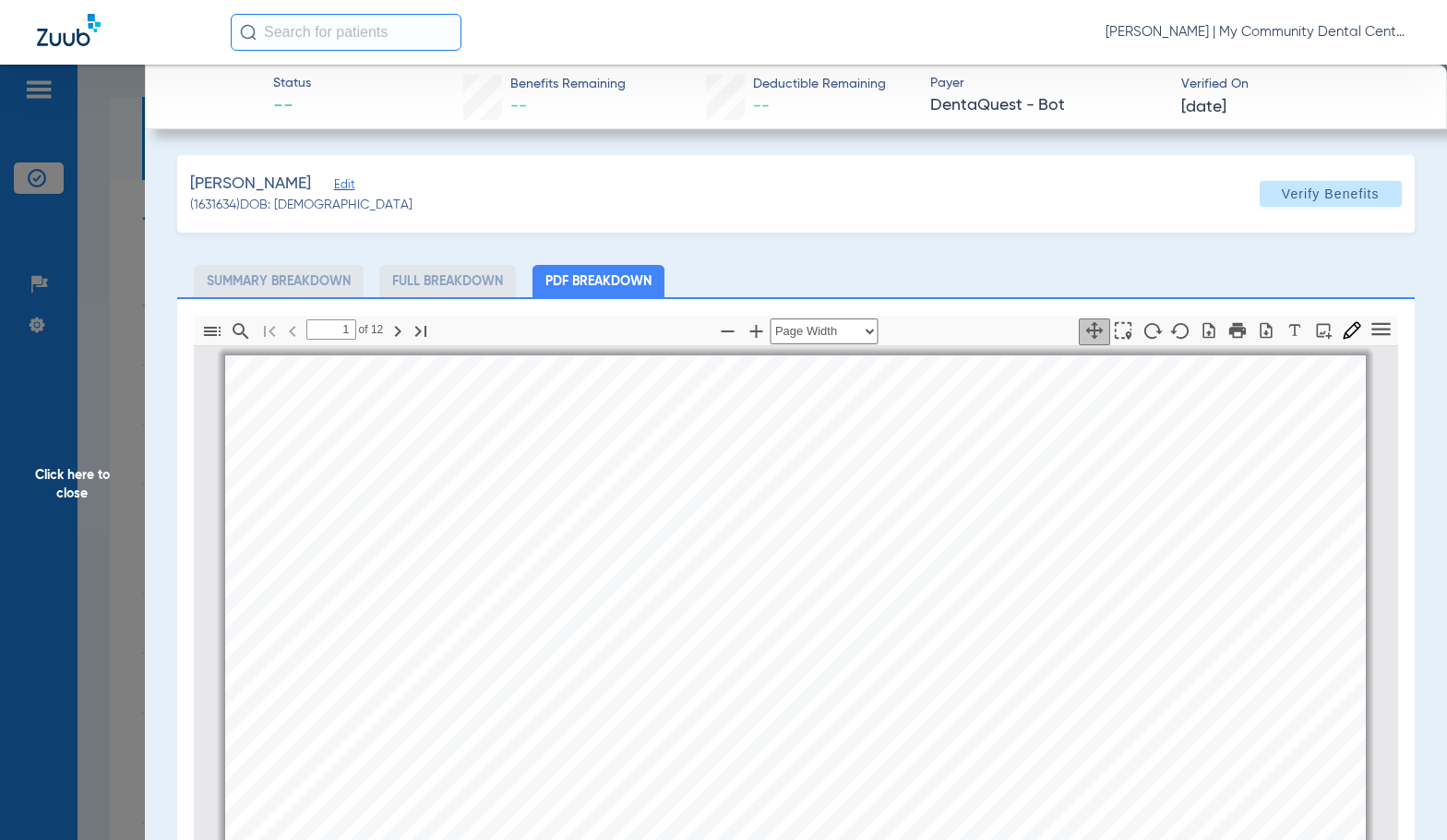
scroll to position [9, 0]
click at [596, 478] on div " Print [PERSON_NAME] Member is eligible: My Community Dental Centers Inc - [PE…" at bounding box center [795, 749] width 1141 height 807
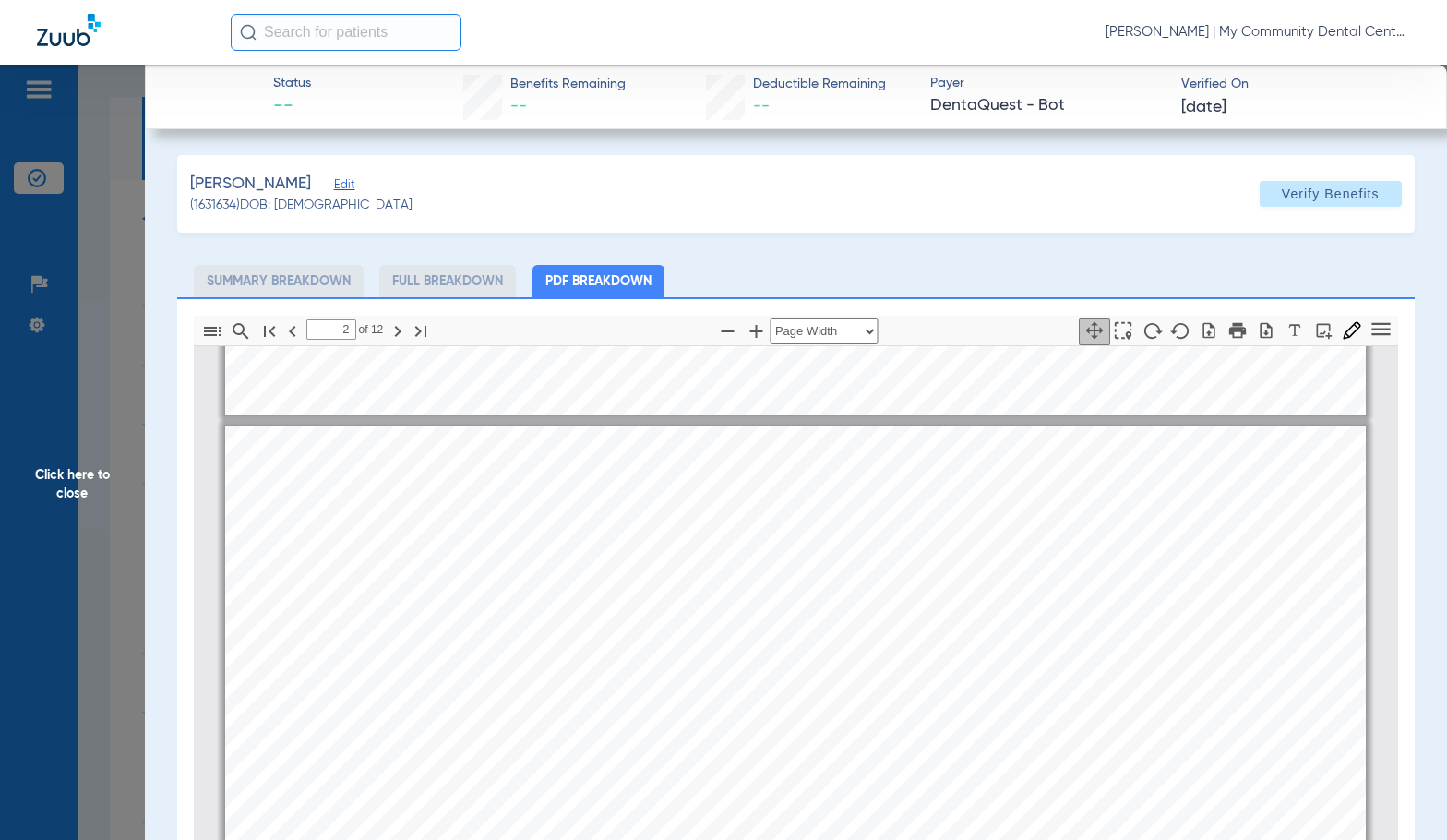
scroll to position [840, 0]
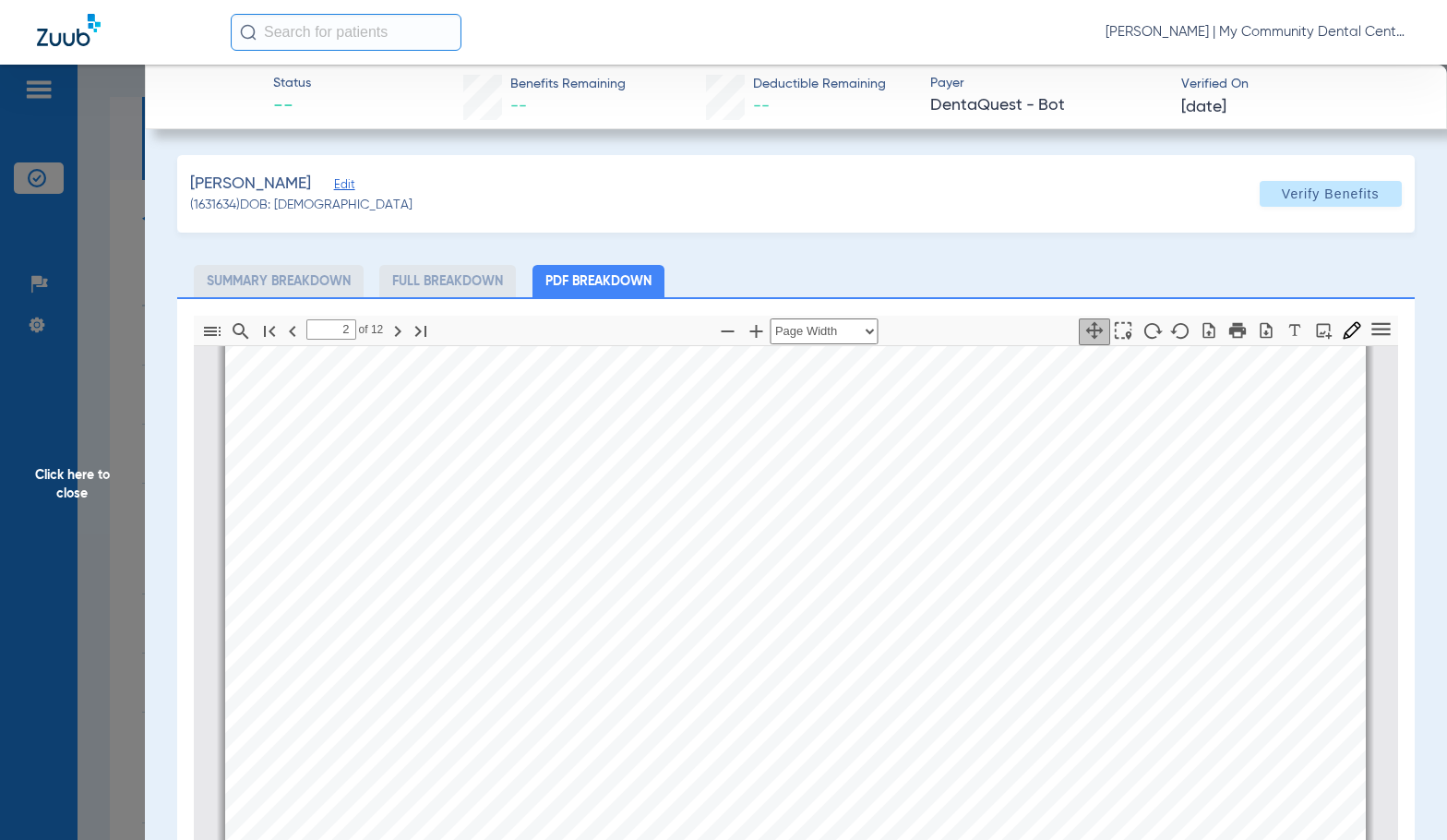
type input "3"
click at [109, 496] on span "Click here to close" at bounding box center [72, 485] width 145 height 840
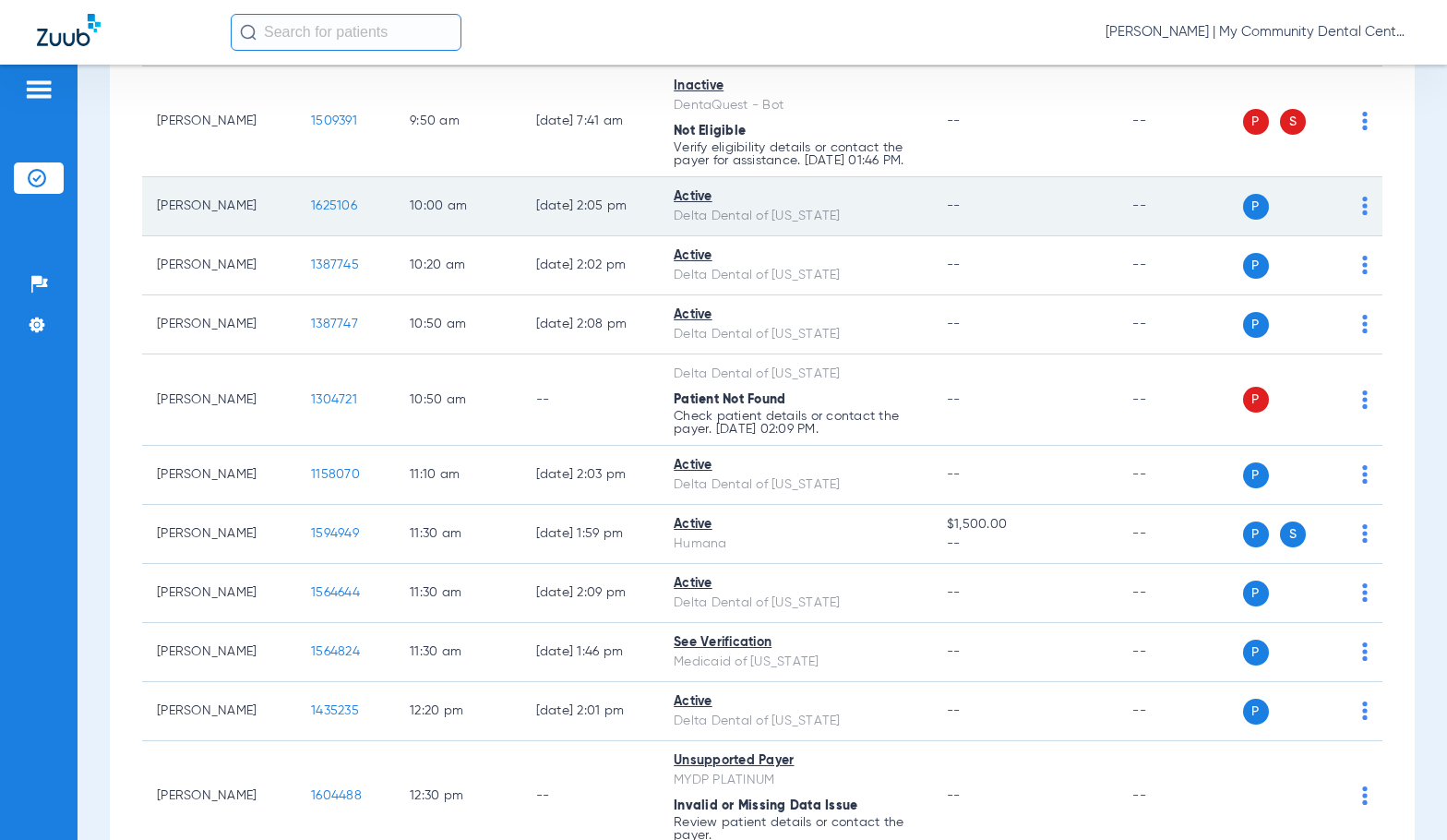
scroll to position [738, 0]
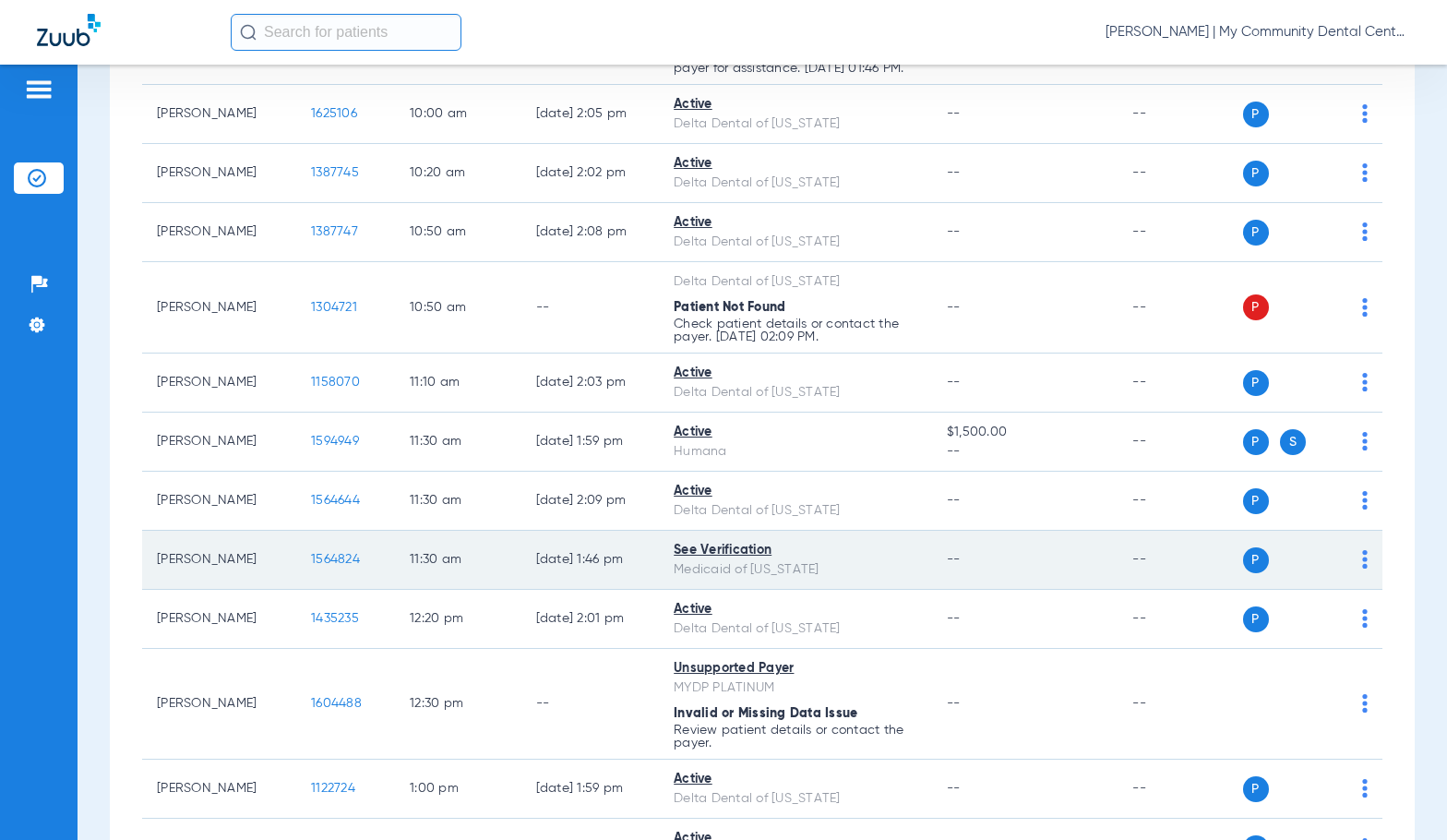
click at [311, 566] on span "1564824" at bounding box center [335, 559] width 49 height 13
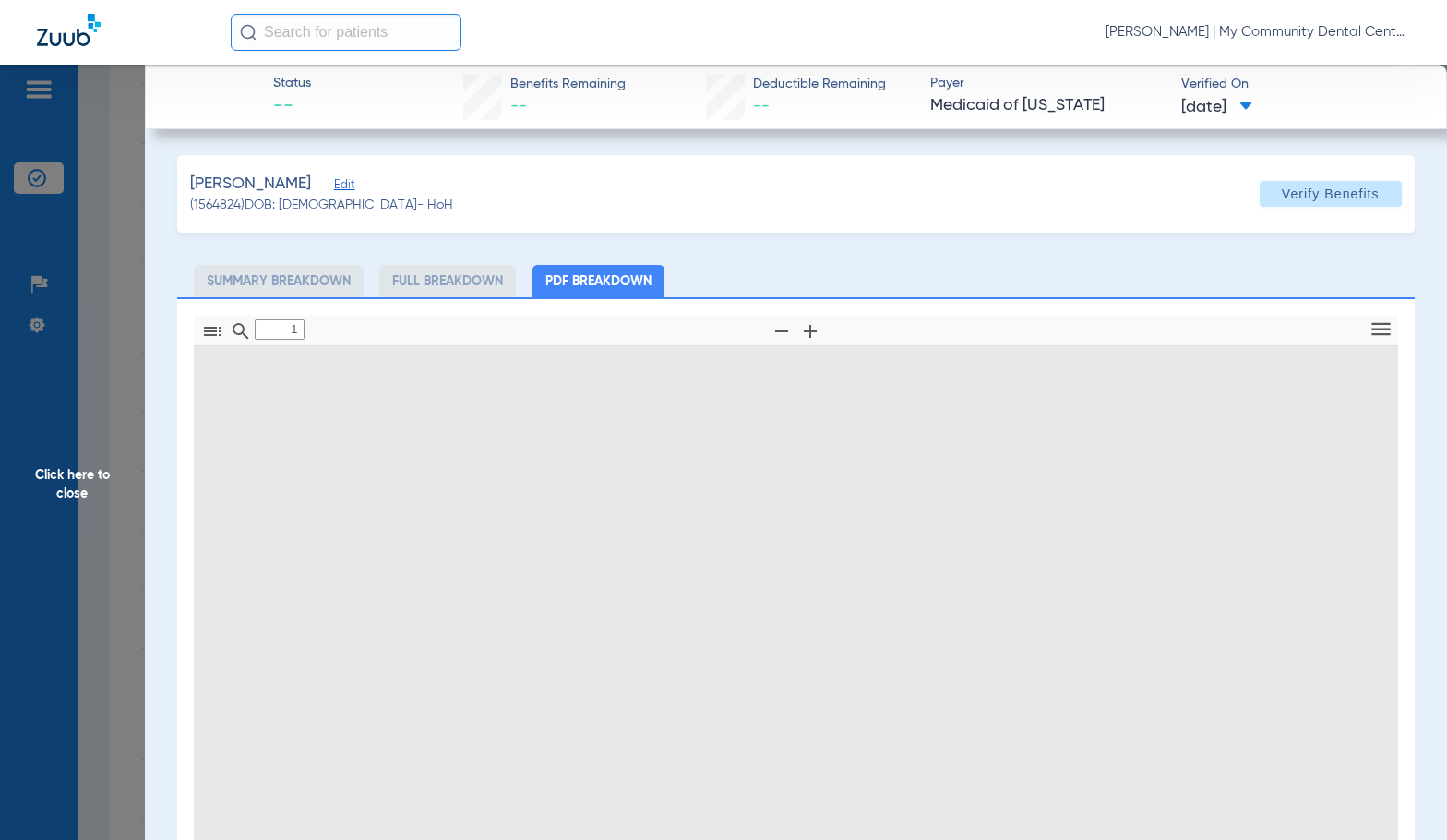
type input "0"
select select "page-width"
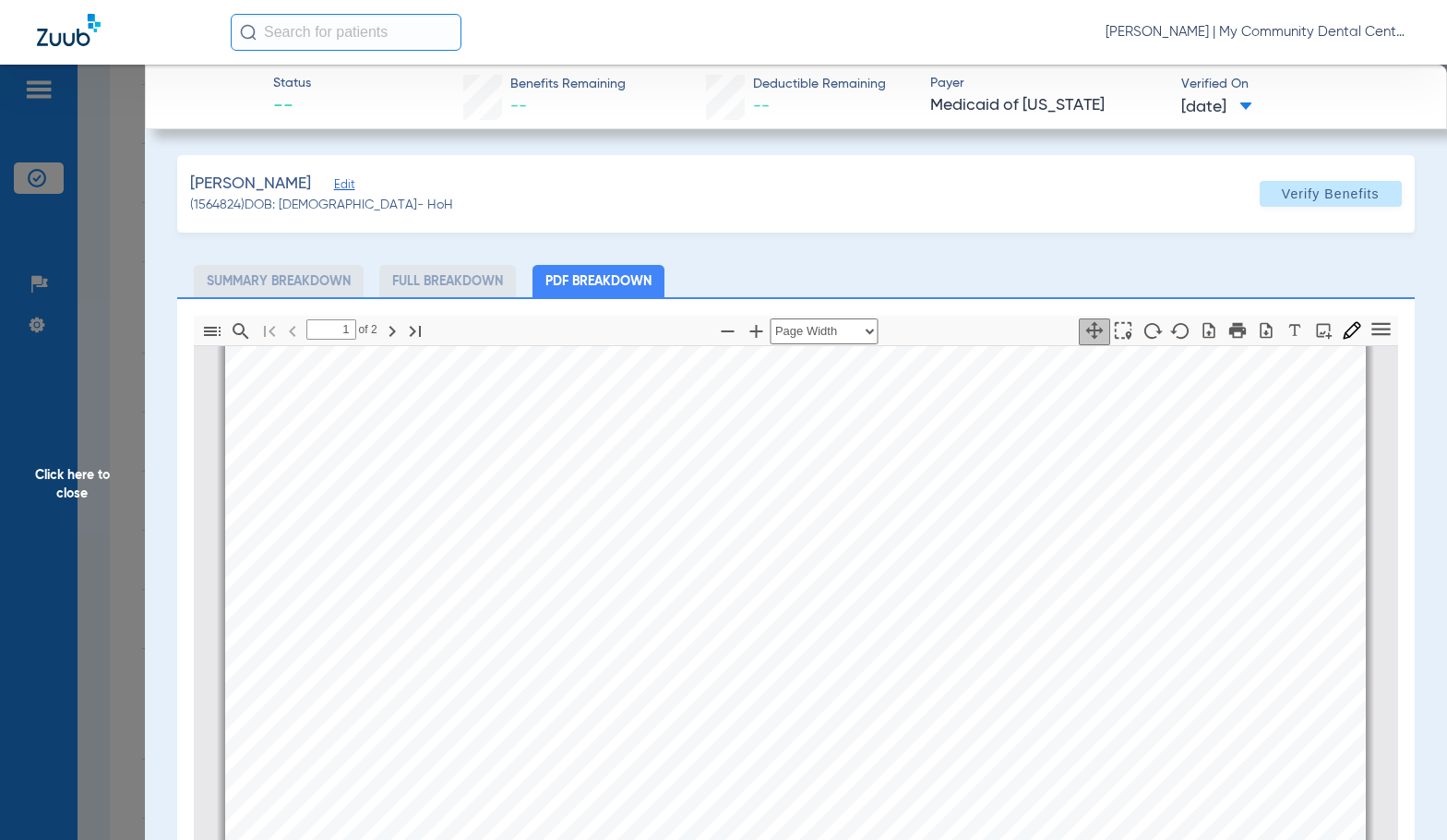
scroll to position [655, 0]
type input "2"
click at [116, 472] on span "Click here to close" at bounding box center [72, 485] width 145 height 840
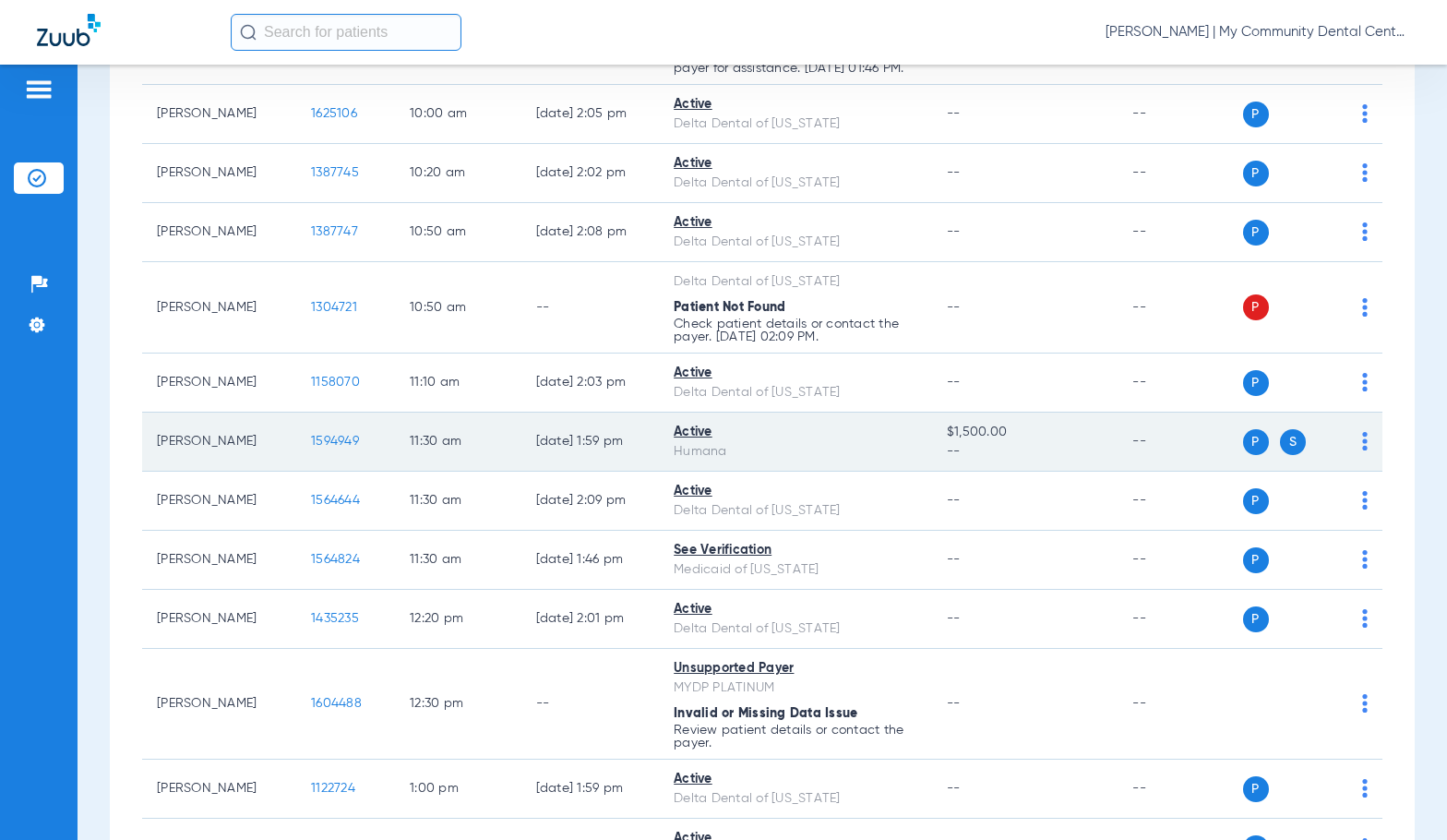
click at [317, 448] on span "1594949" at bounding box center [334, 441] width 48 height 13
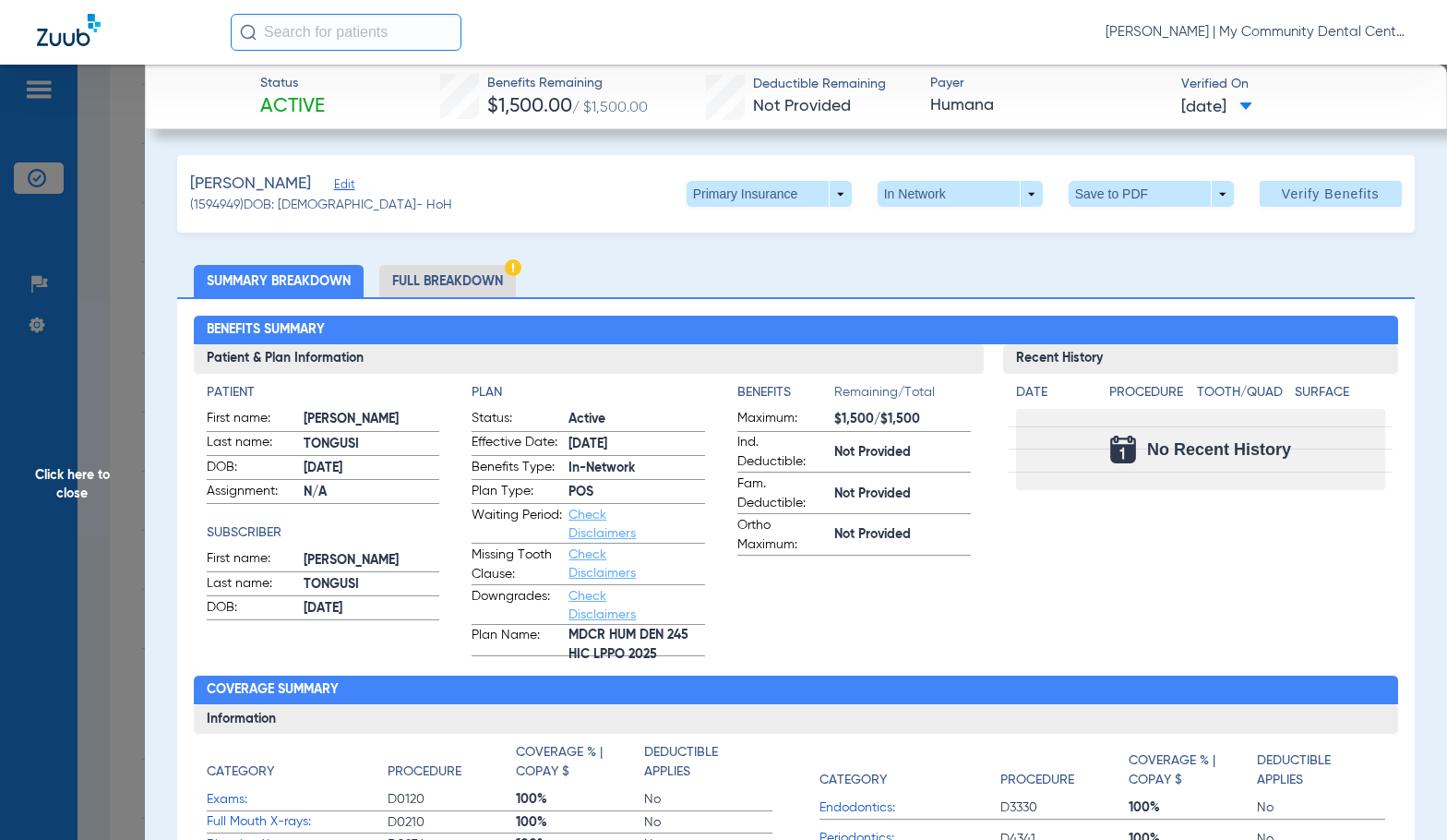
click at [475, 278] on li "Full Breakdown" at bounding box center [448, 281] width 136 height 33
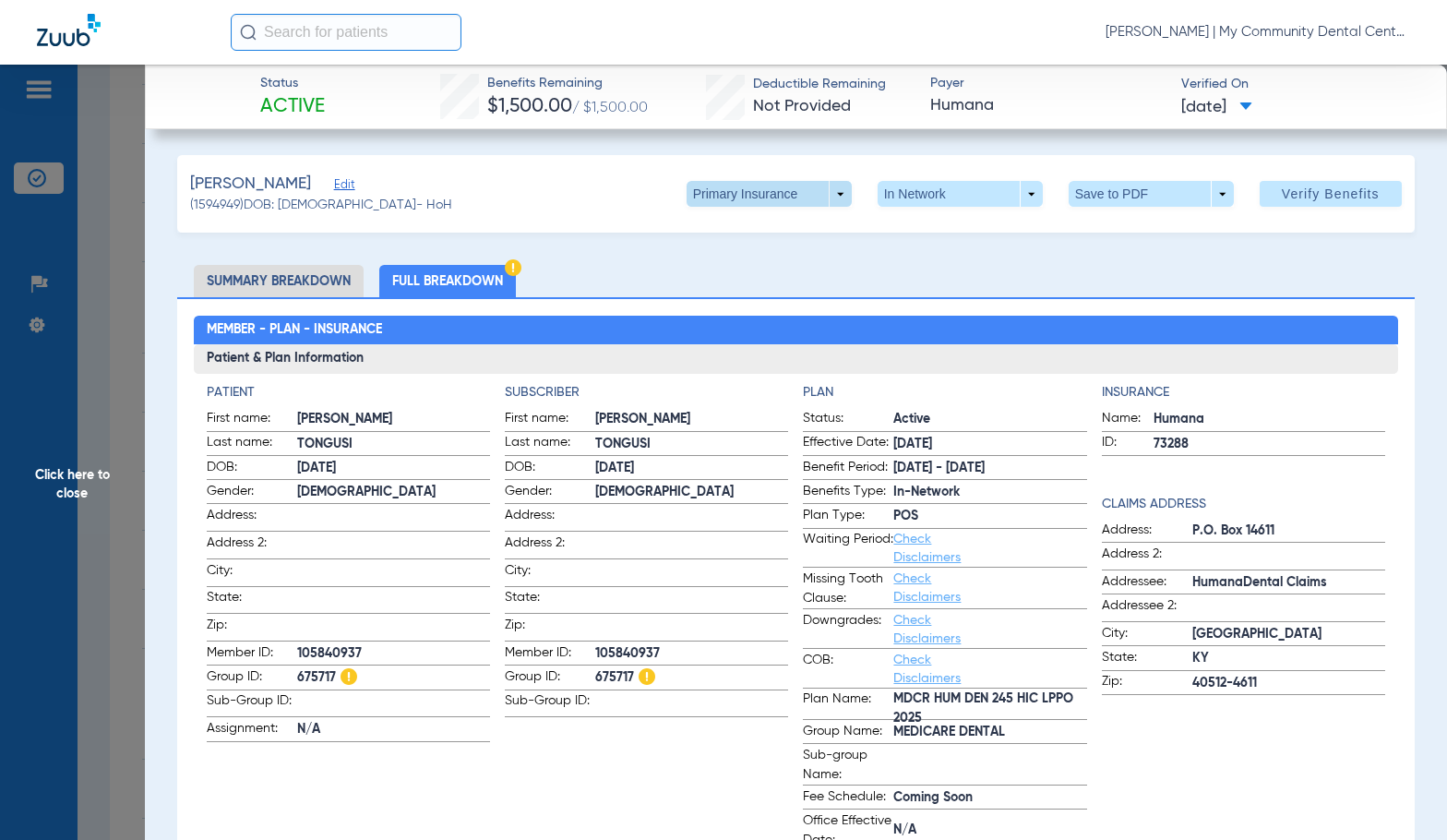
click at [759, 201] on span at bounding box center [768, 193] width 44 height 44
click at [762, 274] on span "Secondary Insurance" at bounding box center [750, 267] width 122 height 13
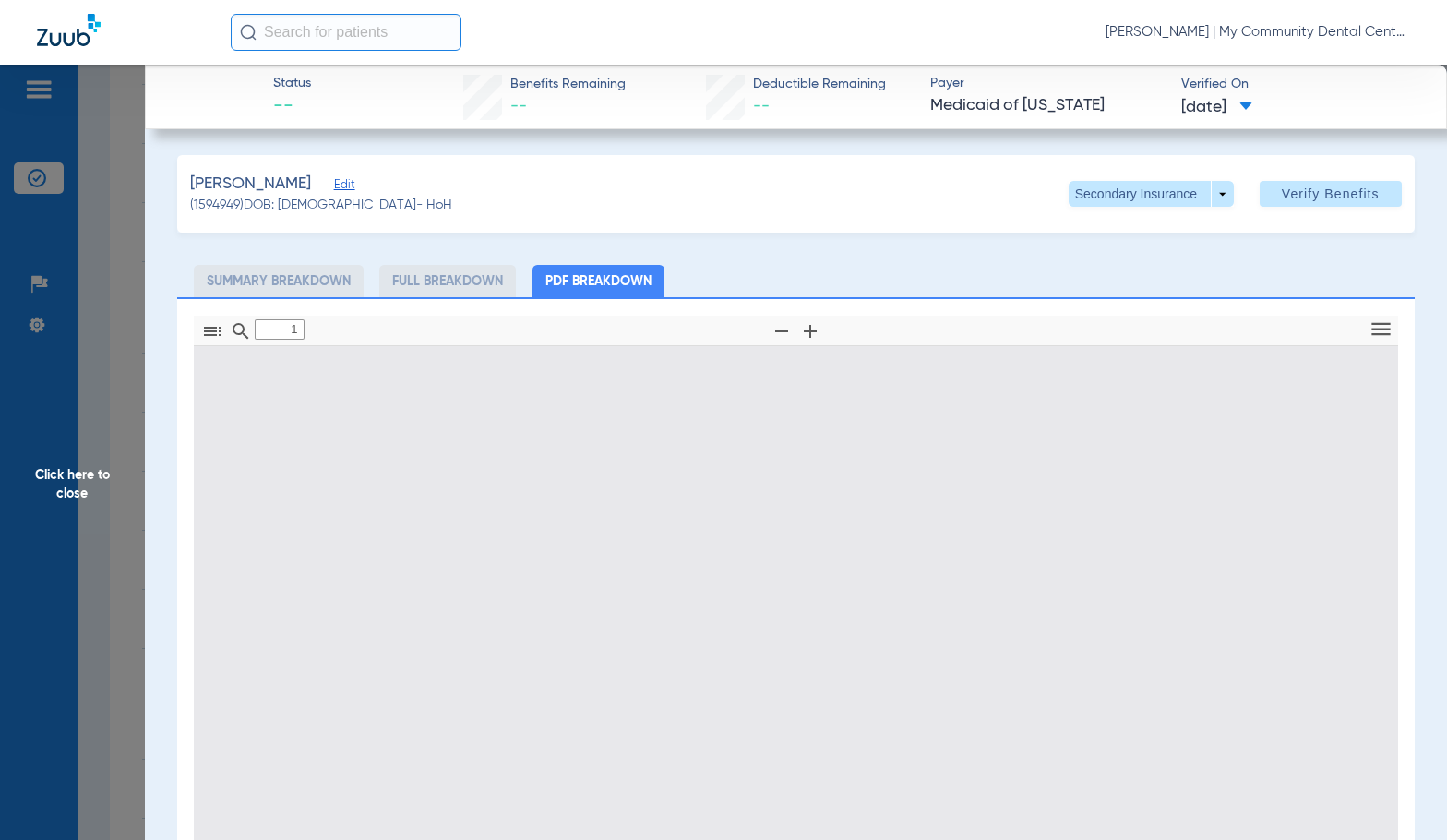
type input "0"
select select "page-width"
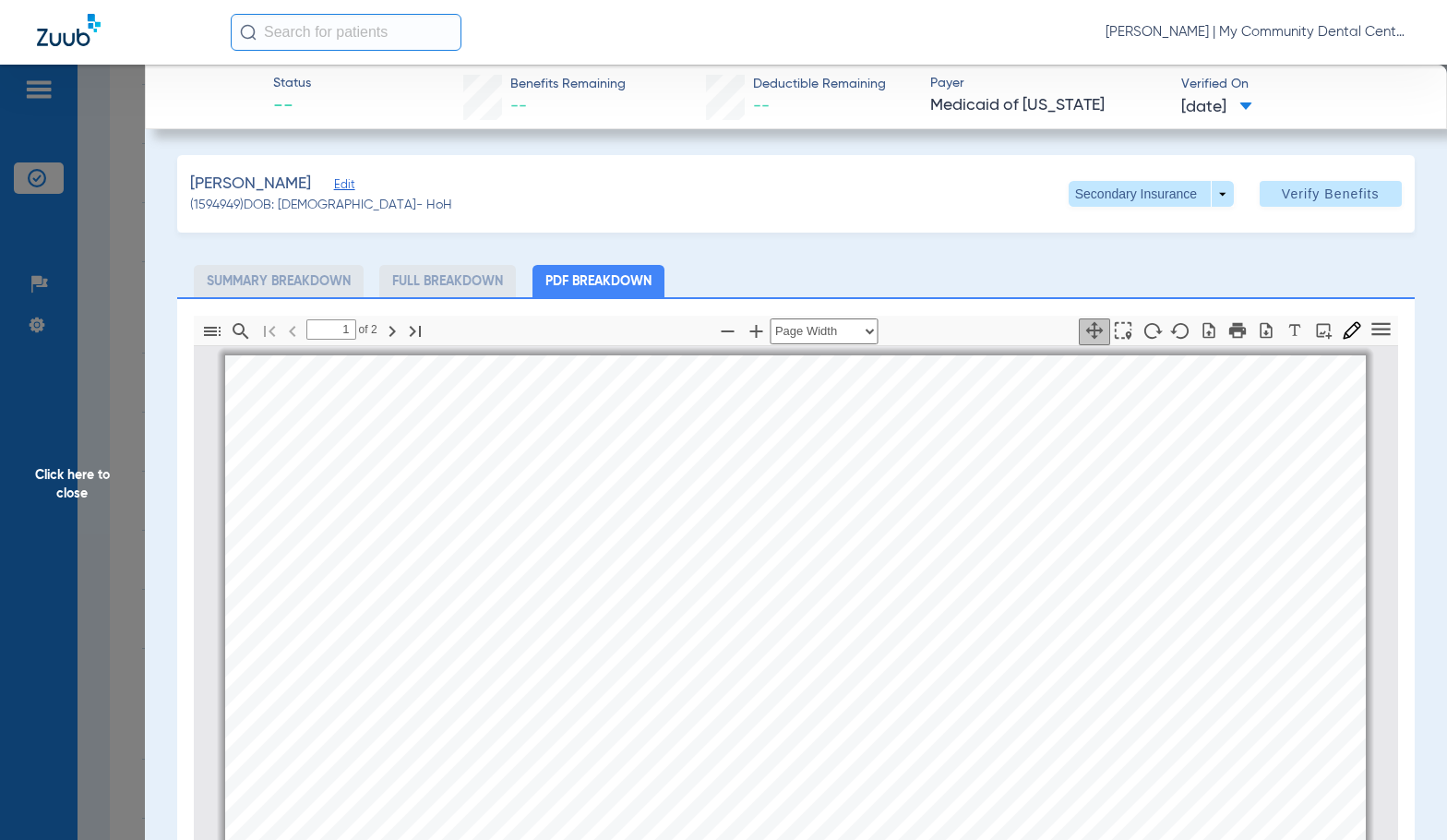
scroll to position [9, 0]
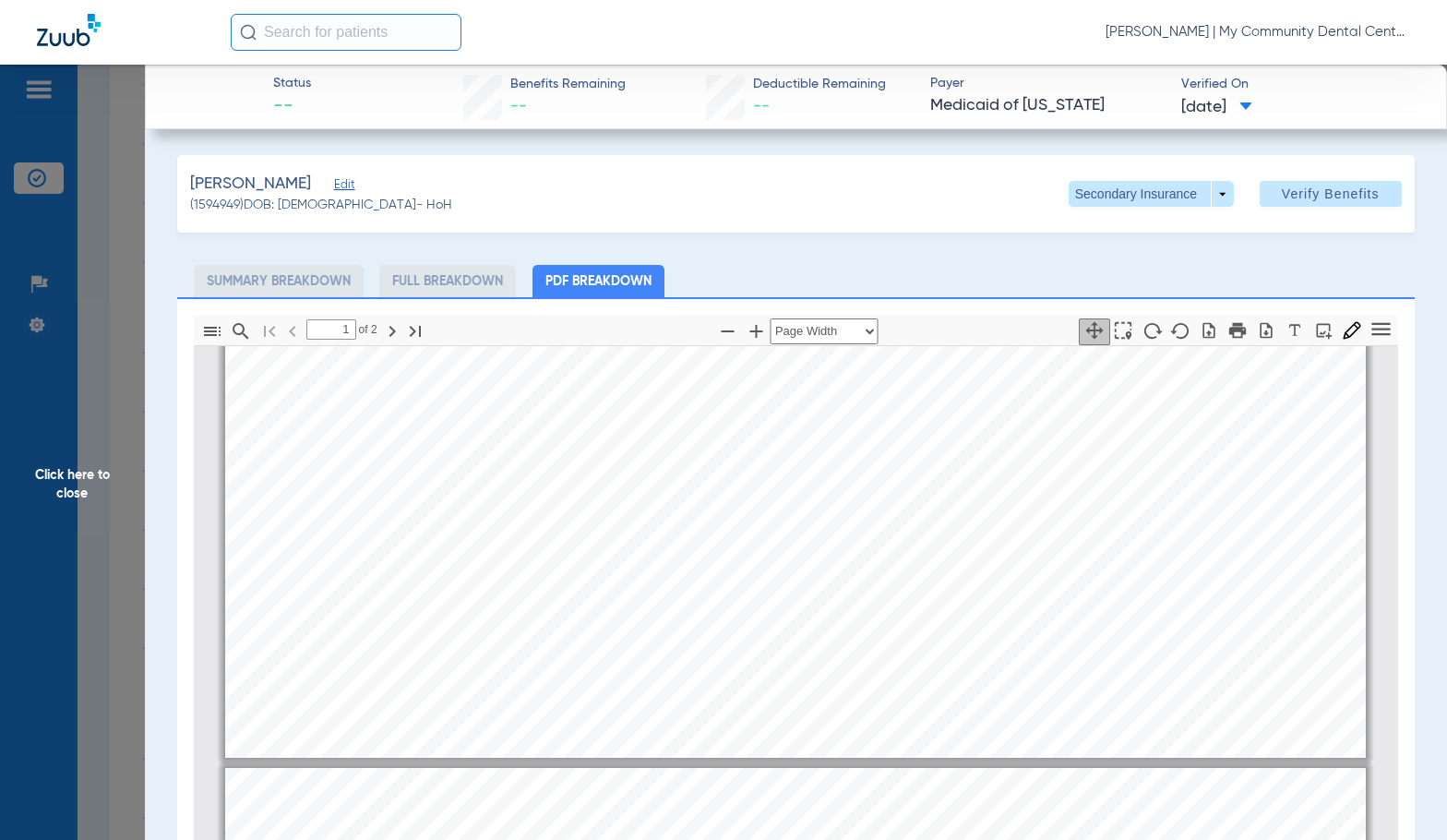
type input "2"
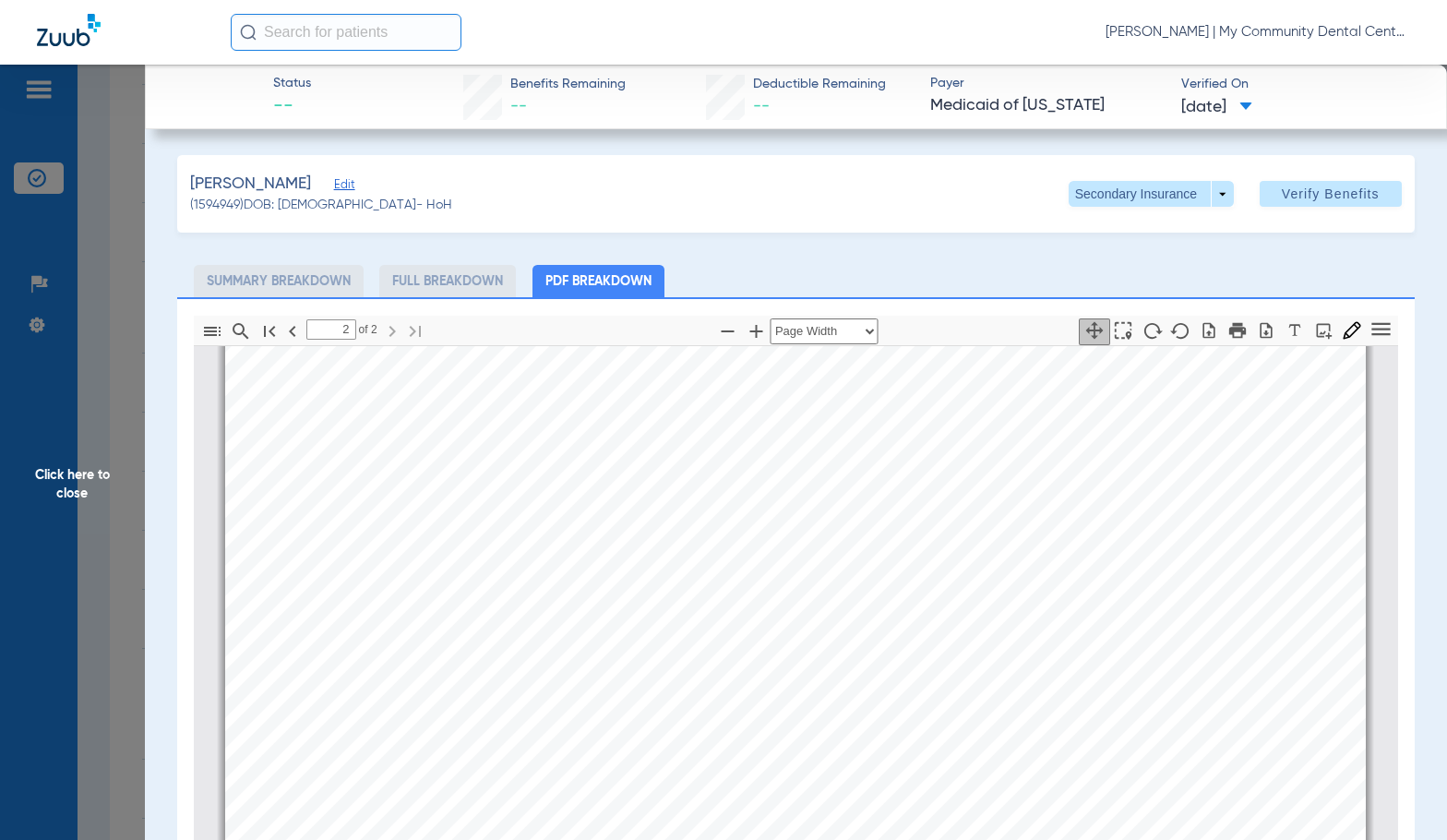
scroll to position [1946, 0]
click at [134, 513] on span "Click here to close" at bounding box center [72, 485] width 145 height 840
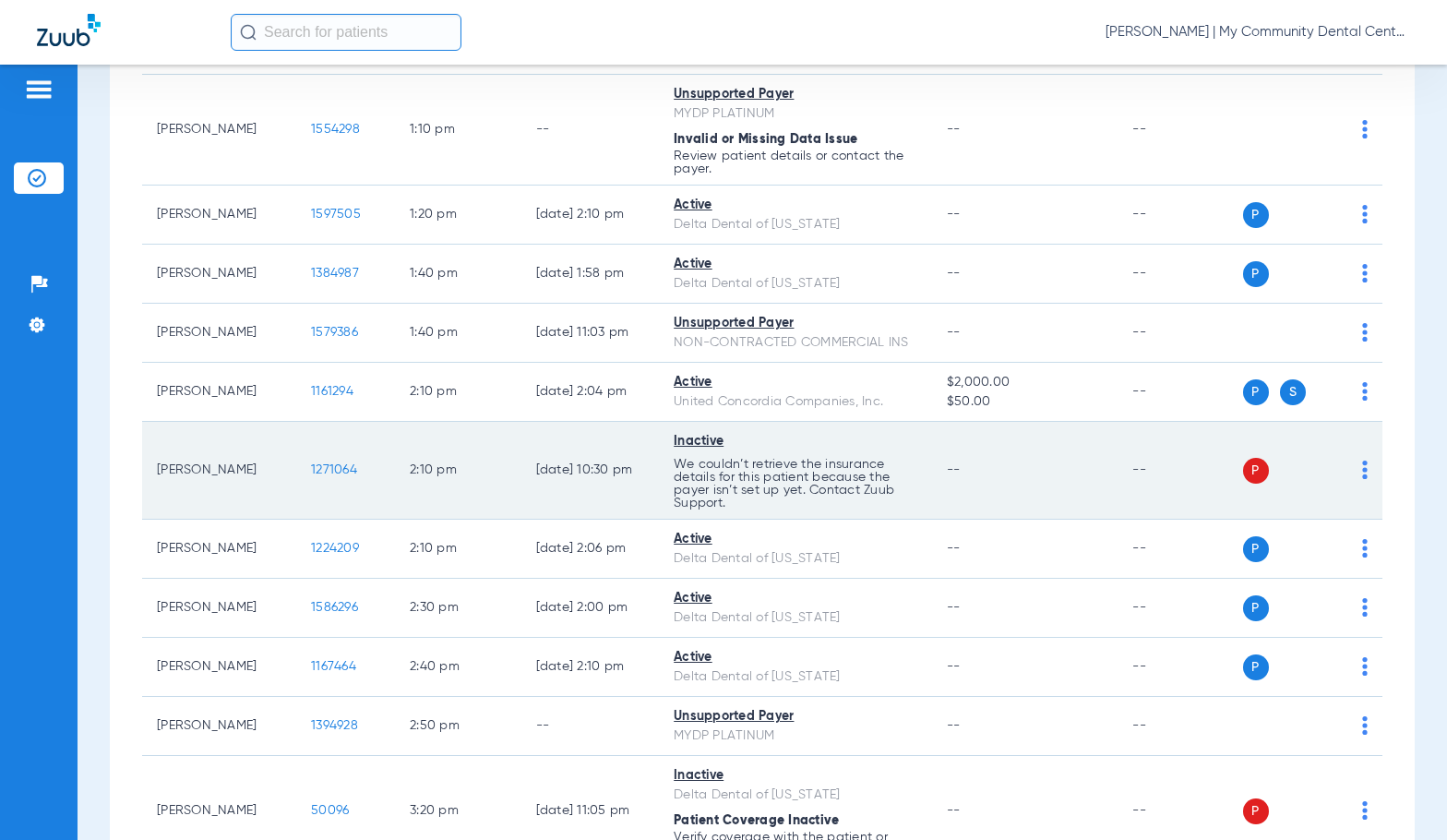
scroll to position [1569, 0]
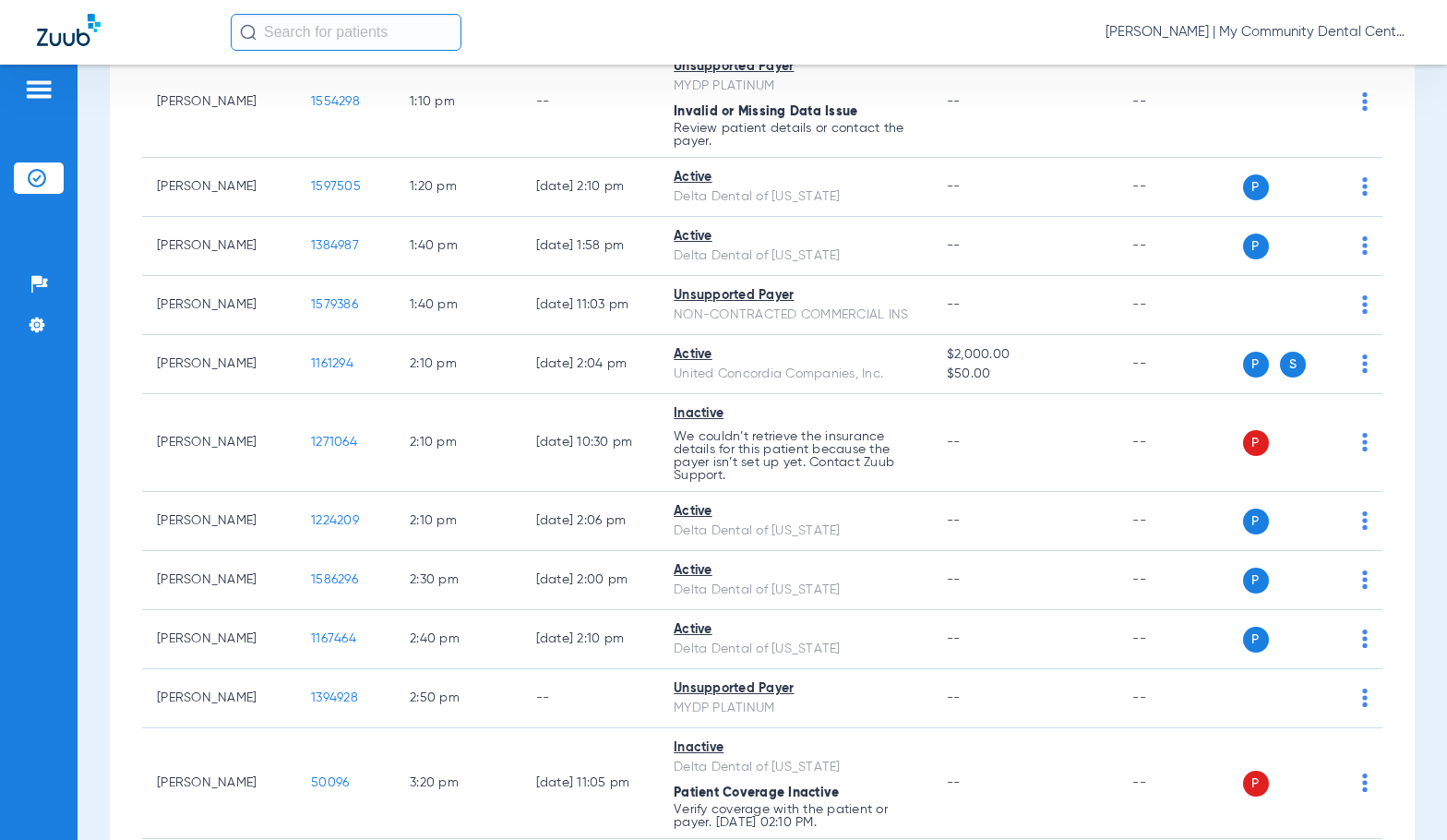
click at [606, 37] on div "[PERSON_NAME] | My Community Dental Centers" at bounding box center [821, 32] width 1180 height 36
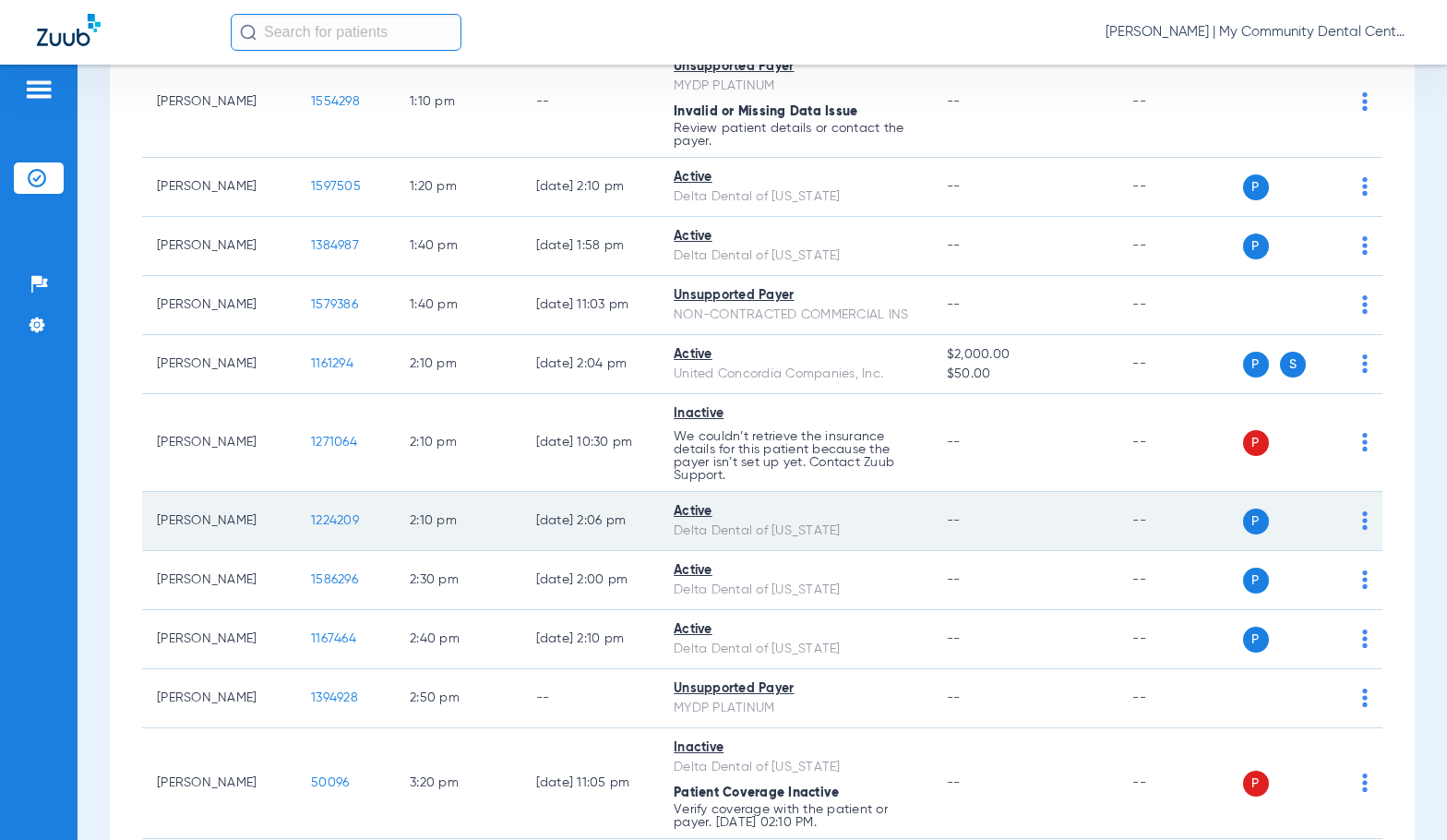
scroll to position [1758, 0]
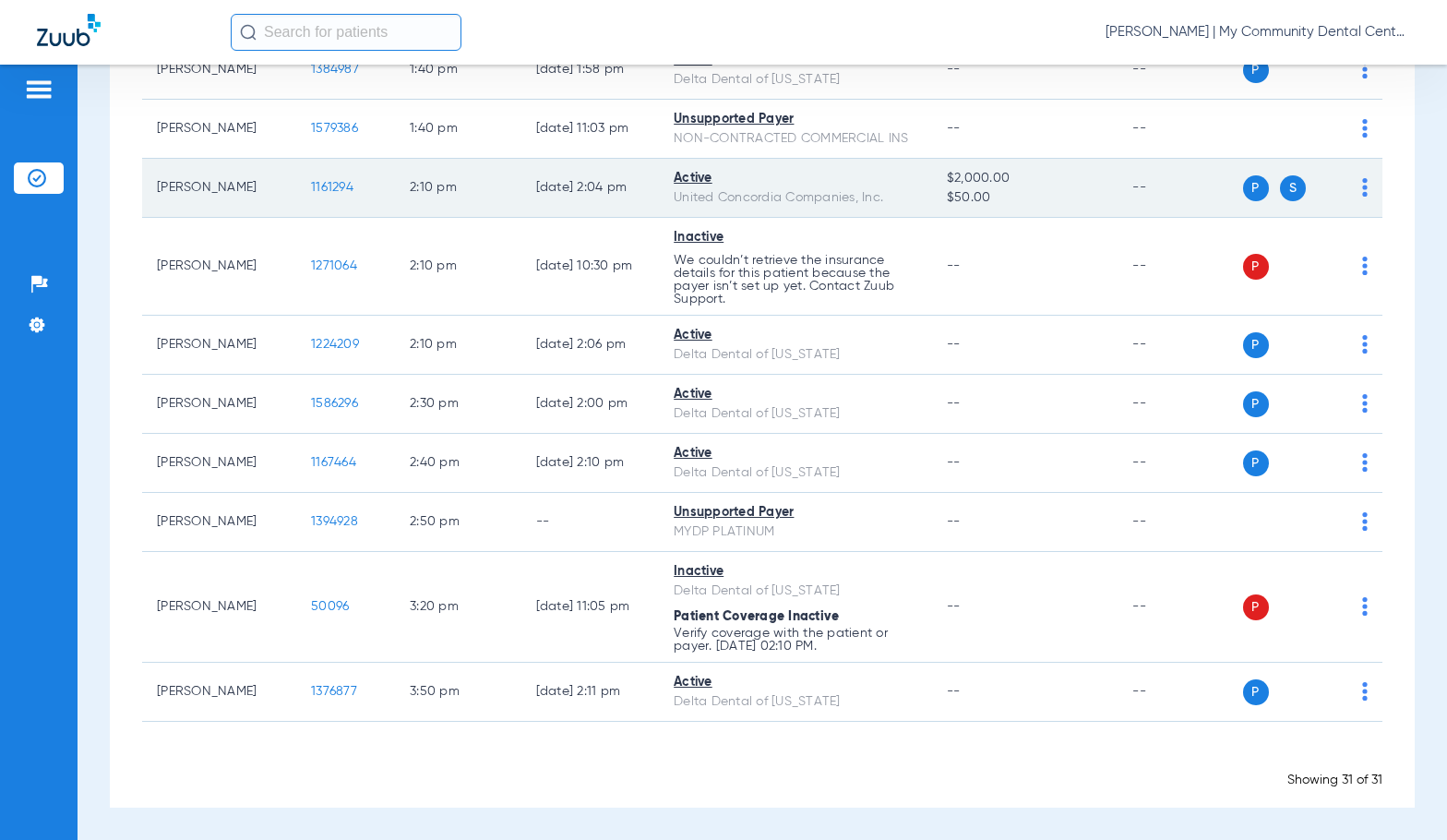
click at [311, 185] on span "1161294" at bounding box center [331, 186] width 42 height 13
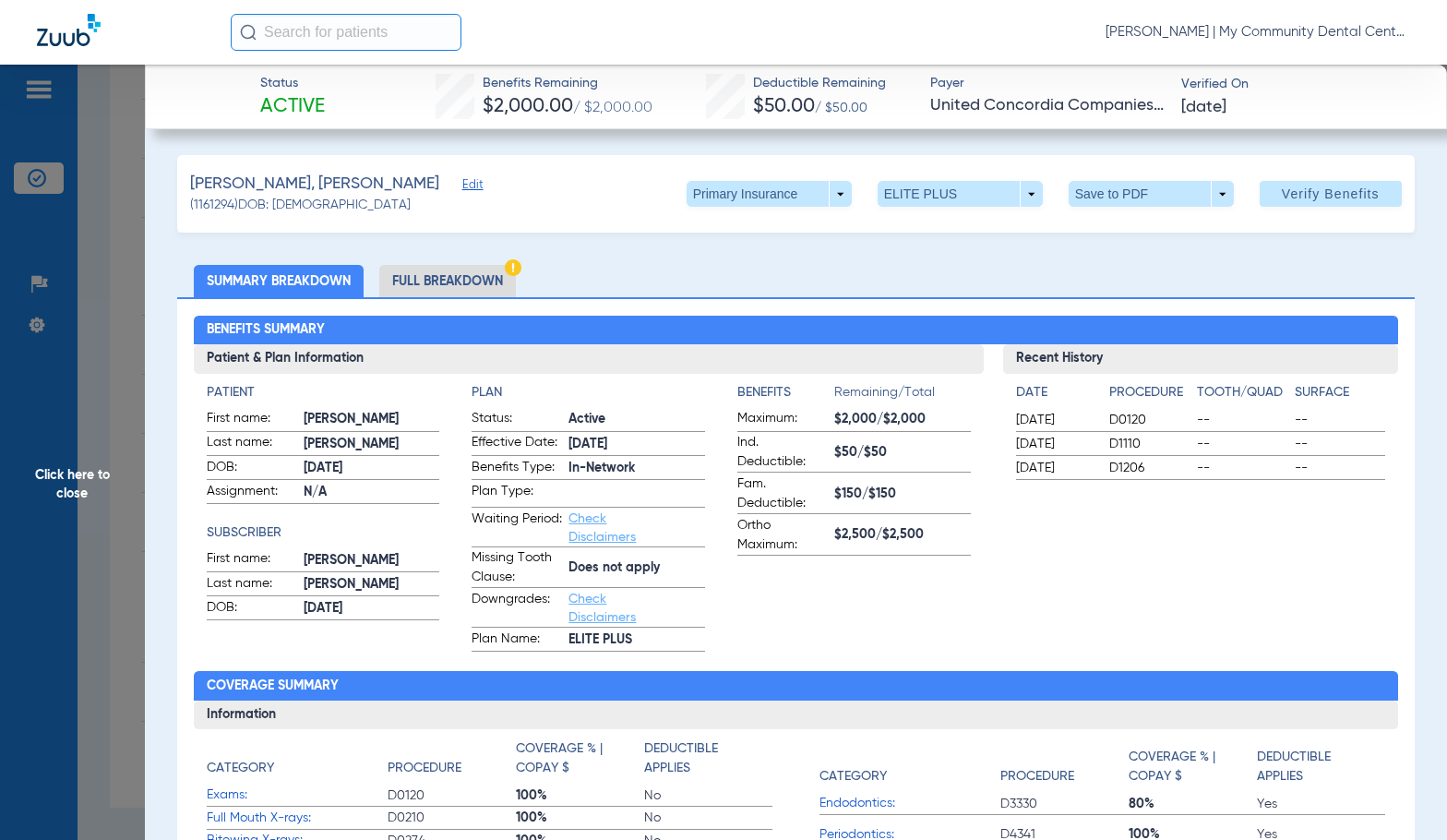
click at [420, 272] on li "Full Breakdown" at bounding box center [448, 281] width 136 height 33
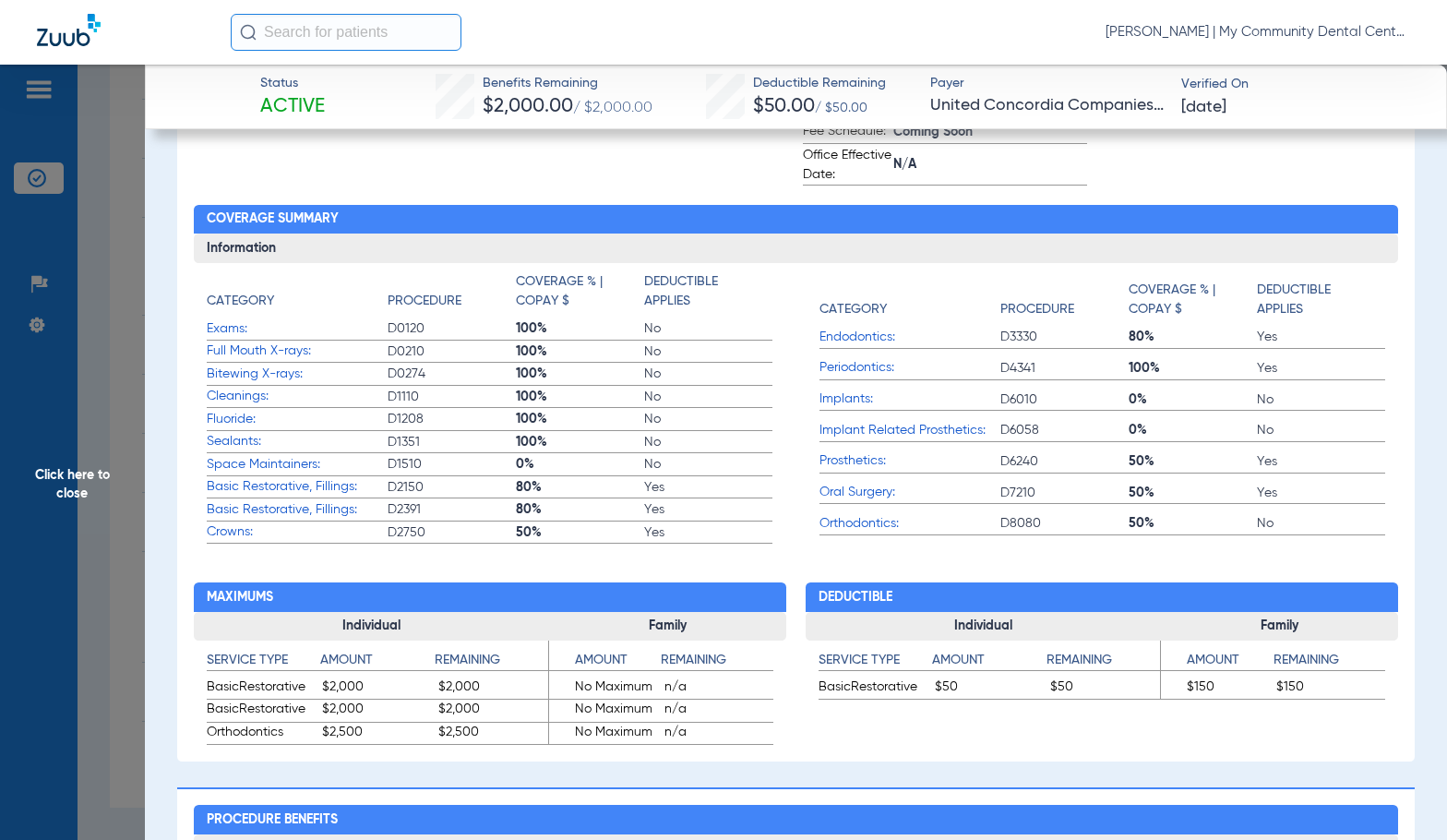
scroll to position [0, 0]
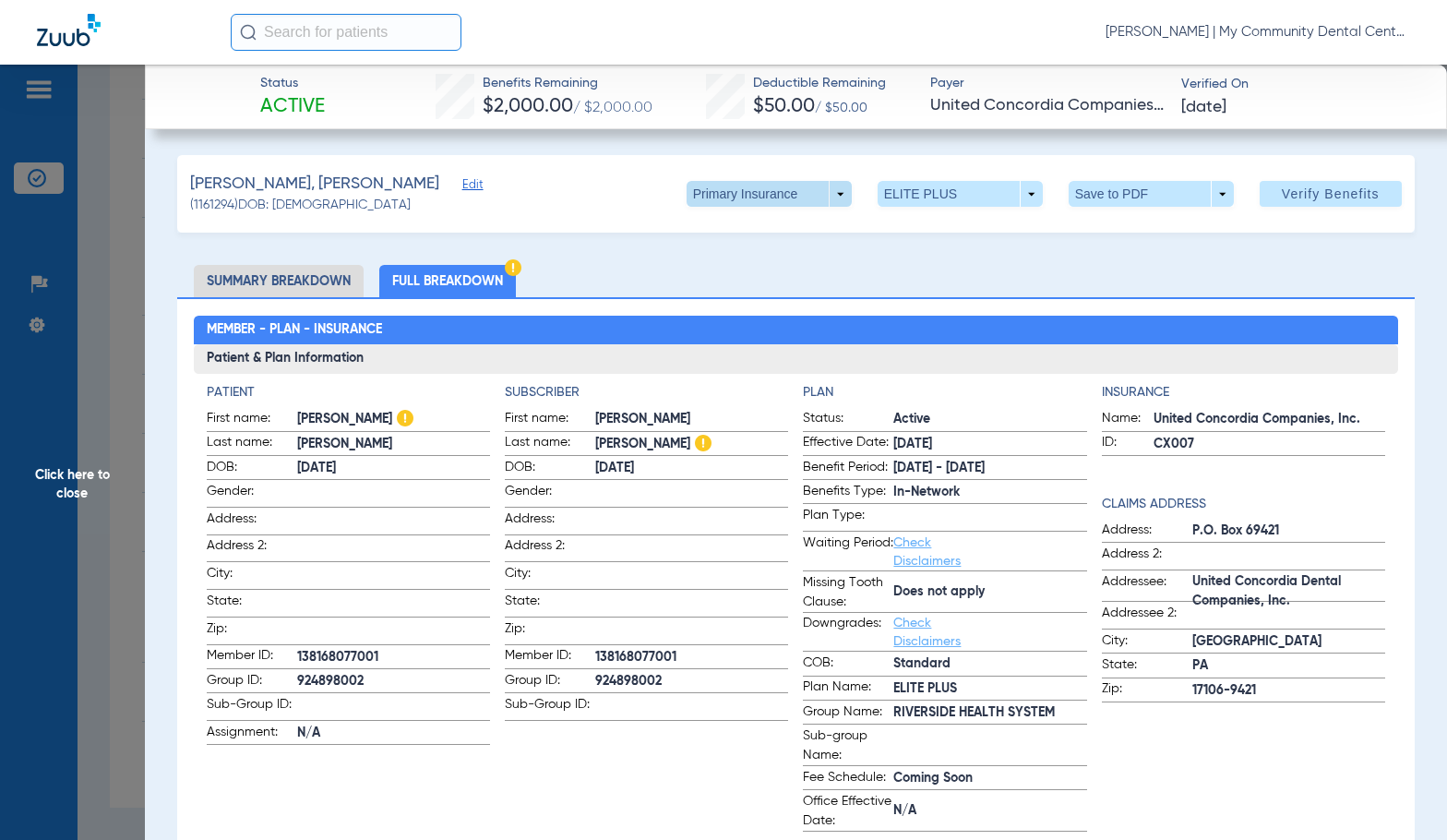
click at [752, 204] on span at bounding box center [768, 193] width 44 height 44
drag, startPoint x: 746, startPoint y: 263, endPoint x: 1046, endPoint y: 309, distance: 303.5
click at [745, 263] on span "Secondary Insurance" at bounding box center [750, 267] width 122 height 13
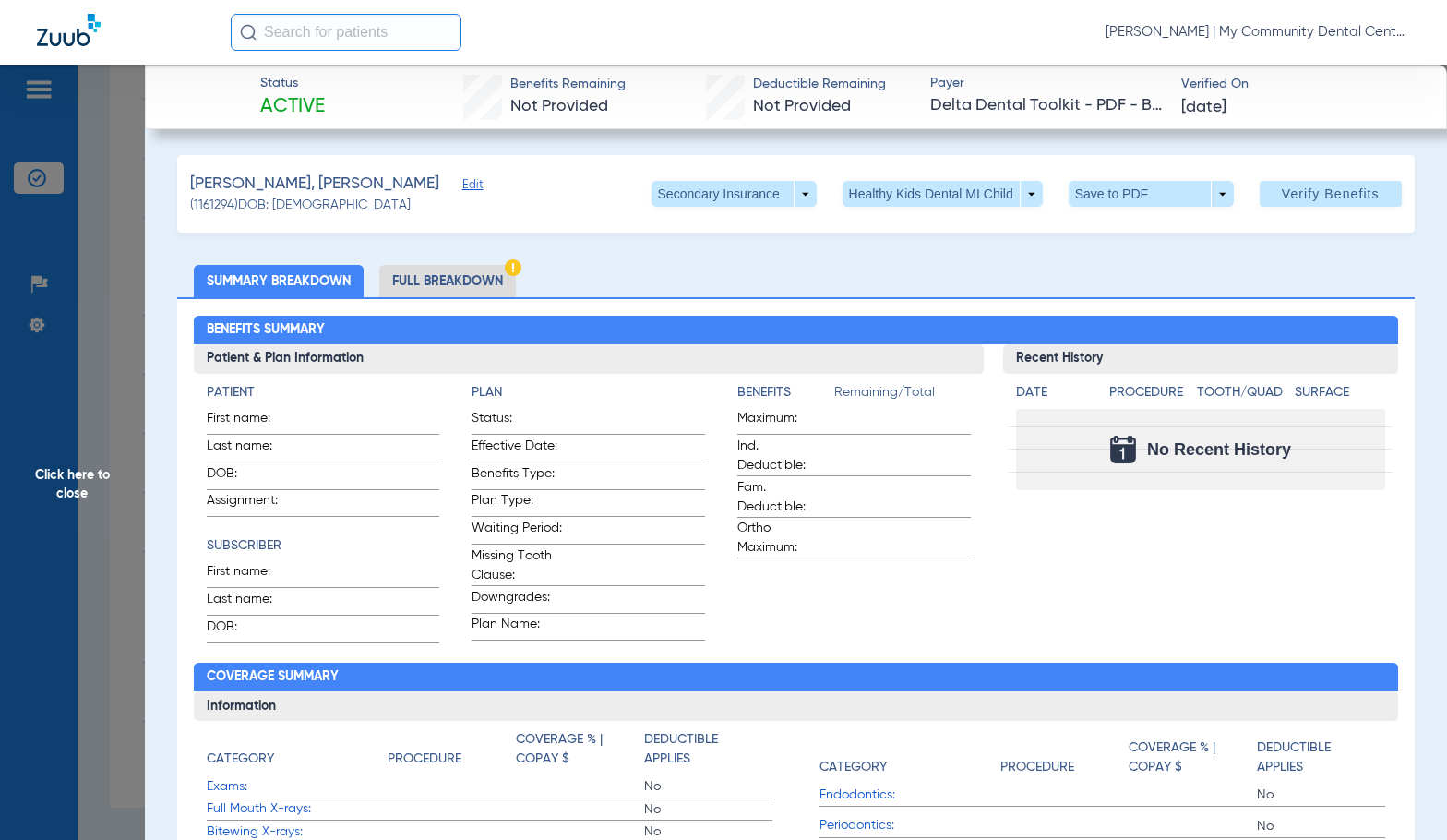
click at [485, 268] on li "Full Breakdown" at bounding box center [448, 281] width 136 height 33
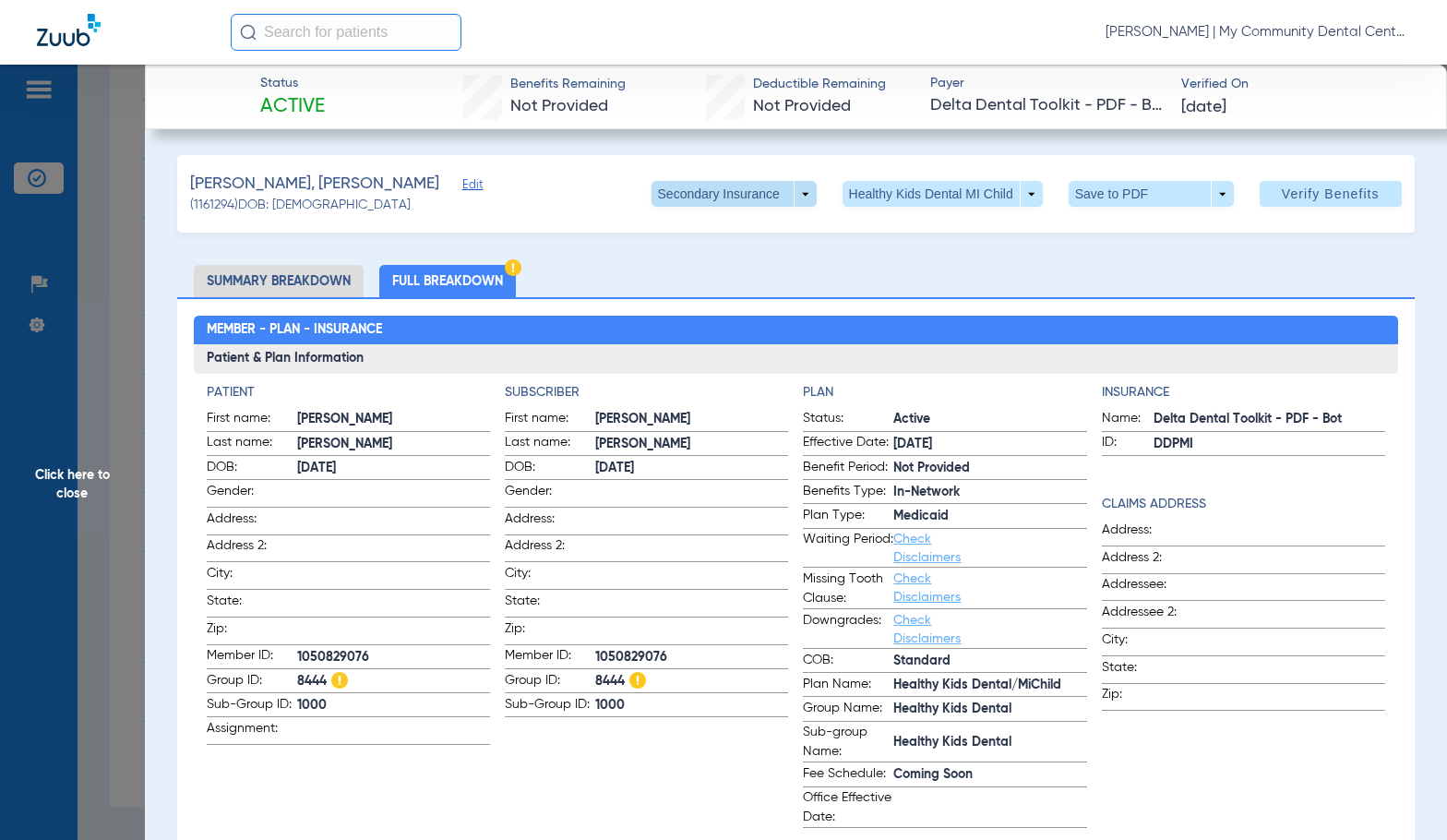
click at [754, 188] on span at bounding box center [734, 193] width 165 height 26
click at [739, 239] on button "Primary Insurance" at bounding box center [714, 230] width 151 height 36
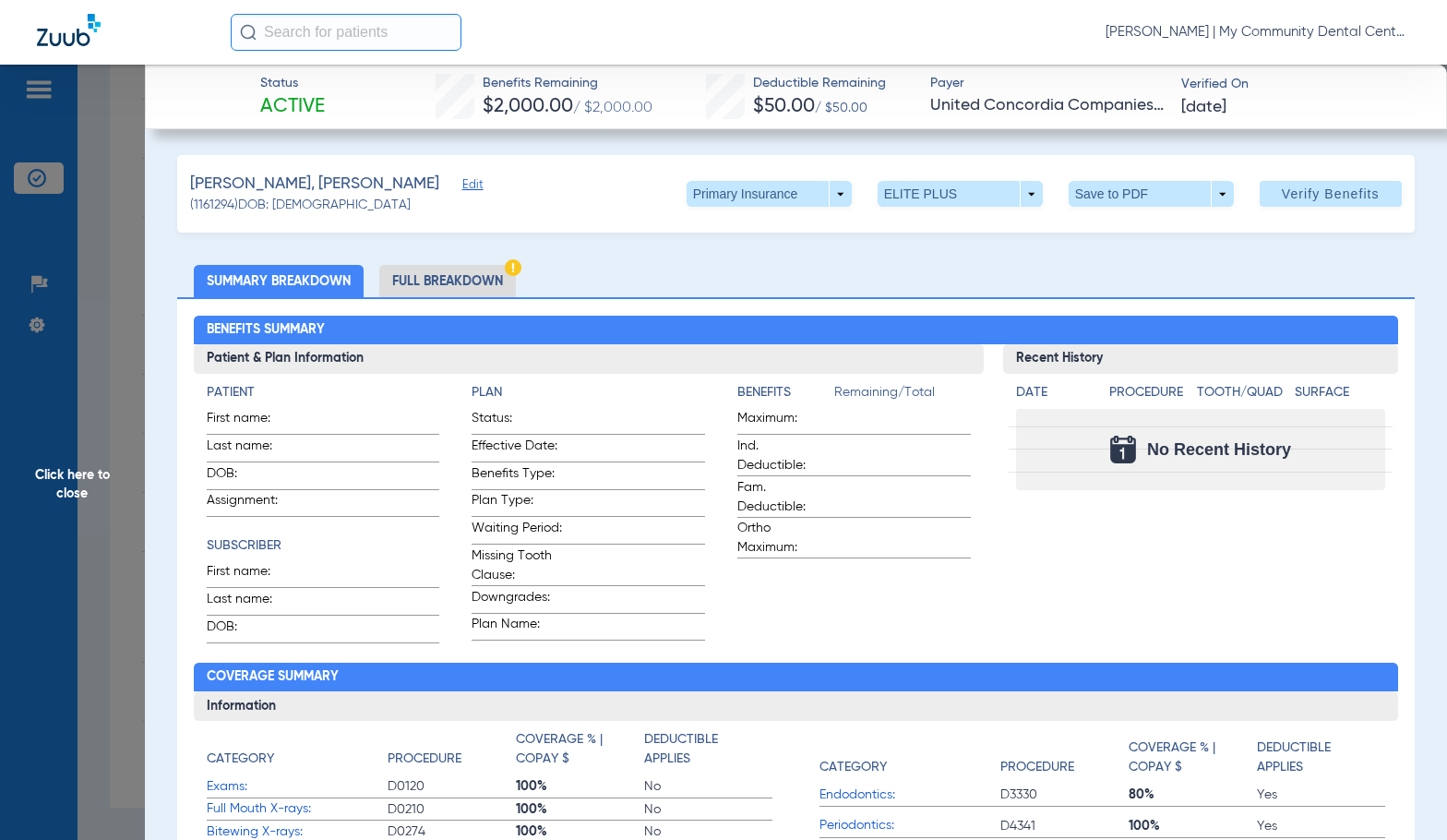
click at [424, 291] on li "Full Breakdown" at bounding box center [448, 281] width 136 height 33
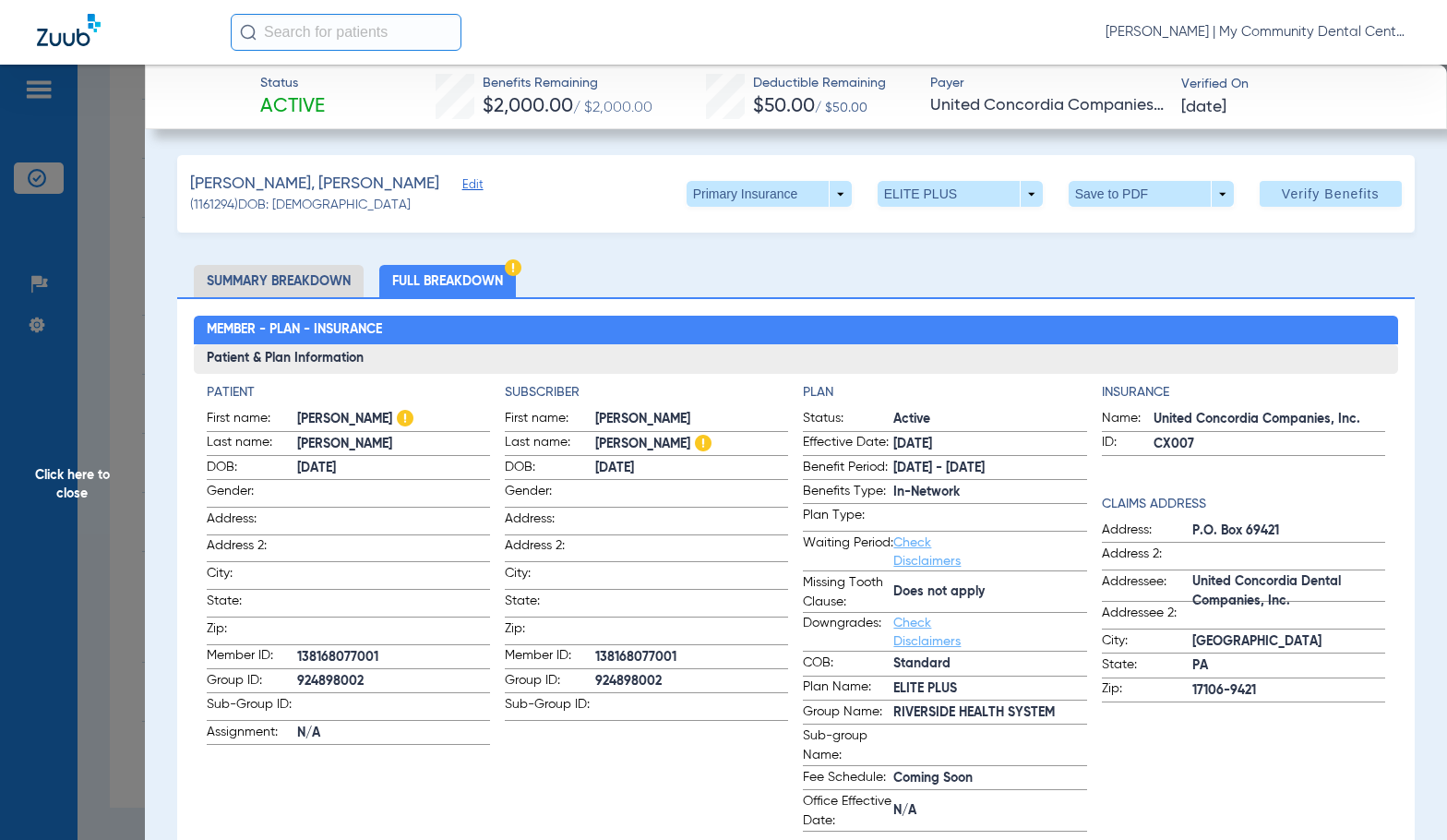
click at [100, 525] on span "Click here to close" at bounding box center [72, 485] width 145 height 840
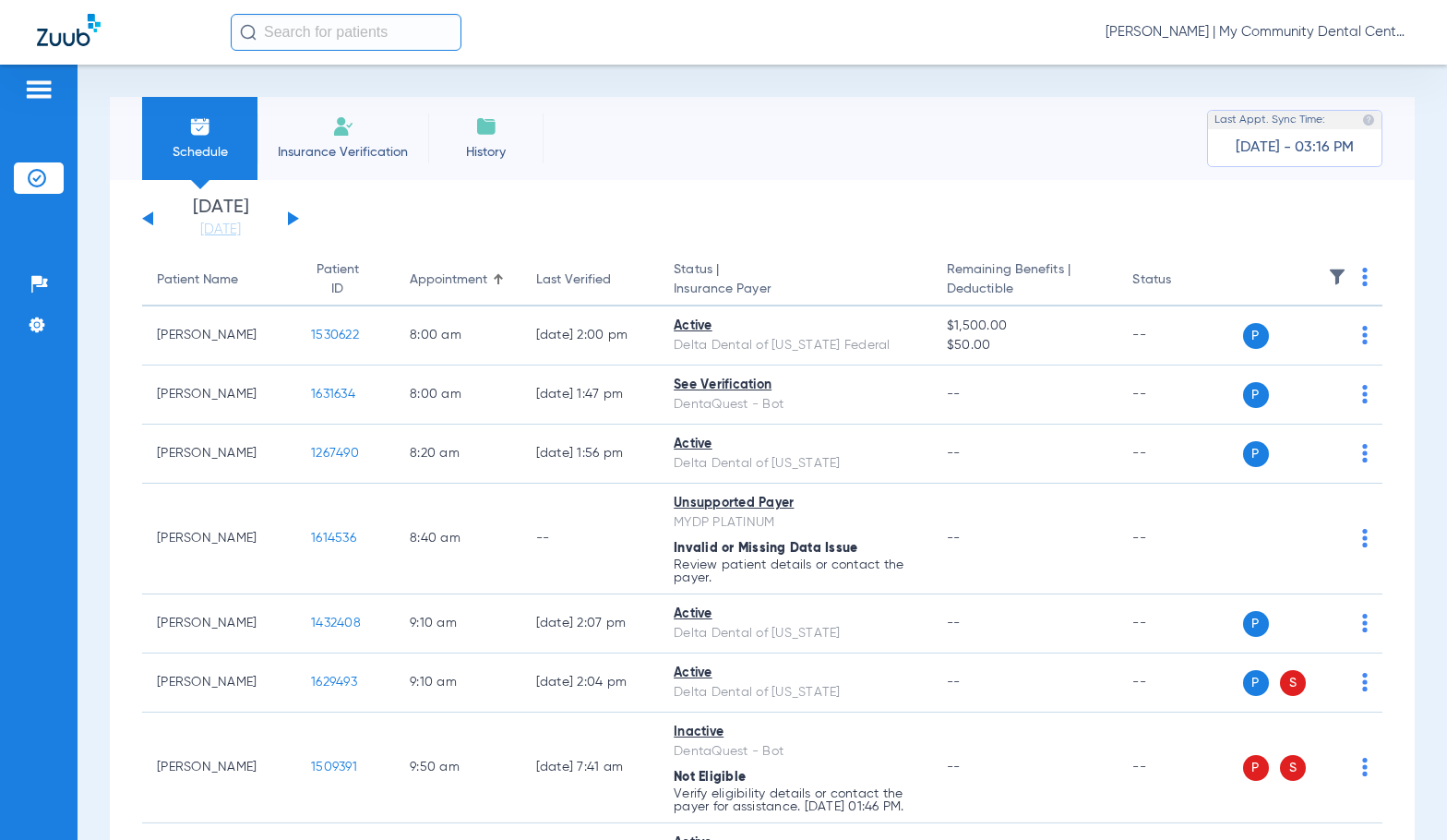
click at [291, 216] on button at bounding box center [293, 218] width 11 height 14
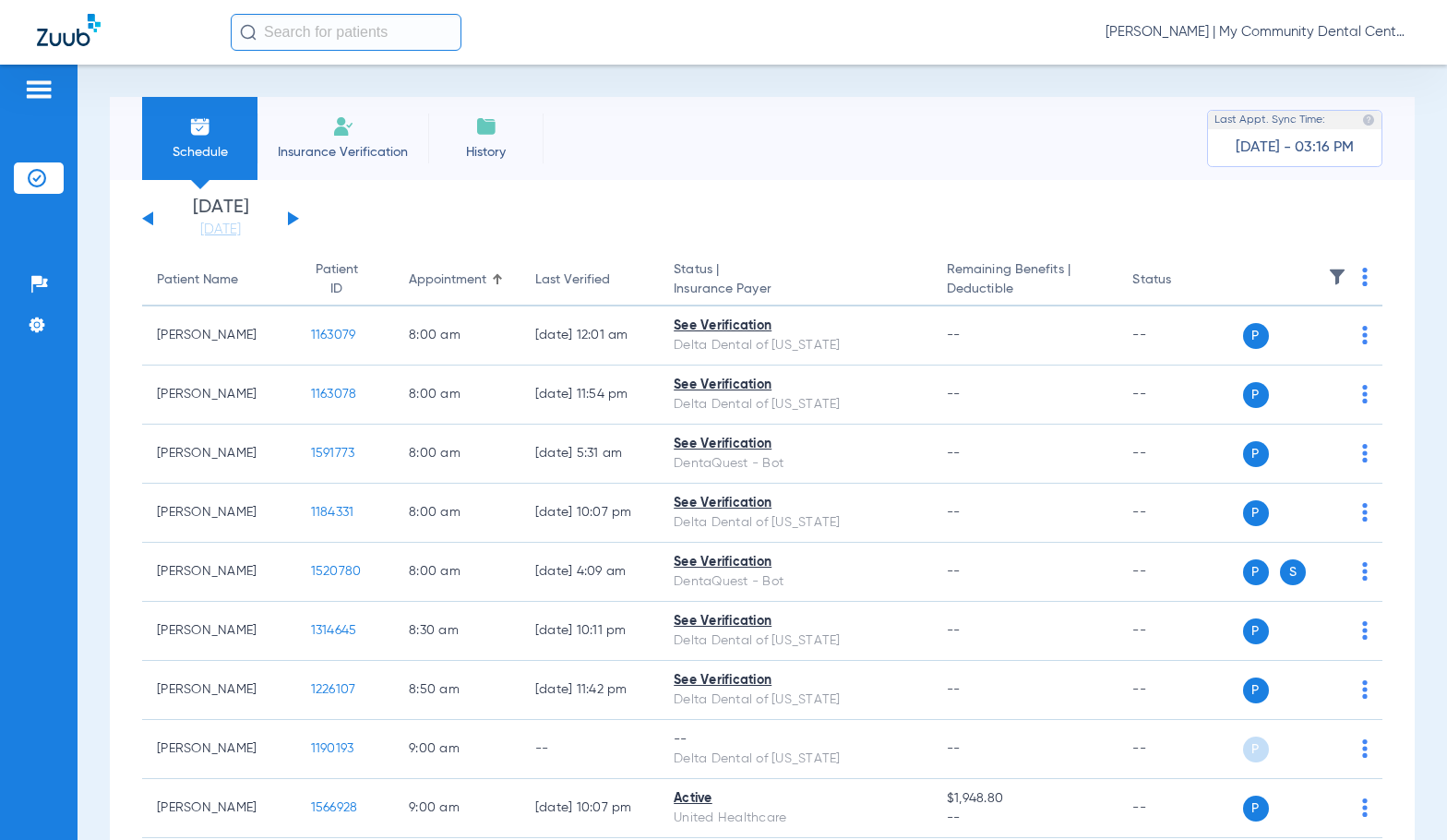
click at [1362, 280] on img at bounding box center [1365, 276] width 6 height 19
click at [1260, 349] on span "Verify All" at bounding box center [1280, 349] width 115 height 13
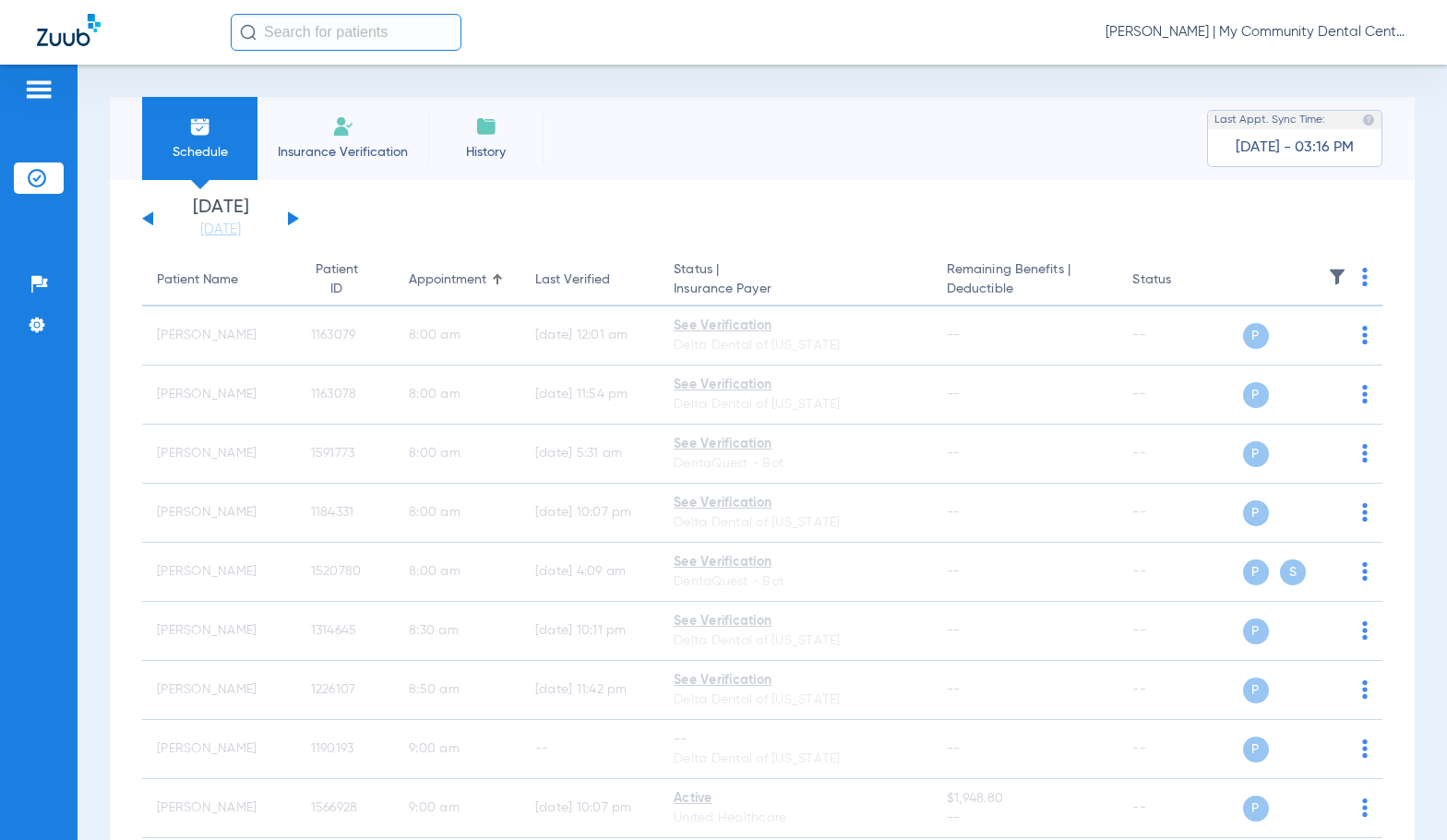
click at [1236, 28] on span "[PERSON_NAME] | My Community Dental Centers" at bounding box center [1258, 32] width 305 height 19
click at [1300, 102] on span "Log out" at bounding box center [1340, 102] width 104 height 13
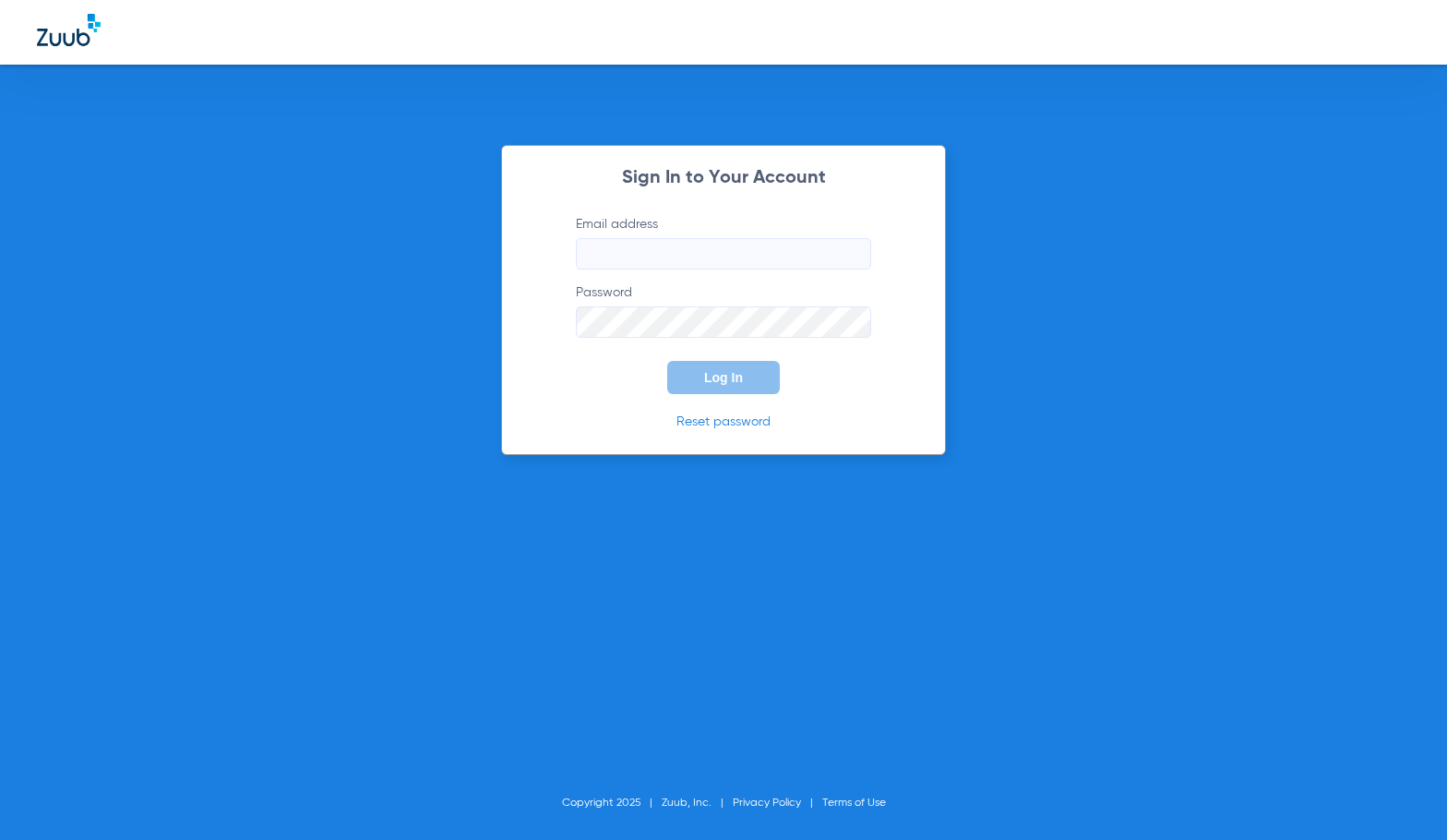
type input "[EMAIL_ADDRESS][DOMAIN_NAME]"
click at [760, 372] on button "Log In" at bounding box center [724, 378] width 112 height 34
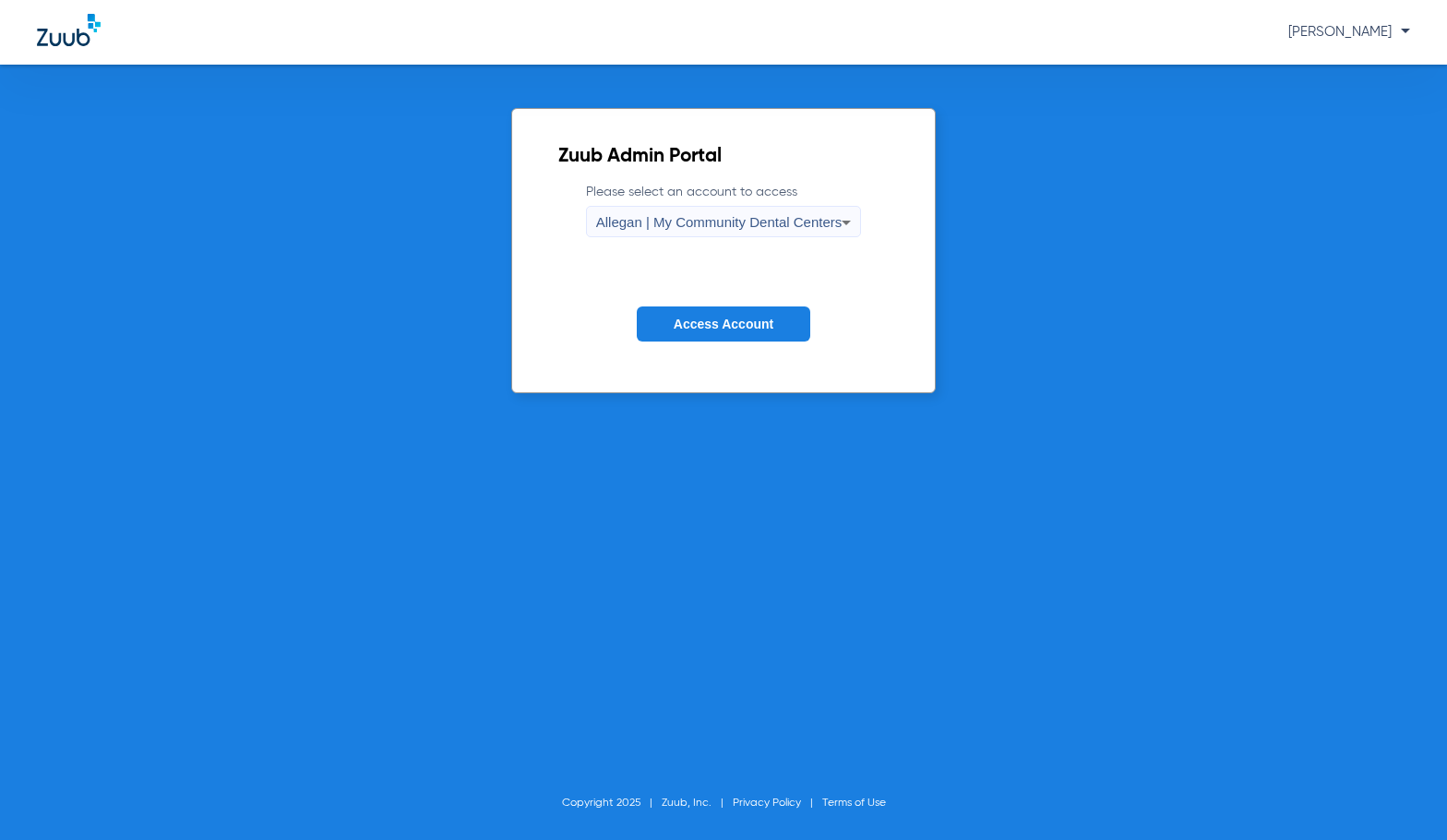
click at [687, 223] on span "Allegan | My Community Dental Centers" at bounding box center [719, 222] width 247 height 16
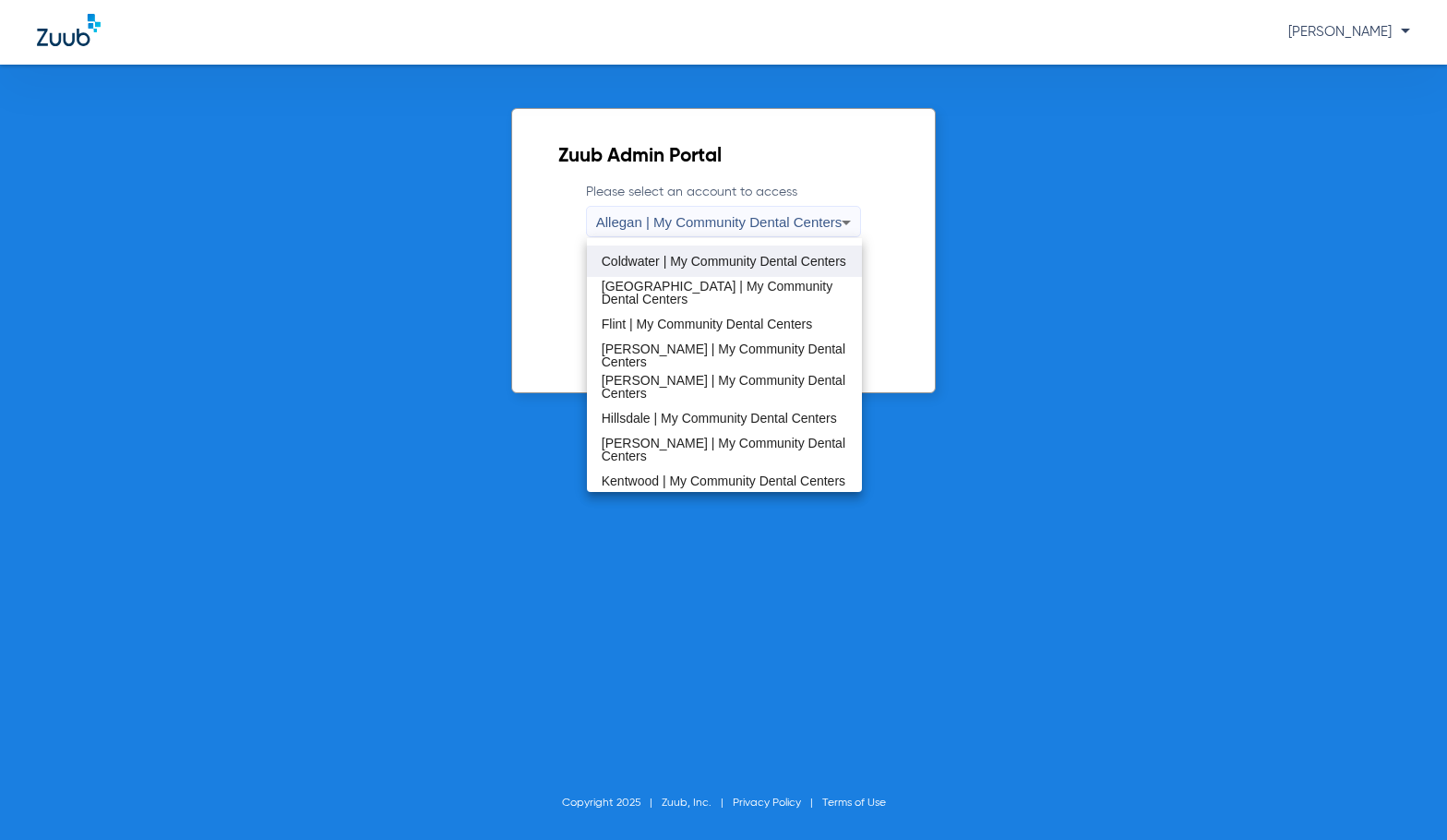
scroll to position [277, 0]
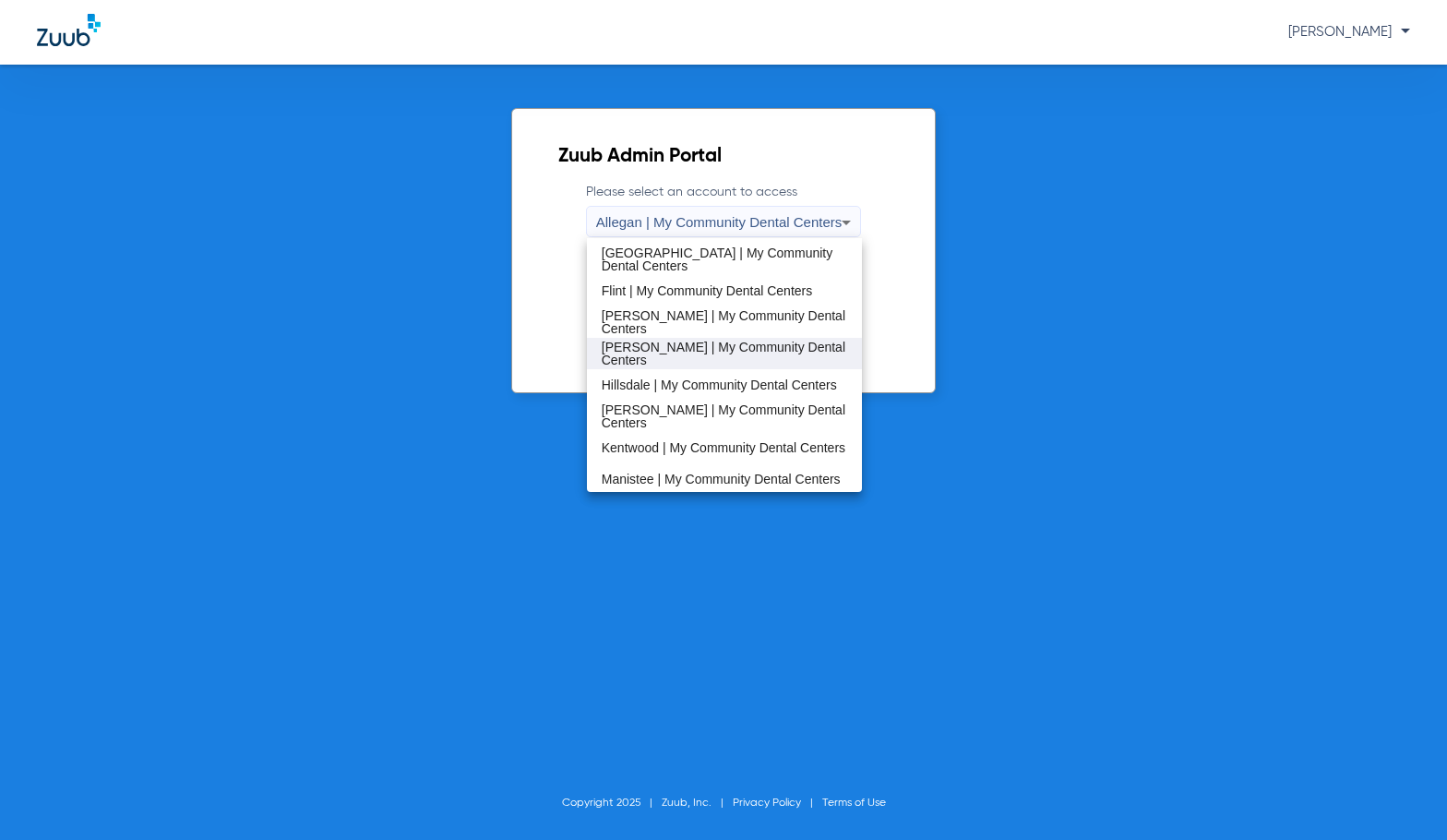
click at [688, 348] on span "[PERSON_NAME] | My Community Dental Centers" at bounding box center [725, 353] width 247 height 26
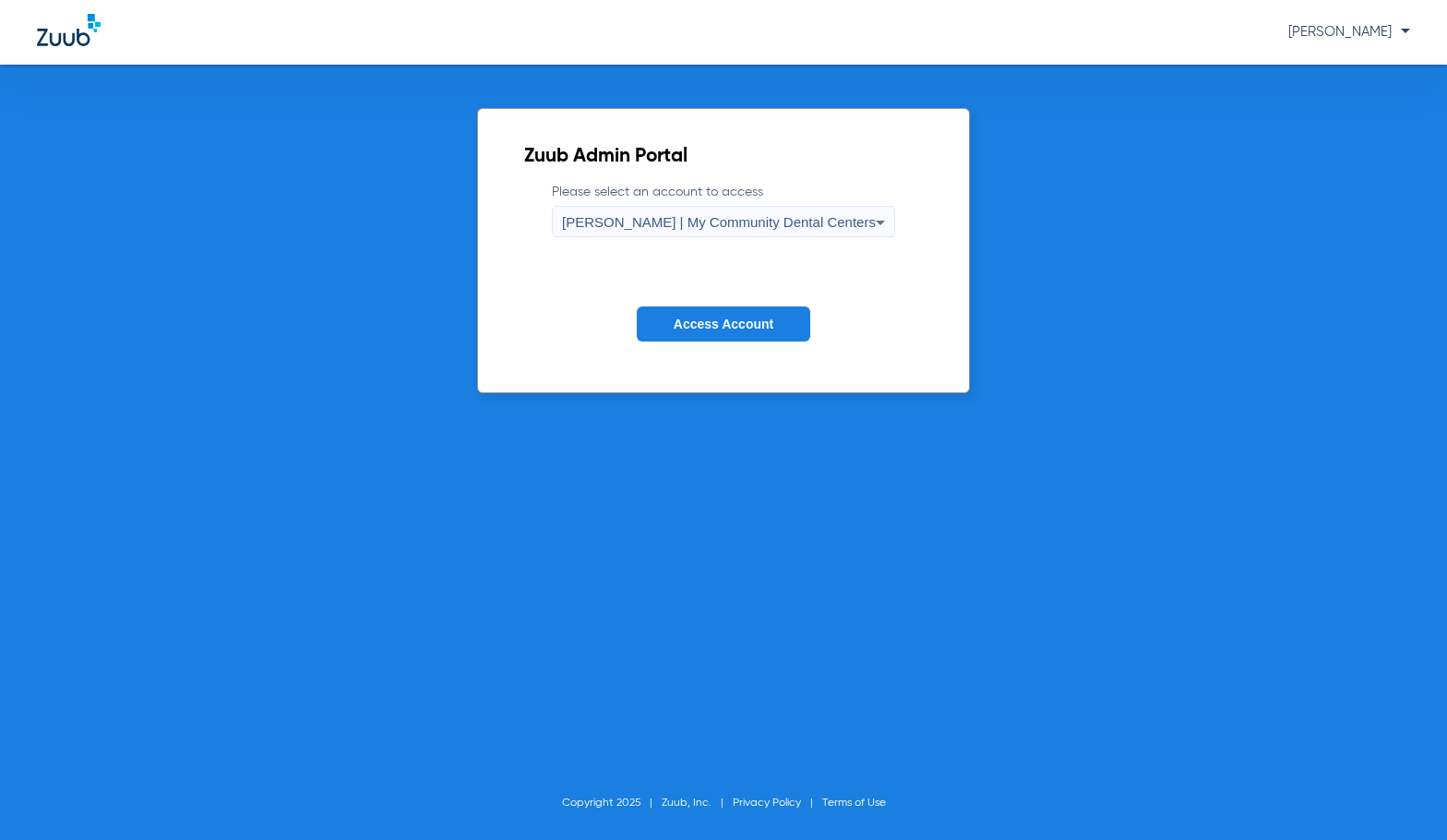
click at [703, 324] on span "Access Account" at bounding box center [723, 323] width 100 height 15
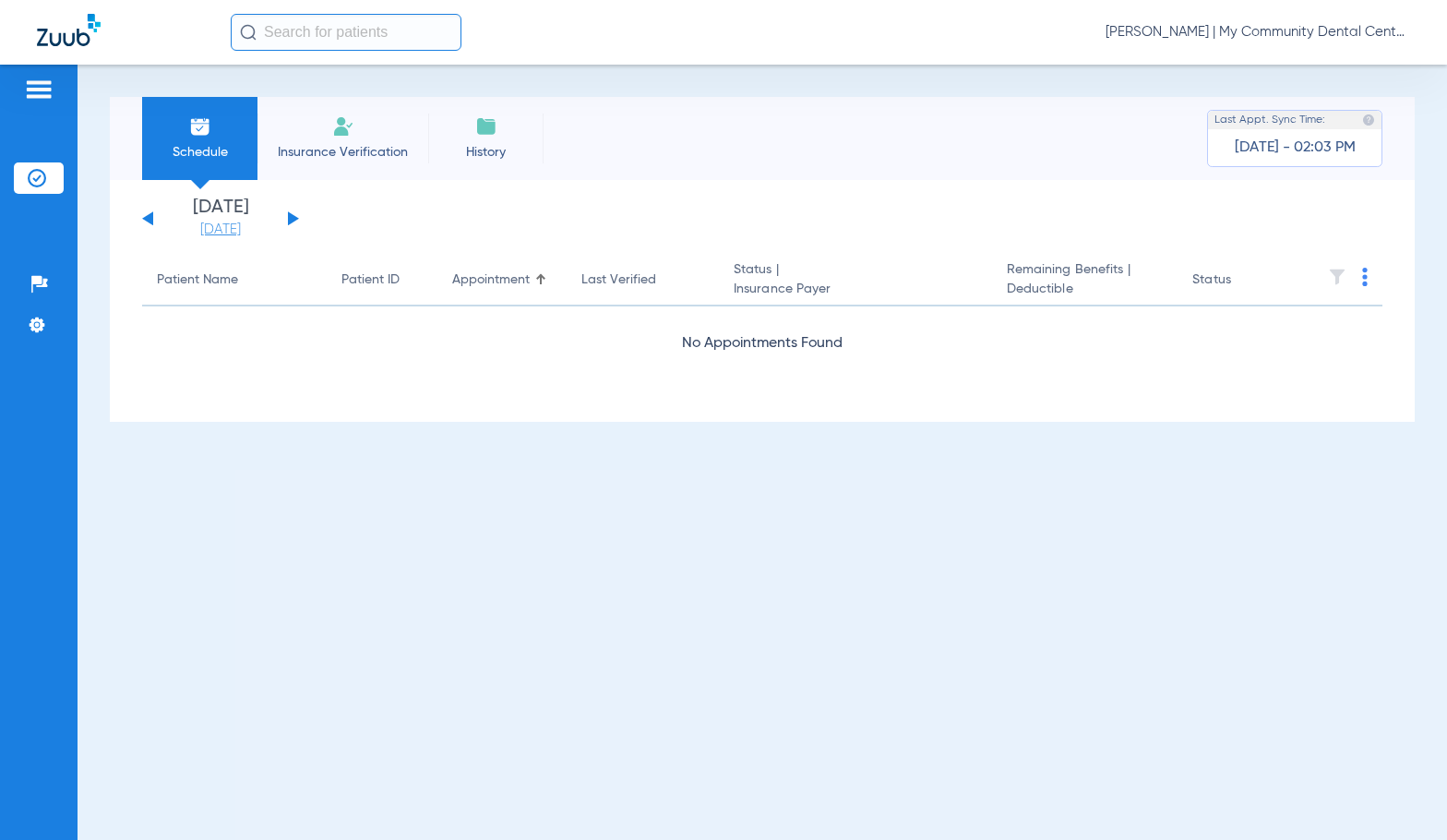
click at [227, 228] on link "[DATE]" at bounding box center [220, 230] width 110 height 19
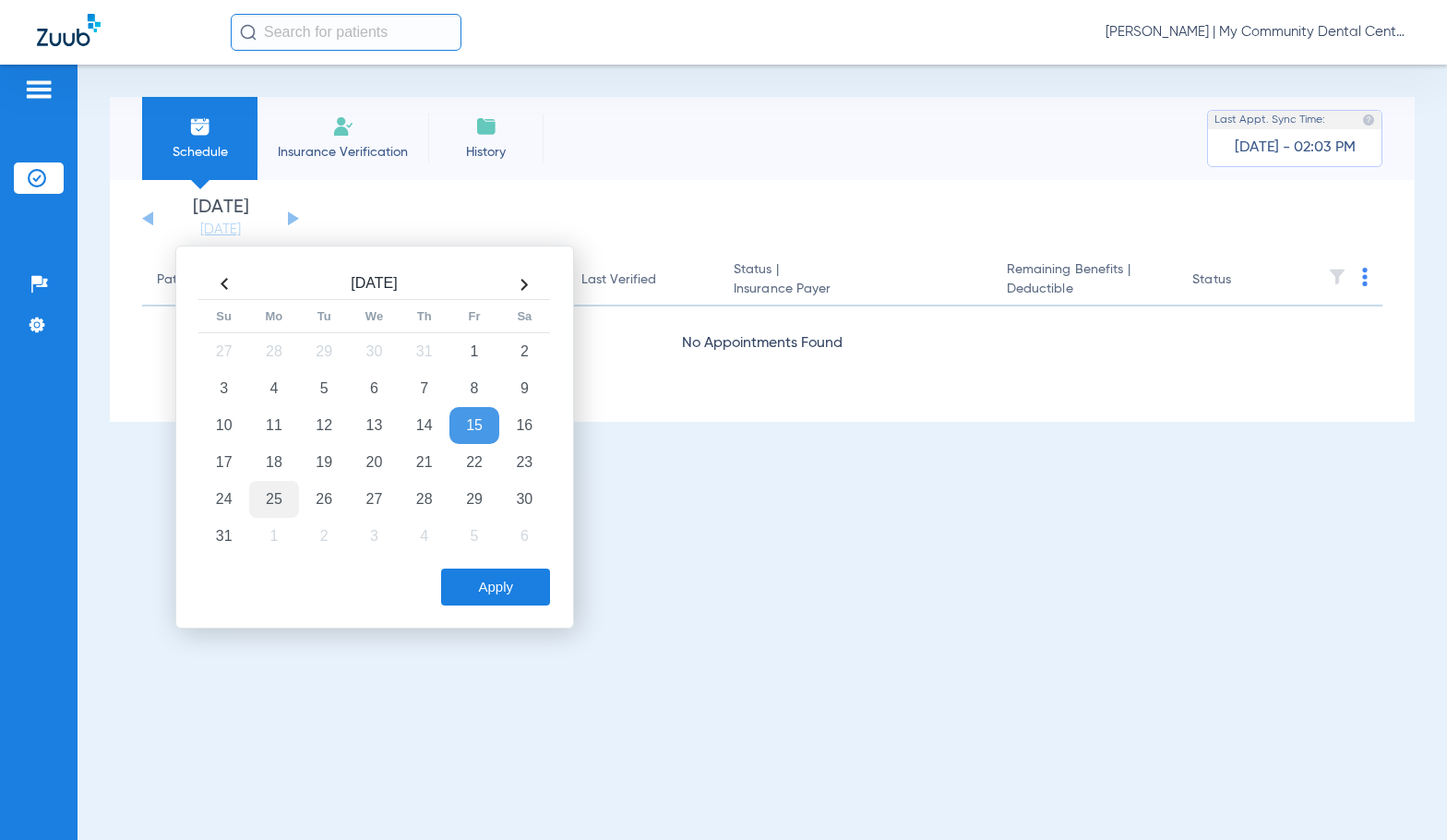
click at [285, 497] on td "25" at bounding box center [274, 499] width 50 height 36
click at [502, 585] on button "Apply" at bounding box center [495, 586] width 109 height 36
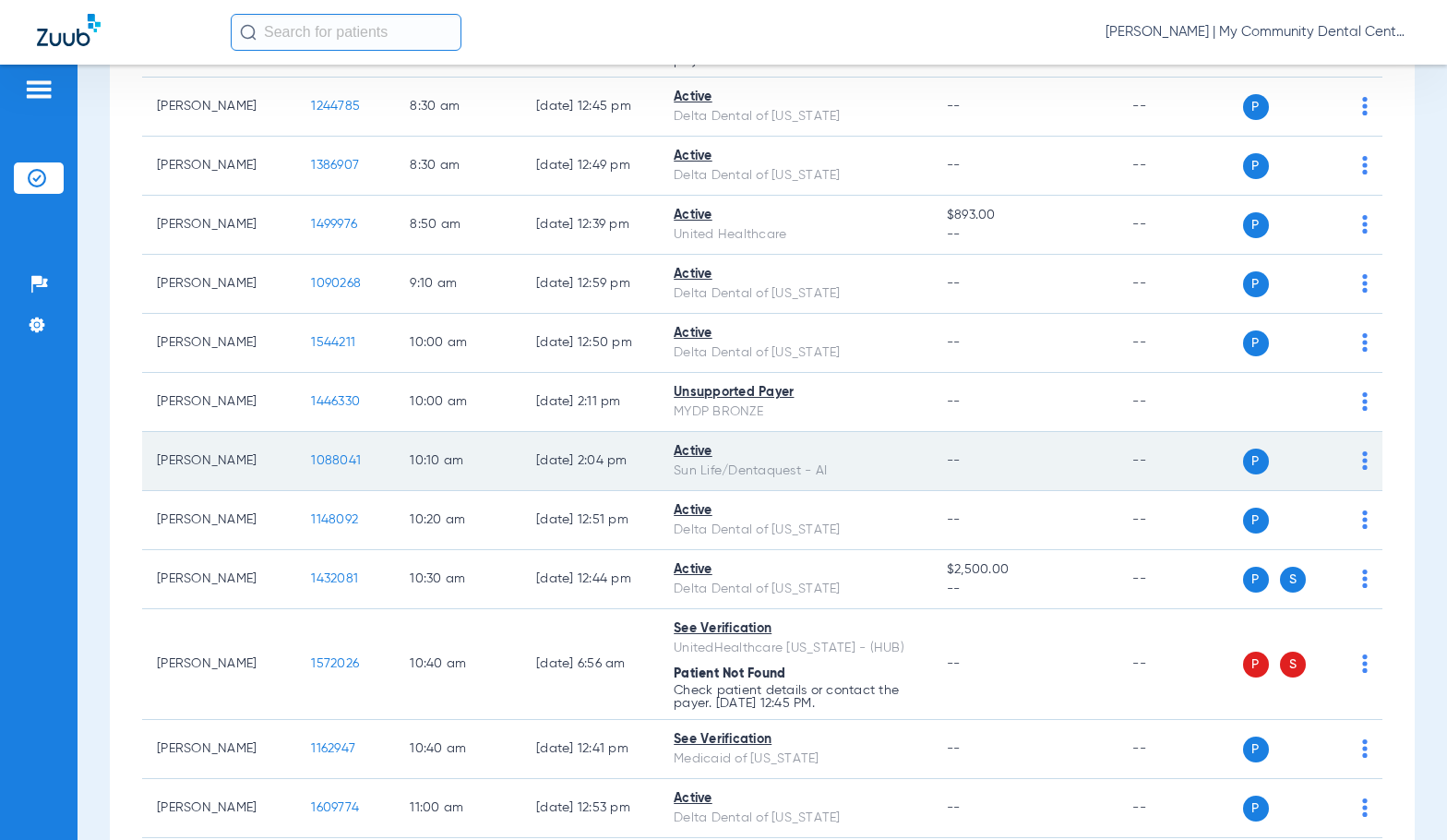
scroll to position [553, 0]
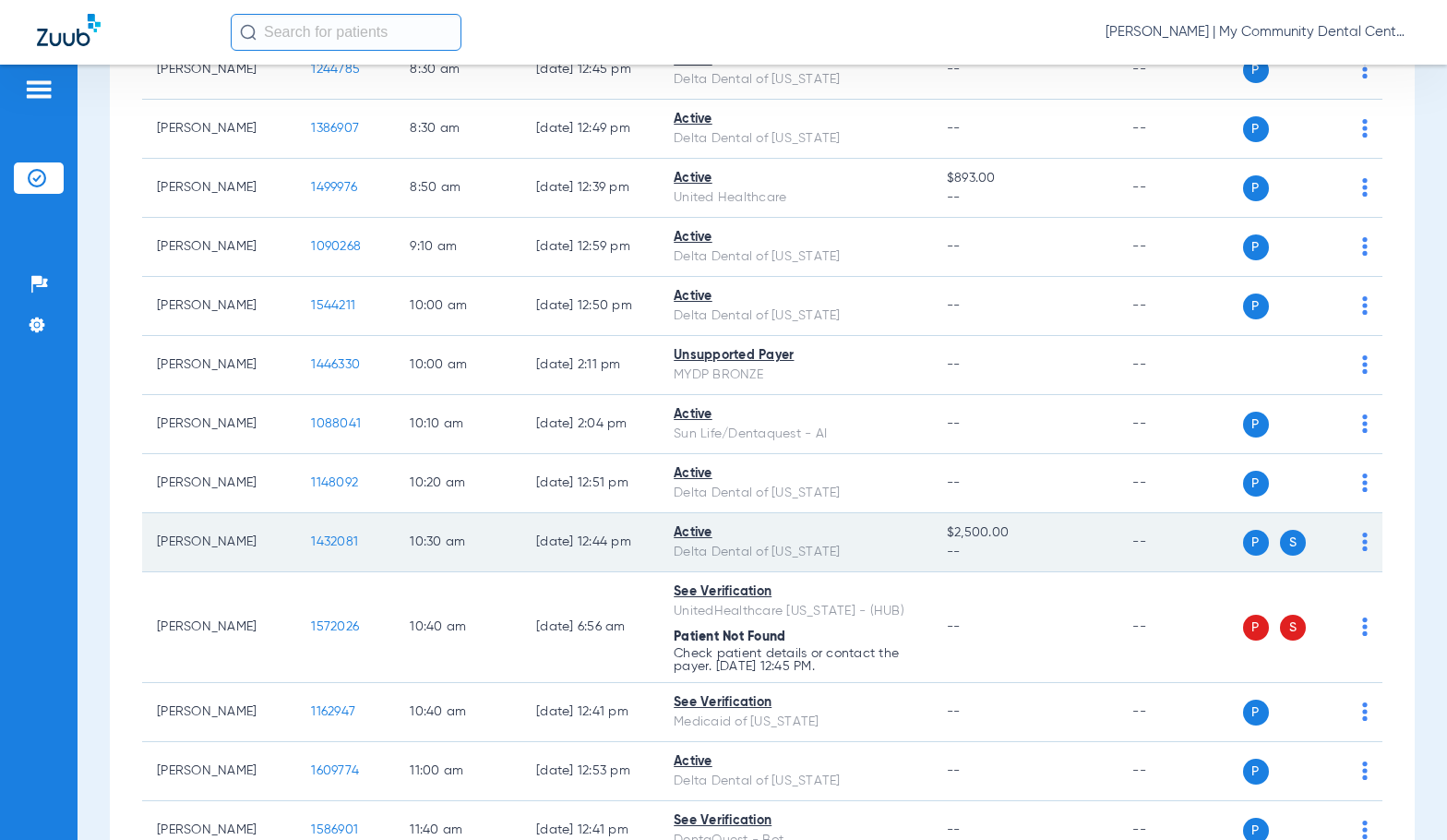
click at [311, 538] on span "1432081" at bounding box center [334, 541] width 47 height 13
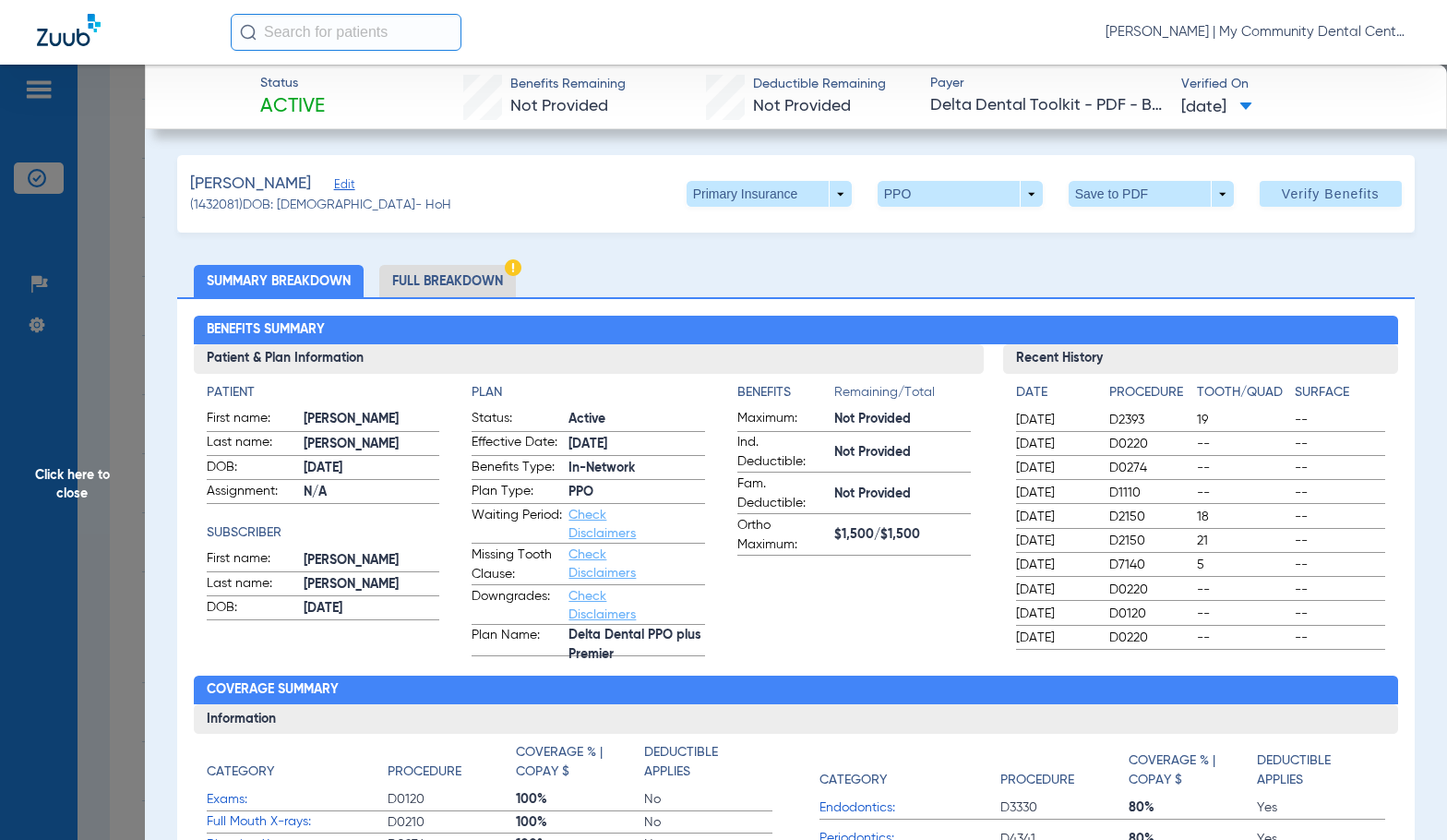
click at [460, 295] on li "Full Breakdown" at bounding box center [448, 281] width 136 height 33
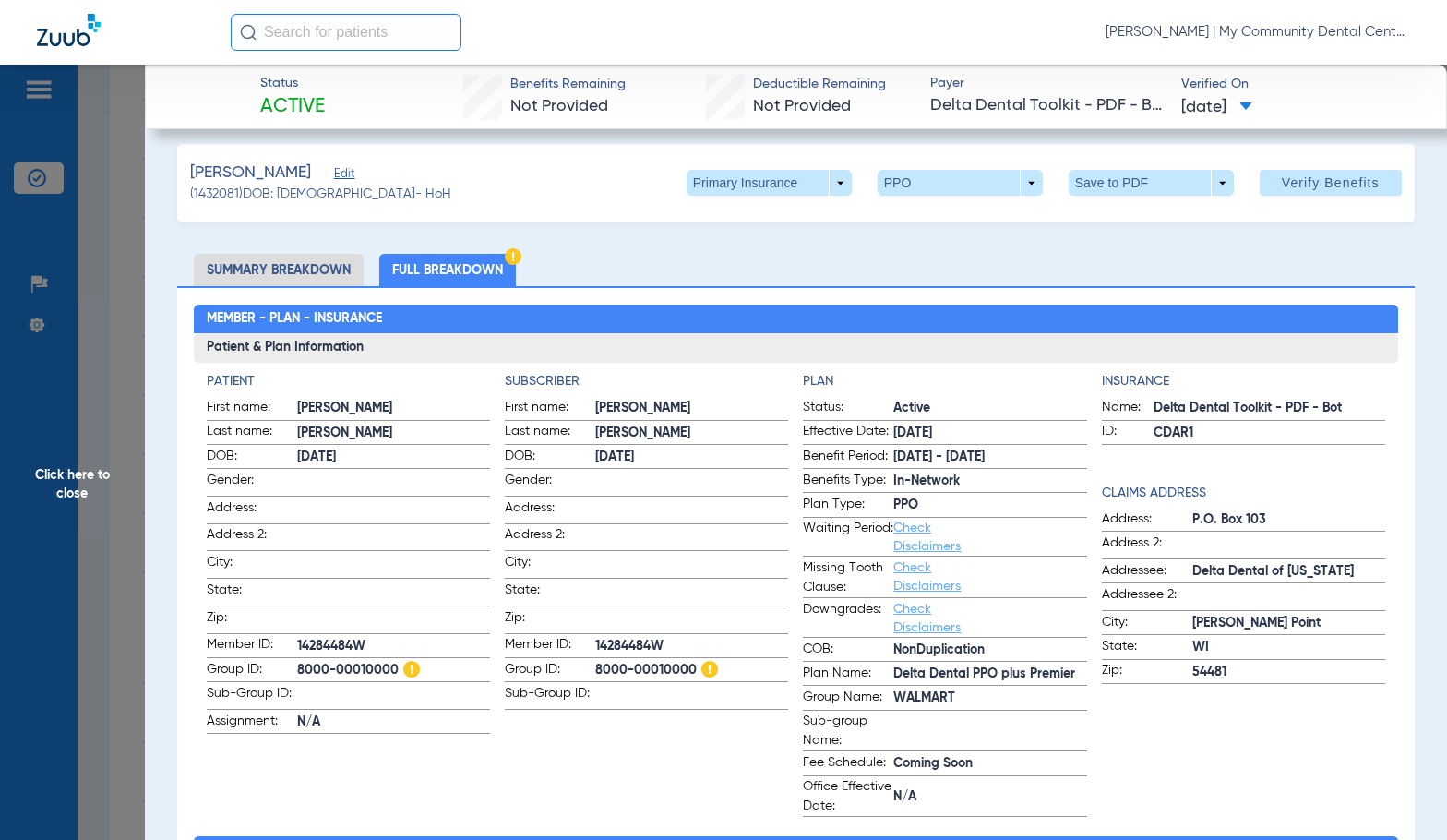
scroll to position [0, 0]
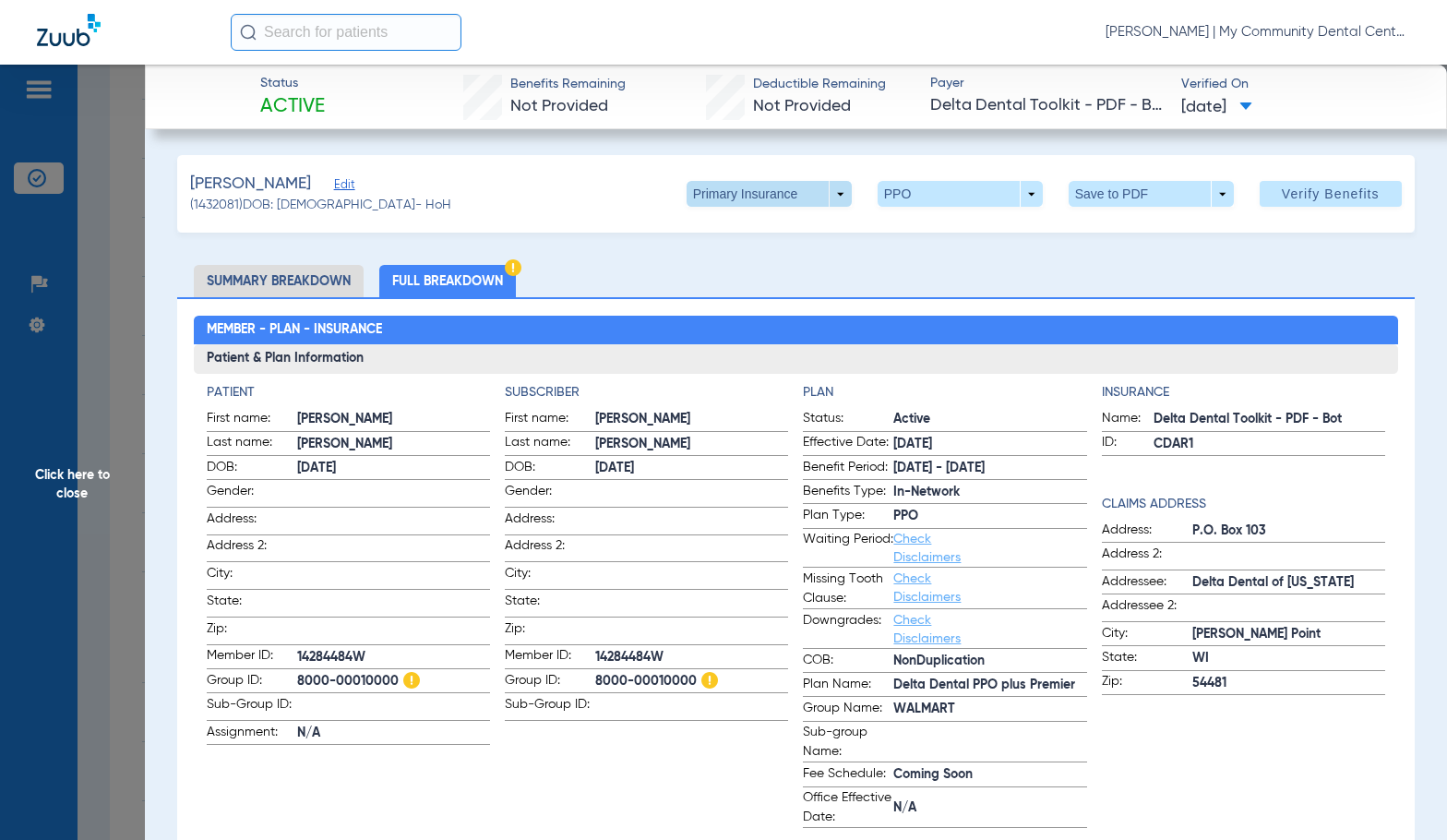
click at [780, 201] on span at bounding box center [768, 193] width 165 height 26
click at [770, 266] on span "Secondary Insurance" at bounding box center [750, 267] width 122 height 13
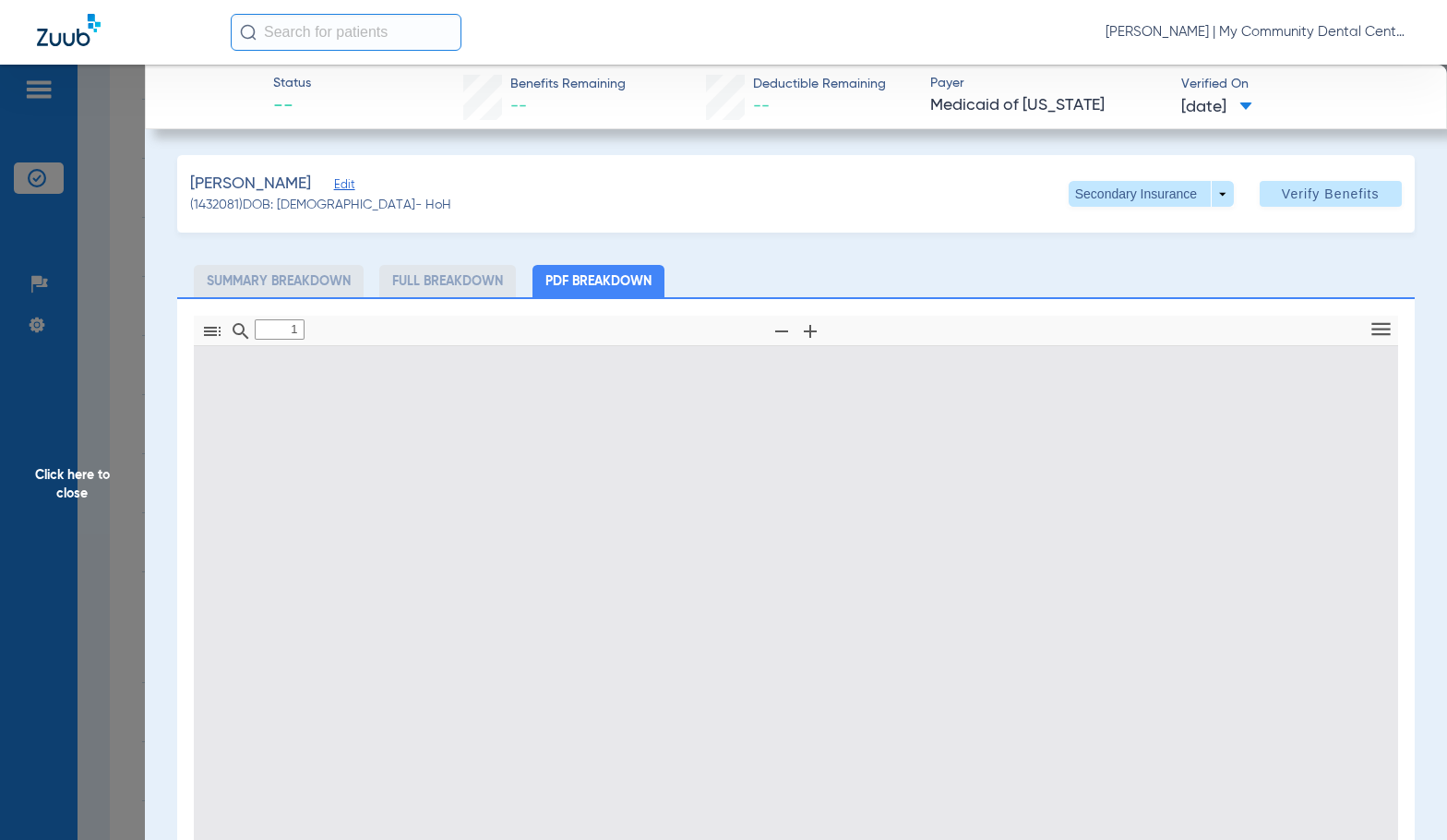
type input "0"
select select "page-width"
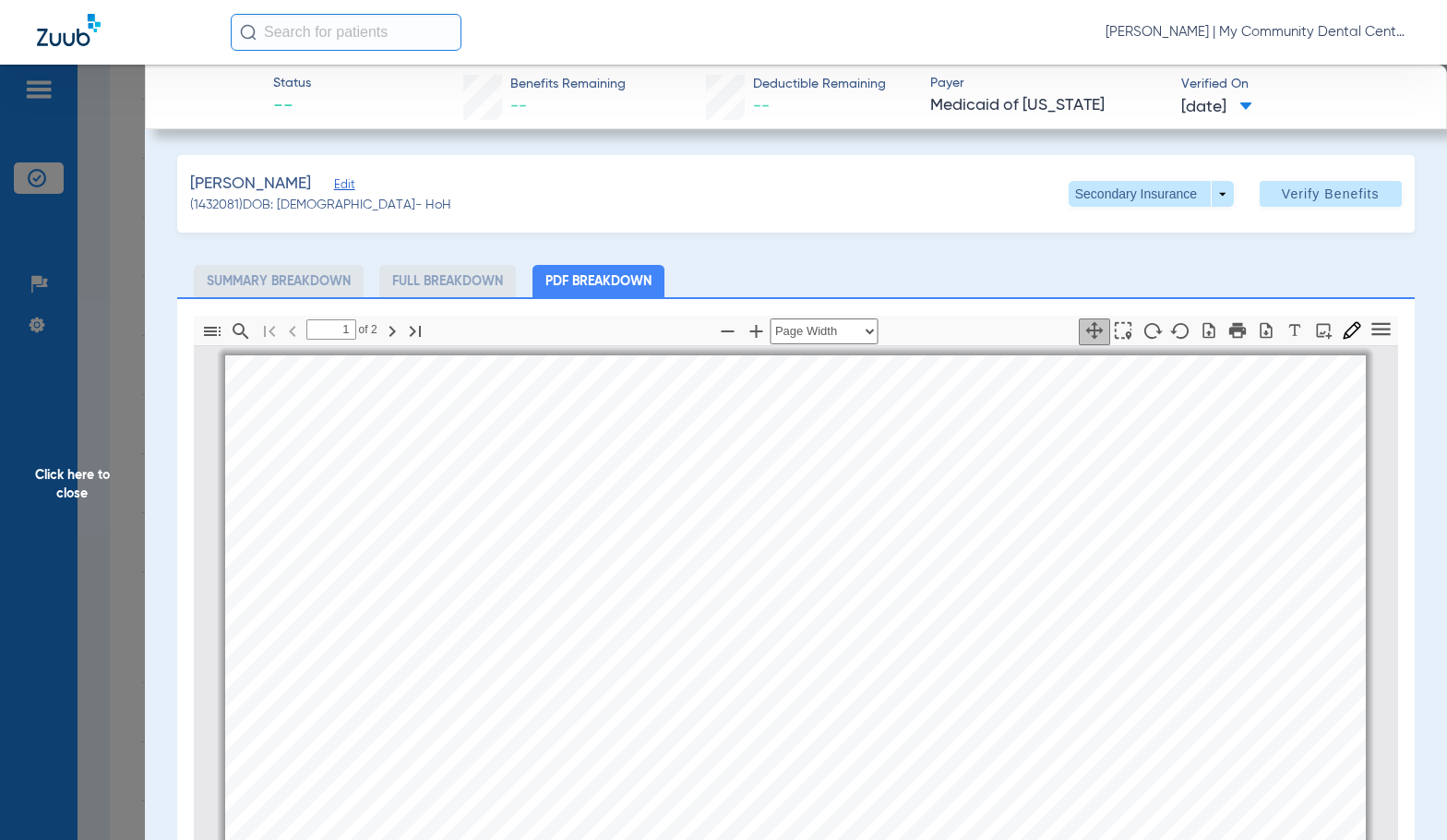
scroll to position [9, 0]
type input "2"
click at [124, 476] on span "Click here to close" at bounding box center [72, 485] width 145 height 840
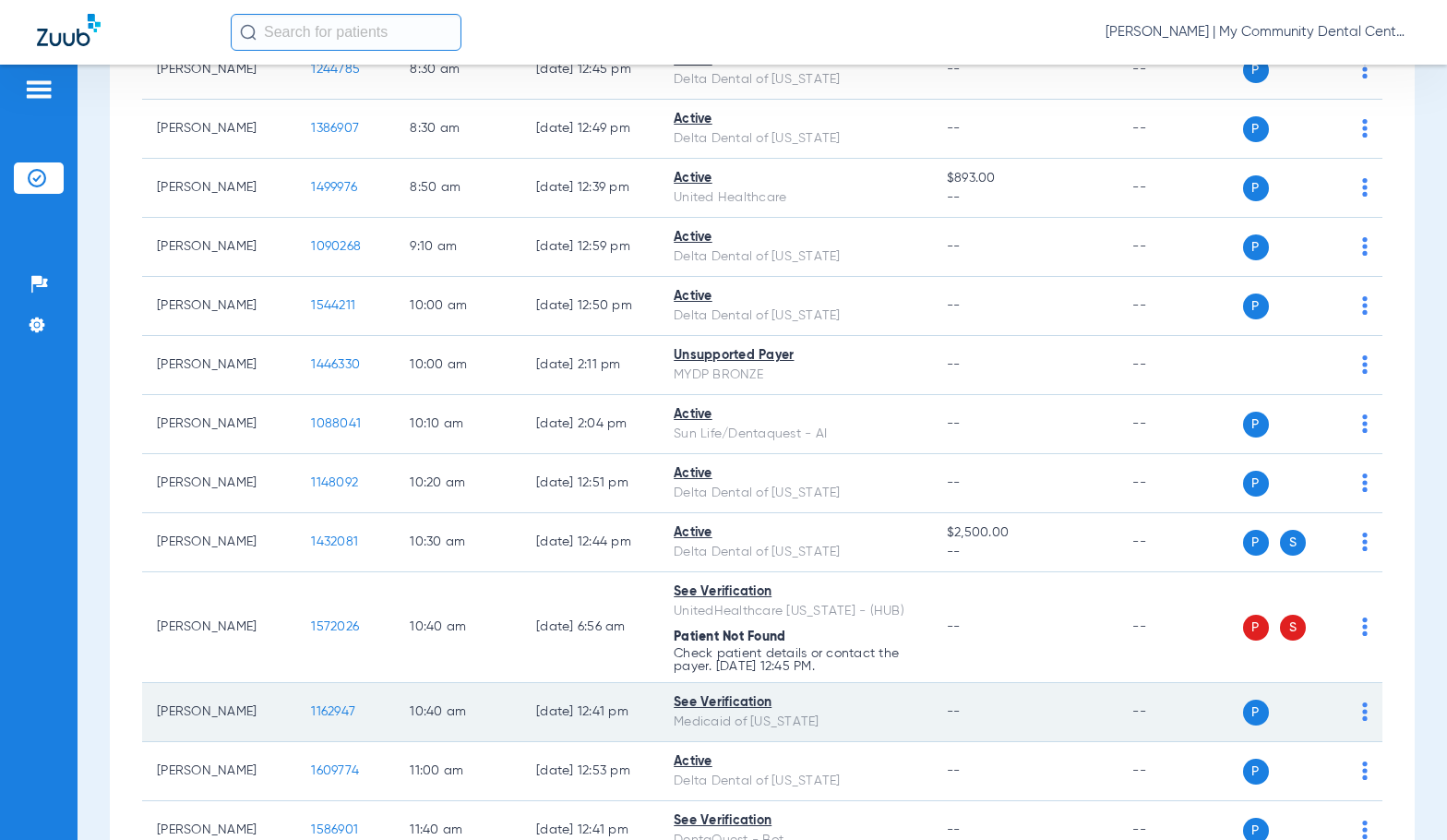
click at [311, 711] on span "1162947" at bounding box center [332, 711] width 44 height 13
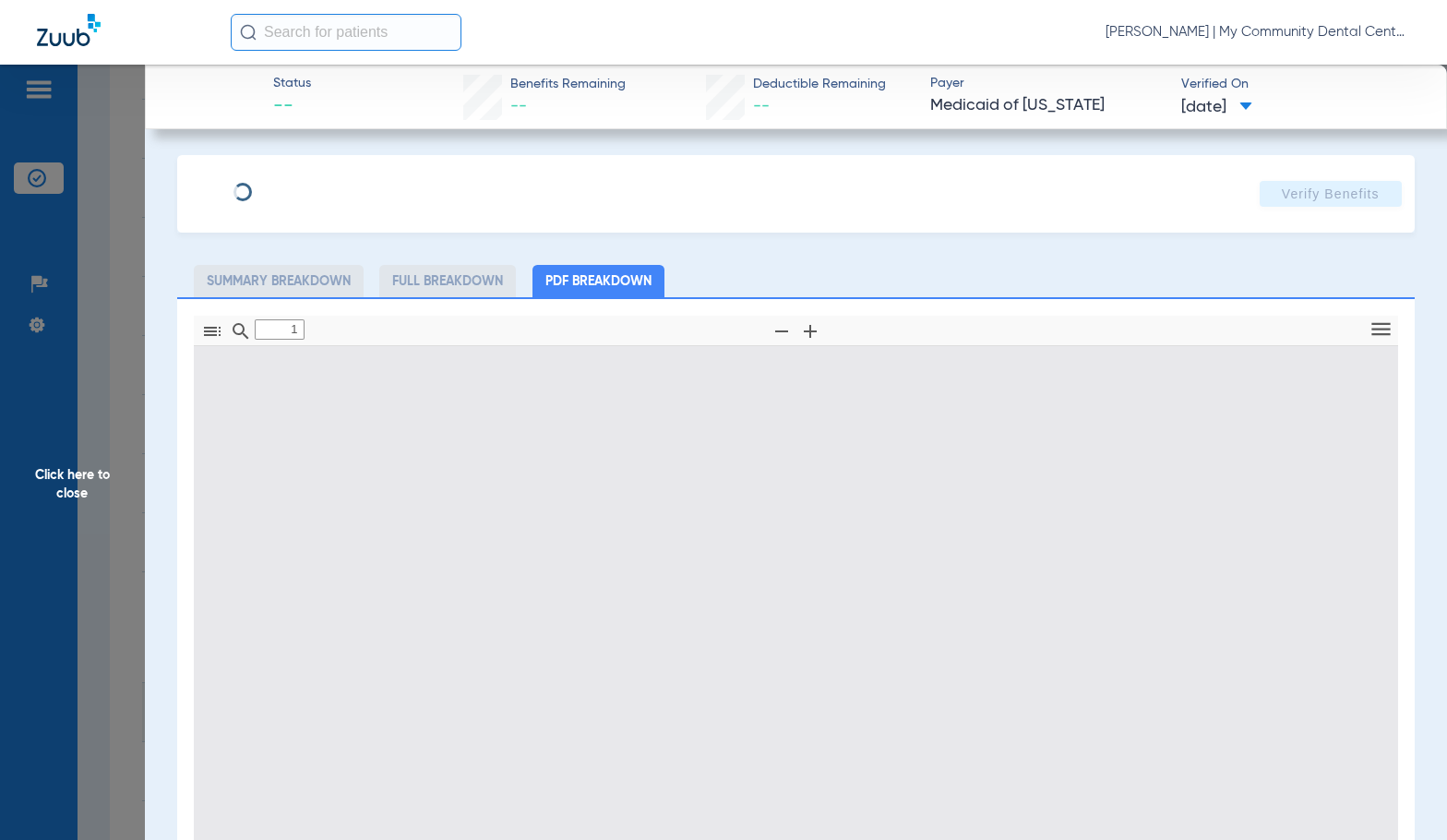
type input "0"
select select "page-width"
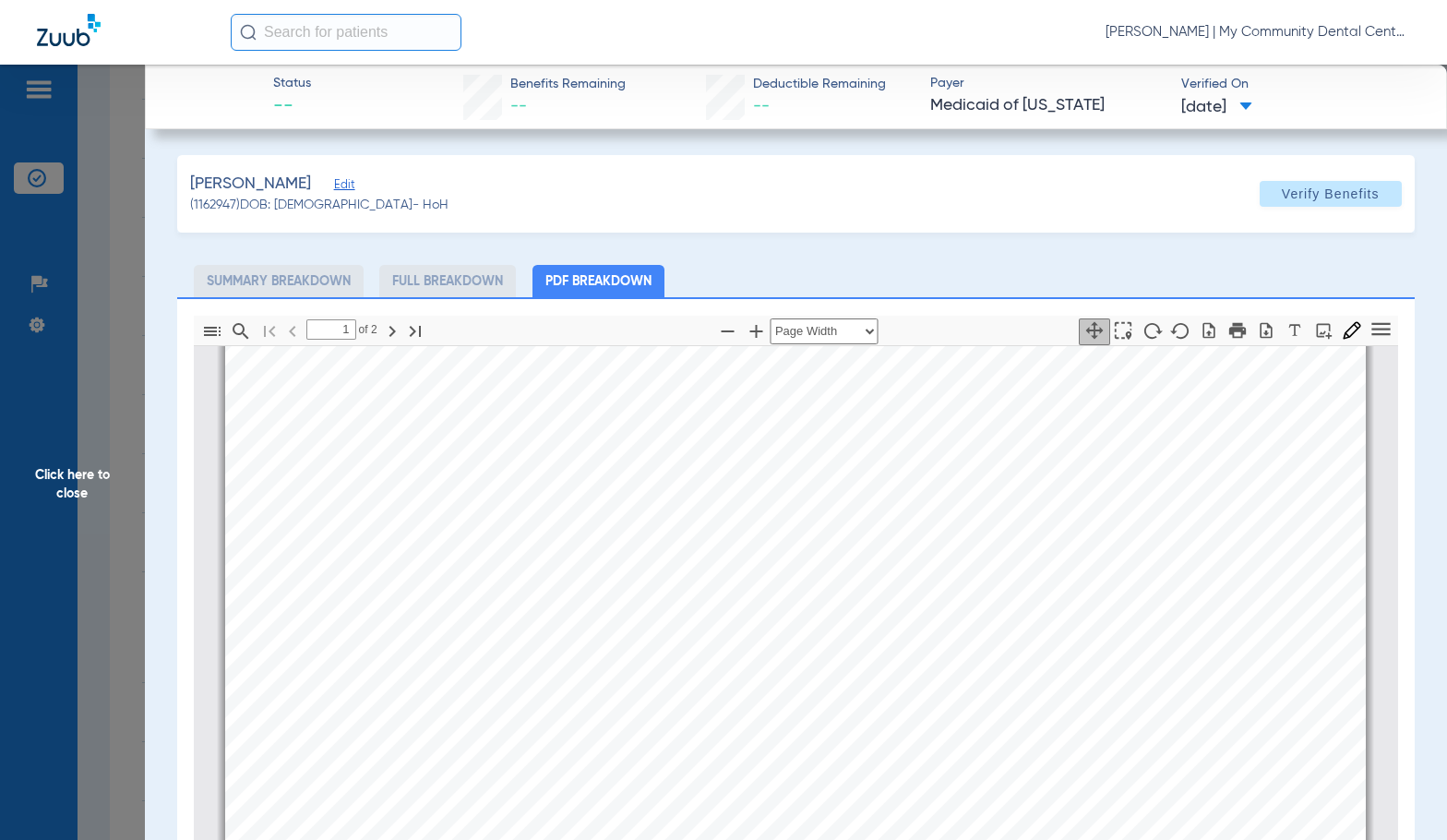
scroll to position [563, 0]
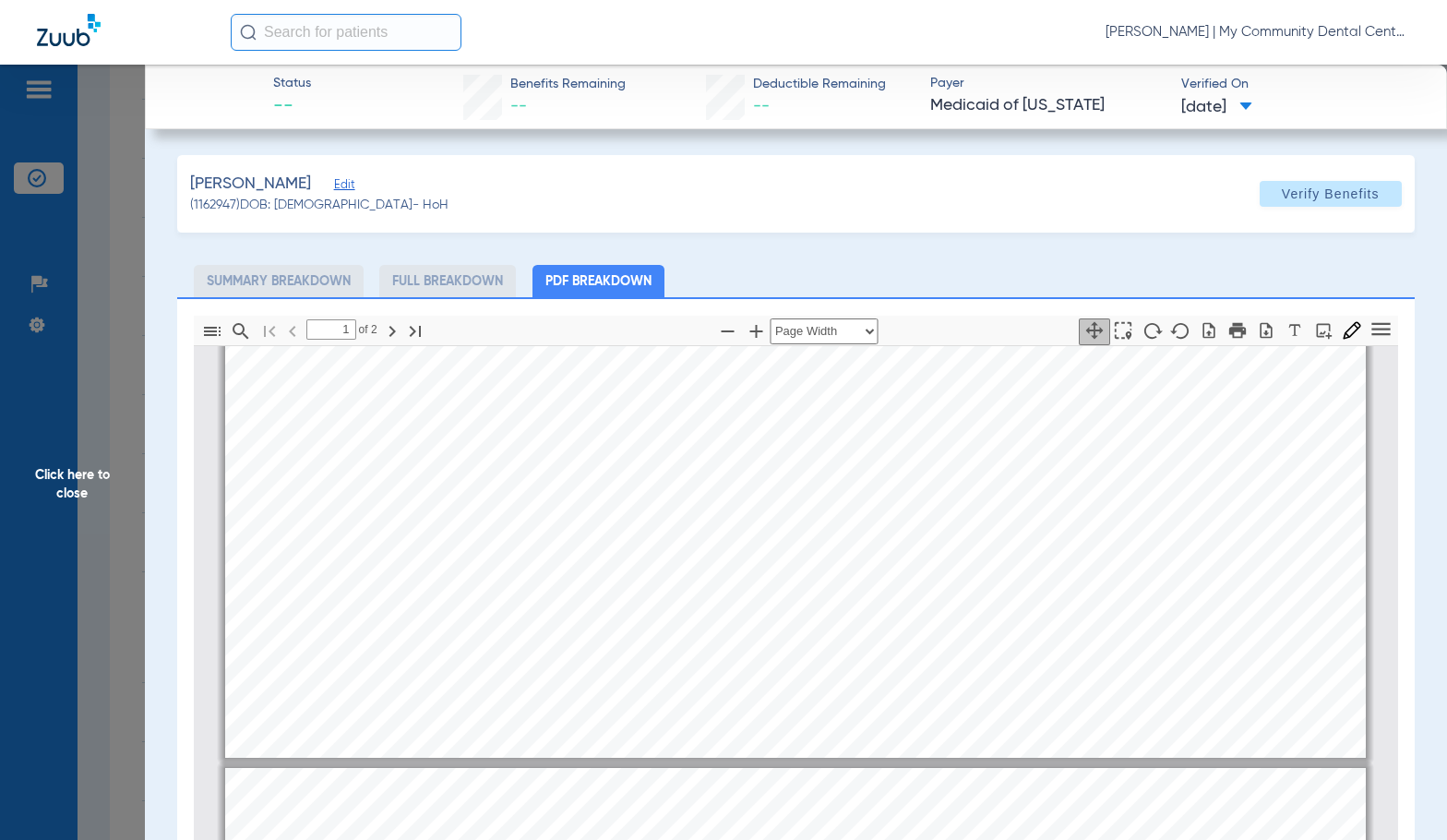
type input "2"
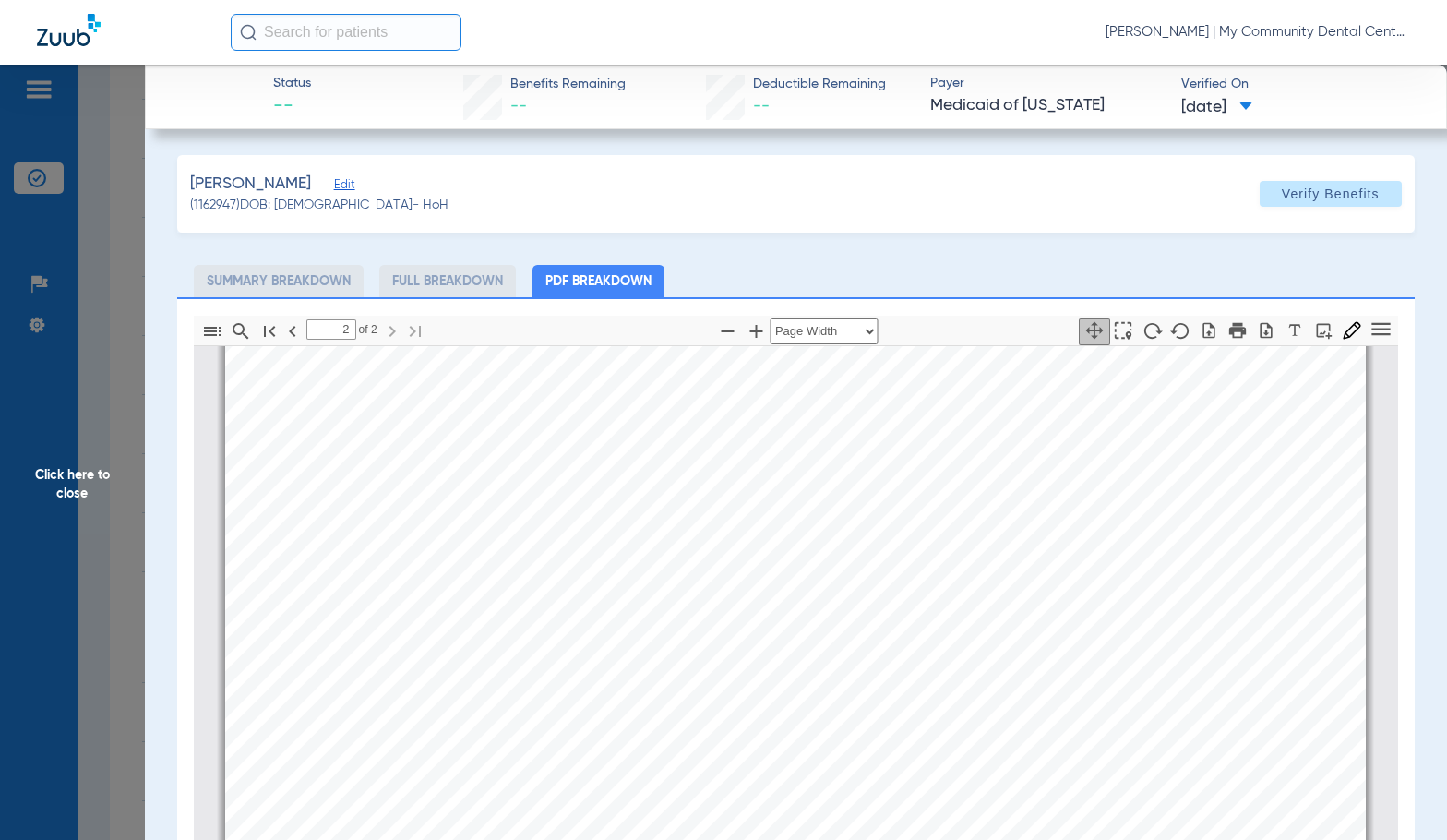
scroll to position [1855, 0]
drag, startPoint x: 87, startPoint y: 479, endPoint x: 1395, endPoint y: 501, distance: 1308.2
click at [87, 478] on span "Click here to close" at bounding box center [72, 485] width 145 height 840
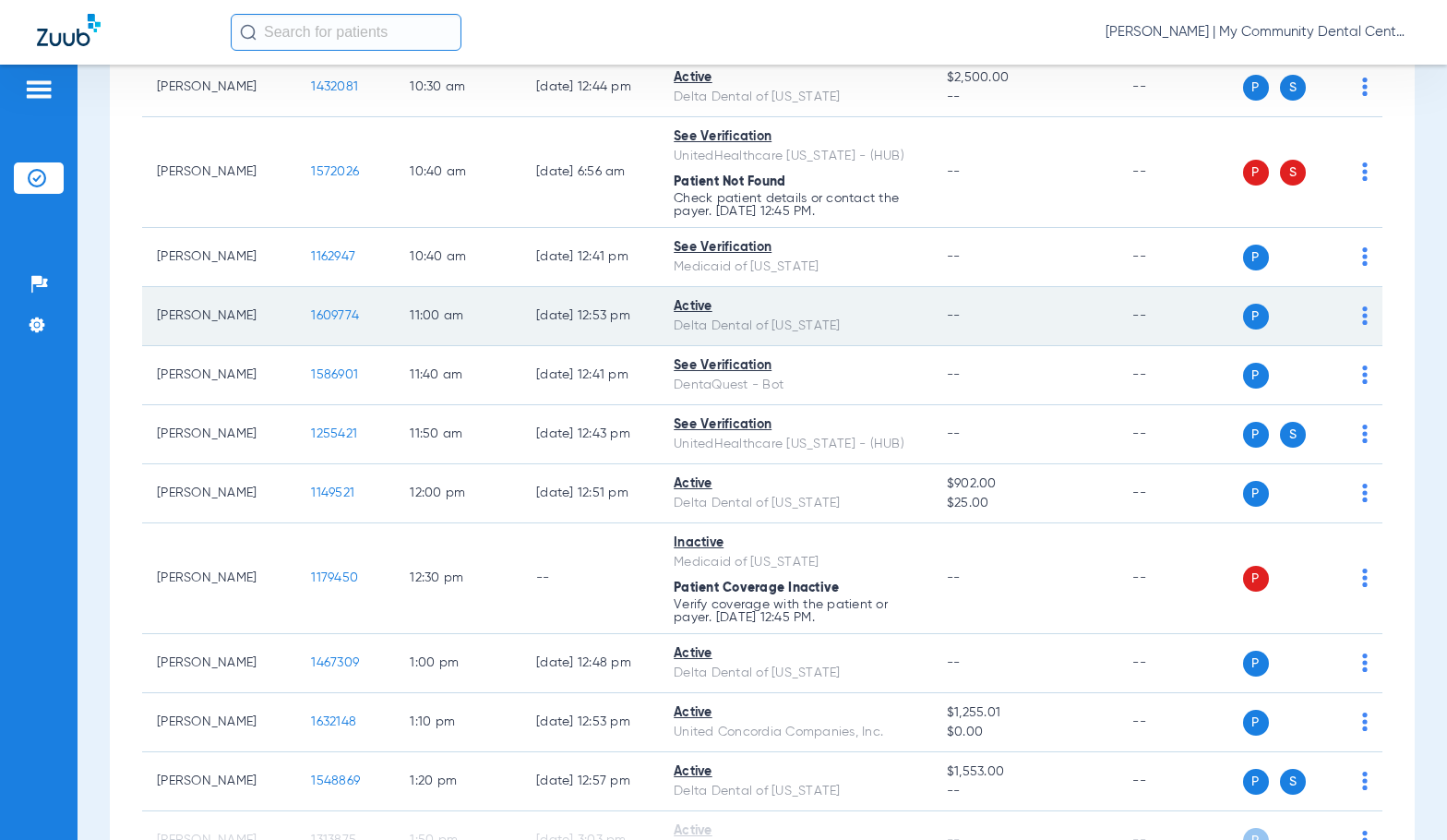
scroll to position [1015, 0]
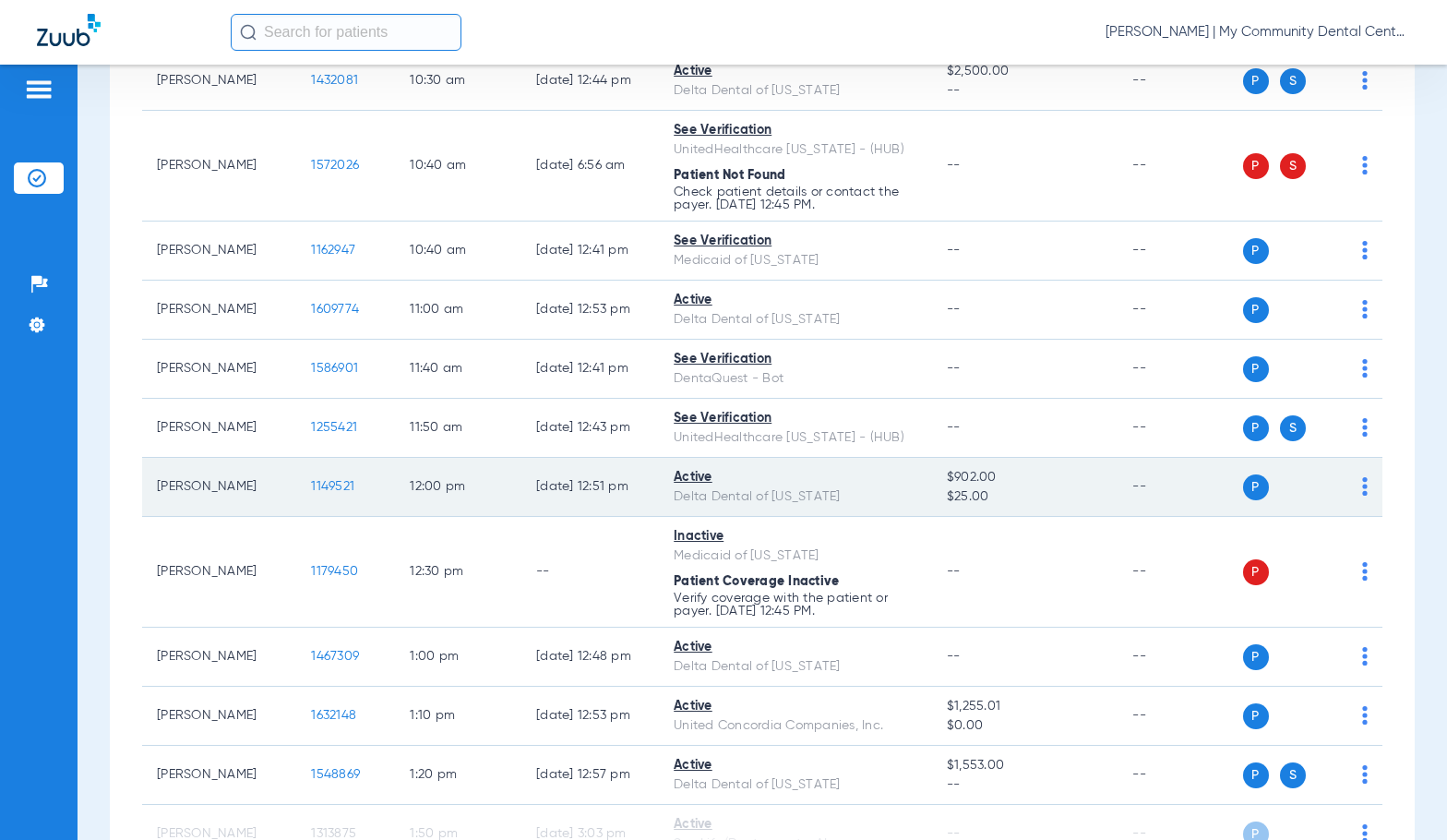
click at [326, 485] on span "1149521" at bounding box center [332, 486] width 43 height 13
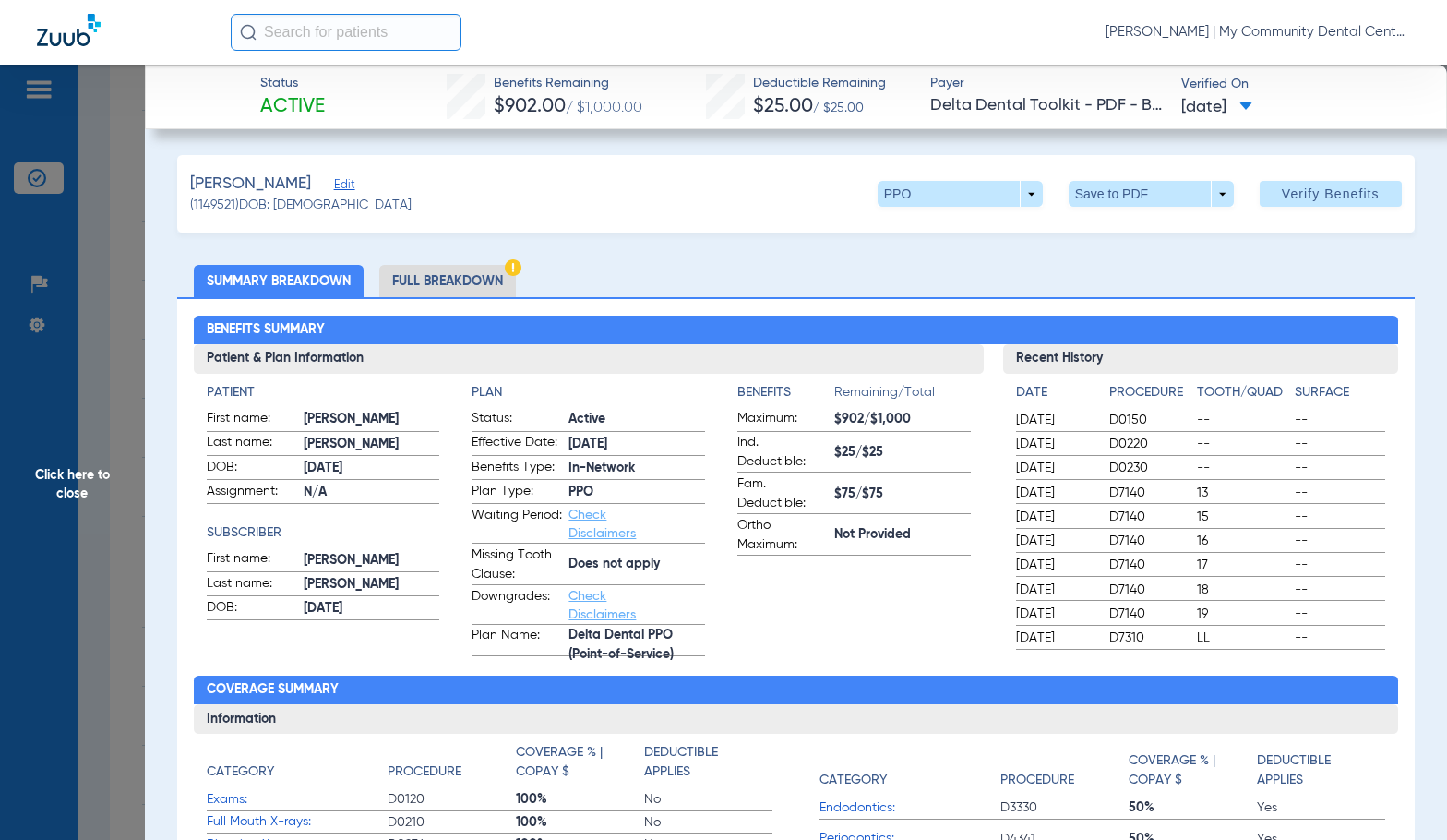
click at [421, 281] on li "Full Breakdown" at bounding box center [448, 281] width 136 height 33
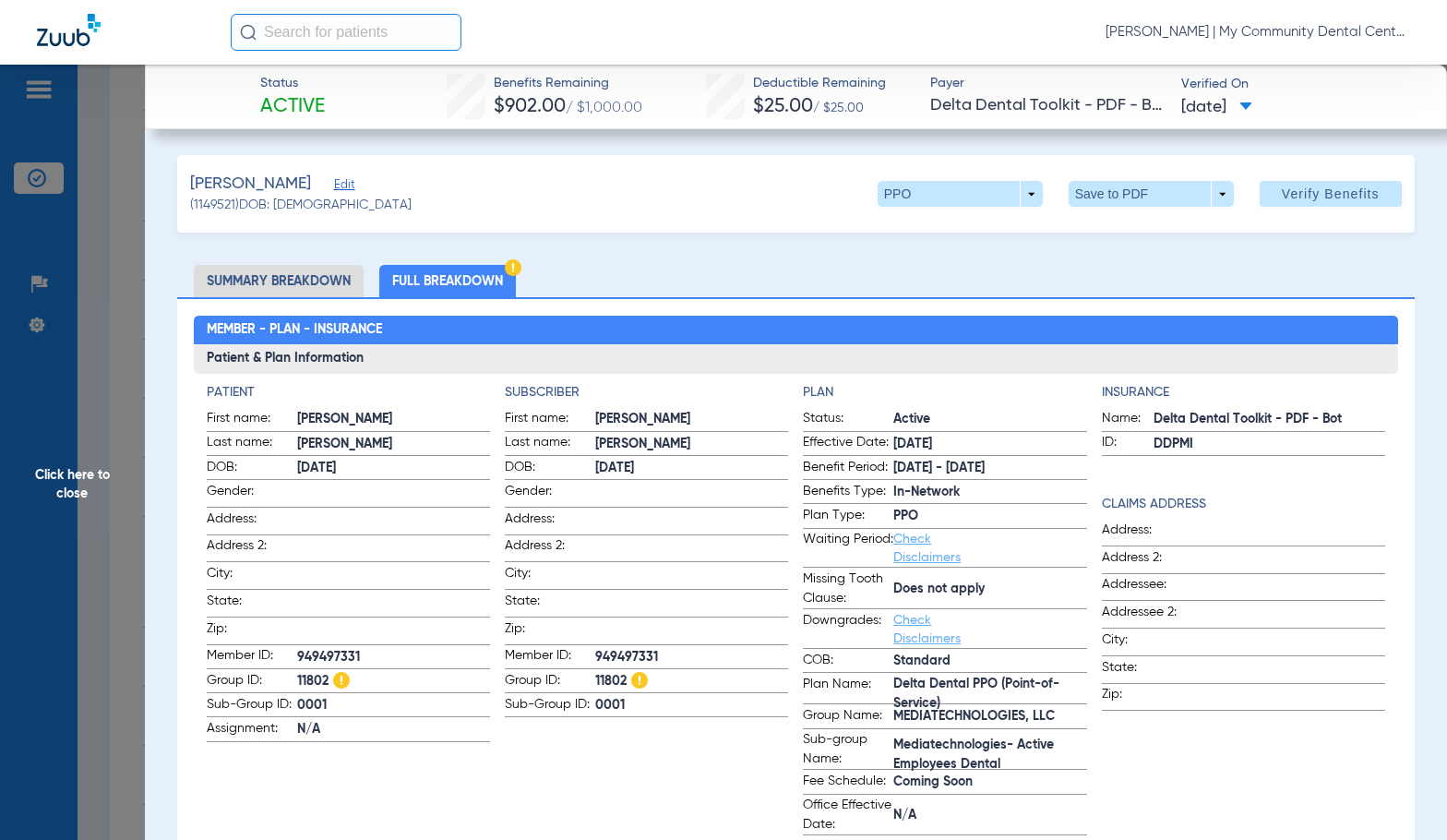
click at [633, 366] on h3 "Patient & Plan Information" at bounding box center [797, 359] width 1205 height 30
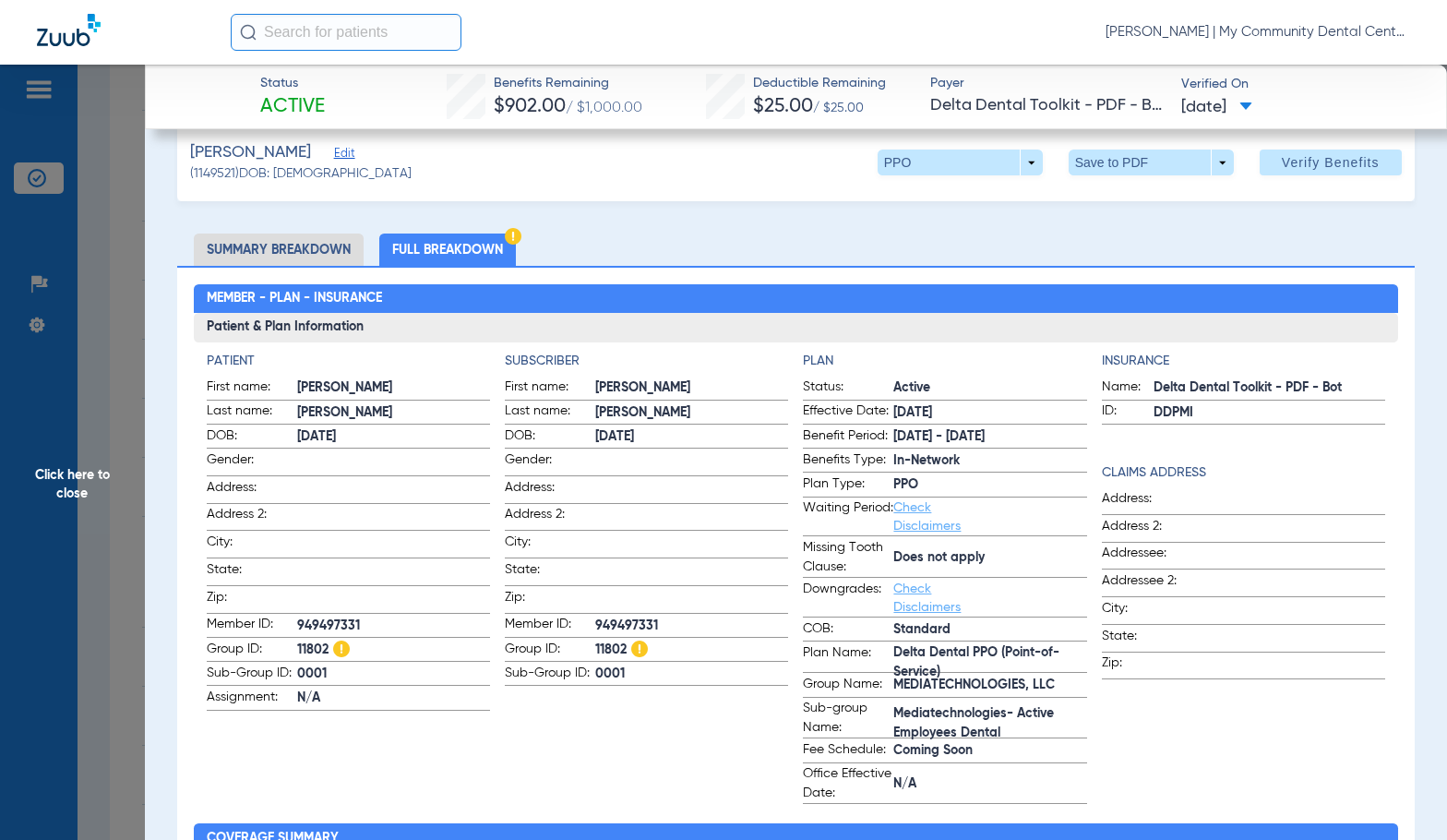
scroll to position [0, 0]
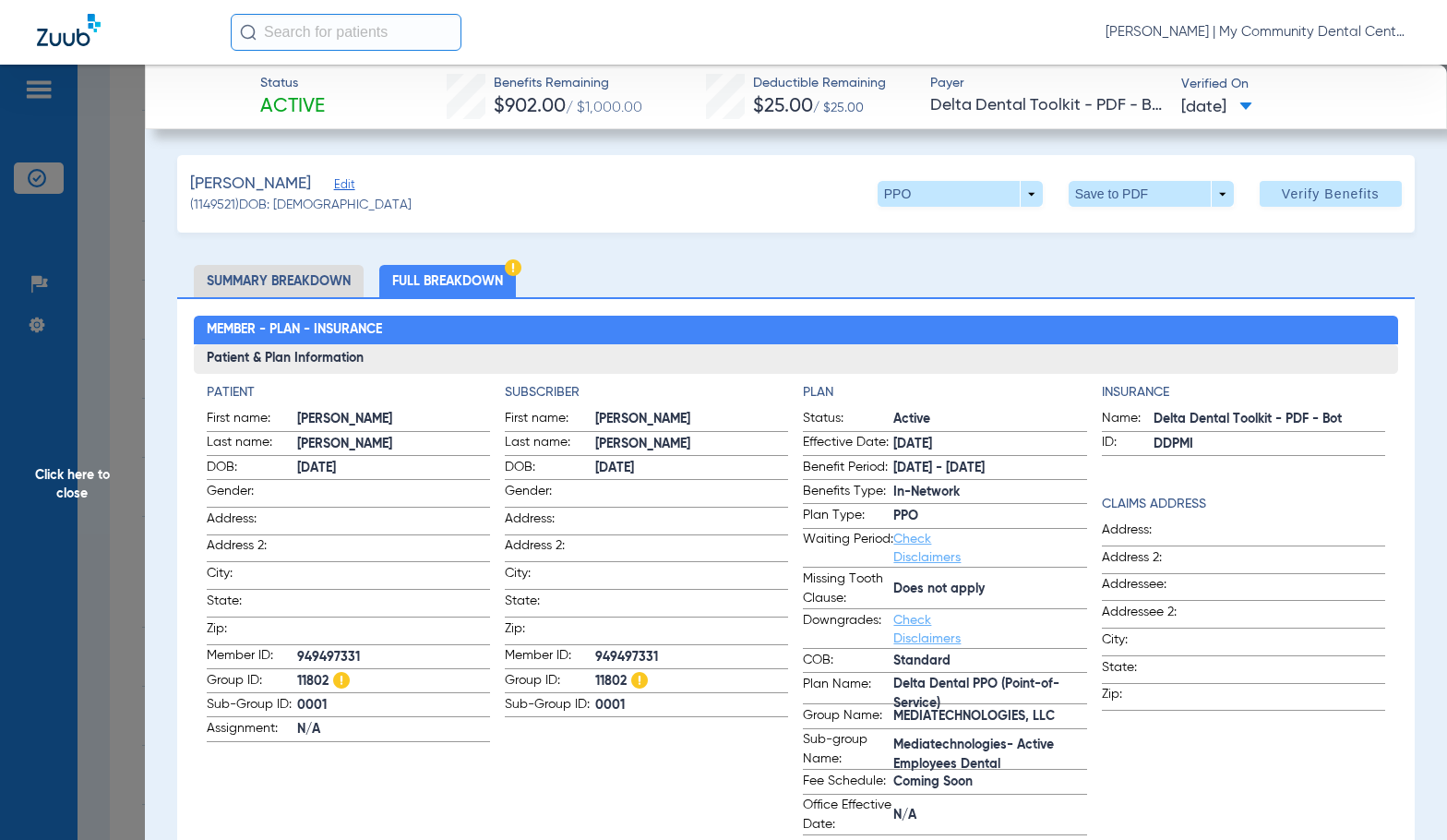
click at [66, 495] on span "Click here to close" at bounding box center [72, 485] width 145 height 840
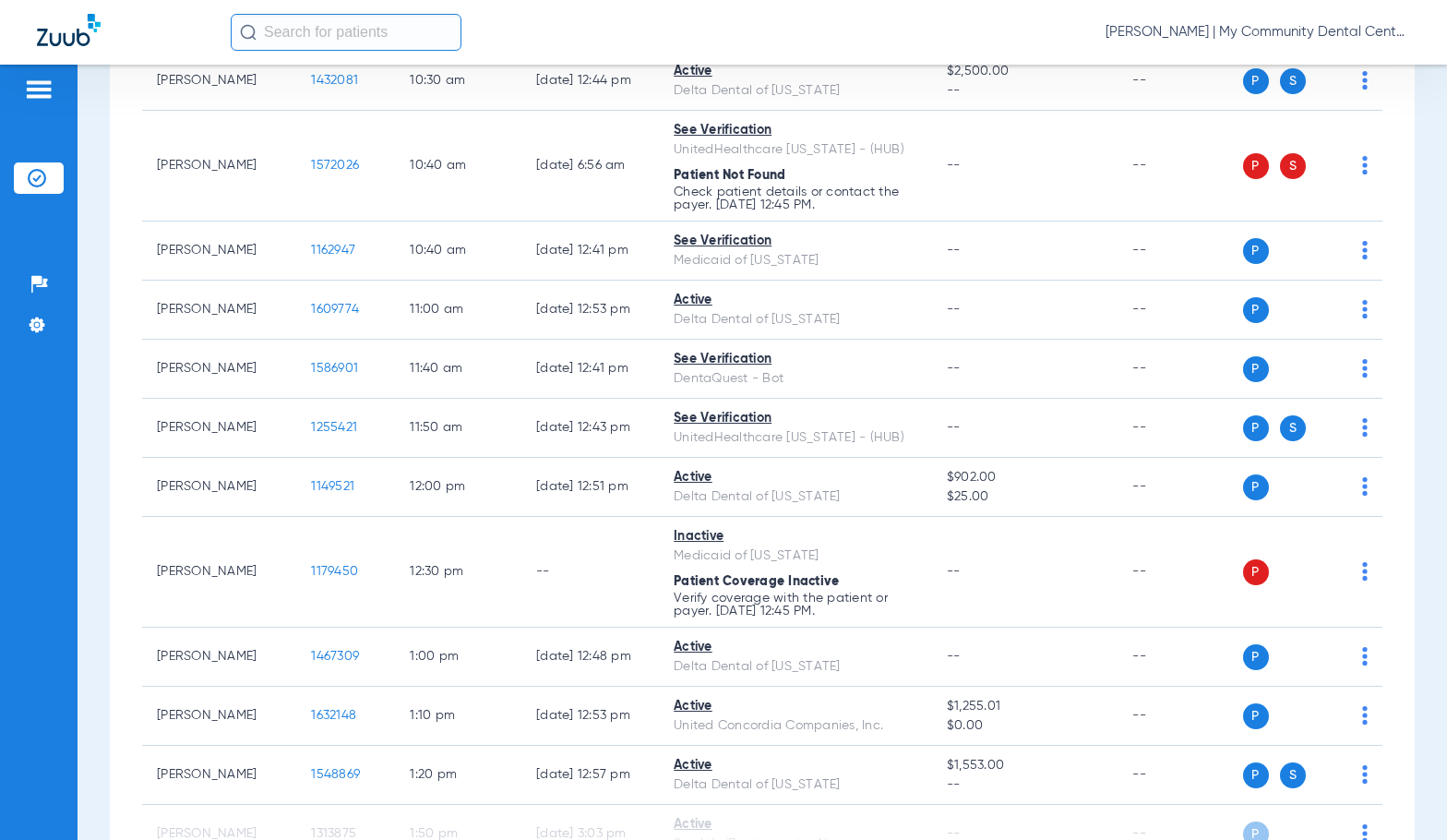
click at [609, 44] on div "[PERSON_NAME] | My Community Dental Centers" at bounding box center [821, 32] width 1180 height 36
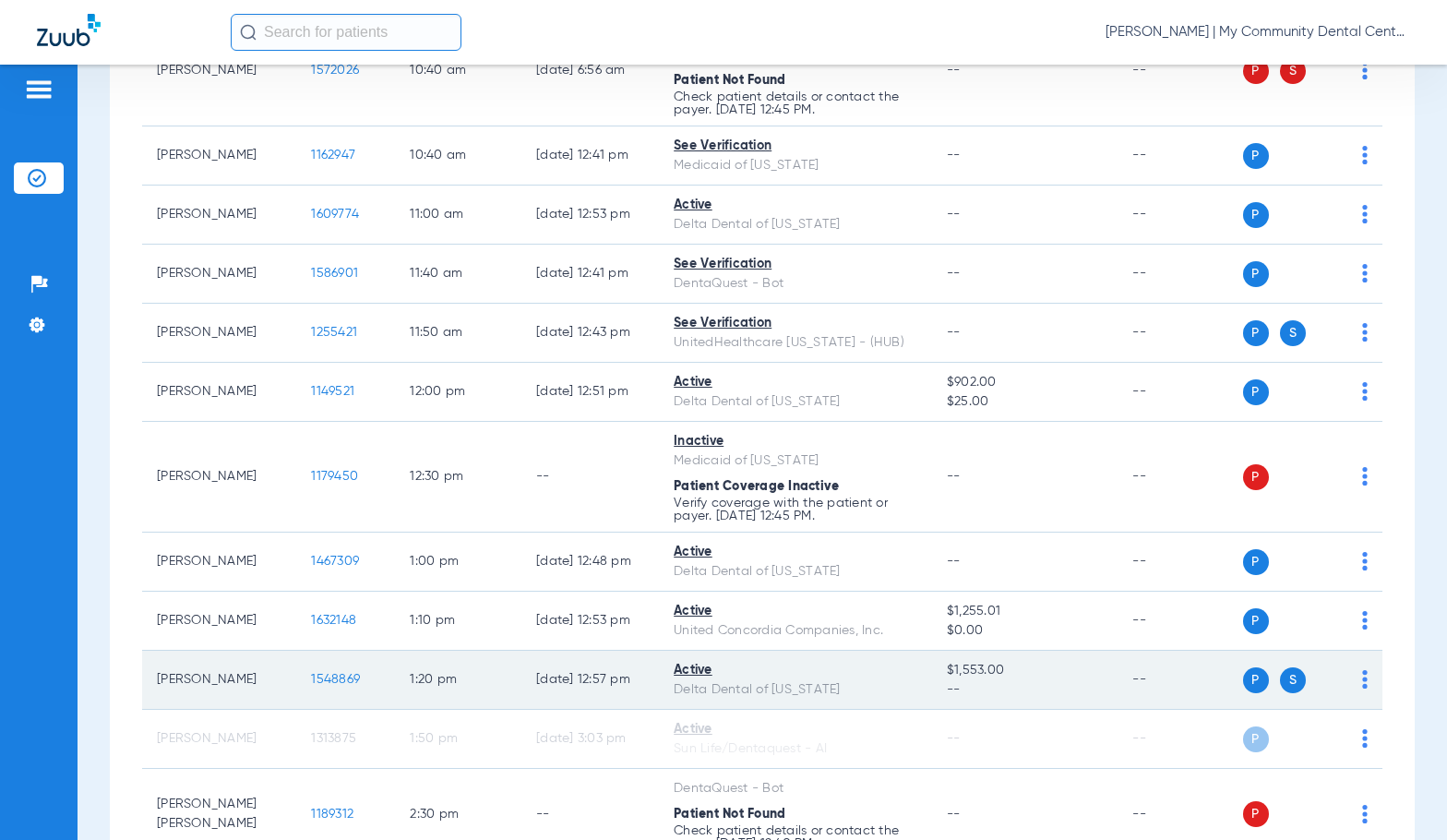
scroll to position [1292, 0]
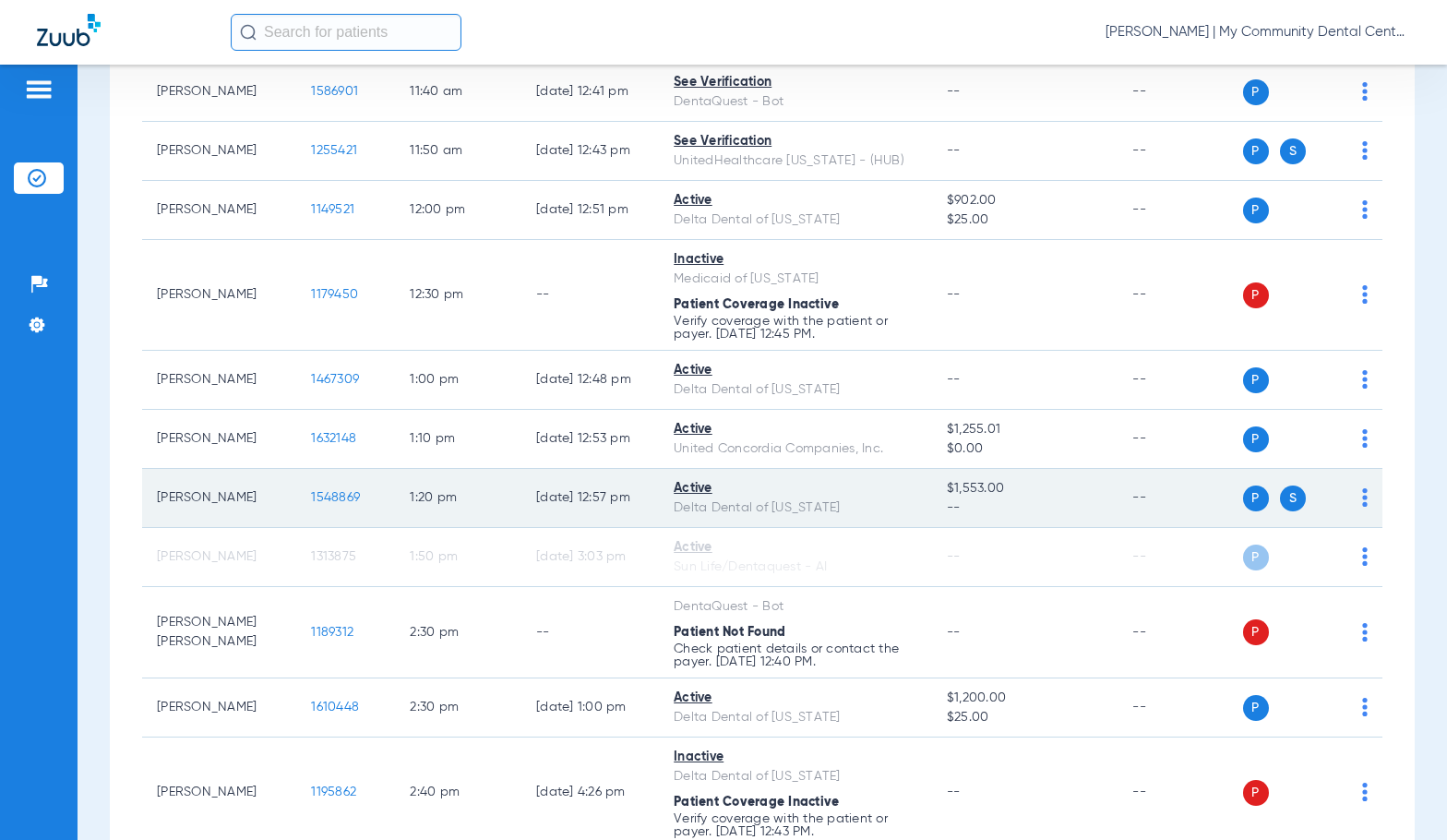
click at [316, 496] on span "1548869" at bounding box center [335, 497] width 49 height 13
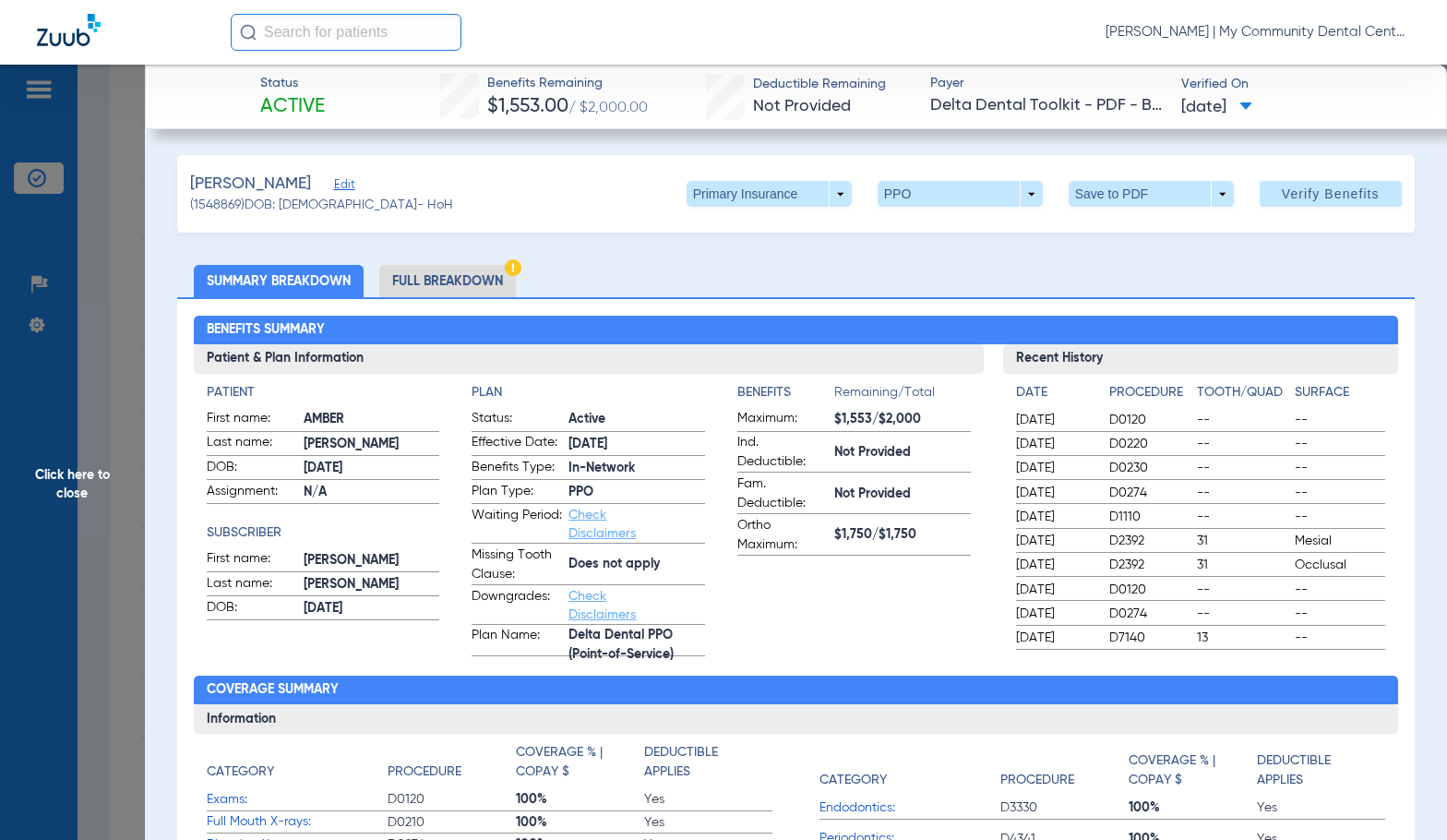
click at [473, 280] on li "Full Breakdown" at bounding box center [448, 281] width 136 height 33
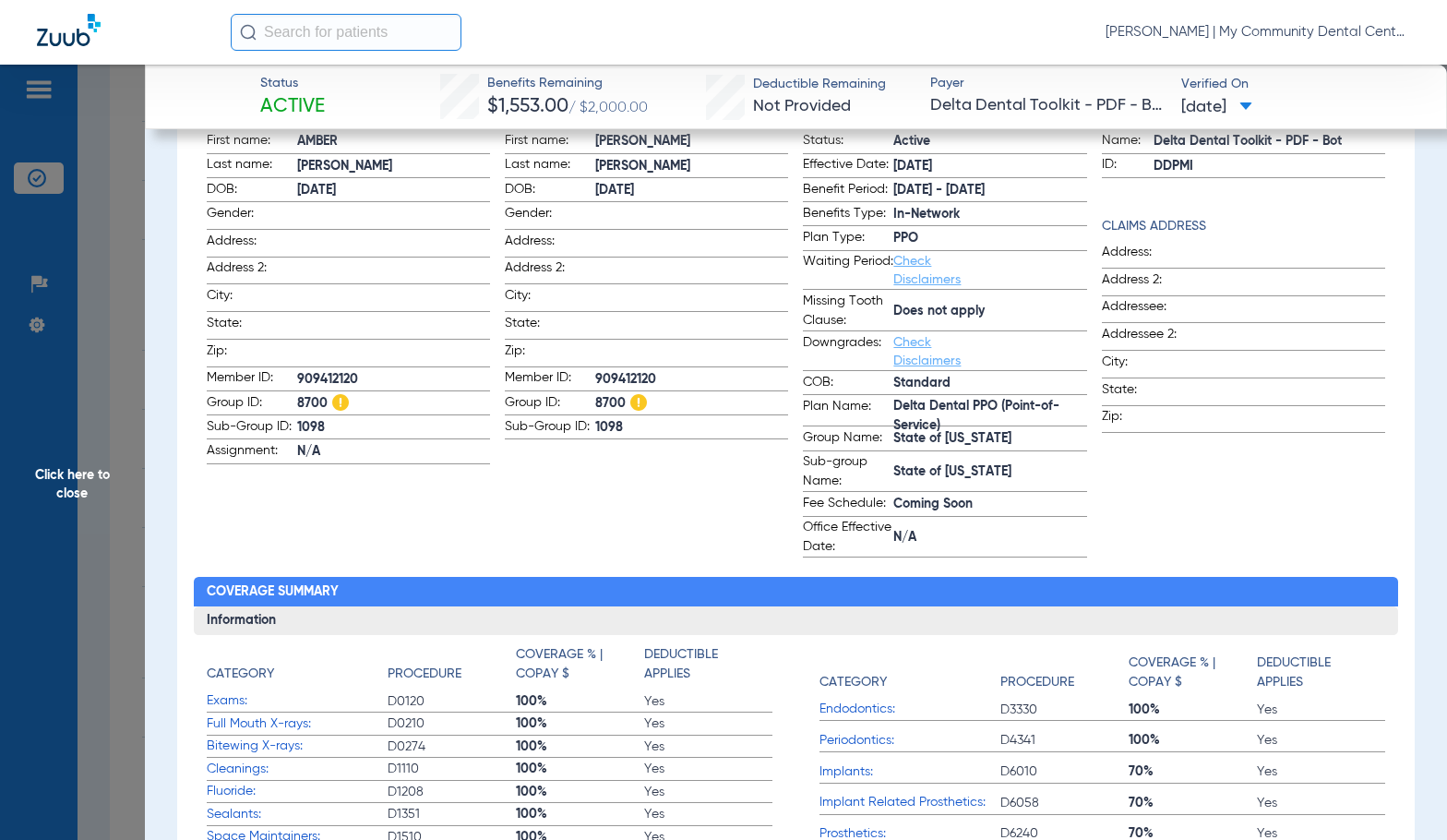
scroll to position [0, 0]
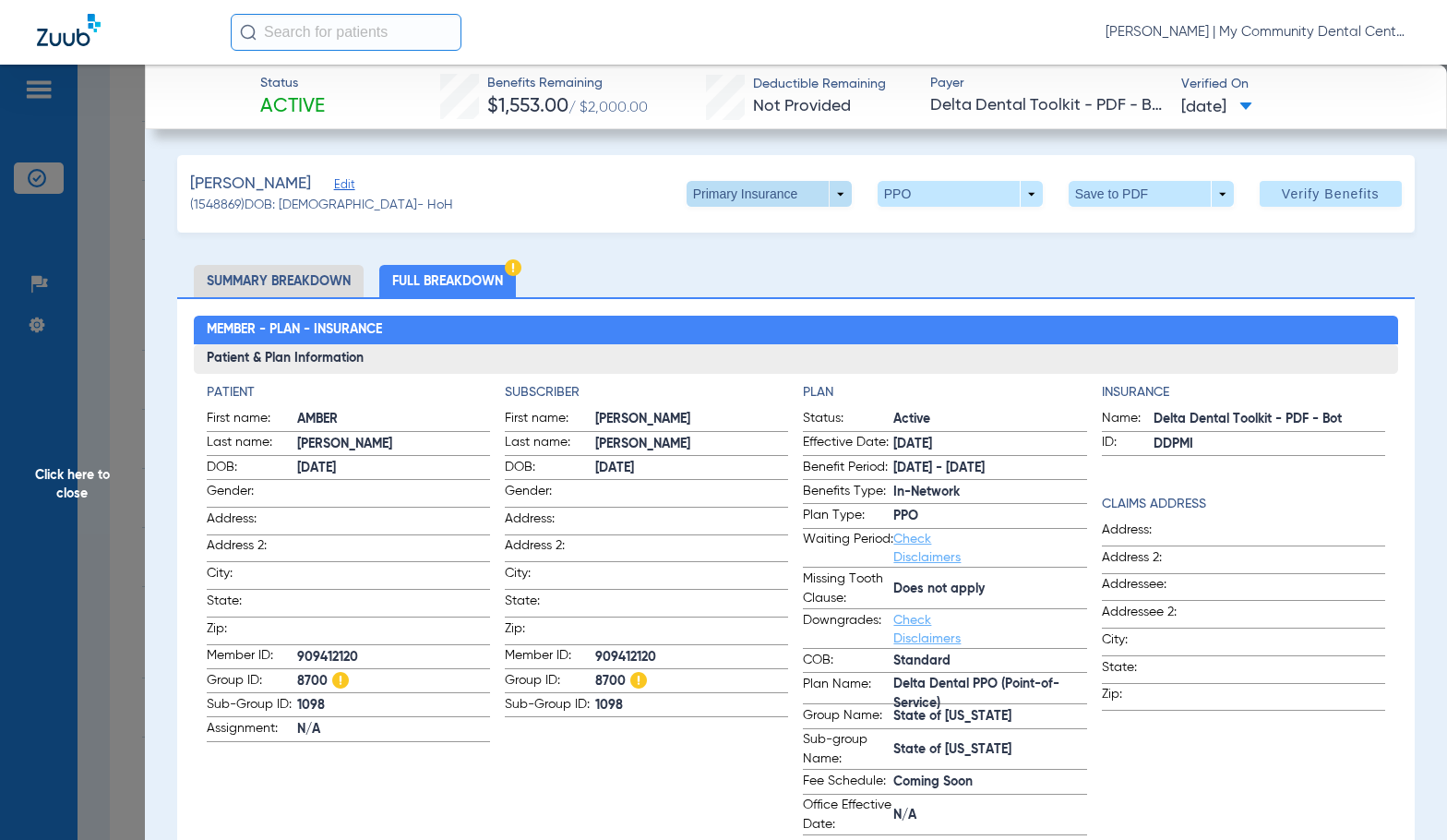
click at [747, 191] on span at bounding box center [768, 193] width 44 height 44
click at [702, 264] on span "Secondary Insurance" at bounding box center [750, 267] width 122 height 13
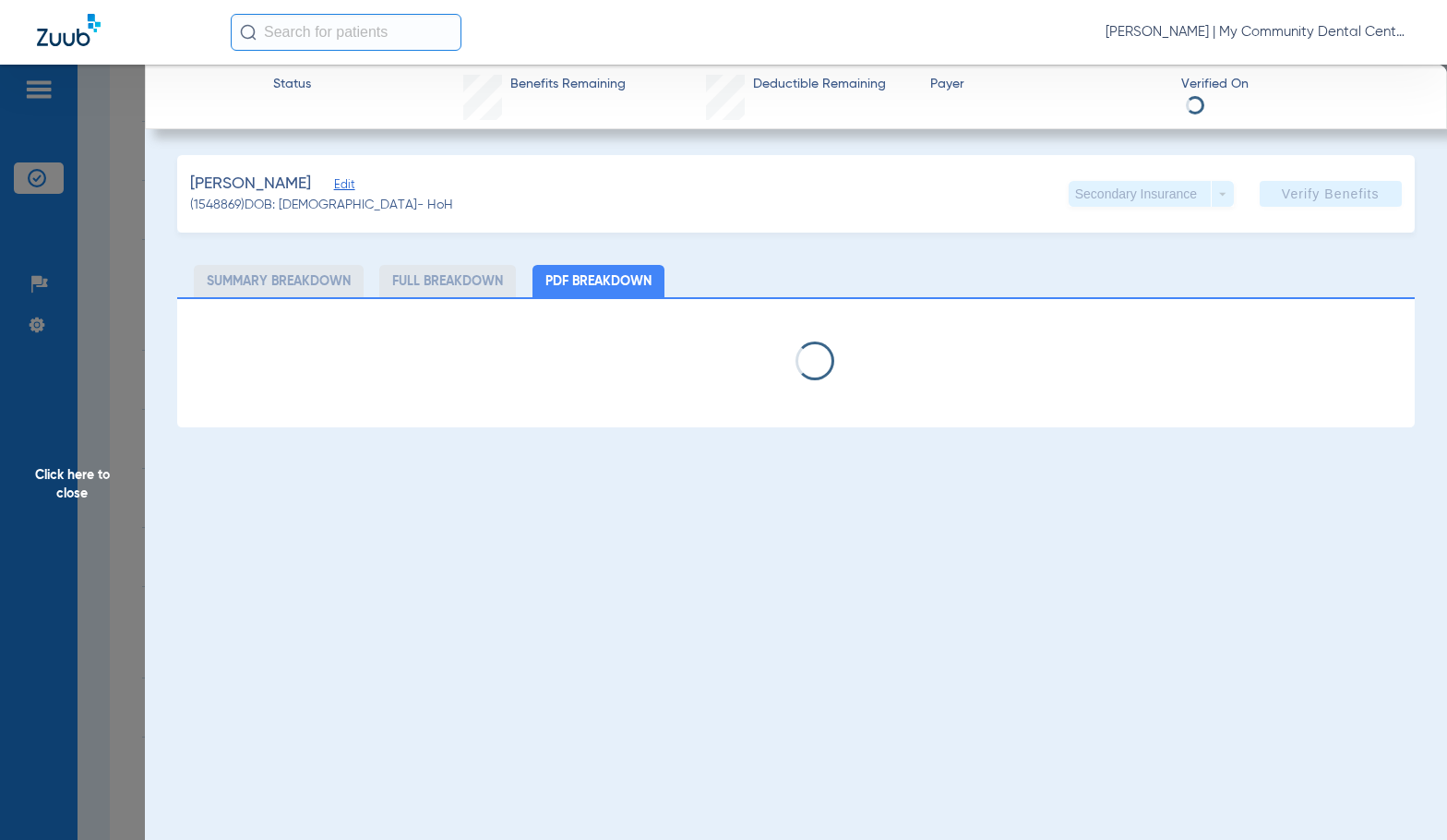
select select "page-width"
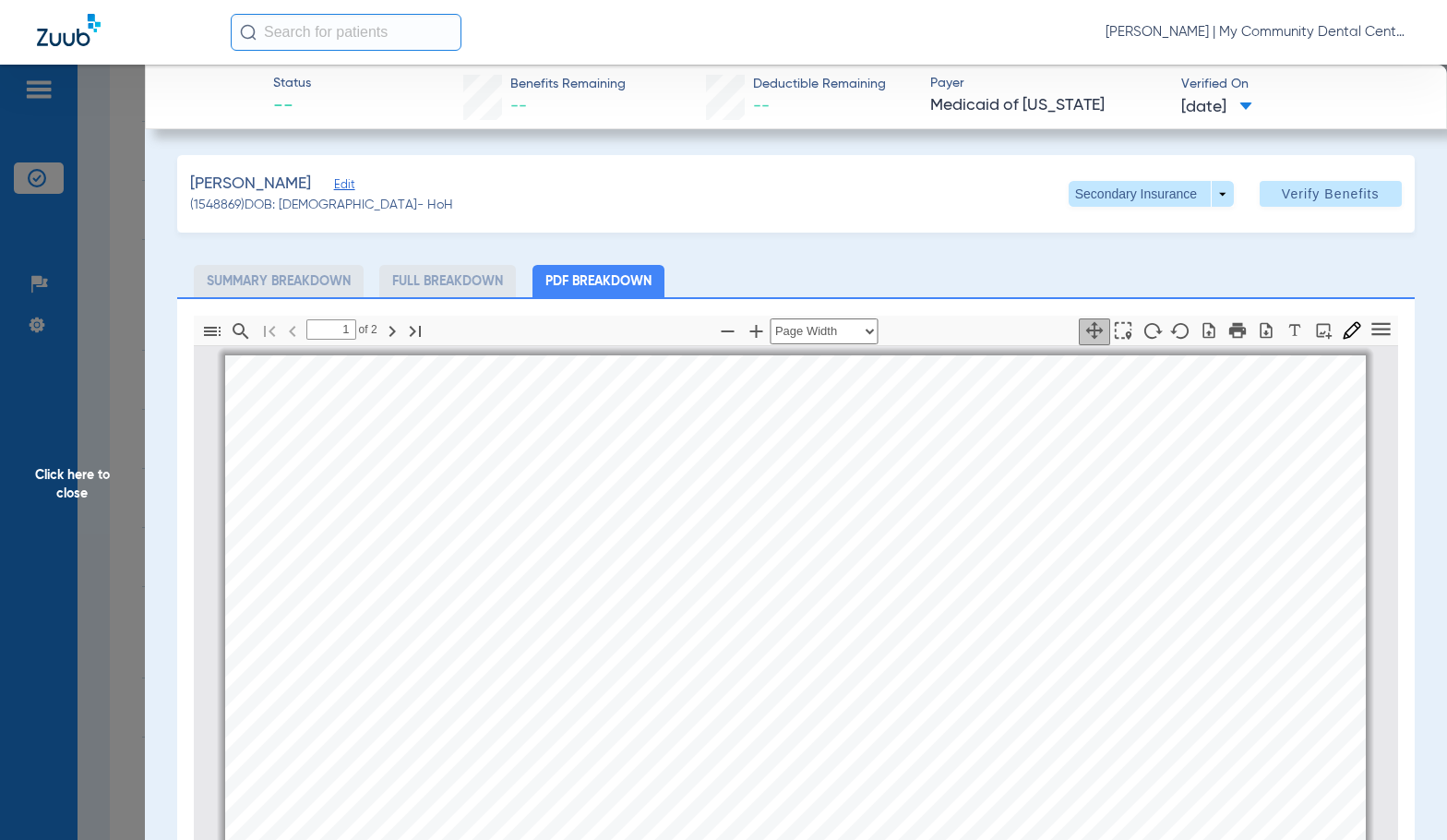
scroll to position [9, 0]
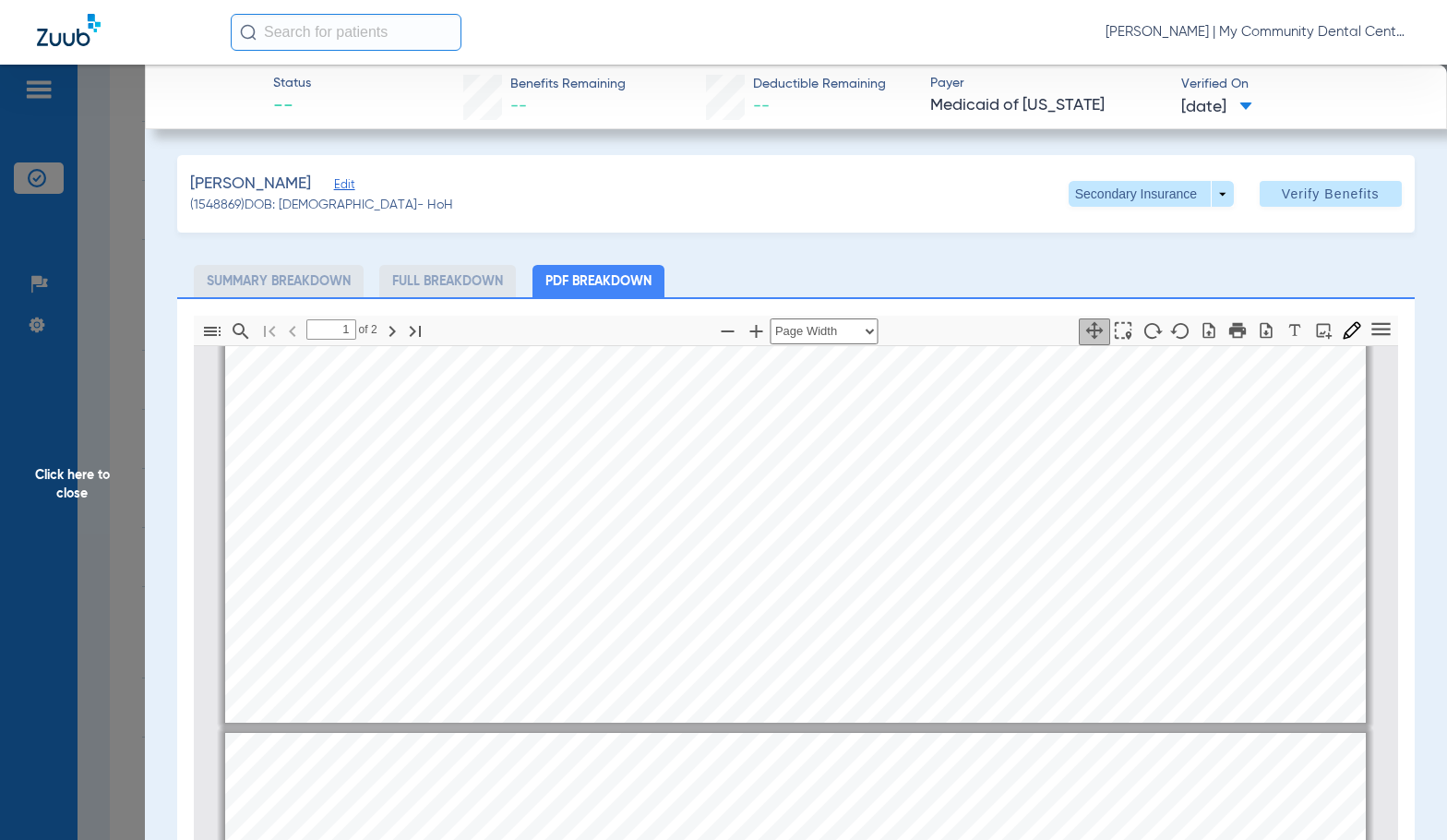
type input "2"
click at [96, 474] on span "Click here to close" at bounding box center [72, 485] width 145 height 840
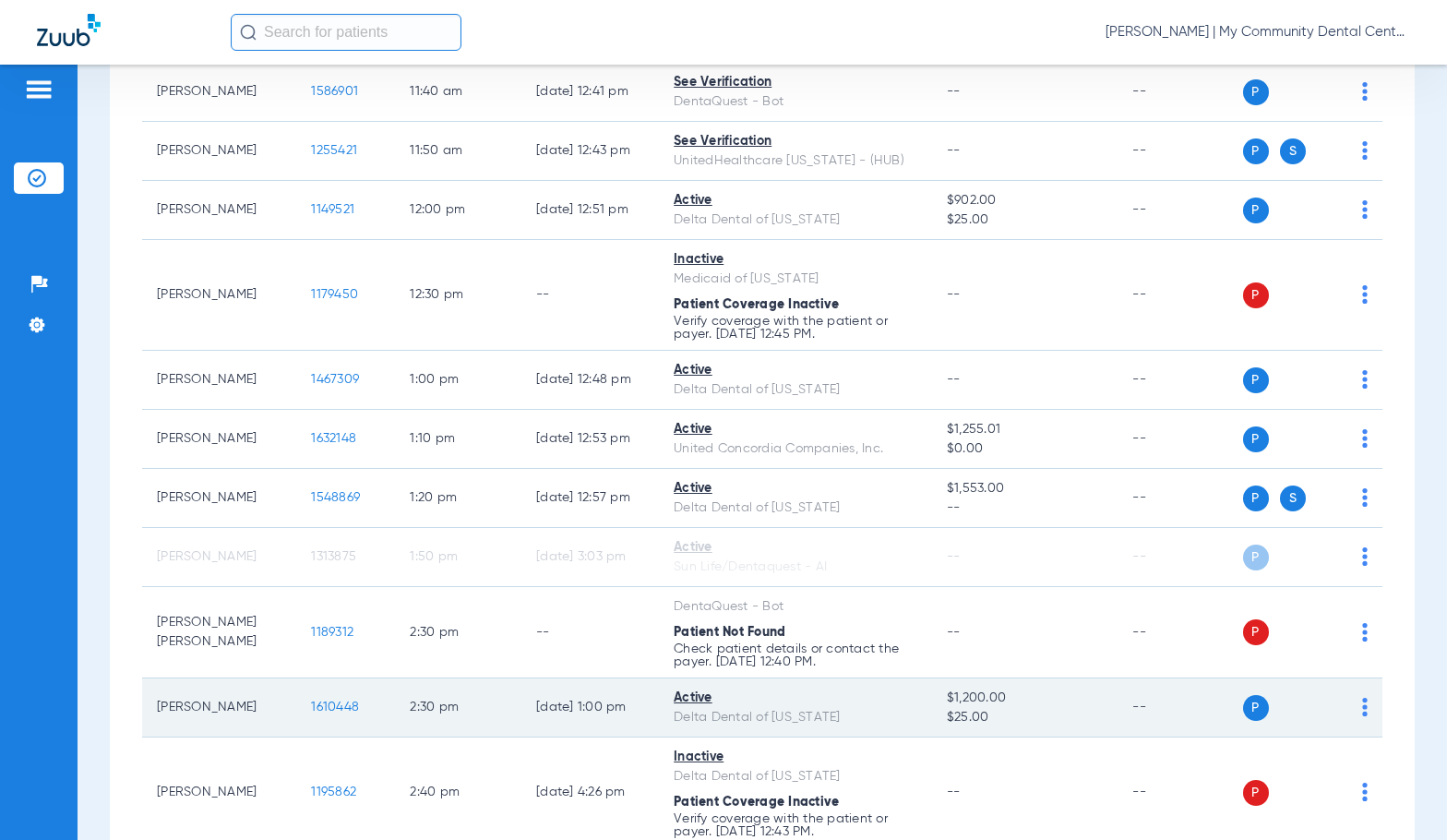
click at [311, 701] on span "1610448" at bounding box center [334, 706] width 48 height 13
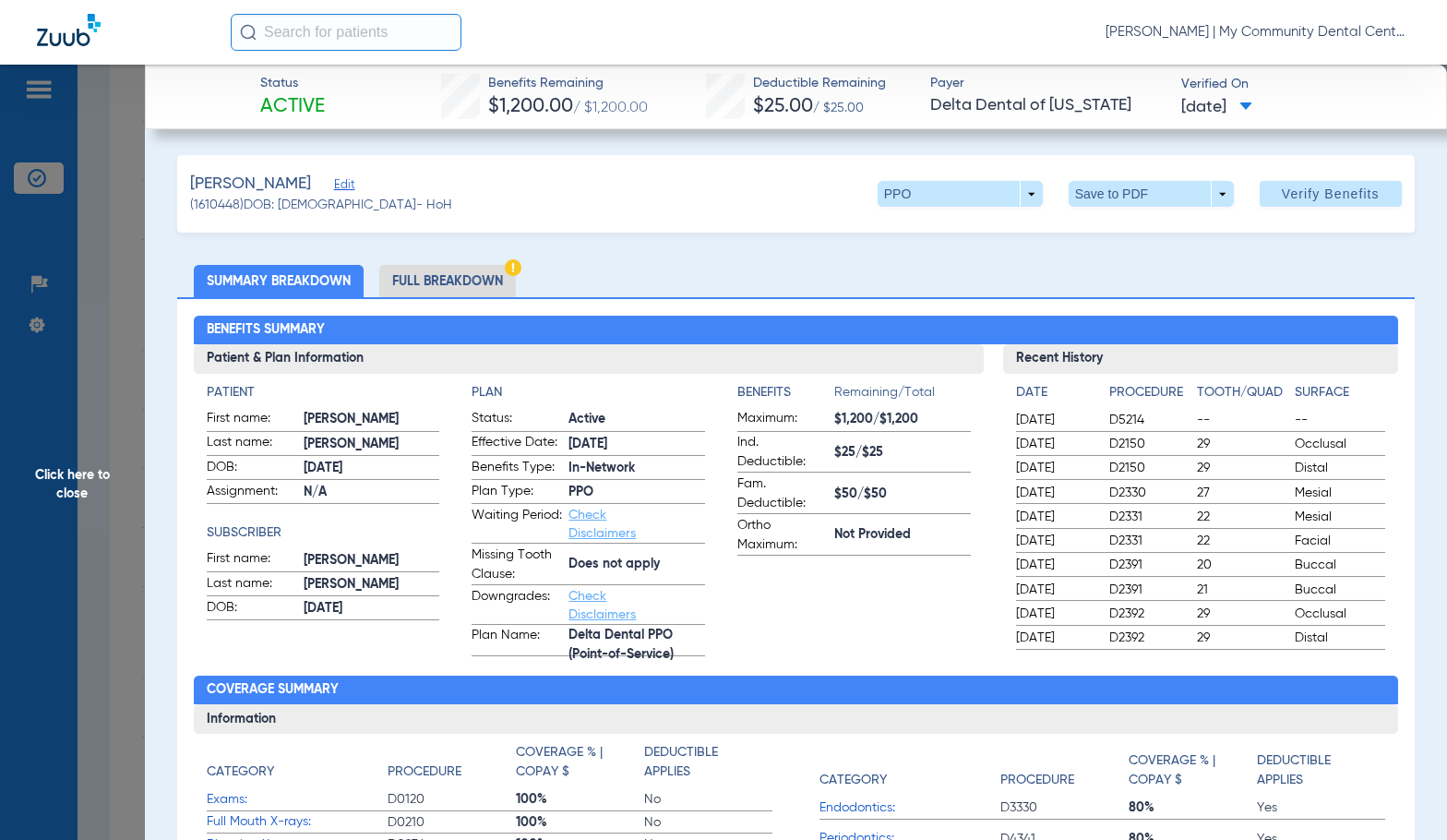
click at [474, 272] on li "Full Breakdown" at bounding box center [448, 281] width 136 height 33
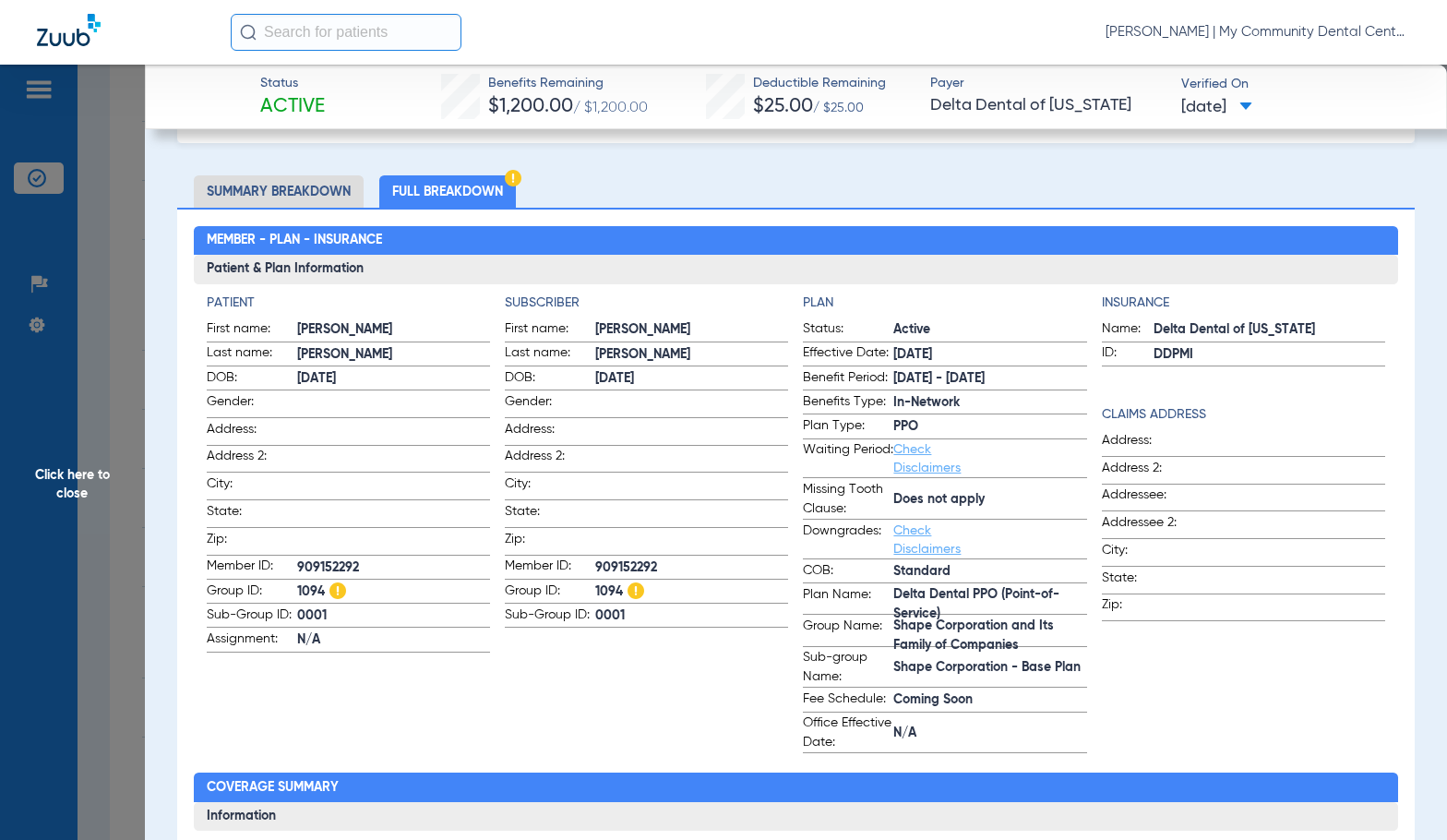
scroll to position [0, 0]
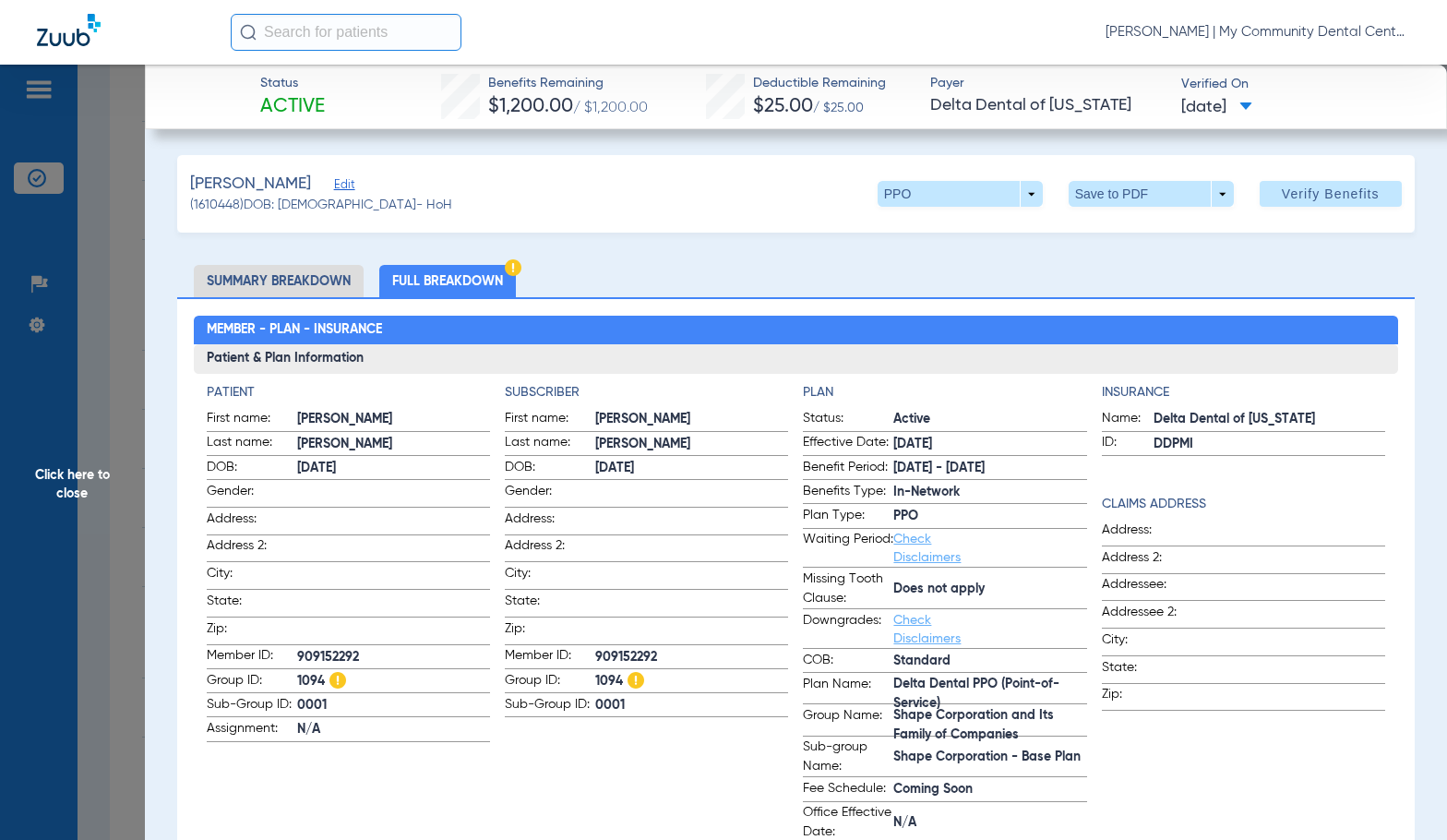
click at [128, 439] on span "Click here to close" at bounding box center [72, 485] width 145 height 840
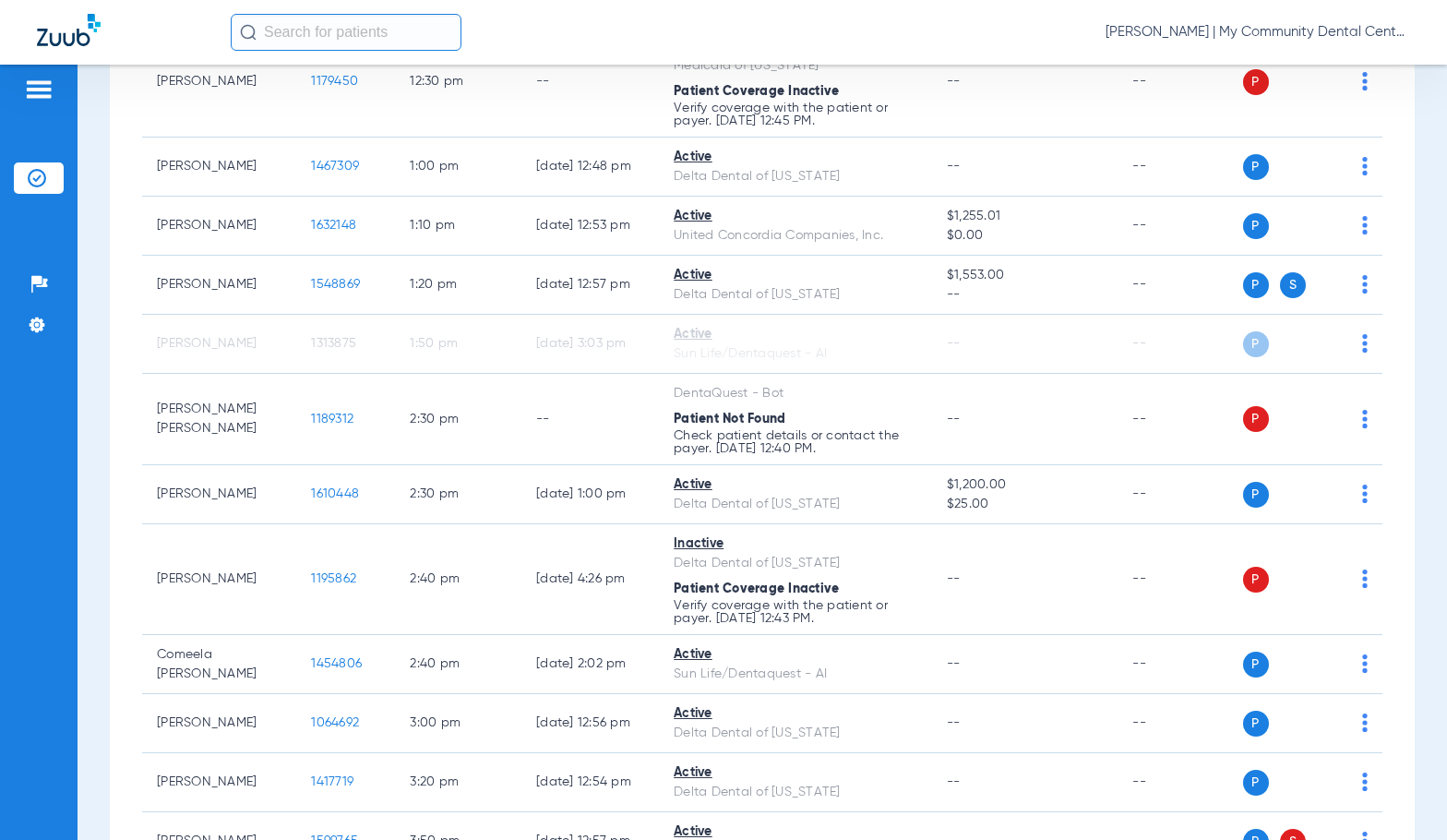
scroll to position [1569, 0]
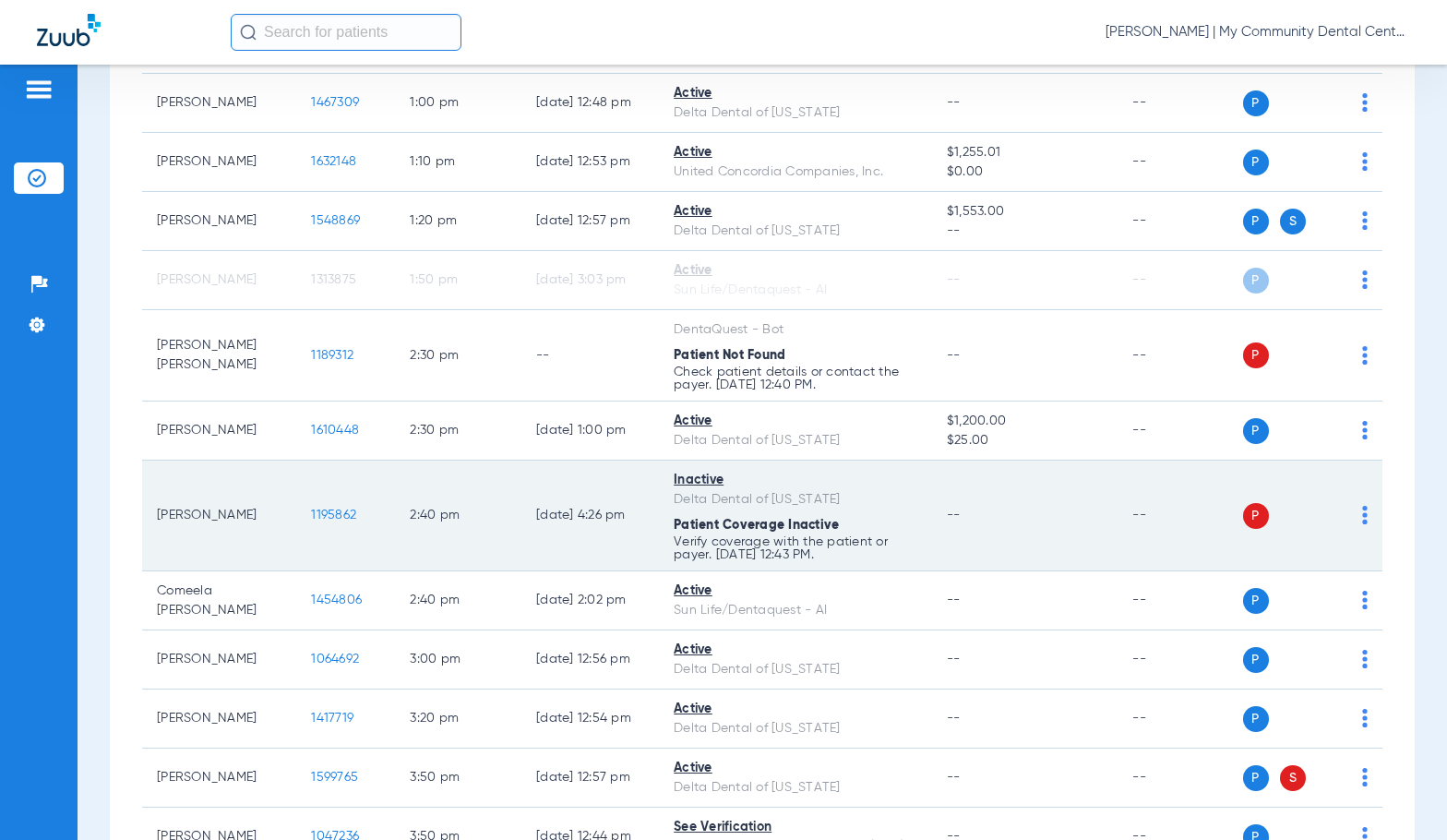
drag, startPoint x: 125, startPoint y: 541, endPoint x: 417, endPoint y: 514, distance: 293.2
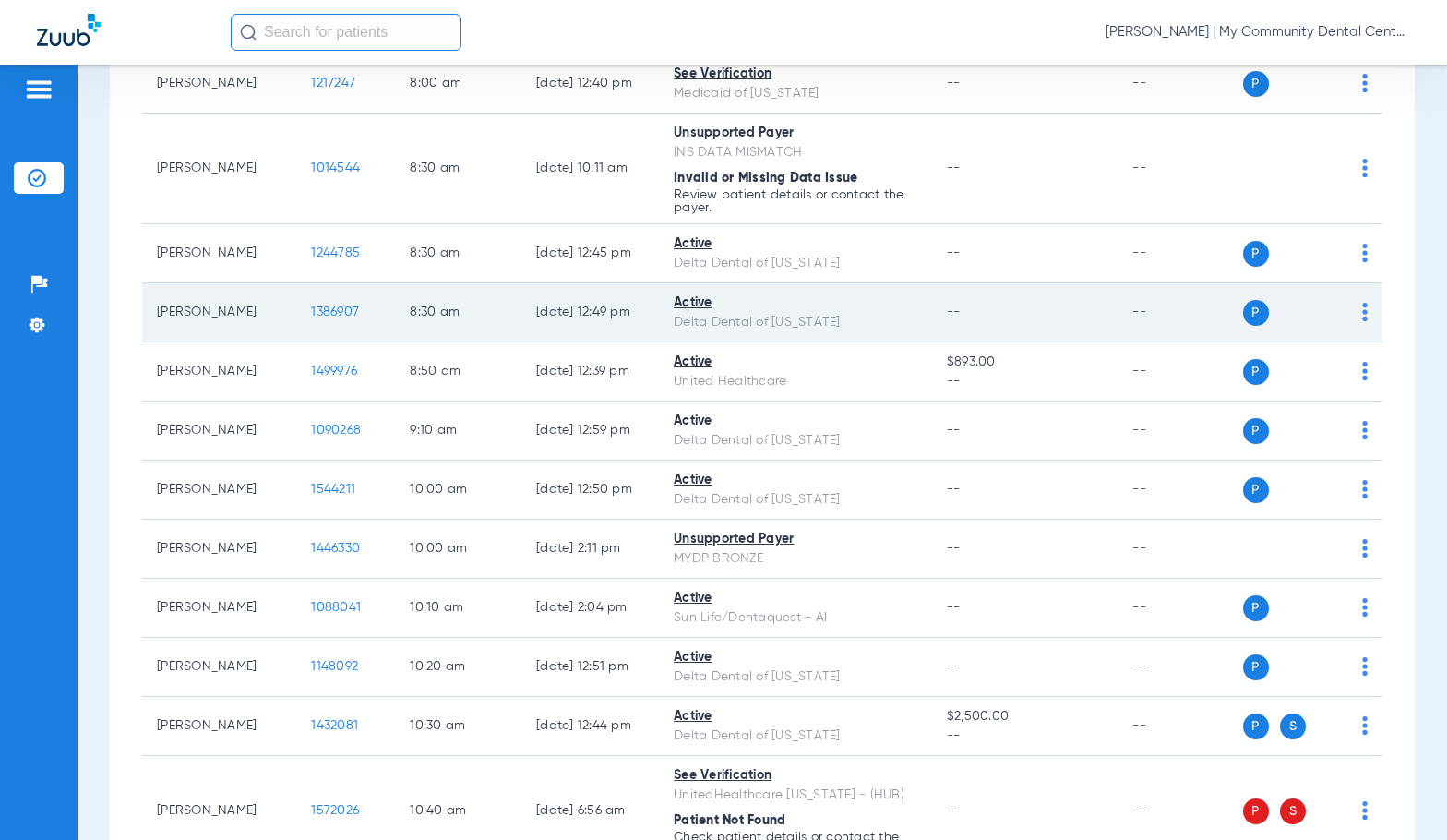
scroll to position [0, 0]
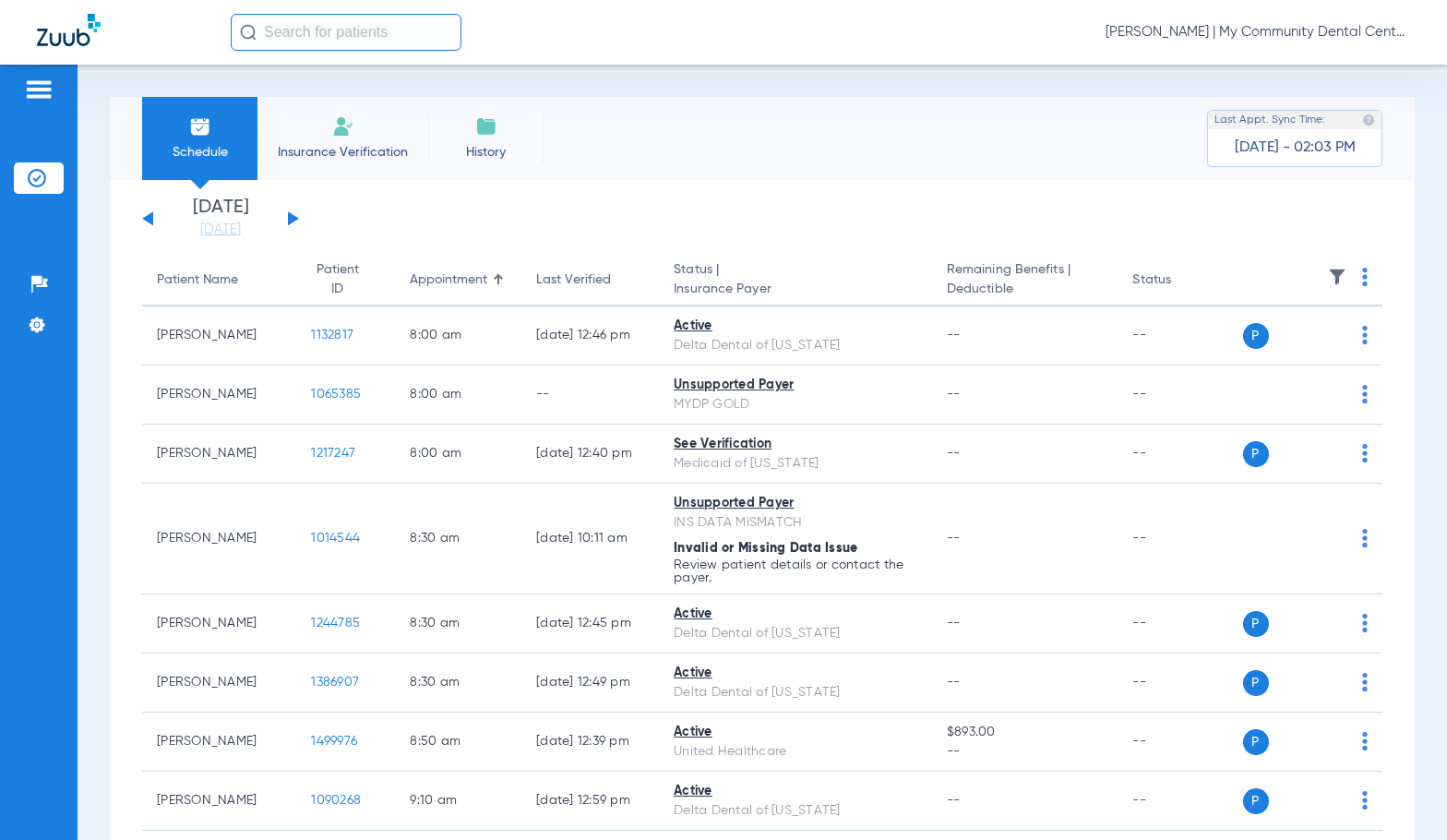
click at [292, 215] on button at bounding box center [293, 218] width 11 height 14
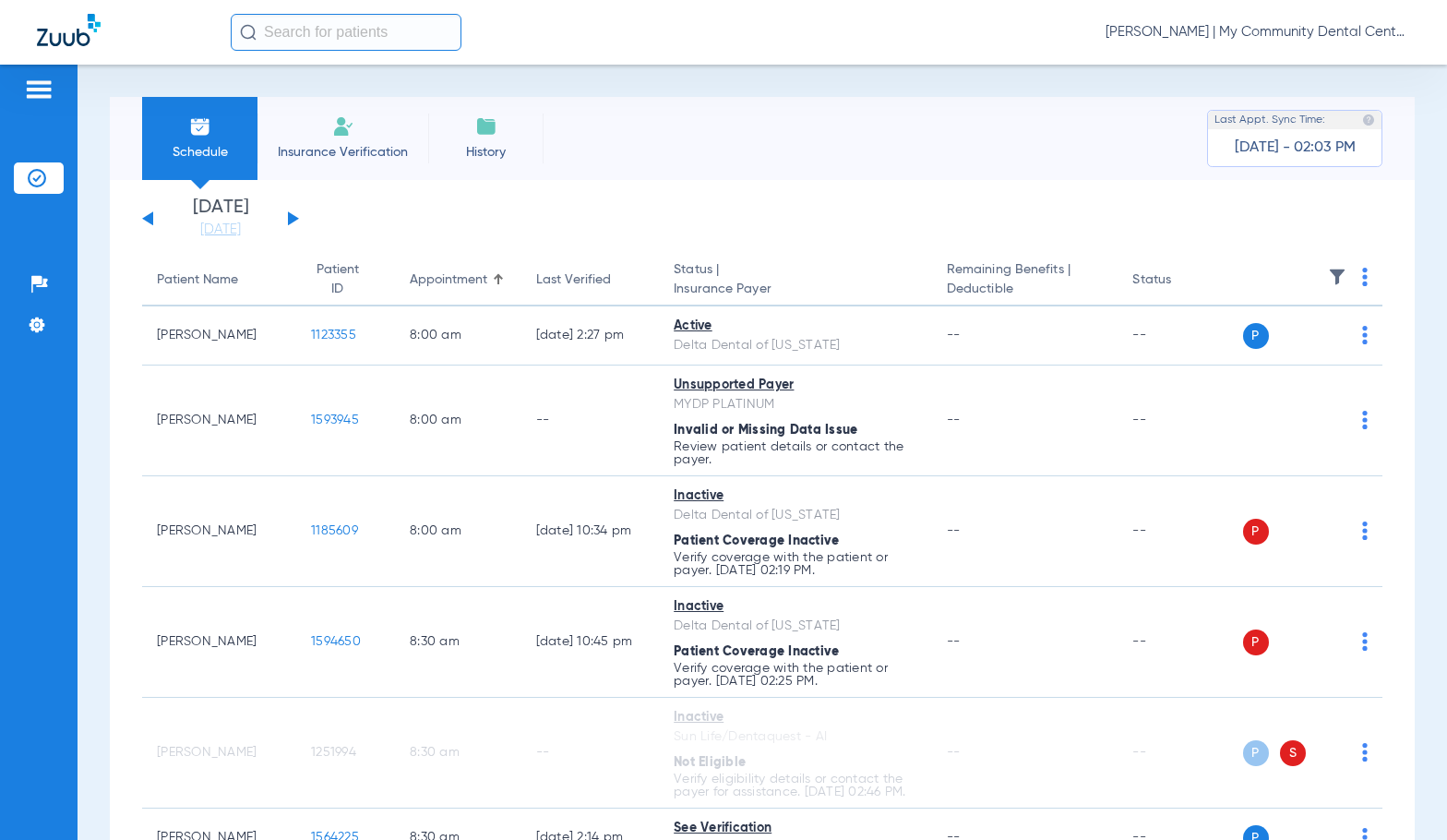
drag, startPoint x: 1225, startPoint y: 35, endPoint x: 1231, endPoint y: 45, distance: 11.7
click at [1223, 35] on span "[PERSON_NAME] | My Community Dental Centers" at bounding box center [1258, 32] width 305 height 19
click at [1296, 109] on button "Log out" at bounding box center [1340, 102] width 133 height 36
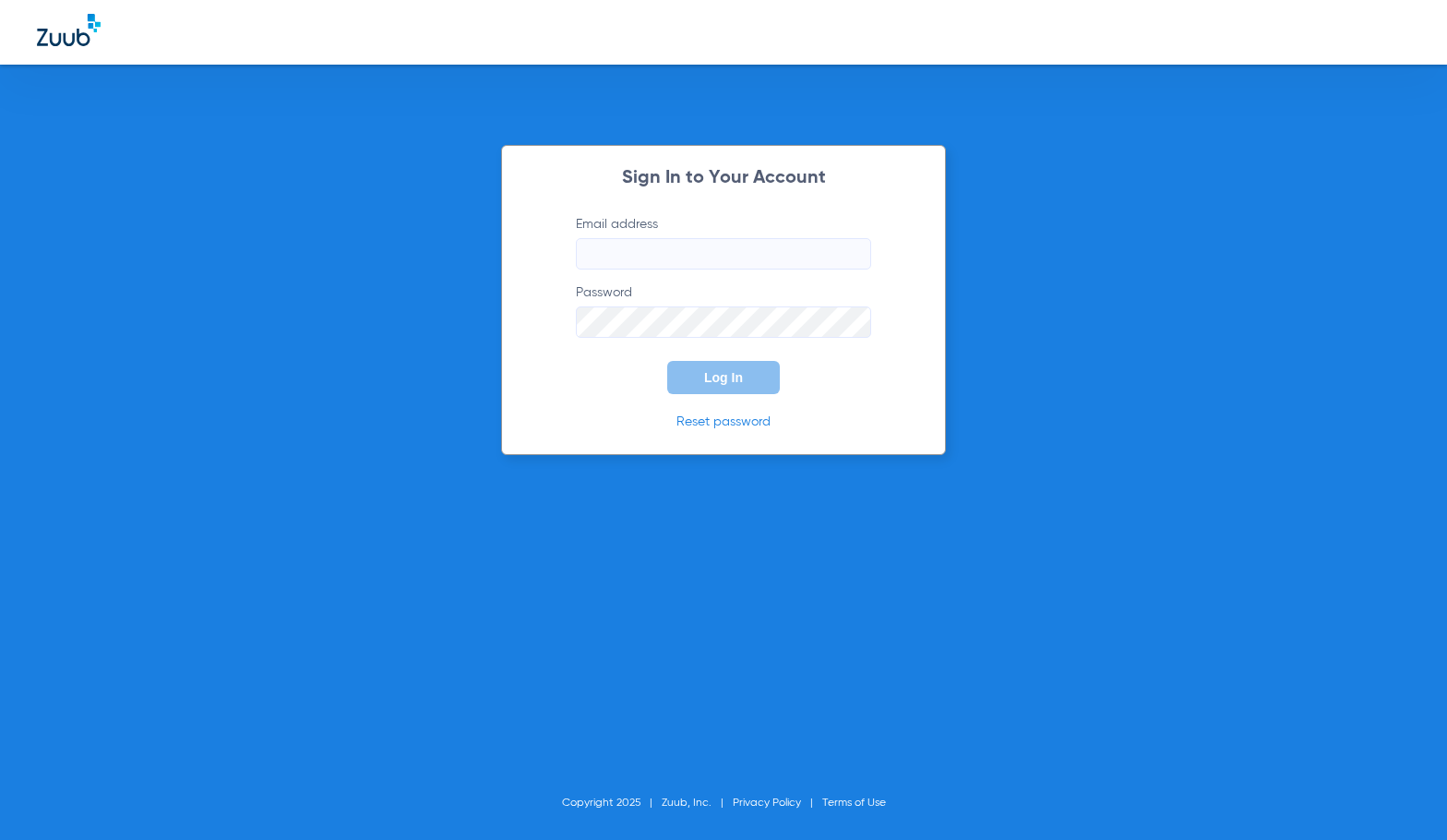
type input "[EMAIL_ADDRESS][DOMAIN_NAME]"
click at [705, 389] on button "Log In" at bounding box center [724, 378] width 112 height 34
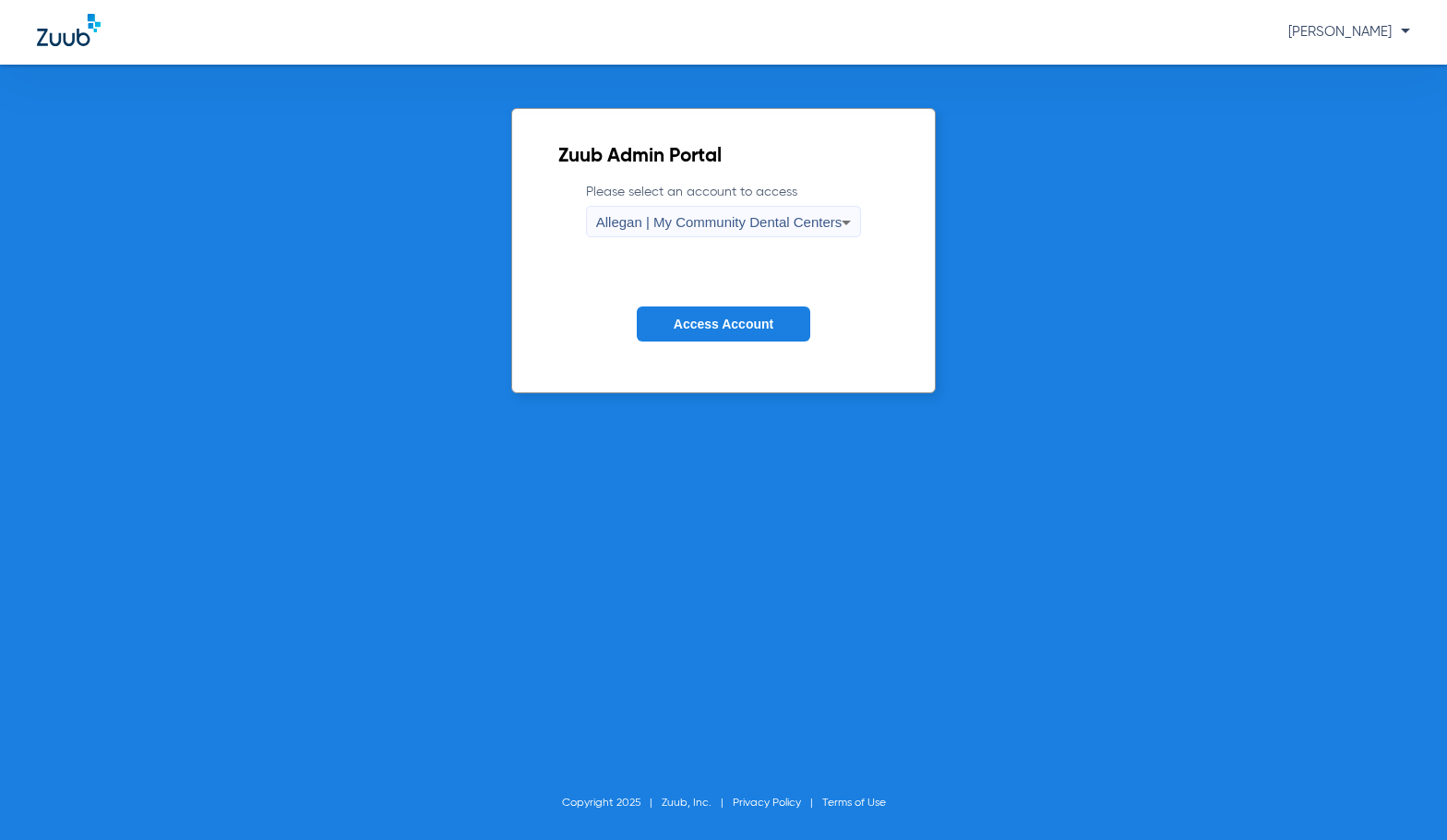
click at [696, 208] on div "Allegan | My Community Dental Centers" at bounding box center [719, 223] width 247 height 32
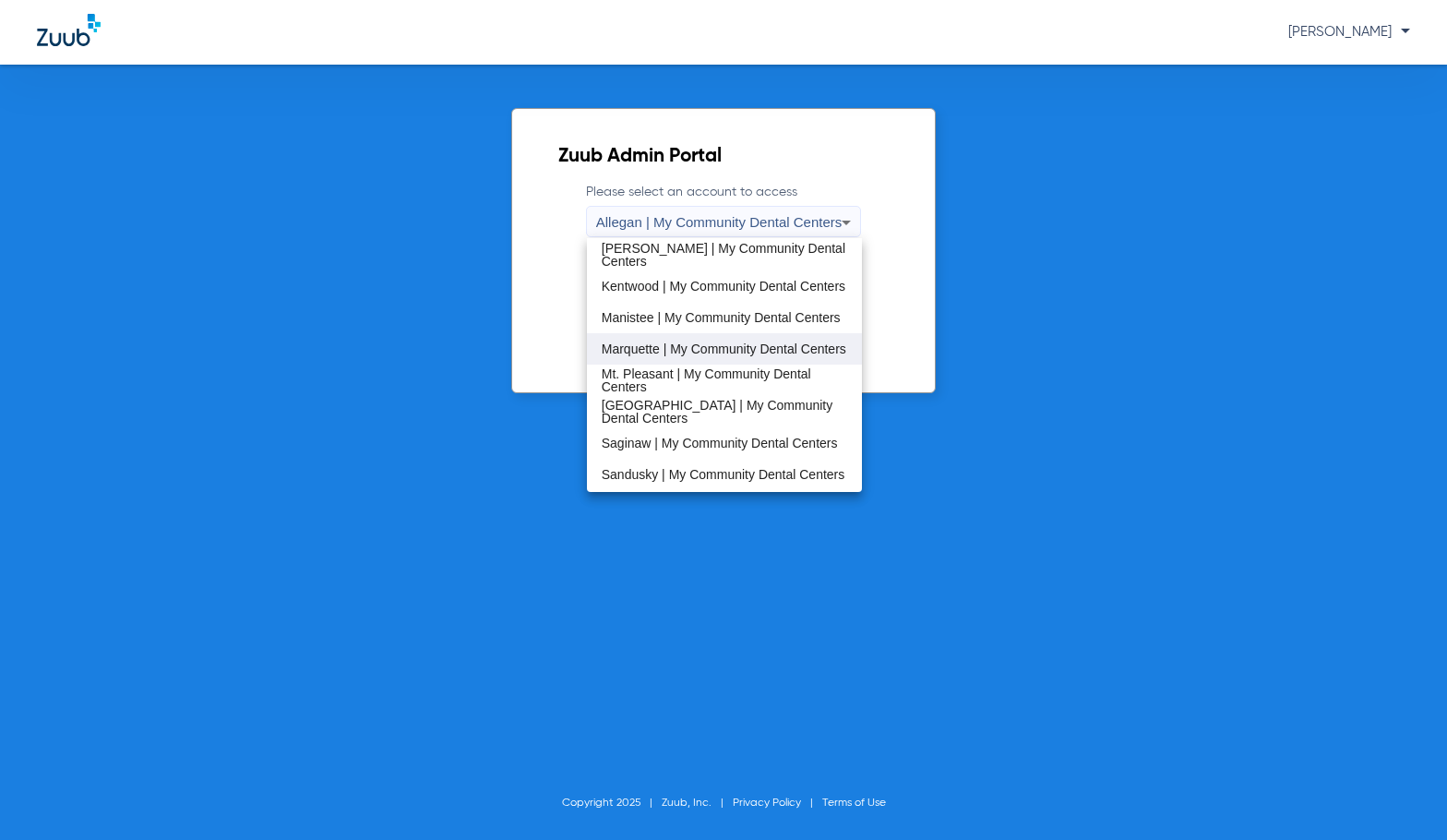
scroll to position [553, 0]
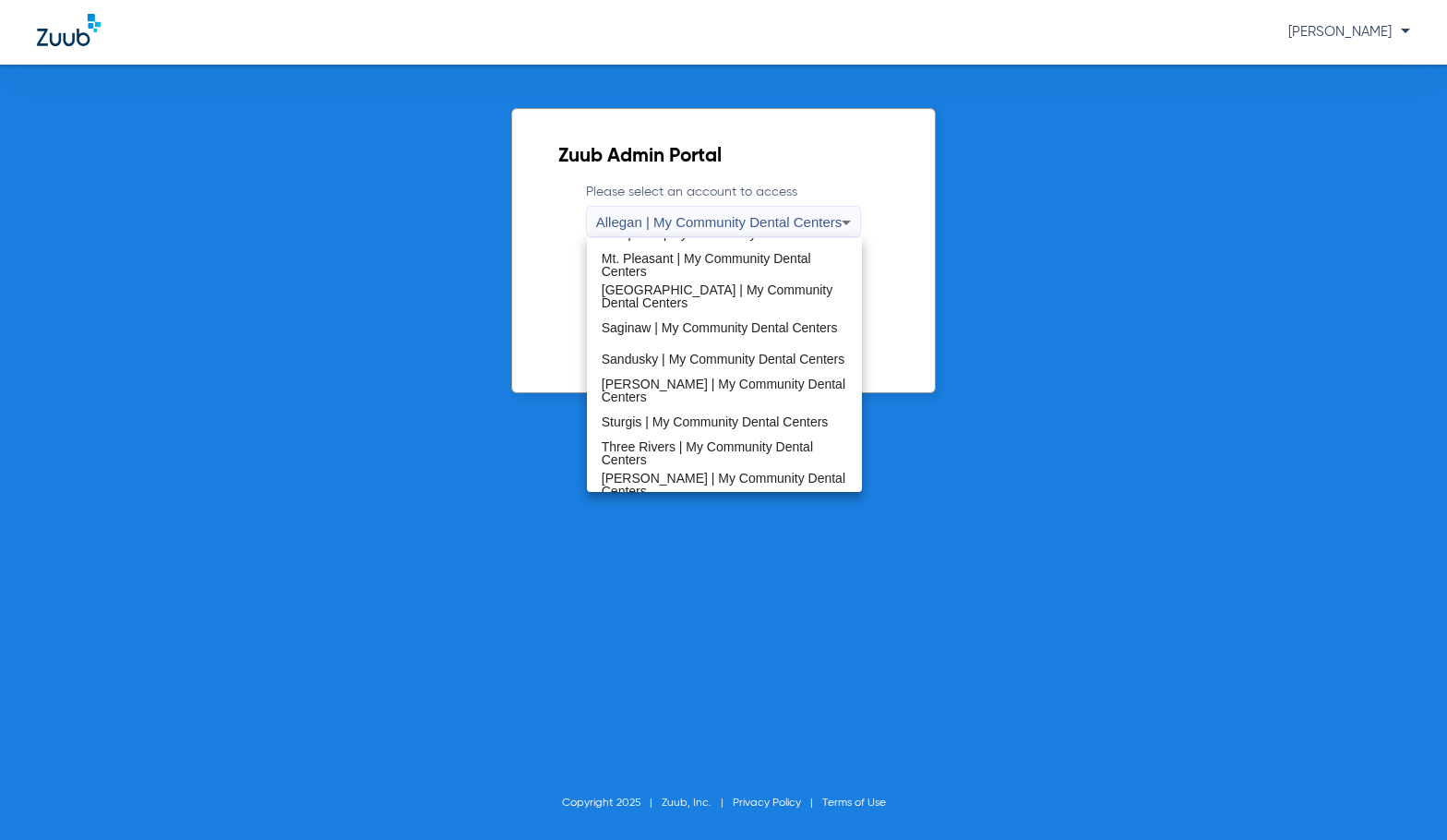
drag, startPoint x: 711, startPoint y: 426, endPoint x: 718, endPoint y: 405, distance: 22.1
click at [711, 425] on span "Sturgis | My Community Dental Centers" at bounding box center [715, 421] width 227 height 13
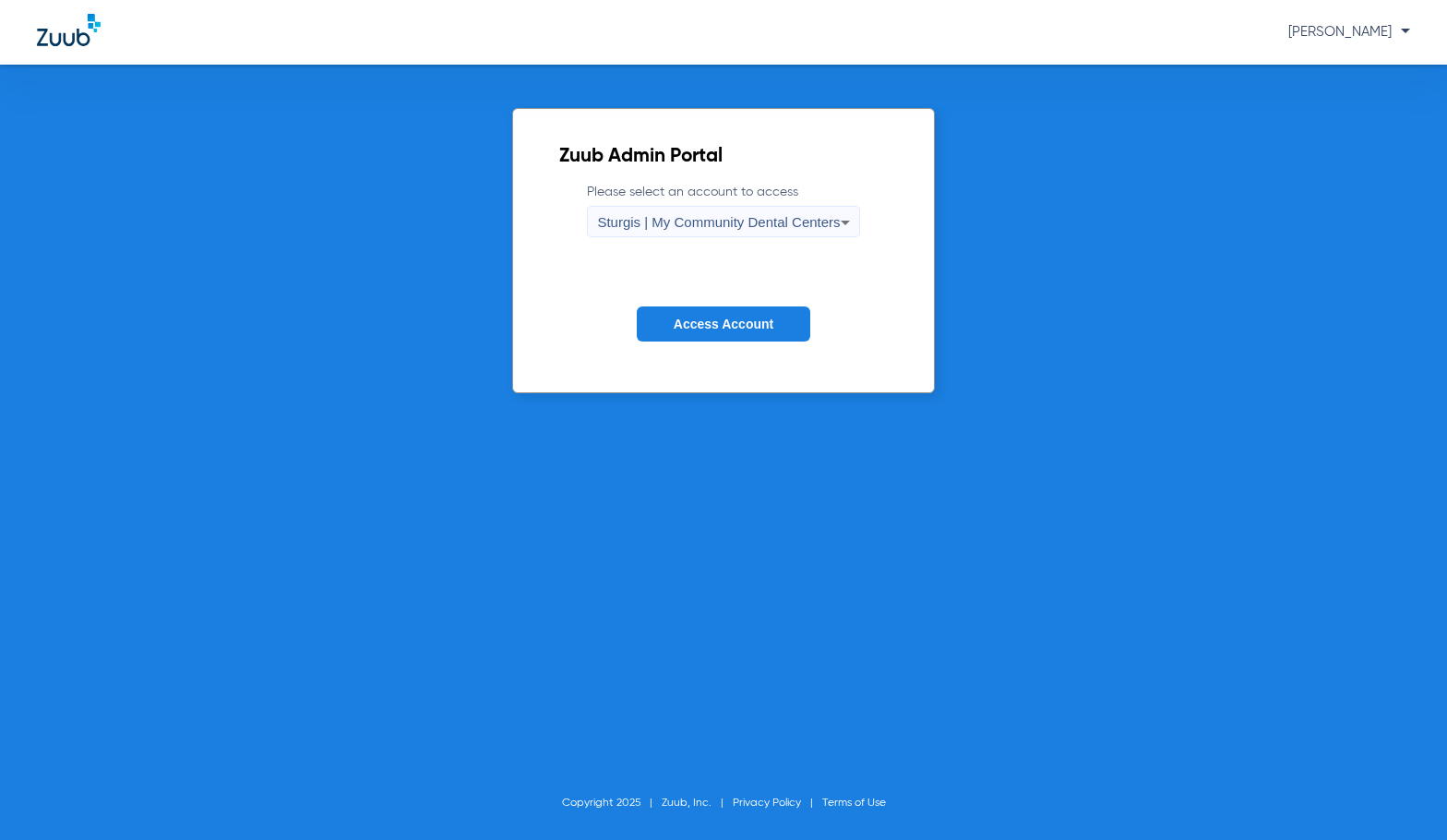
click at [735, 331] on button "Access Account" at bounding box center [724, 324] width 174 height 35
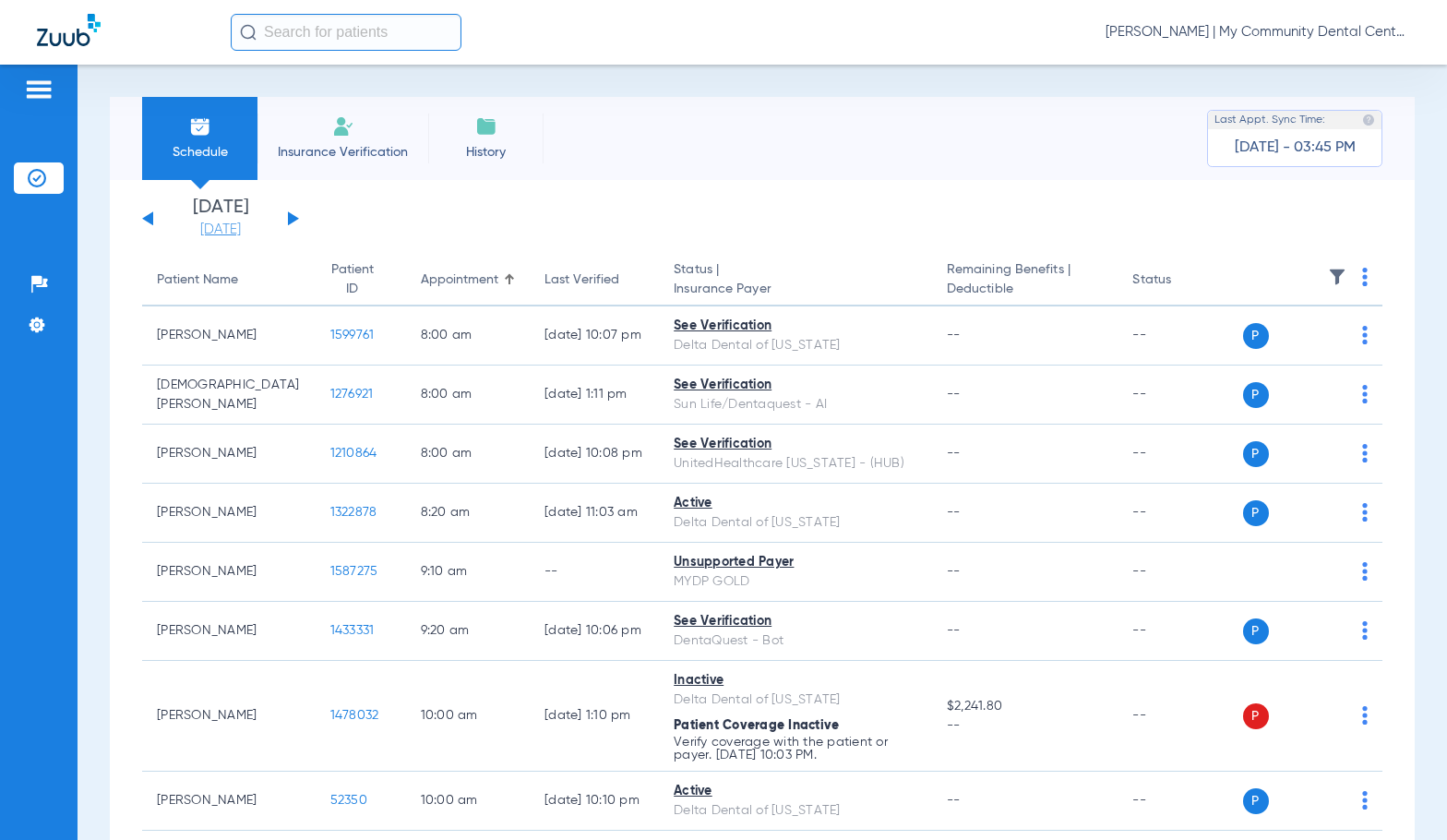
click at [217, 225] on link "[DATE]" at bounding box center [220, 230] width 110 height 19
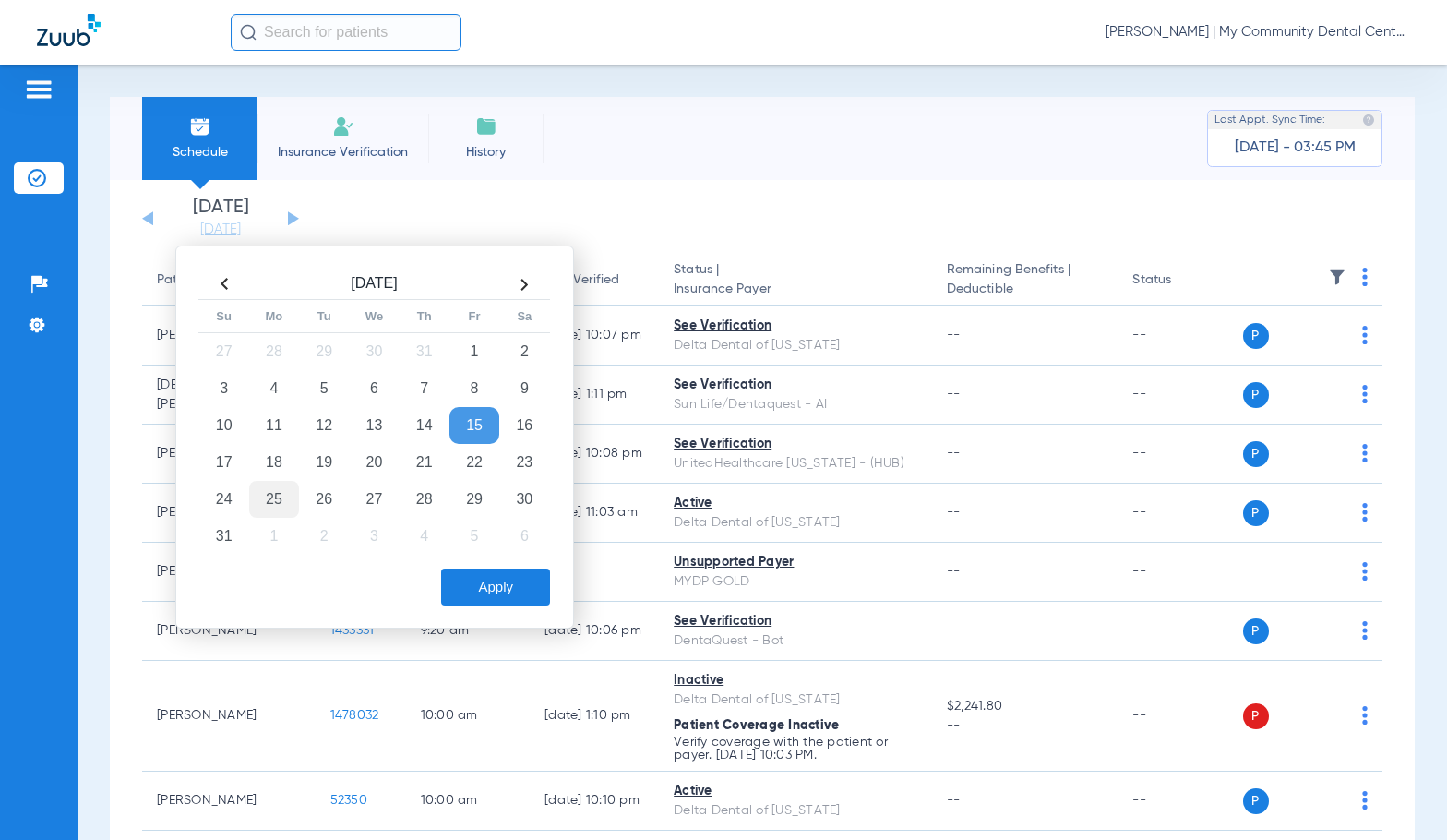
click at [281, 506] on td "25" at bounding box center [274, 499] width 50 height 36
click at [470, 585] on button "Apply" at bounding box center [495, 586] width 109 height 36
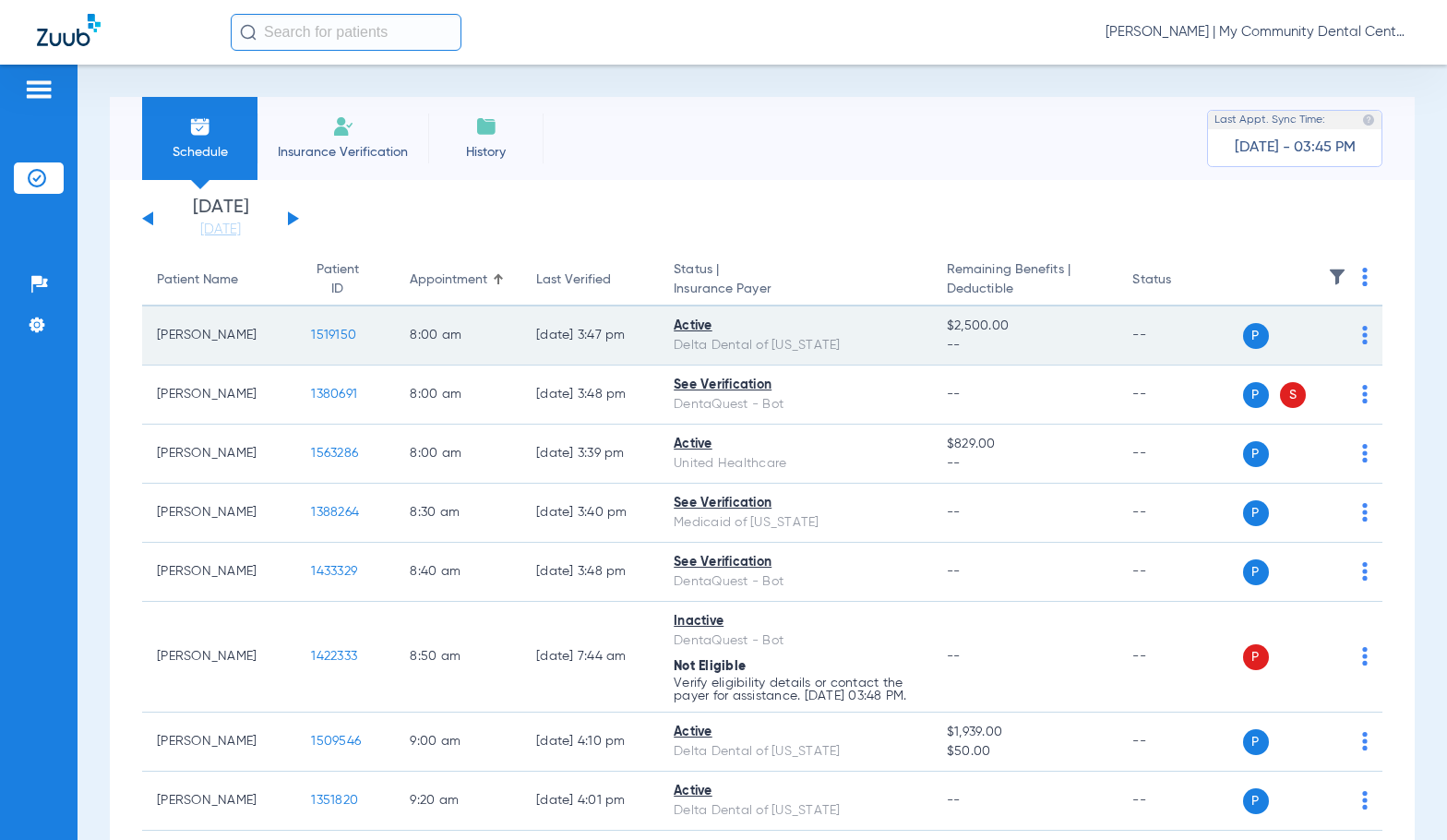
click at [316, 333] on span "1519150" at bounding box center [333, 334] width 45 height 13
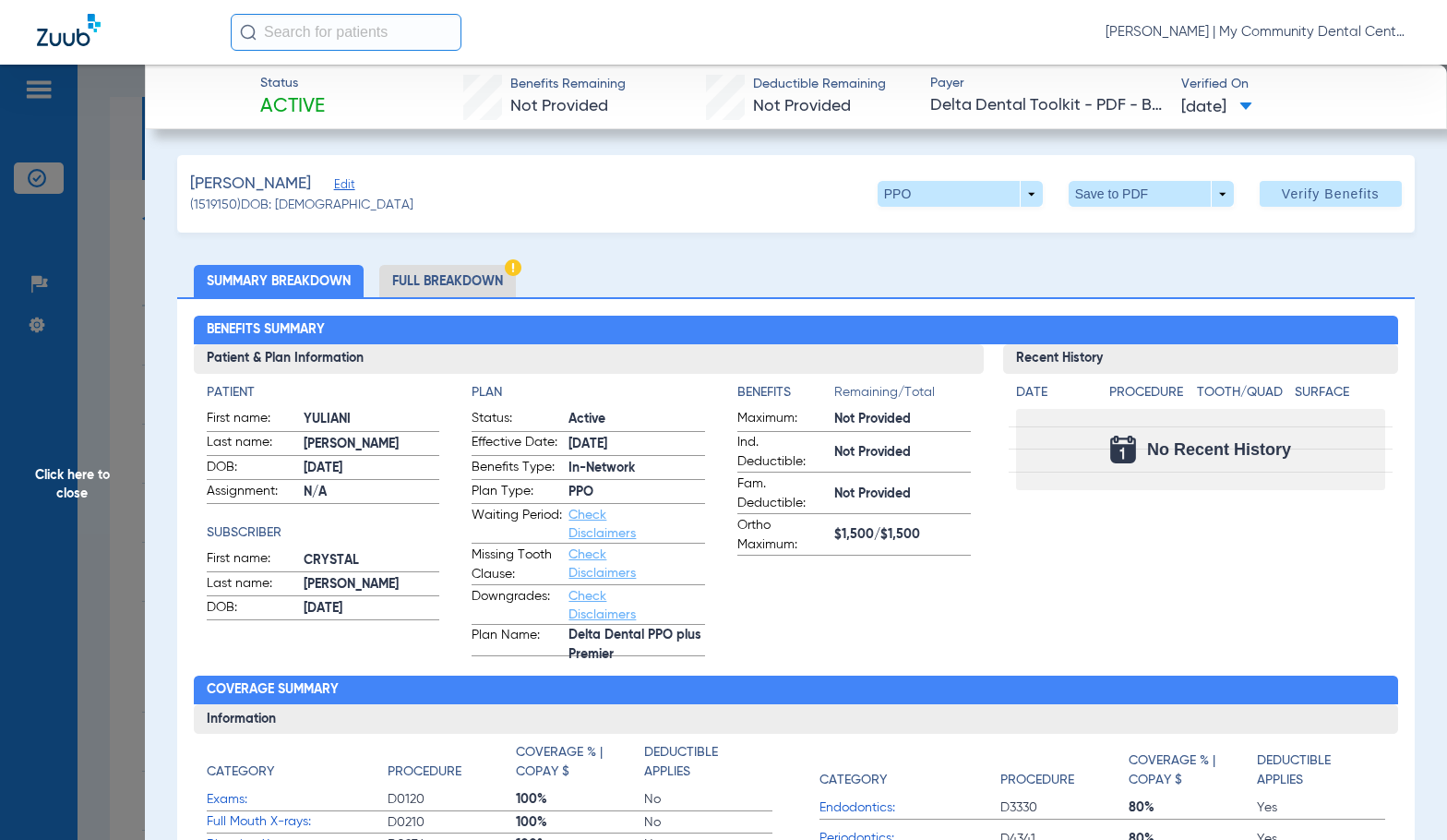
drag, startPoint x: 453, startPoint y: 291, endPoint x: 1400, endPoint y: 253, distance: 947.8
click at [453, 291] on li "Full Breakdown" at bounding box center [448, 281] width 136 height 33
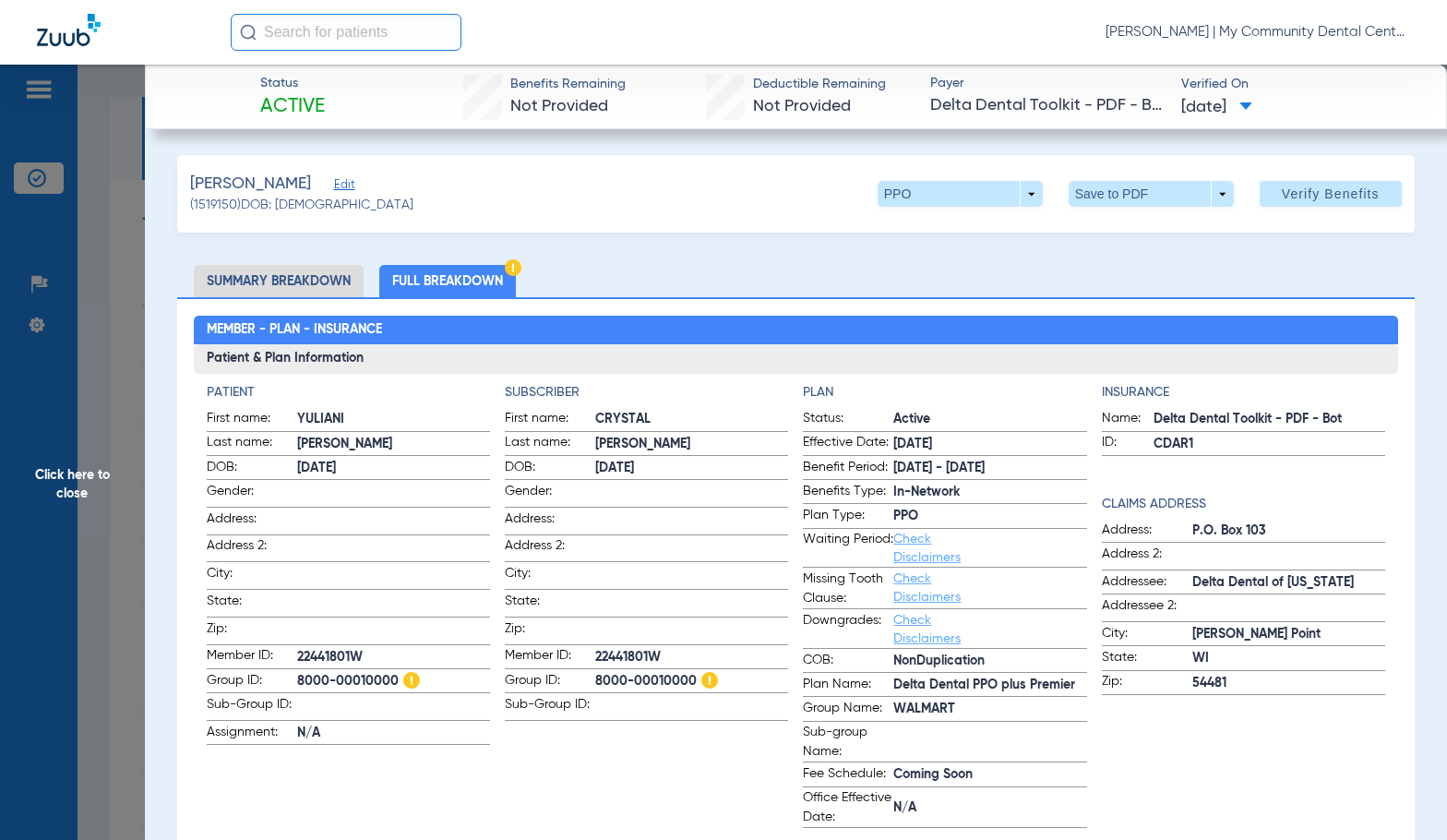
click at [639, 671] on span "8000-00010000" at bounding box center [692, 681] width 193 height 20
drag, startPoint x: 122, startPoint y: 459, endPoint x: 1357, endPoint y: 512, distance: 1236.1
click at [122, 459] on span "Click here to close" at bounding box center [72, 485] width 145 height 840
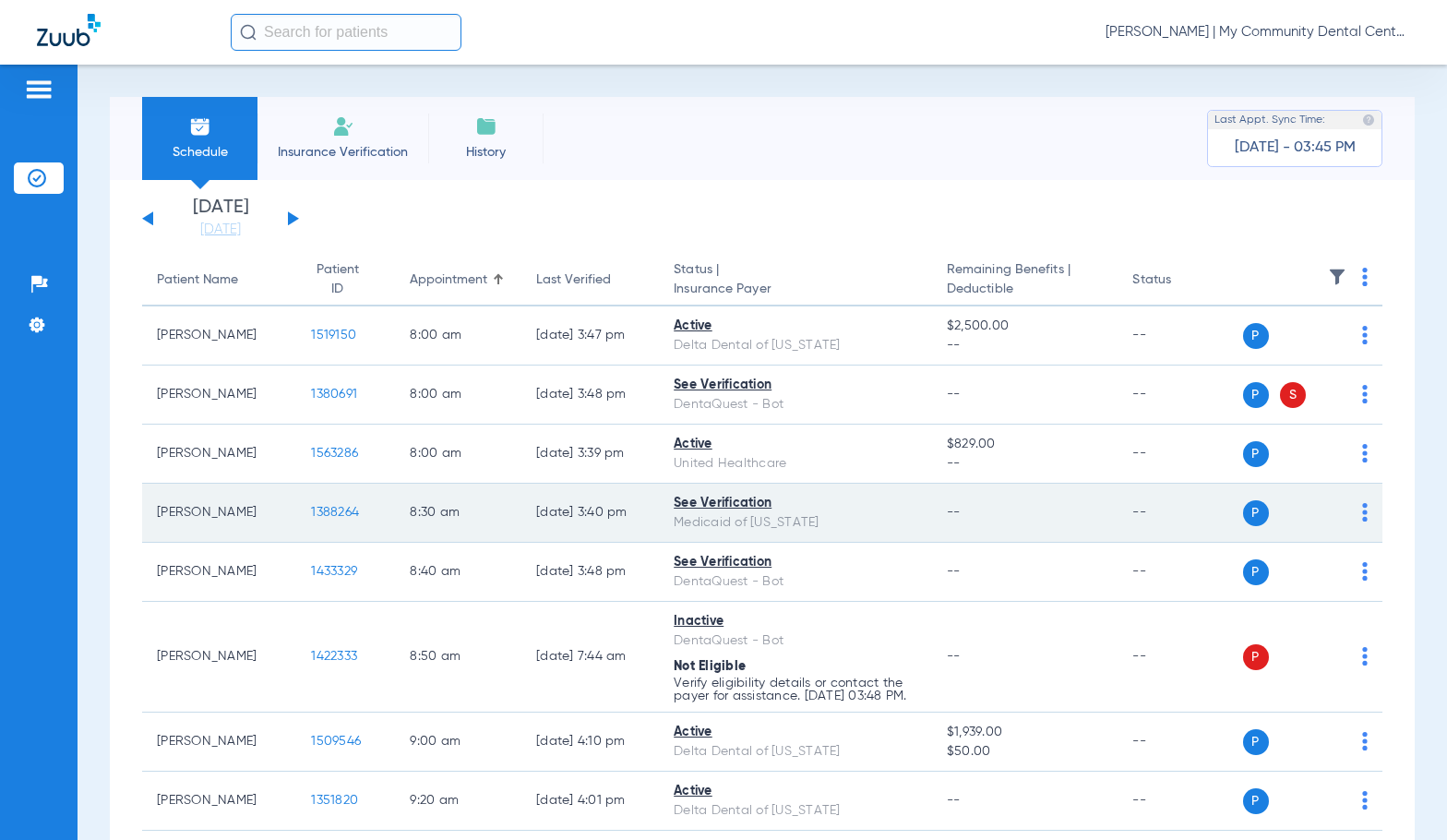
click at [324, 512] on span "1388264" at bounding box center [334, 512] width 48 height 13
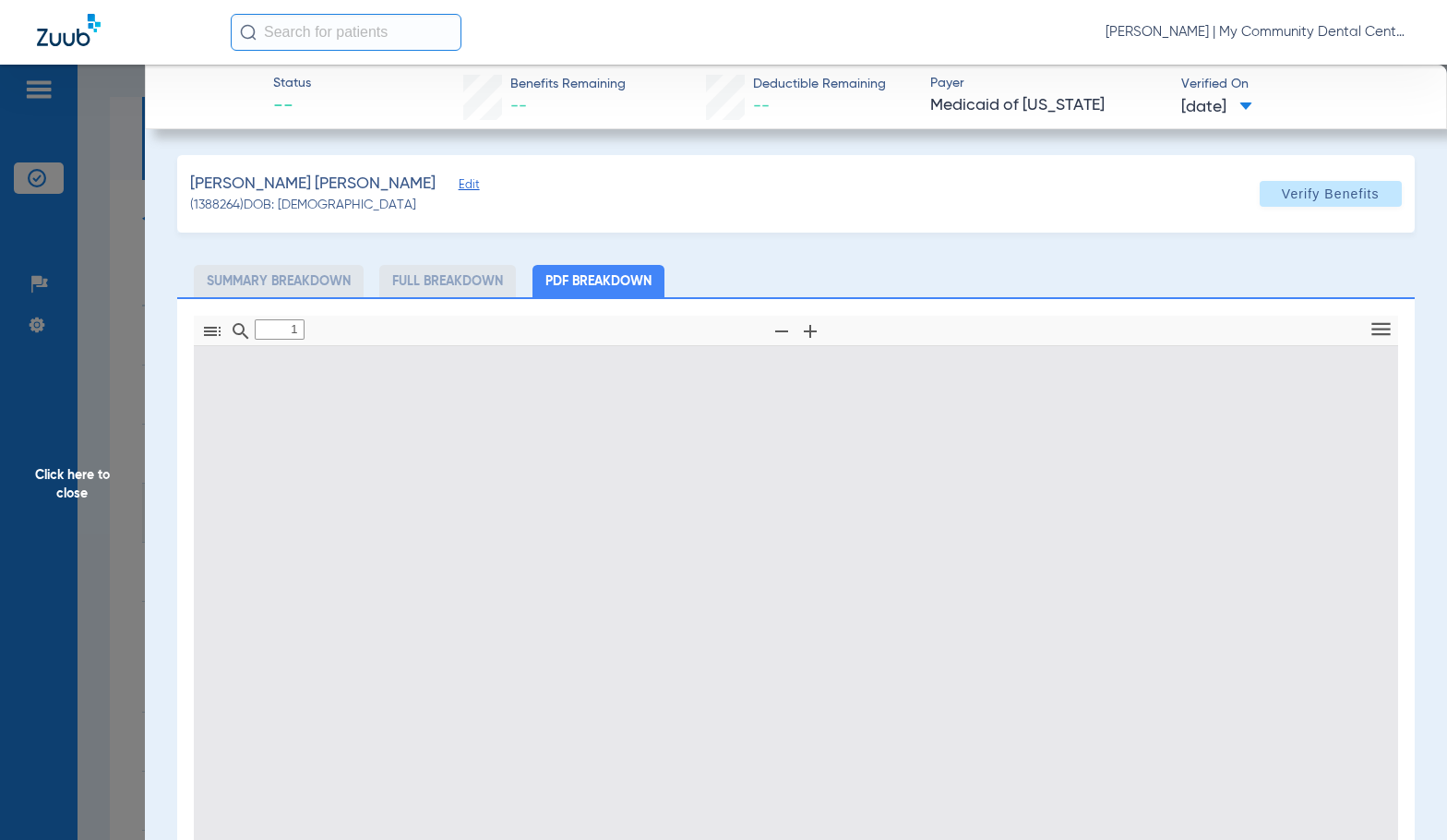
type input "0"
select select "page-width"
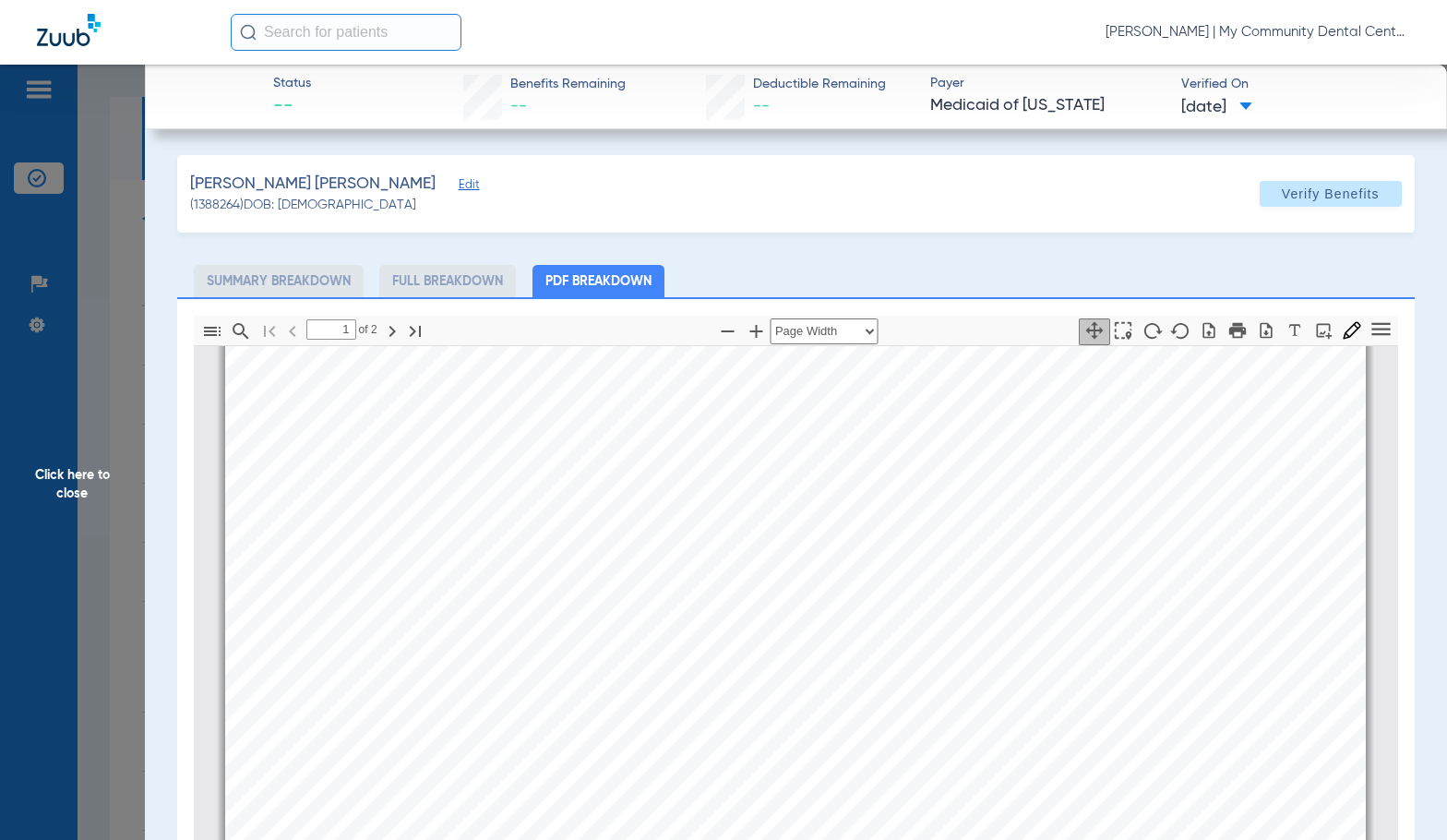
scroll to position [379, 0]
type input "2"
drag, startPoint x: 71, startPoint y: 542, endPoint x: 1436, endPoint y: 536, distance: 1365.0
click at [72, 541] on span "Click here to close" at bounding box center [72, 485] width 145 height 840
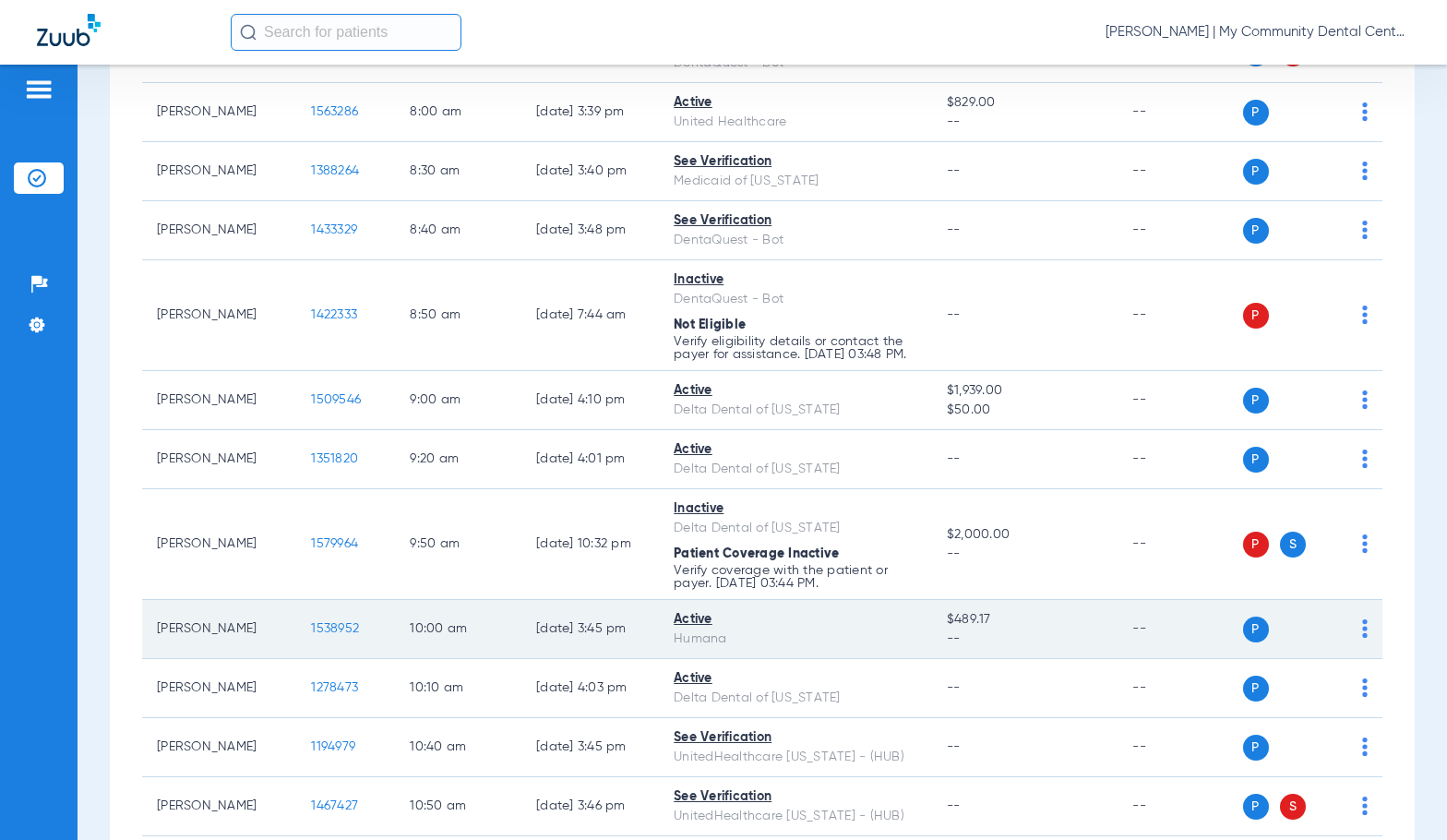
scroll to position [369, 0]
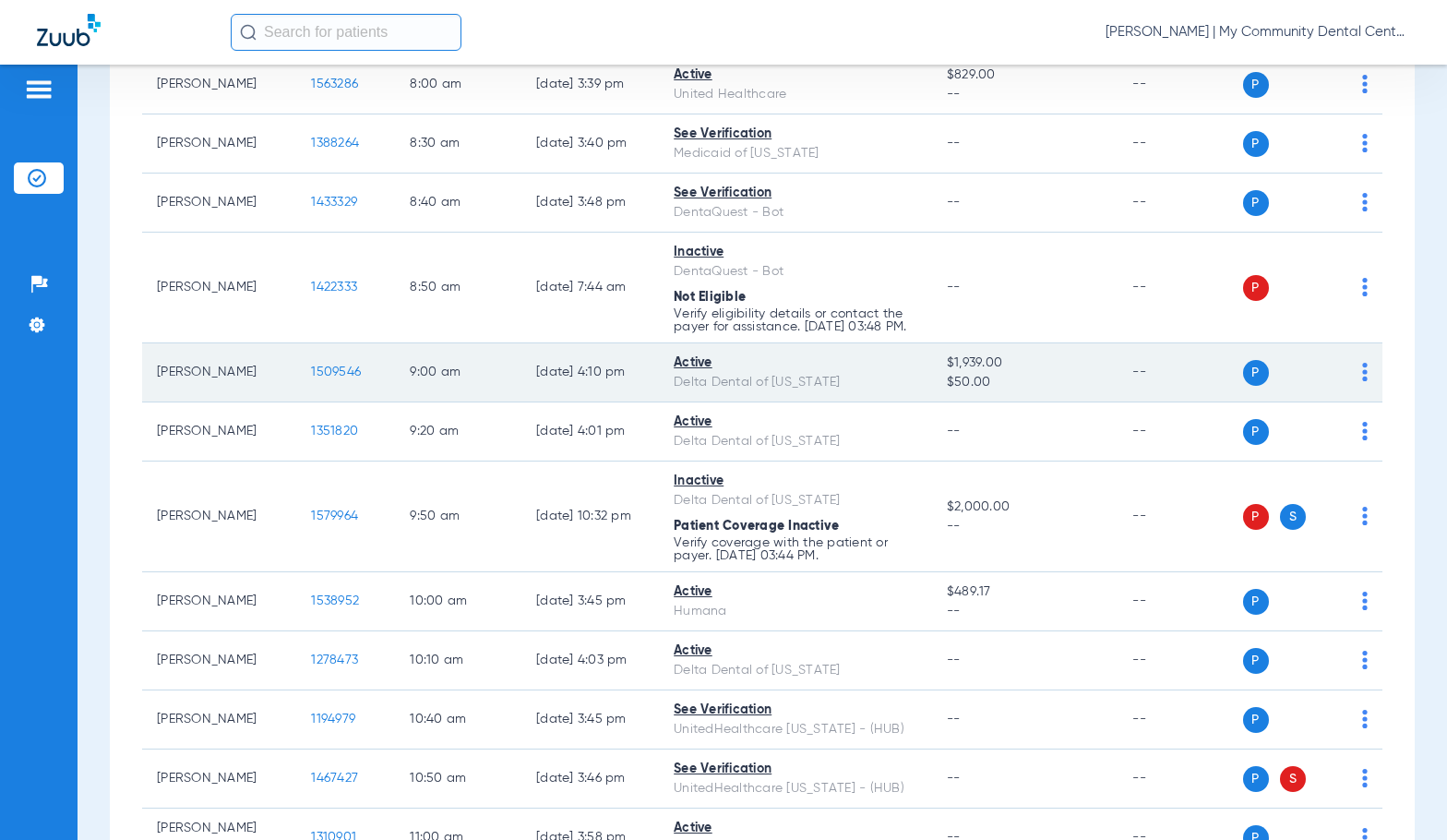
click at [323, 387] on td "1509546" at bounding box center [345, 373] width 99 height 59
click at [323, 379] on span "1509546" at bounding box center [335, 372] width 50 height 13
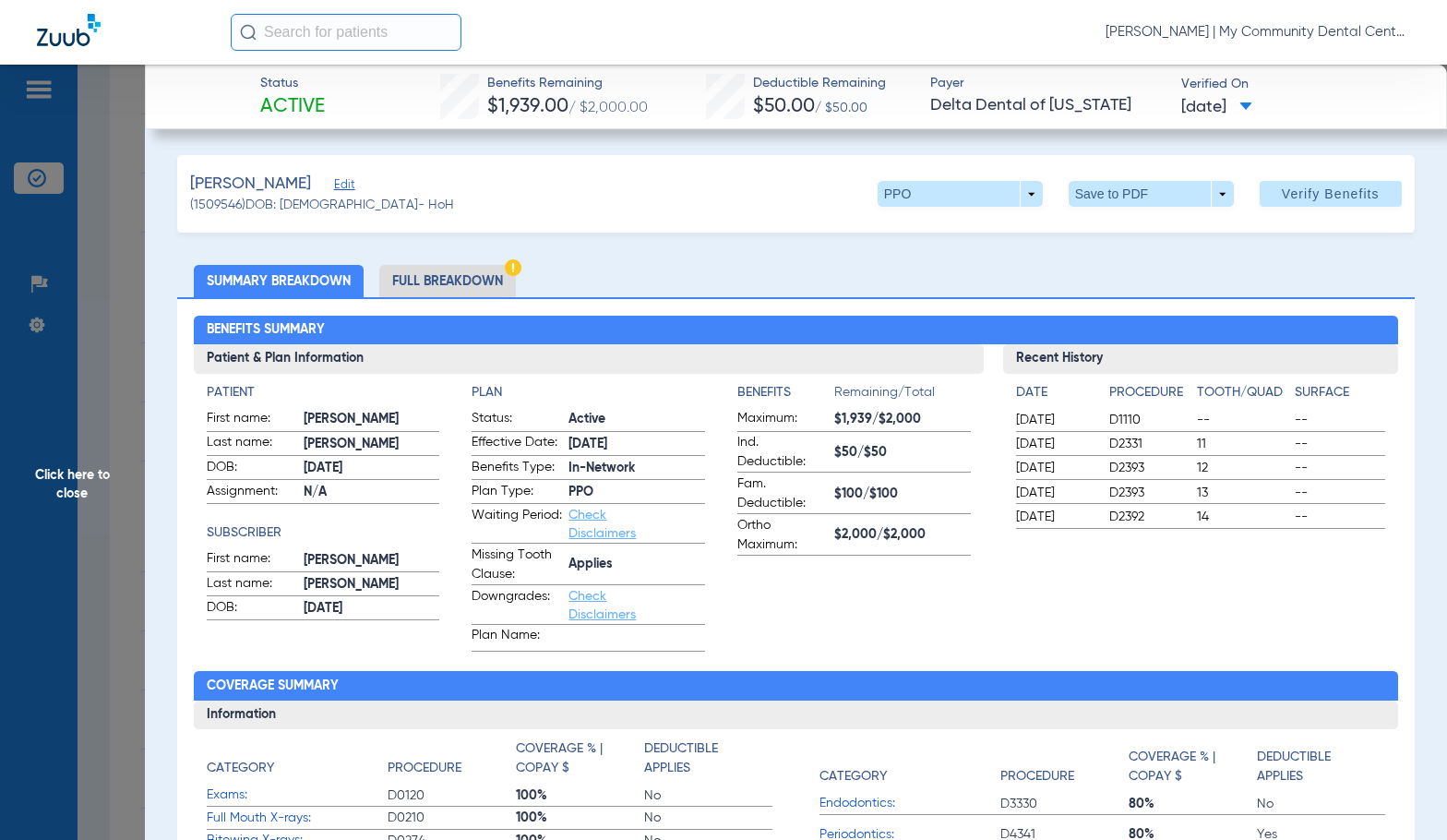
click at [420, 265] on li "Full Breakdown" at bounding box center [448, 281] width 136 height 33
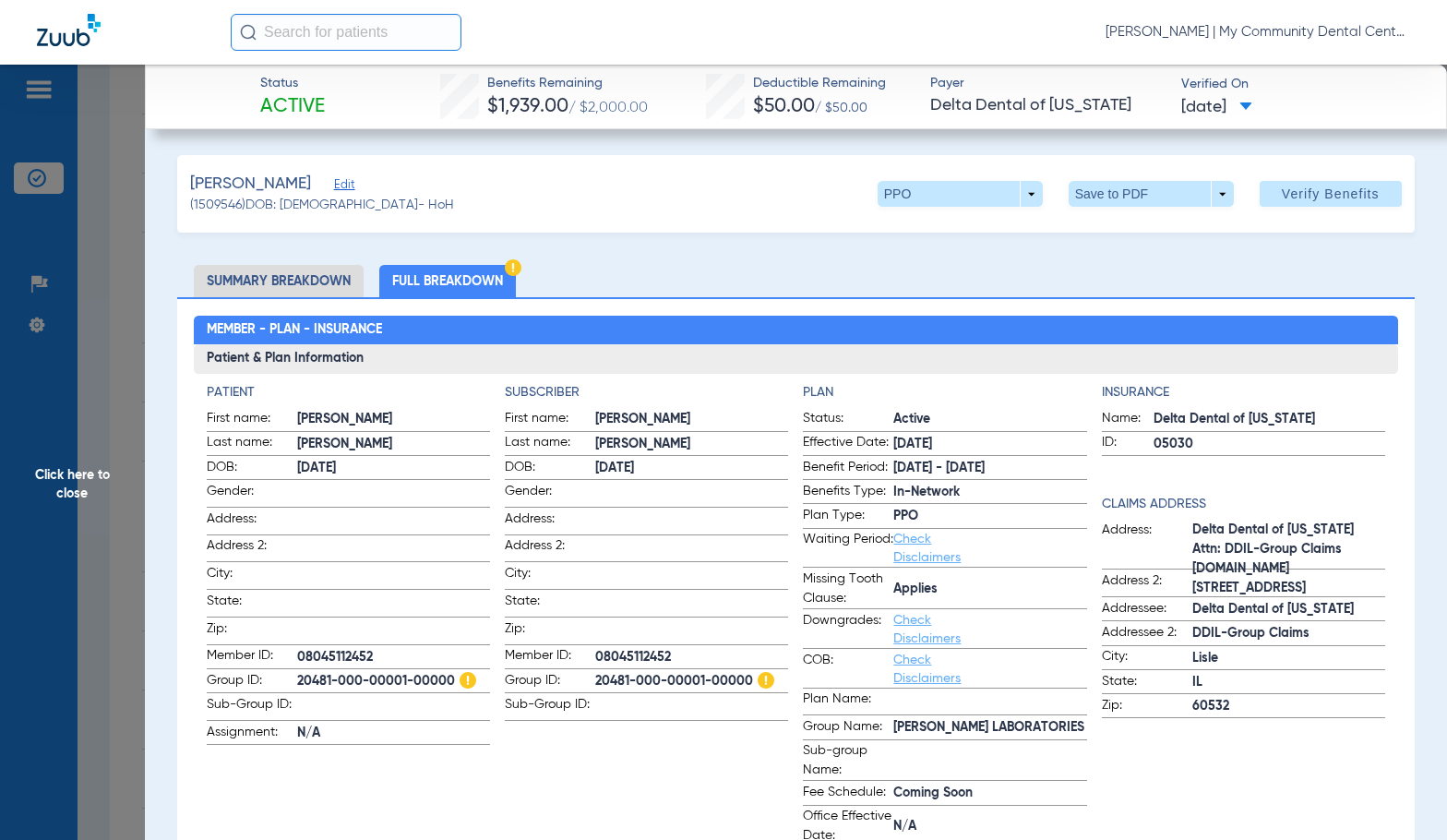
click at [574, 670] on span "Group ID:" at bounding box center [550, 681] width 91 height 22
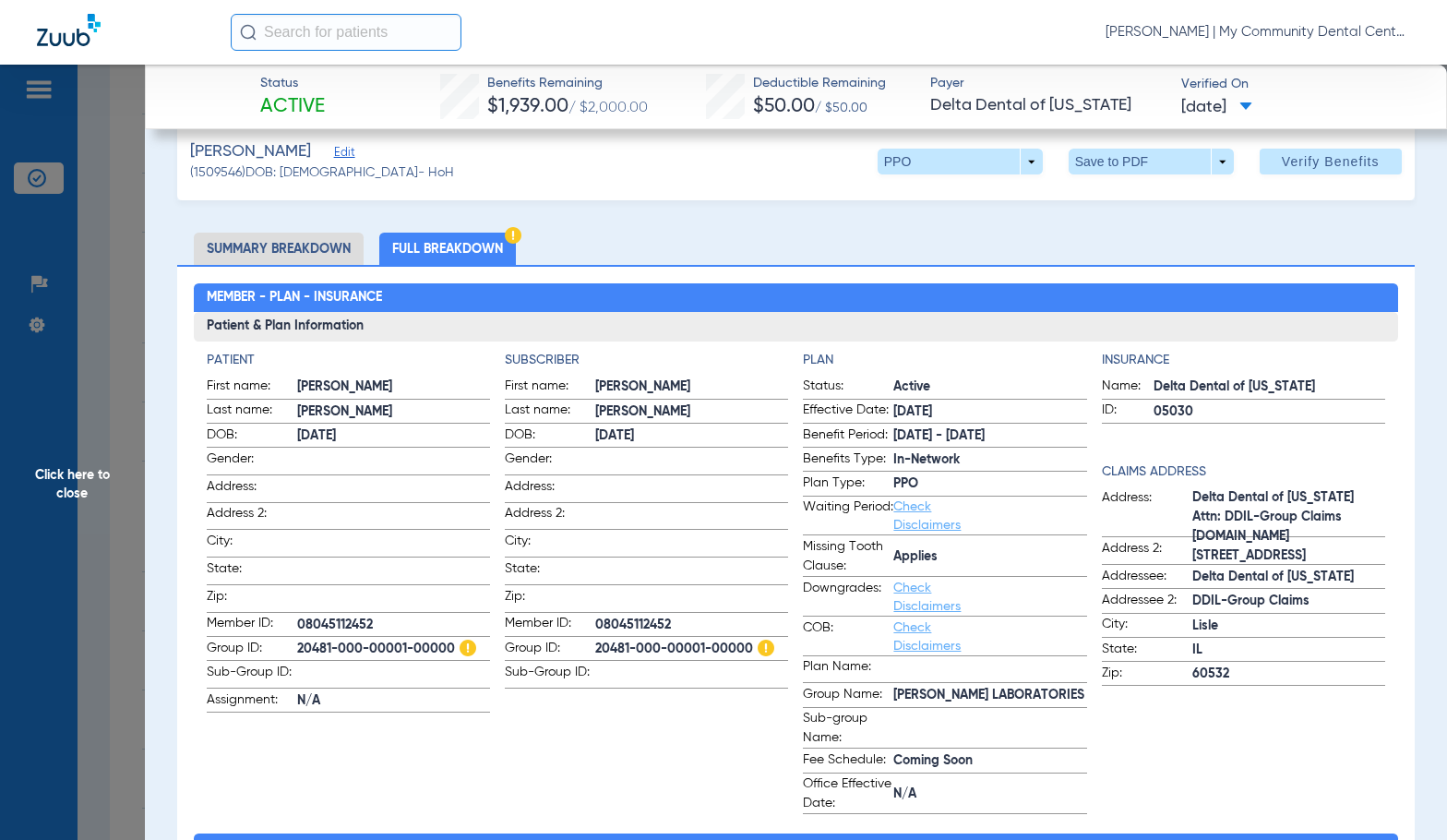
scroll to position [0, 0]
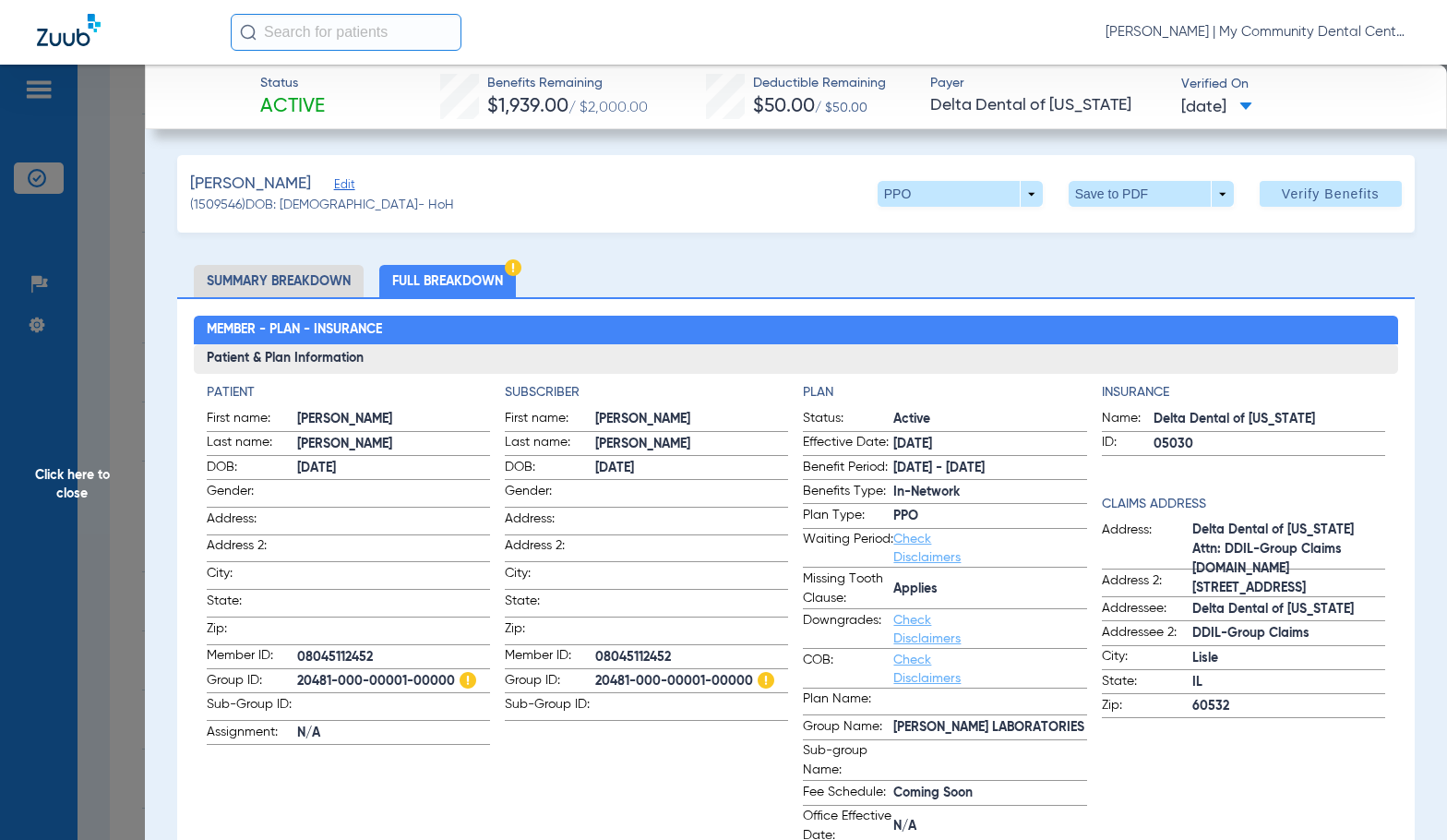
click at [67, 459] on span "Click here to close" at bounding box center [72, 485] width 145 height 840
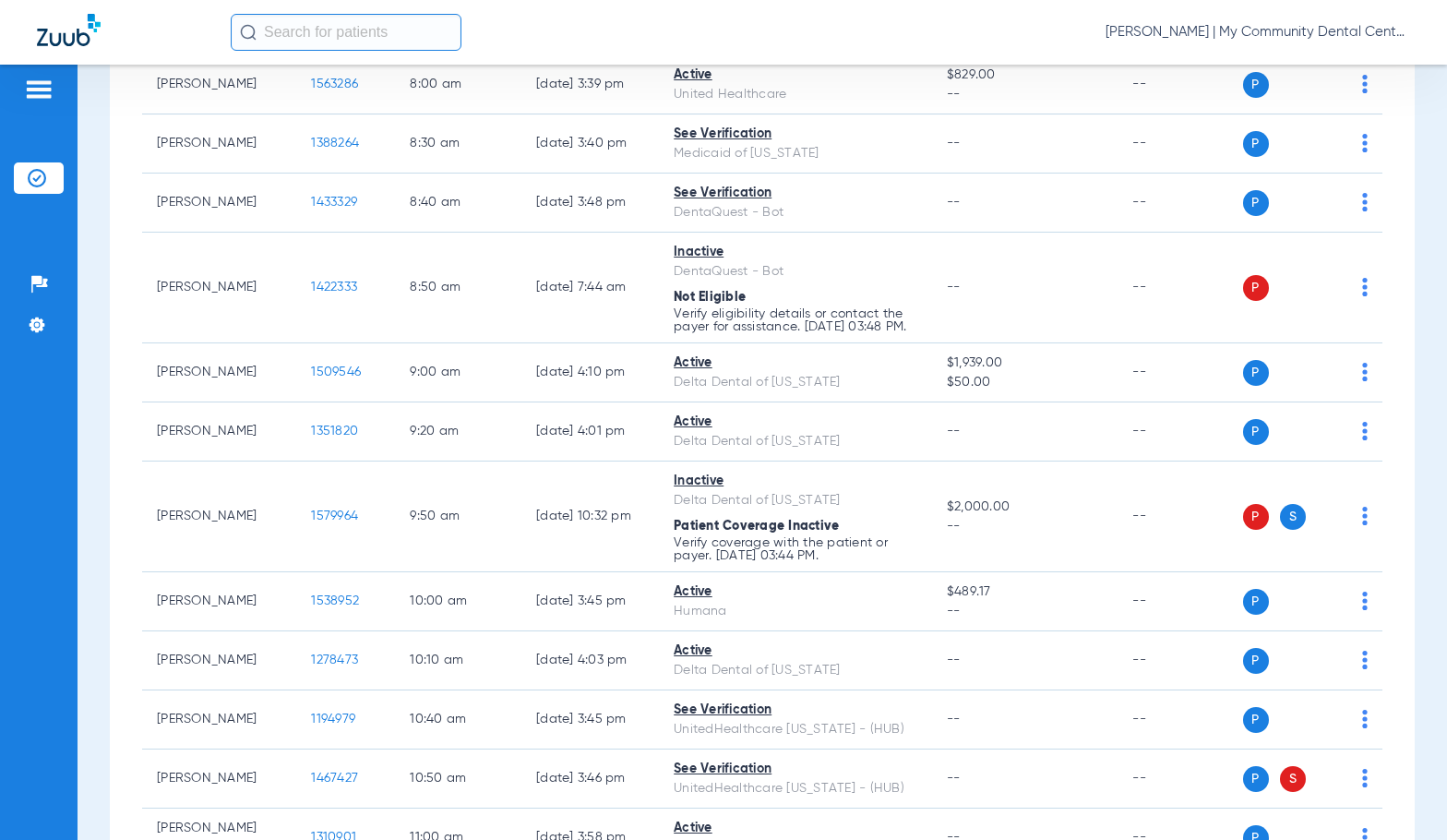
drag, startPoint x: 612, startPoint y: 31, endPoint x: 643, endPoint y: 54, distance: 38.6
click at [612, 30] on div "[PERSON_NAME] | My Community Dental Centers" at bounding box center [821, 32] width 1180 height 36
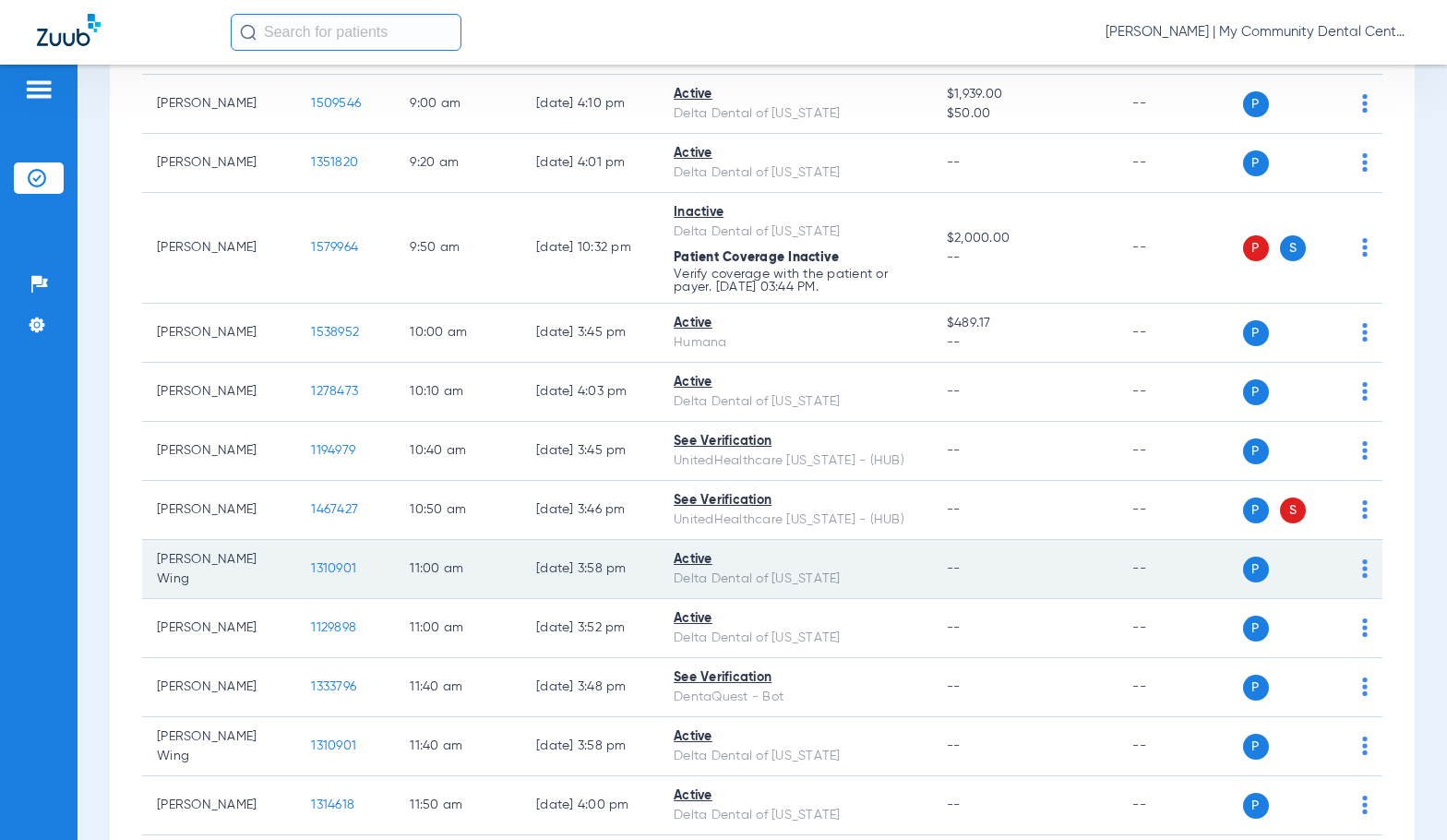
scroll to position [738, 0]
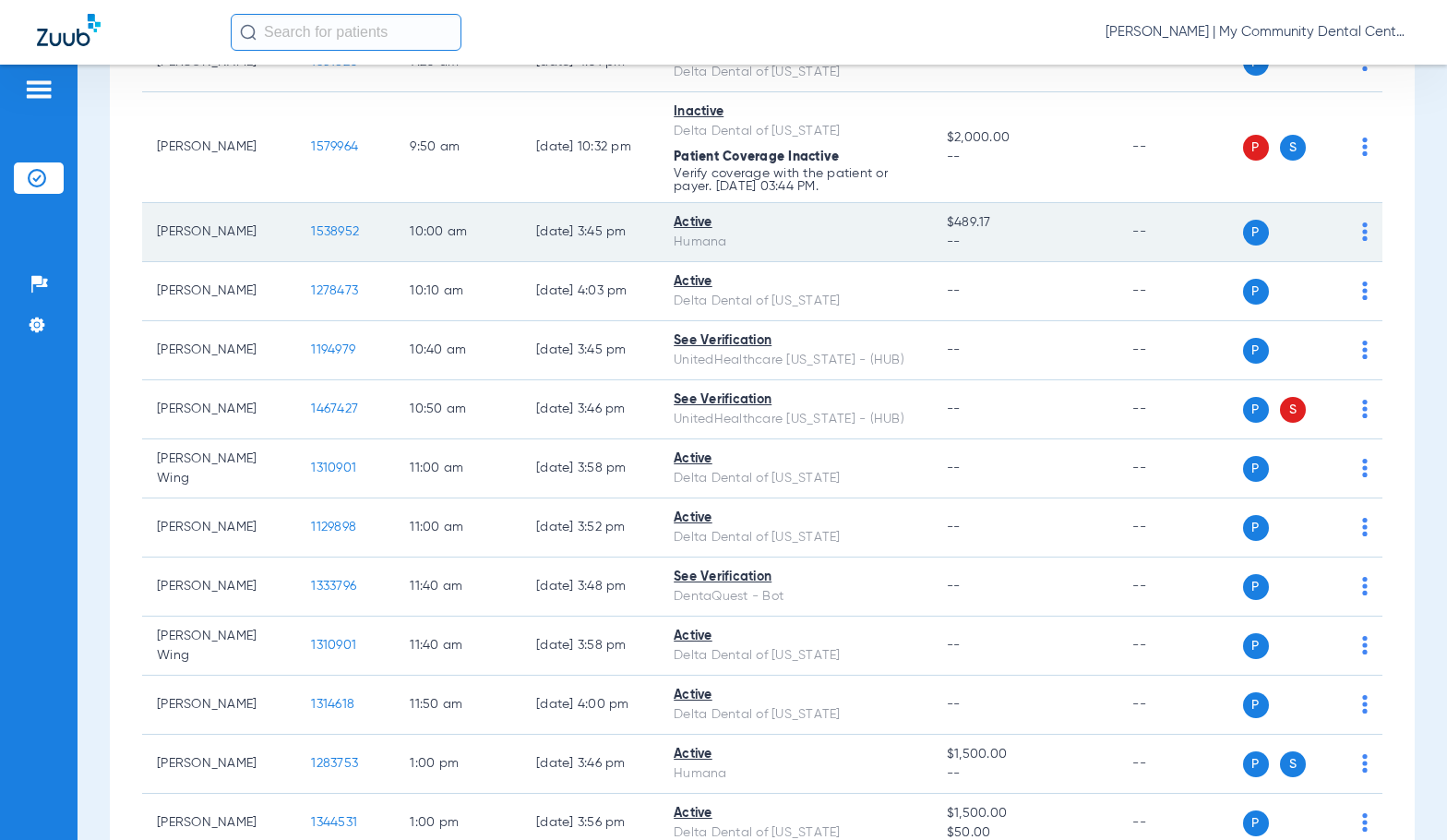
click at [311, 238] on span "1538952" at bounding box center [334, 231] width 48 height 13
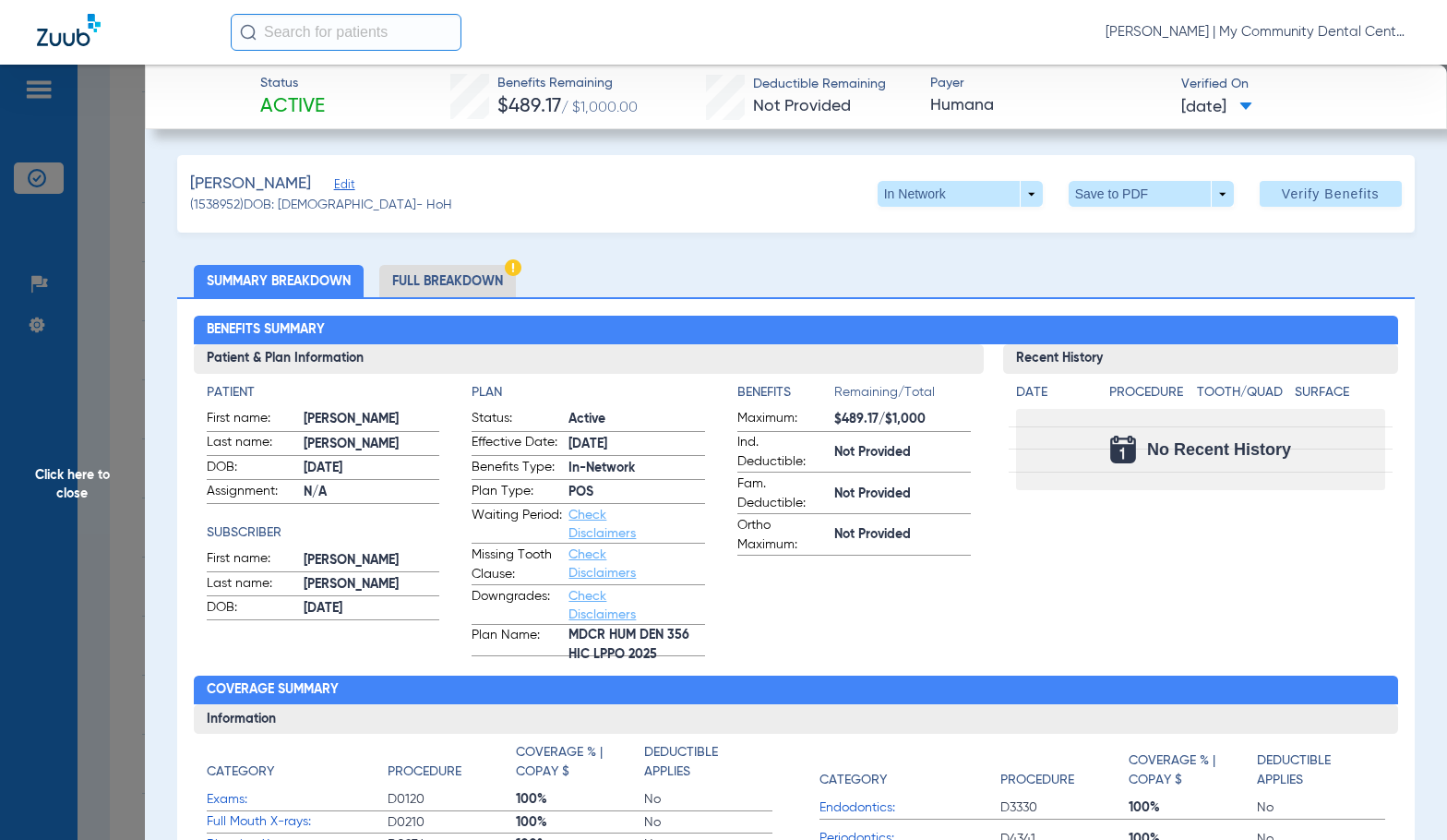
drag, startPoint x: 467, startPoint y: 281, endPoint x: 1365, endPoint y: 242, distance: 898.8
click at [467, 281] on li "Full Breakdown" at bounding box center [448, 281] width 136 height 33
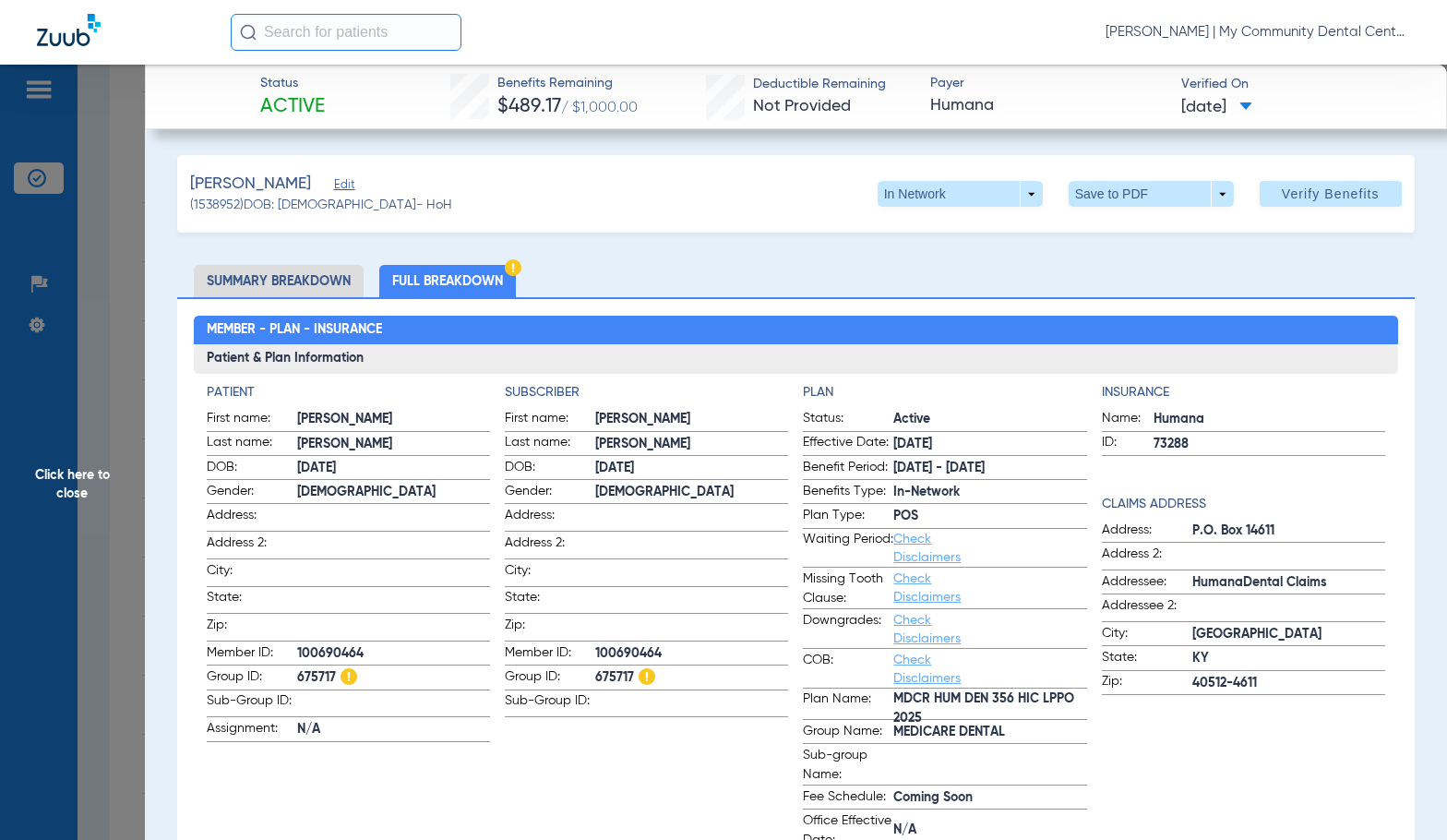
click at [662, 379] on div "Patient First name: [PERSON_NAME] Last name: [PERSON_NAME] DOB: [DEMOGRAPHIC_DA…" at bounding box center [797, 612] width 1205 height 477
drag, startPoint x: 114, startPoint y: 494, endPoint x: 424, endPoint y: 501, distance: 310.1
click at [113, 493] on span "Click here to close" at bounding box center [72, 485] width 145 height 840
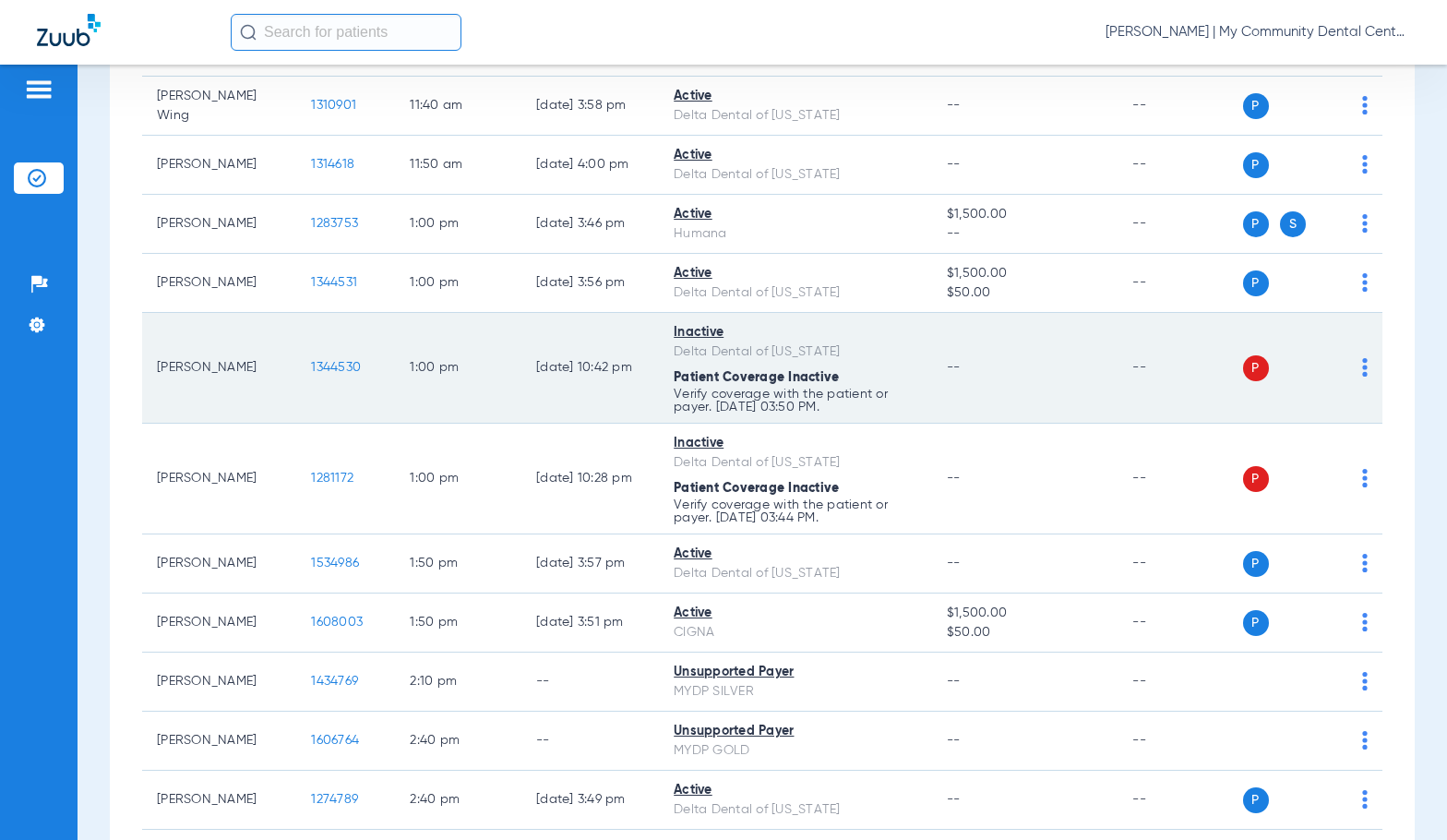
scroll to position [1292, 0]
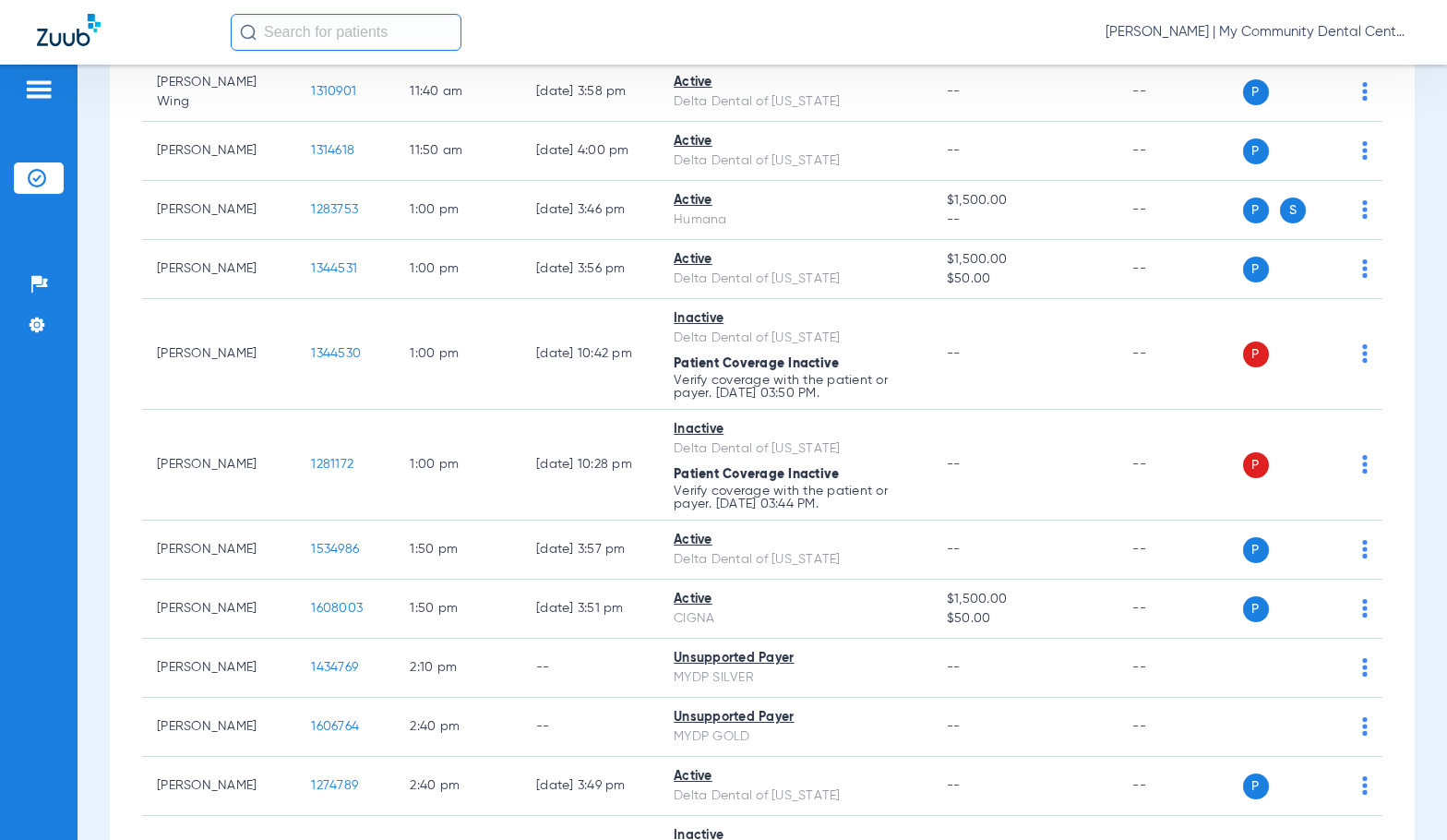
click at [107, 460] on div "Schedule Insurance Verification History Last Appt. Sync Time: [DATE] - 03:45 PM…" at bounding box center [762, 453] width 1370 height 775
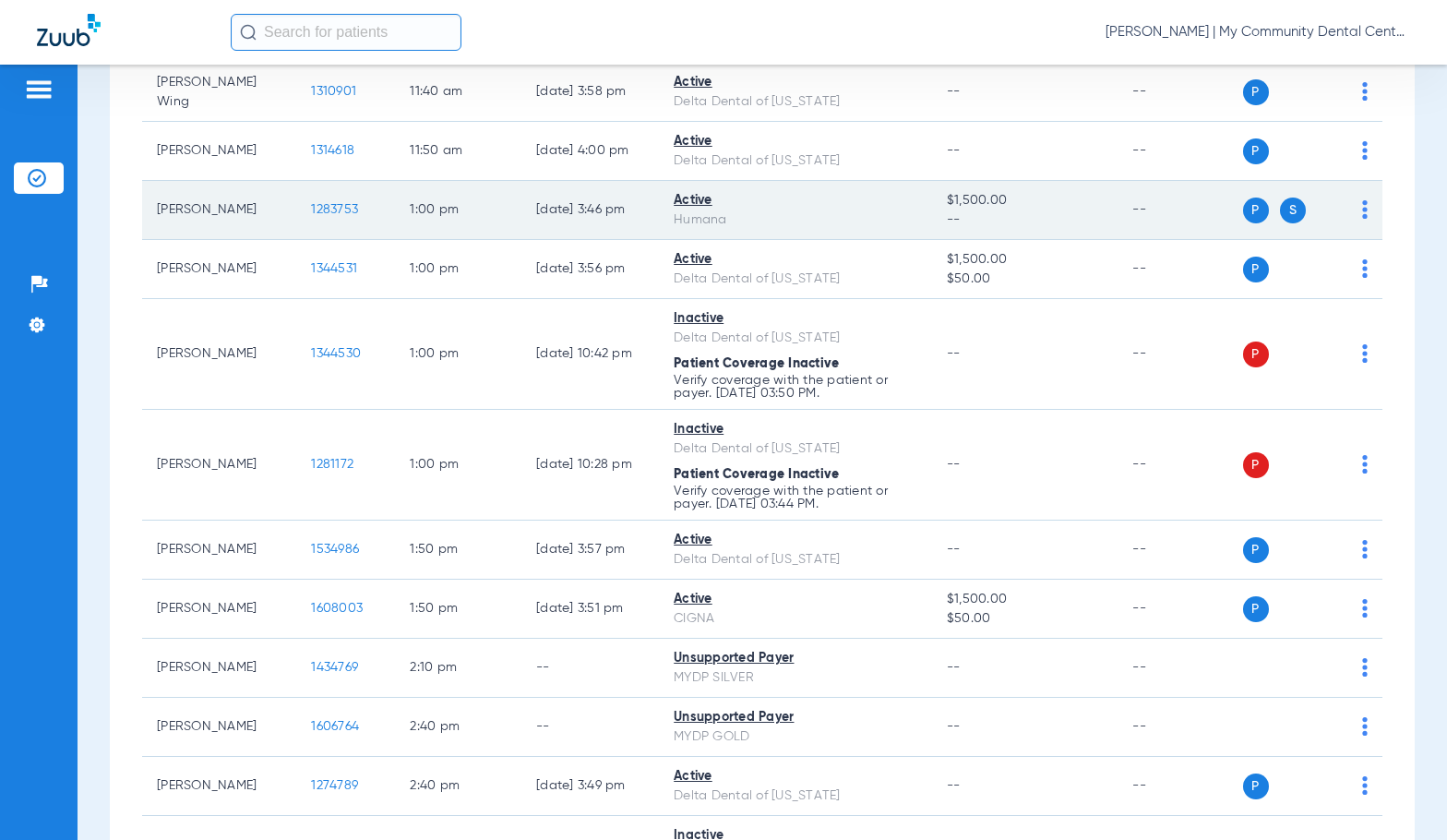
click at [311, 216] on span "1283753" at bounding box center [334, 209] width 47 height 13
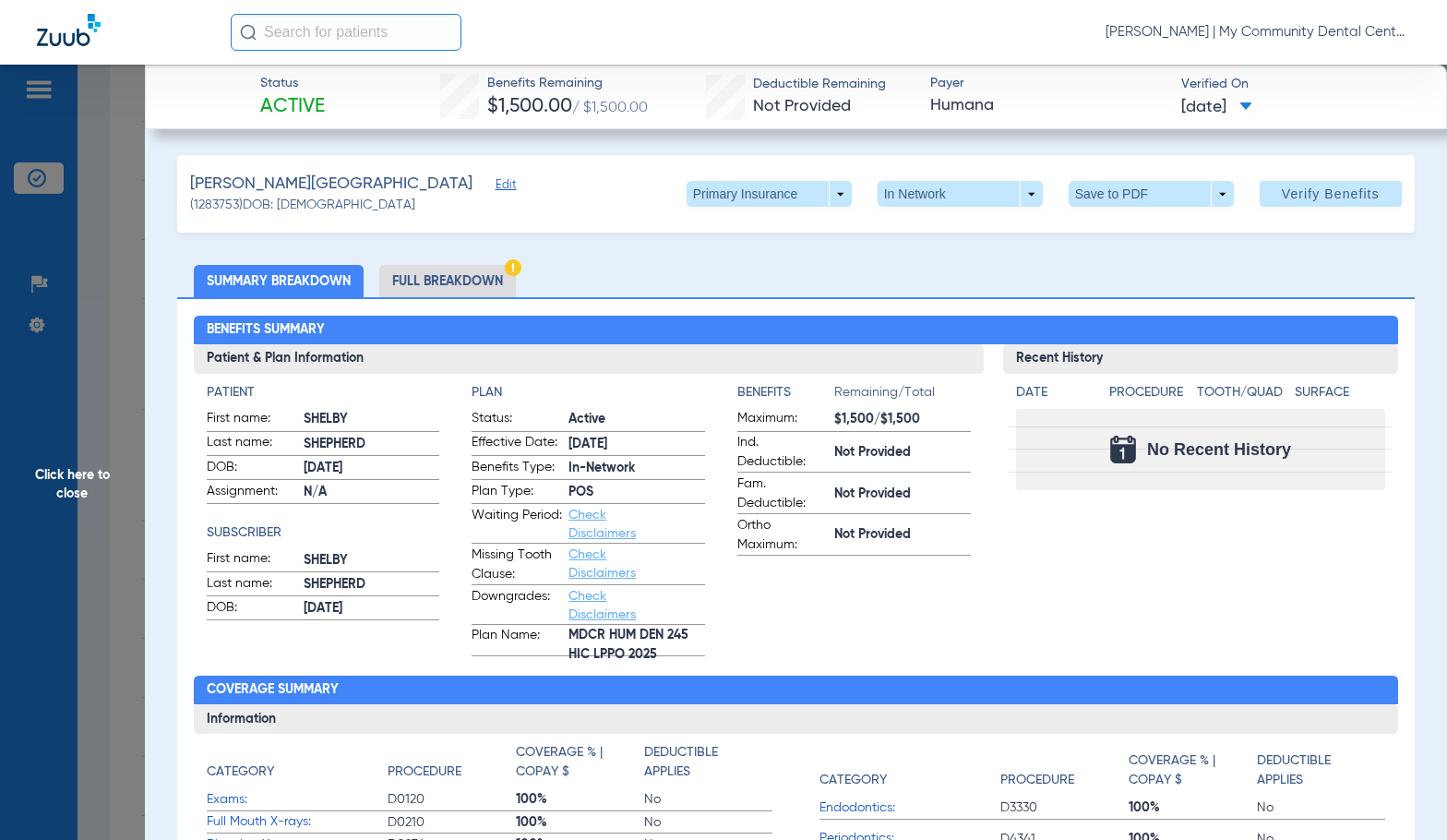
click at [432, 282] on li "Full Breakdown" at bounding box center [448, 281] width 136 height 33
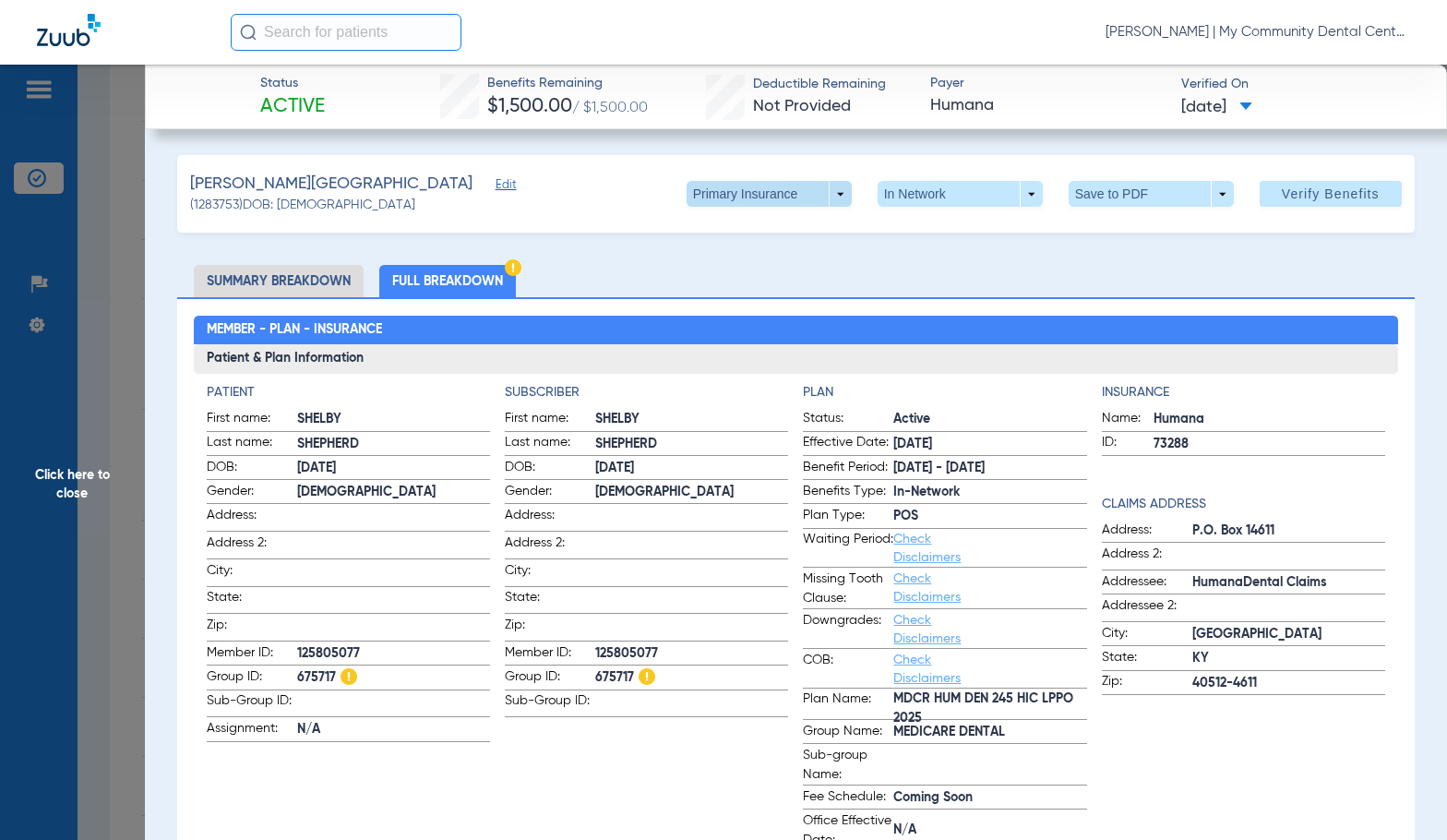
click at [796, 203] on div "[PERSON_NAME] Edit (1283753) DOB: [DEMOGRAPHIC_DATA] Primary Insurance arrow_dr…" at bounding box center [796, 193] width 1238 height 78
click at [796, 203] on span at bounding box center [768, 193] width 165 height 26
drag, startPoint x: 796, startPoint y: 203, endPoint x: 714, endPoint y: 266, distance: 103.4
click at [714, 266] on span "Secondary Insurance" at bounding box center [750, 267] width 122 height 13
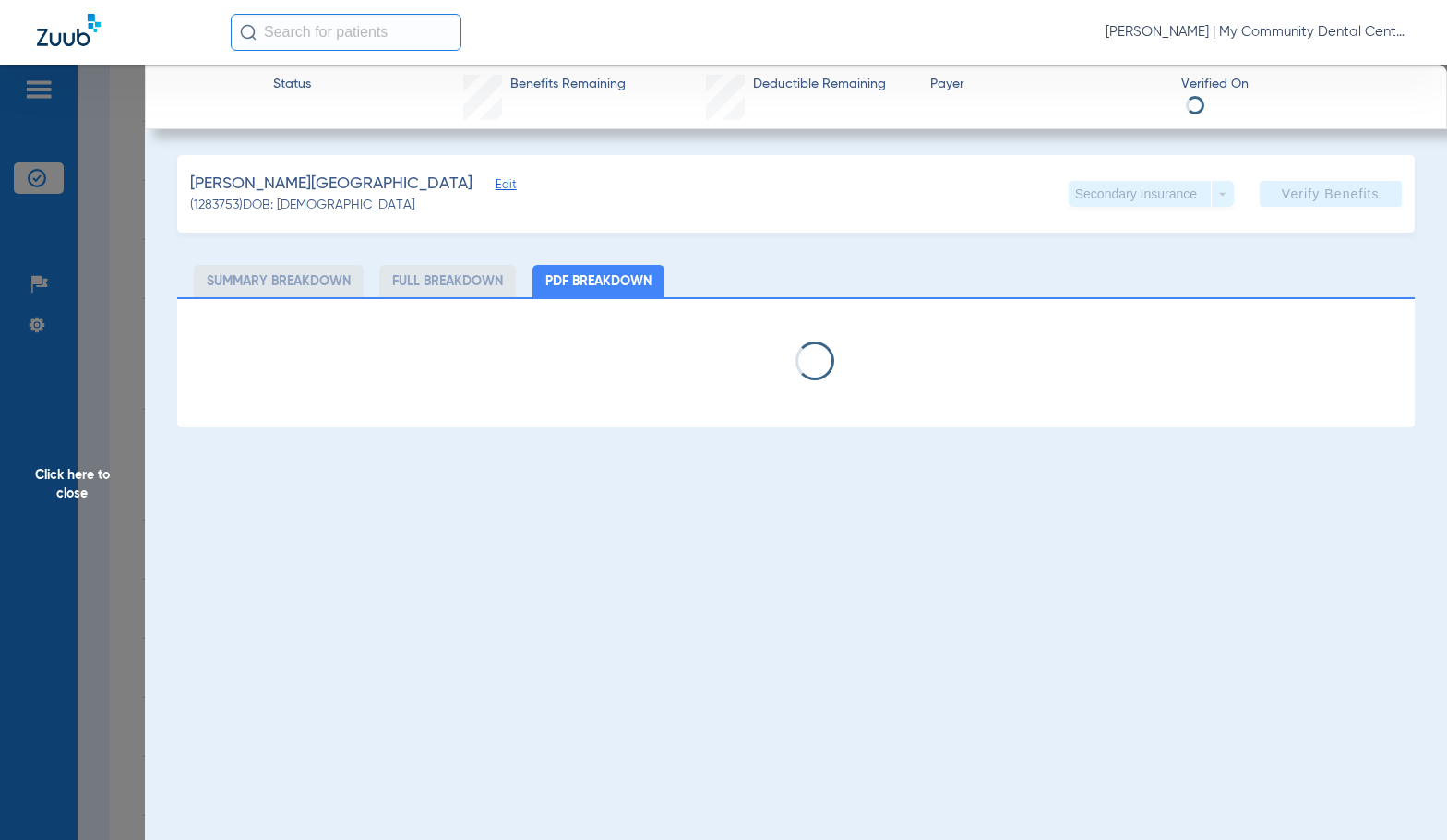
select select "page-width"
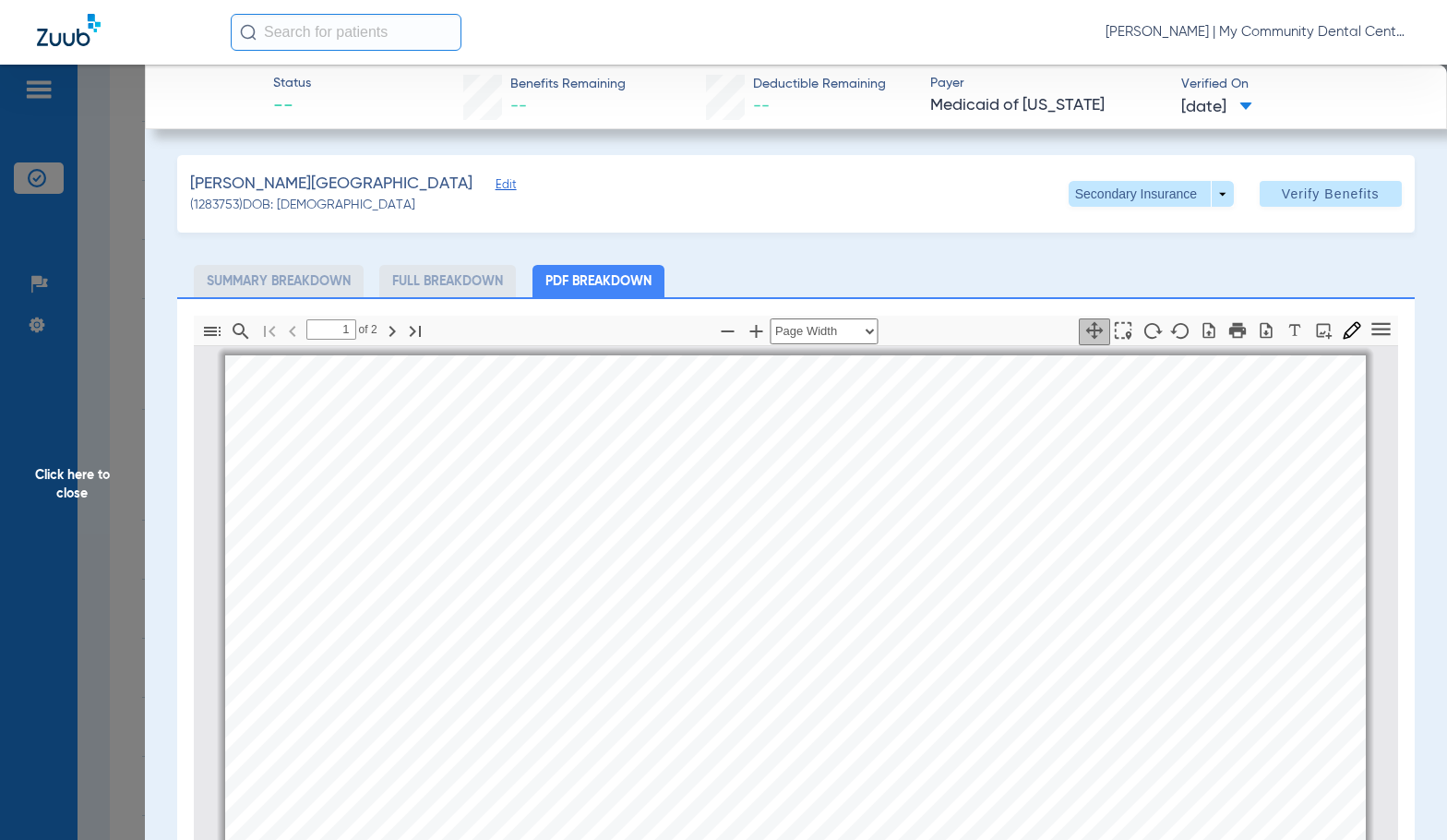
scroll to position [9, 0]
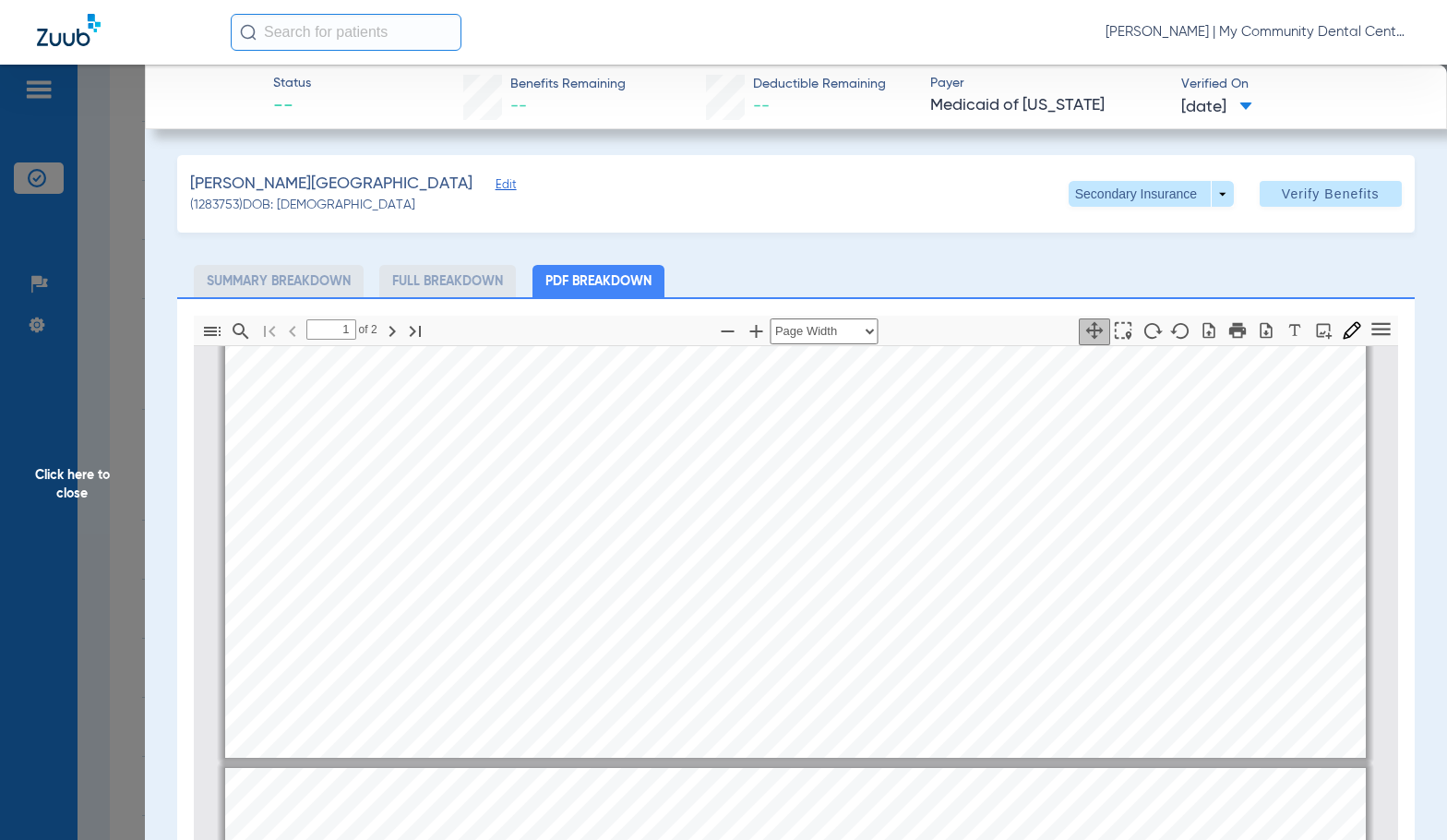
type input "2"
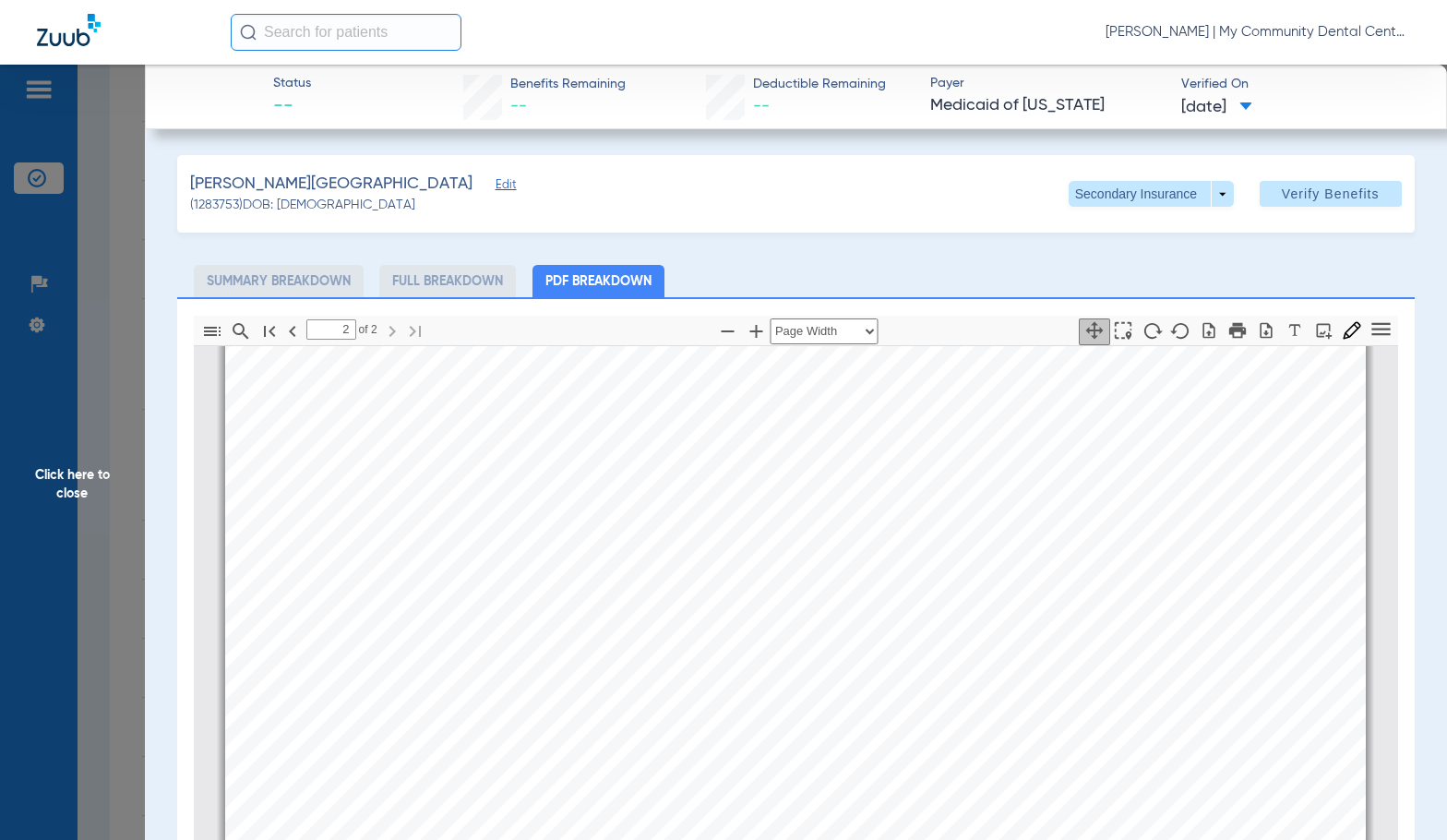
scroll to position [2039, 0]
click at [151, 460] on app-member-insurance-verification-view "Status -- Benefits Remaining -- Deductible Remaining -- Payer Medicaid of [US_S…" at bounding box center [796, 618] width 1302 height 1106
click at [121, 453] on span "Click here to close" at bounding box center [72, 485] width 145 height 840
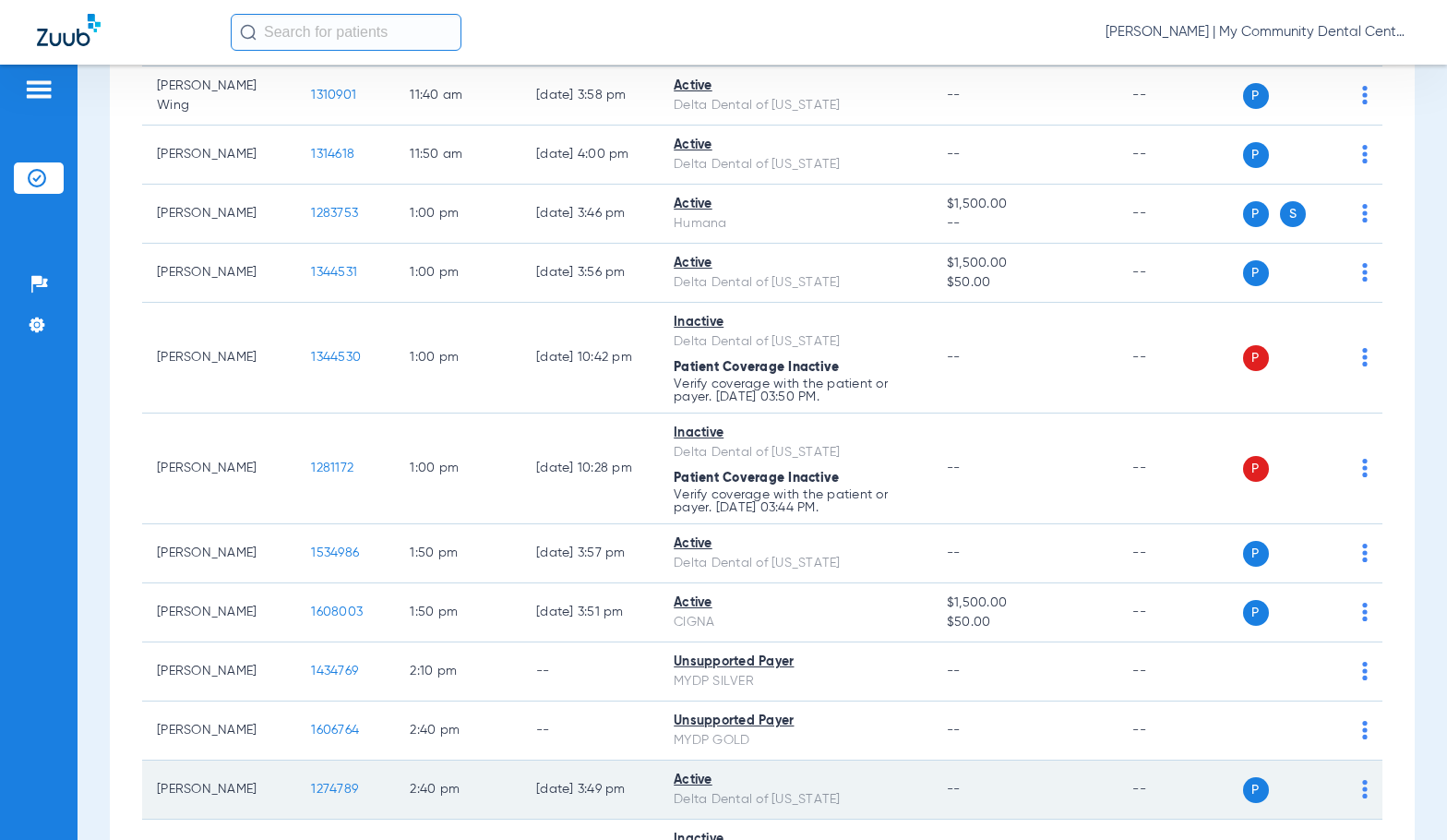
scroll to position [1199, 0]
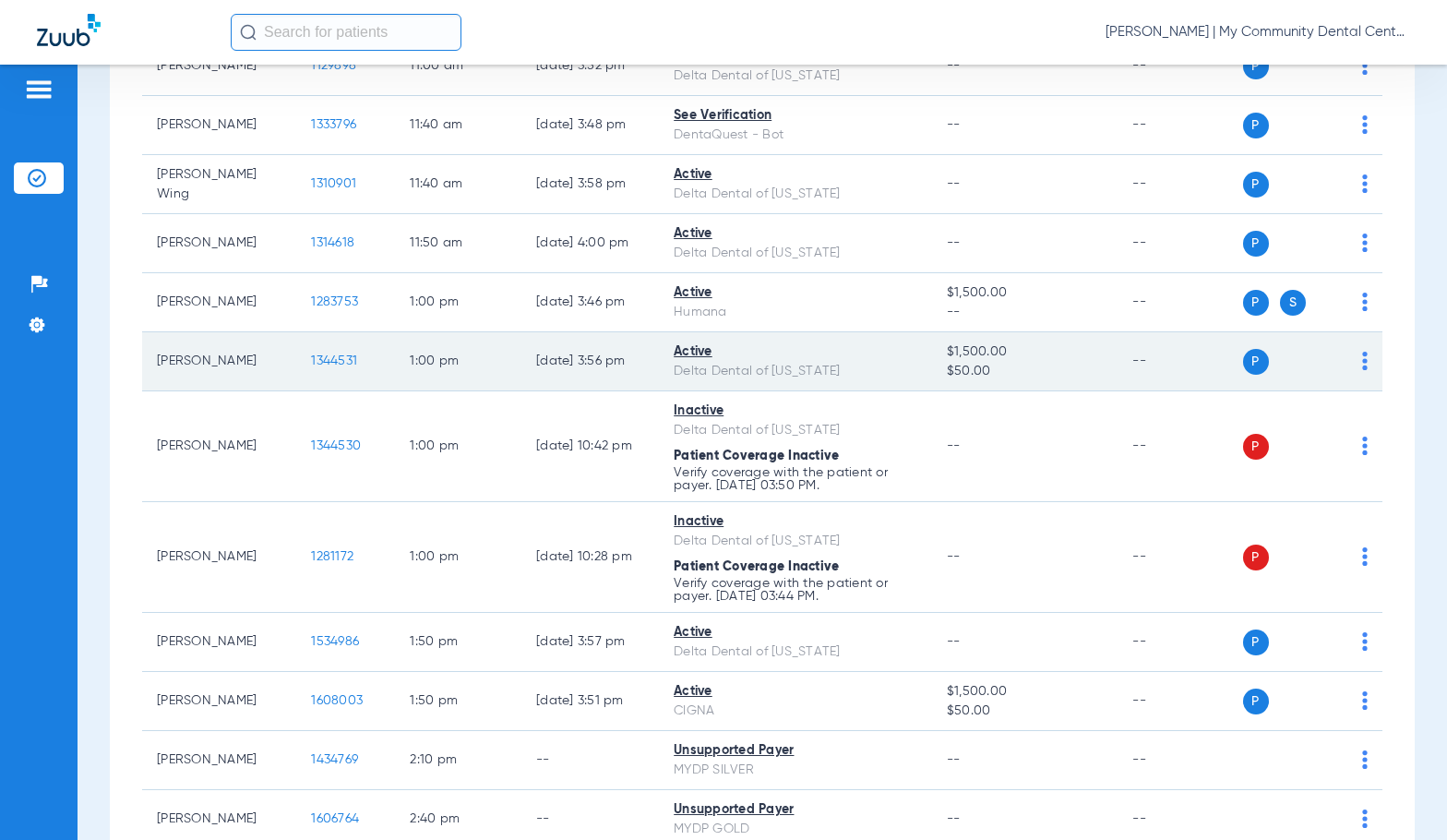
click at [317, 367] on span "1344531" at bounding box center [333, 360] width 46 height 13
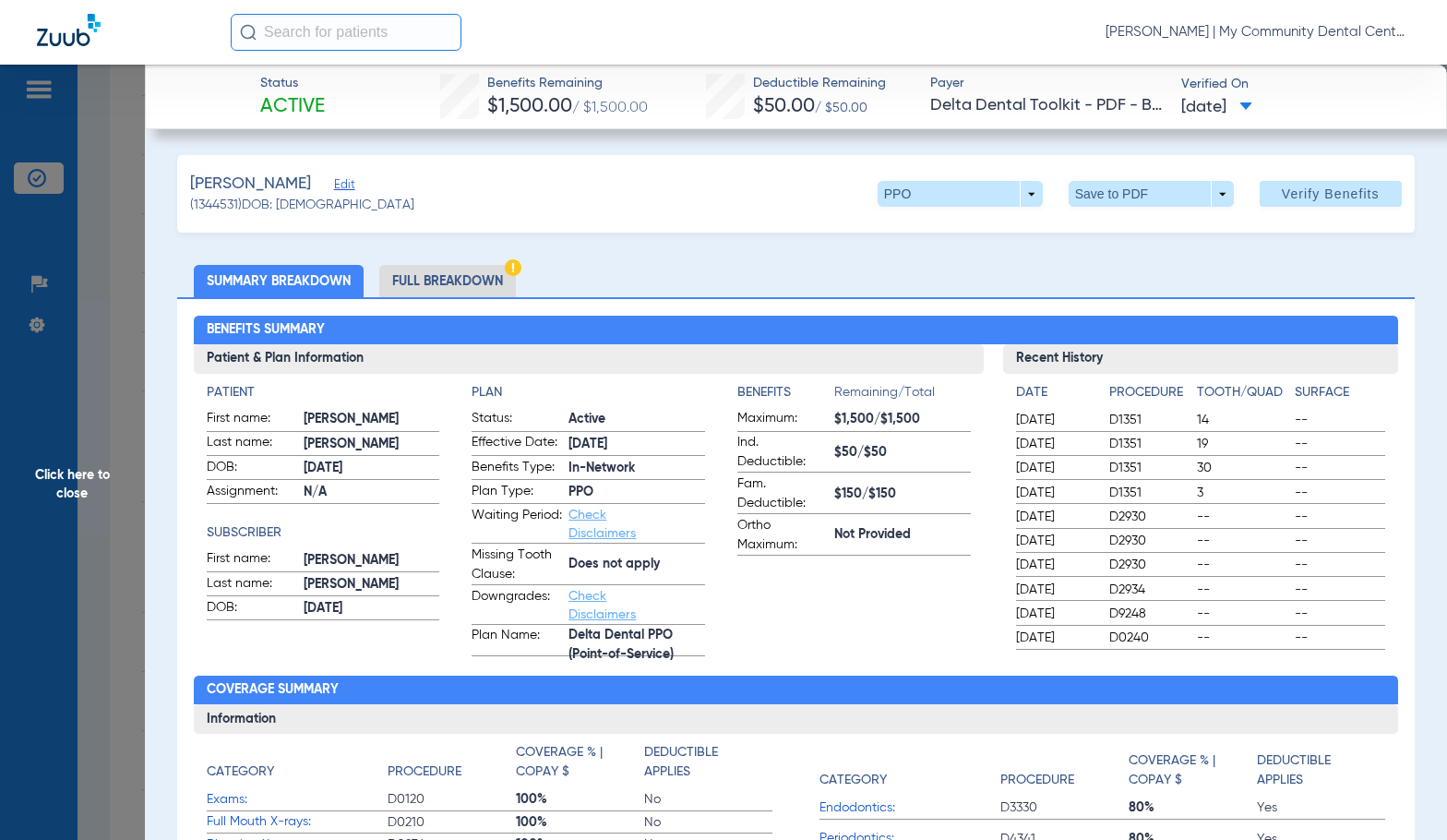
click at [494, 279] on li "Full Breakdown" at bounding box center [448, 281] width 136 height 33
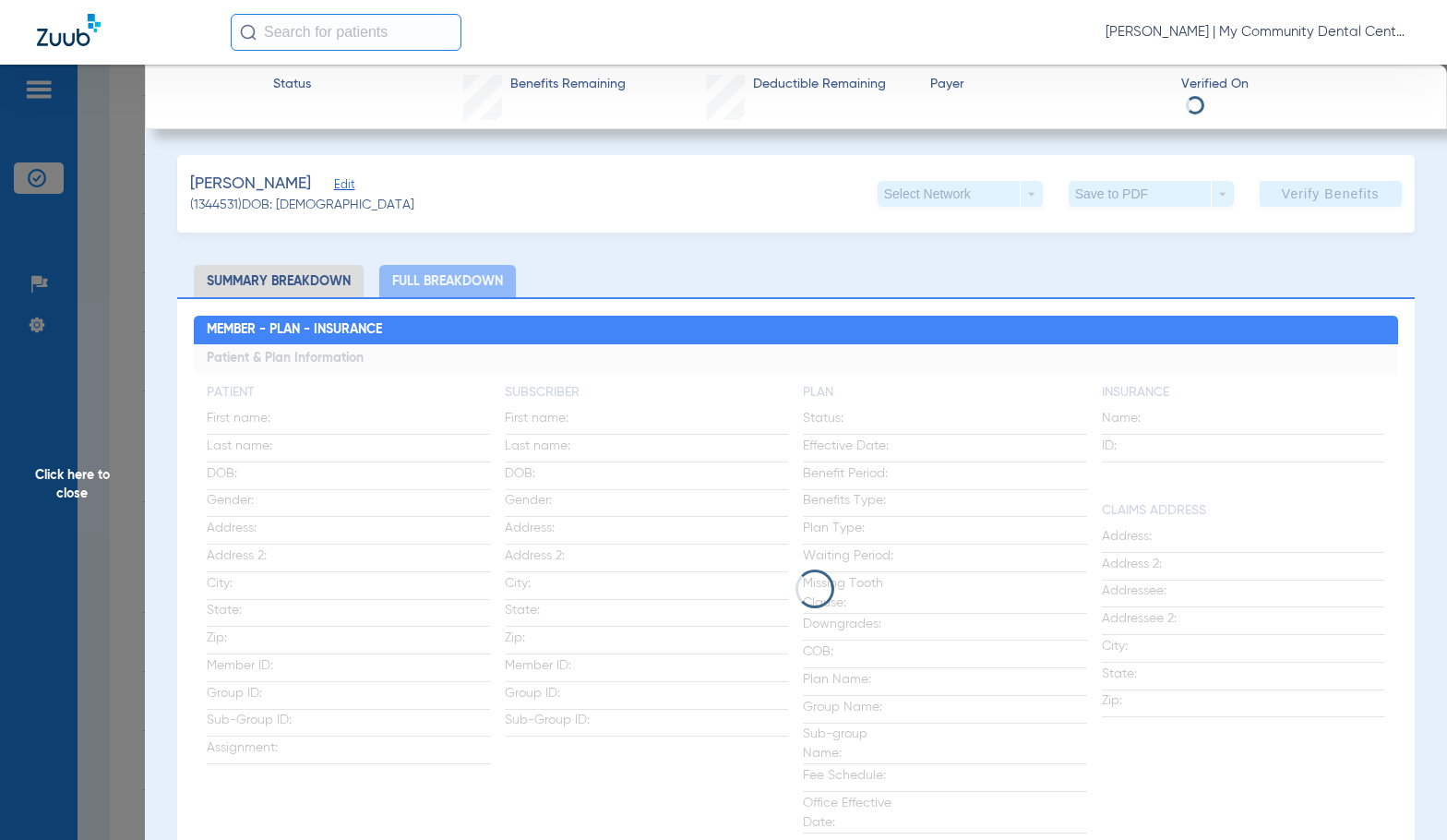
click at [612, 373] on app-loading-indicator at bounding box center [797, 589] width 1205 height 489
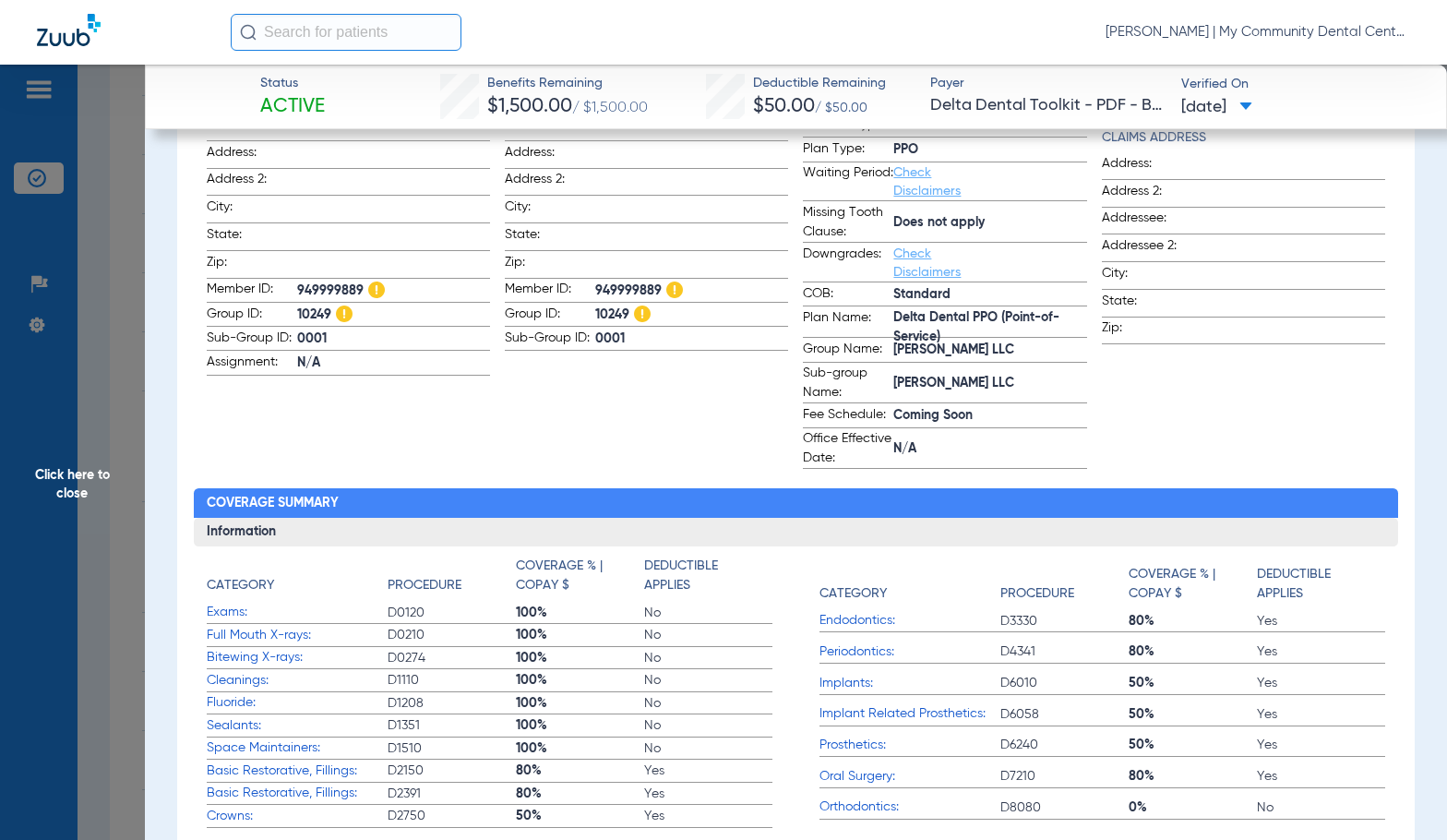
scroll to position [0, 0]
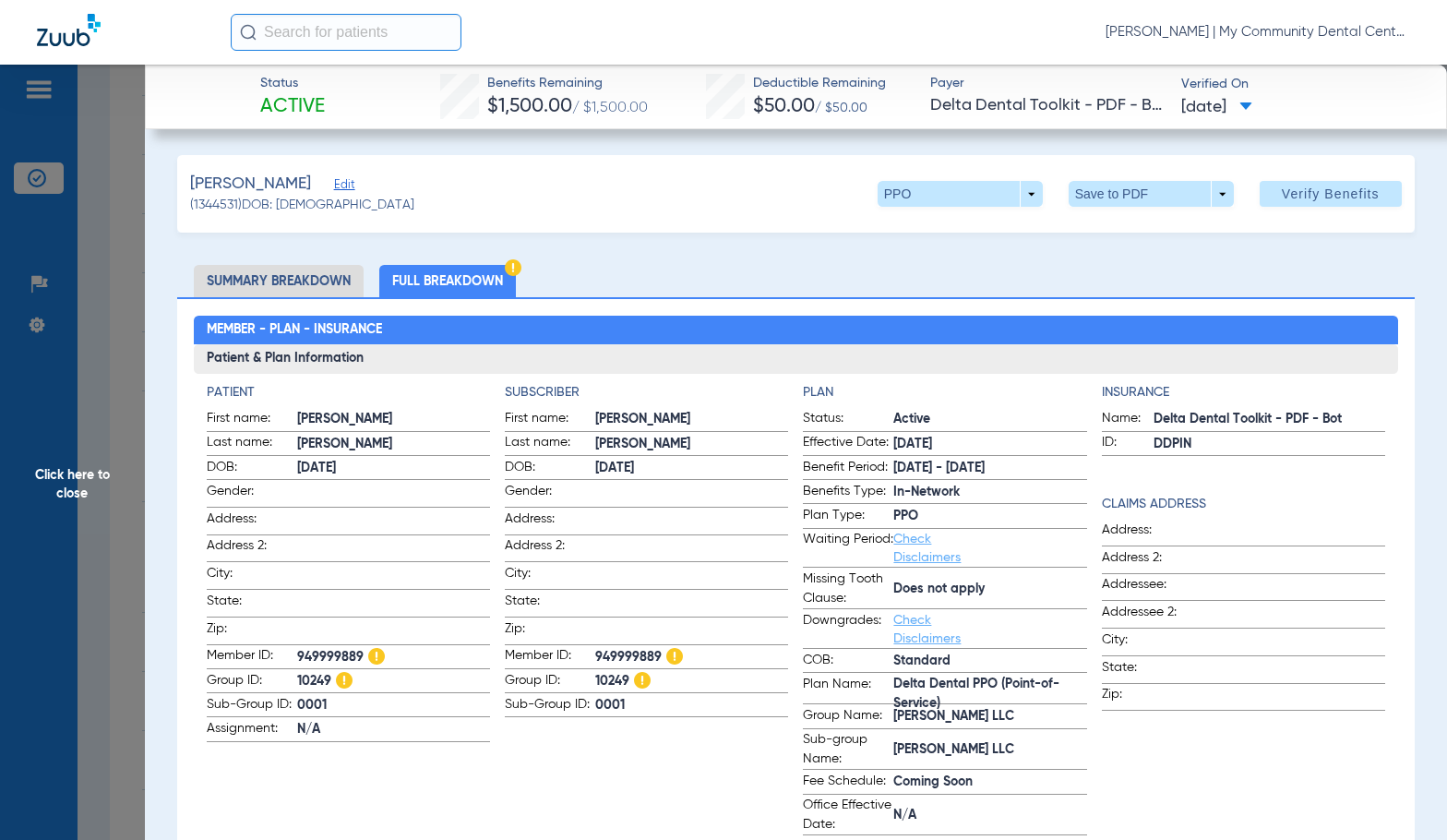
drag, startPoint x: 103, startPoint y: 470, endPoint x: 410, endPoint y: 448, distance: 307.8
click at [103, 470] on span "Click here to close" at bounding box center [72, 485] width 145 height 840
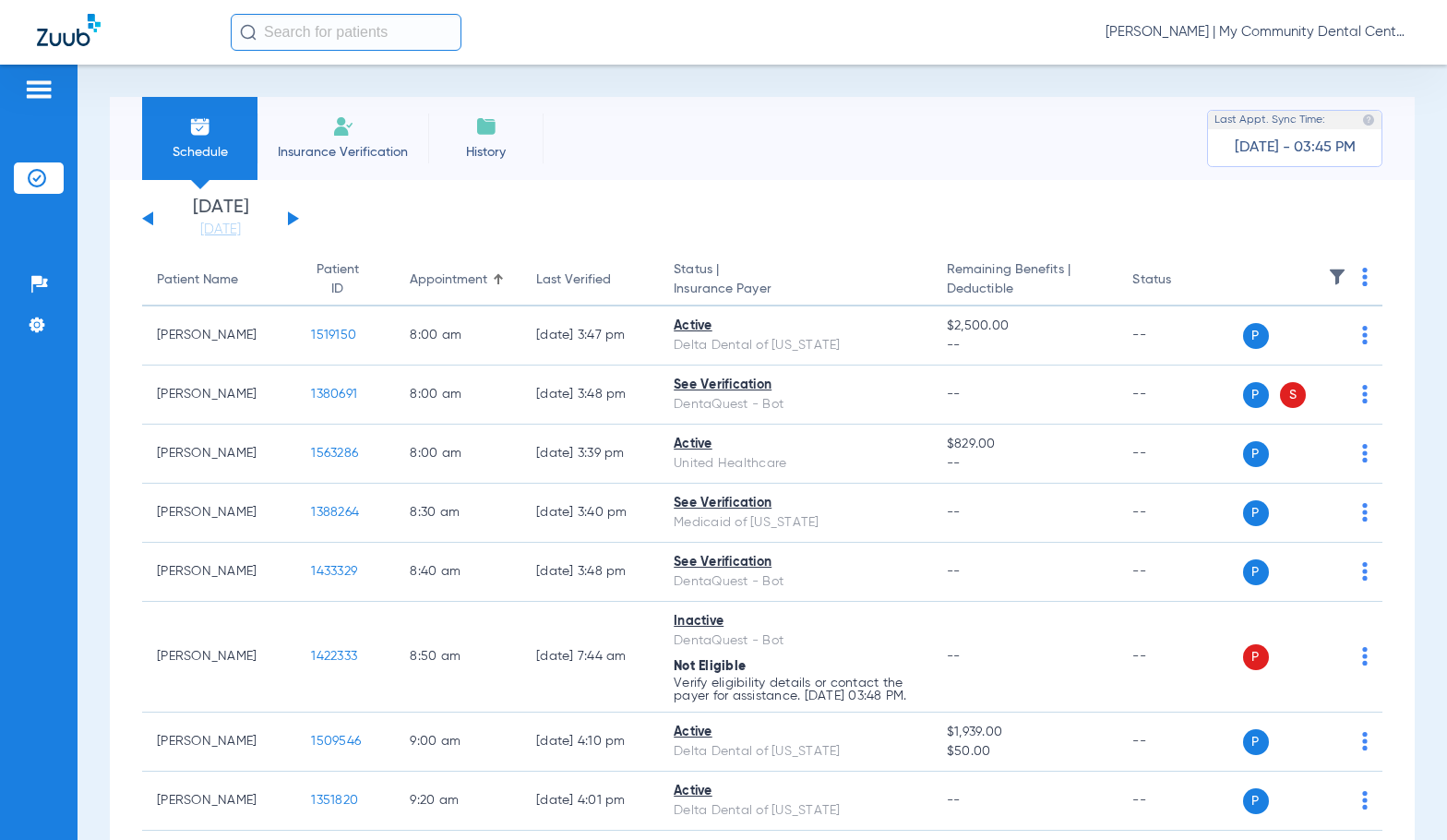
click at [289, 214] on button at bounding box center [293, 218] width 11 height 14
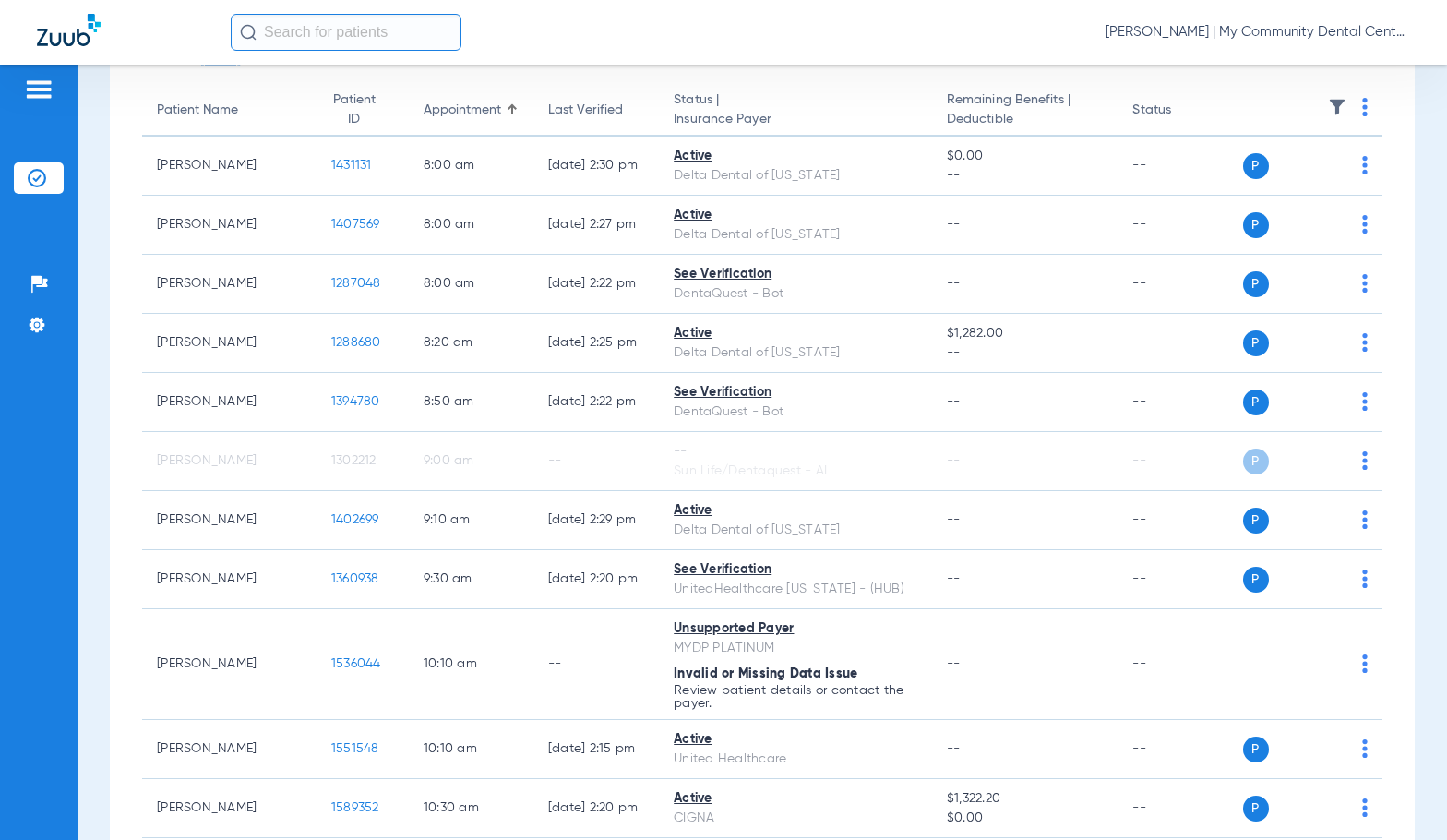
scroll to position [93, 0]
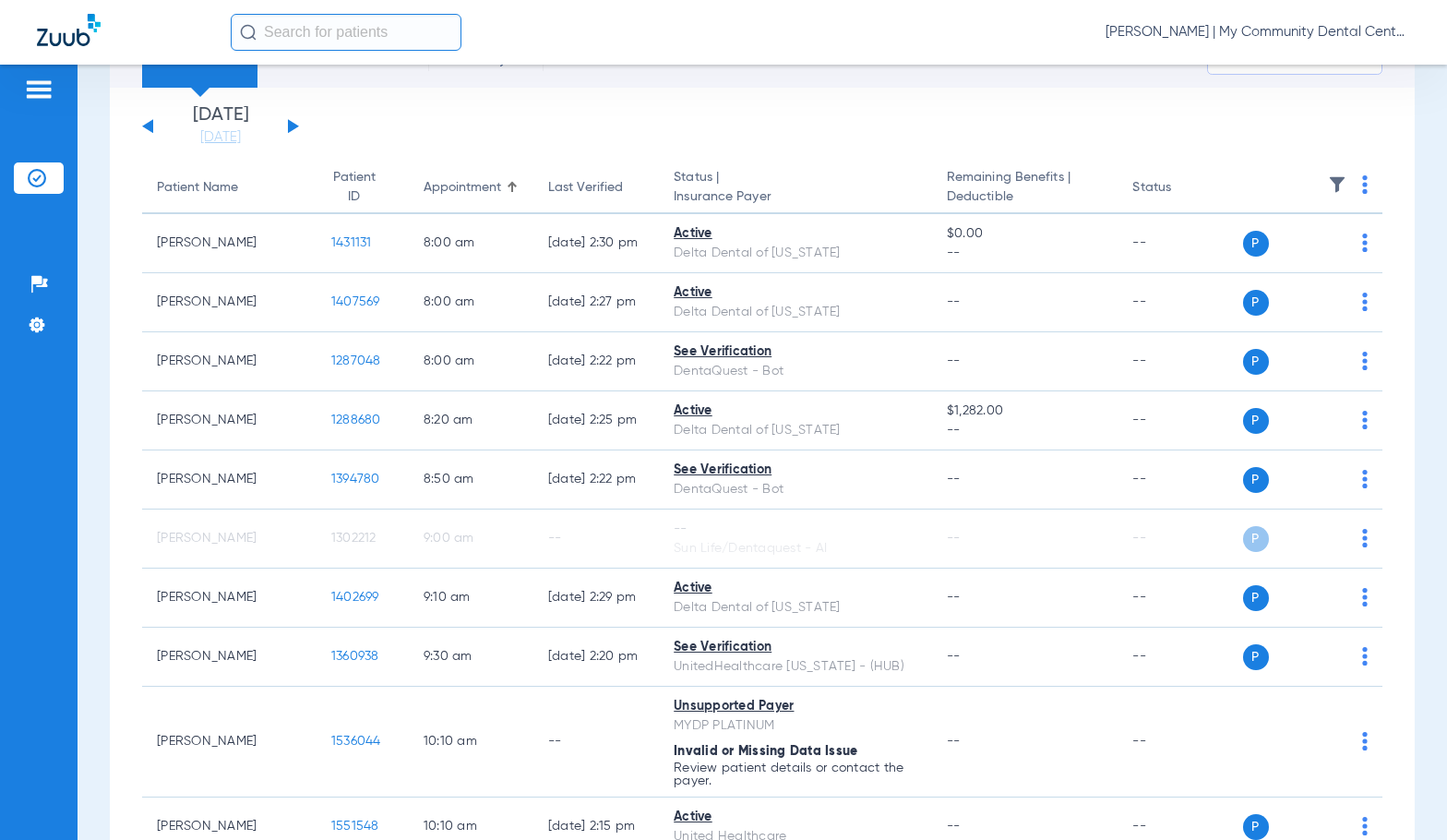
click at [1215, 35] on span "[PERSON_NAME] | My Community Dental Centers" at bounding box center [1258, 32] width 305 height 19
click at [1297, 73] on button "Account Selection" at bounding box center [1340, 65] width 133 height 36
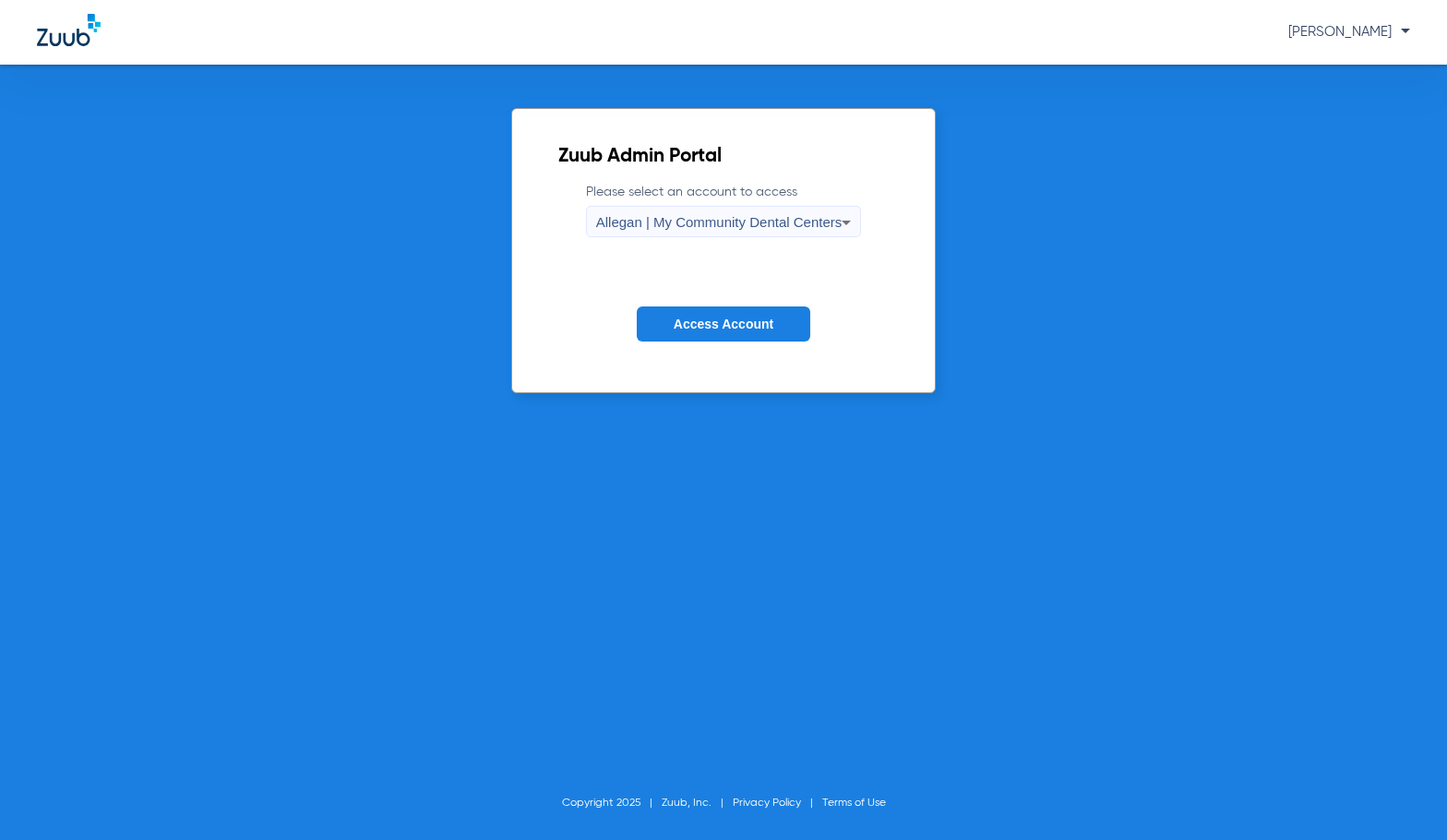
click at [774, 220] on span "Allegan | My Community Dental Centers" at bounding box center [719, 222] width 247 height 16
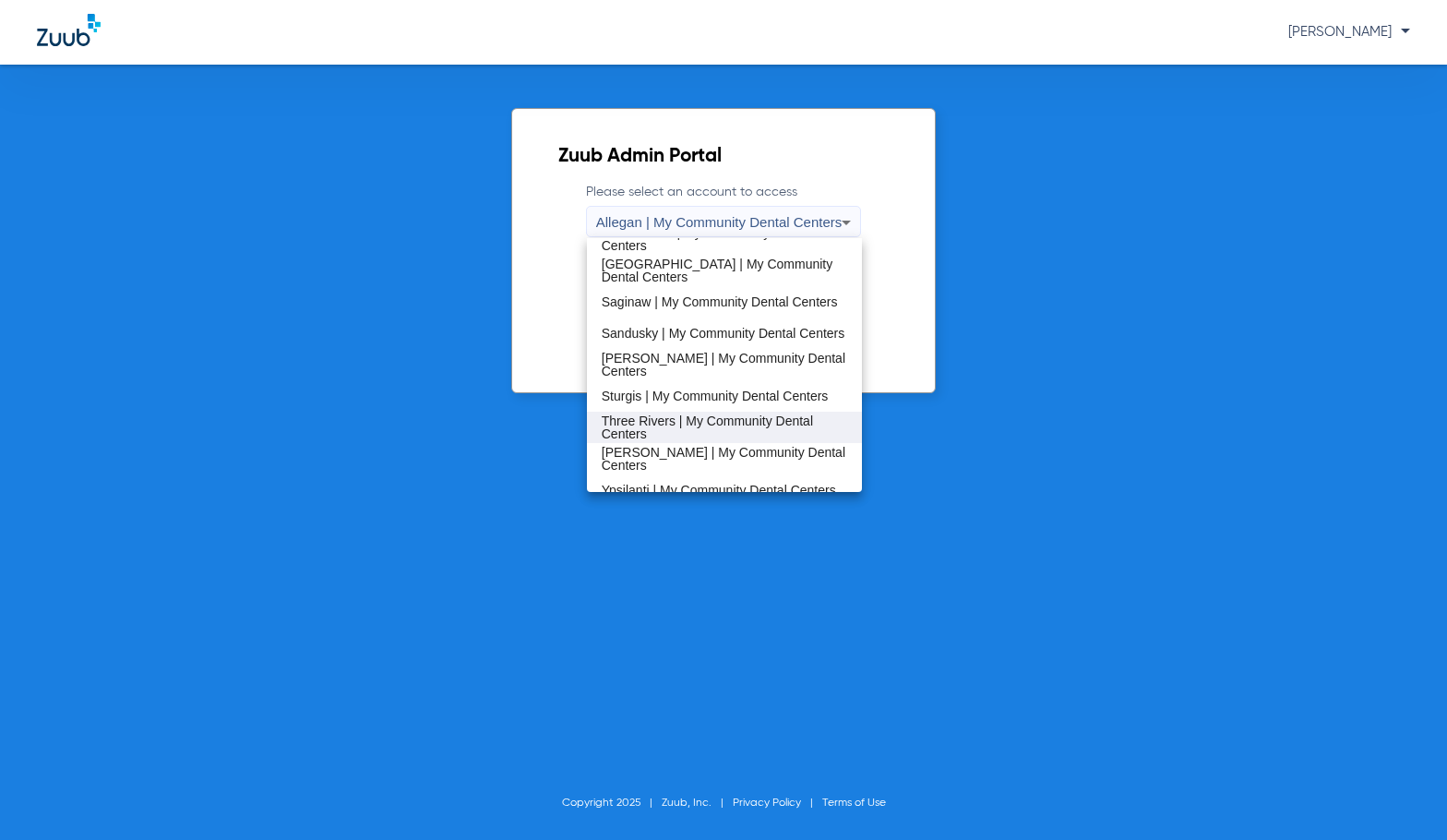
scroll to position [594, 0]
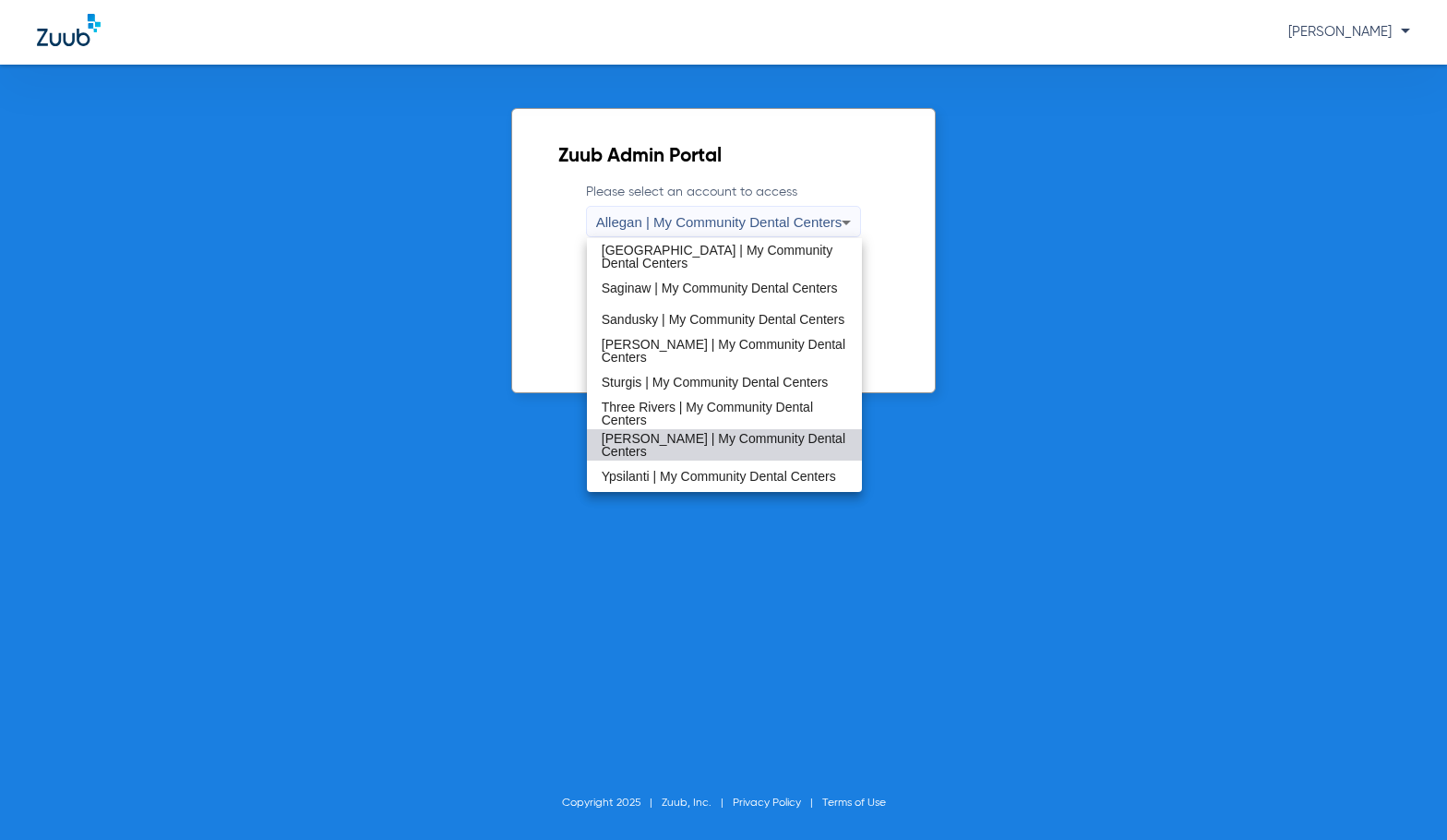
click at [737, 439] on span "[PERSON_NAME] | My Community Dental Centers" at bounding box center [725, 445] width 247 height 26
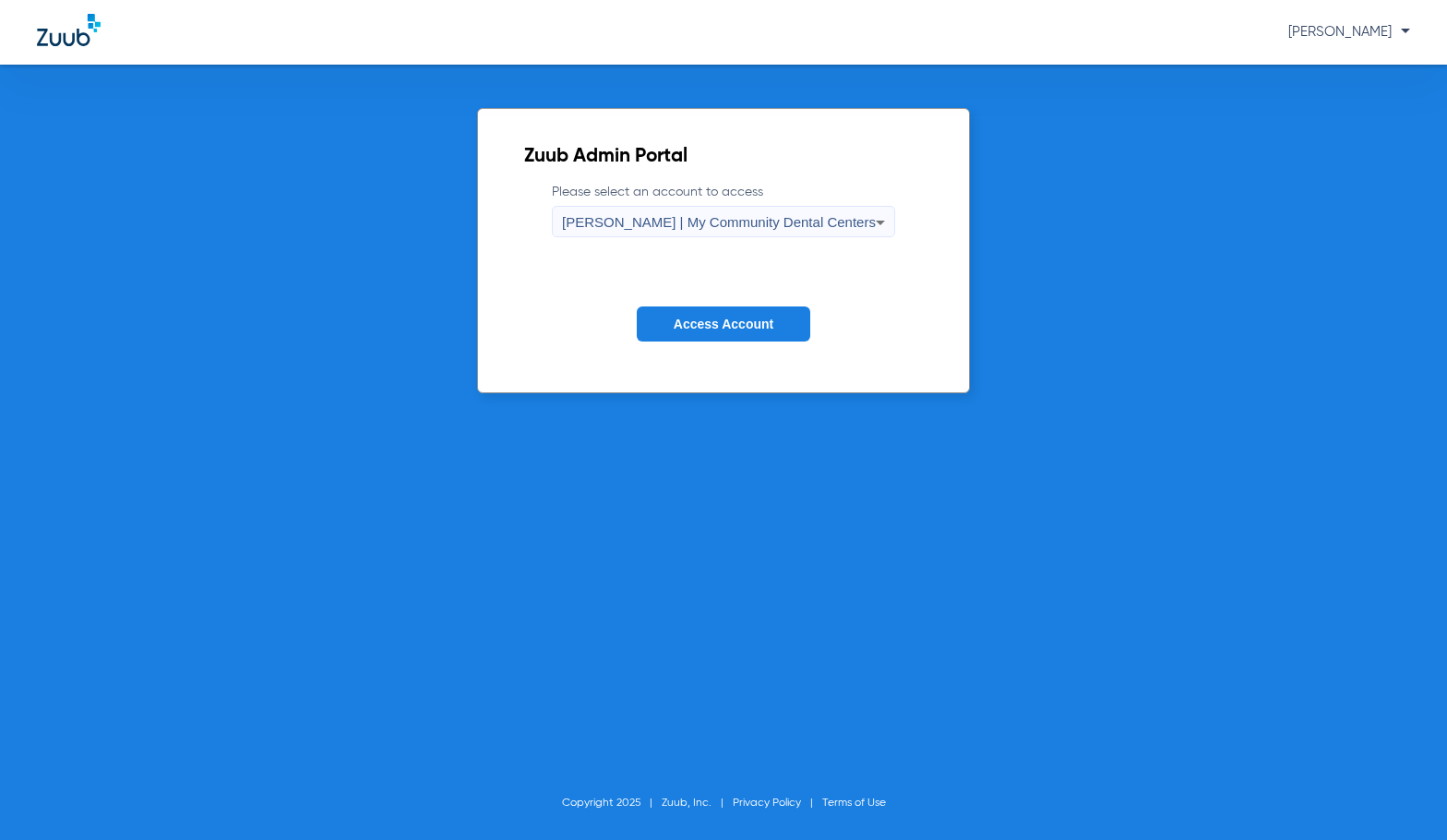
click at [694, 326] on span "Access Account" at bounding box center [723, 323] width 100 height 15
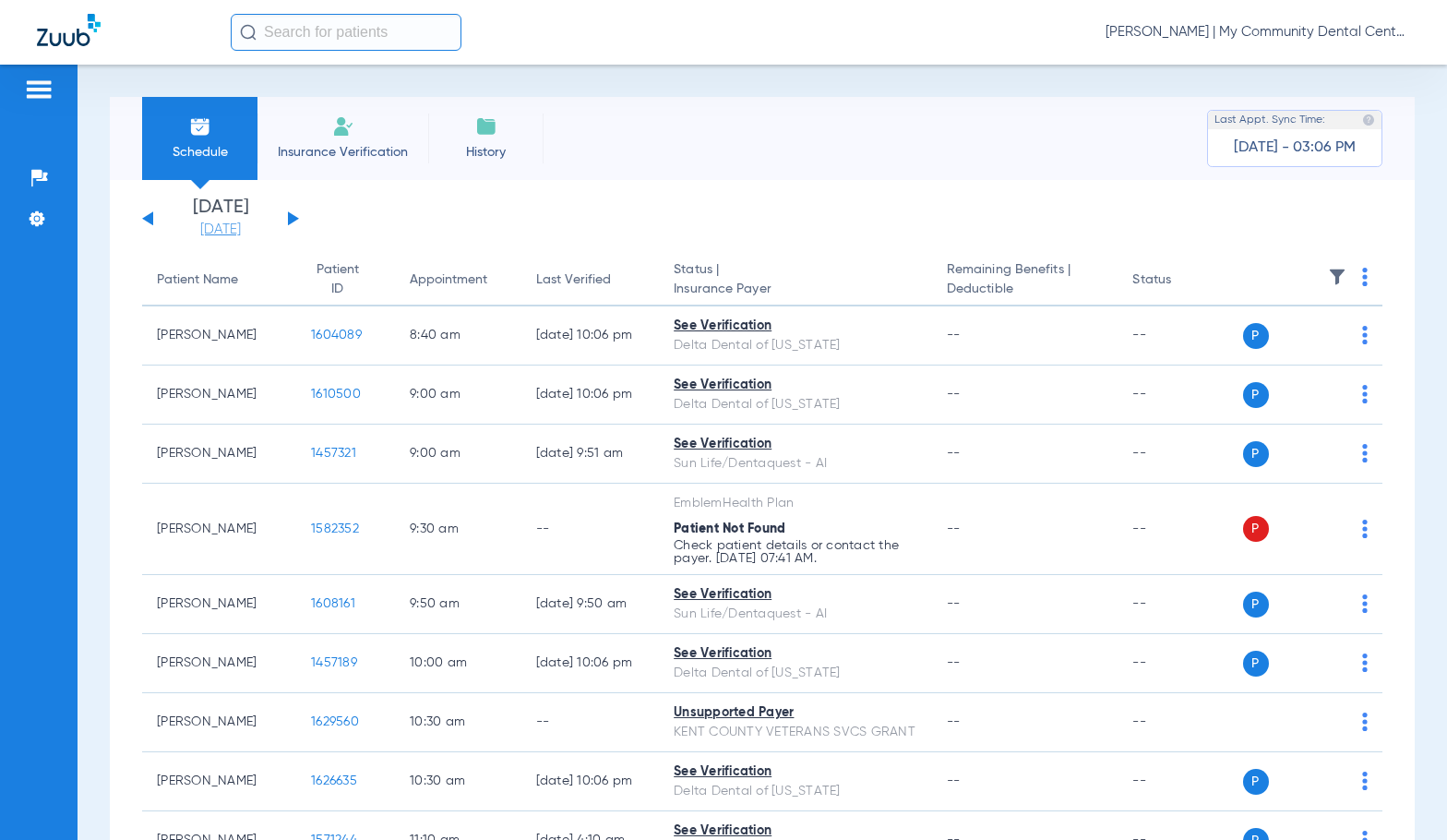
click at [226, 236] on link "[DATE]" at bounding box center [220, 230] width 110 height 19
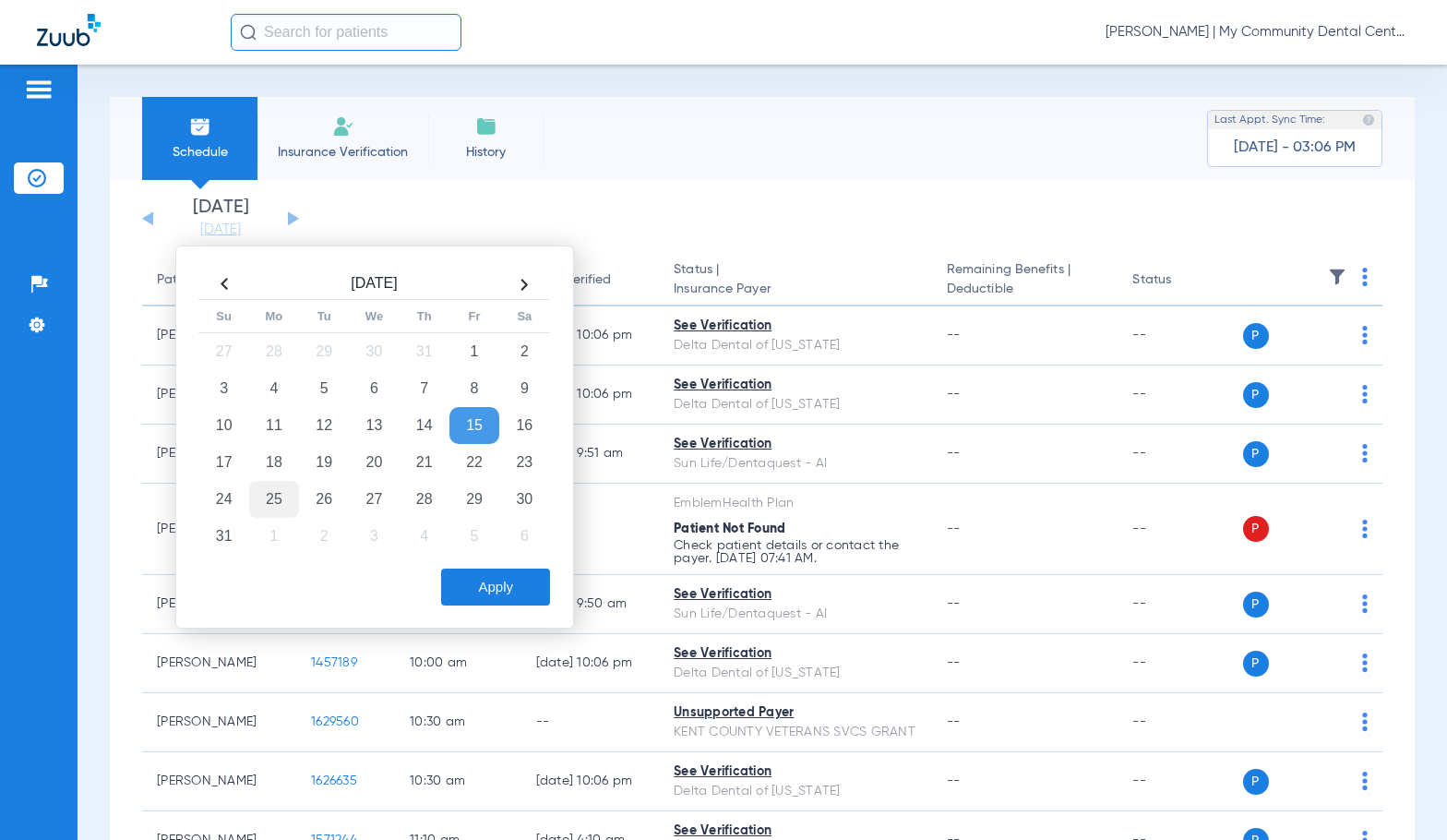
click at [258, 499] on td "25" at bounding box center [274, 499] width 50 height 36
click at [515, 586] on button "Apply" at bounding box center [495, 586] width 109 height 36
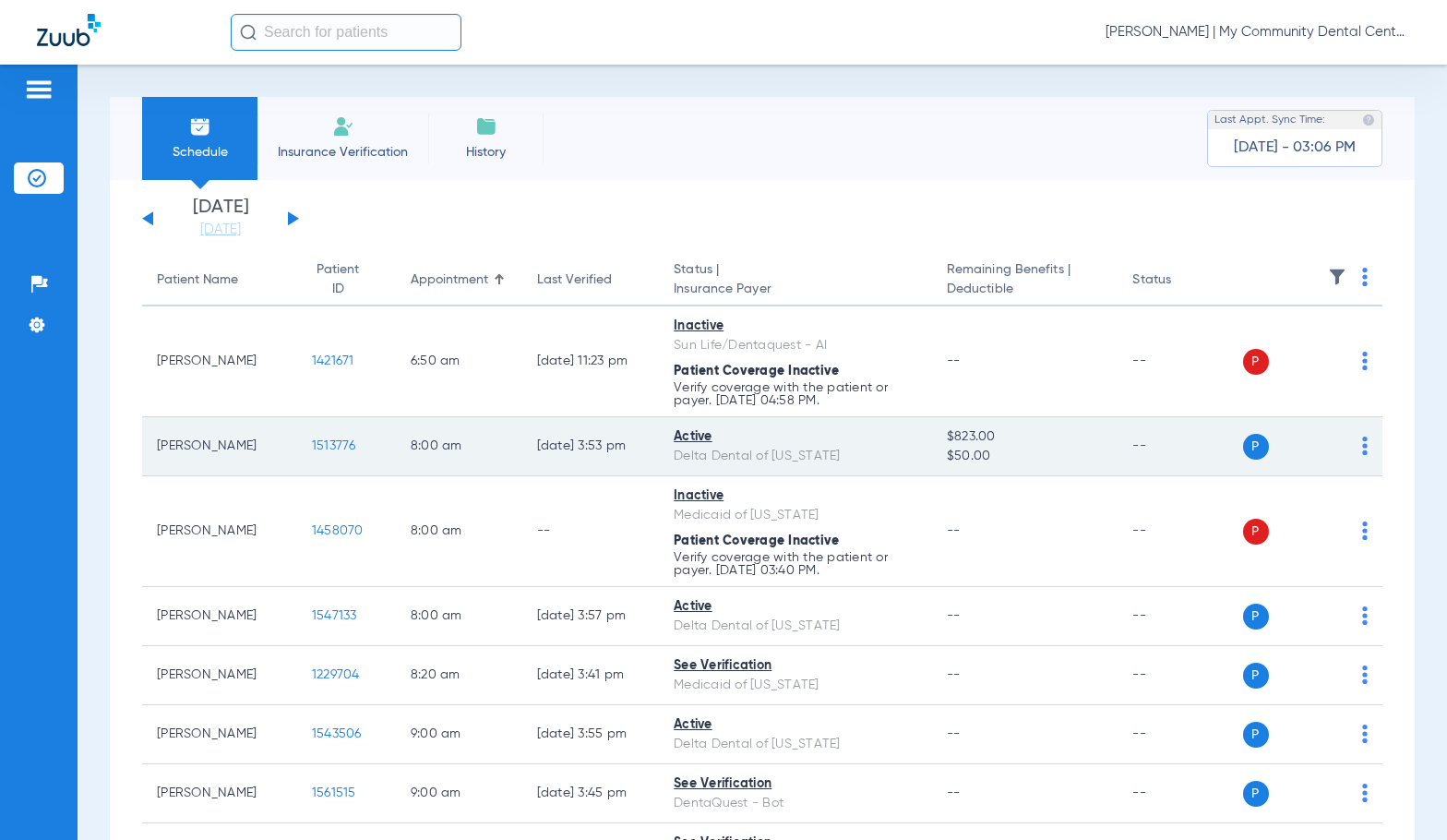
click at [329, 442] on span "1513776" at bounding box center [333, 445] width 44 height 13
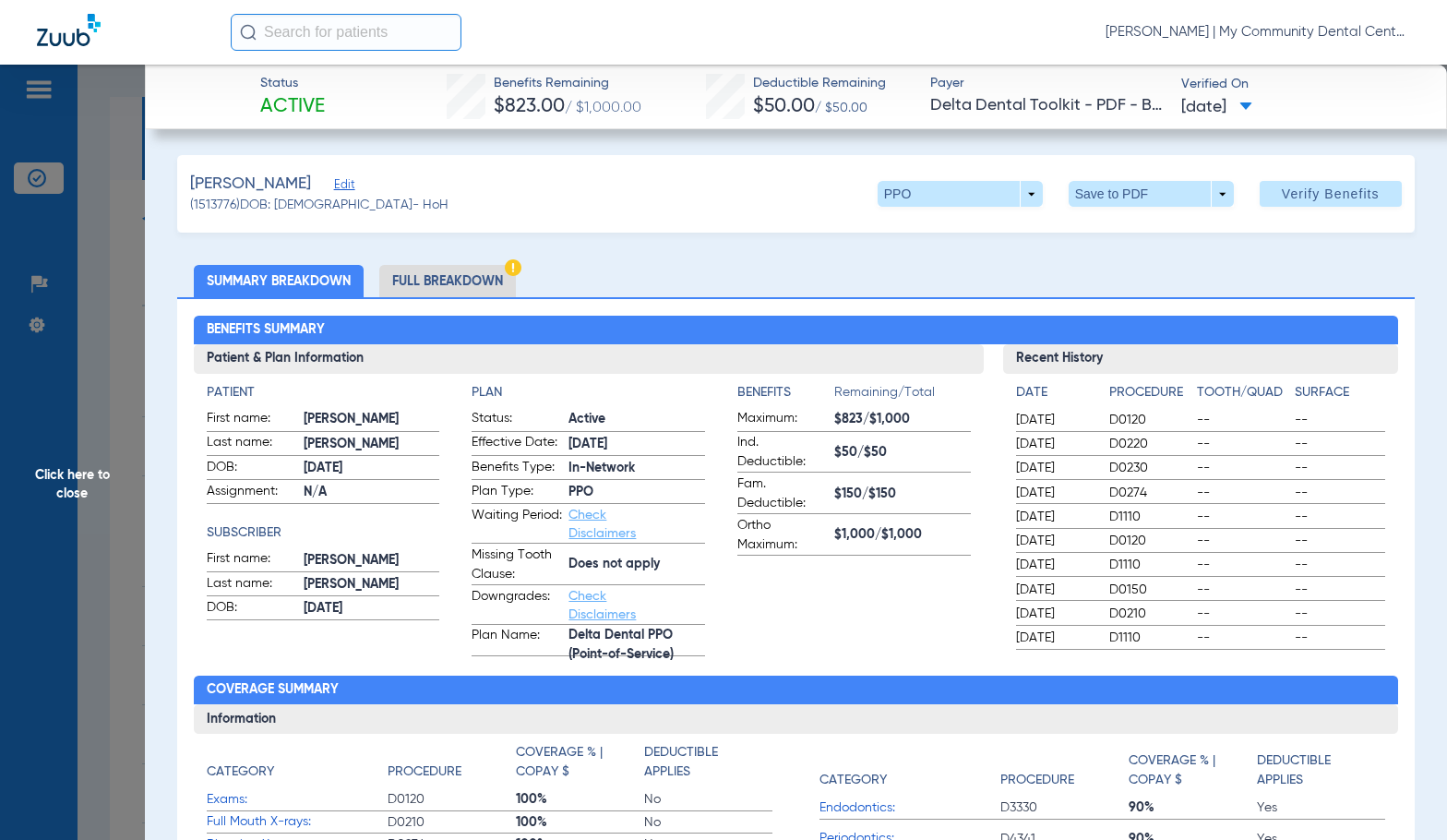
click at [458, 273] on li "Full Breakdown" at bounding box center [448, 281] width 136 height 33
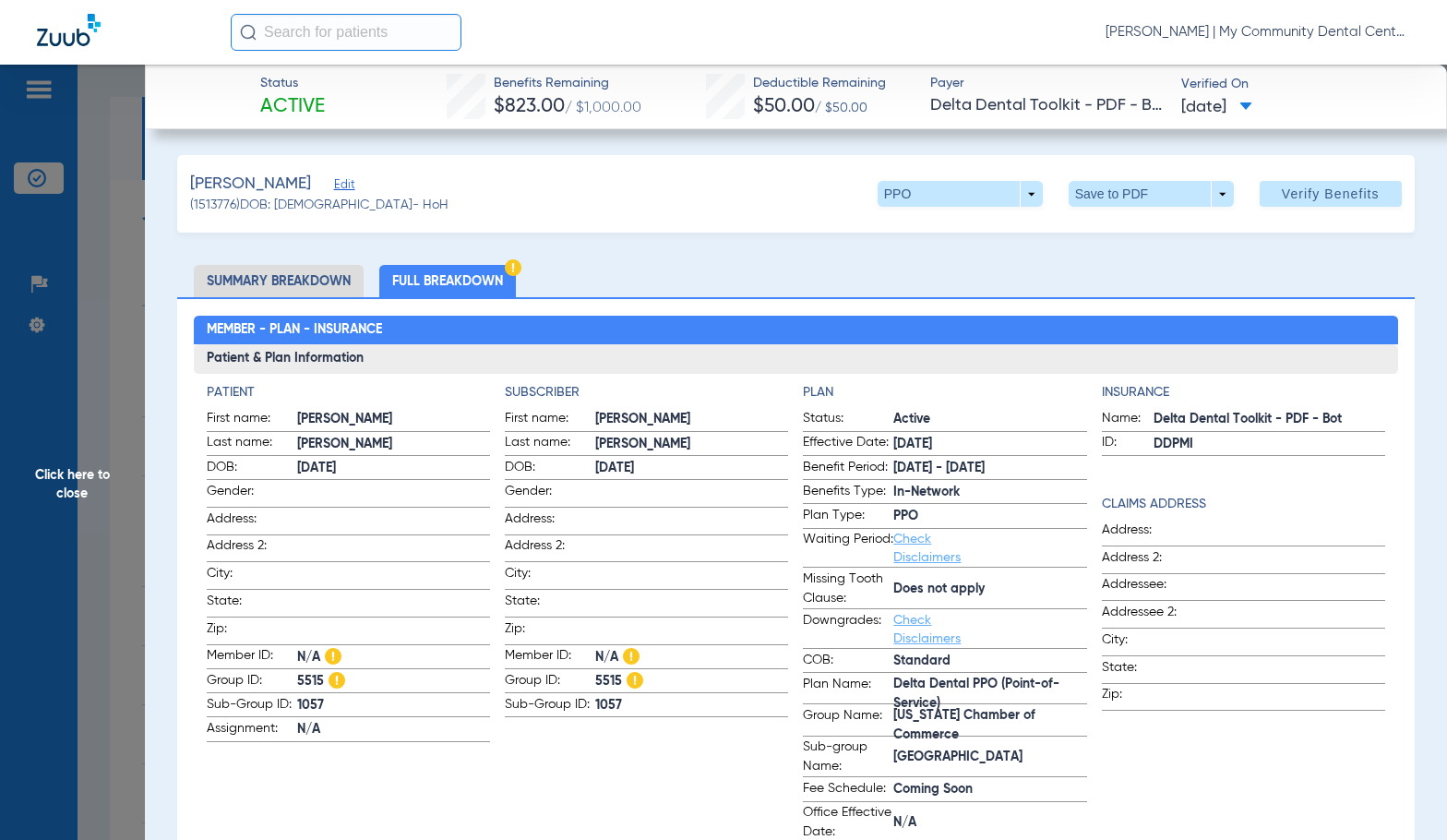
drag, startPoint x: 92, startPoint y: 476, endPoint x: 383, endPoint y: 346, distance: 318.7
click at [92, 476] on span "Click here to close" at bounding box center [72, 485] width 145 height 840
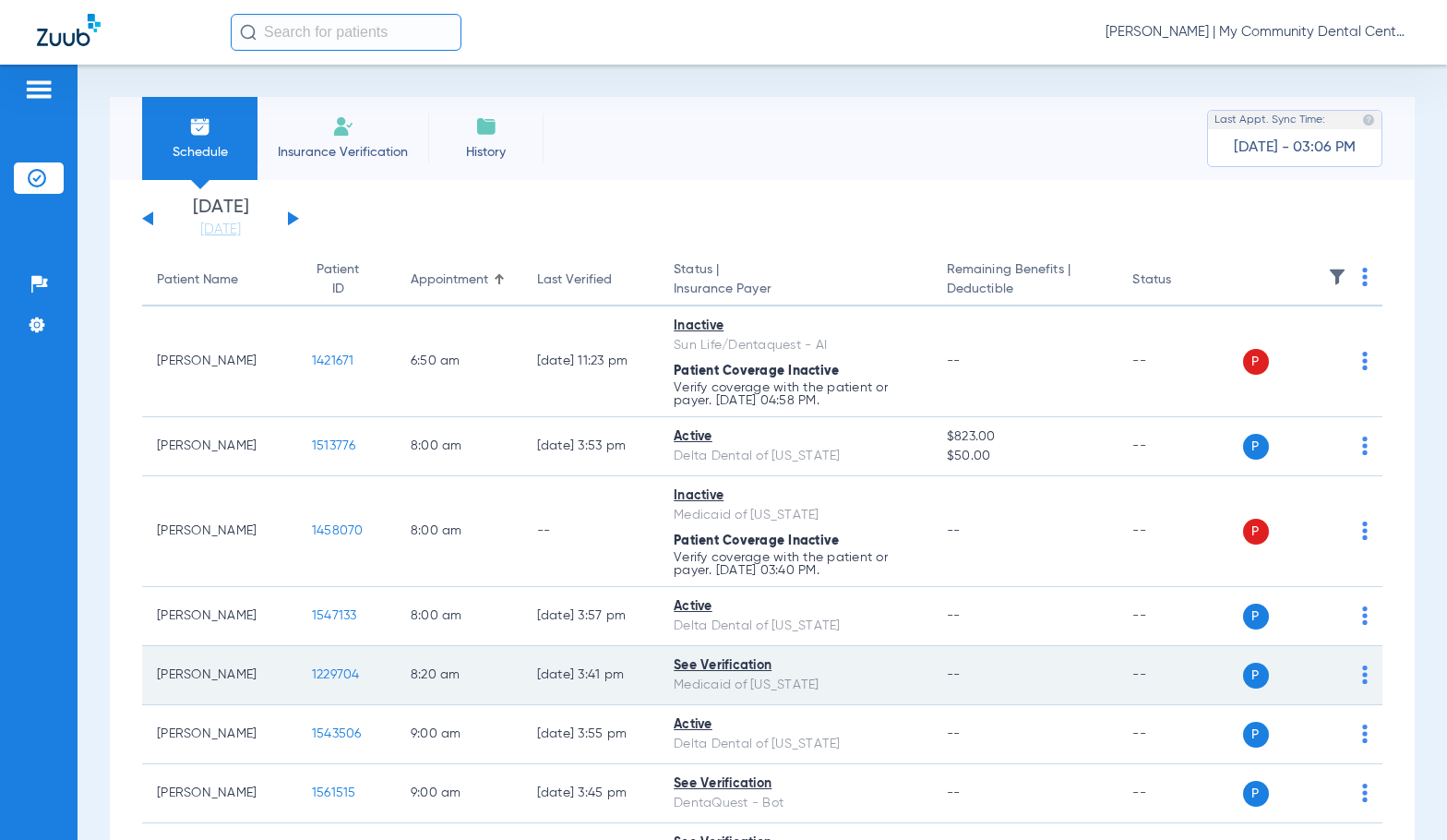
click at [331, 667] on span "1229704" at bounding box center [335, 673] width 48 height 13
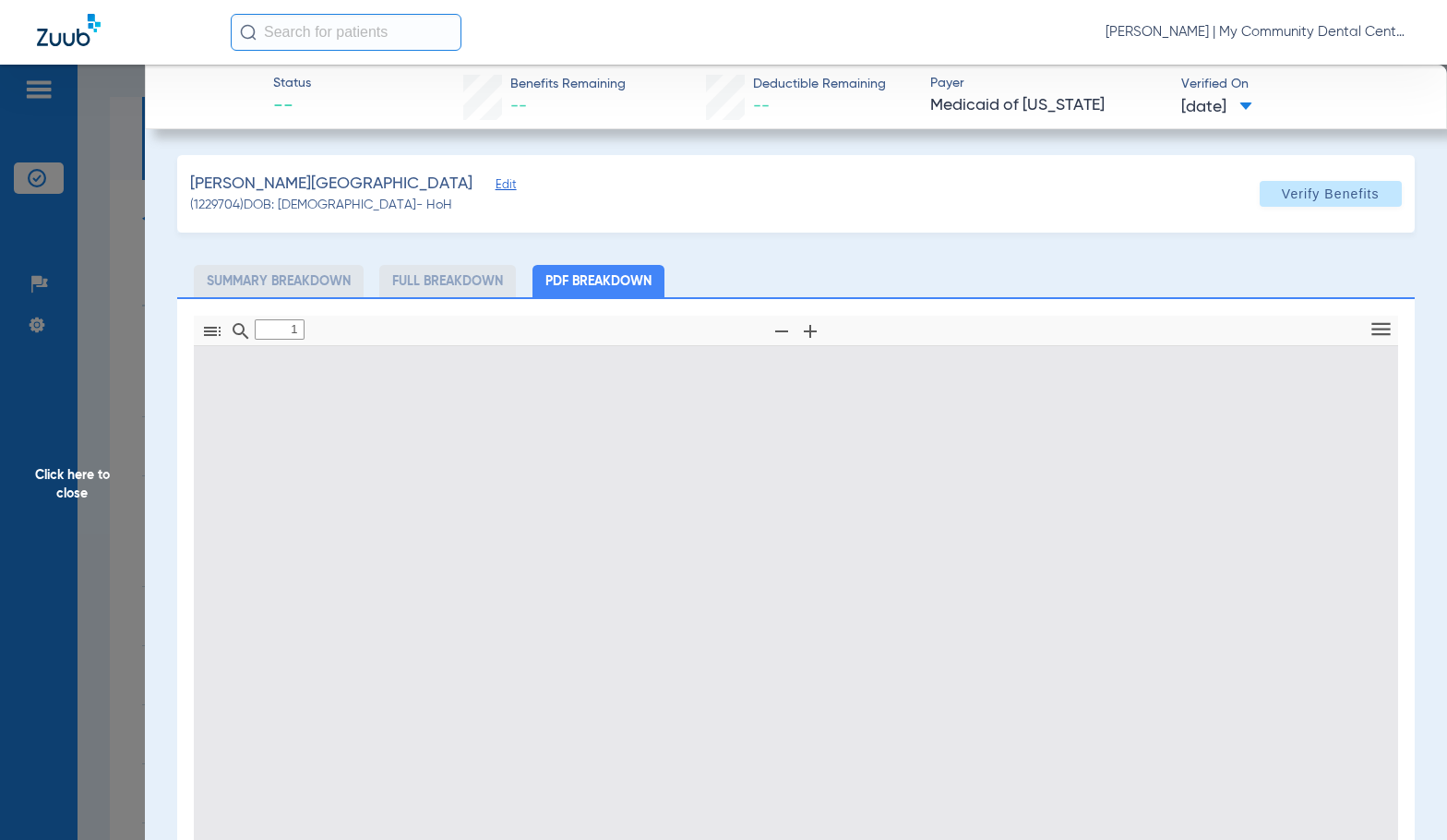
type input "0"
select select "page-width"
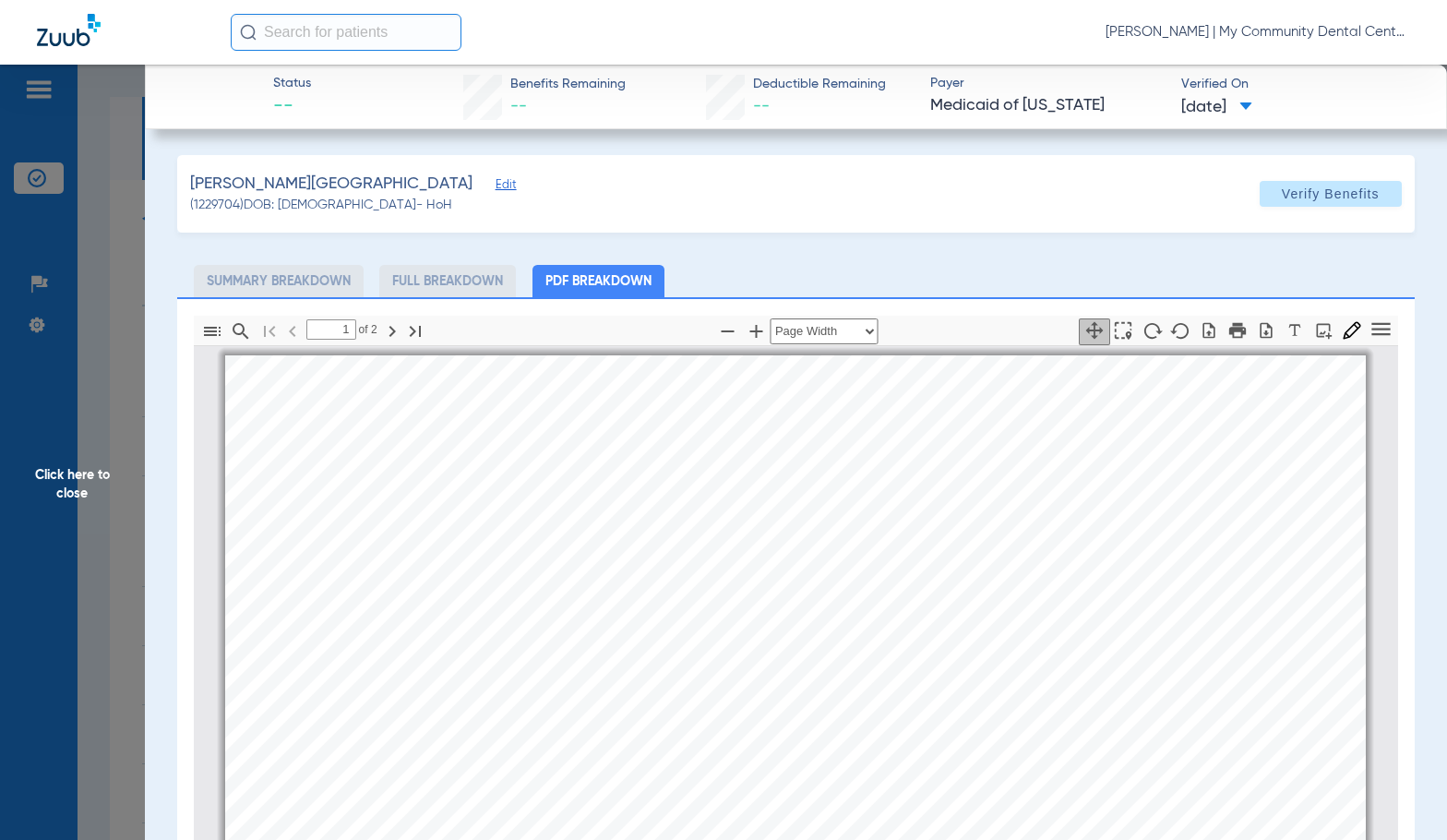
scroll to position [9, 0]
type input "2"
click at [108, 523] on span "Click here to close" at bounding box center [72, 485] width 145 height 840
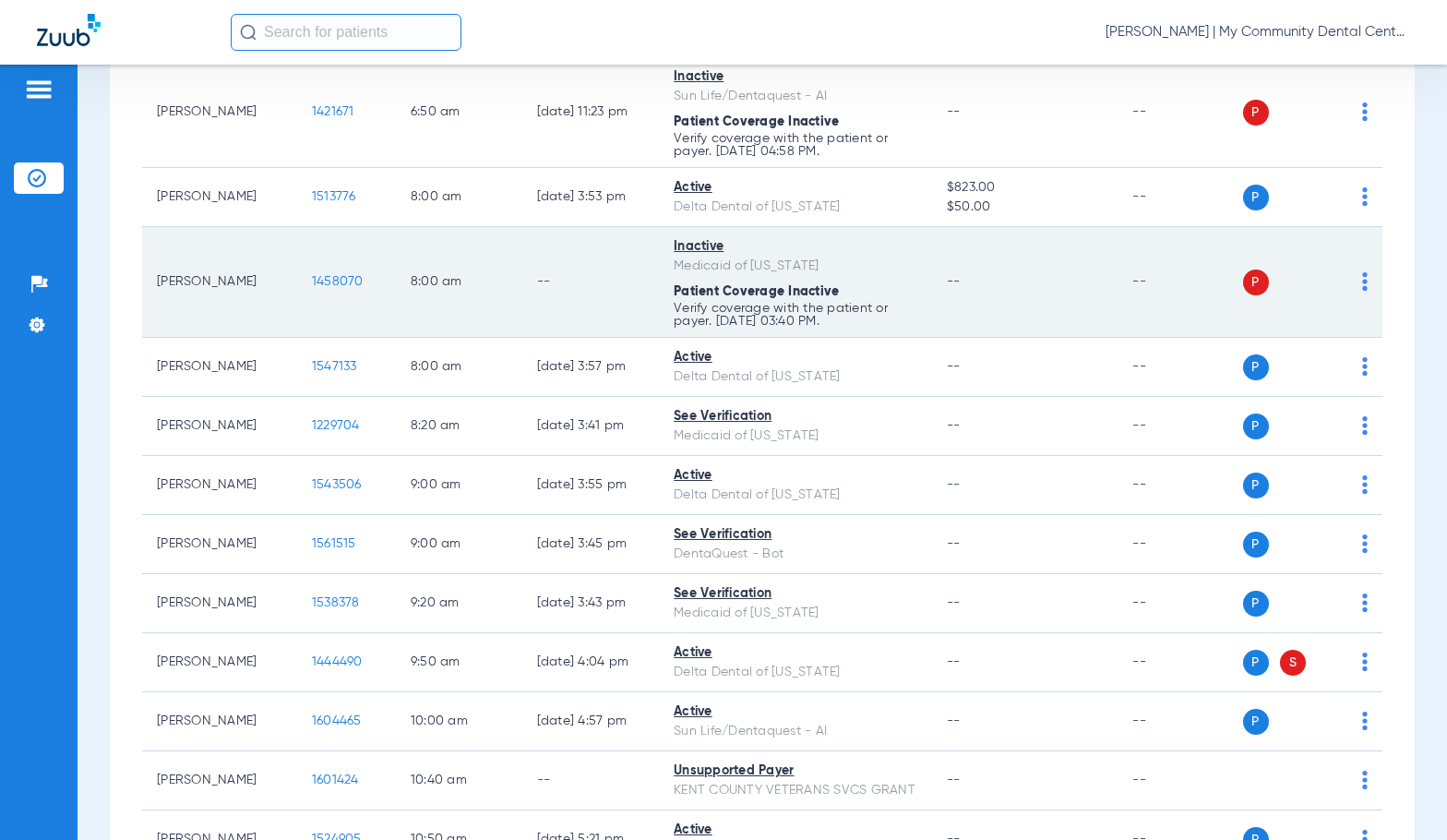
scroll to position [461, 0]
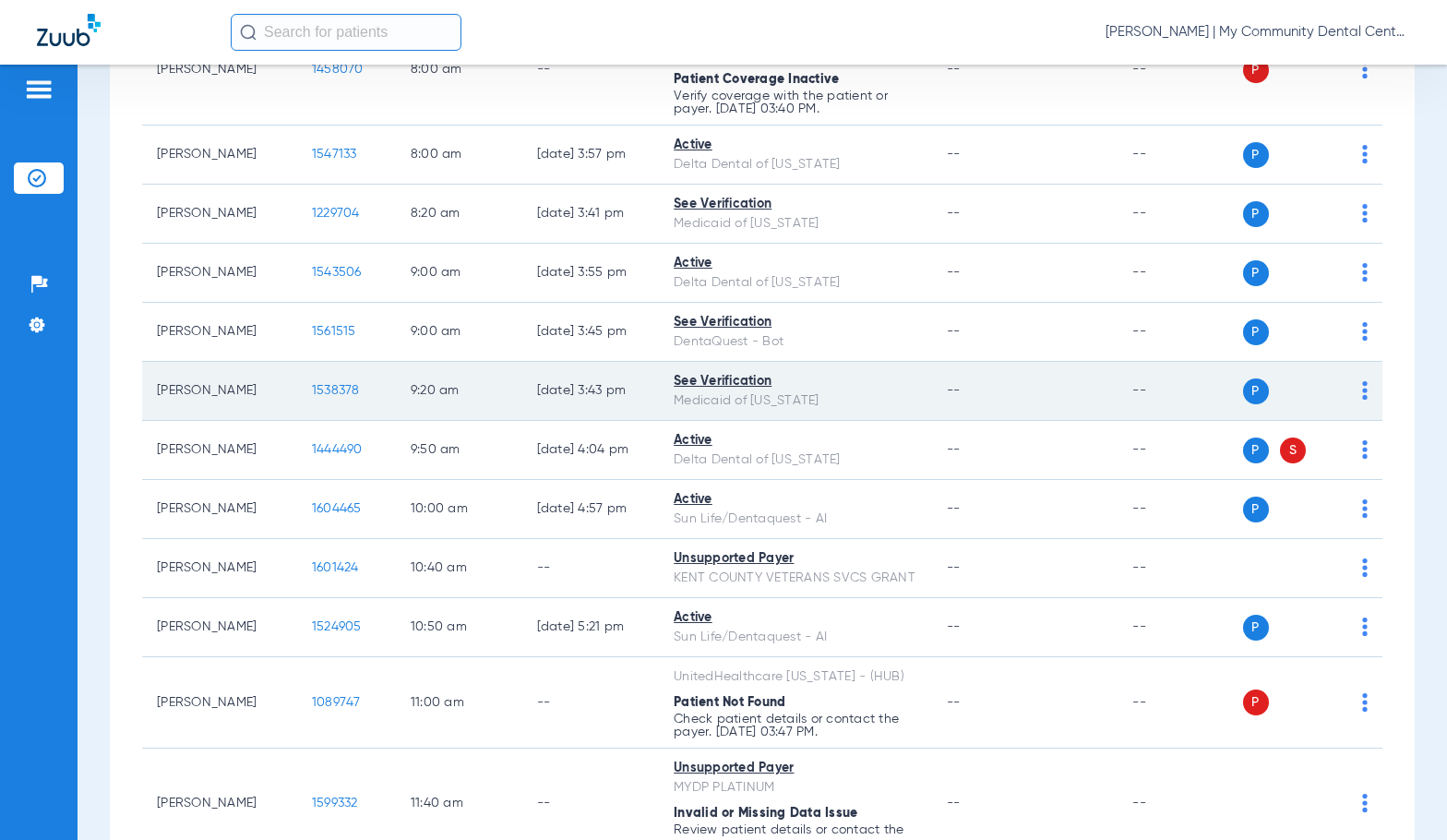
click at [322, 394] on span "1538378" at bounding box center [335, 389] width 48 height 13
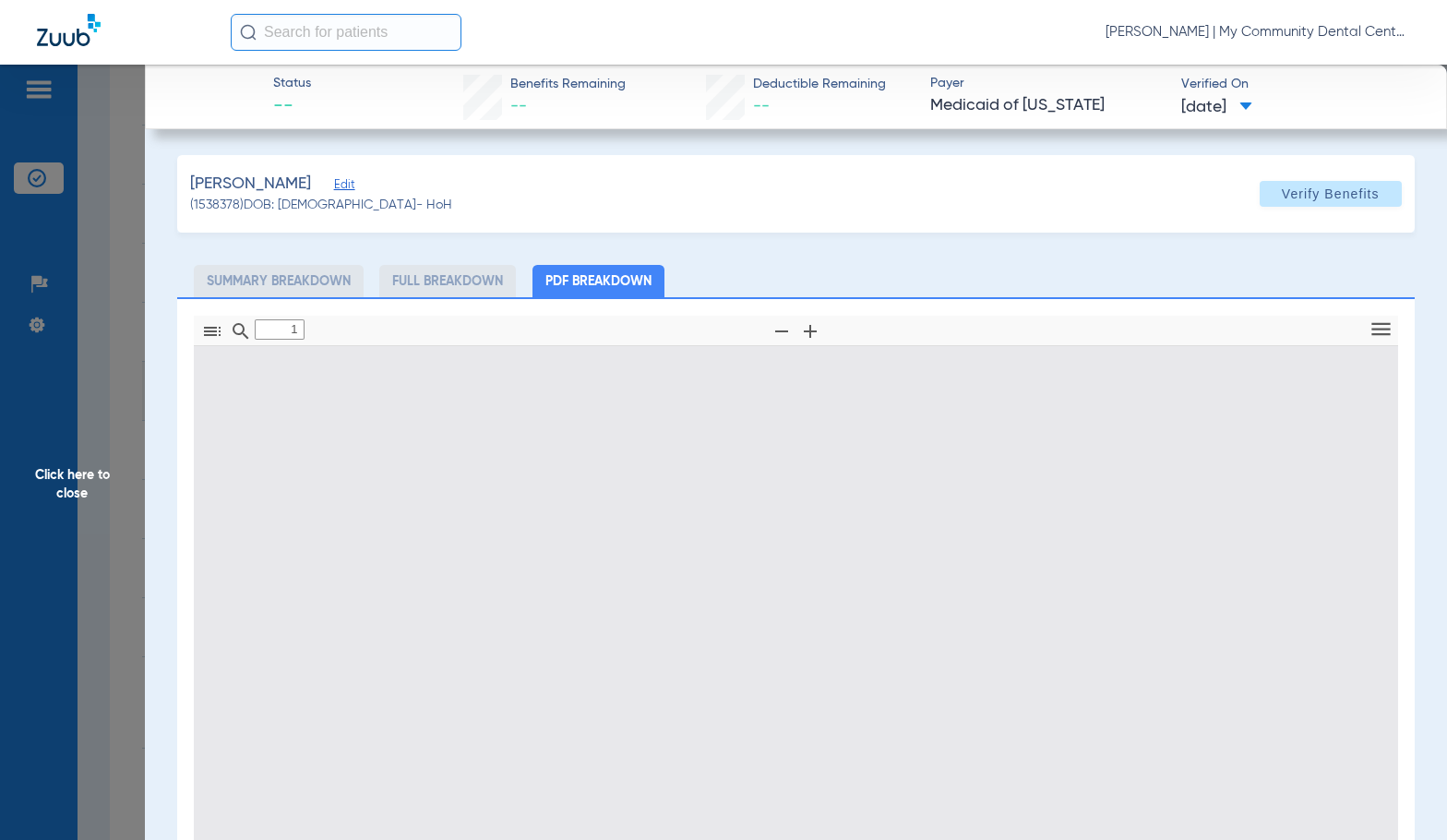
type input "0"
select select "page-width"
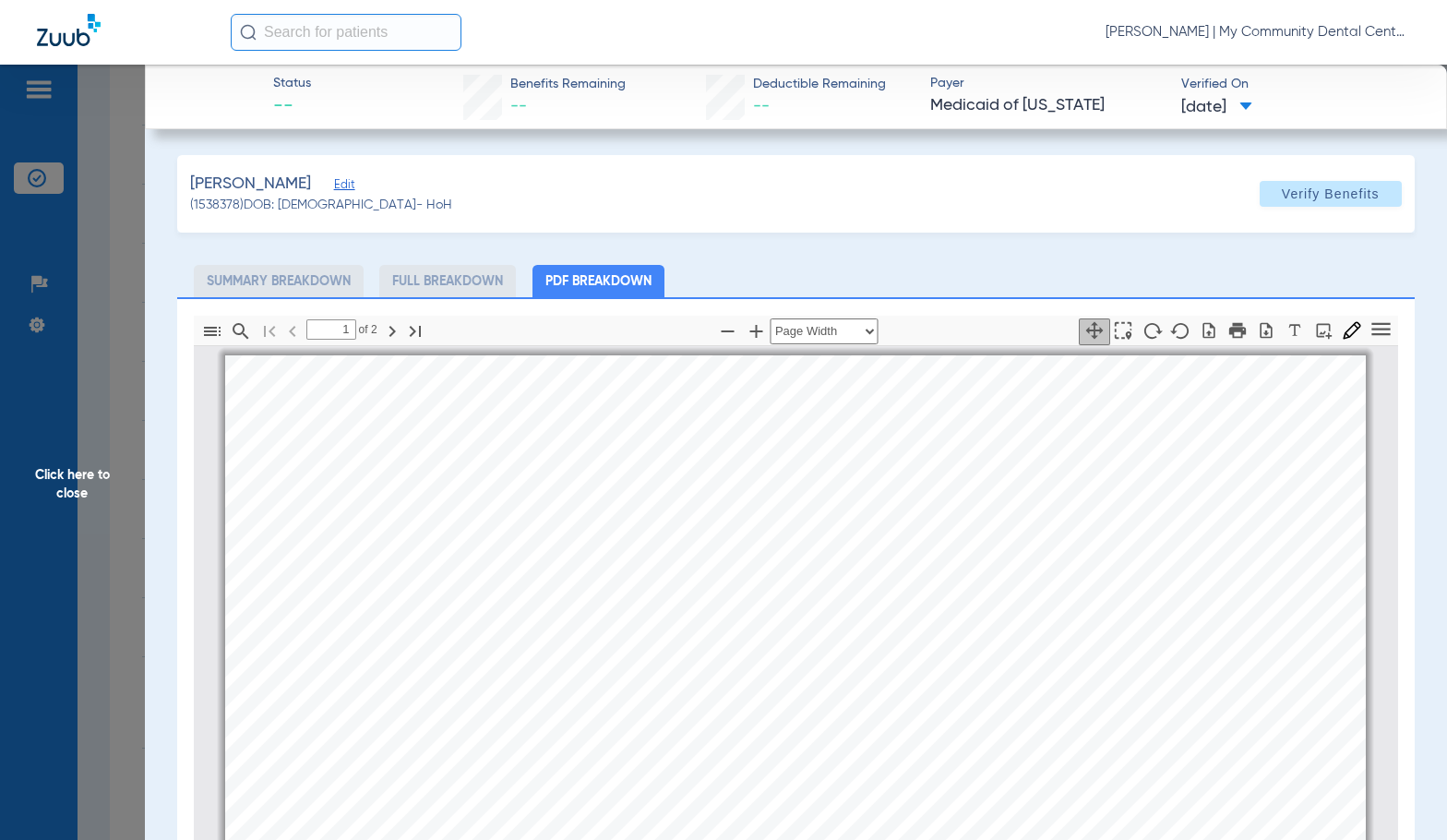
scroll to position [9, 0]
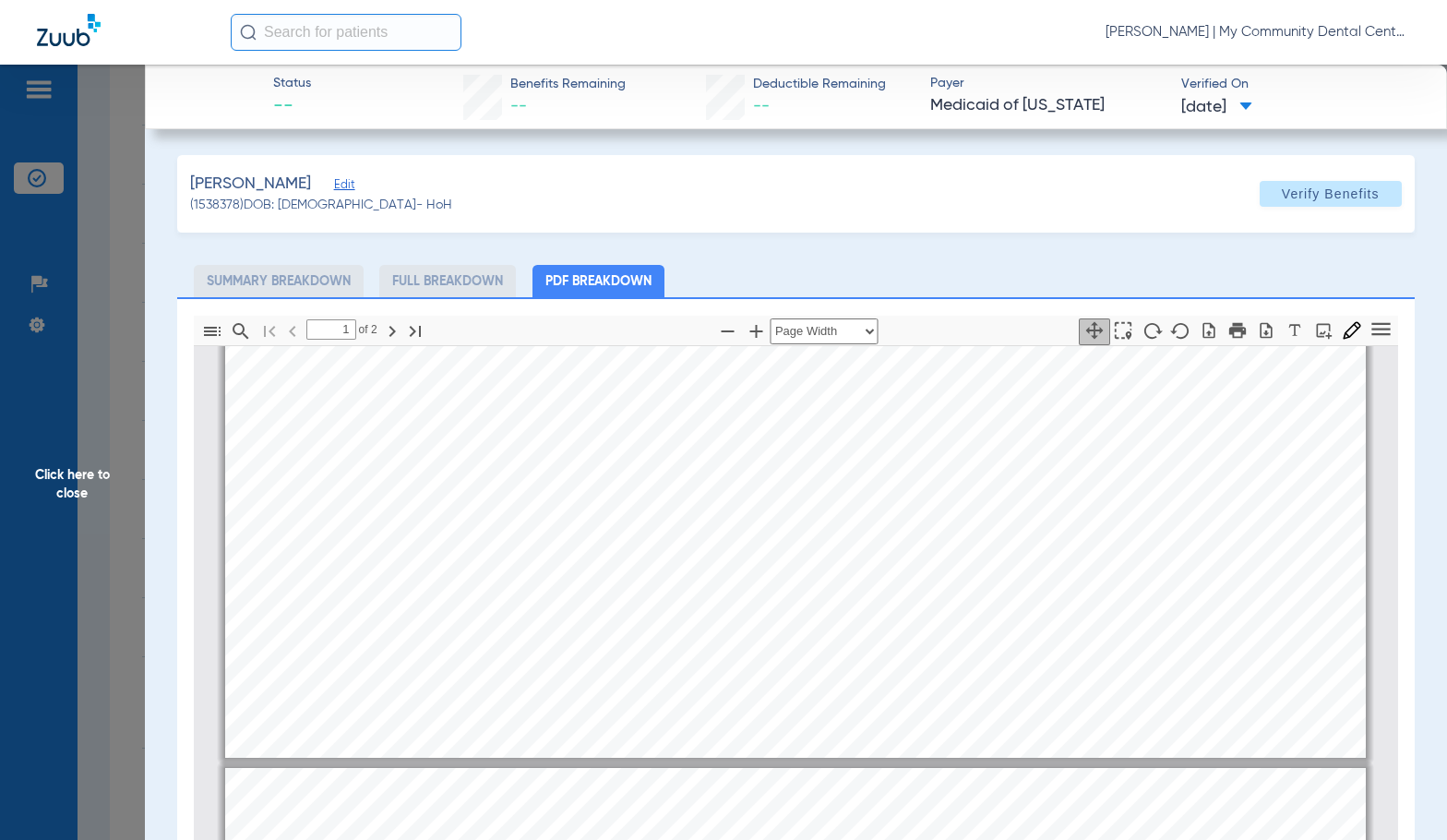
type input "2"
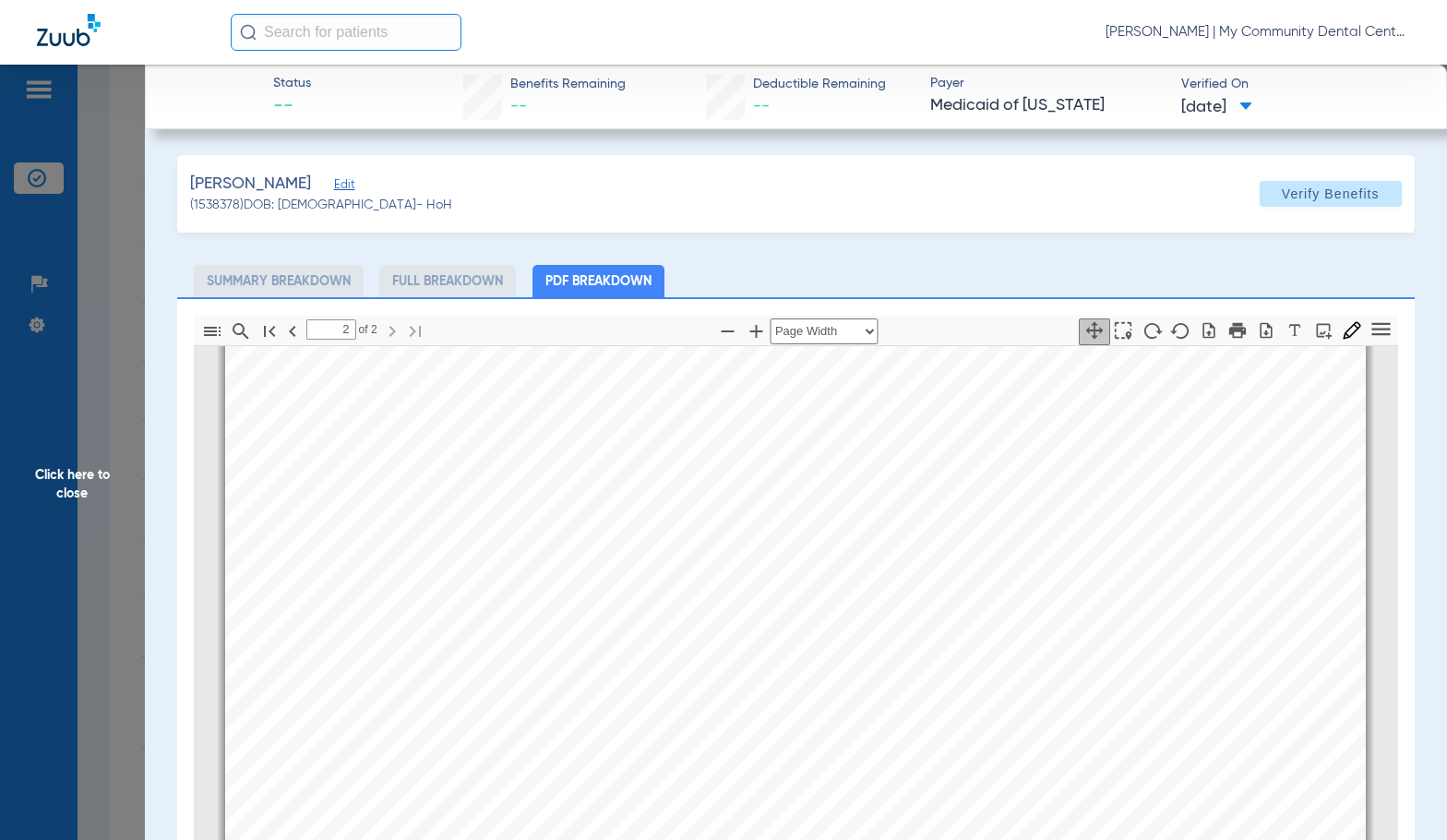
scroll to position [1946, 0]
drag, startPoint x: 91, startPoint y: 489, endPoint x: 1425, endPoint y: 489, distance: 1334.0
click at [91, 489] on span "Click here to close" at bounding box center [72, 485] width 145 height 840
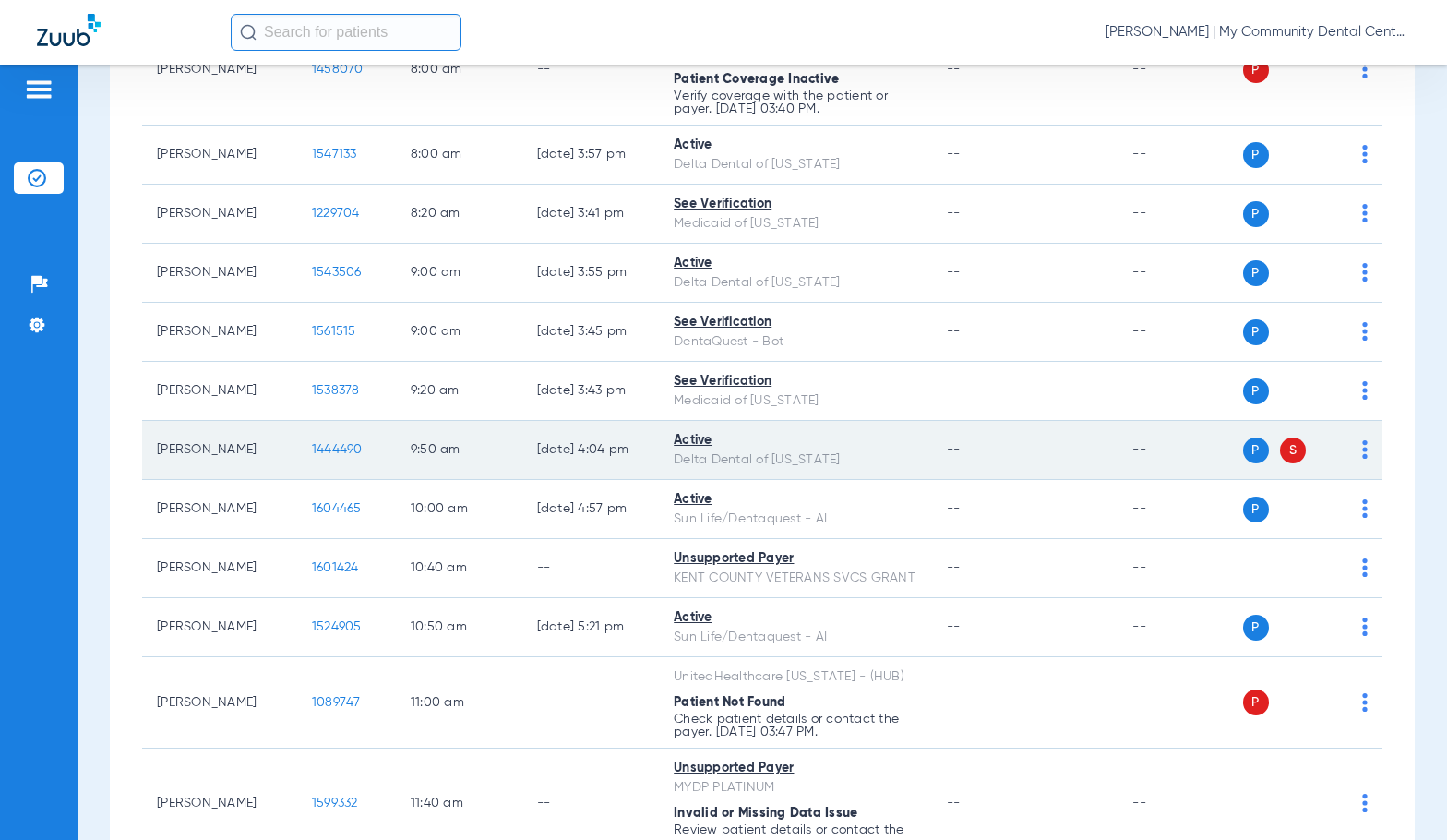
click at [325, 437] on td "1444490" at bounding box center [346, 451] width 99 height 59
click at [326, 443] on span "1444490" at bounding box center [336, 449] width 50 height 13
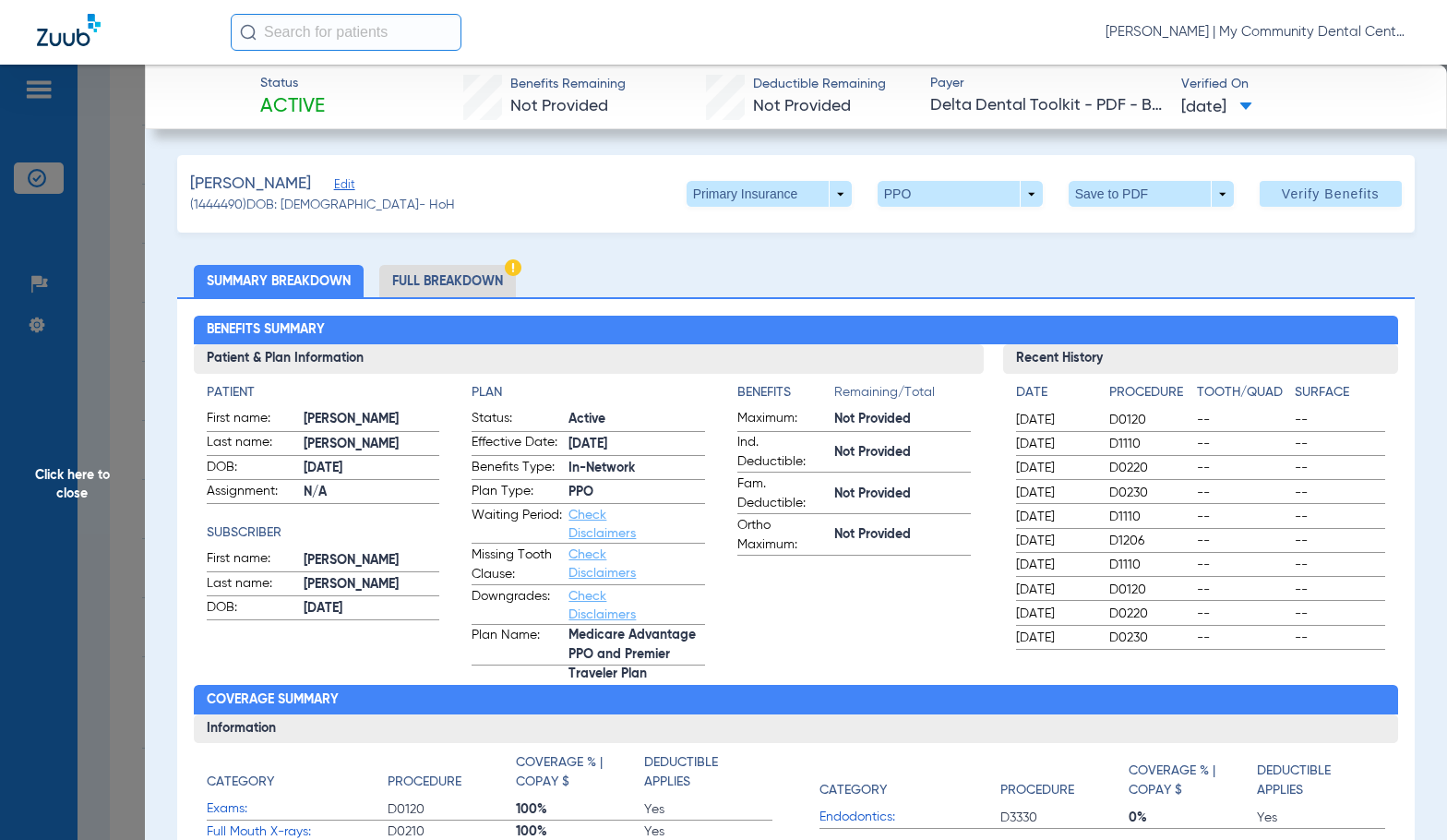
click at [400, 286] on li "Full Breakdown" at bounding box center [448, 281] width 136 height 33
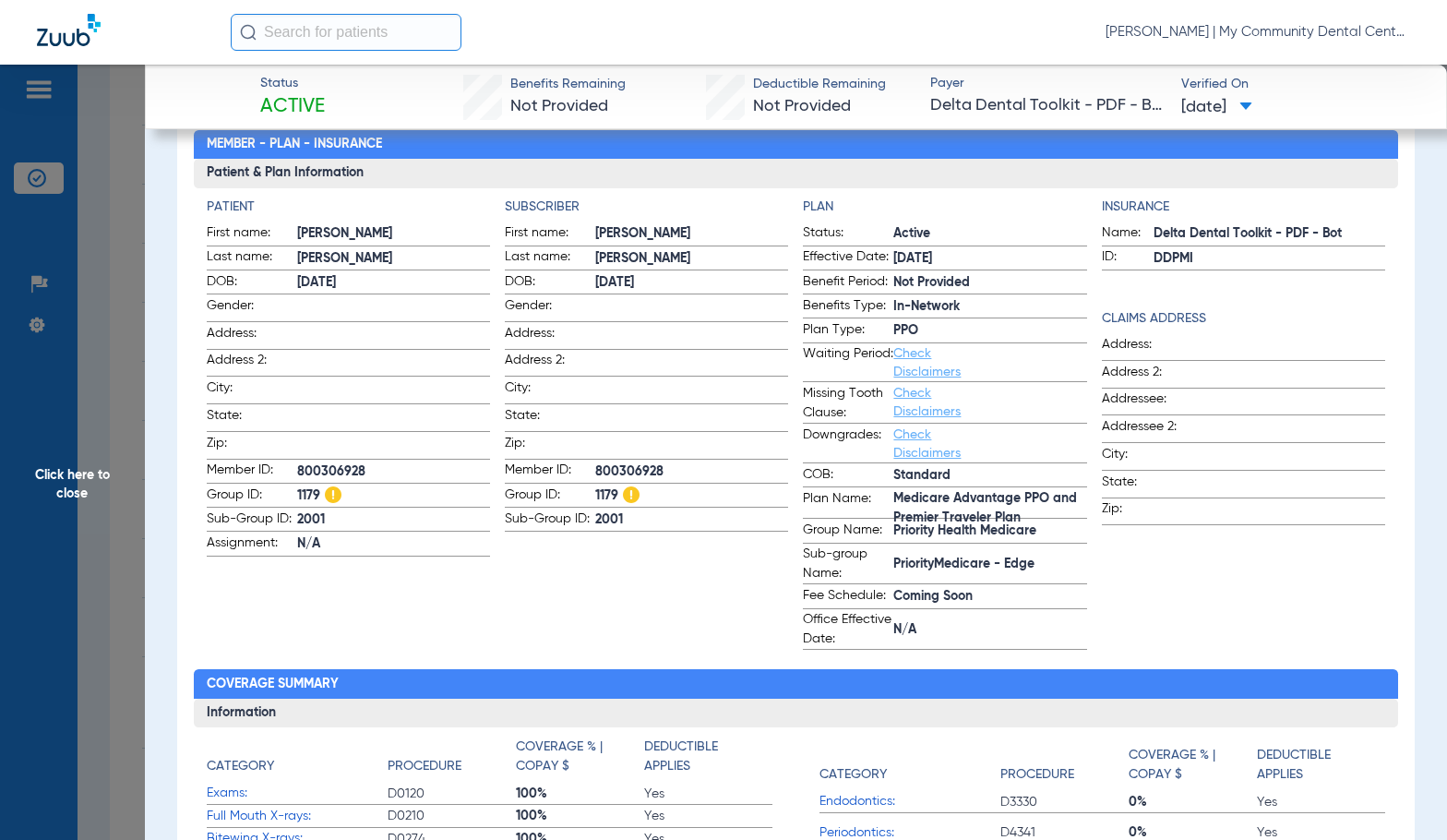
scroll to position [184, 0]
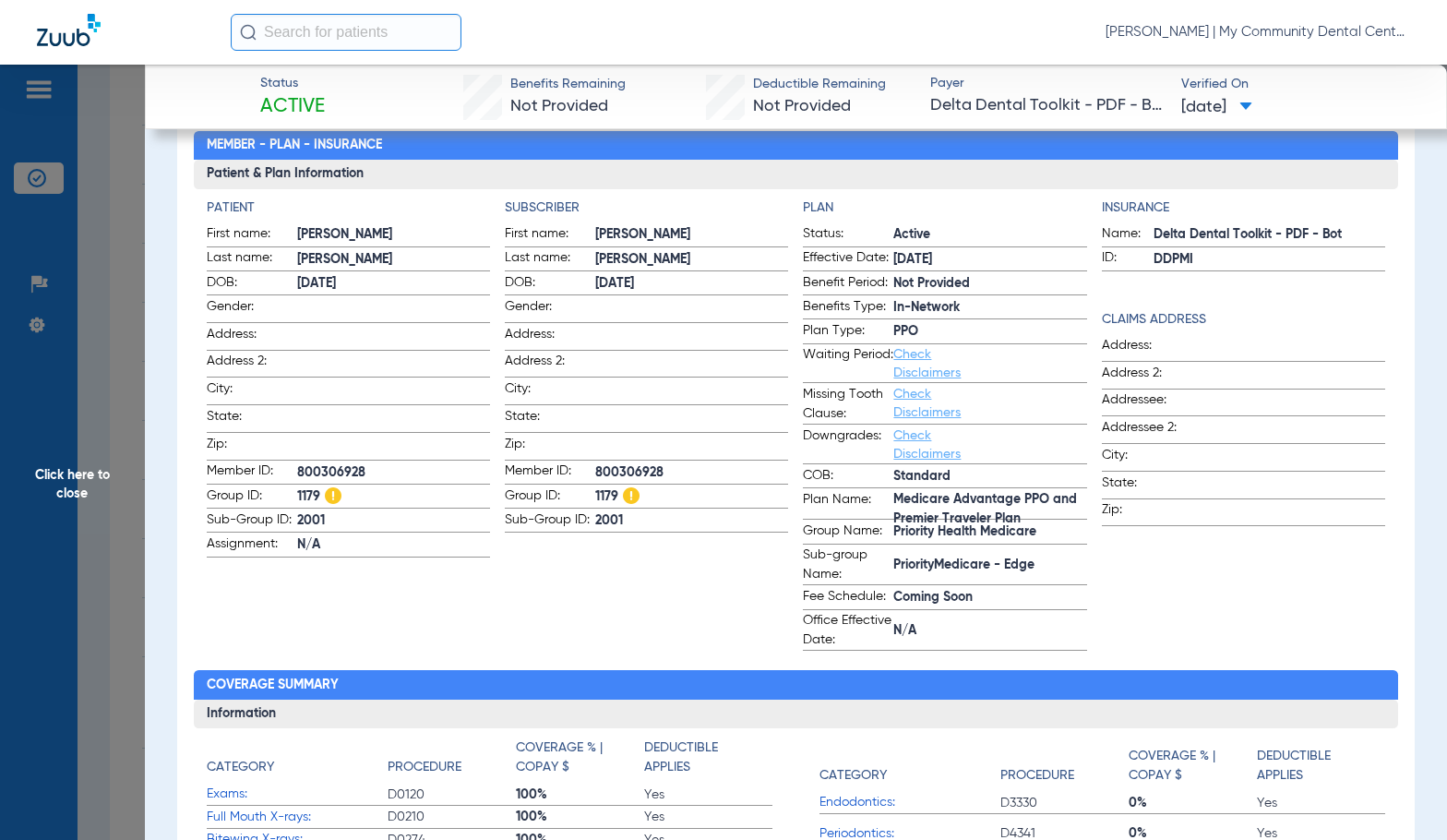
click at [84, 510] on span "Click here to close" at bounding box center [72, 485] width 145 height 840
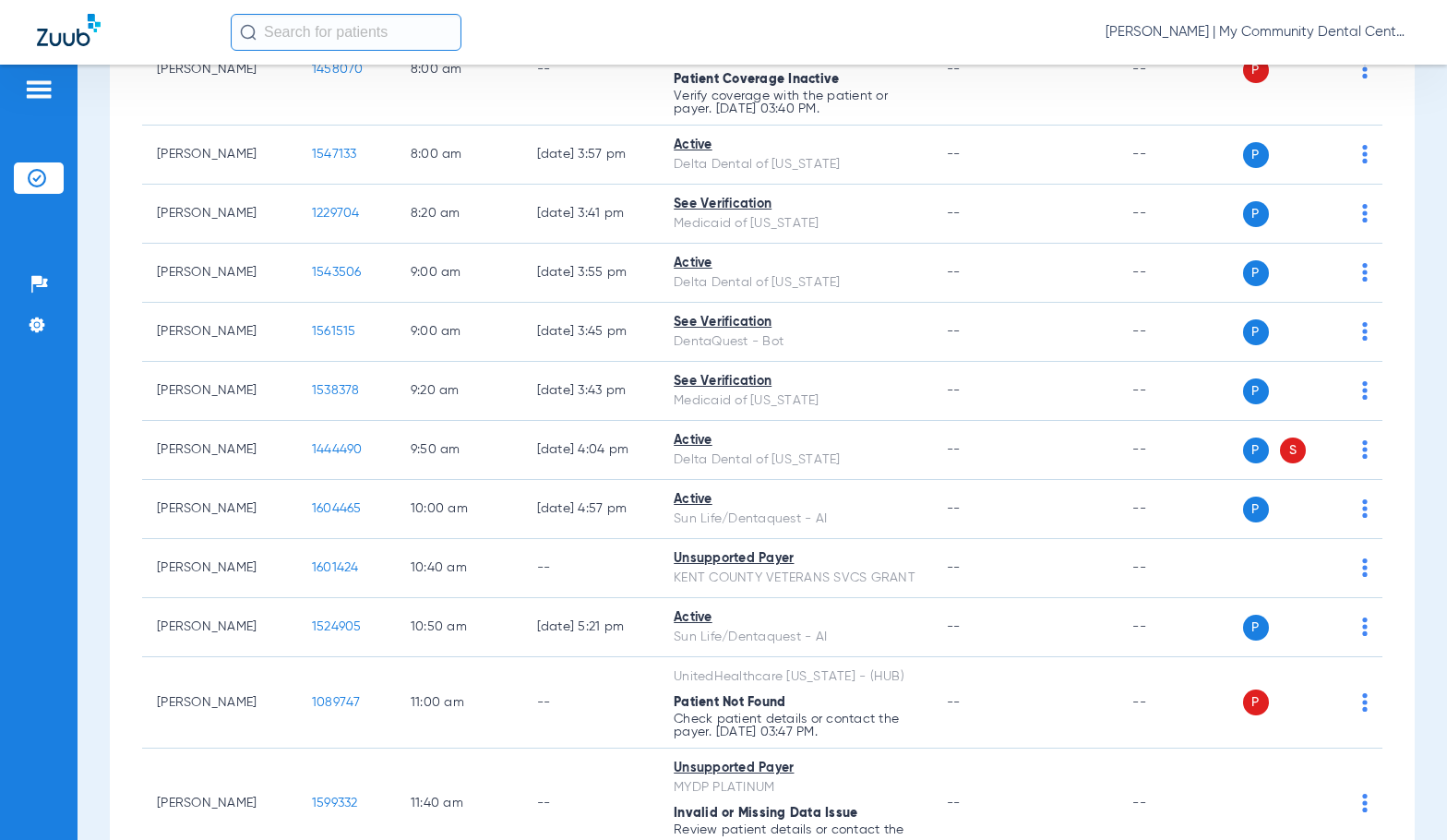
scroll to position [0, 0]
click at [570, 25] on div "[PERSON_NAME] | My Community Dental Centers" at bounding box center [821, 32] width 1180 height 36
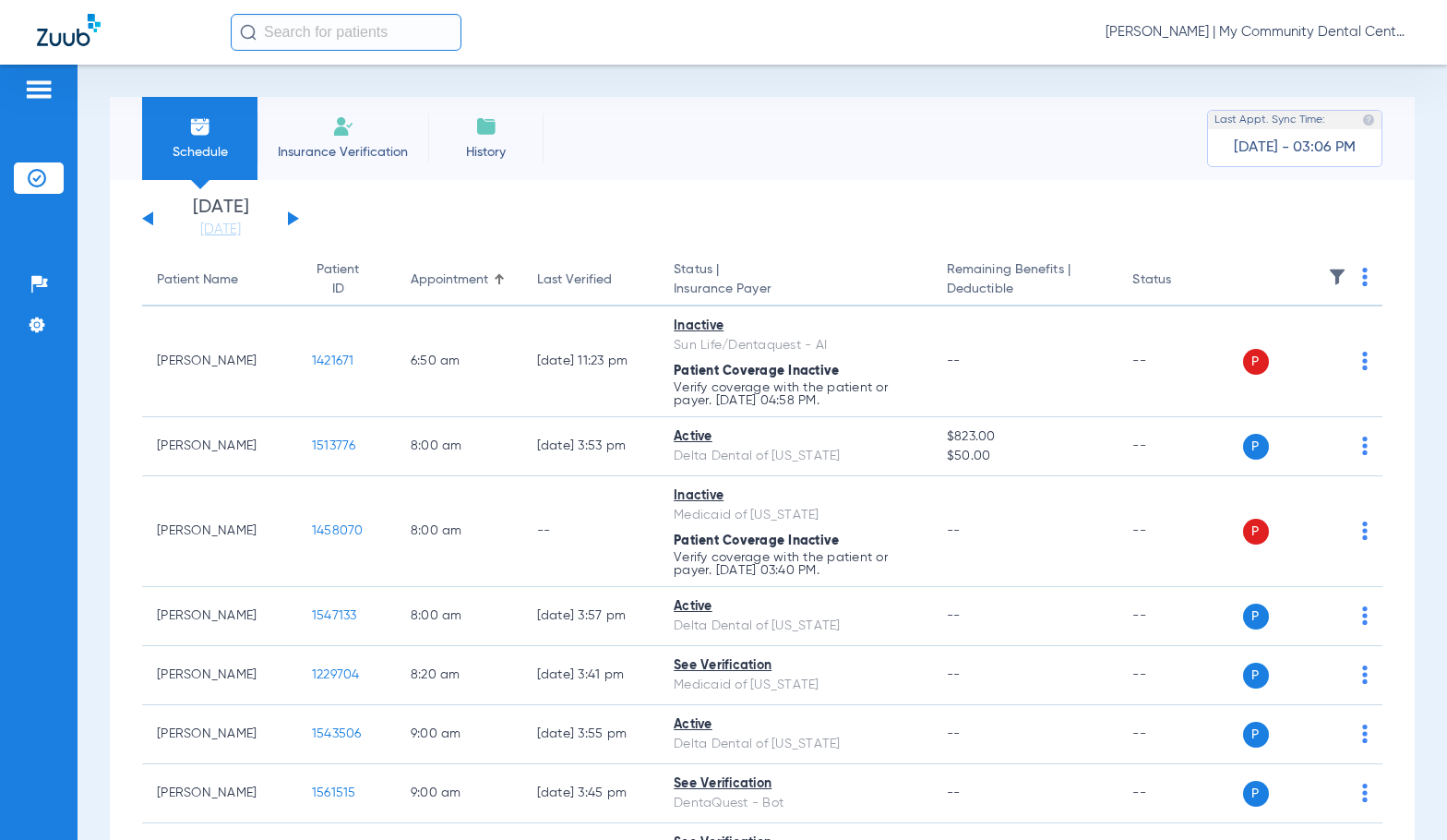
click at [289, 211] on div "Wednesday 06-11-2025 Thursday 06-12-2025 Friday 06-13-2025 Saturday 06-14-2025 …" at bounding box center [220, 218] width 157 height 40
click at [285, 219] on div "Wednesday 06-11-2025 Thursday 06-12-2025 Friday 06-13-2025 Saturday 06-14-2025 …" at bounding box center [220, 218] width 157 height 40
click at [290, 220] on button at bounding box center [293, 218] width 11 height 14
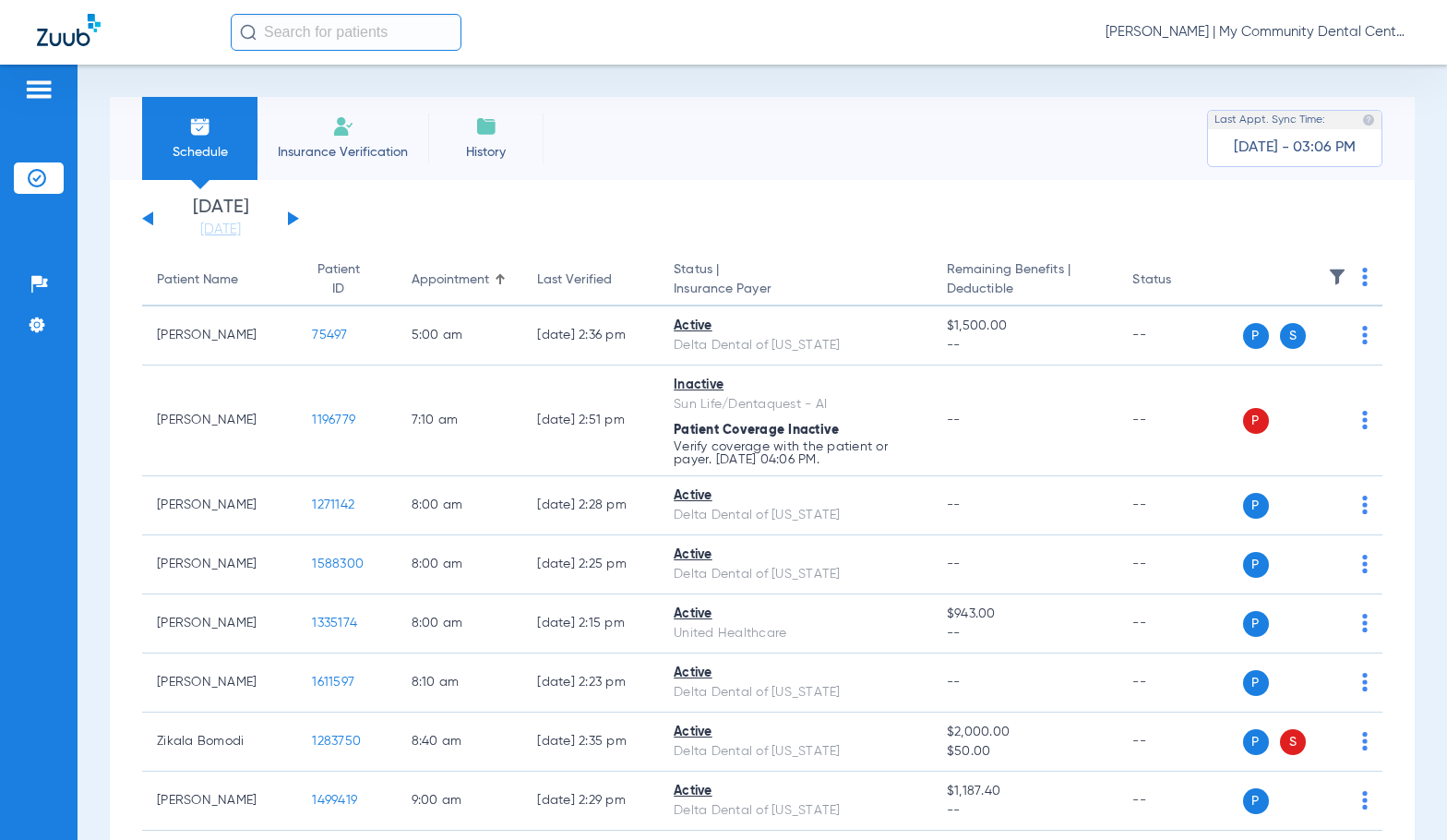
click at [1201, 35] on span "[PERSON_NAME] | My Community Dental Centers" at bounding box center [1258, 32] width 305 height 19
click at [1286, 79] on button "Account Selection" at bounding box center [1340, 65] width 133 height 36
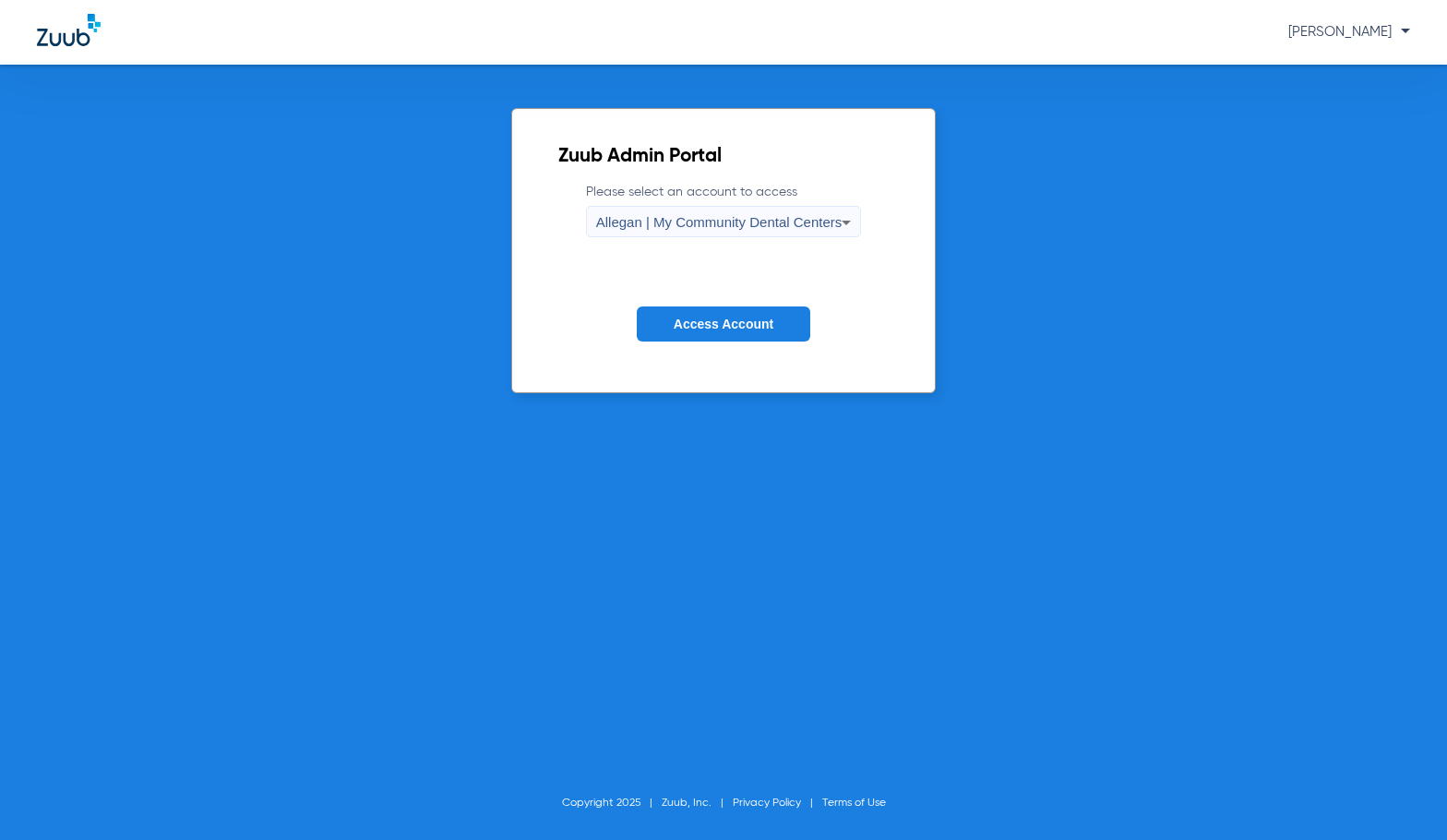
click at [716, 225] on span "Allegan | My Community Dental Centers" at bounding box center [719, 222] width 247 height 16
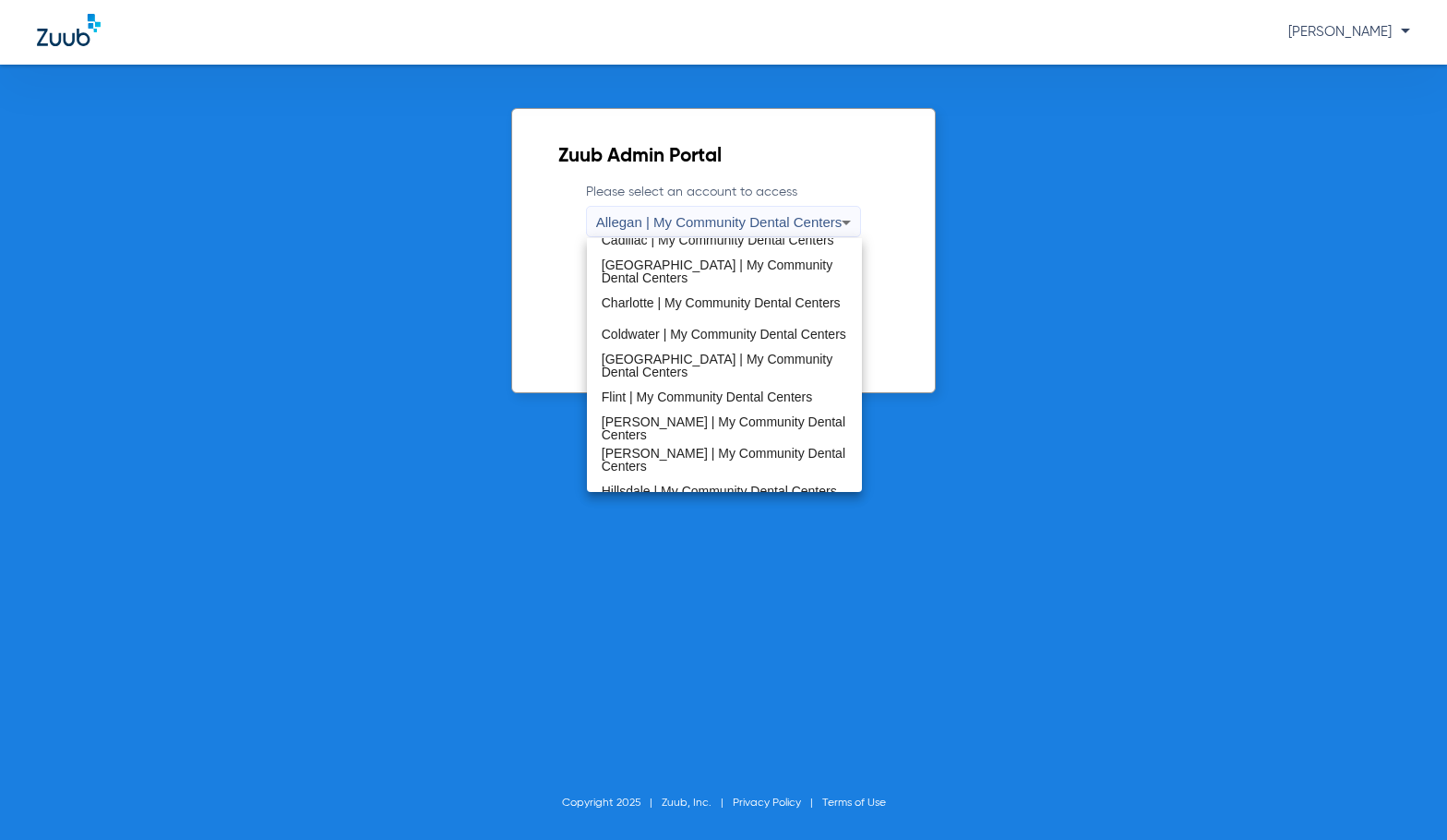
scroll to position [594, 0]
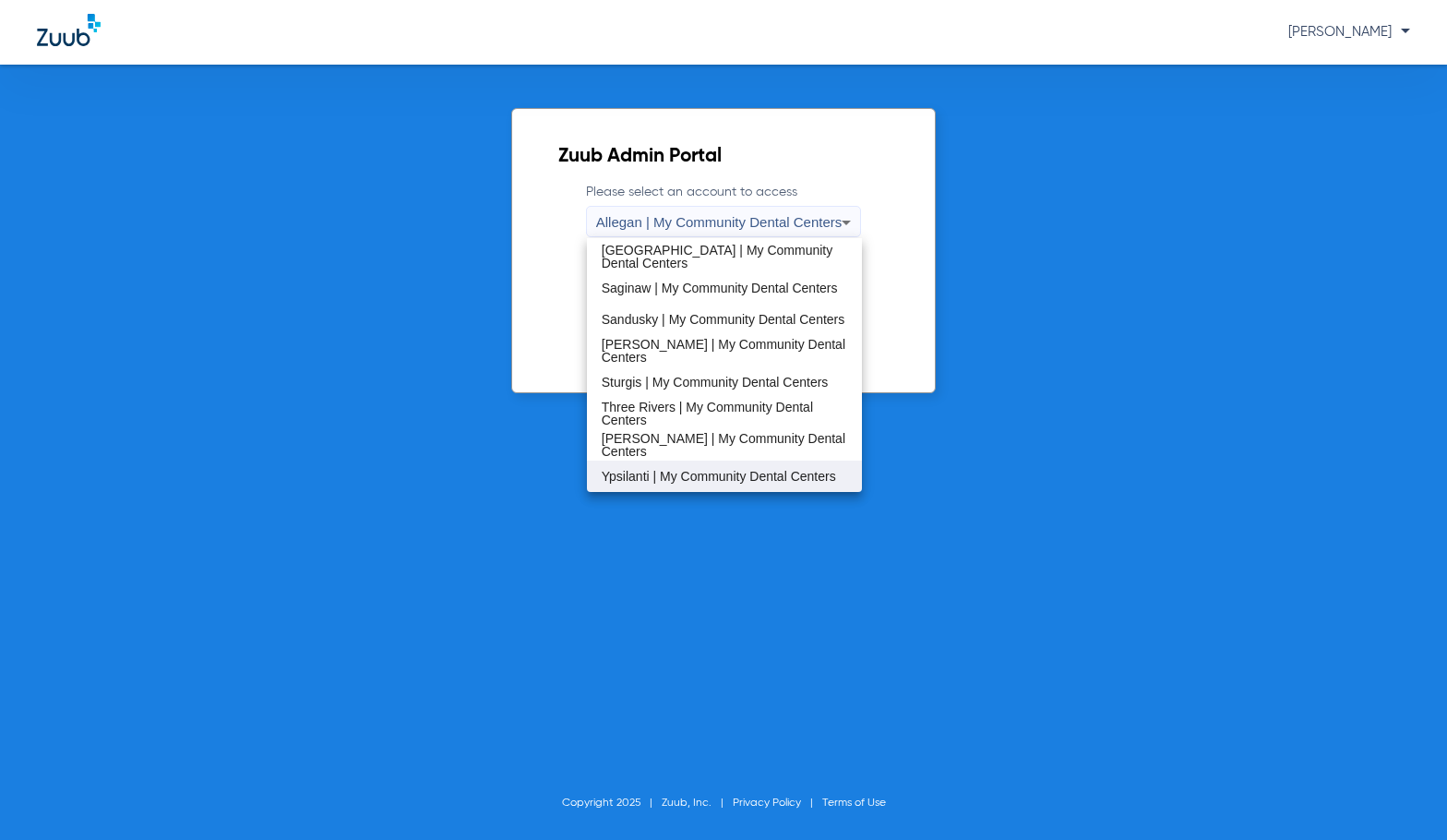
click at [662, 471] on span "Ypsilanti | My Community Dental Centers" at bounding box center [719, 475] width 235 height 13
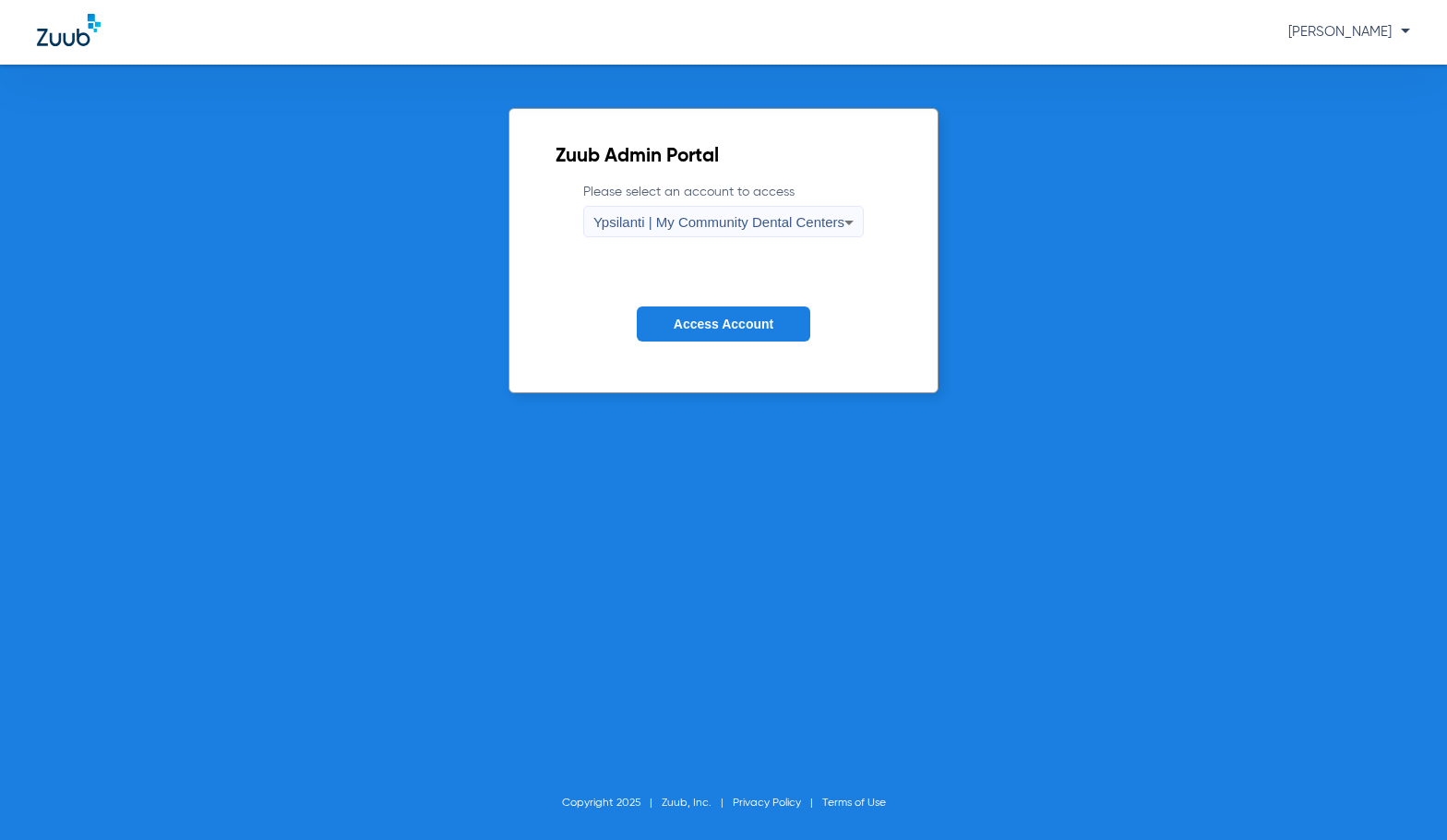
click at [745, 313] on button "Access Account" at bounding box center [724, 324] width 174 height 35
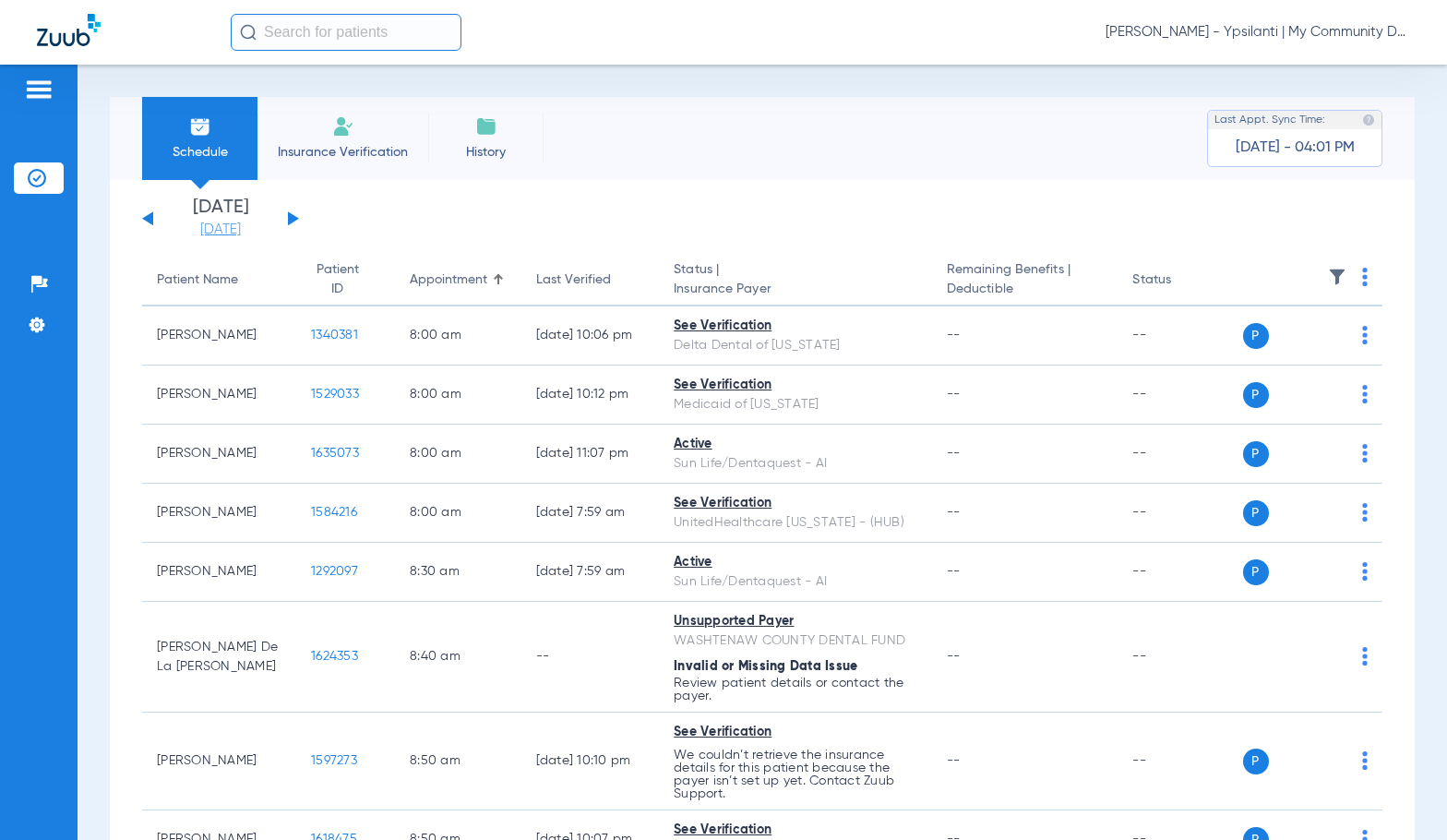
click at [227, 226] on link "[DATE]" at bounding box center [220, 230] width 110 height 19
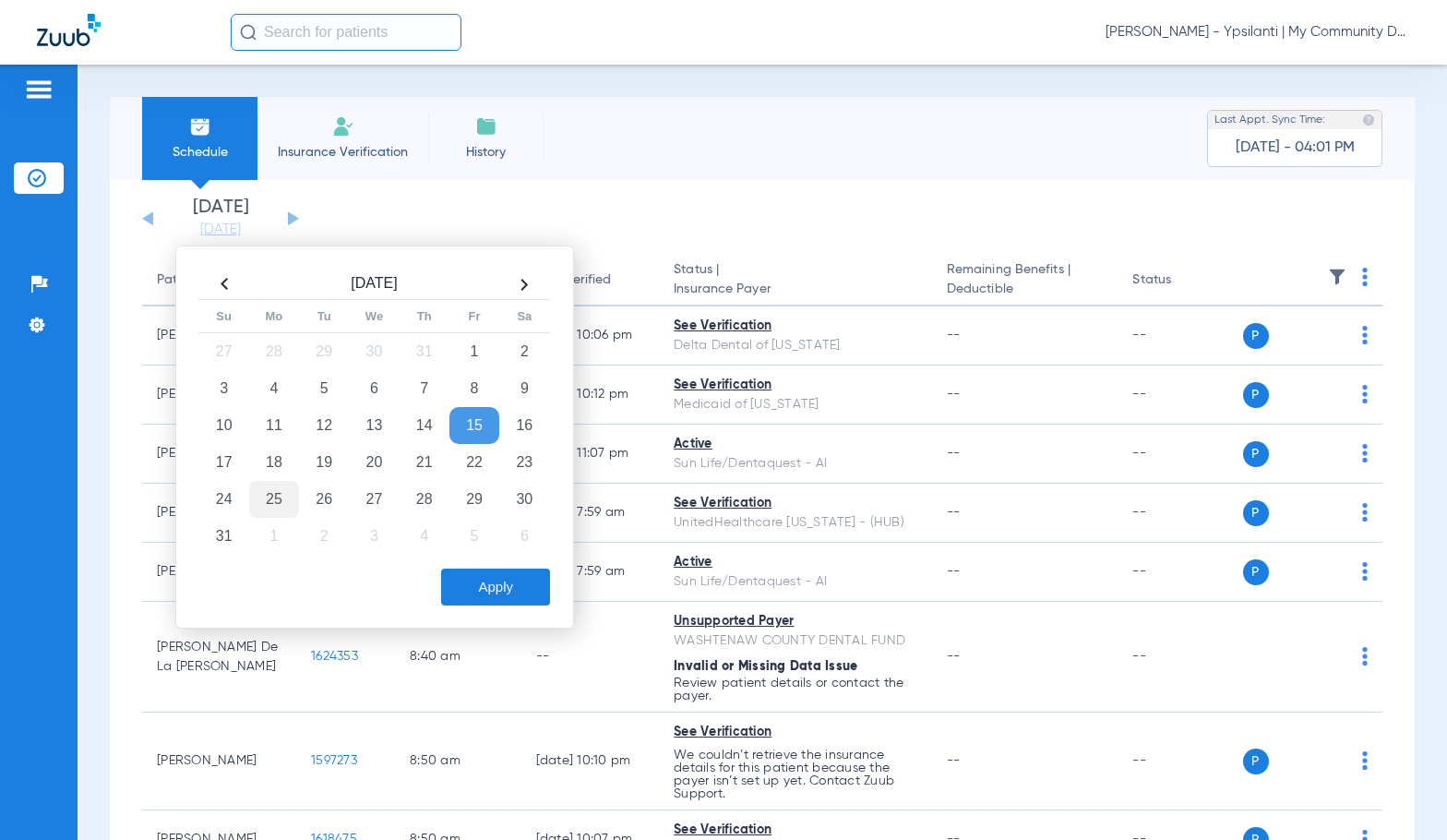
click at [277, 497] on td "25" at bounding box center [274, 499] width 50 height 36
click at [481, 595] on button "Apply" at bounding box center [495, 586] width 109 height 36
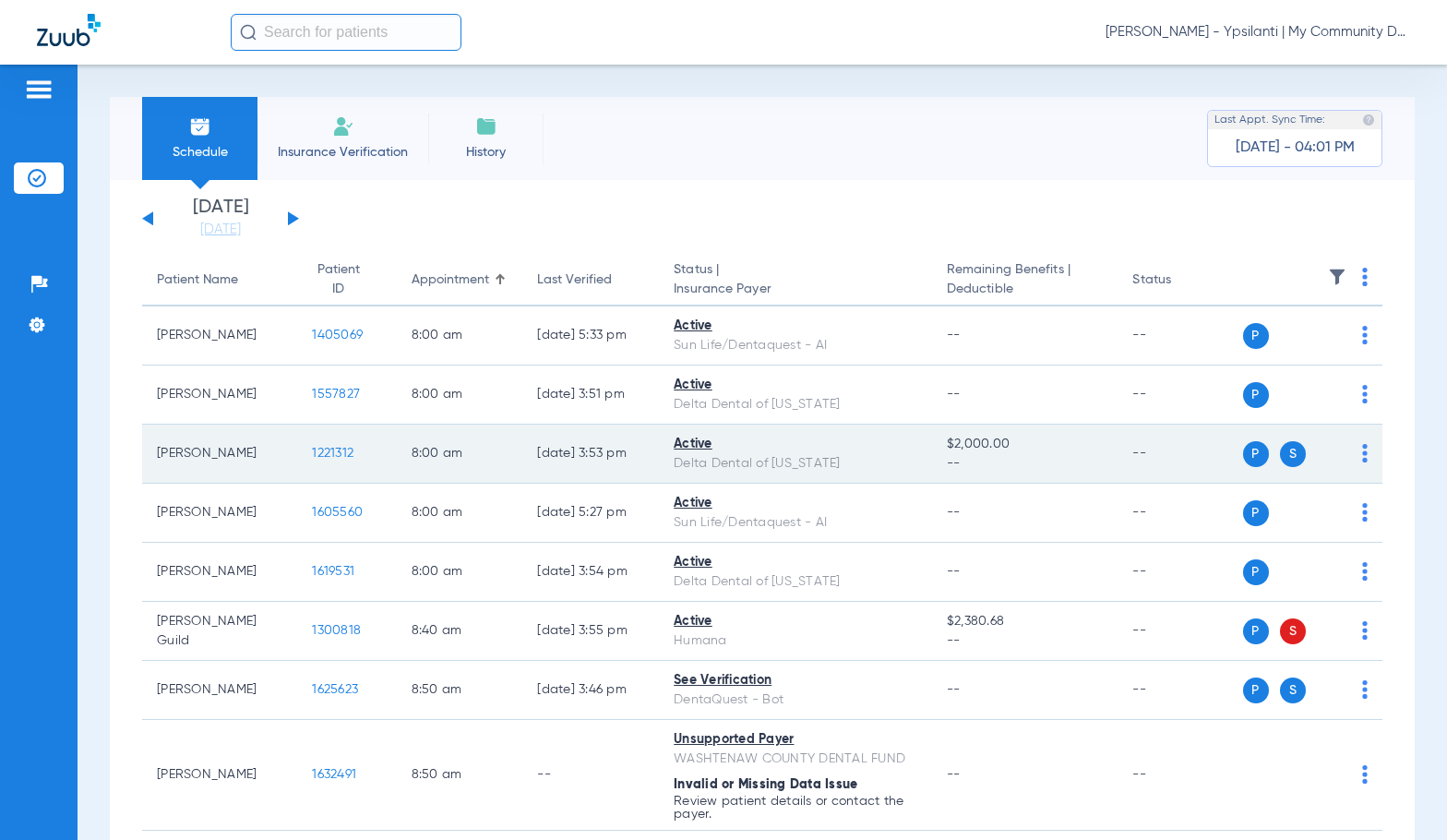
click at [314, 453] on span "1221312" at bounding box center [332, 453] width 41 height 13
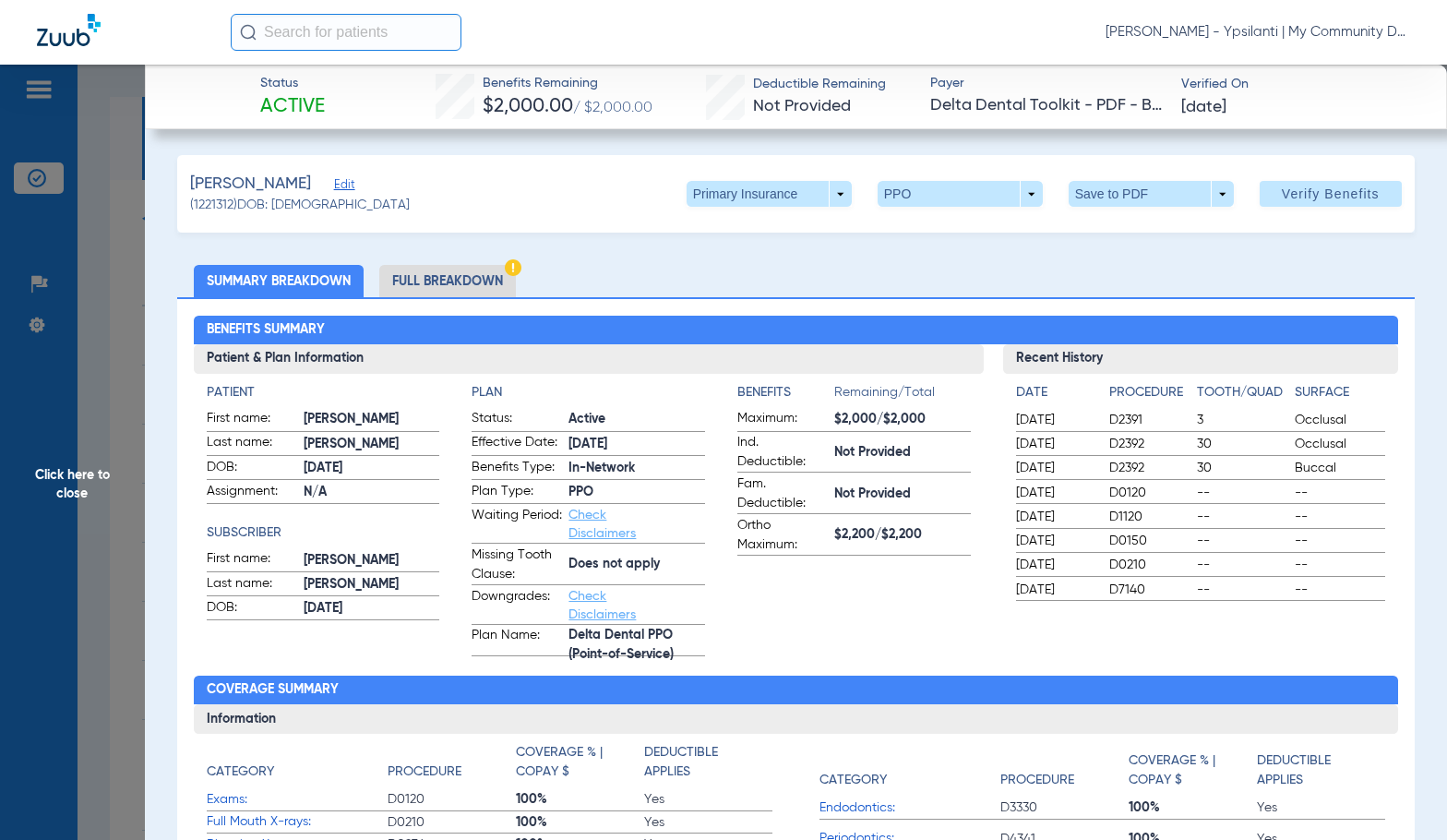
click at [469, 266] on li "Full Breakdown" at bounding box center [448, 281] width 136 height 33
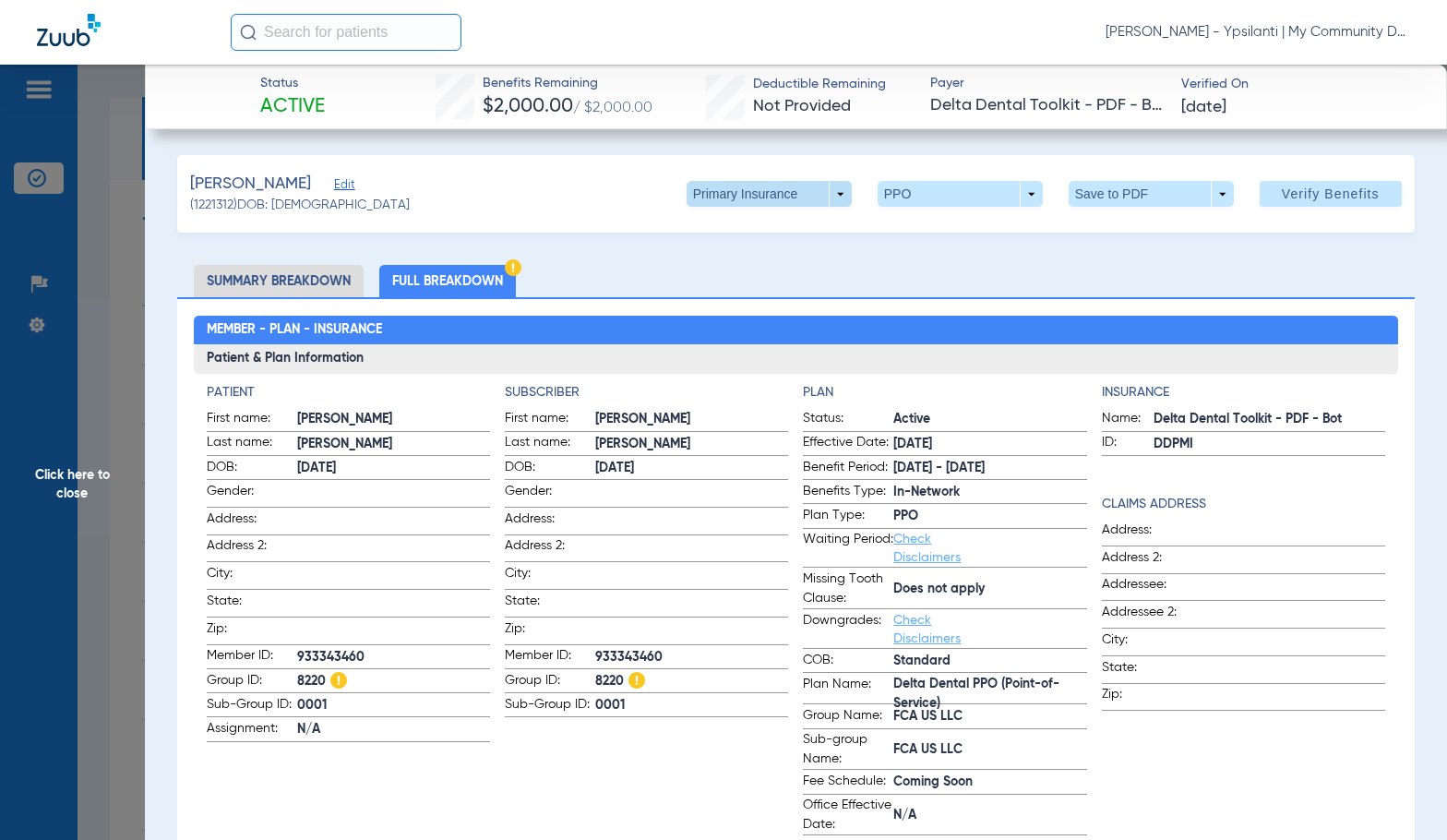
click at [747, 186] on span at bounding box center [768, 193] width 44 height 44
click at [726, 261] on span "Secondary Insurance" at bounding box center [750, 267] width 122 height 13
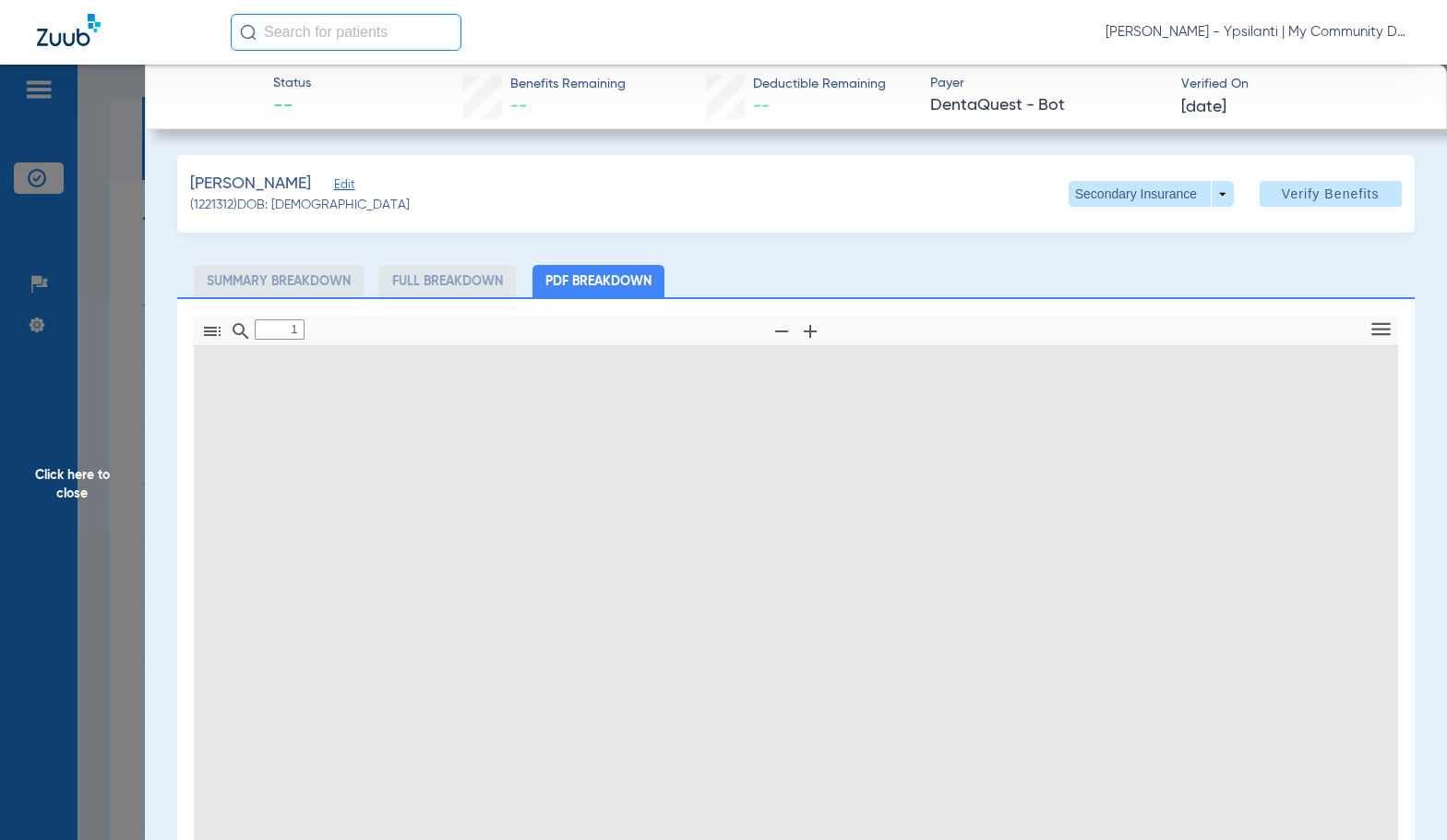
type input "0"
select select "page-width"
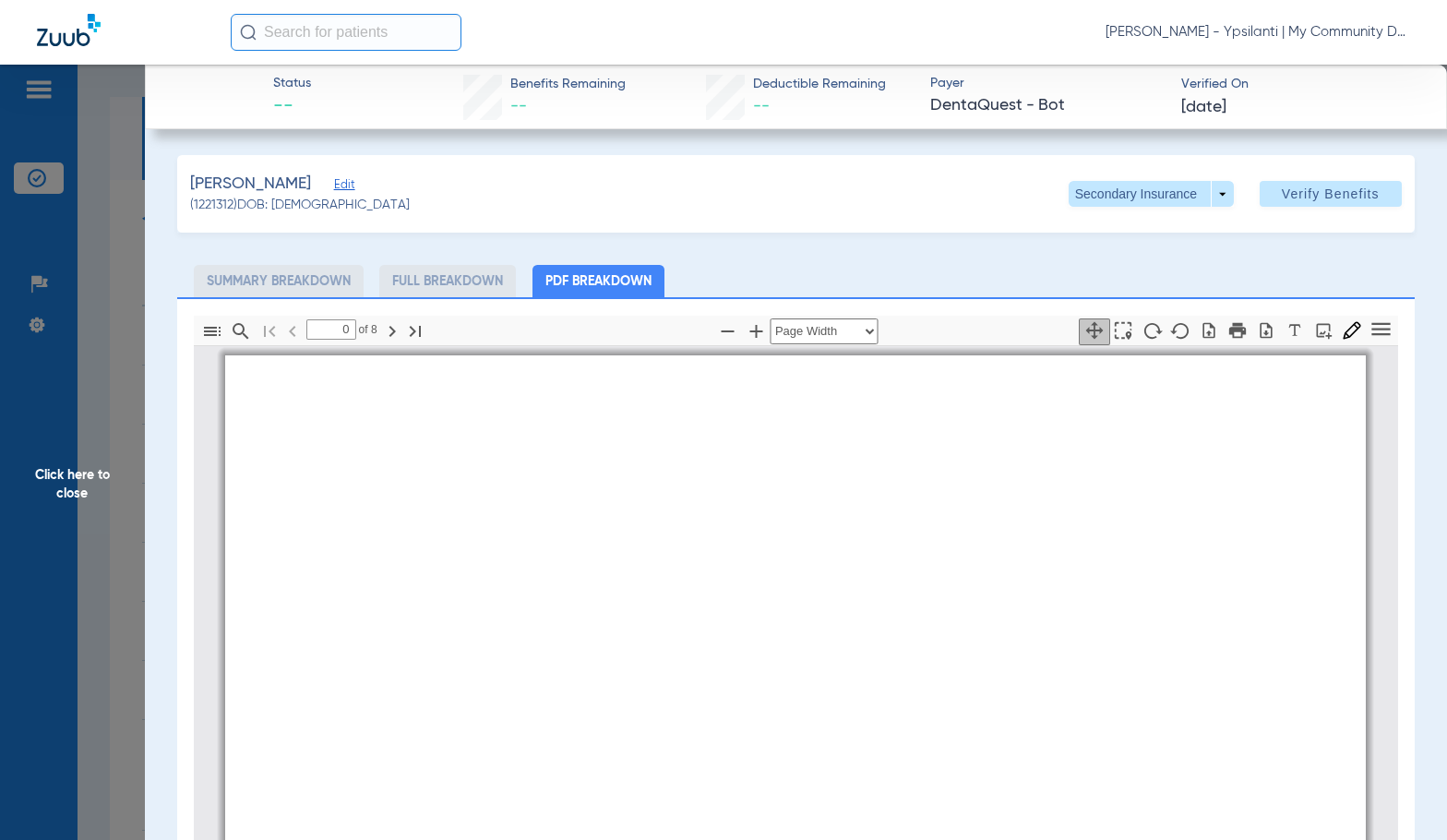
type input "1"
drag, startPoint x: 87, startPoint y: 498, endPoint x: 398, endPoint y: 525, distance: 312.2
click at [87, 498] on span "Click here to close" at bounding box center [72, 485] width 145 height 840
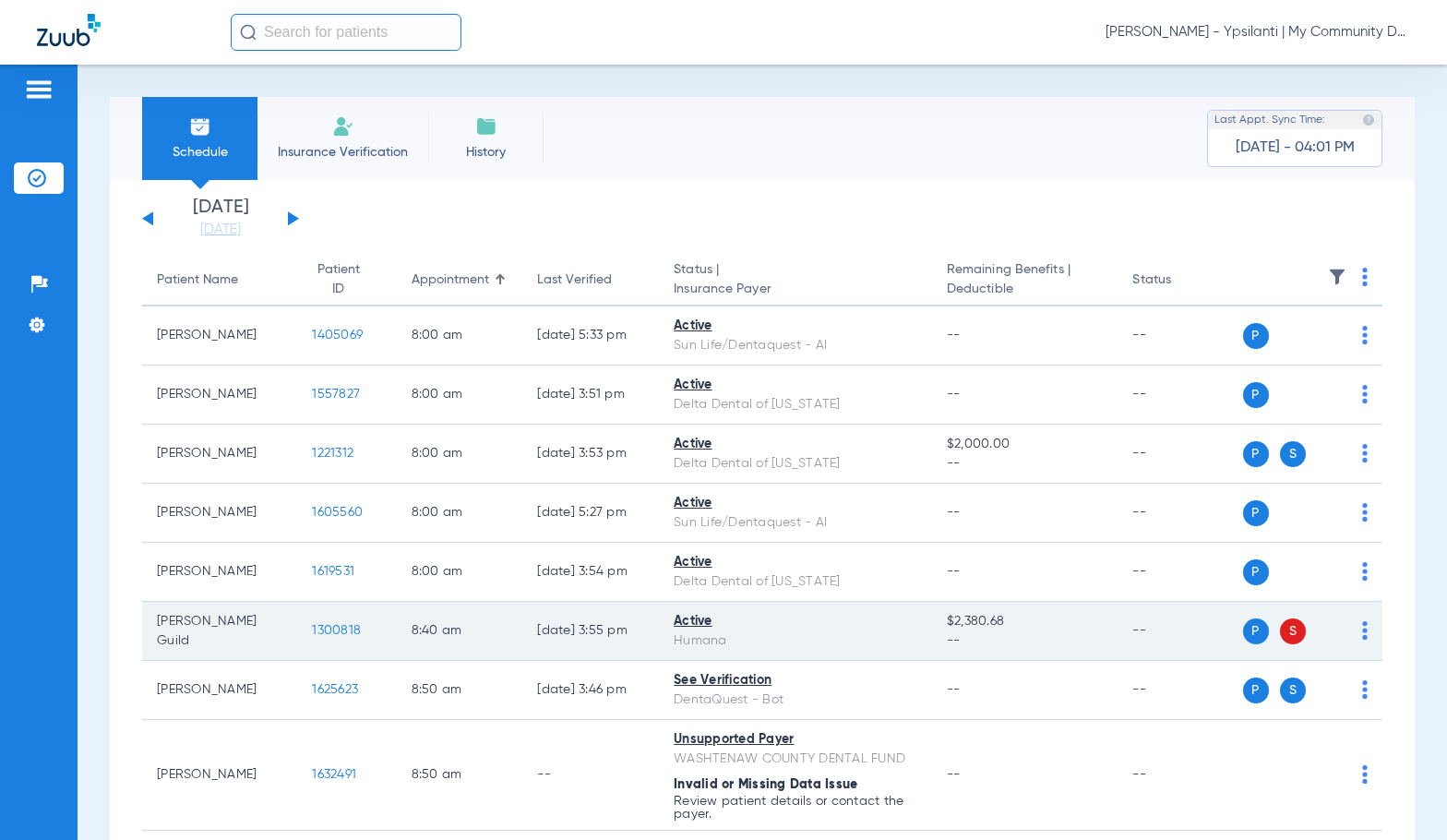
click at [326, 622] on td "1300818" at bounding box center [346, 631] width 99 height 59
click at [328, 627] on span "1300818" at bounding box center [336, 630] width 49 height 13
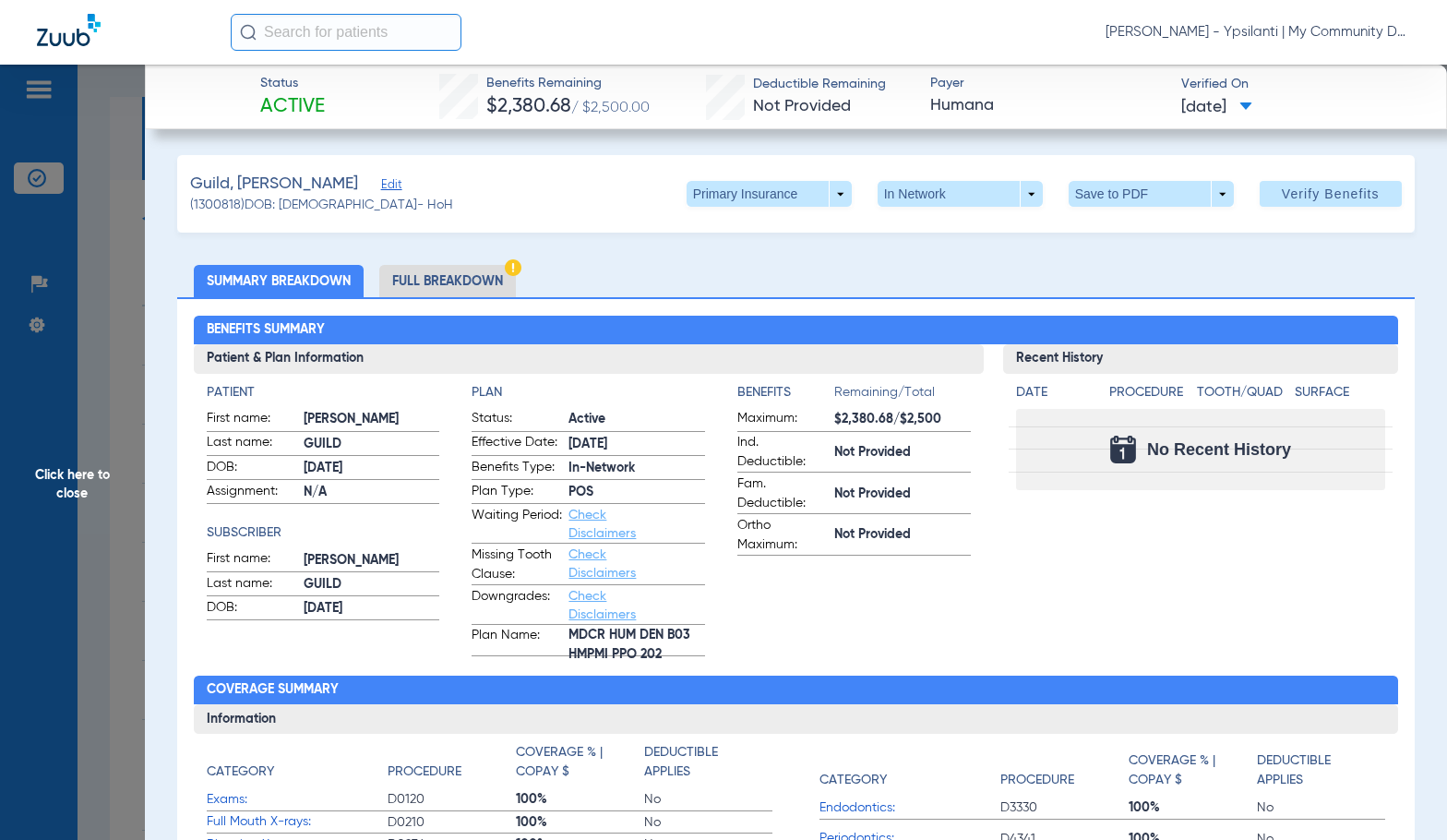
click at [466, 287] on li "Full Breakdown" at bounding box center [448, 281] width 136 height 33
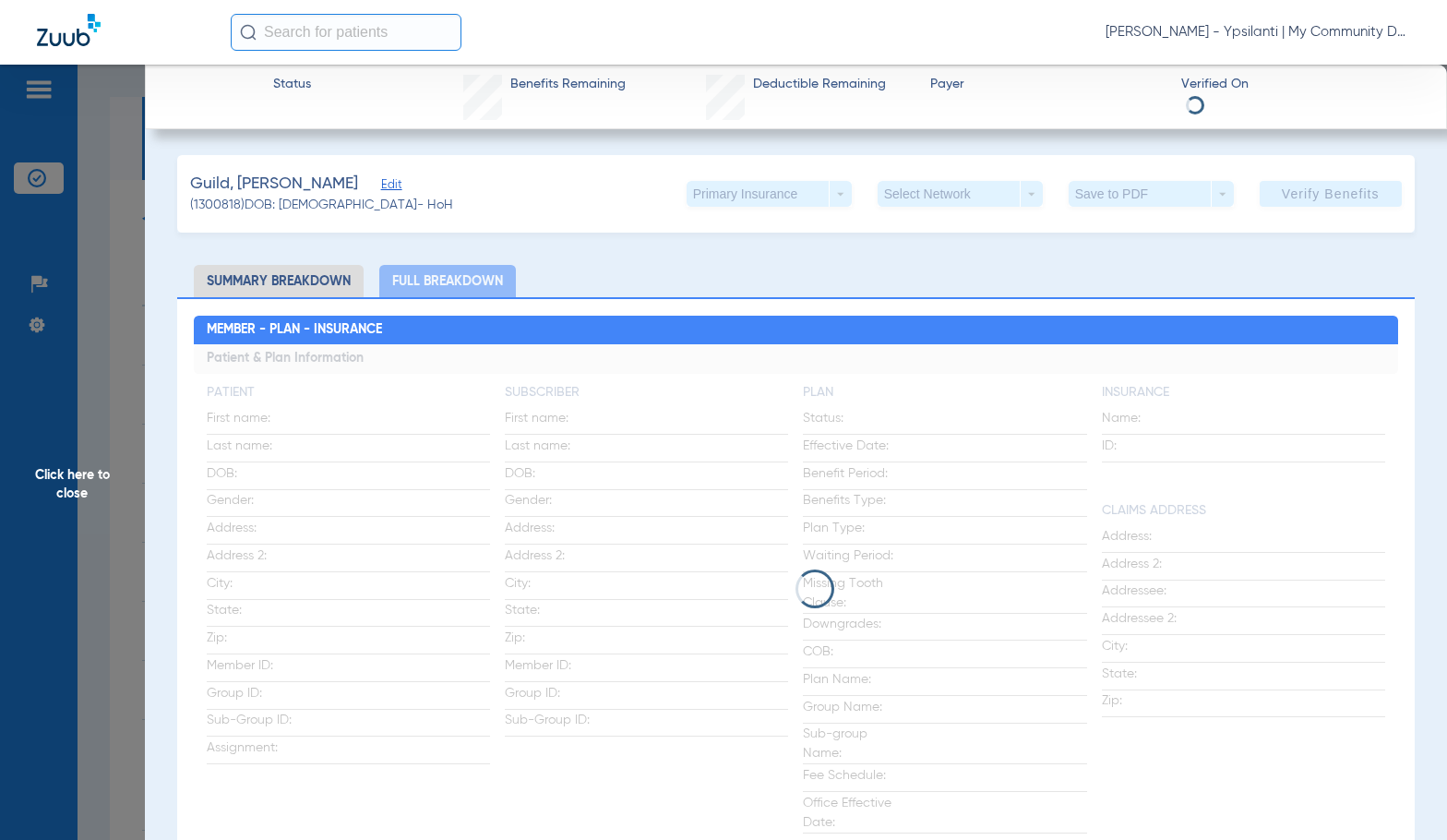
drag, startPoint x: 466, startPoint y: 287, endPoint x: 539, endPoint y: 261, distance: 77.5
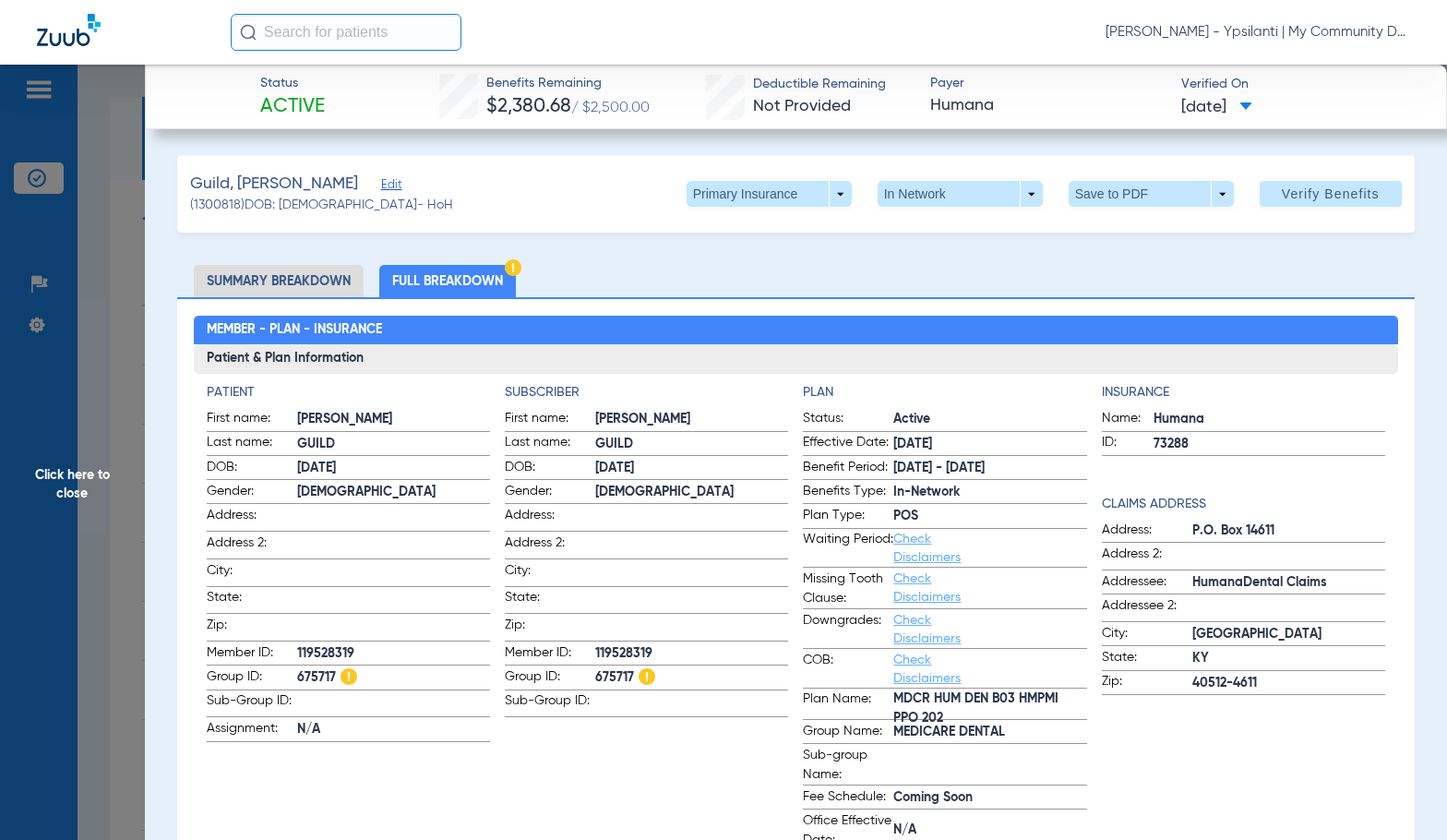
click at [69, 519] on span "Click here to close" at bounding box center [72, 485] width 145 height 840
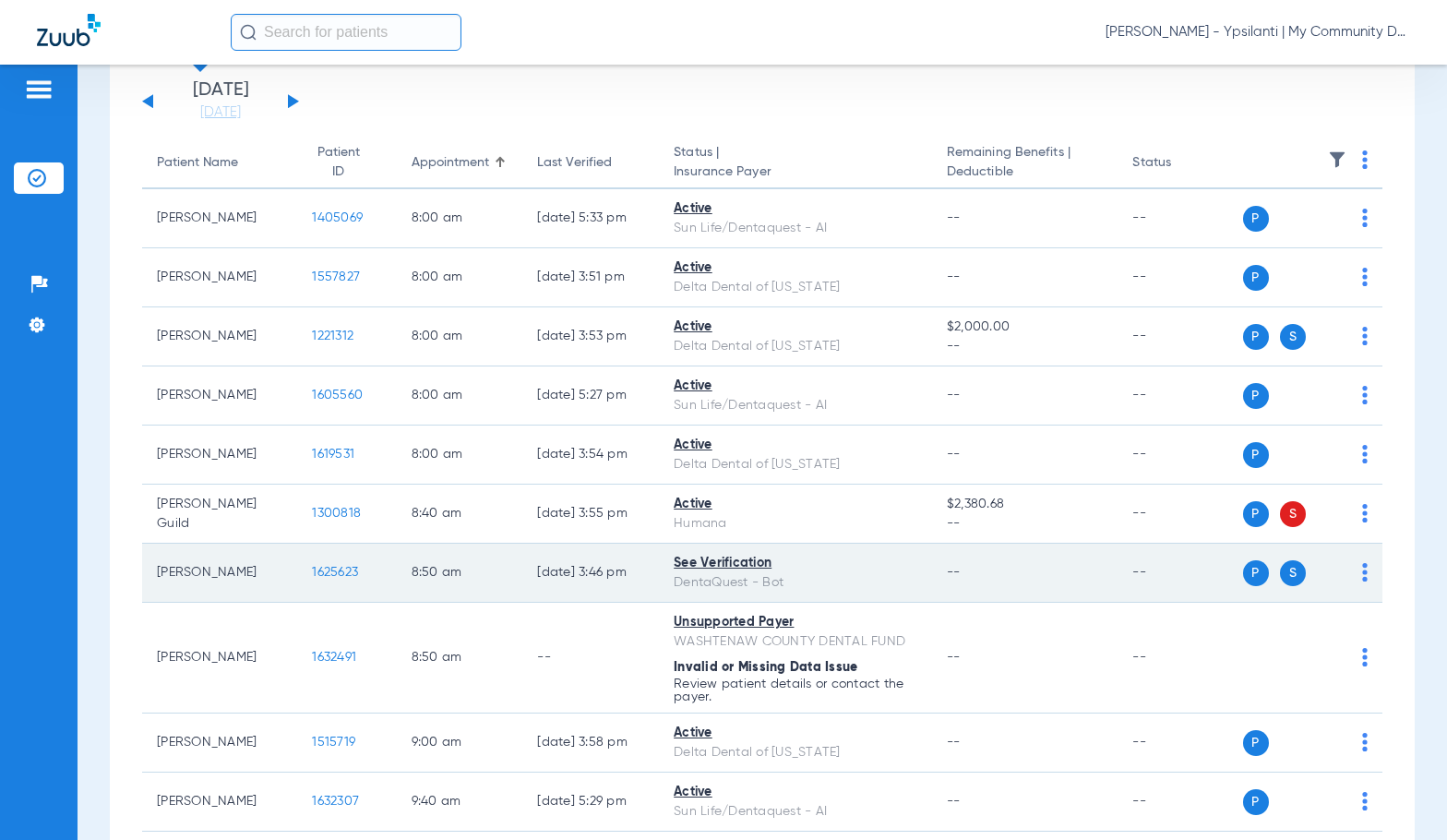
scroll to position [646, 0]
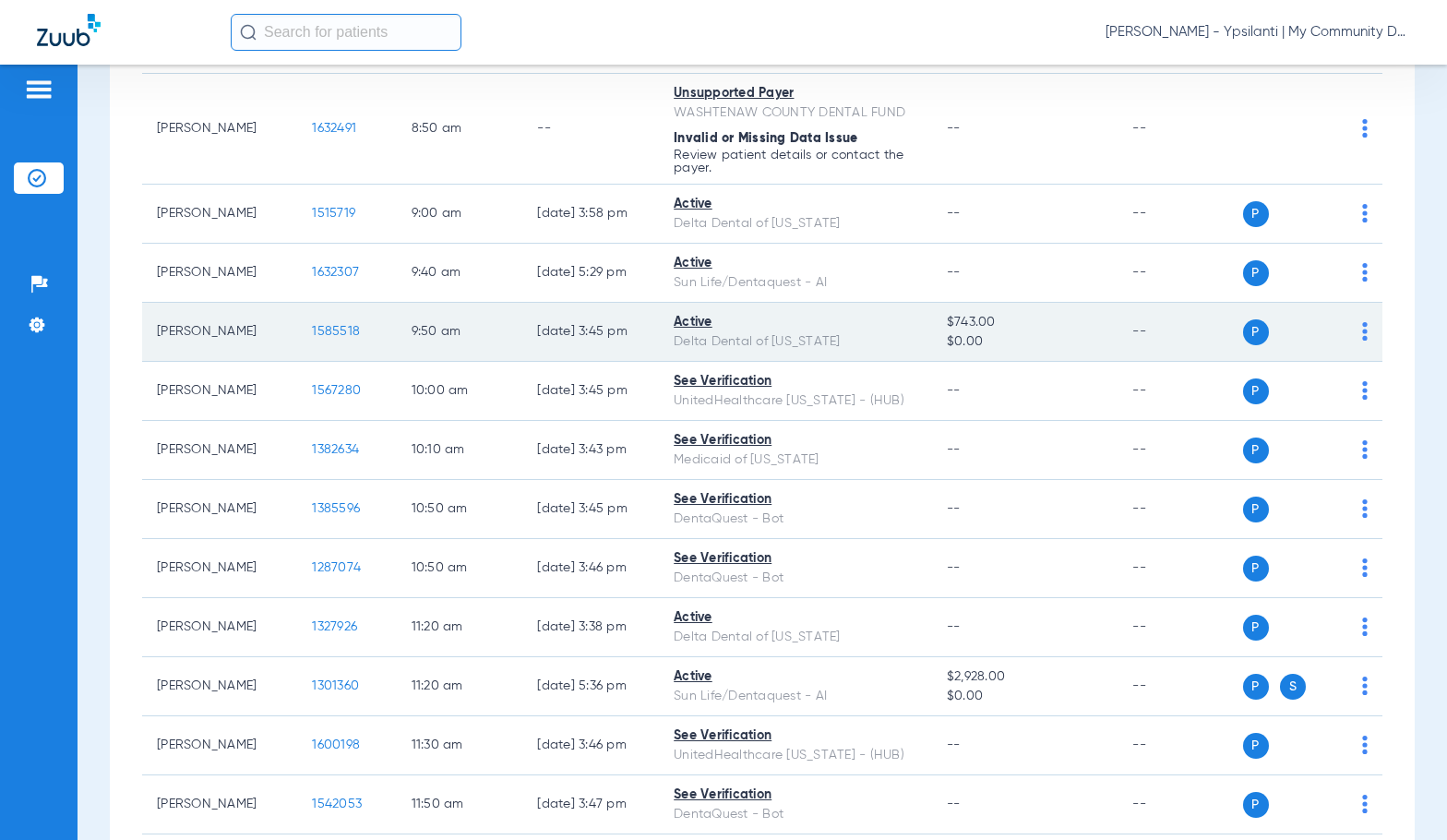
click at [324, 328] on span "1585518" at bounding box center [335, 330] width 48 height 13
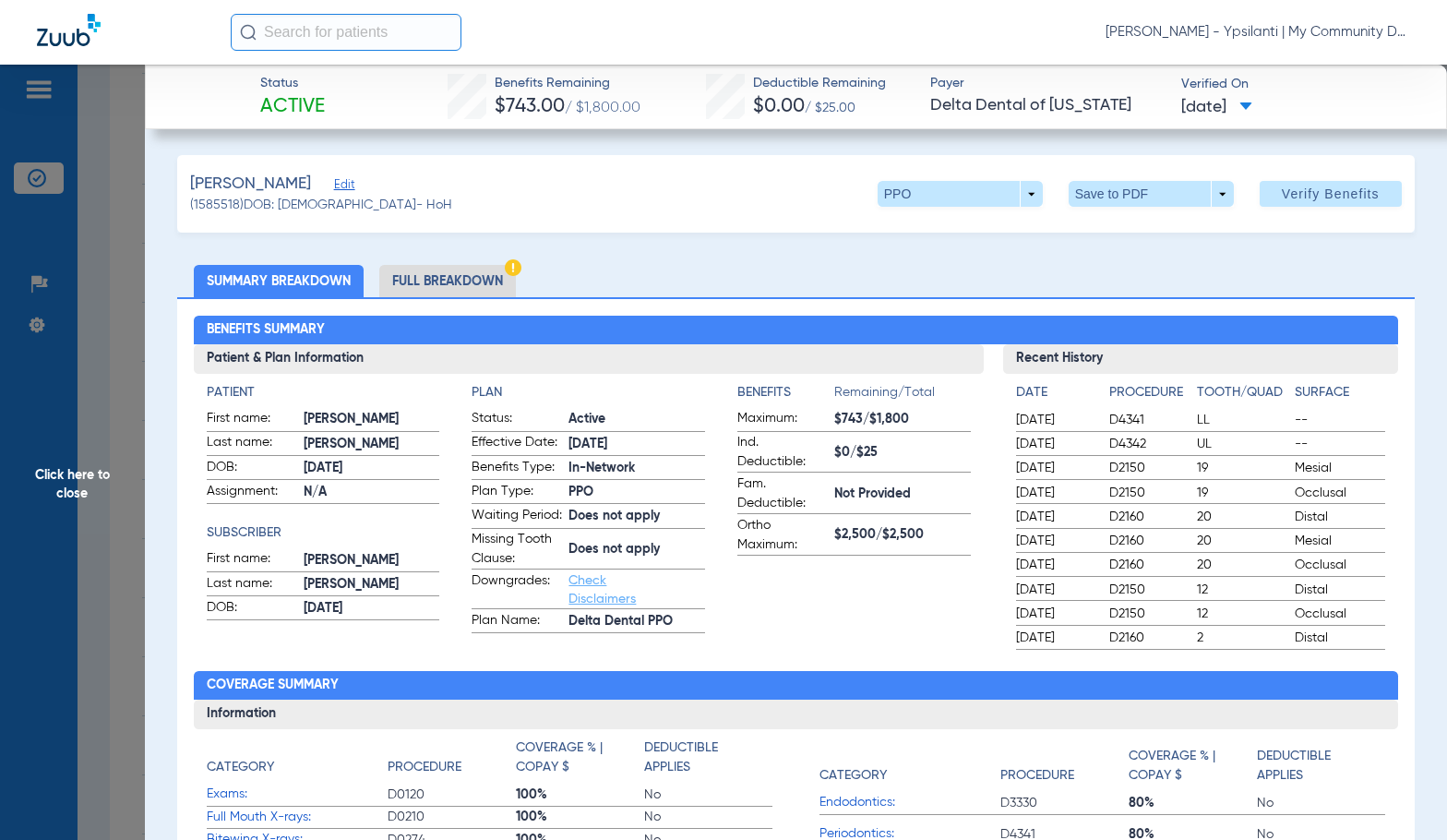
drag, startPoint x: 487, startPoint y: 275, endPoint x: 1438, endPoint y: 154, distance: 958.7
click at [487, 275] on li "Full Breakdown" at bounding box center [448, 281] width 136 height 33
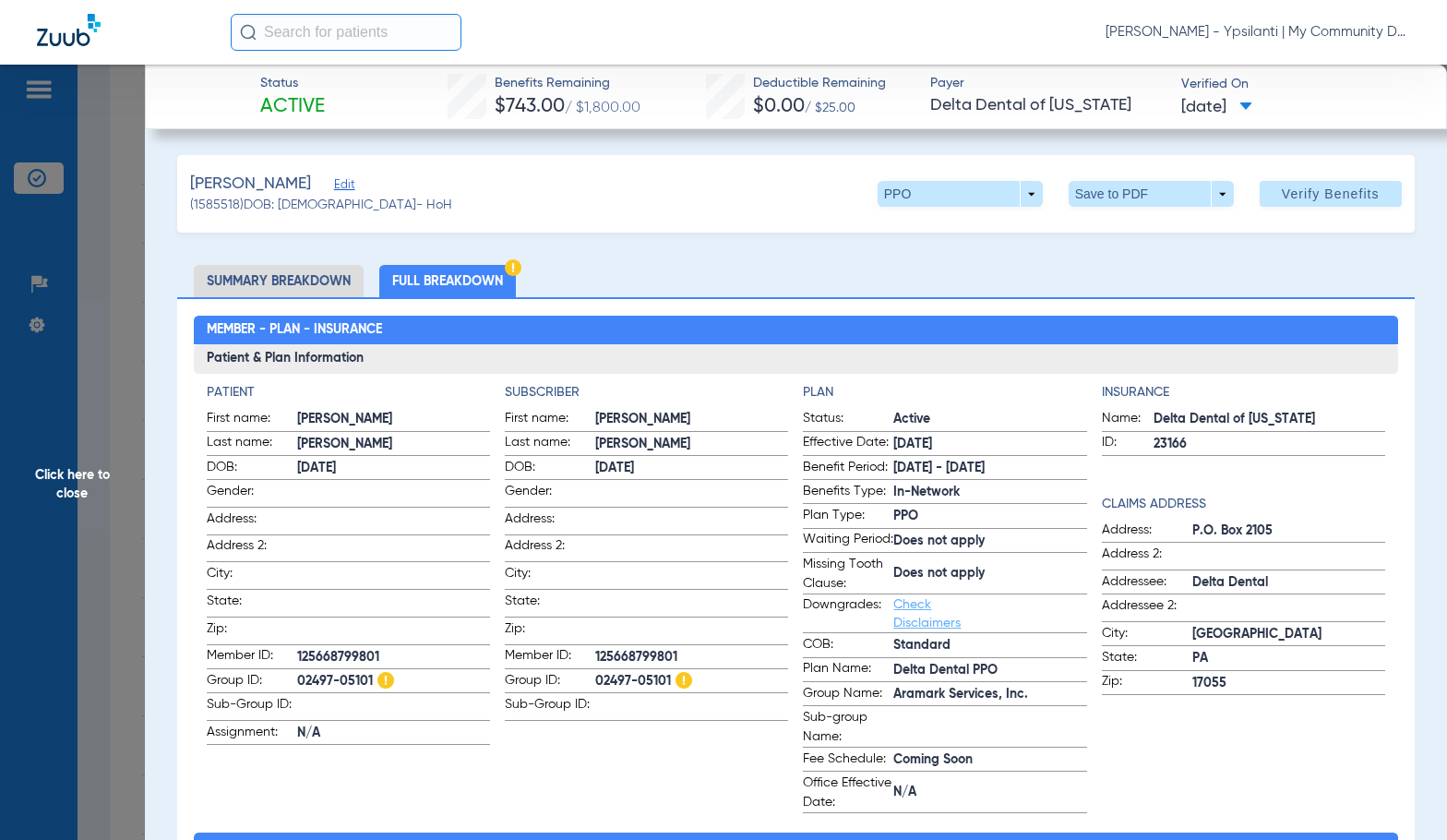
click at [607, 319] on h2 "Member - Plan - Insurance" at bounding box center [797, 330] width 1205 height 30
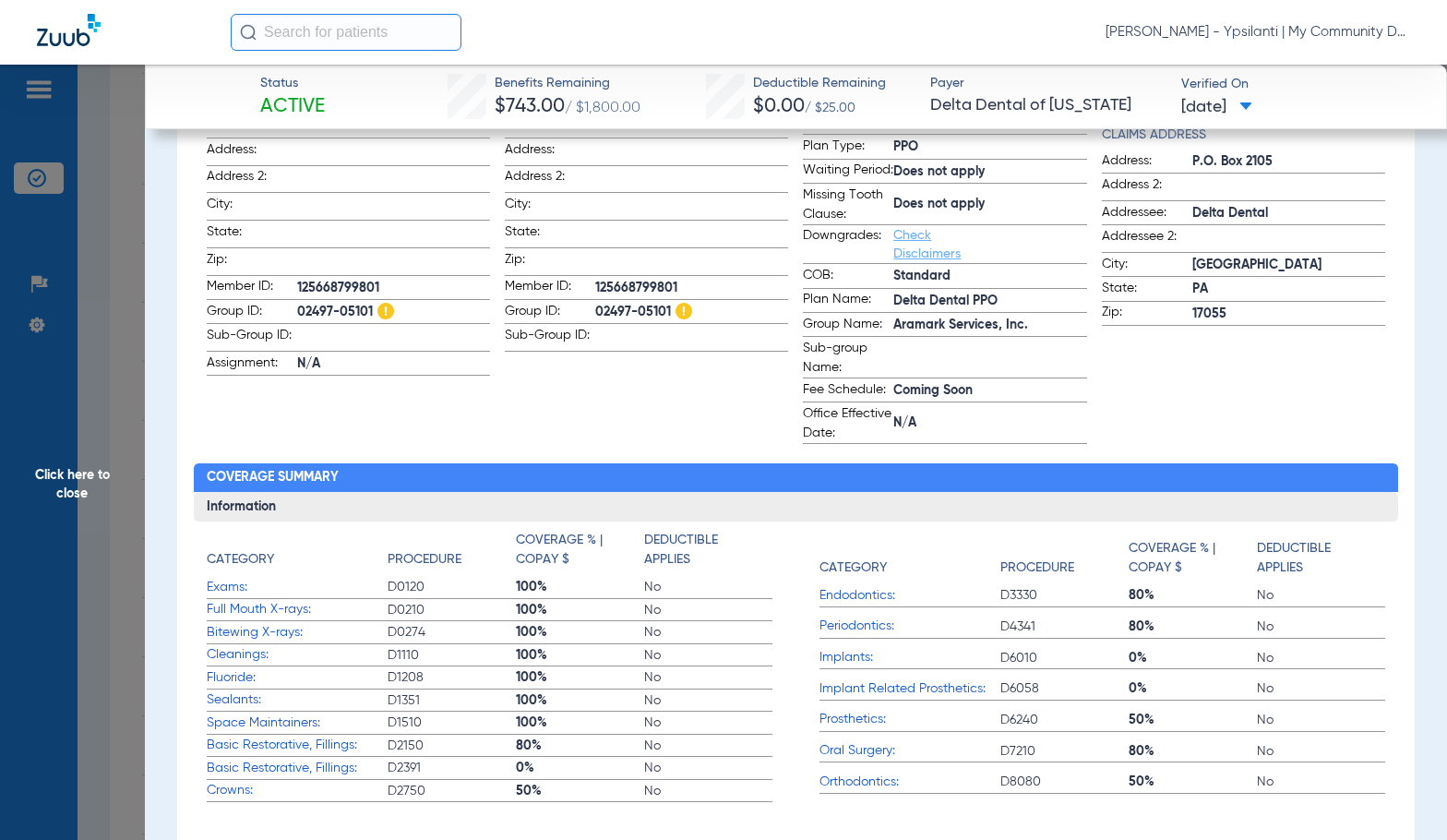
scroll to position [0, 0]
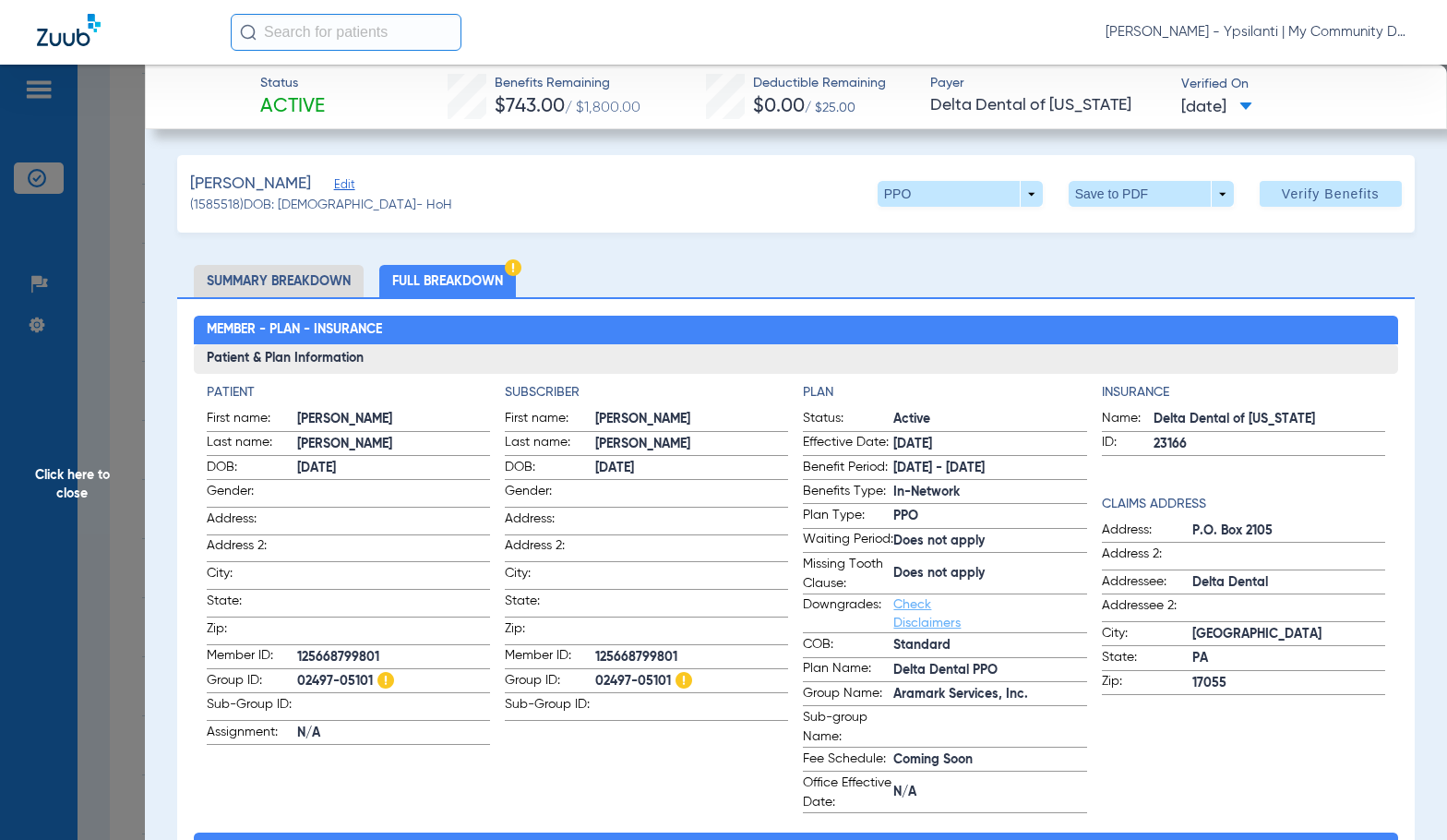
click at [118, 483] on span "Click here to close" at bounding box center [72, 485] width 145 height 840
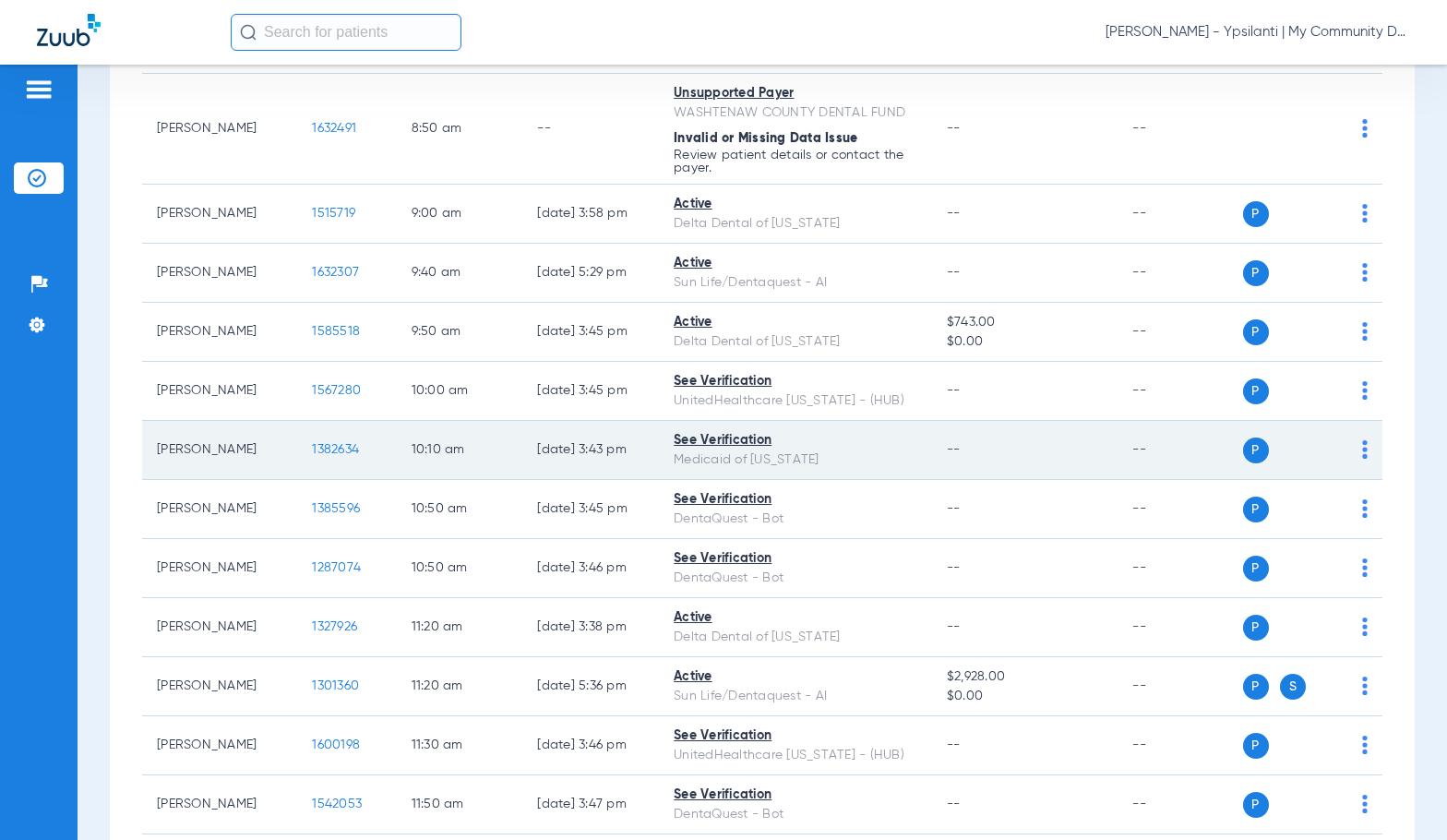
click at [312, 446] on span "1382634" at bounding box center [335, 449] width 47 height 13
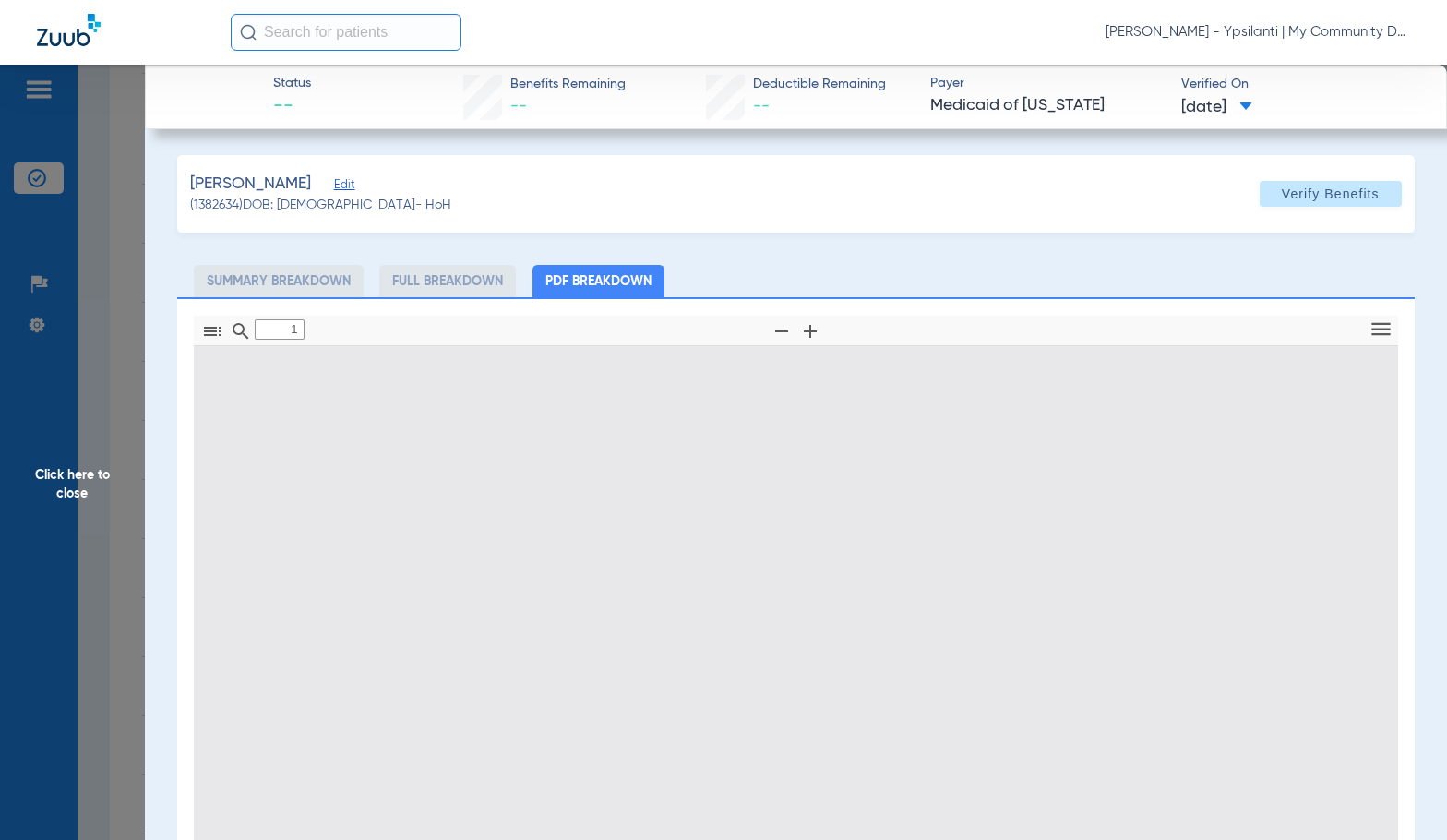
type input "0"
select select "page-width"
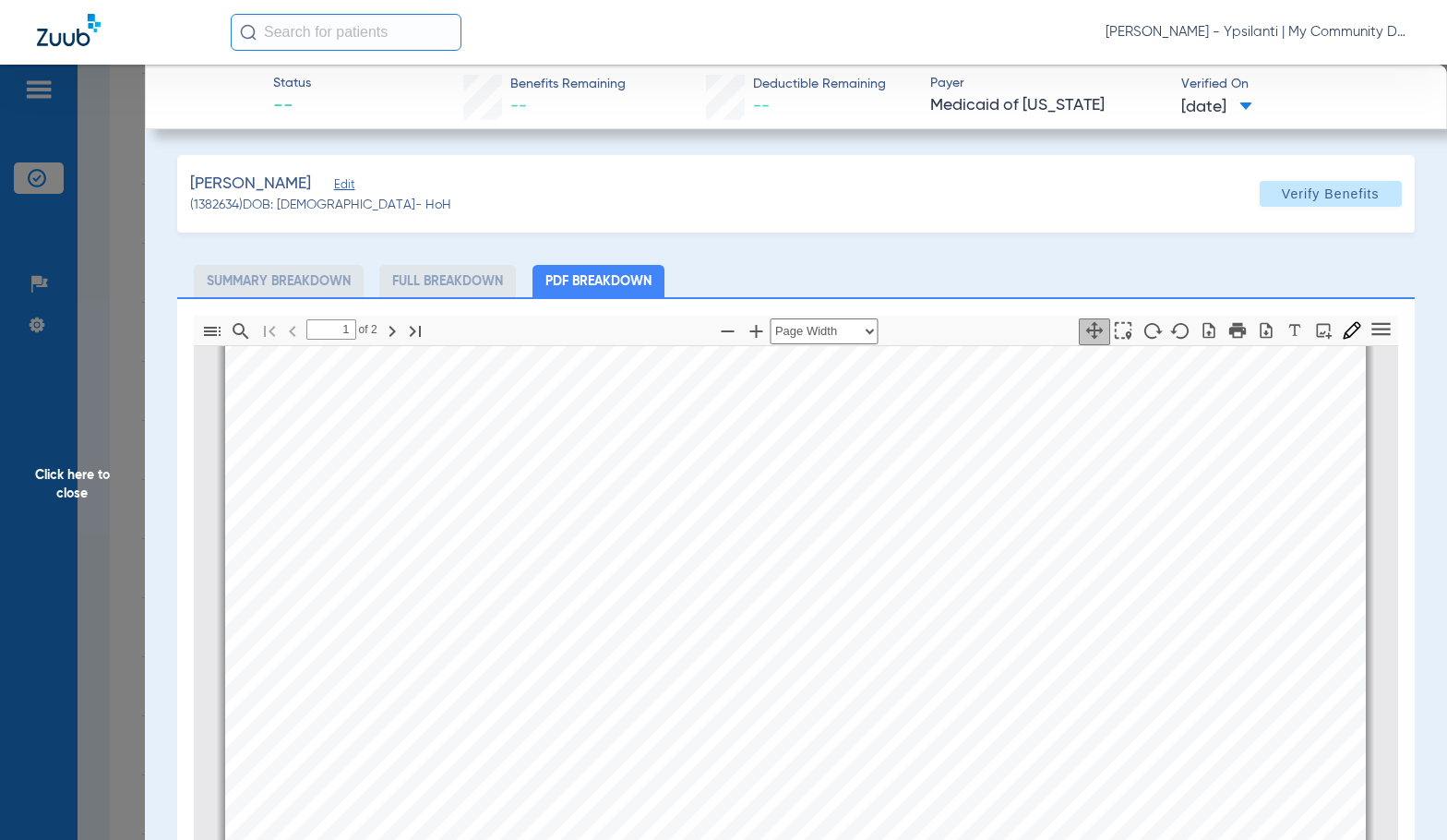
scroll to position [747, 0]
type input "2"
click at [97, 466] on span "Click here to close" at bounding box center [72, 485] width 145 height 840
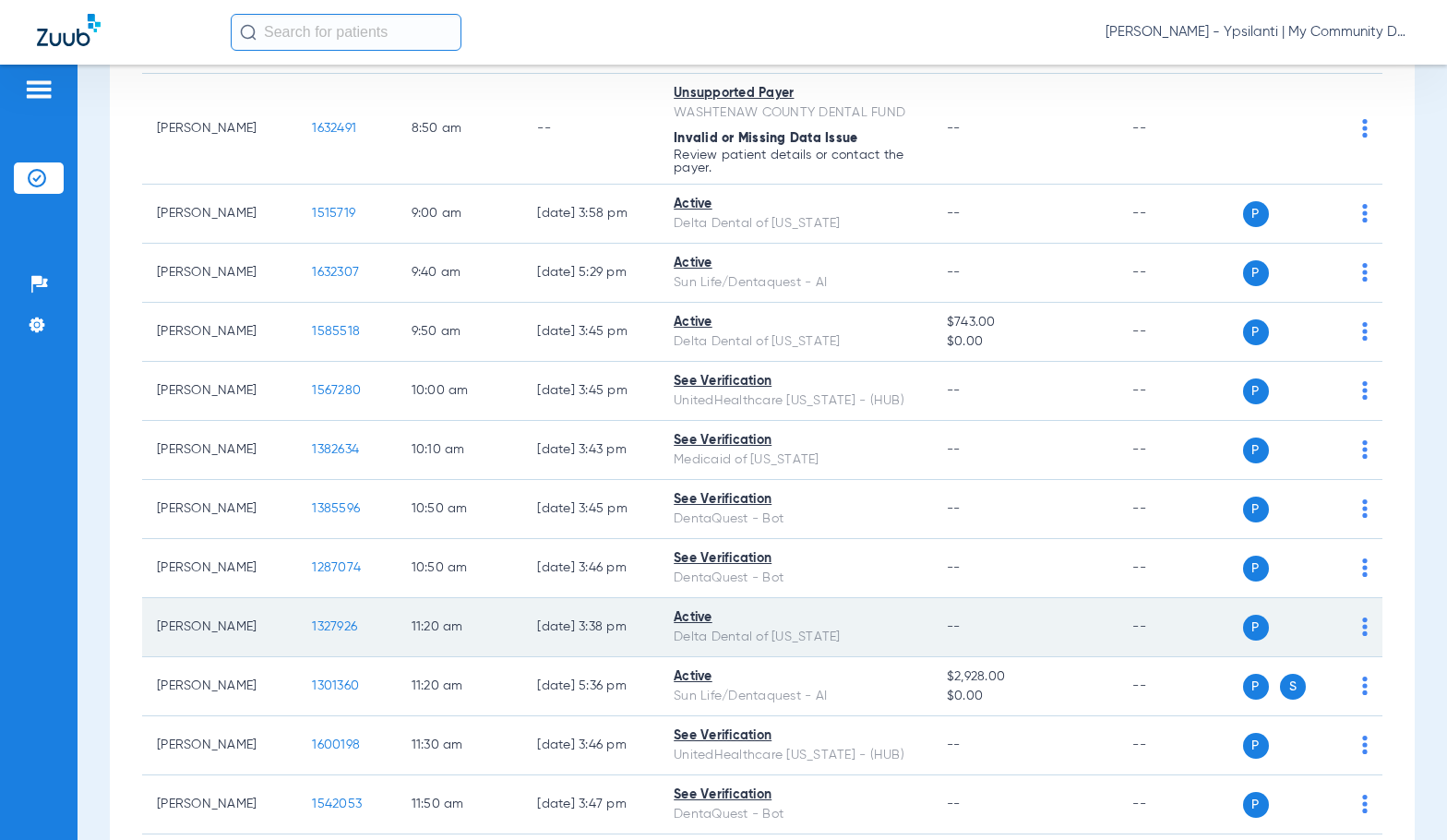
click at [312, 621] on span "1327926" at bounding box center [334, 626] width 45 height 13
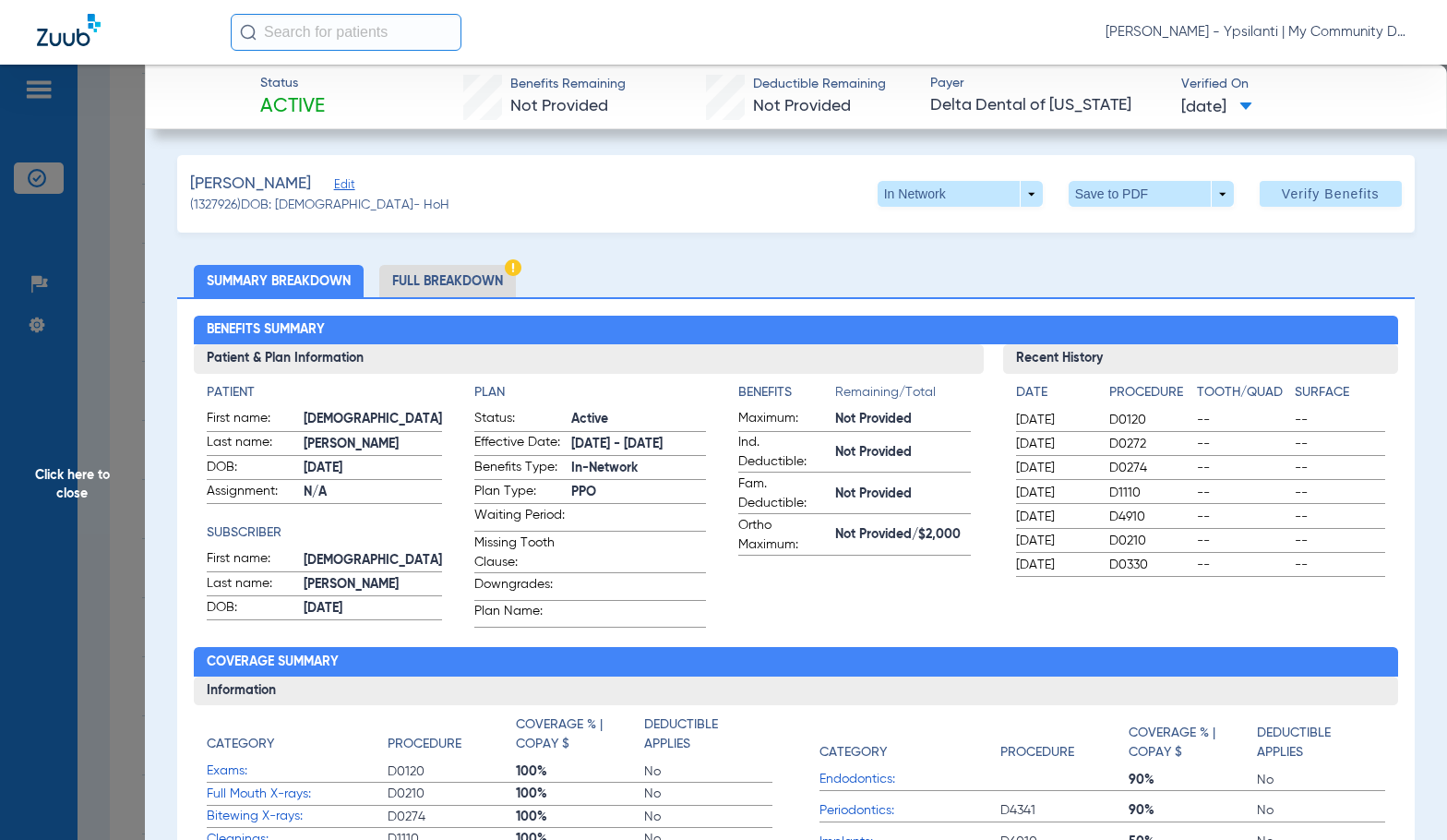
drag, startPoint x: 436, startPoint y: 320, endPoint x: 452, endPoint y: 300, distance: 25.6
click at [437, 318] on h2 "Benefits Summary" at bounding box center [797, 330] width 1205 height 30
click at [464, 280] on li "Full Breakdown" at bounding box center [448, 281] width 136 height 33
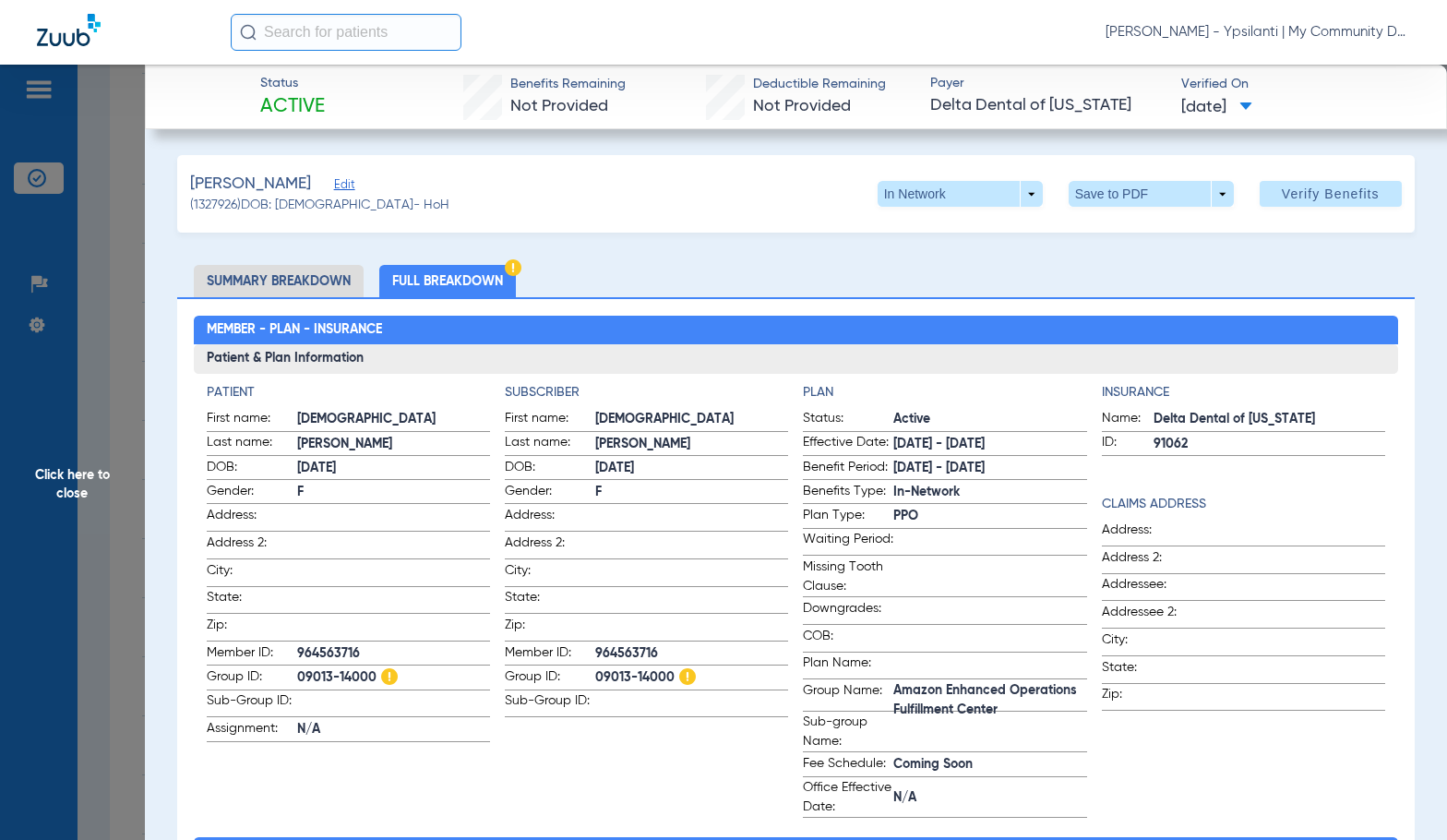
drag, startPoint x: 635, startPoint y: 341, endPoint x: 658, endPoint y: 343, distance: 23.1
click at [635, 341] on h2 "Member - Plan - Insurance" at bounding box center [797, 330] width 1205 height 30
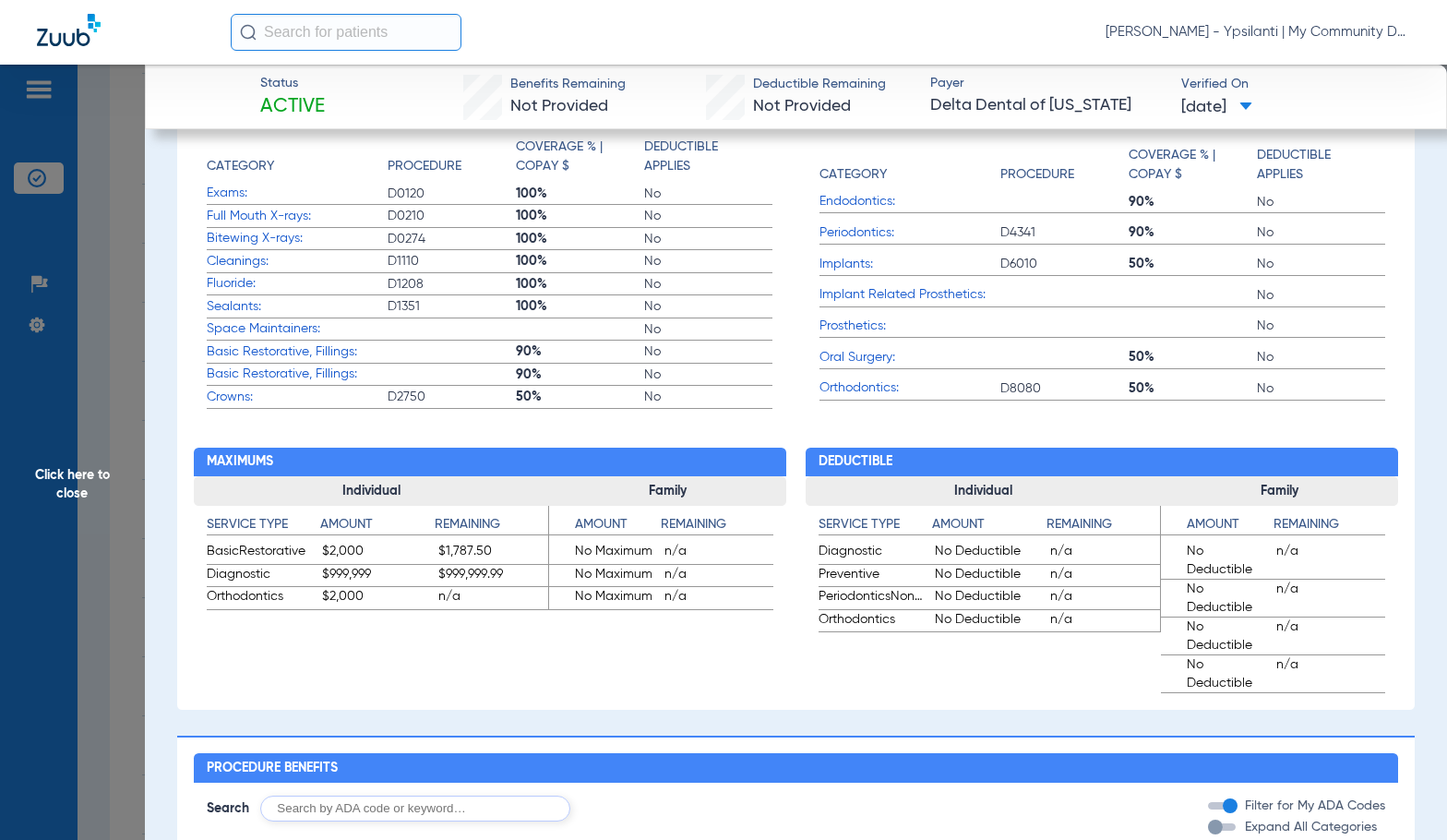
scroll to position [830, 0]
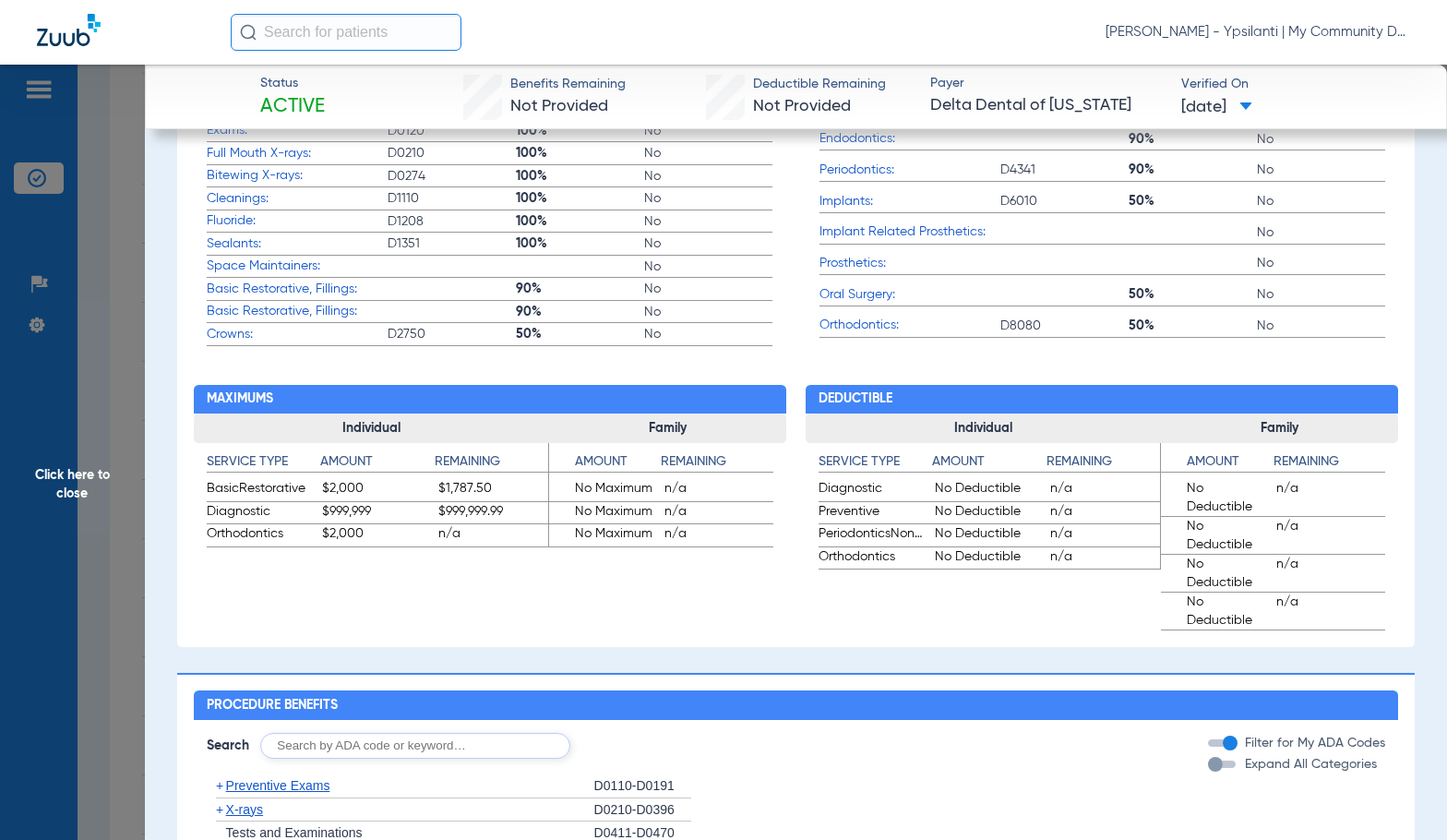
drag, startPoint x: 91, startPoint y: 508, endPoint x: 482, endPoint y: 403, distance: 404.9
click at [91, 508] on span "Click here to close" at bounding box center [72, 485] width 145 height 840
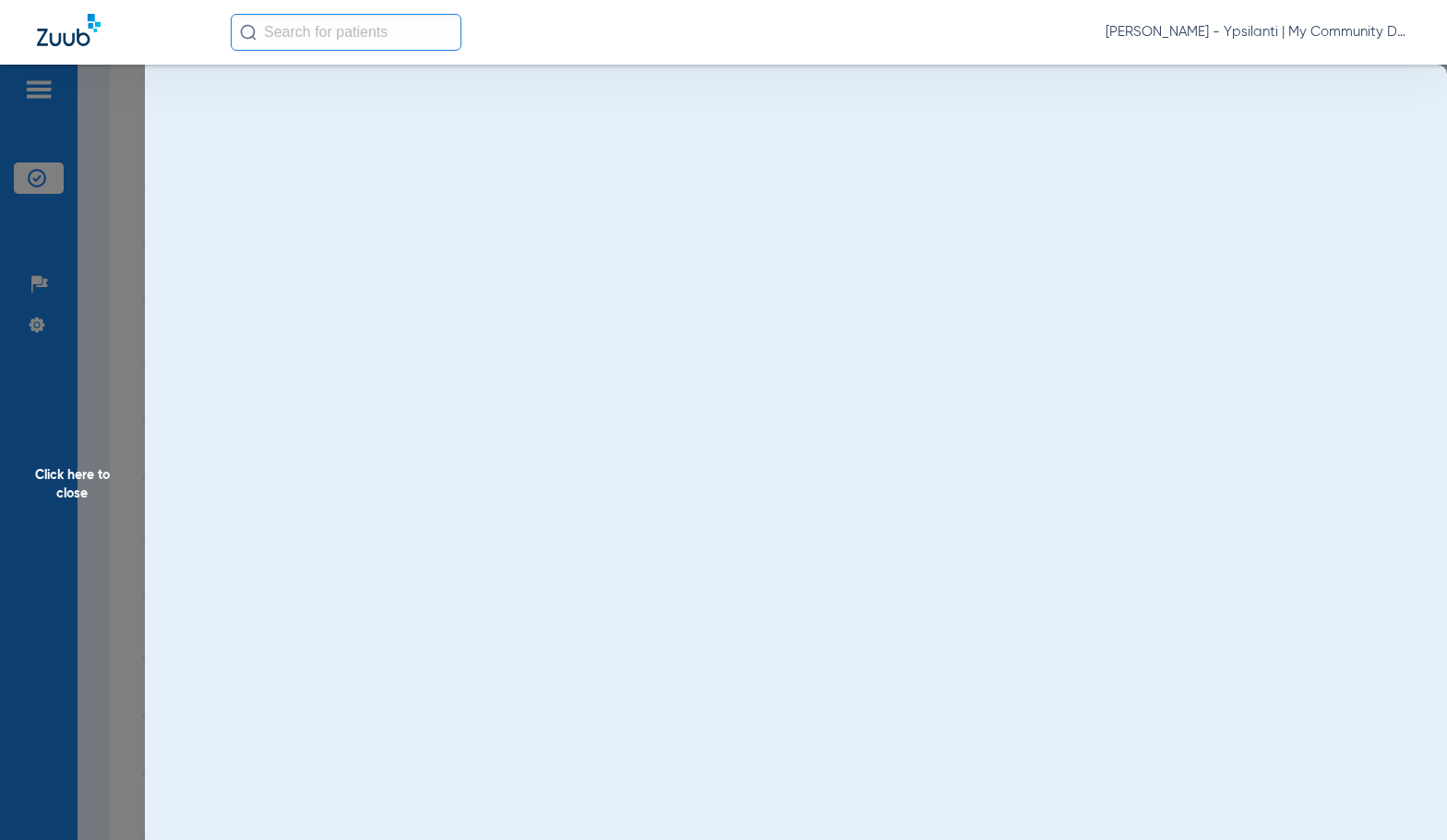
scroll to position [0, 0]
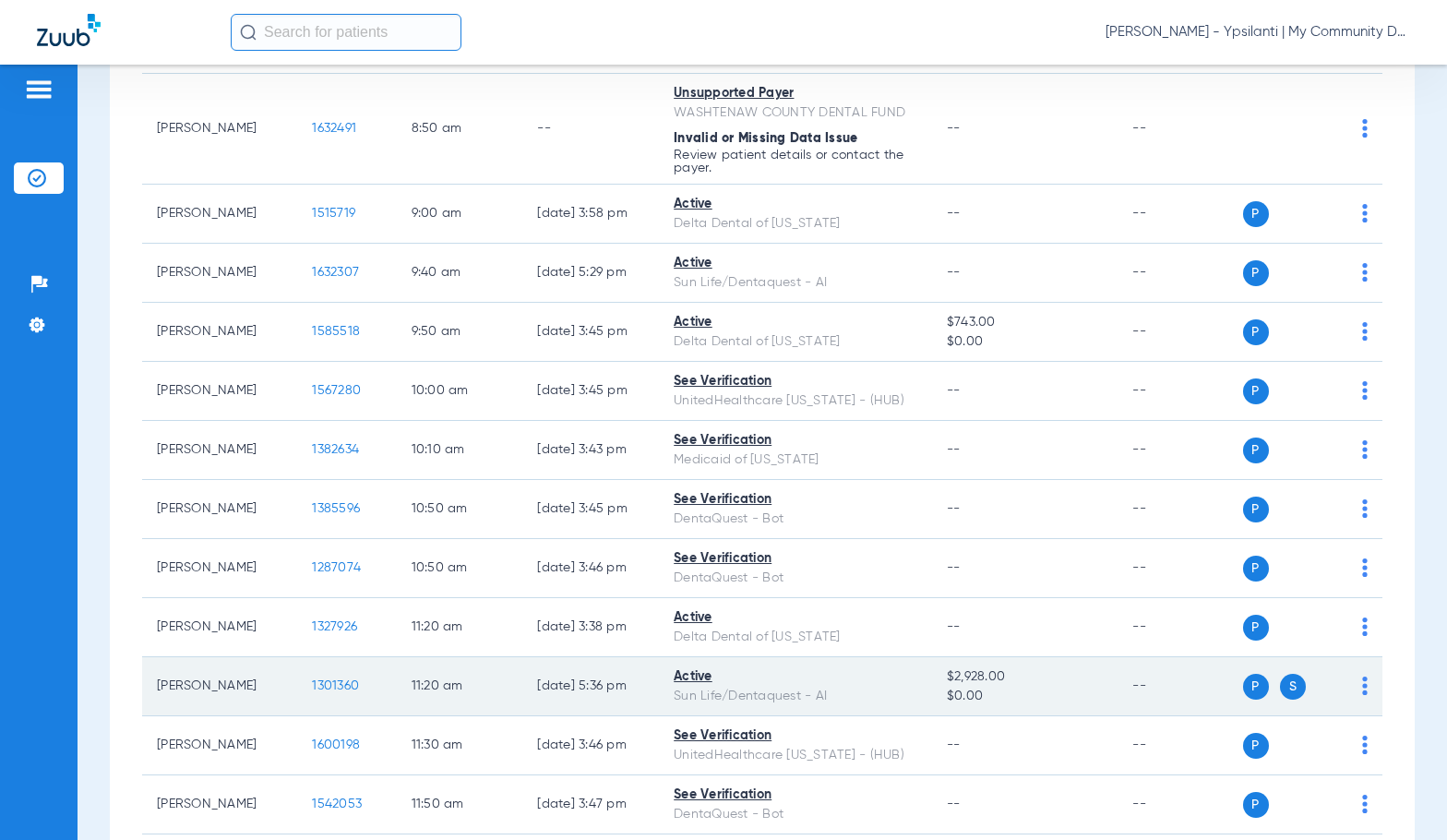
click at [312, 685] on span "1301360" at bounding box center [335, 685] width 47 height 13
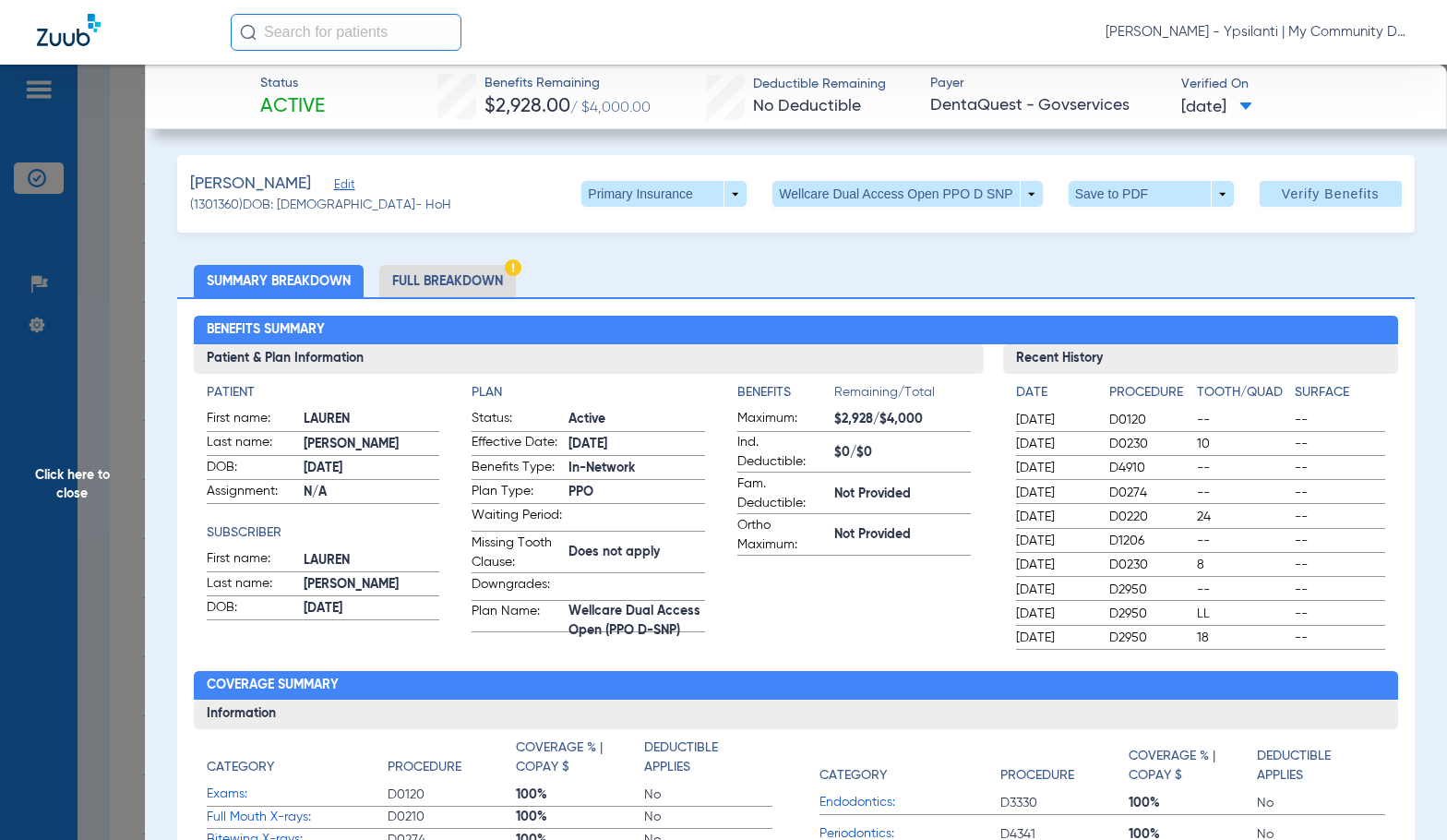
click at [470, 280] on li "Full Breakdown" at bounding box center [448, 281] width 136 height 33
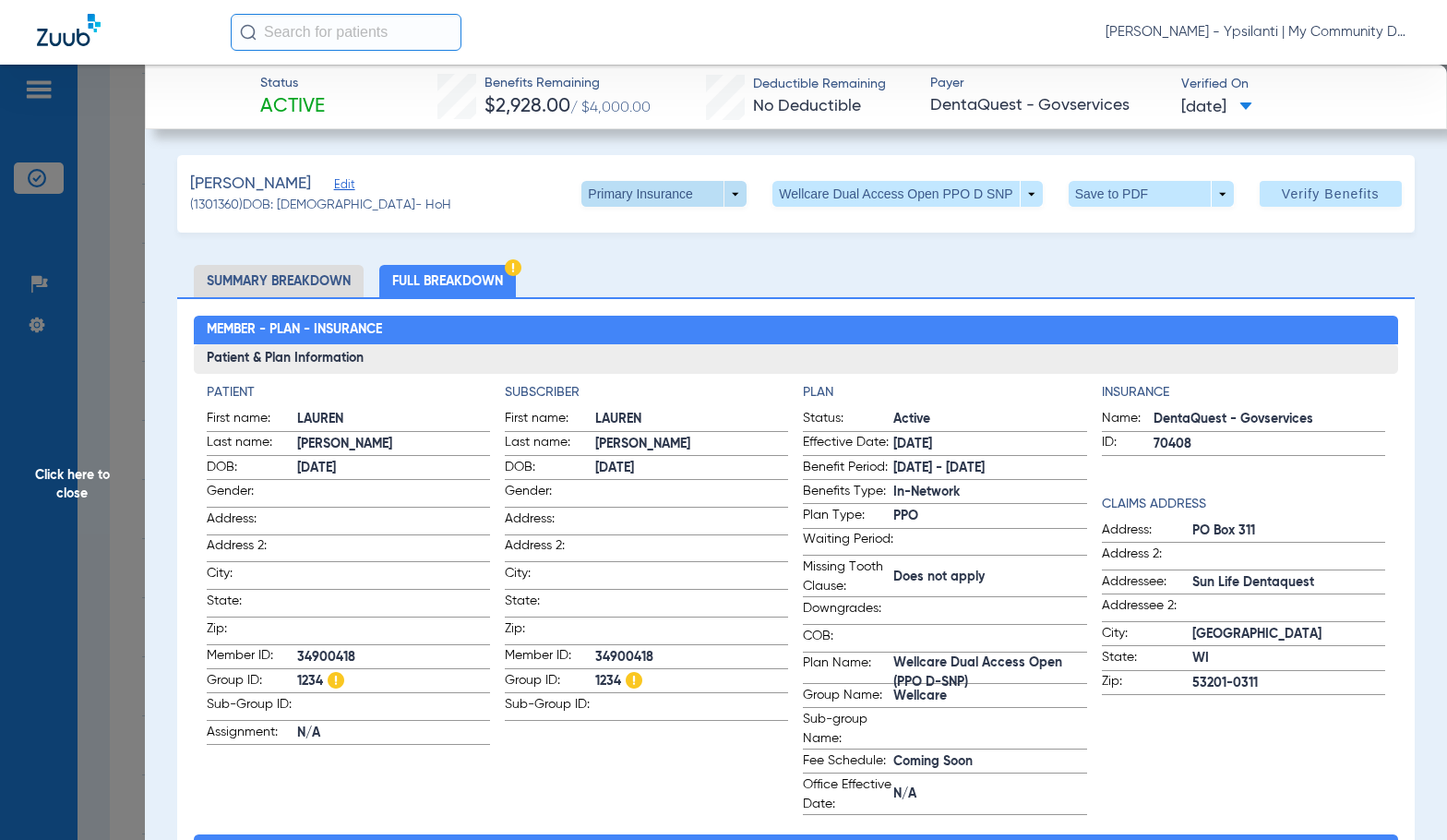
click at [663, 193] on span at bounding box center [664, 193] width 44 height 44
click at [647, 272] on span "Secondary Insurance" at bounding box center [645, 267] width 122 height 13
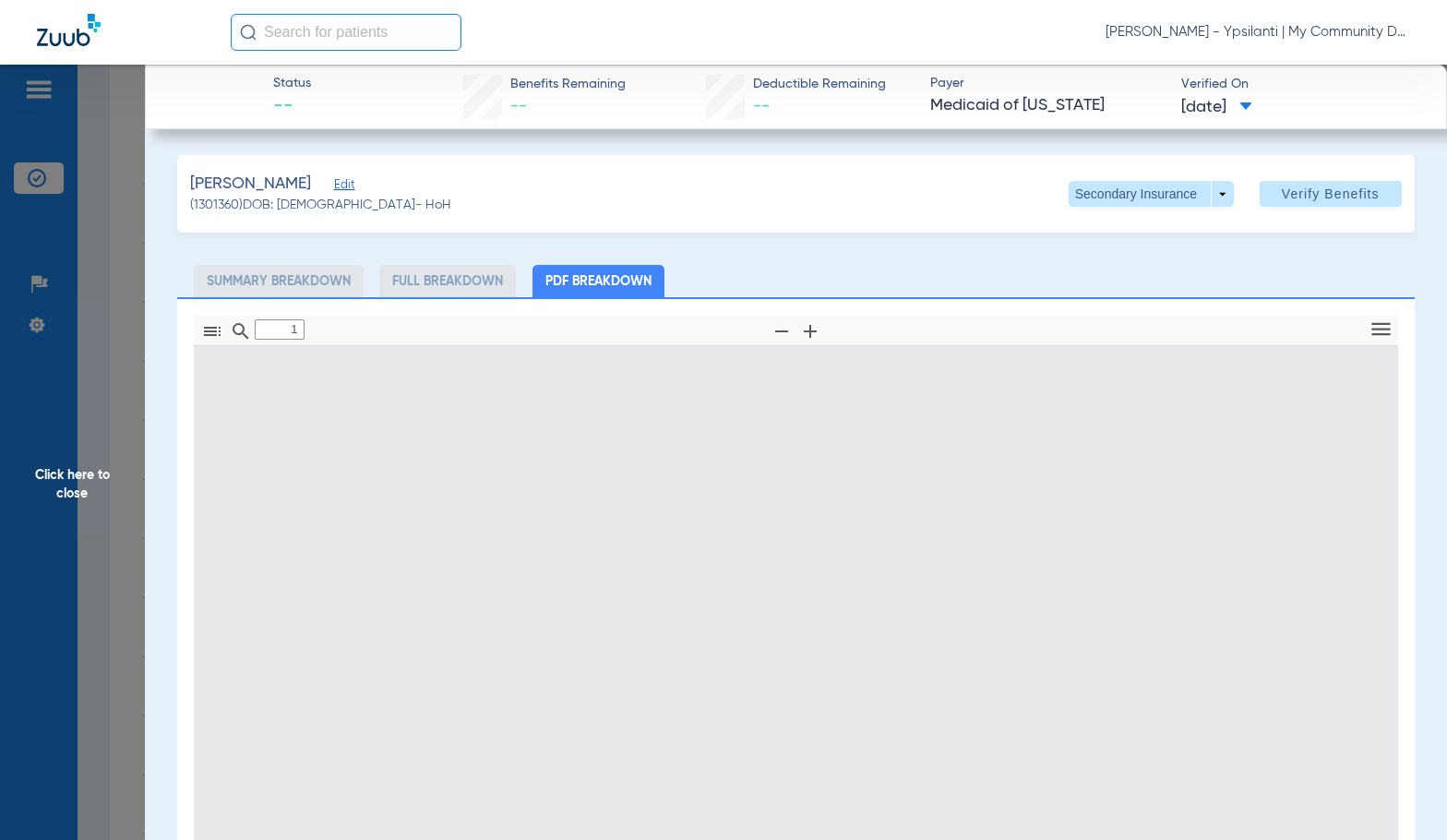
type input "0"
select select "page-width"
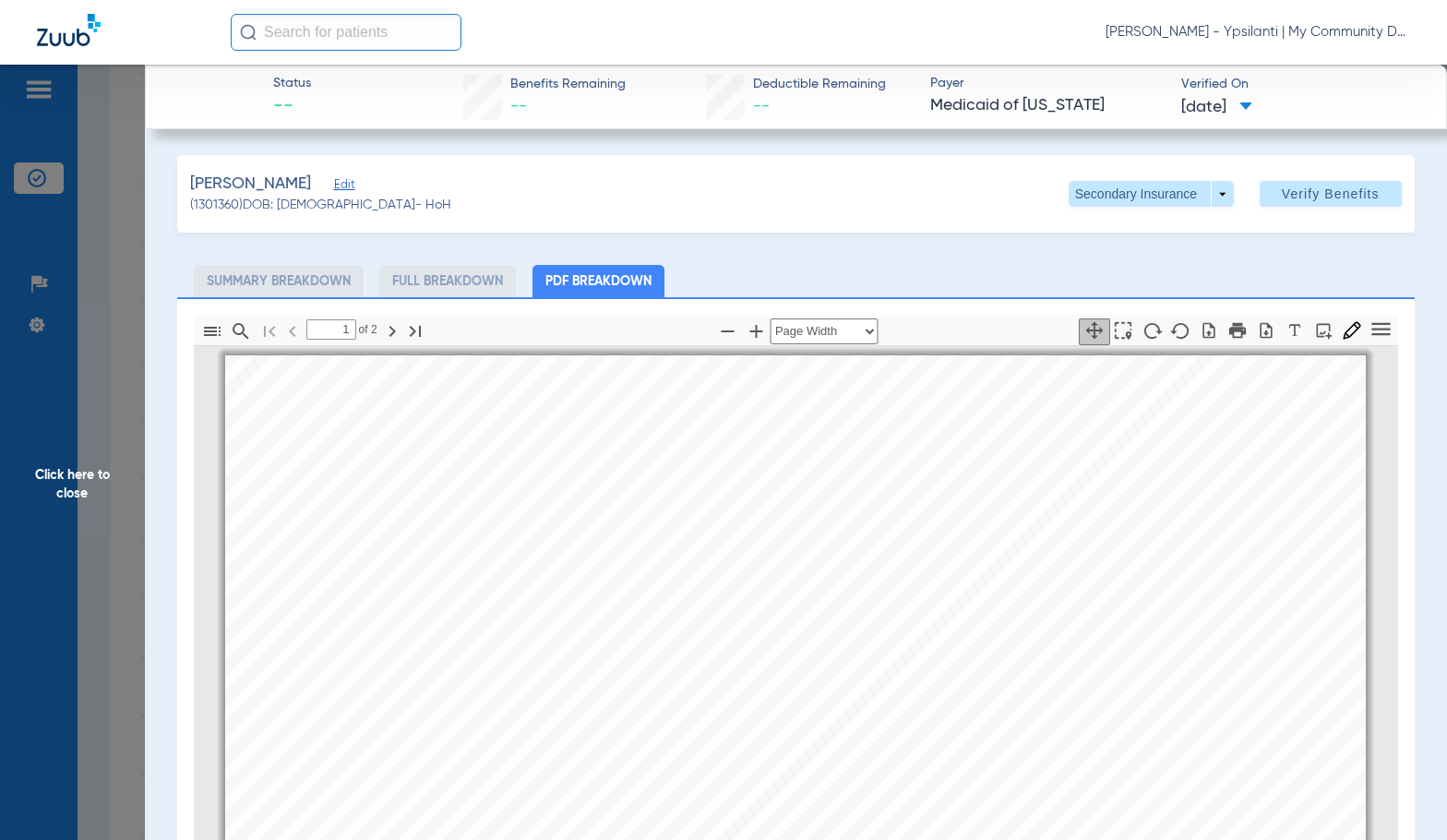
scroll to position [9, 0]
type input "2"
click at [85, 546] on span "Click here to close" at bounding box center [72, 485] width 145 height 840
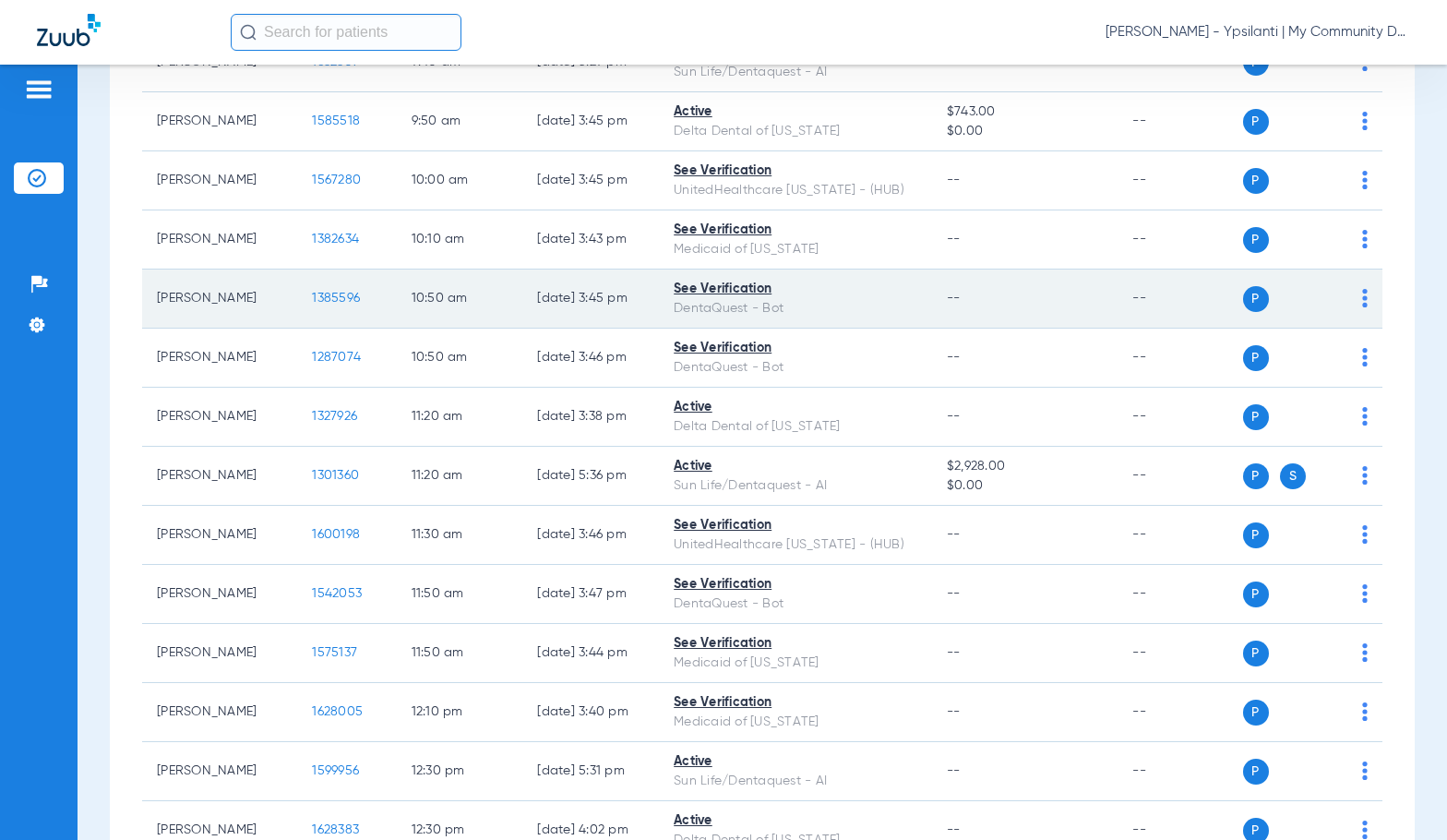
scroll to position [1015, 0]
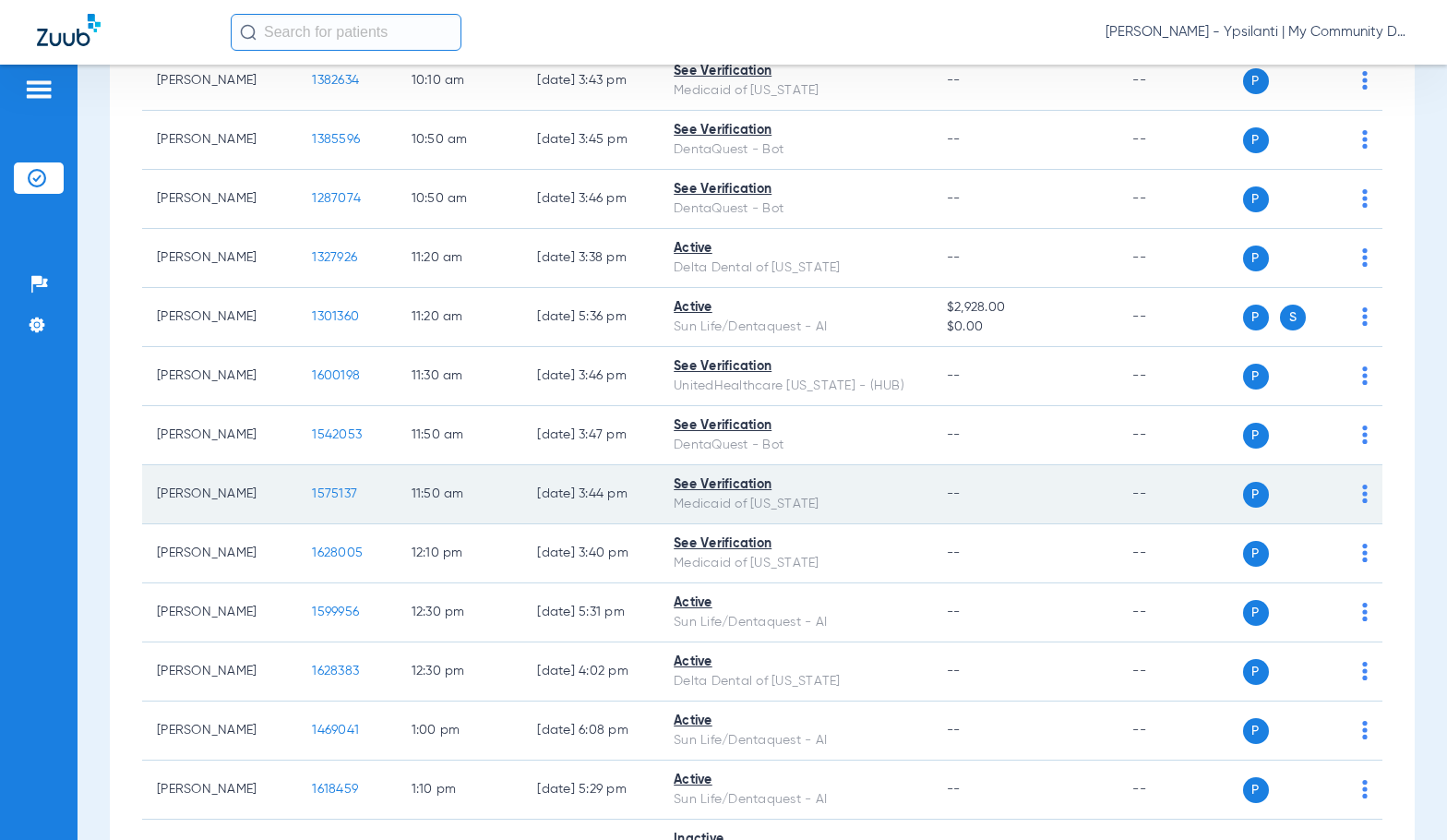
click at [312, 490] on span "1575137" at bounding box center [334, 493] width 45 height 13
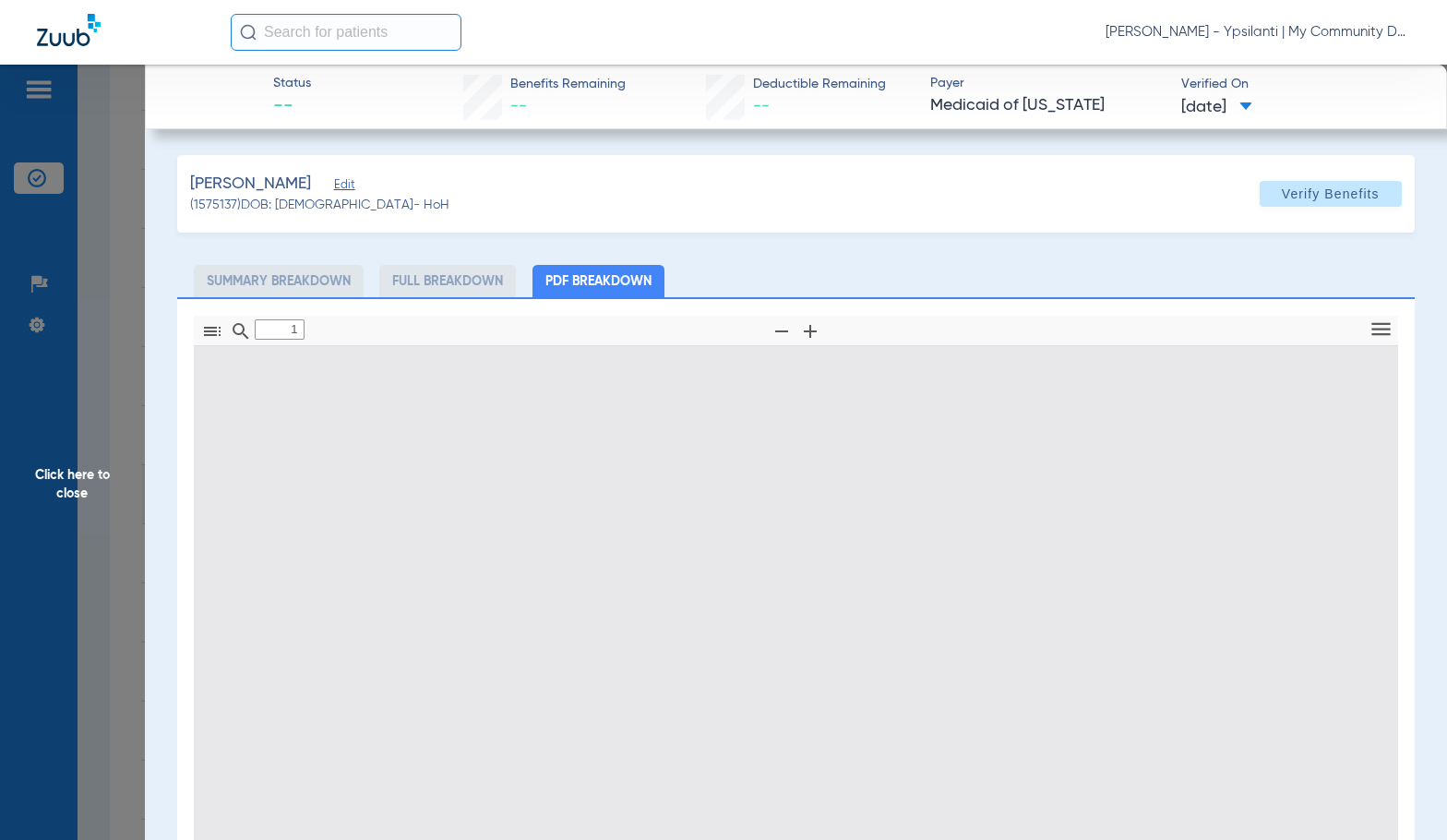
type input "0"
select select "page-width"
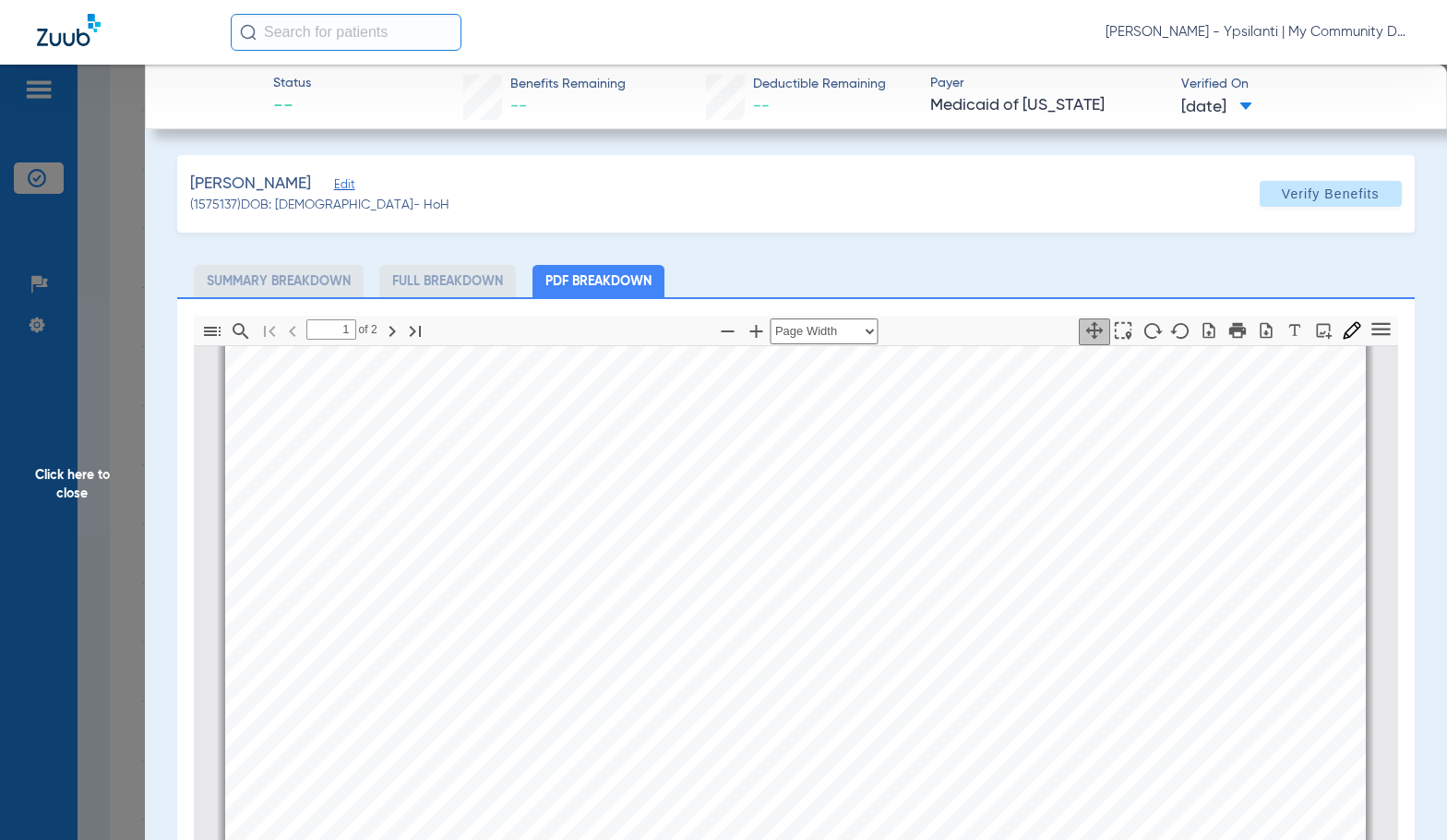
scroll to position [747, 0]
type input "2"
click at [158, 391] on app-member-insurance-verification-view "Status -- Benefits Remaining -- Deductible Remaining -- Payer Medicaid of Michi…" at bounding box center [796, 618] width 1302 height 1106
click at [104, 392] on span "Click here to close" at bounding box center [72, 485] width 145 height 840
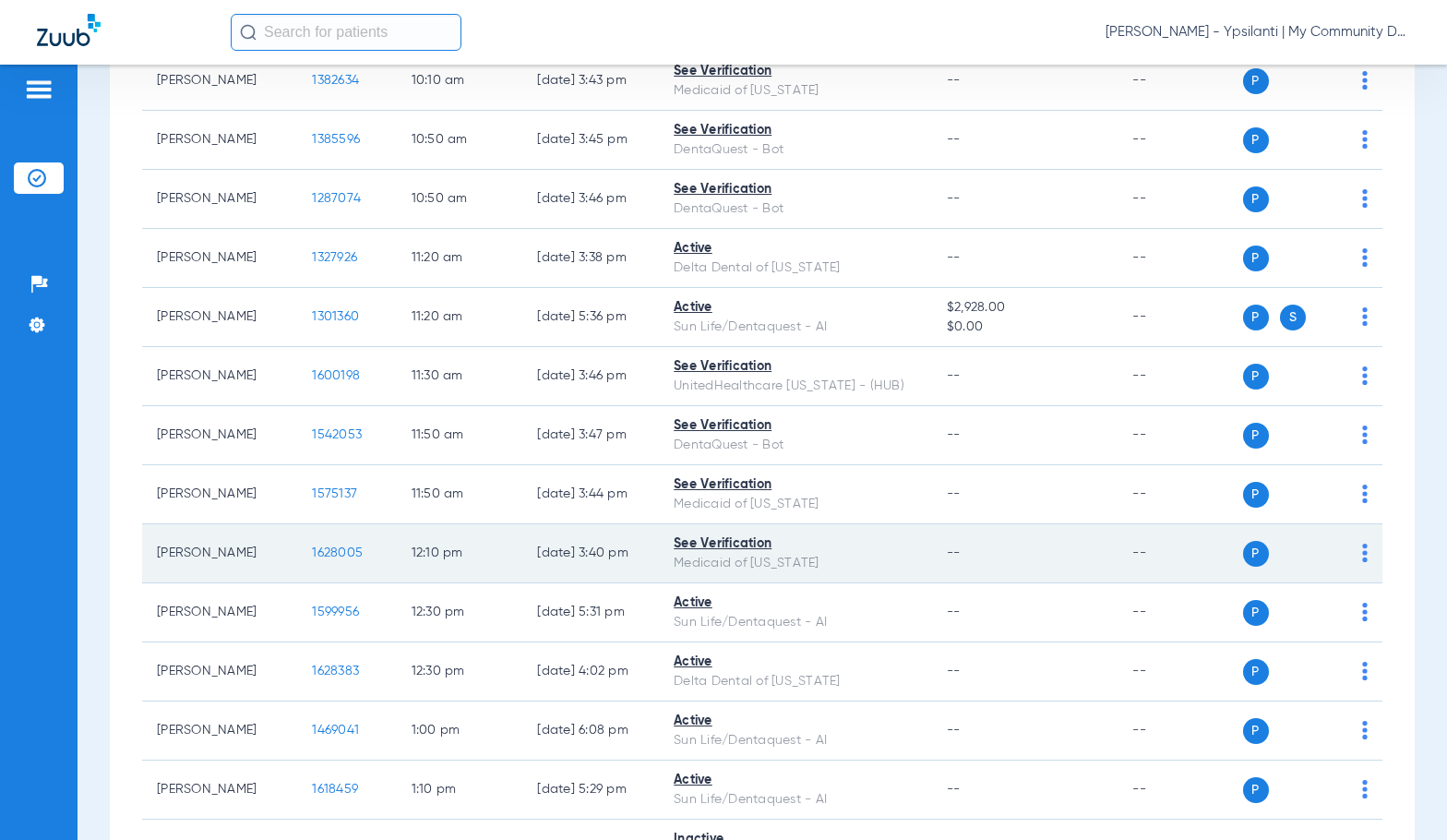
click at [312, 549] on span "1628005" at bounding box center [336, 552] width 50 height 13
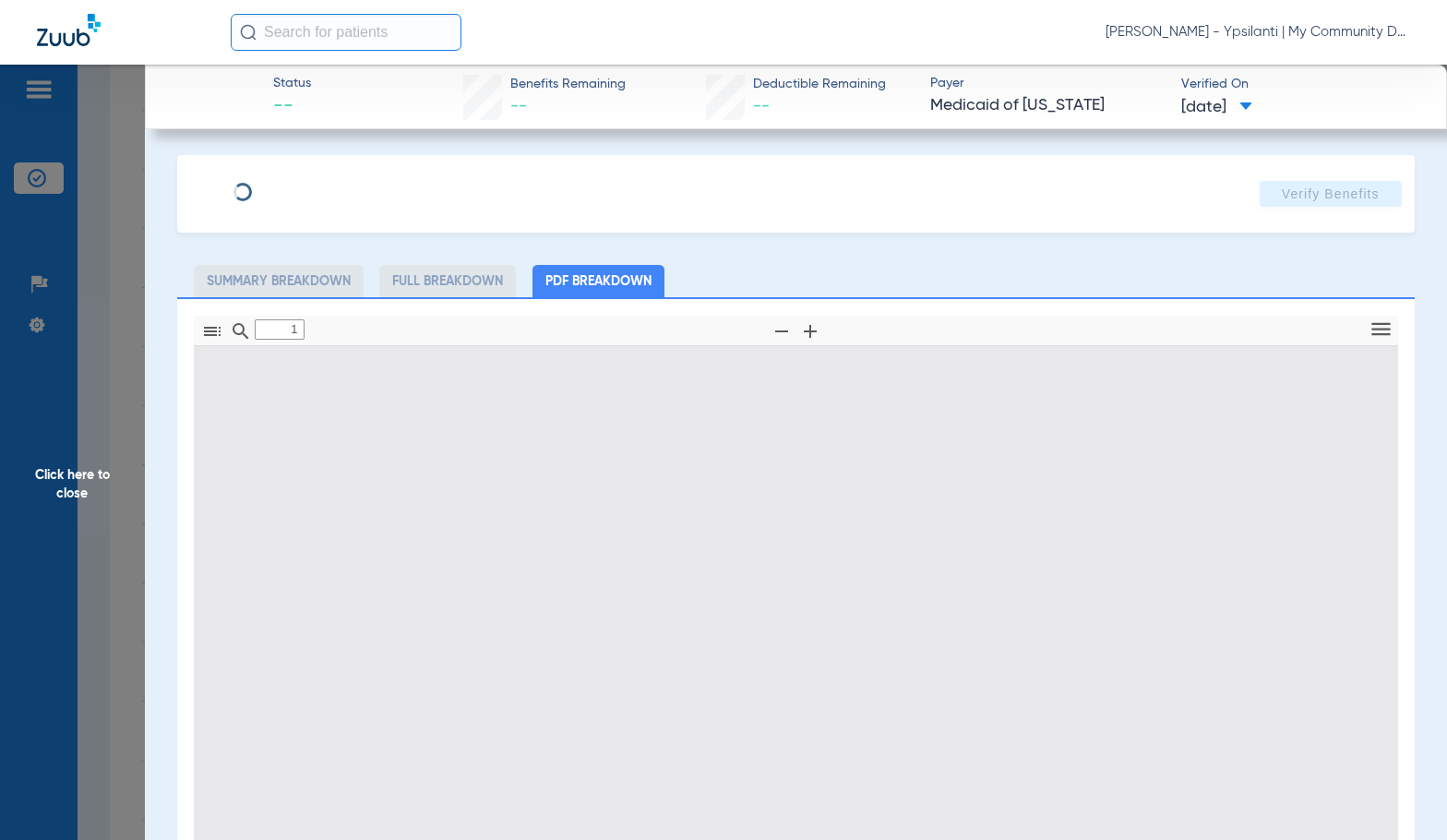
type input "0"
select select "page-width"
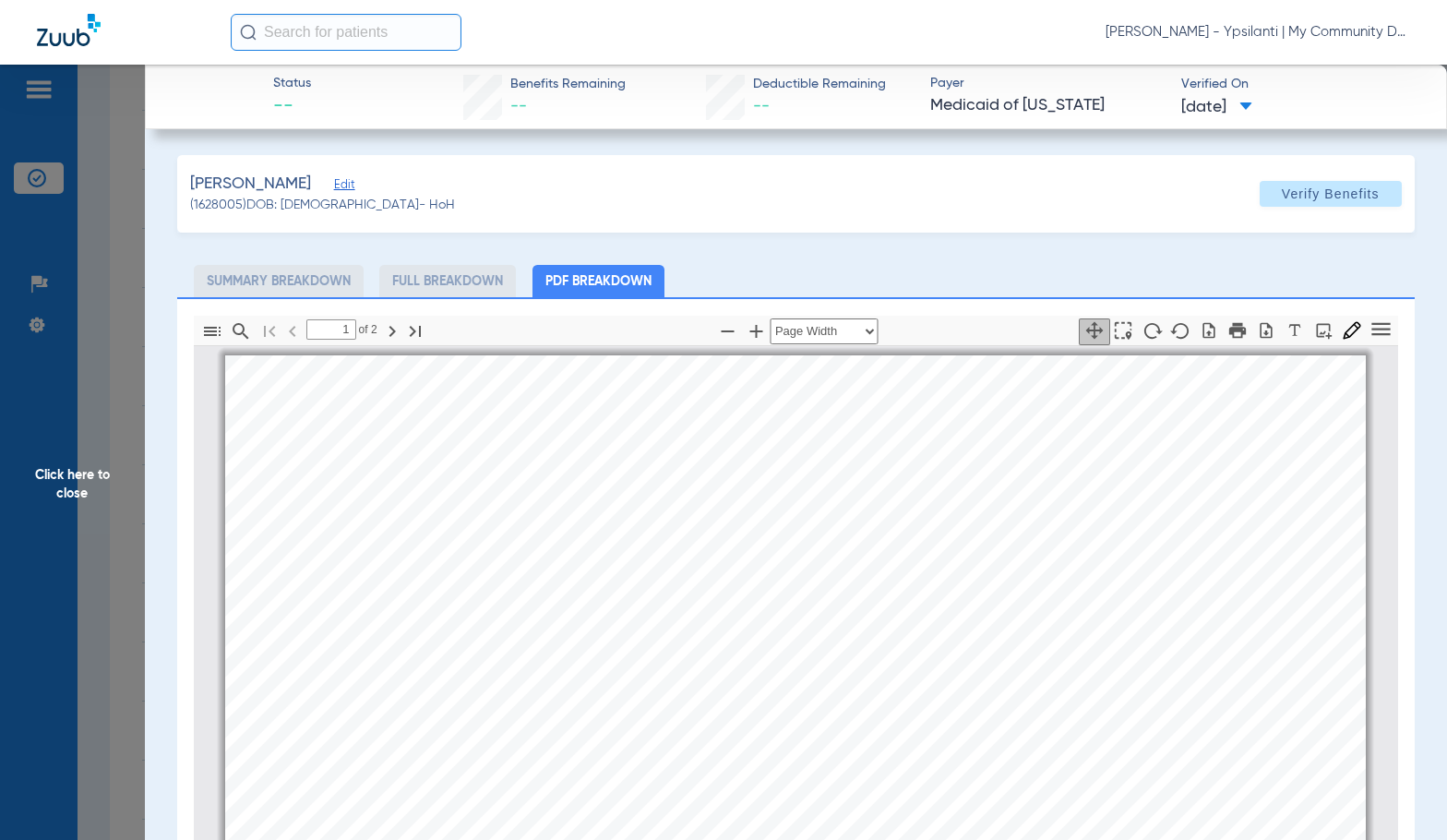
scroll to position [9, 0]
type input "2"
drag, startPoint x: 96, startPoint y: 535, endPoint x: 1419, endPoint y: 418, distance: 1328.2
click at [96, 535] on span "Click here to close" at bounding box center [72, 485] width 145 height 840
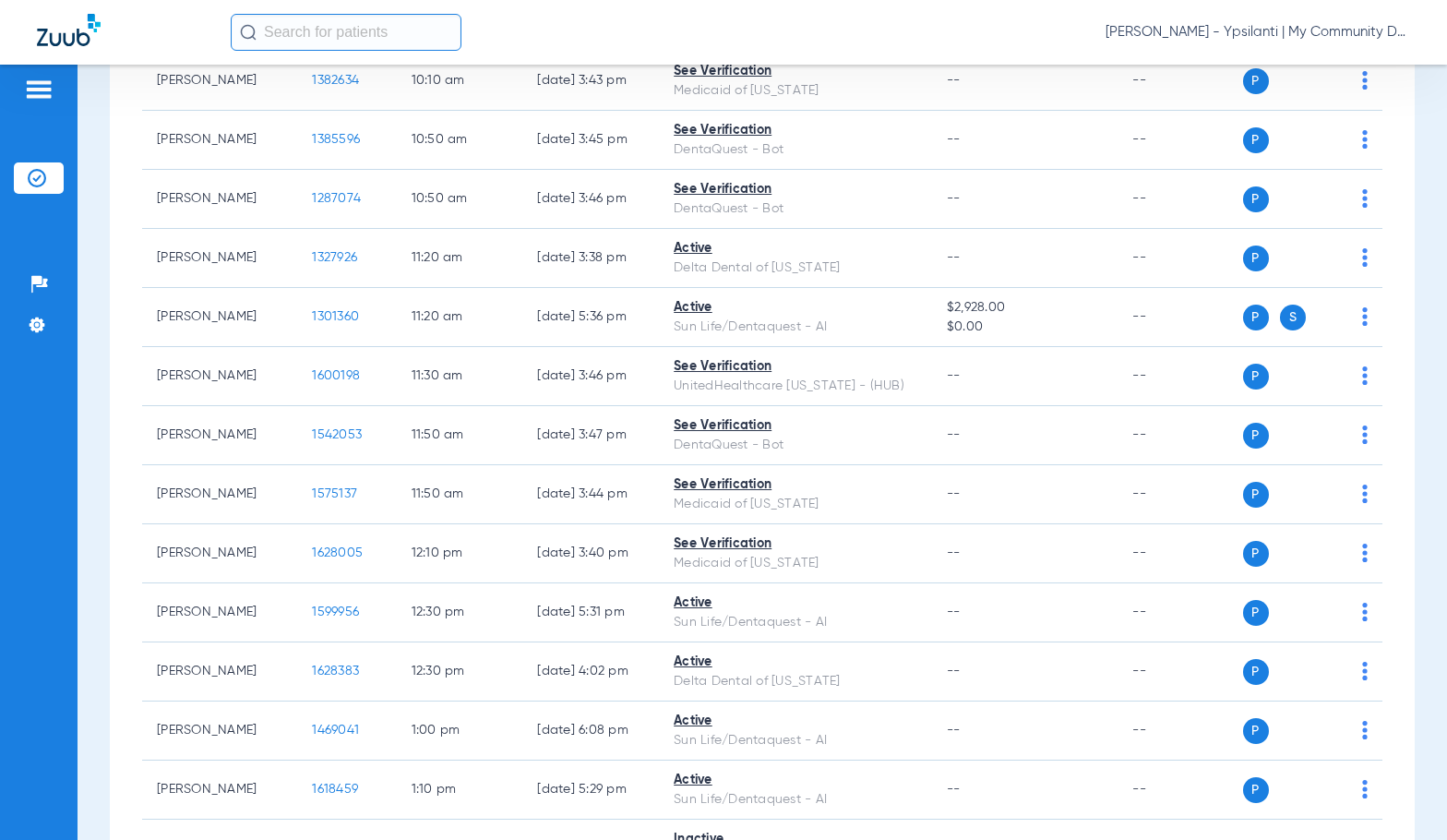
click at [92, 576] on div "Schedule Insurance Verification History Last Appt. Sync Time: Today - 04:01 PM …" at bounding box center [762, 453] width 1370 height 775
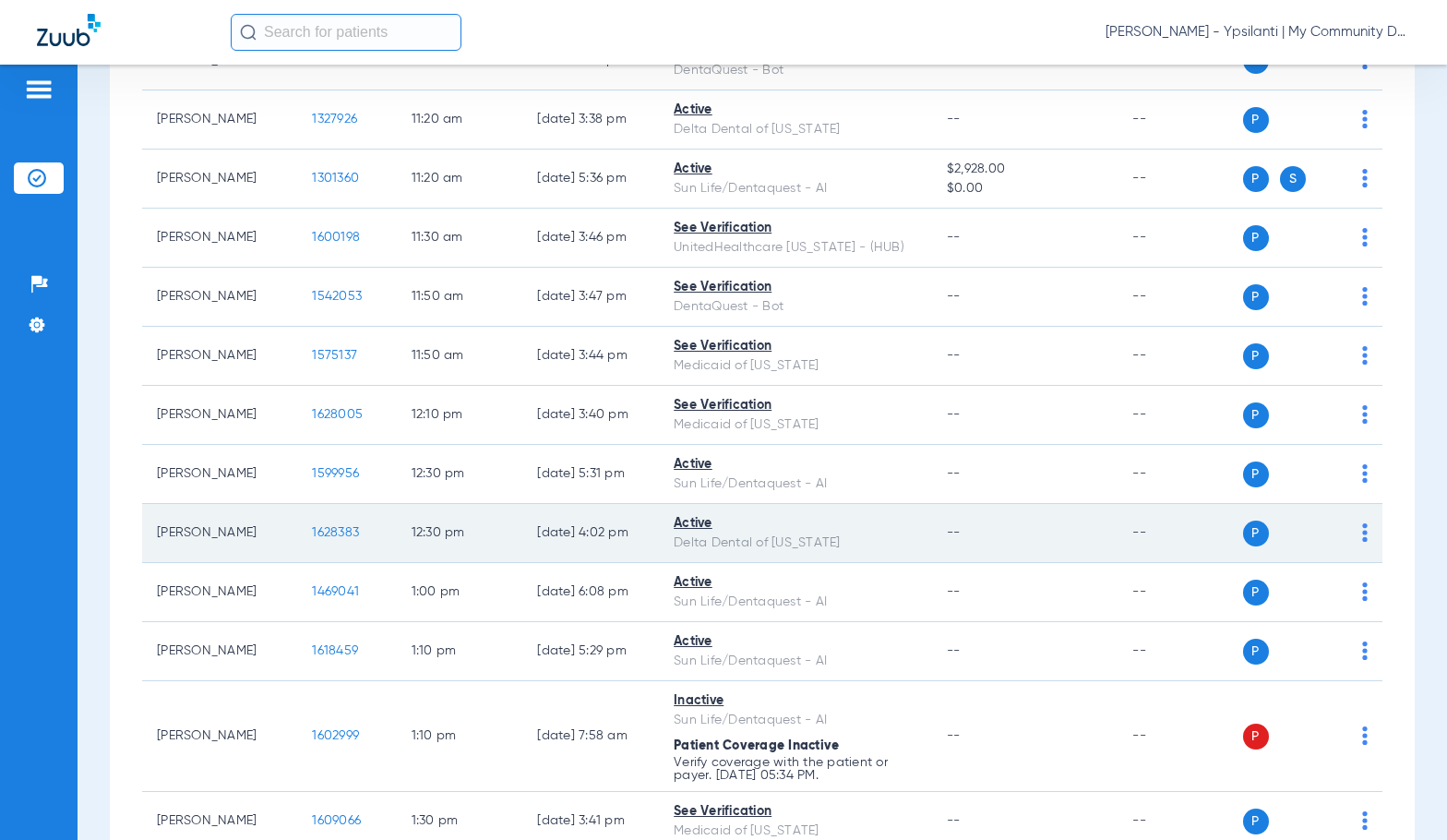
scroll to position [1476, 0]
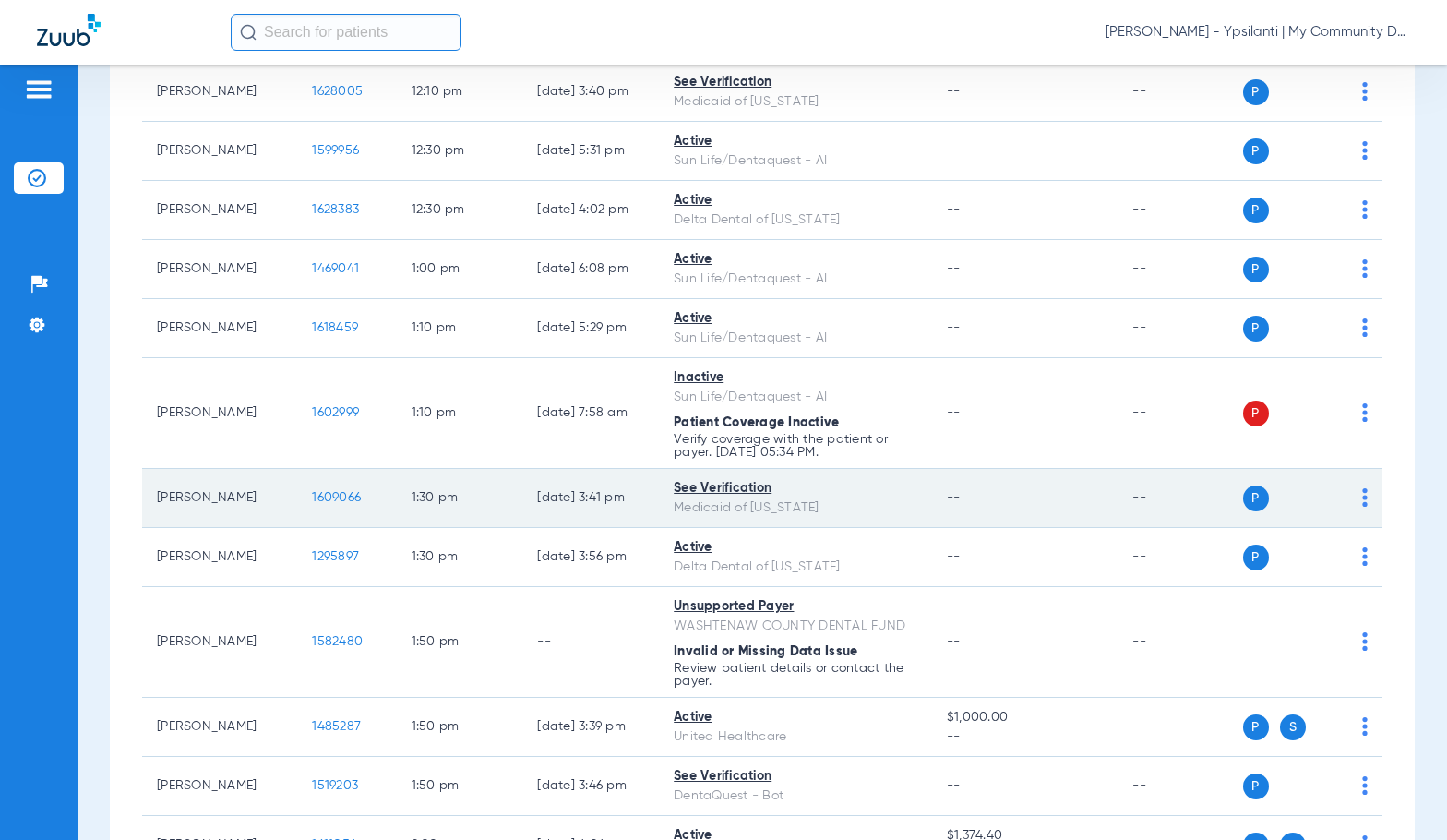
click at [312, 494] on span "1609066" at bounding box center [336, 497] width 49 height 13
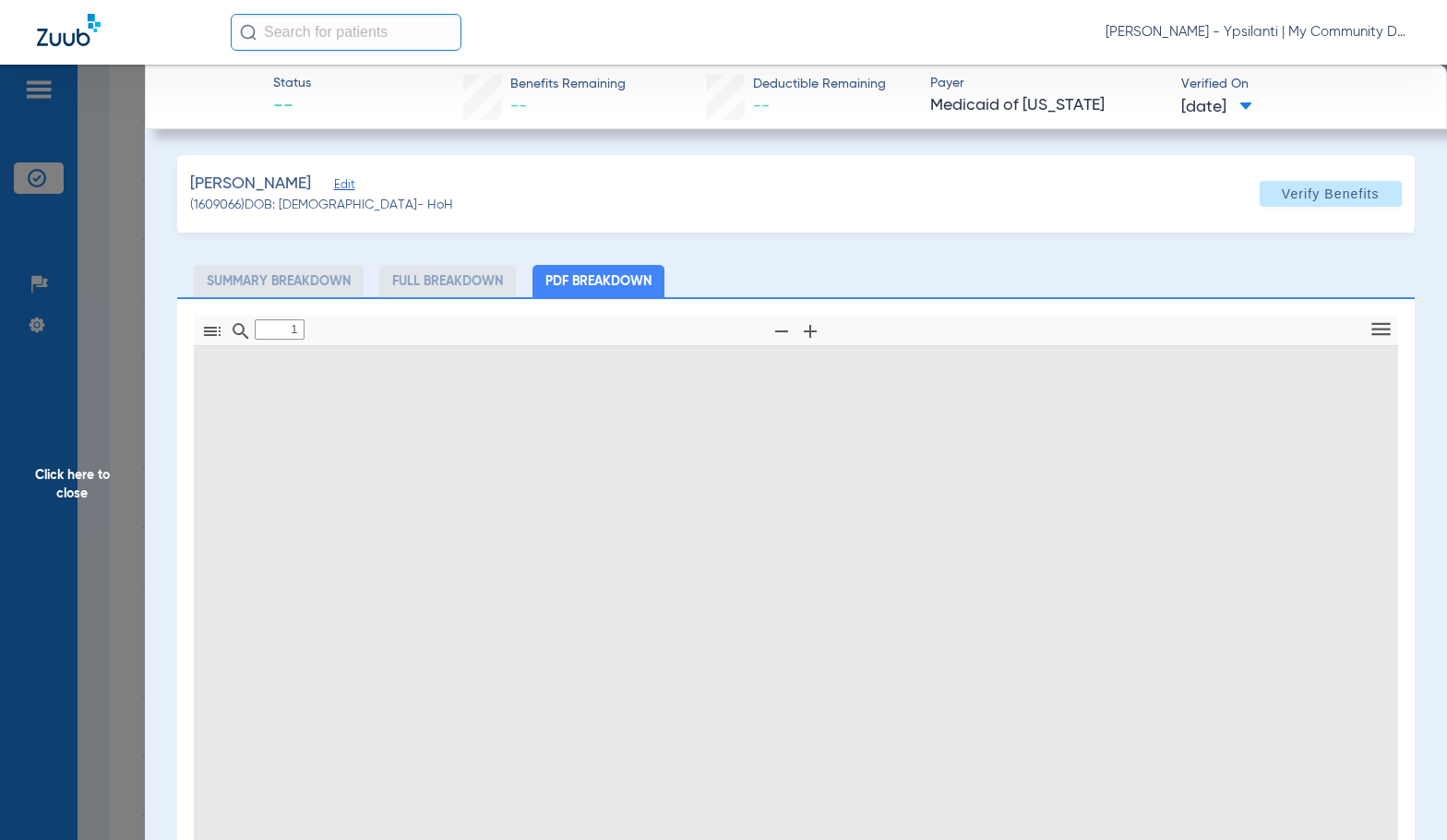
type input "0"
select select "page-width"
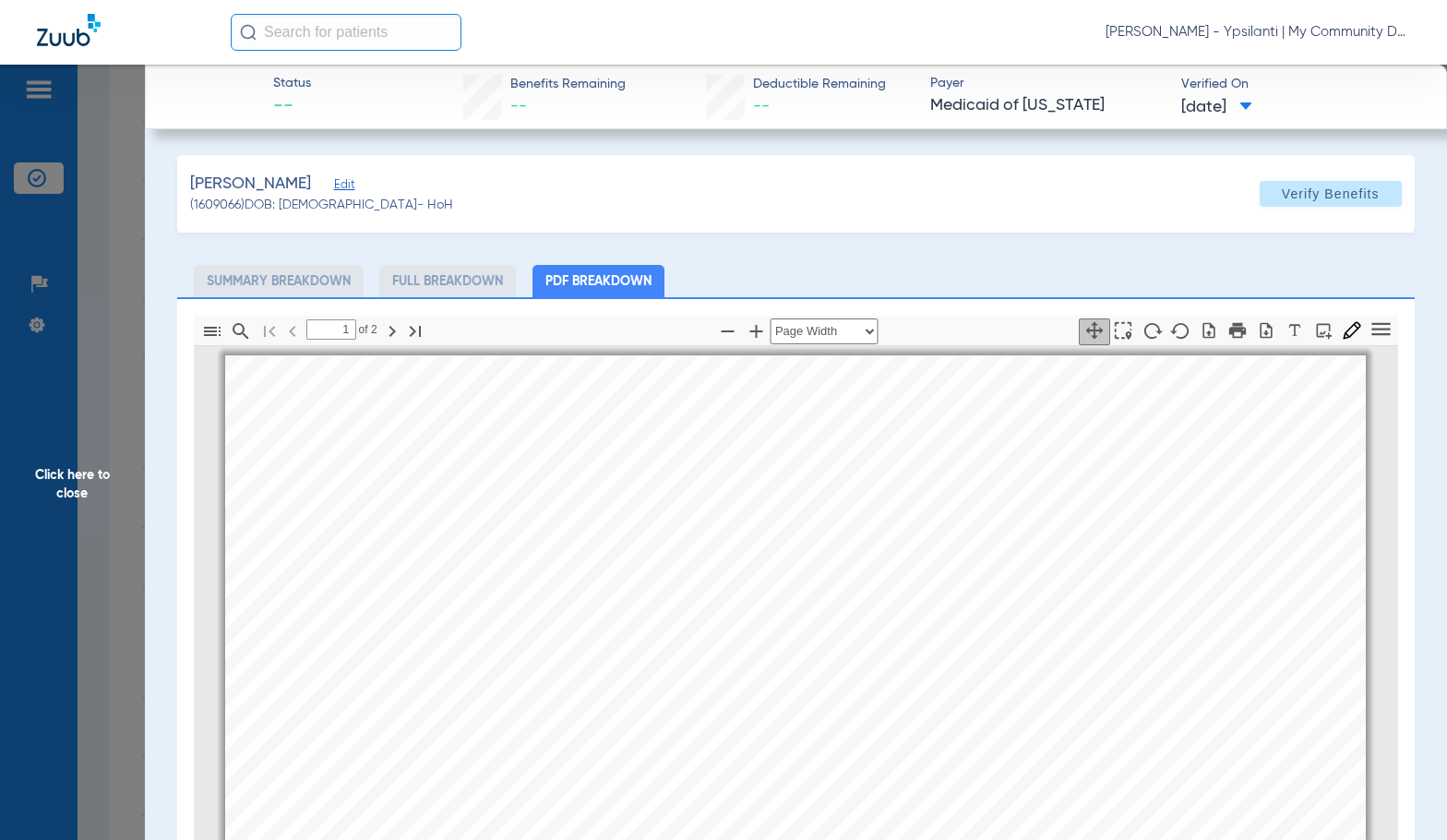
scroll to position [9, 0]
type input "2"
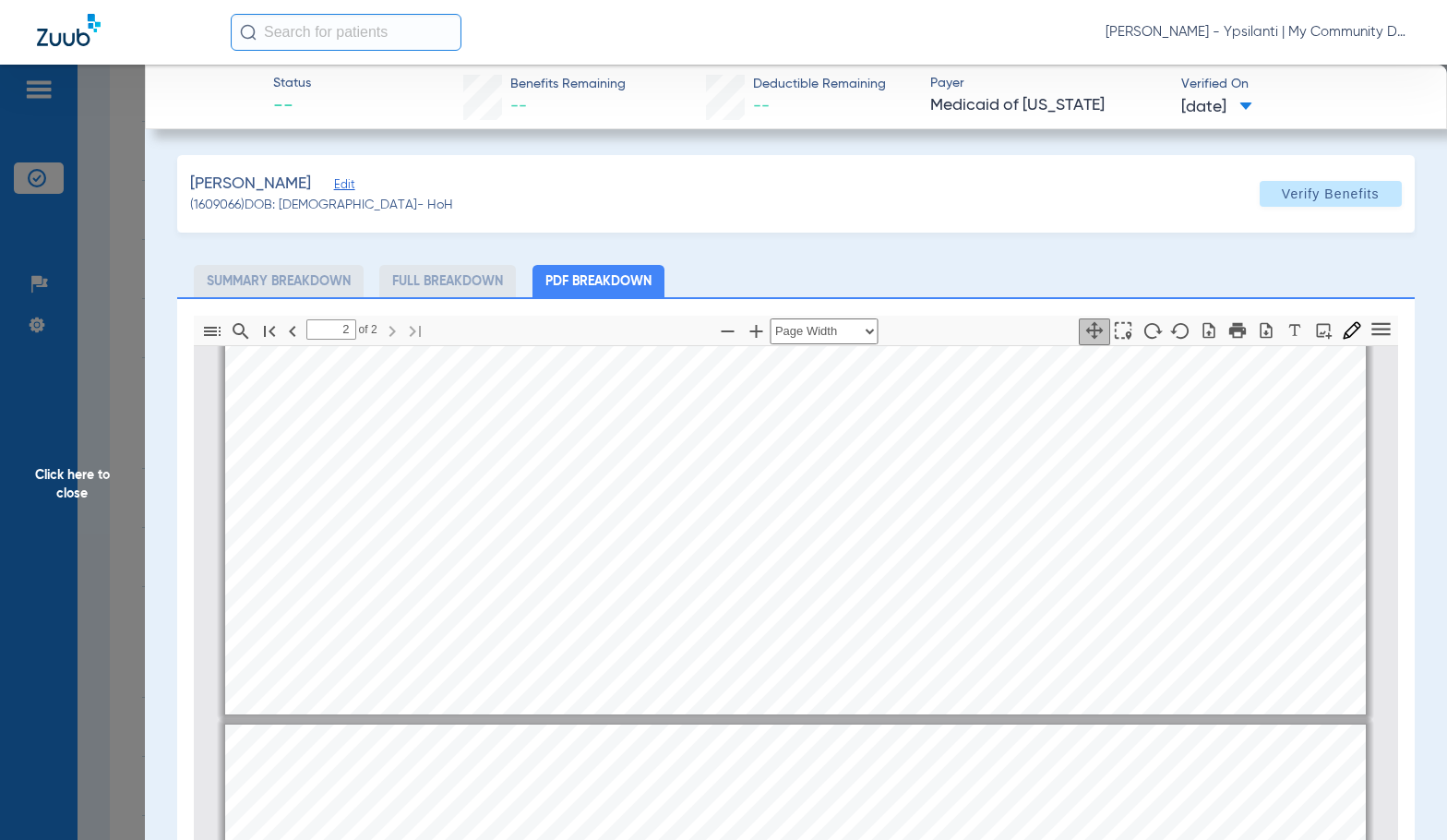
scroll to position [1762, 0]
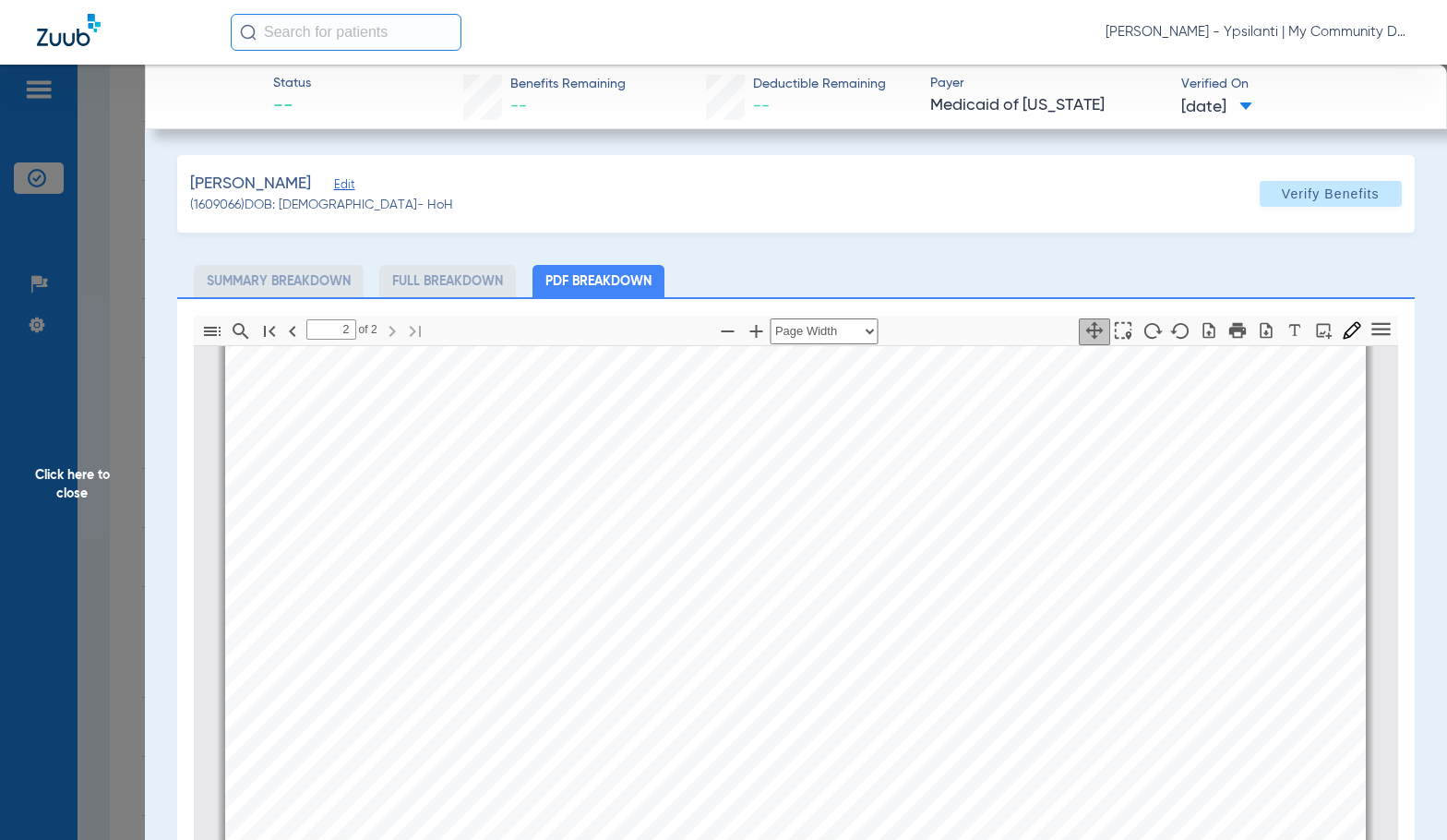
click at [126, 520] on span "Click here to close" at bounding box center [72, 485] width 145 height 840
